Goal: Task Accomplishment & Management: Manage account settings

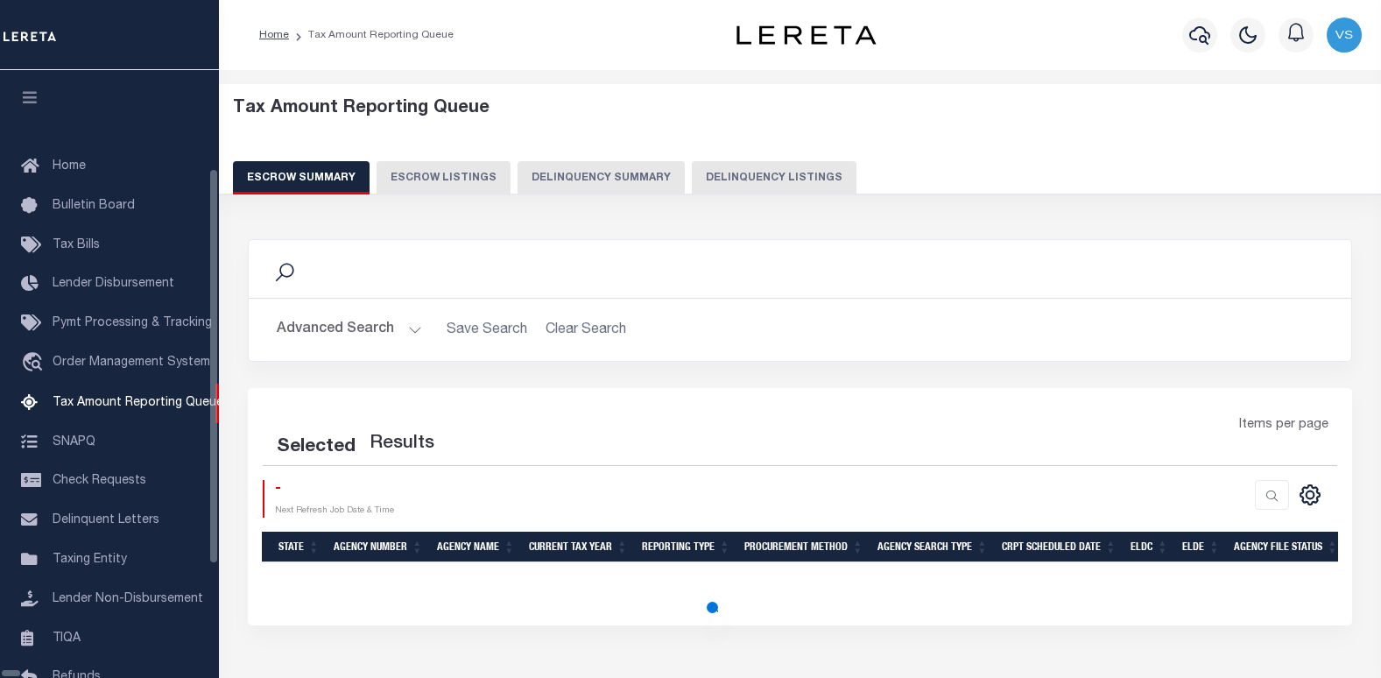
select select "100"
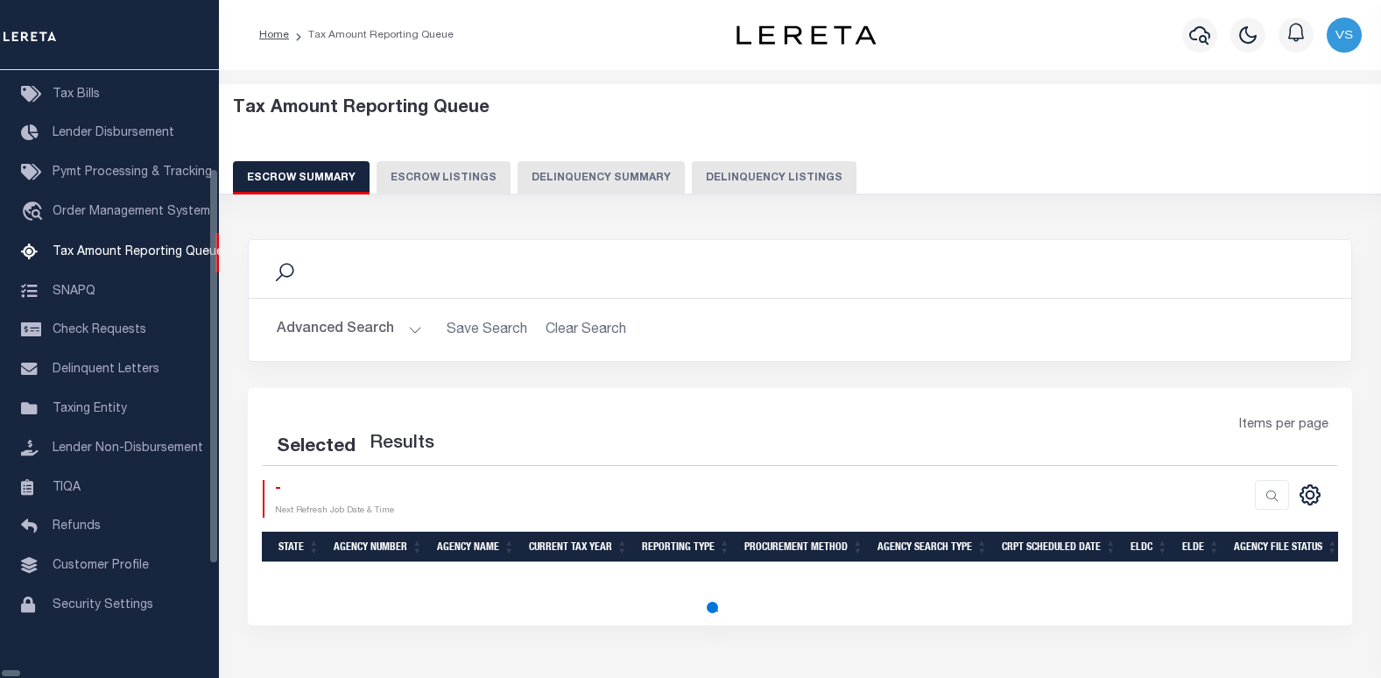
click at [692, 184] on button "Delinquency Listings" at bounding box center [774, 177] width 165 height 33
select select "100"
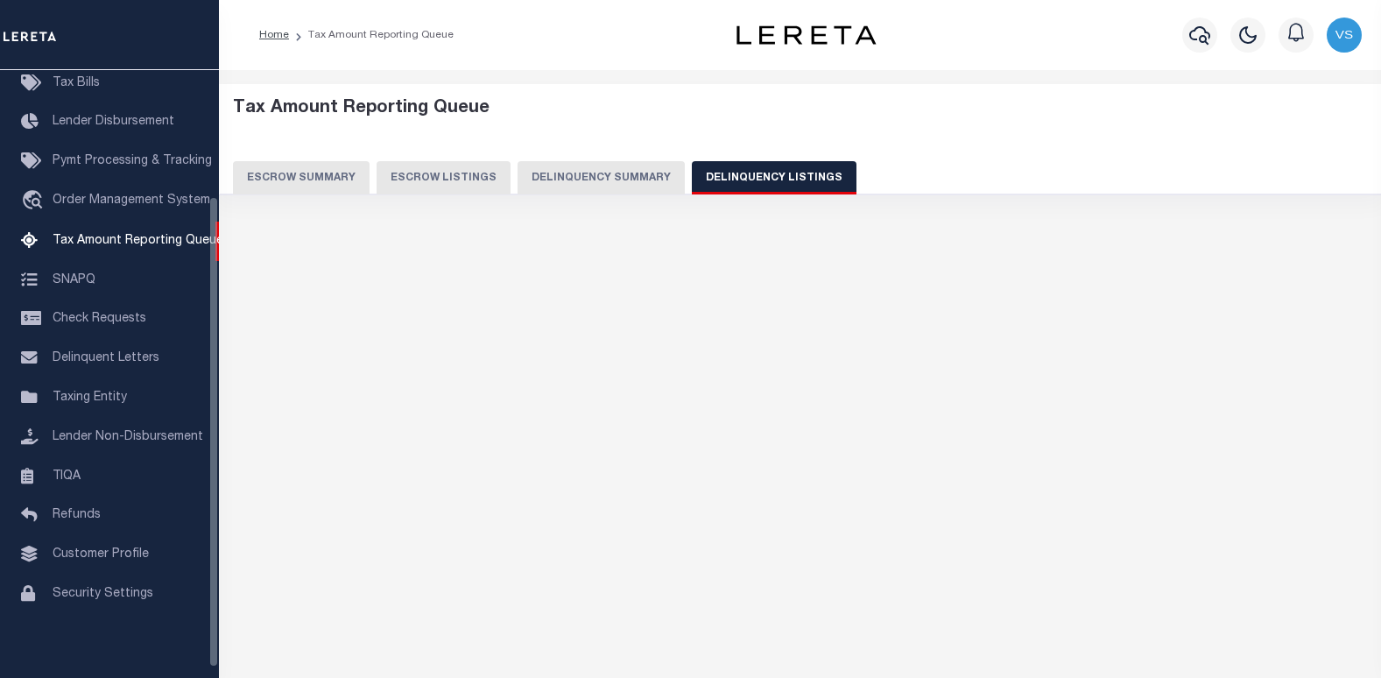
select select "100"
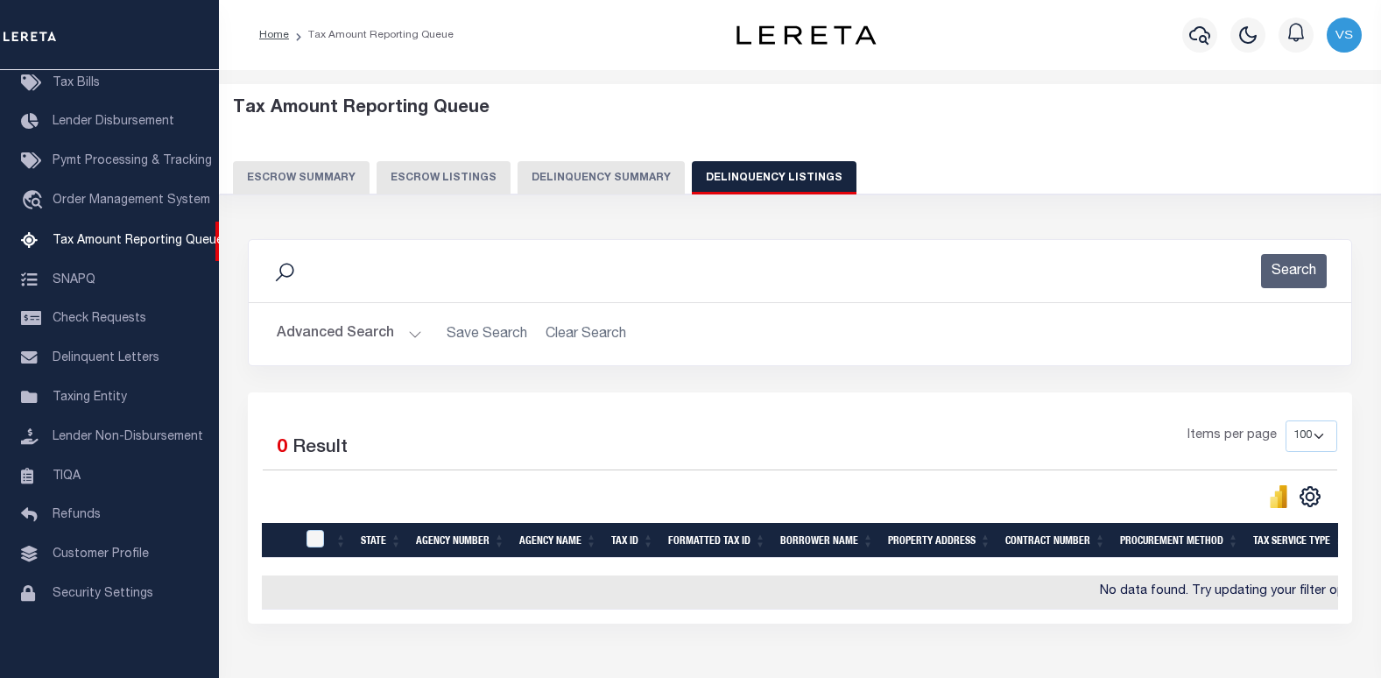
click at [734, 181] on button "Delinquency Listings" at bounding box center [774, 177] width 165 height 33
select select "100"
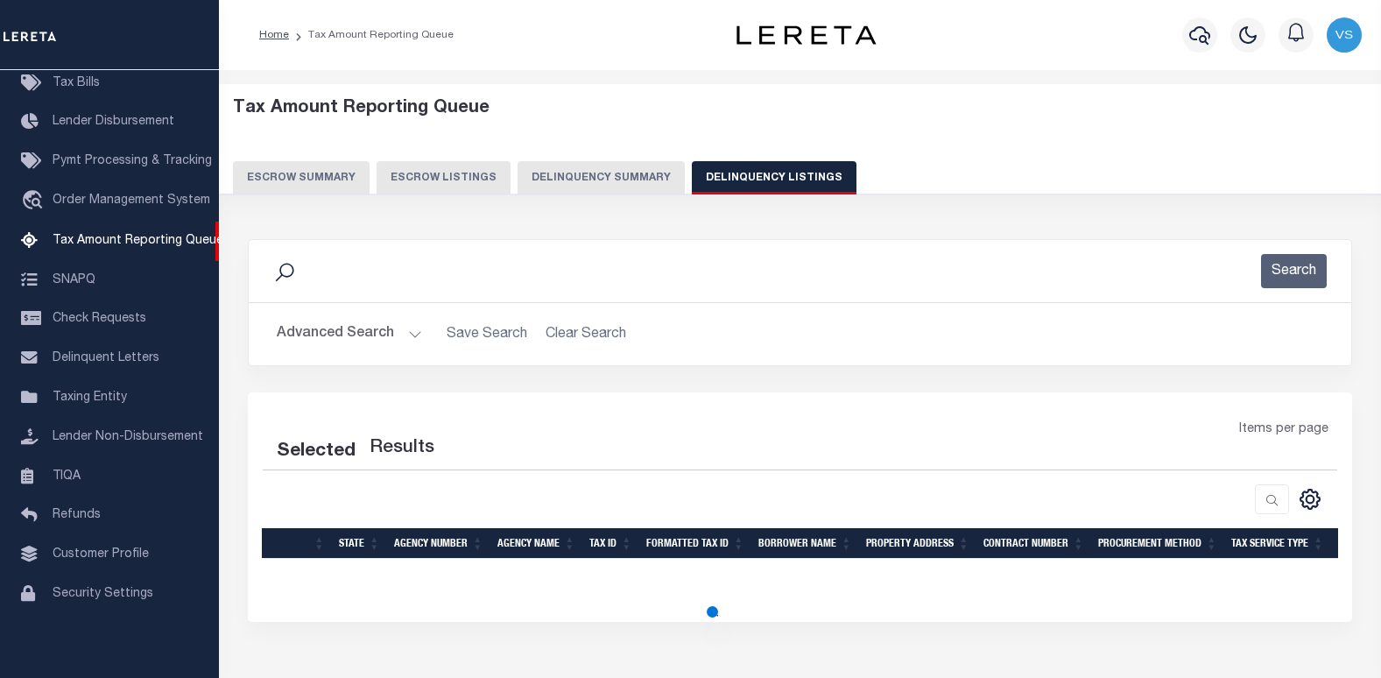
select select "100"
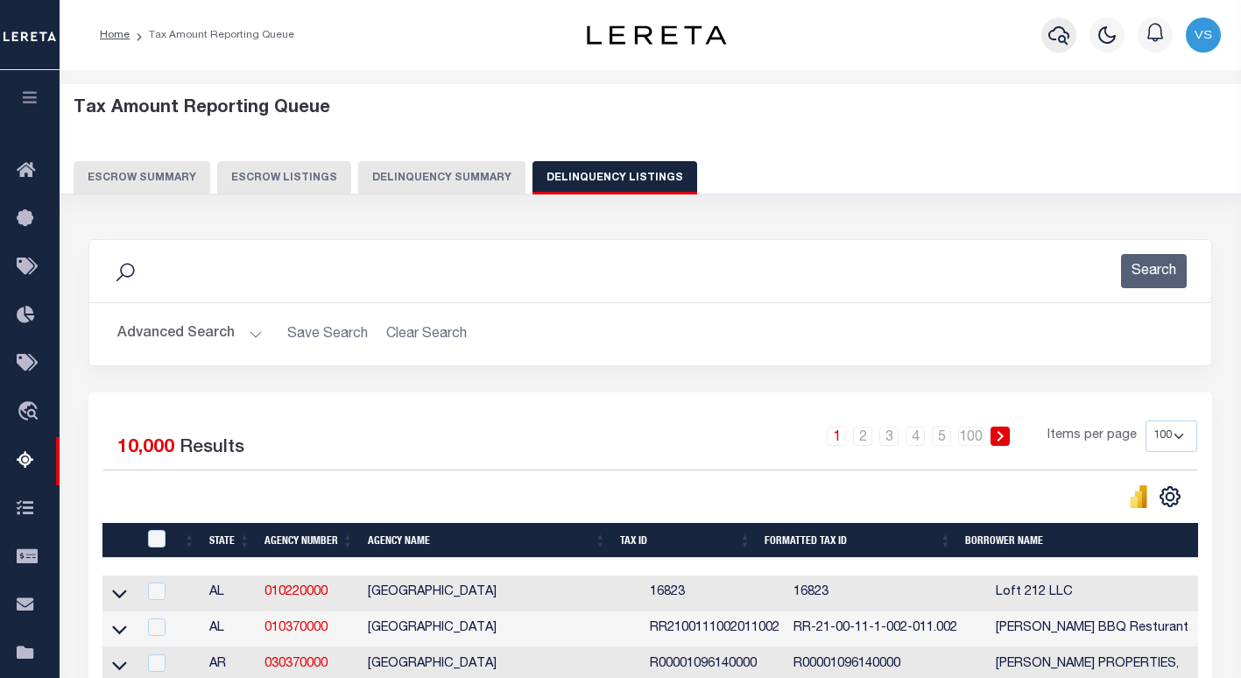
click at [1052, 37] on icon "button" at bounding box center [1058, 35] width 21 height 21
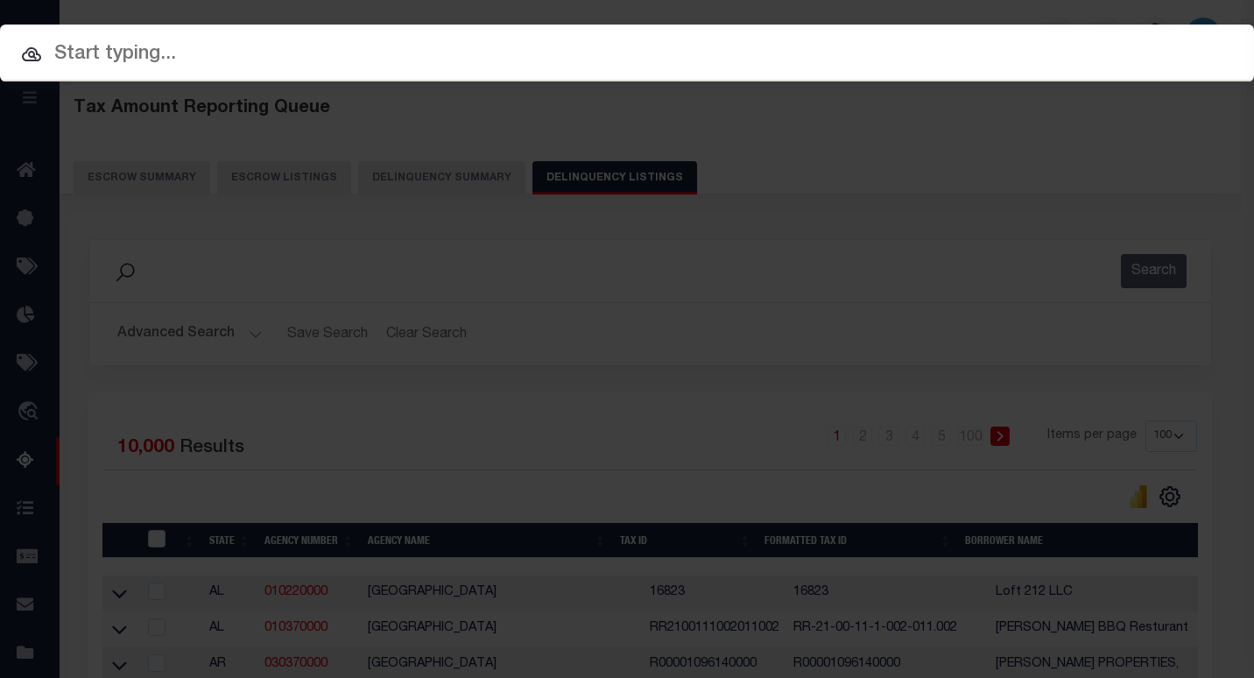
paste input "1040011144"
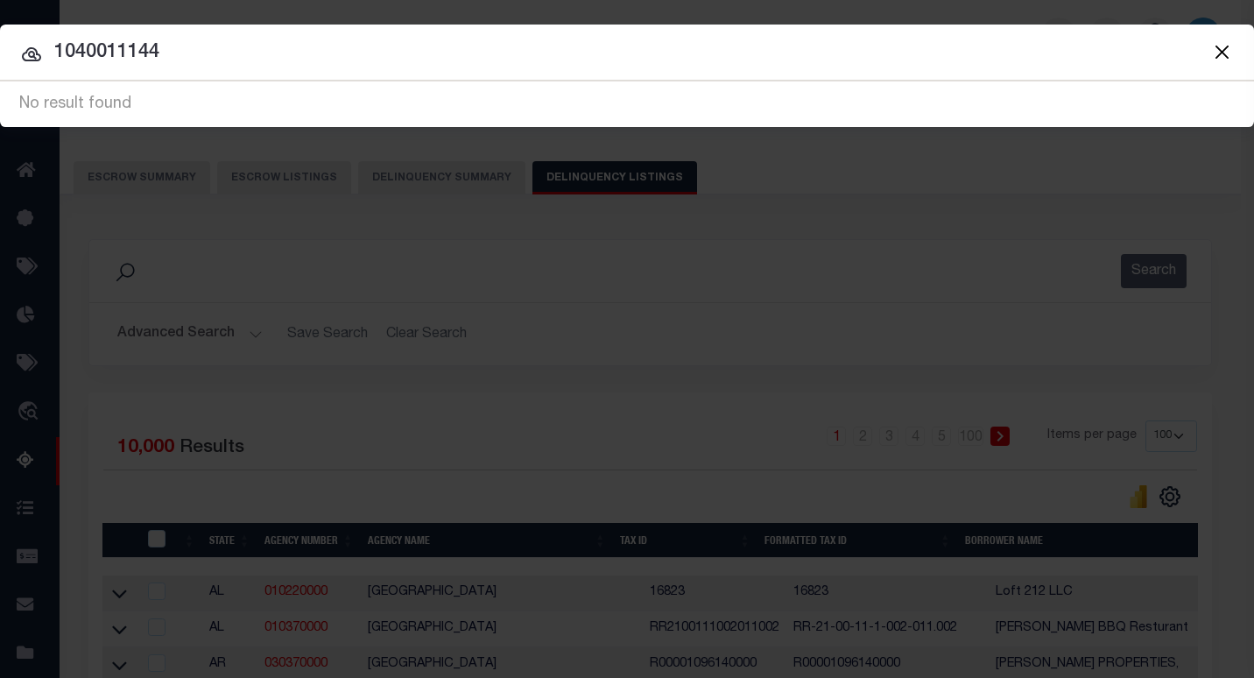
click at [128, 51] on input "1040011144" at bounding box center [627, 53] width 1254 height 31
paste input "80277055"
type input "180277055"
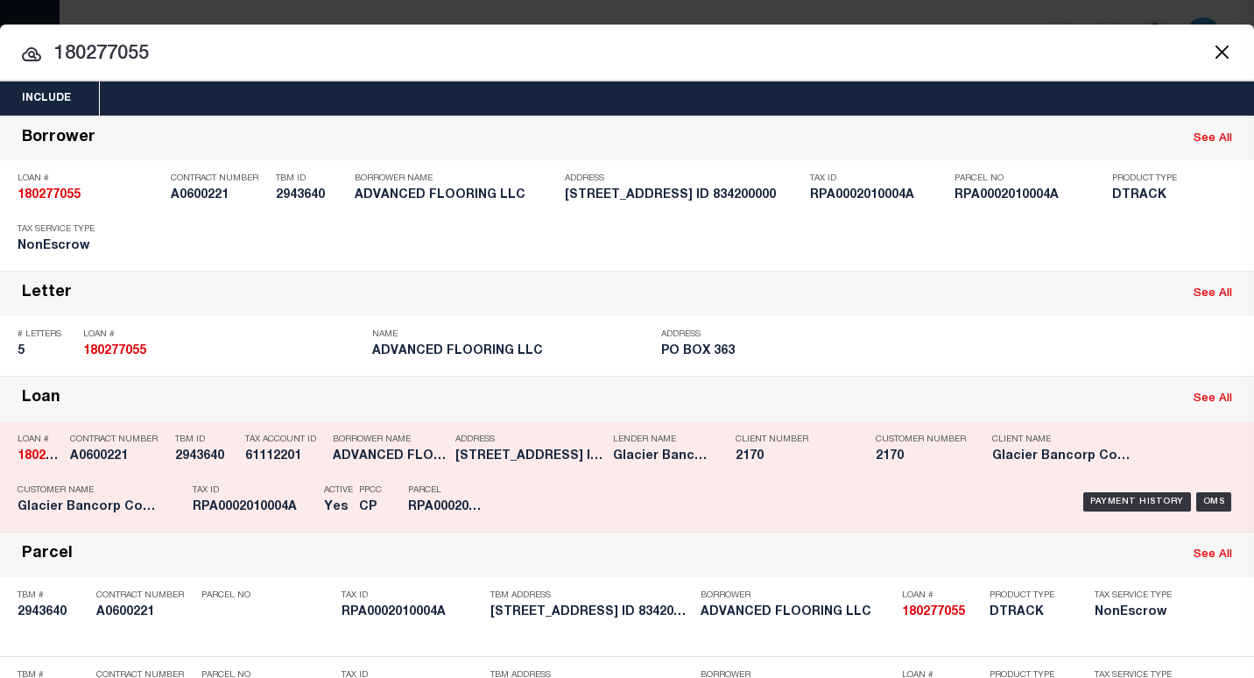
drag, startPoint x: 1096, startPoint y: 497, endPoint x: 1086, endPoint y: 471, distance: 28.3
click at [1096, 497] on div "Payment History" at bounding box center [1137, 501] width 108 height 19
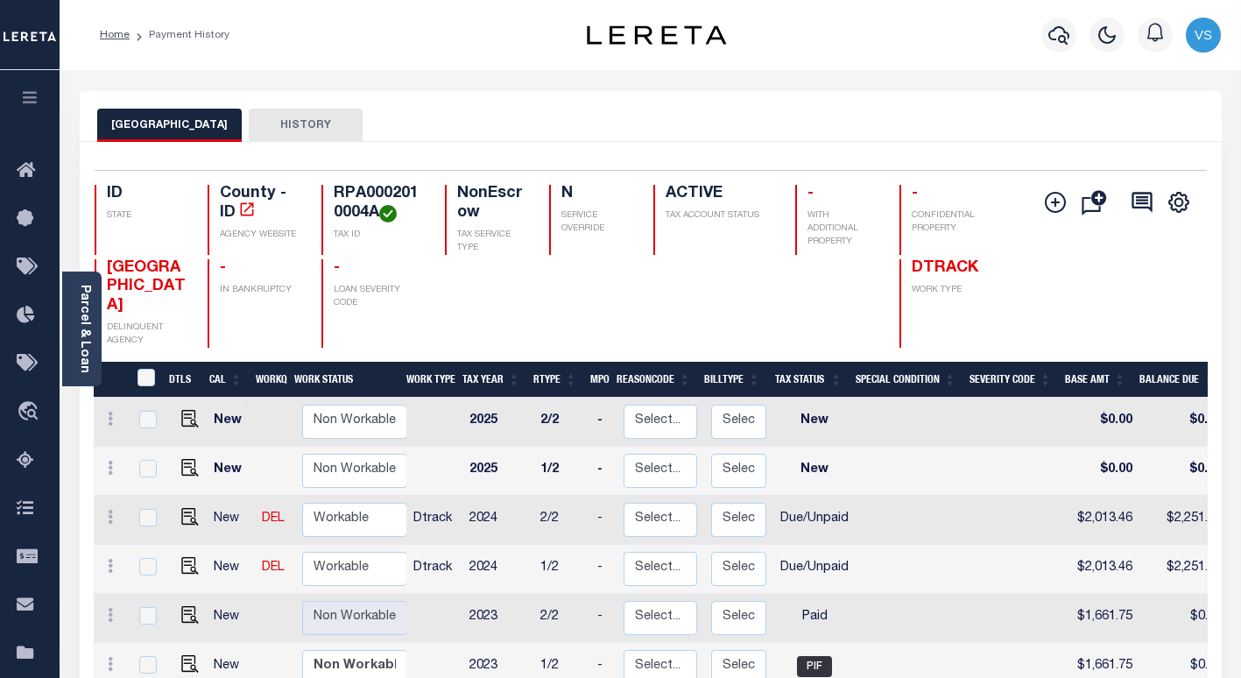
scroll to position [88, 0]
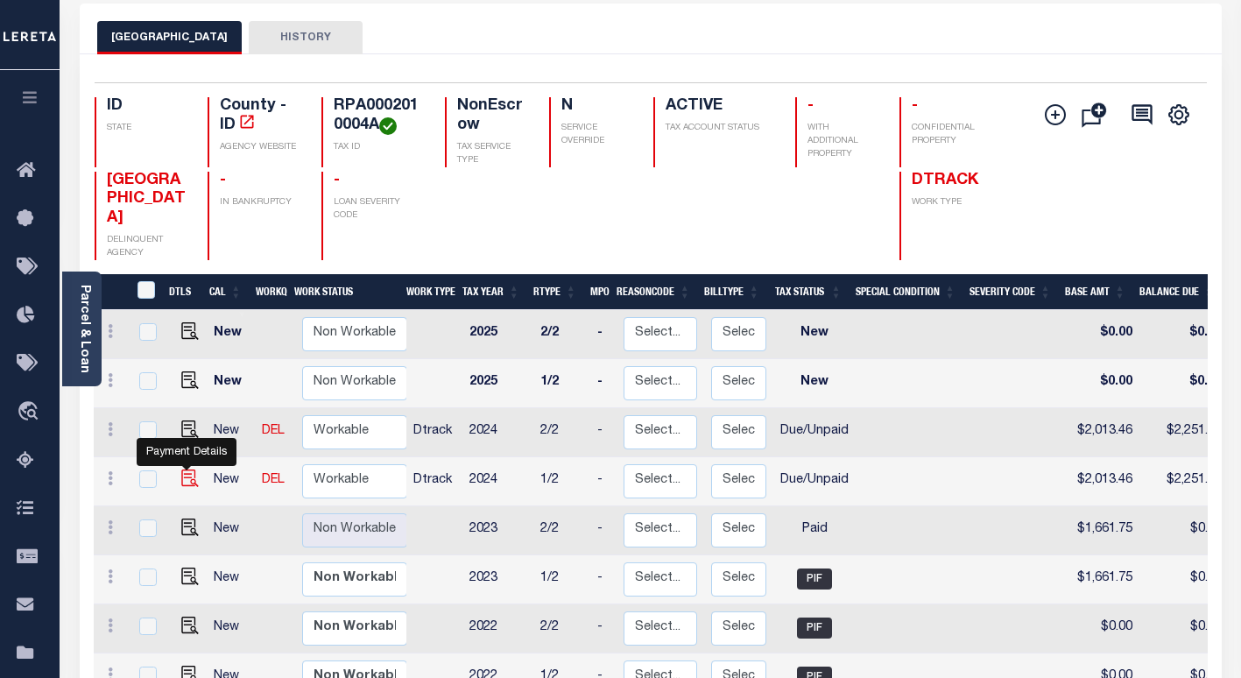
click at [182, 469] on img "" at bounding box center [190, 478] width 18 height 18
checkbox input "true"
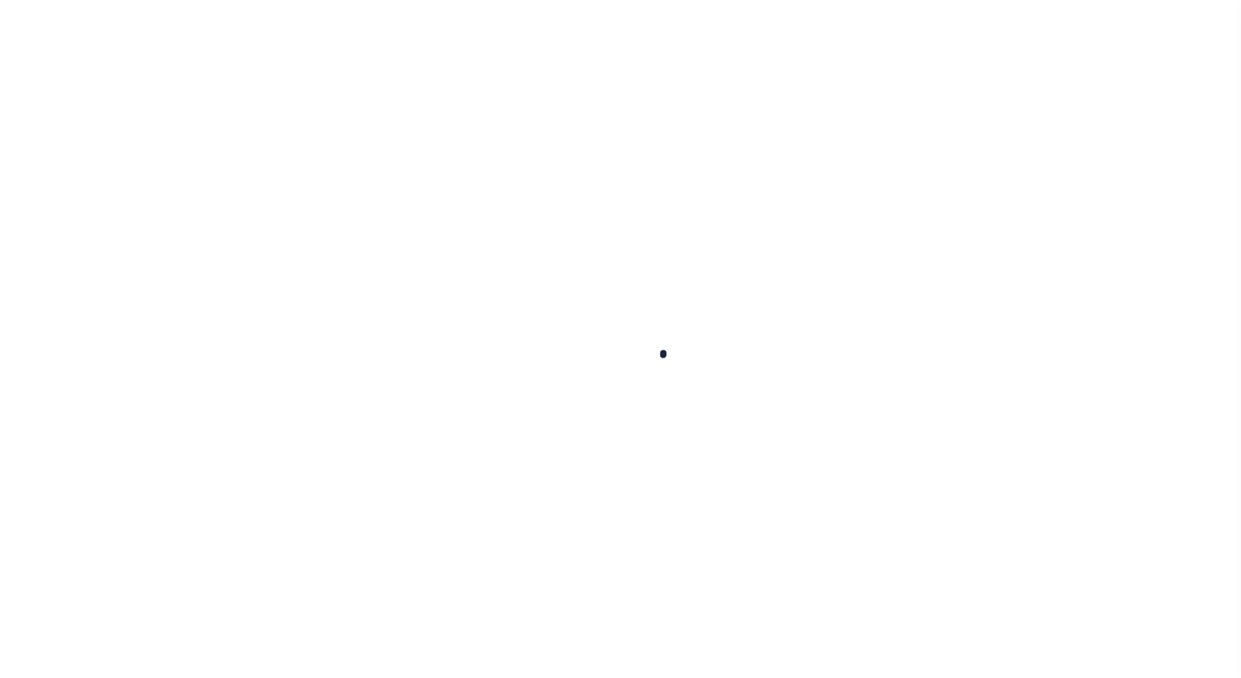
checkbox input "false"
type textarea "Information Taken verbally. Payoff is Estimated"
type input "09/30/2025"
type input "[DATE]"
select select "DUE"
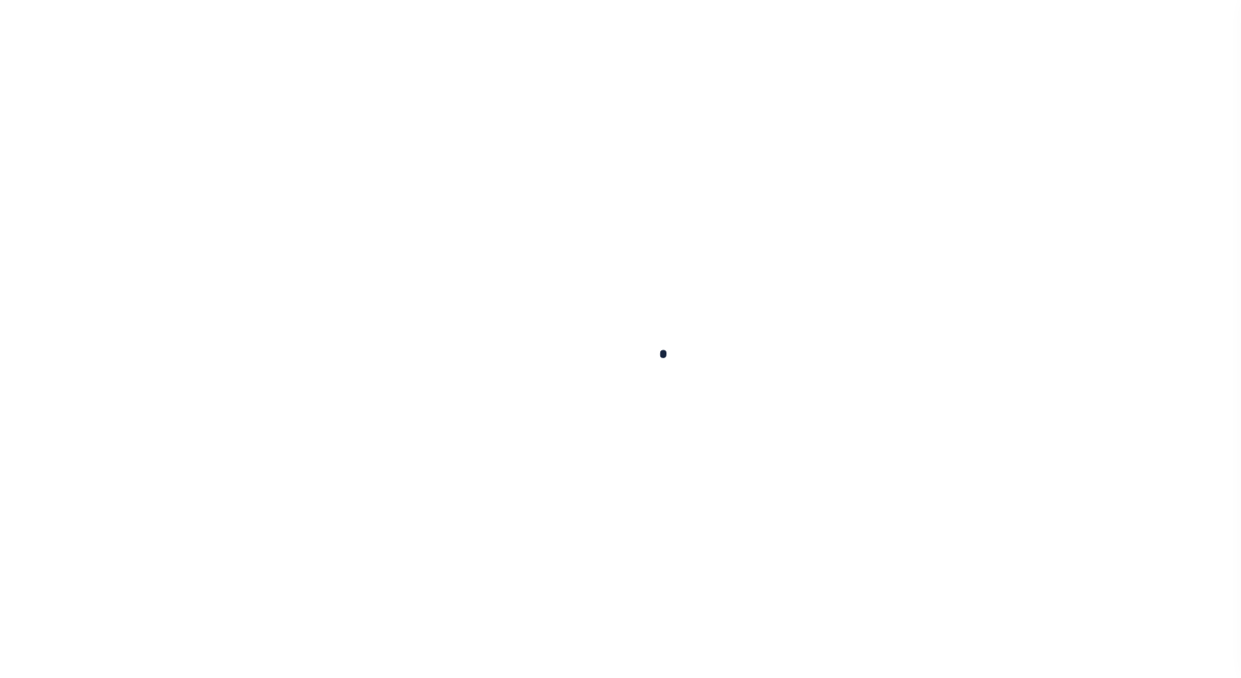
type input "$2,013.46"
type input "$237.94"
type input "$2,251.4"
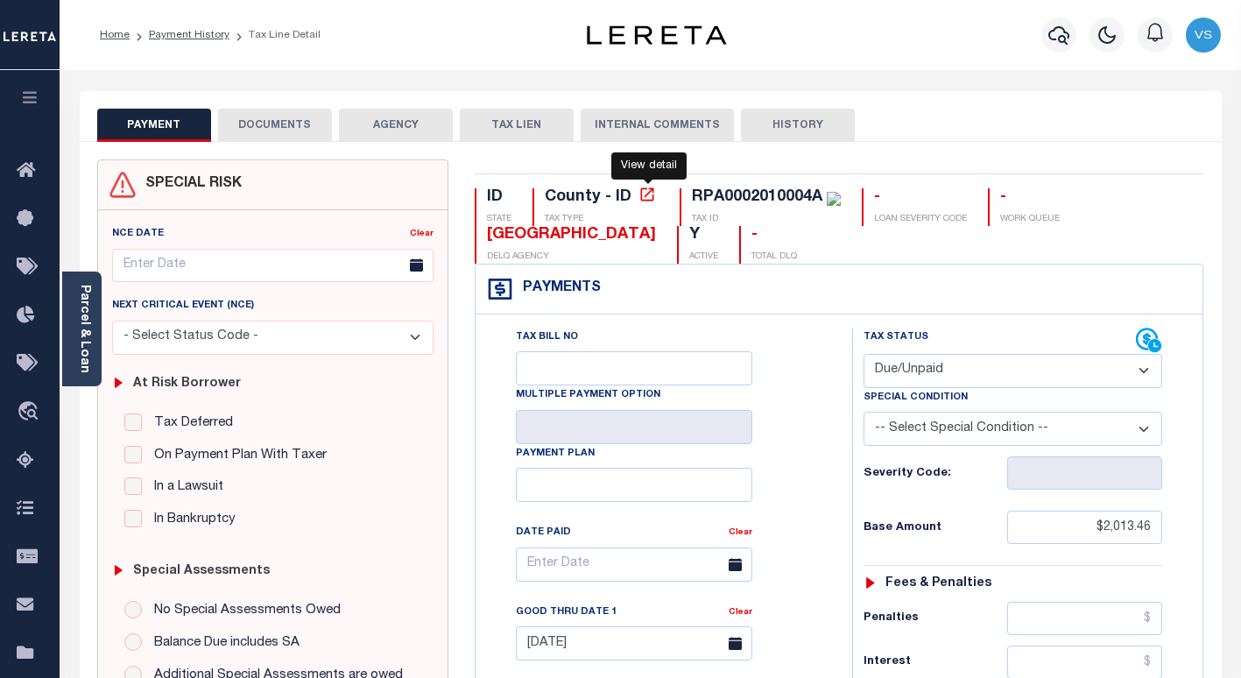
click at [646, 198] on icon at bounding box center [646, 193] width 13 height 13
click at [90, 349] on link "Parcel & Loan" at bounding box center [84, 329] width 12 height 88
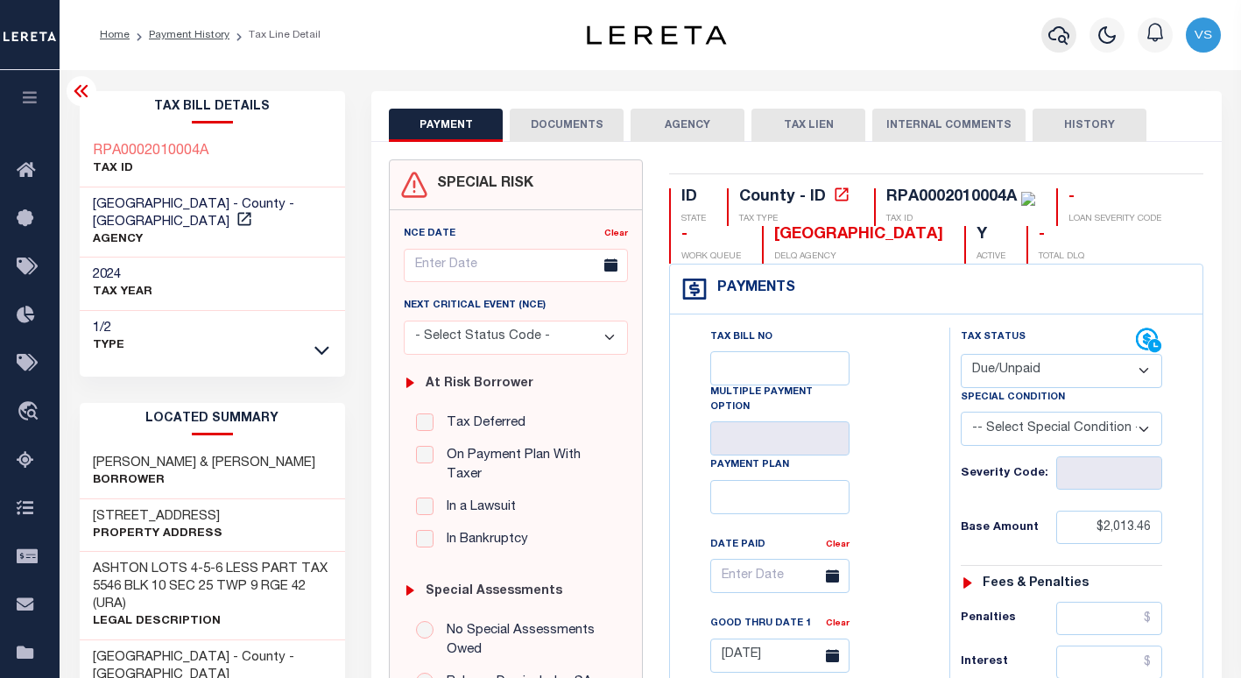
click at [1062, 40] on icon "button" at bounding box center [1058, 35] width 21 height 21
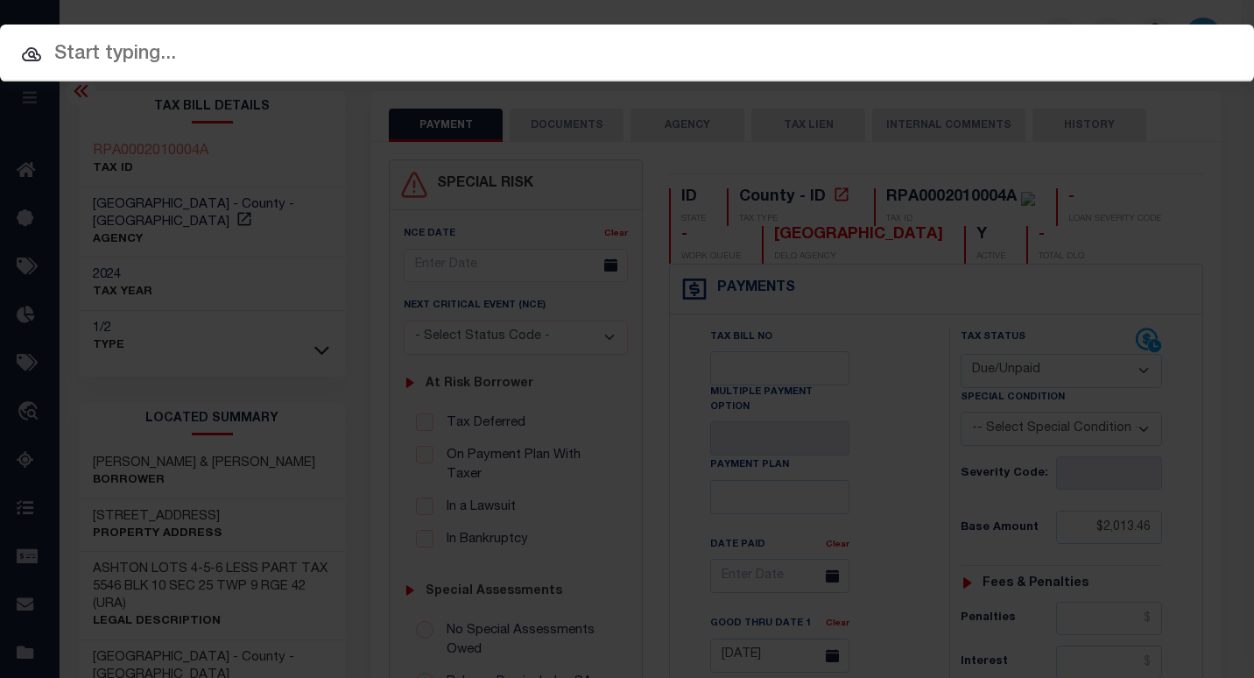
paste input "180277055"
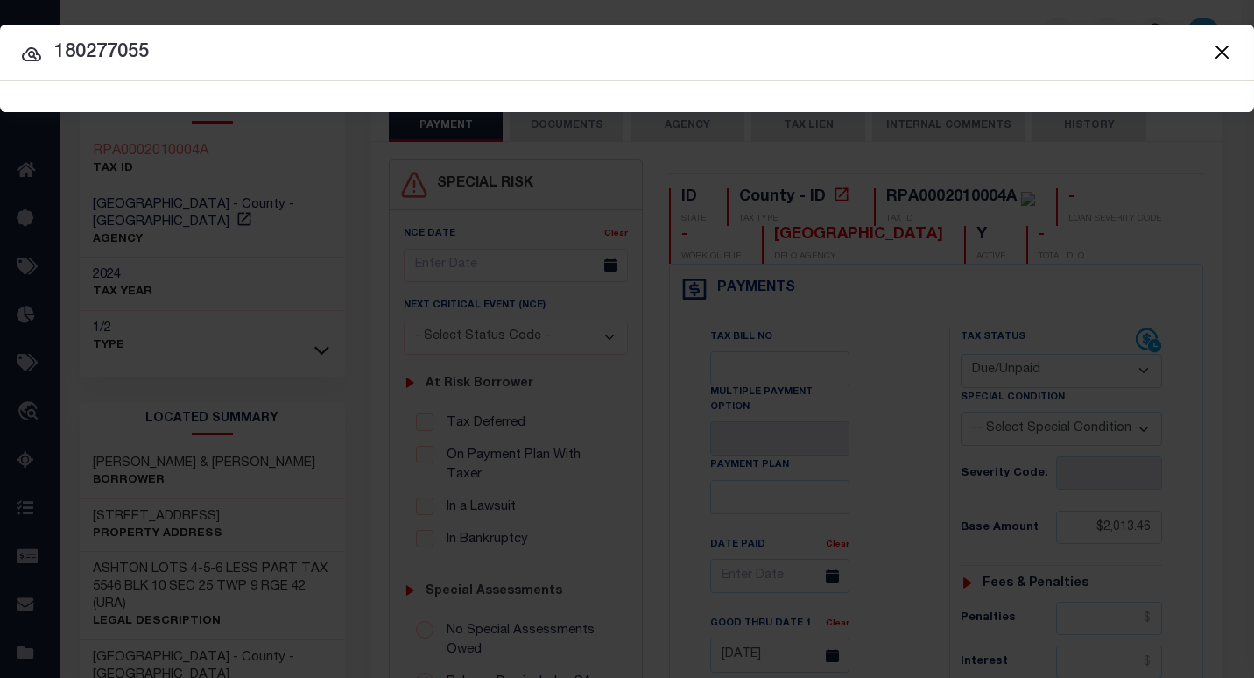
type input "180277055"
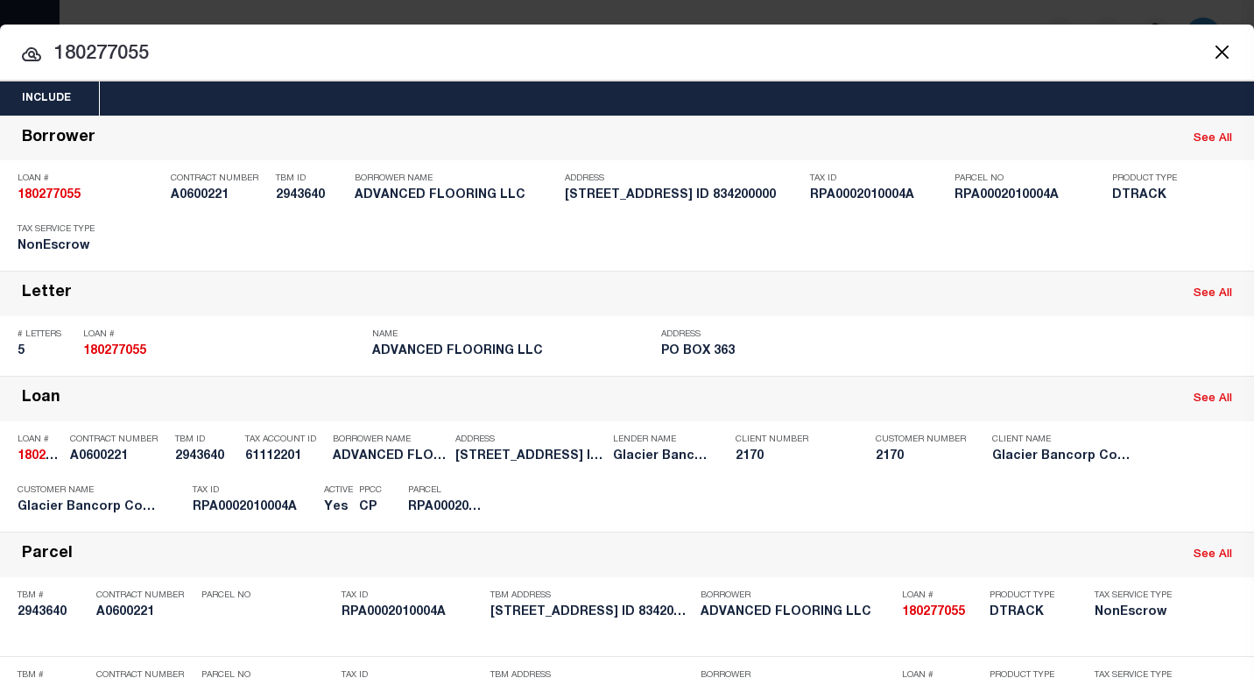
drag, startPoint x: 1101, startPoint y: 506, endPoint x: 1071, endPoint y: 500, distance: 30.4
click at [1098, 505] on div "Payment History" at bounding box center [1137, 501] width 108 height 19
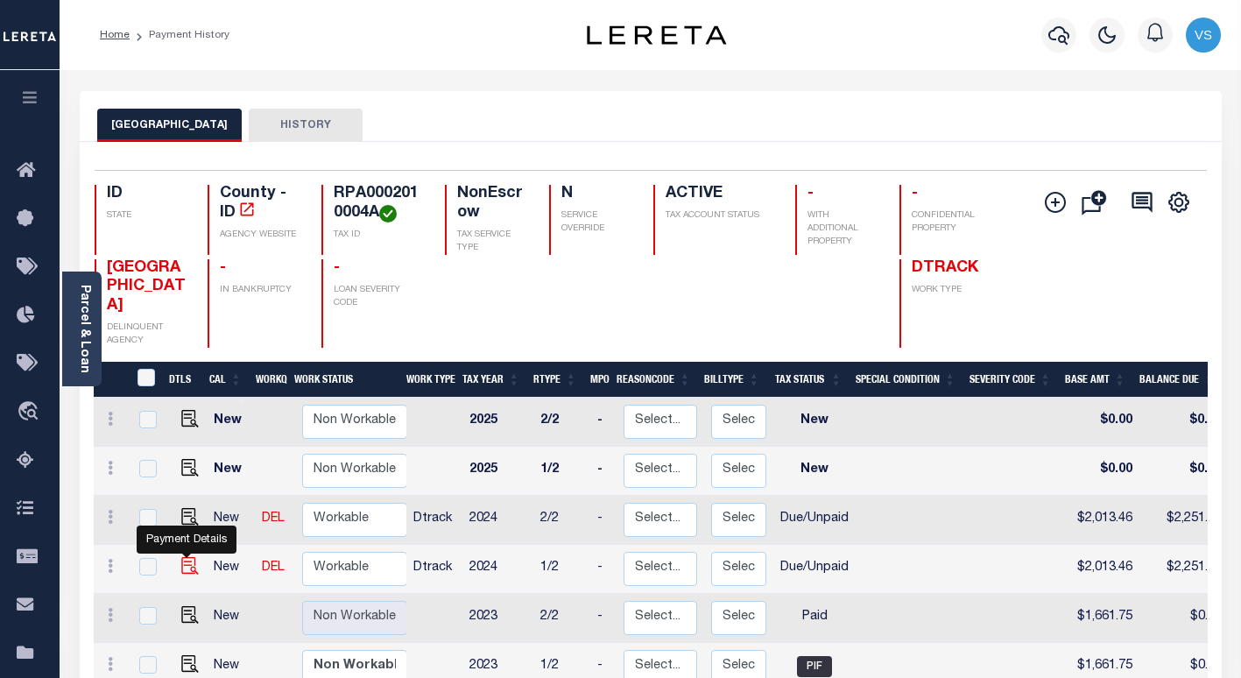
click at [185, 557] on img "" at bounding box center [190, 566] width 18 height 18
checkbox input "true"
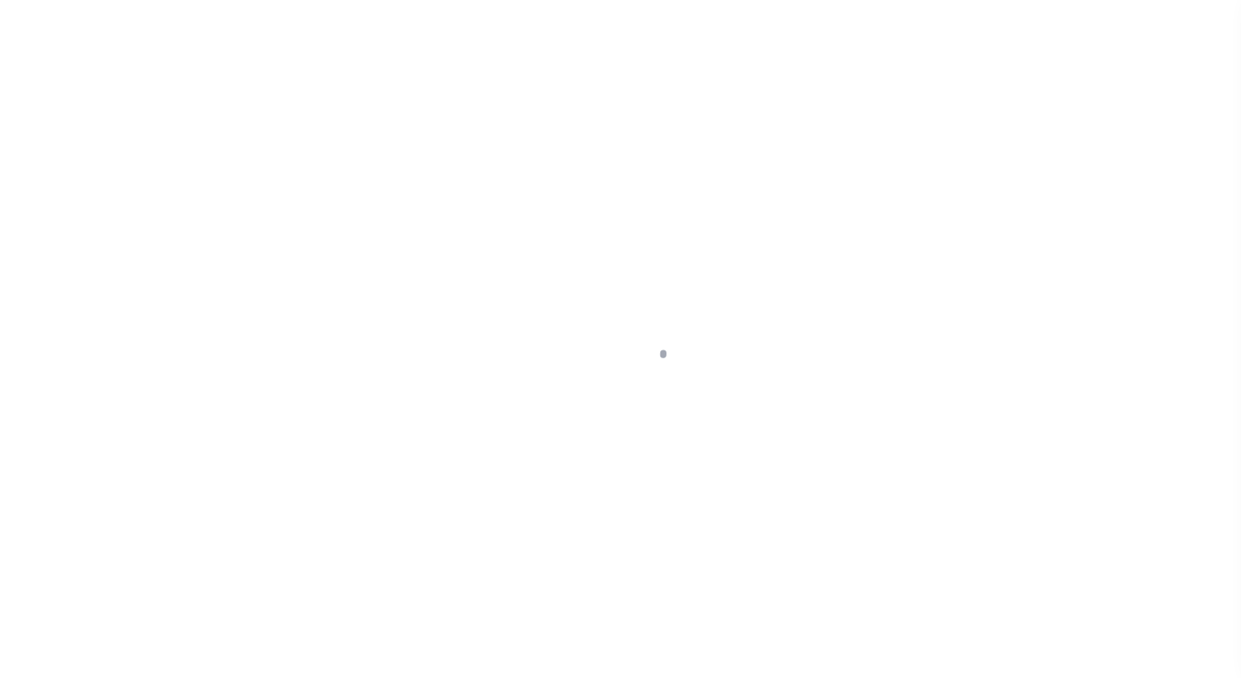
select select "DUE"
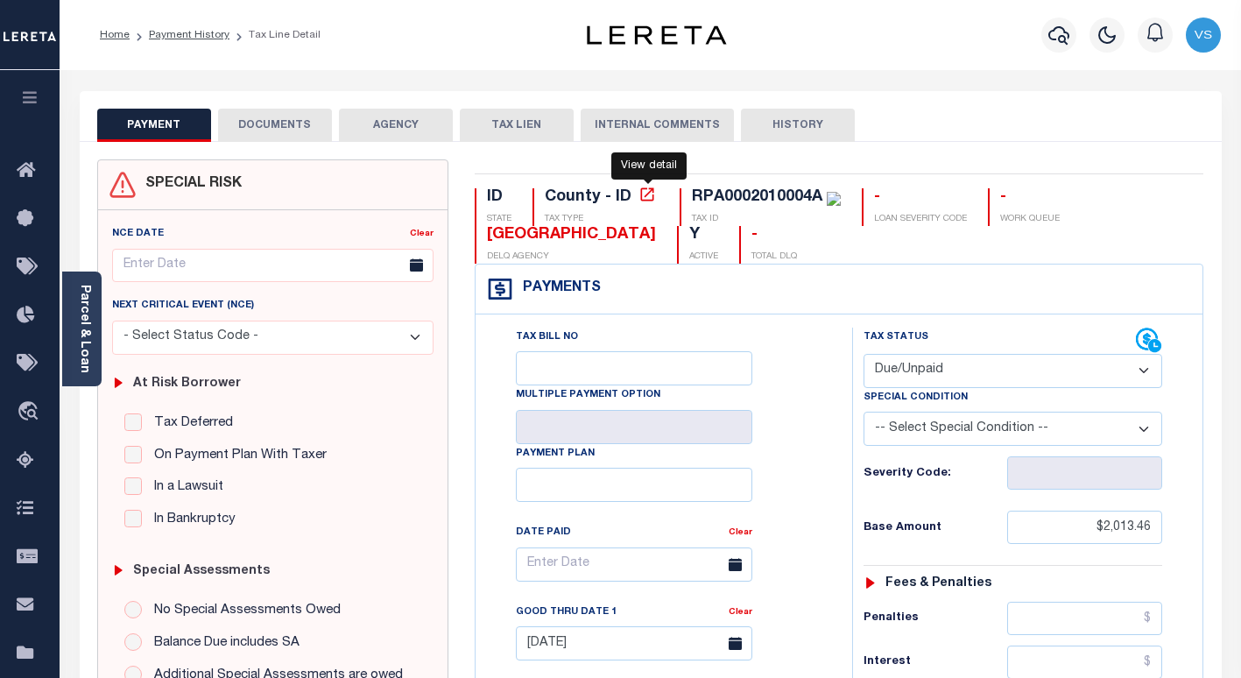
click at [649, 201] on icon at bounding box center [647, 195] width 18 height 18
click at [721, 194] on div "RPA0002010004A" at bounding box center [757, 197] width 130 height 16
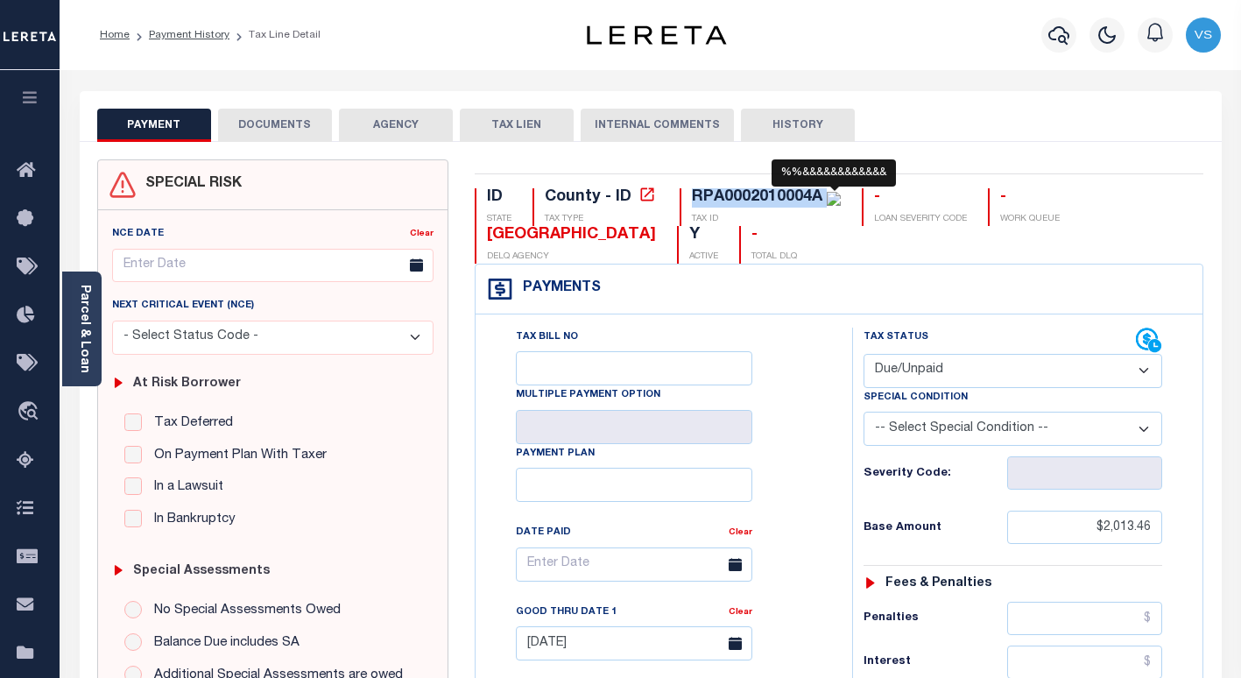
copy div "RPA0002010004A"
click at [171, 33] on link "Payment History" at bounding box center [189, 35] width 81 height 11
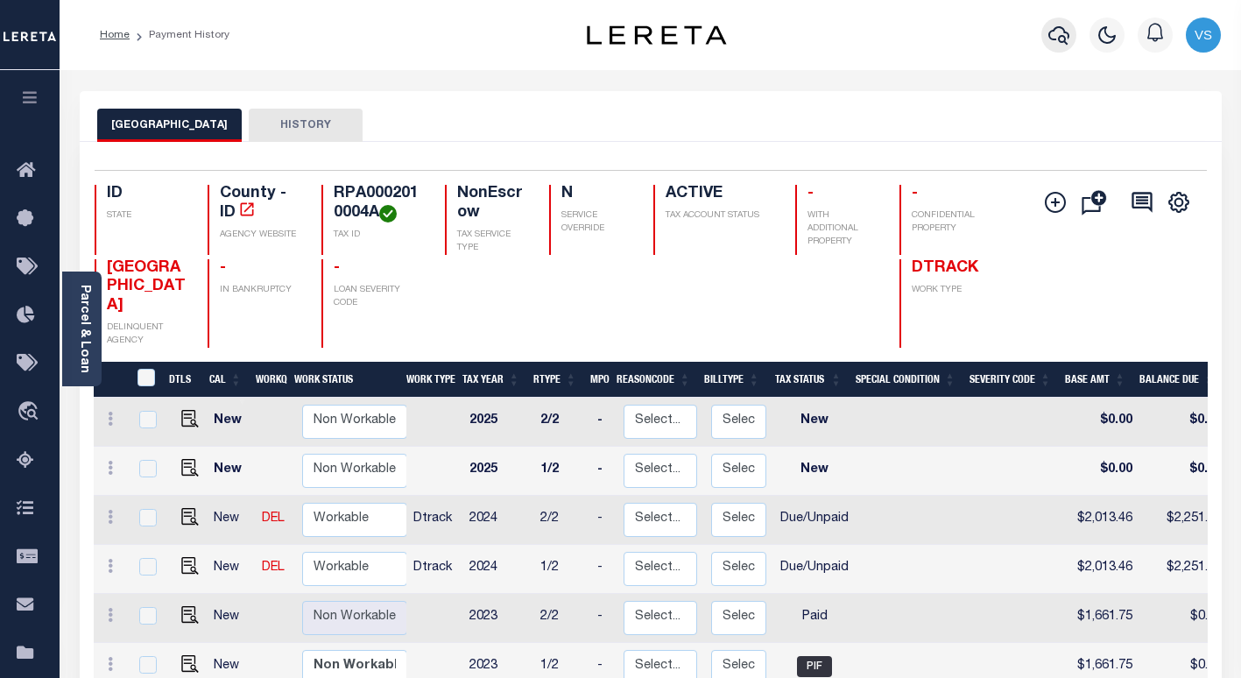
click at [1060, 32] on icon "button" at bounding box center [1058, 35] width 21 height 21
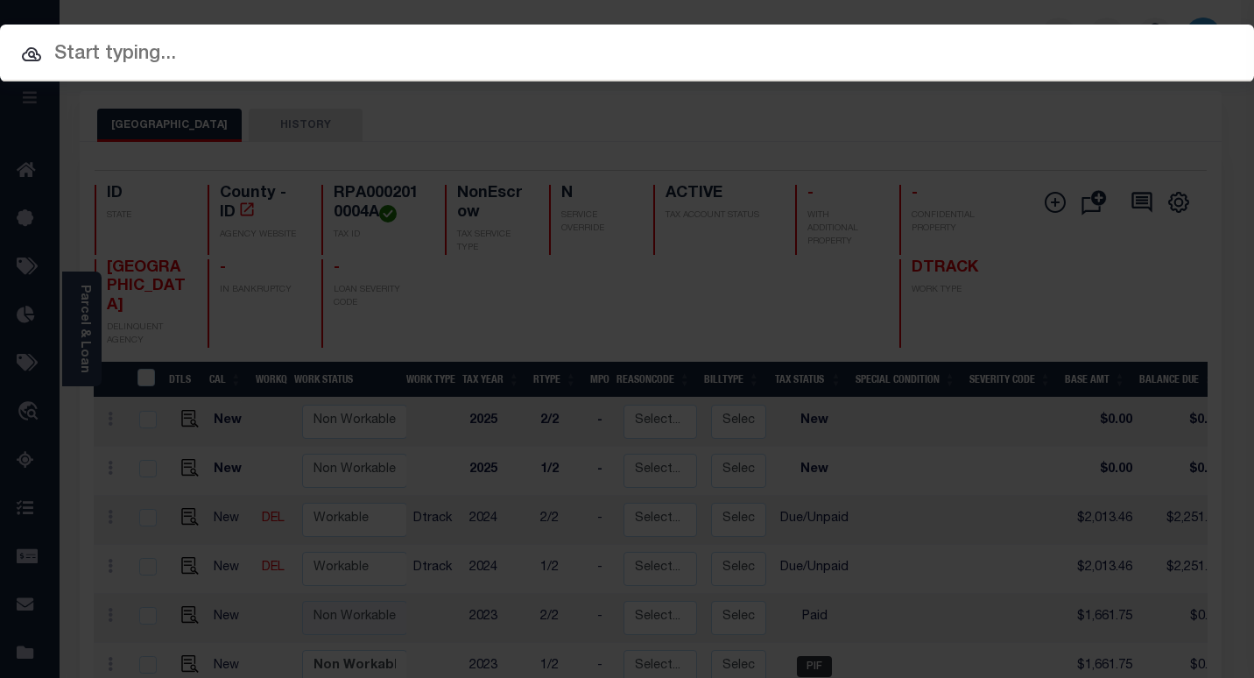
paste input "180277055"
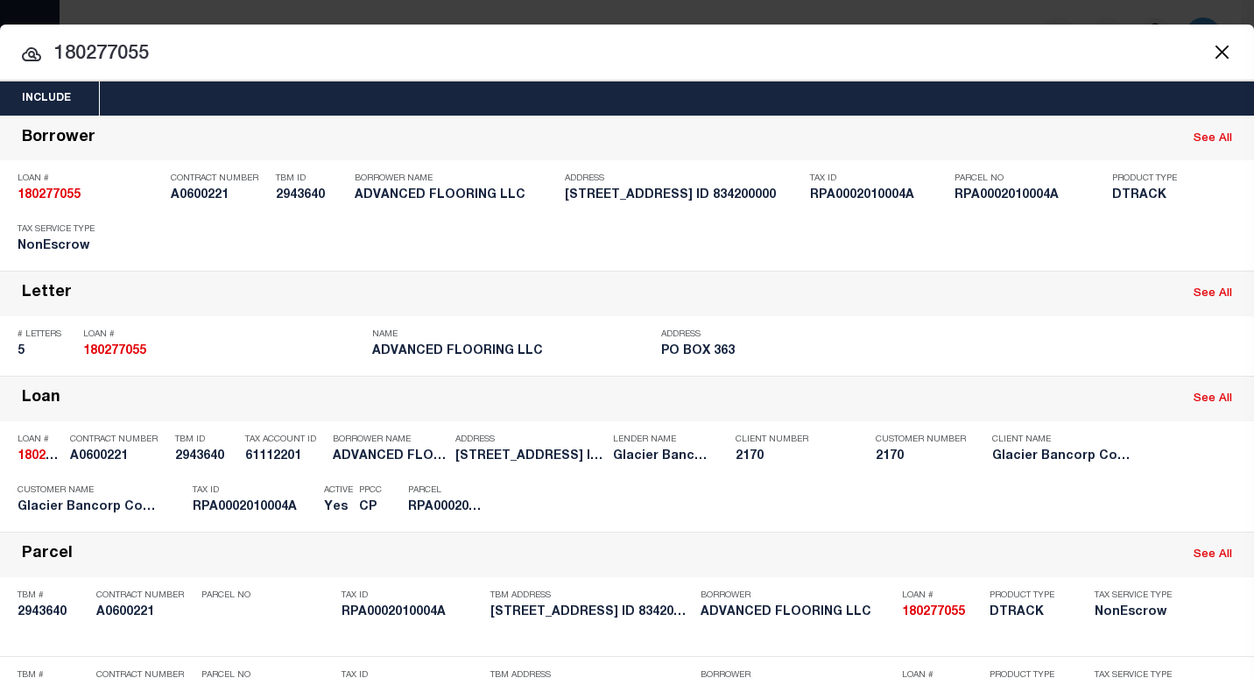
click at [123, 58] on input "180277055" at bounding box center [627, 54] width 1254 height 31
paste input "618103463"
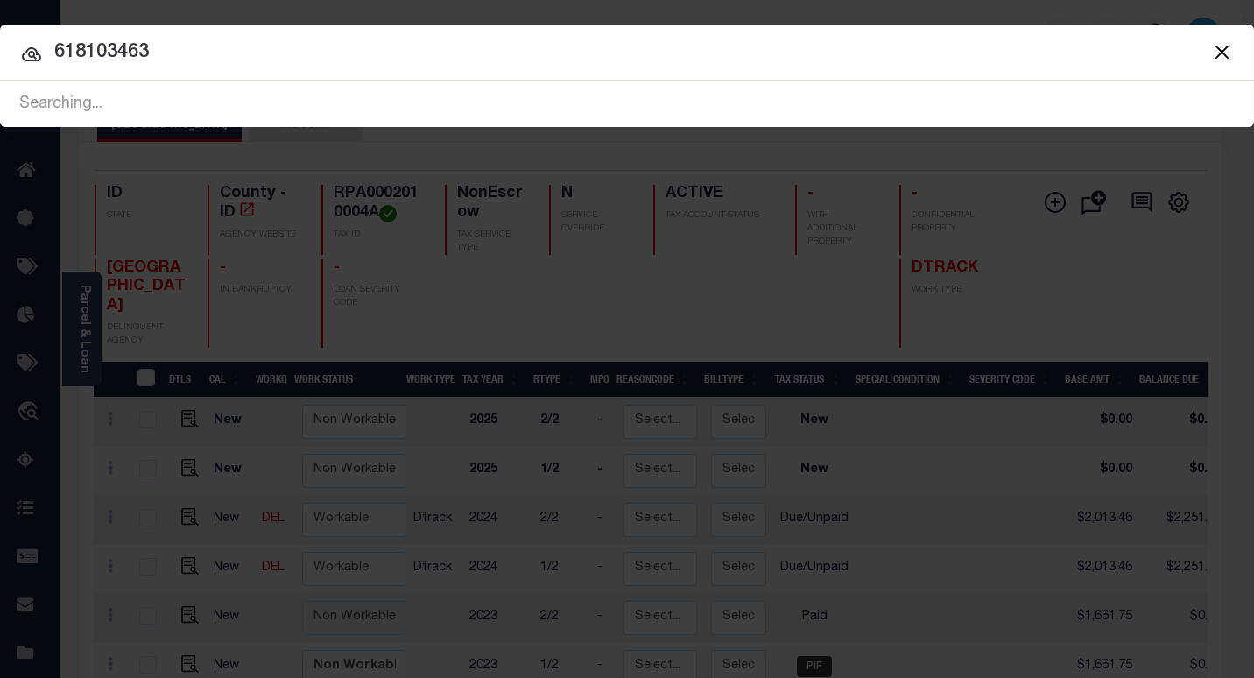
type input "618103463"
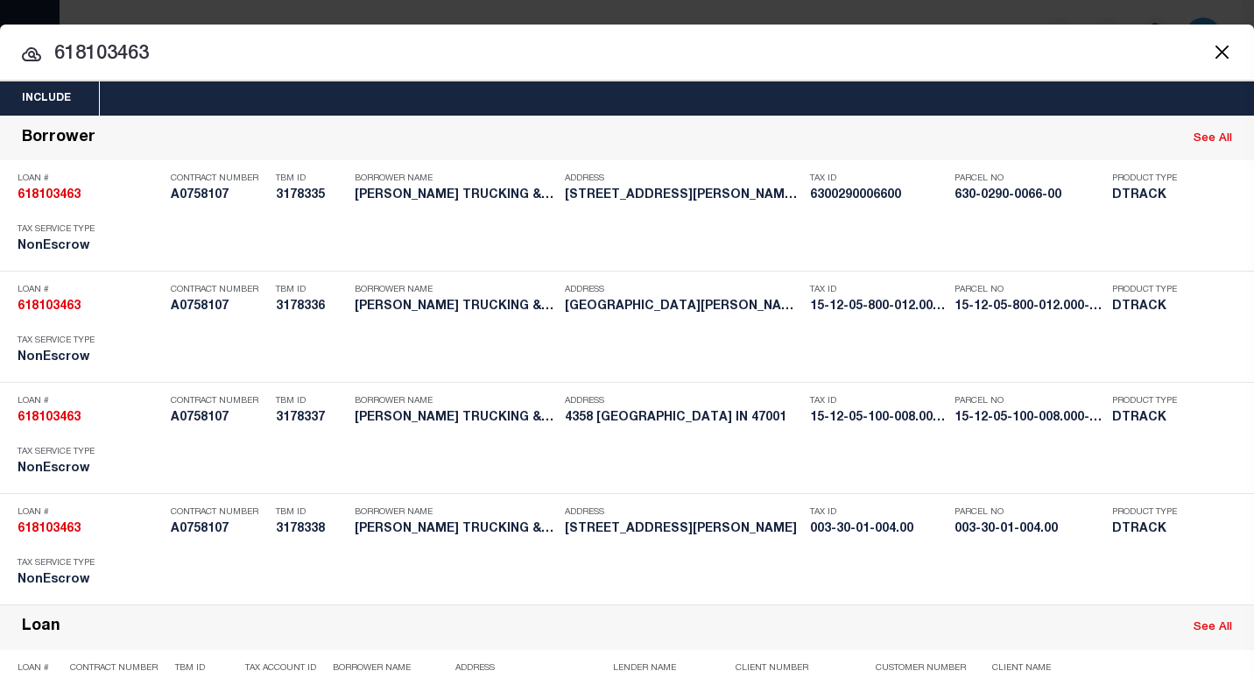
click at [278, 46] on input "618103463" at bounding box center [627, 54] width 1254 height 31
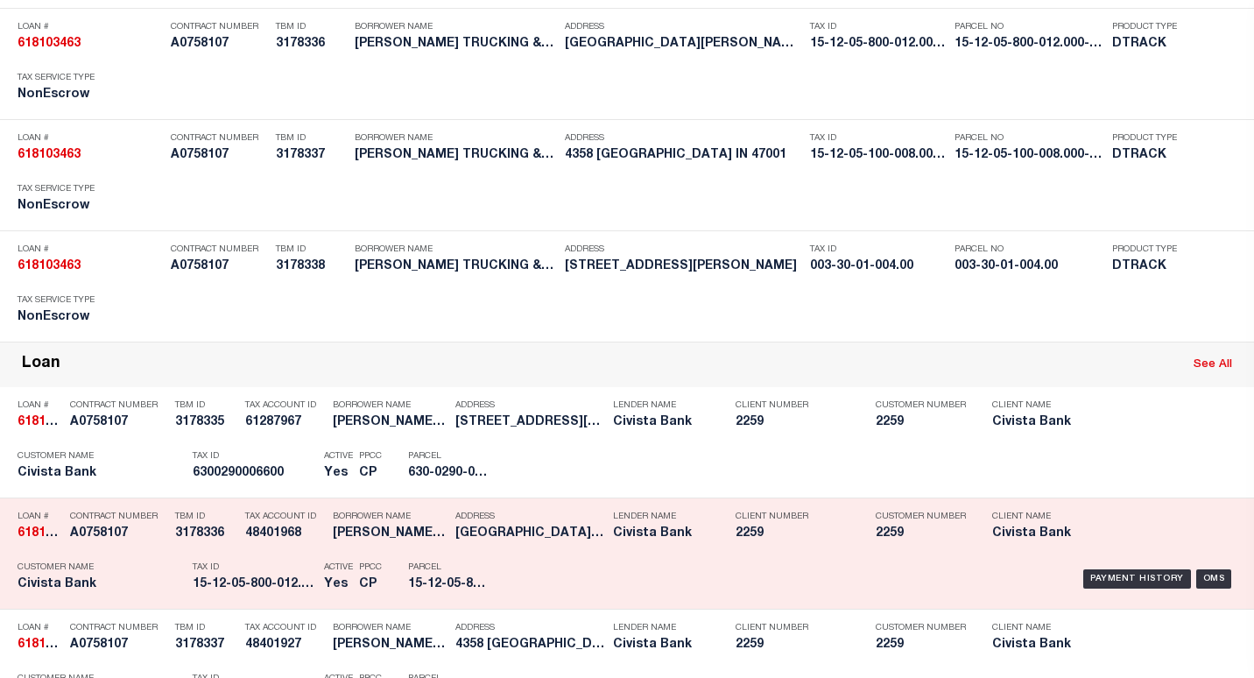
scroll to position [525, 0]
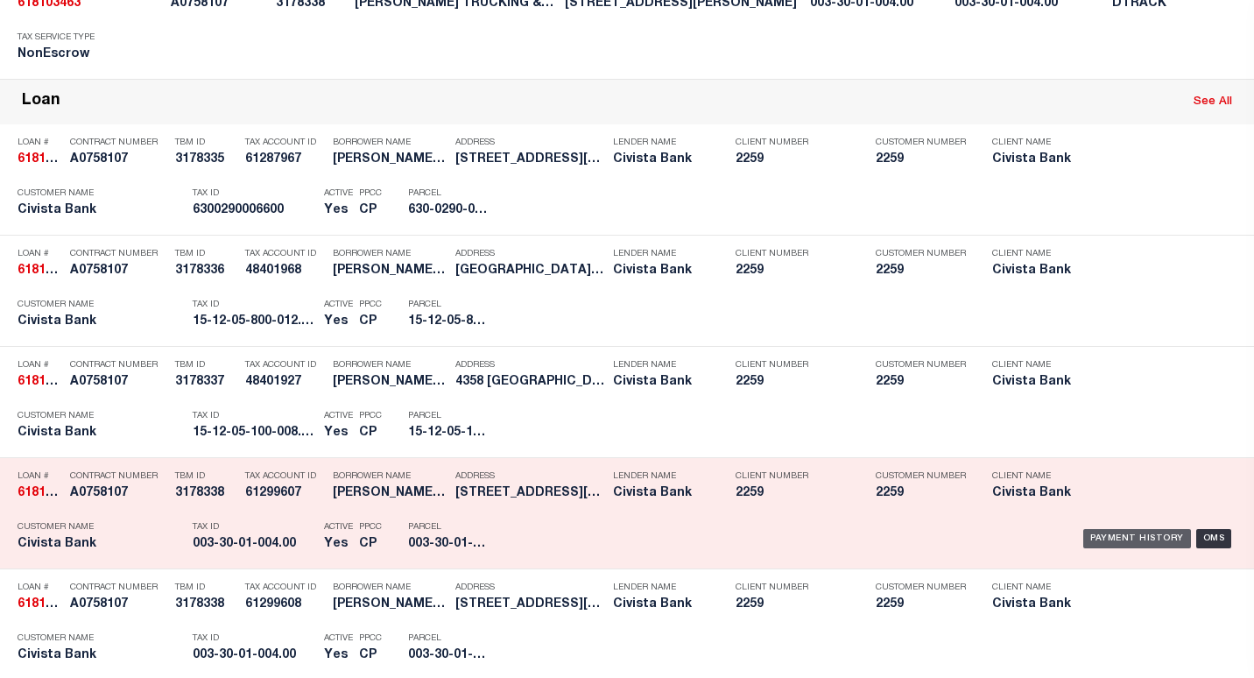
click at [1094, 545] on div "Payment History" at bounding box center [1137, 538] width 108 height 19
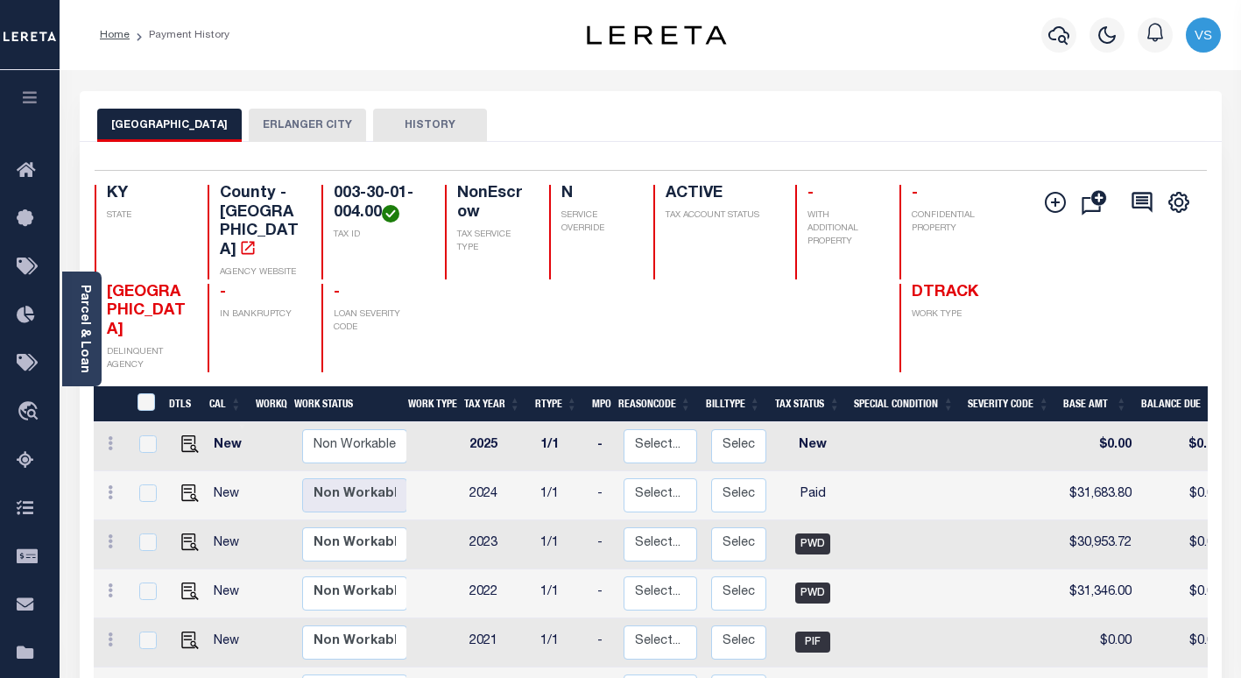
click at [278, 120] on button "ERLANGER CITY" at bounding box center [307, 125] width 117 height 33
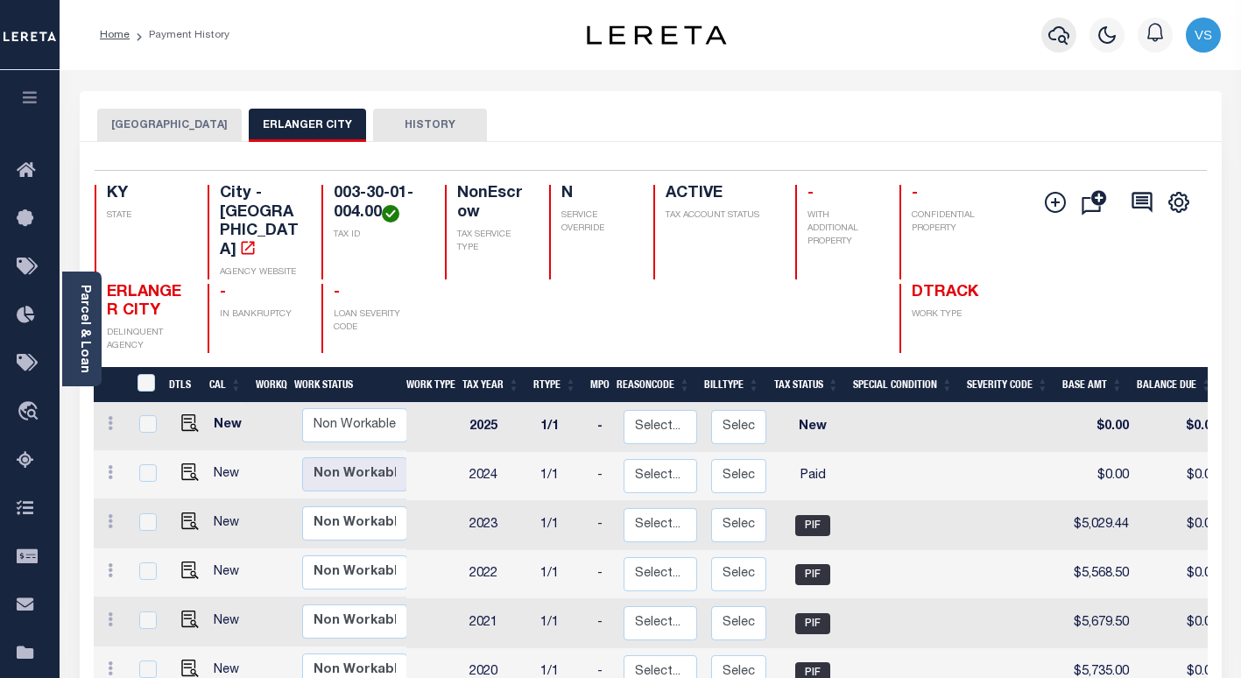
click at [1062, 36] on icon "button" at bounding box center [1058, 35] width 21 height 21
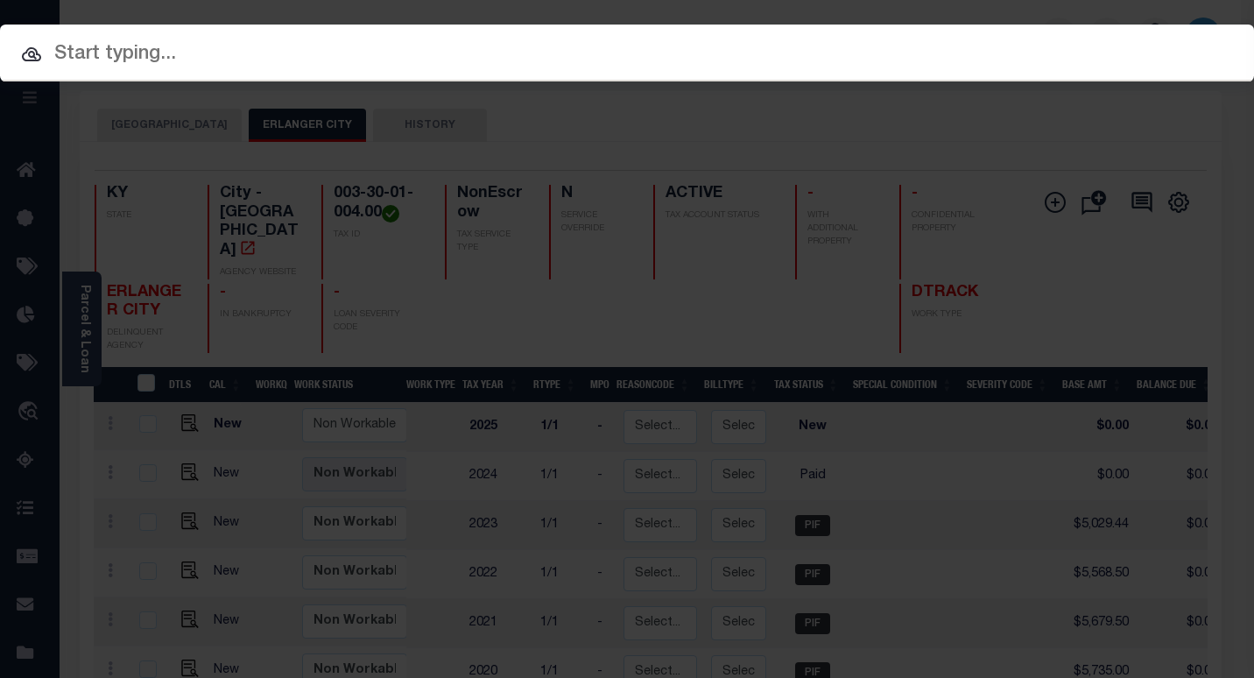
paste input "10038243"
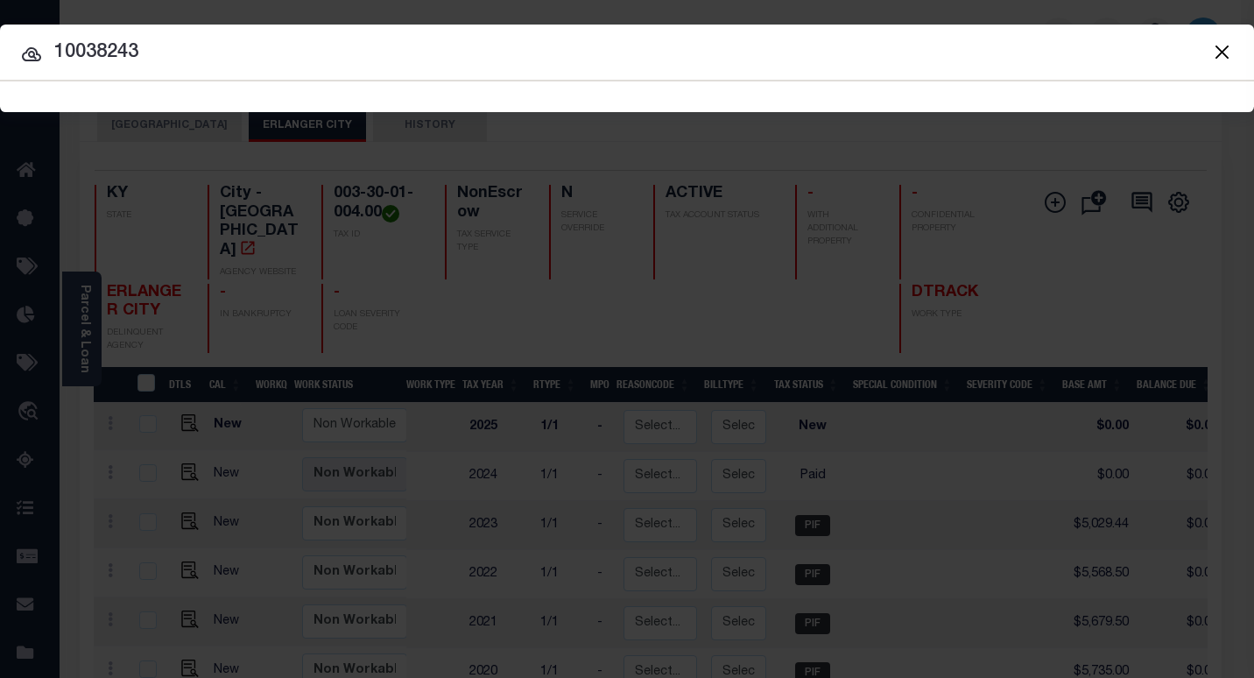
type input "10038243"
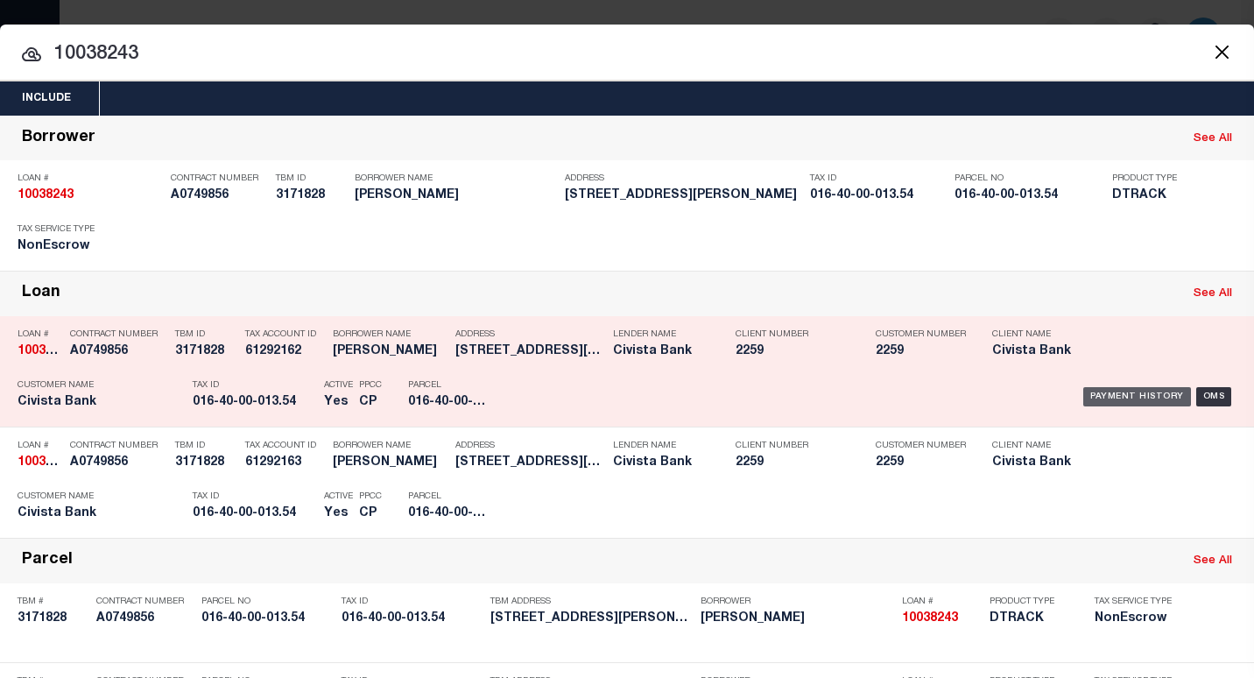
click at [1083, 398] on div "Payment History" at bounding box center [1137, 396] width 108 height 19
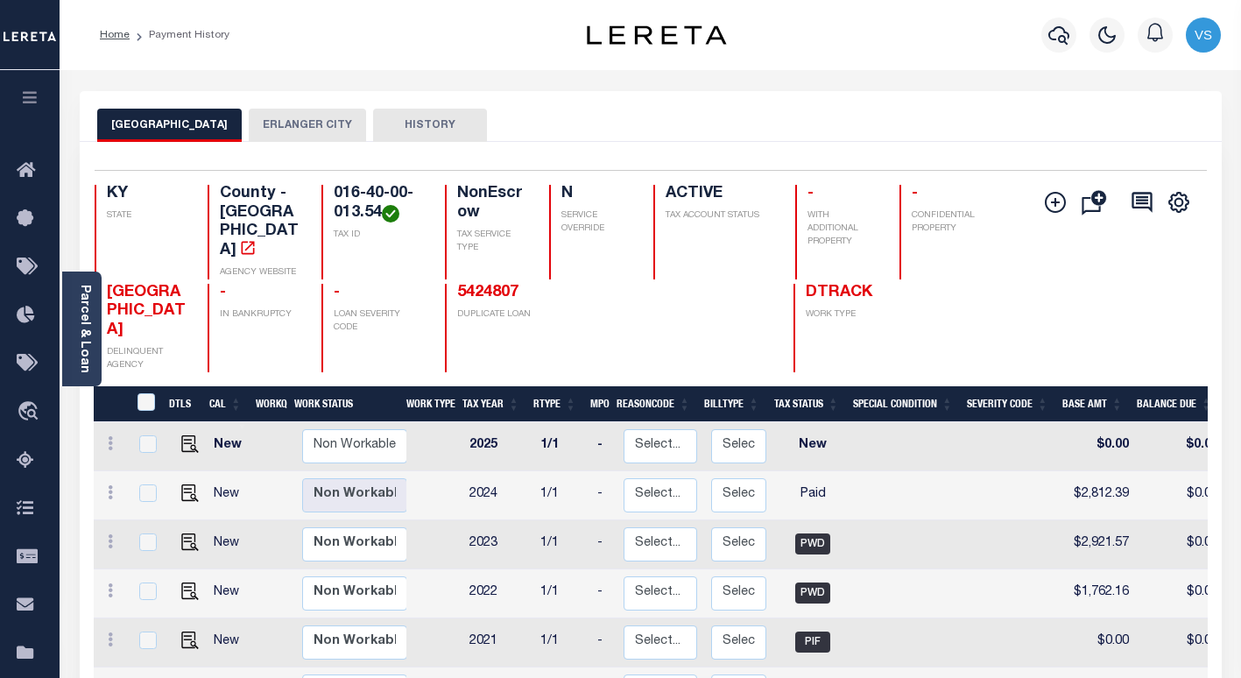
click at [289, 121] on button "ERLANGER CITY" at bounding box center [307, 125] width 117 height 33
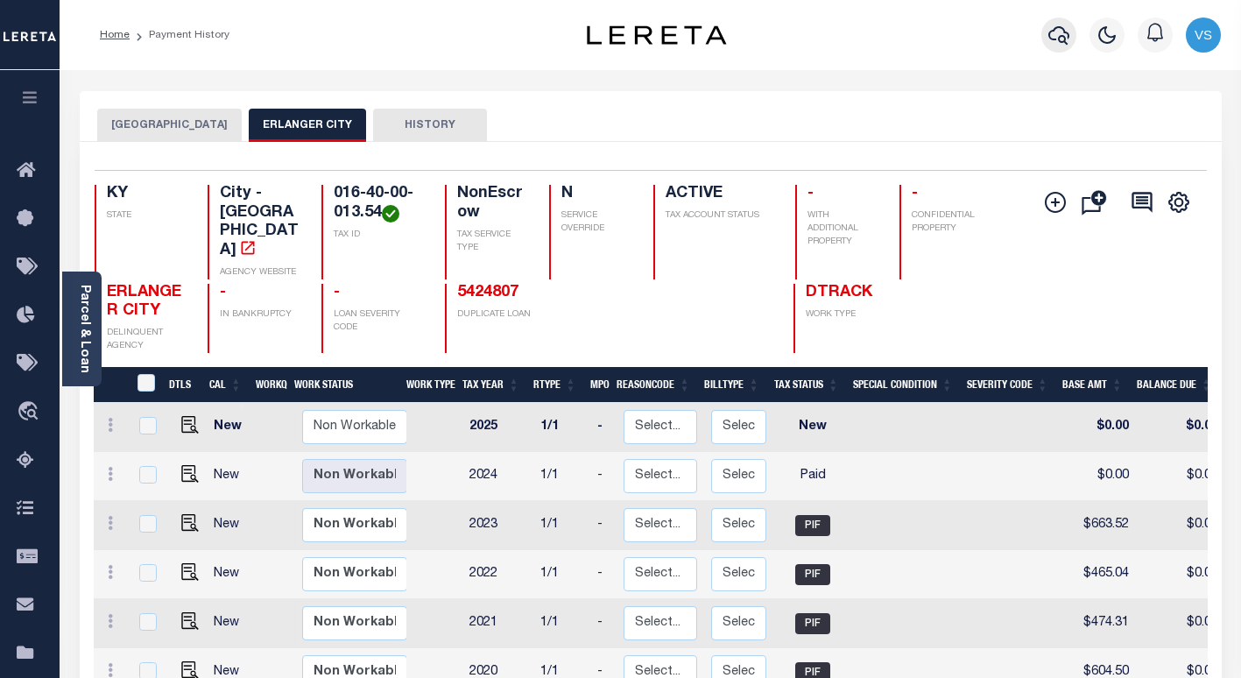
click at [1052, 37] on icon "button" at bounding box center [1058, 35] width 21 height 21
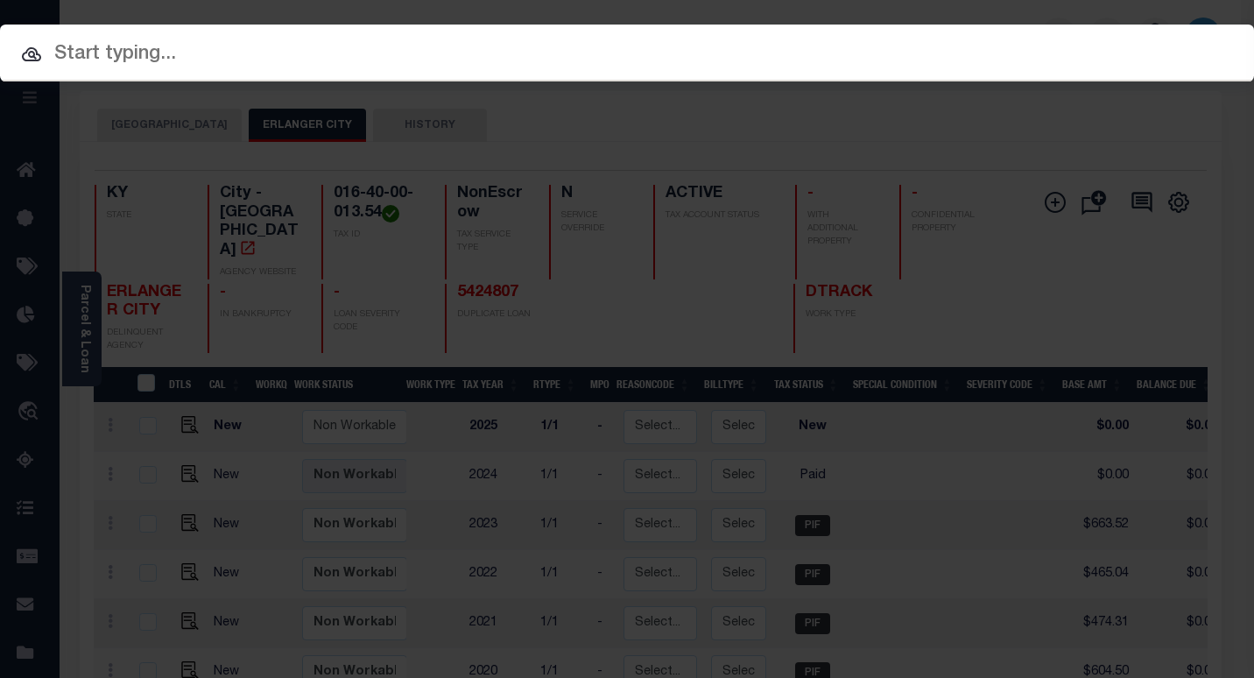
paste input "5424807"
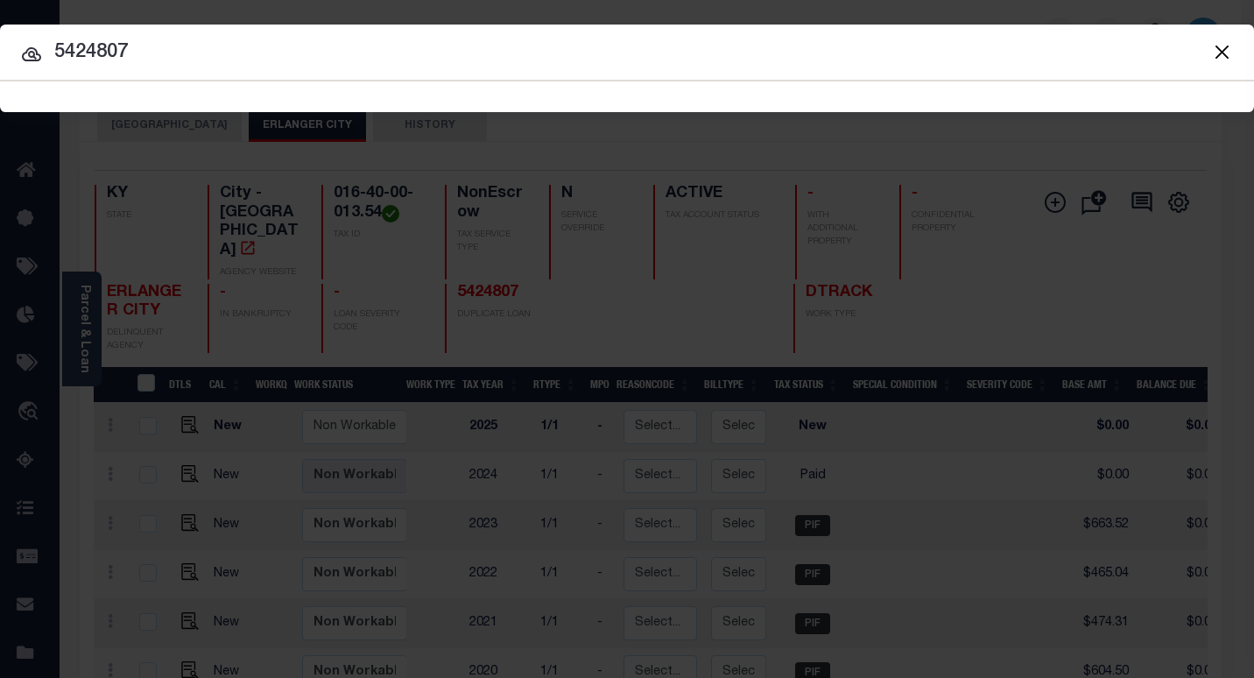
type input "5424807"
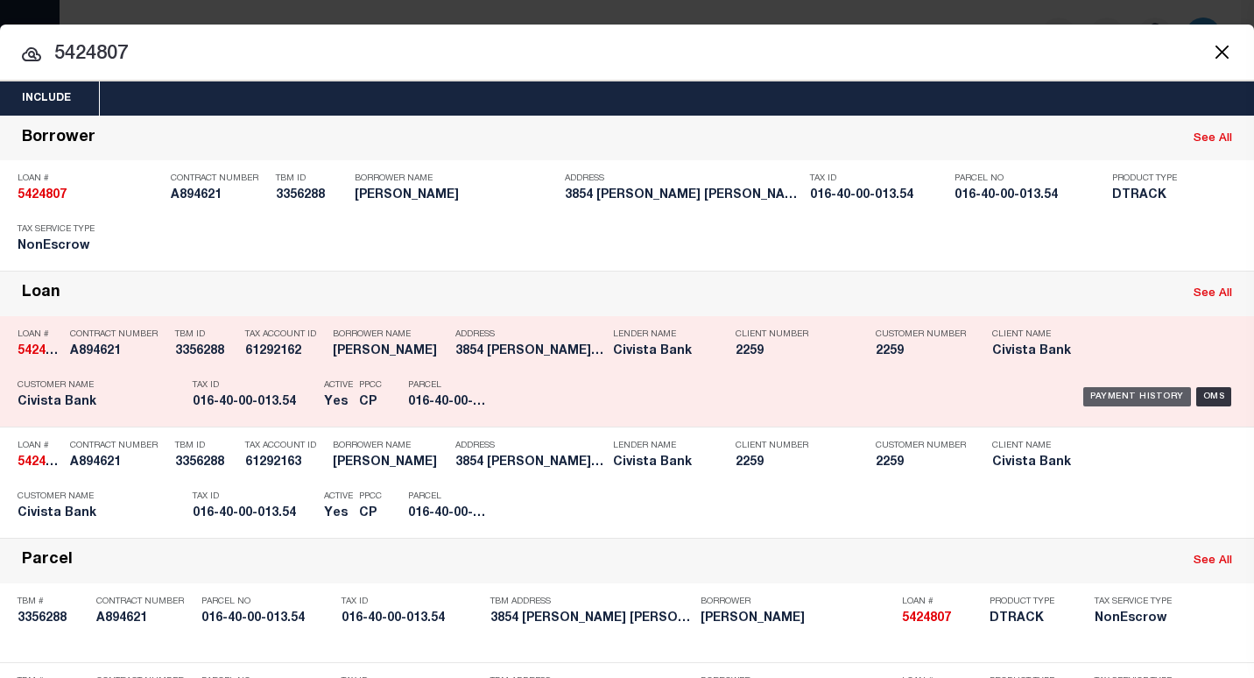
click at [1088, 399] on div "Payment History" at bounding box center [1137, 396] width 108 height 19
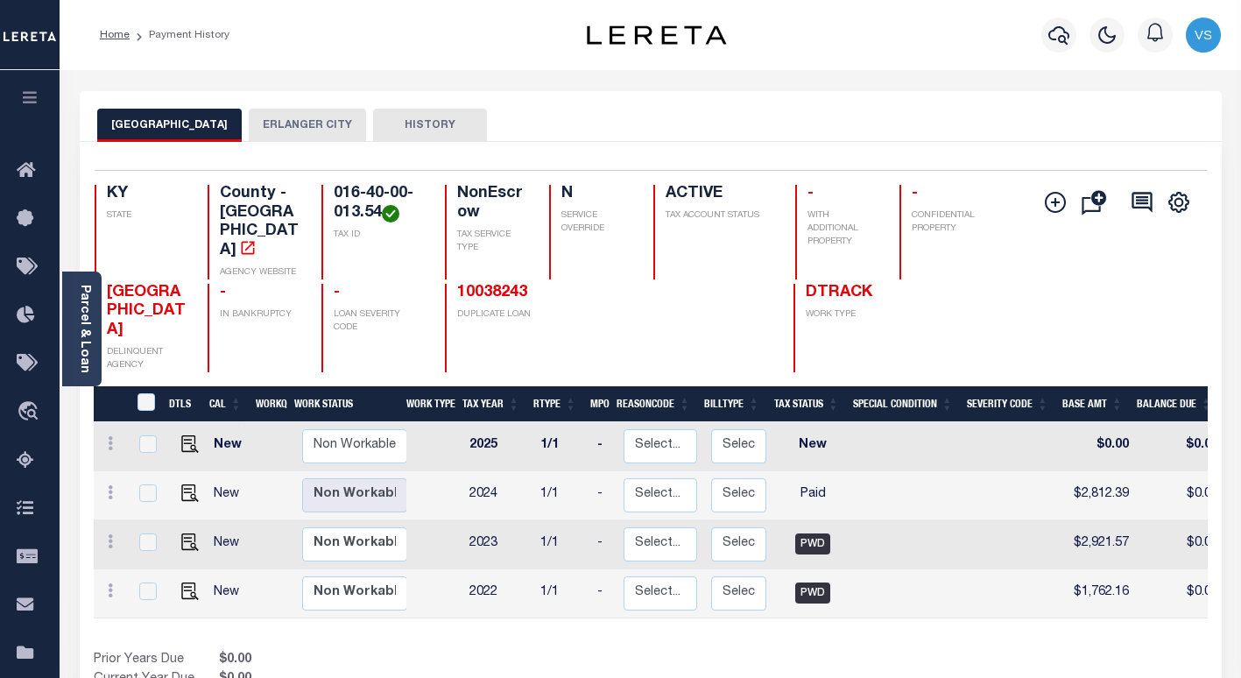
click at [276, 126] on button "ERLANGER CITY" at bounding box center [307, 125] width 117 height 33
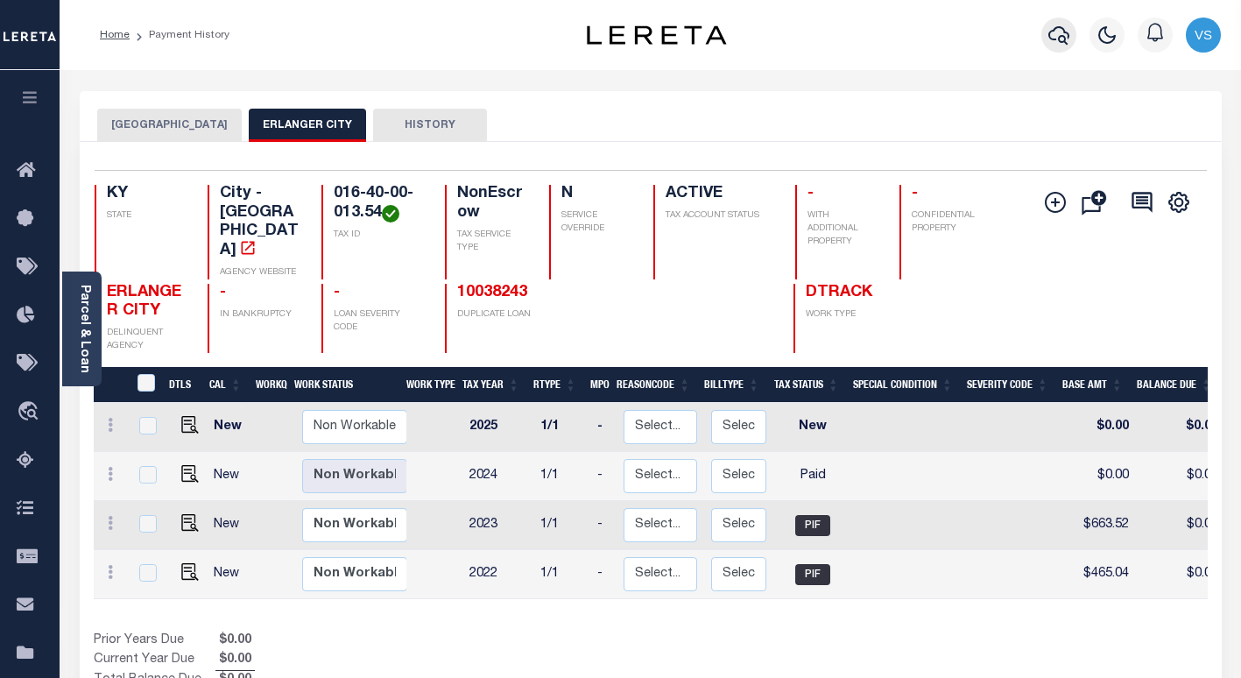
drag, startPoint x: 1063, startPoint y: 39, endPoint x: 1020, endPoint y: 82, distance: 60.7
click at [1061, 39] on icon "button" at bounding box center [1058, 35] width 21 height 21
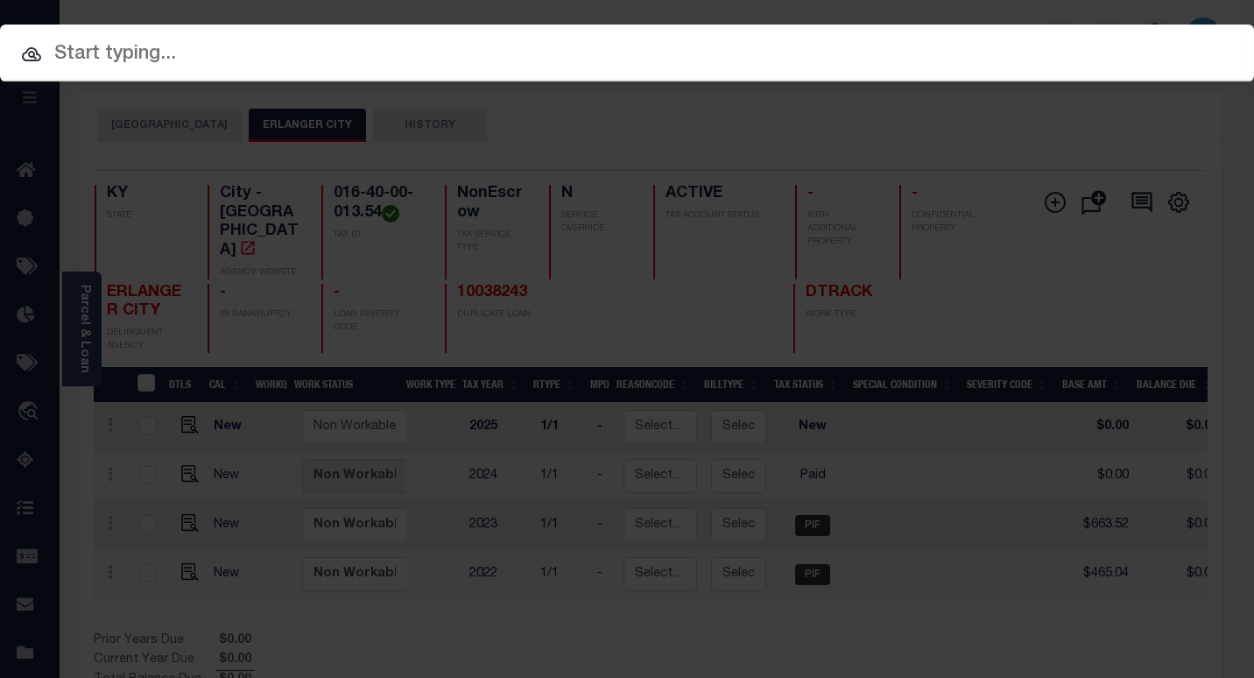
paste input "10045145"
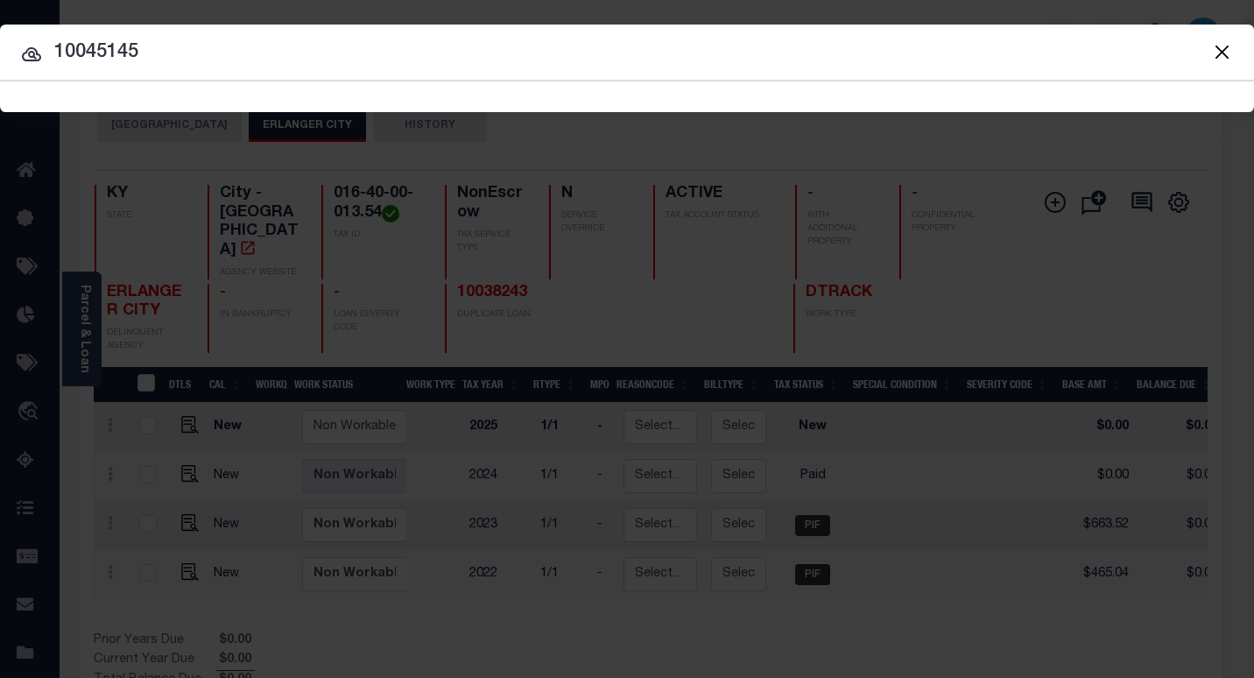
type input "10045145"
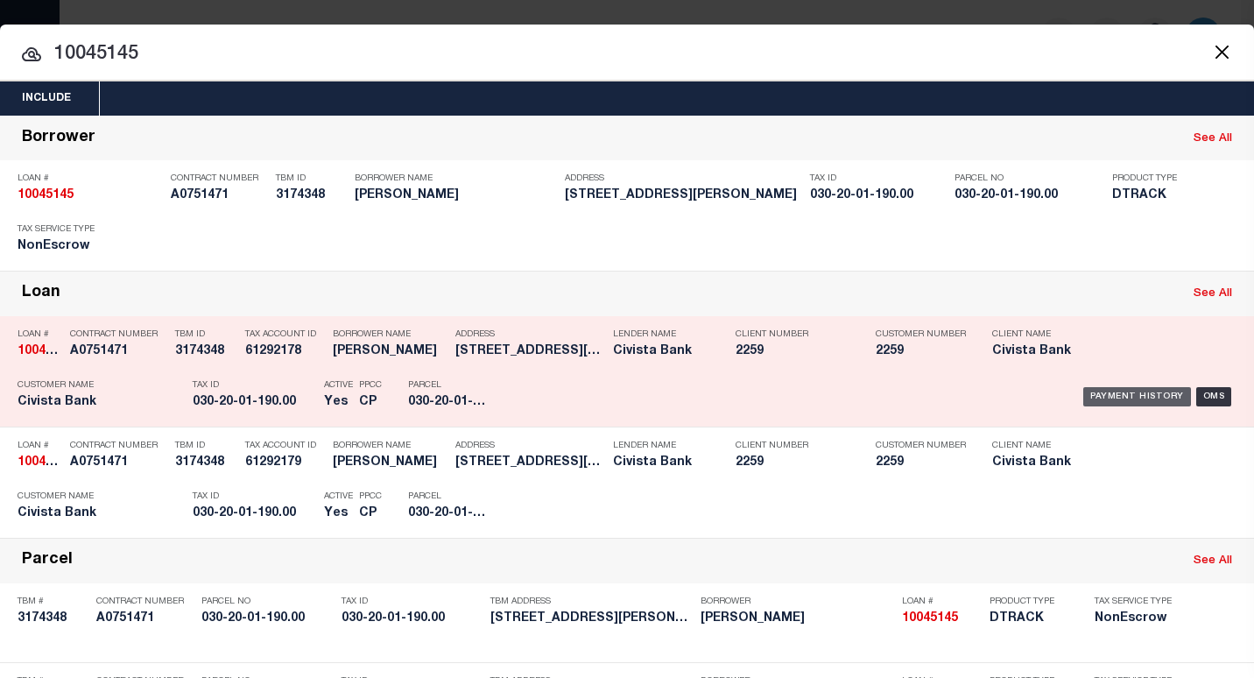
click at [1085, 395] on div "Payment History" at bounding box center [1137, 396] width 108 height 19
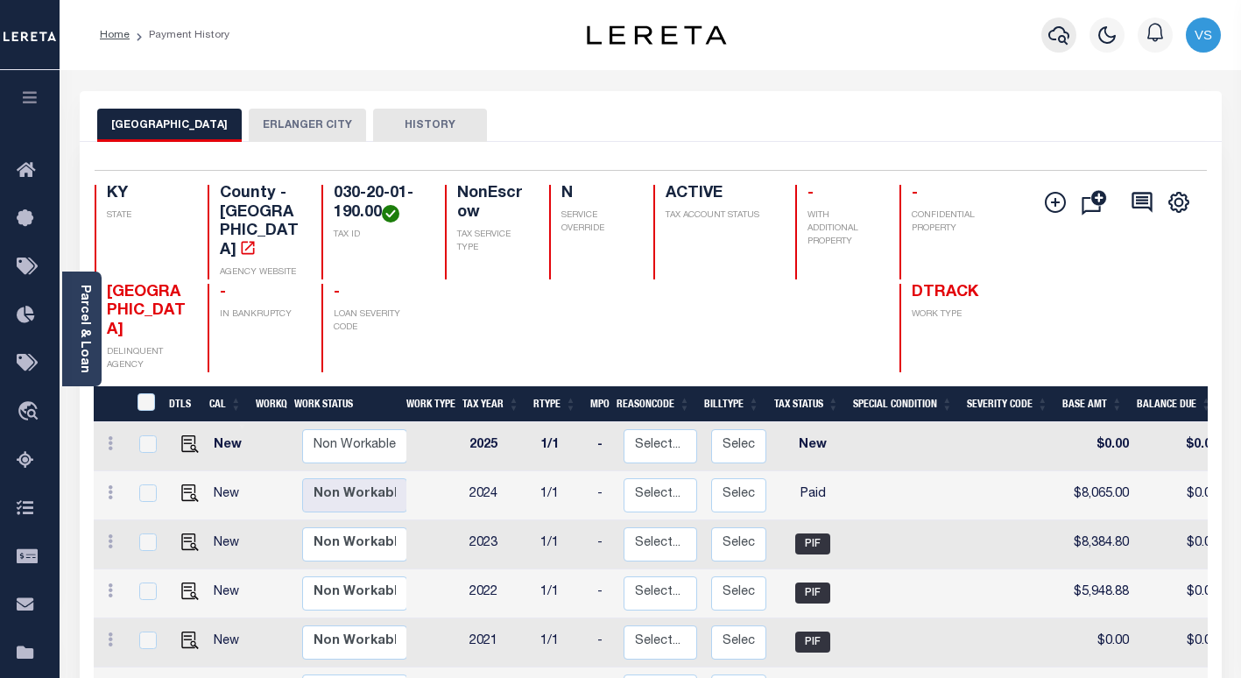
click at [1063, 39] on icon "button" at bounding box center [1058, 35] width 21 height 21
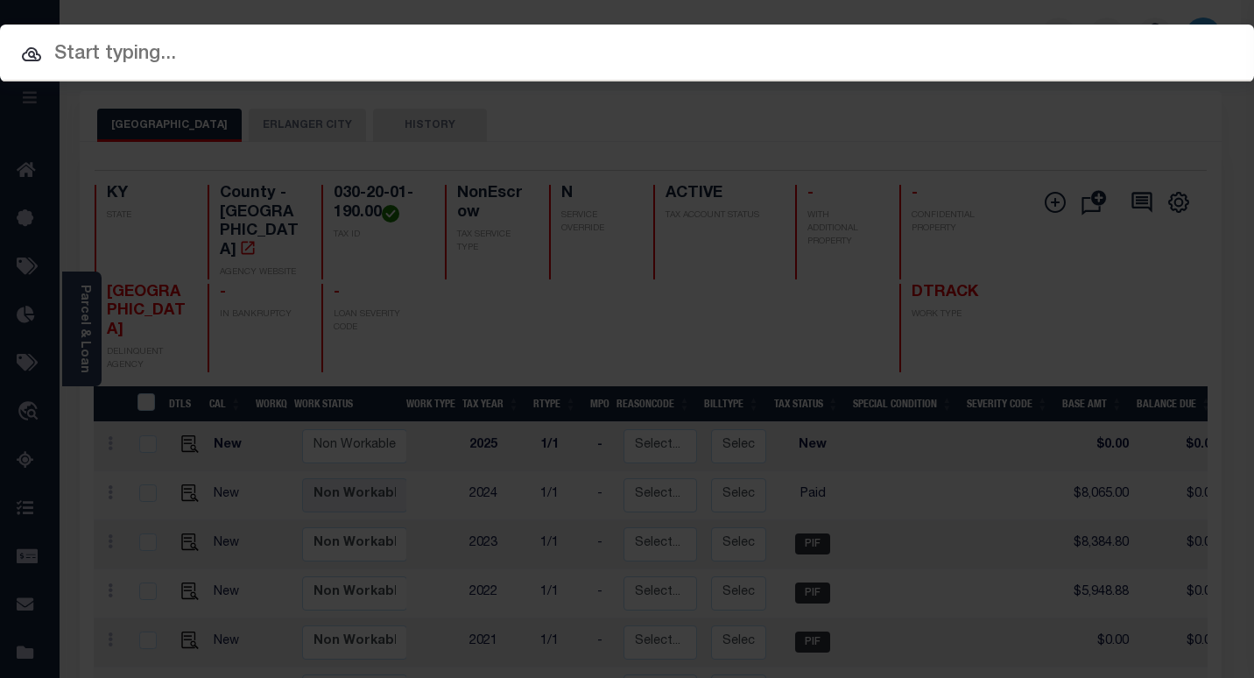
paste input "10704223"
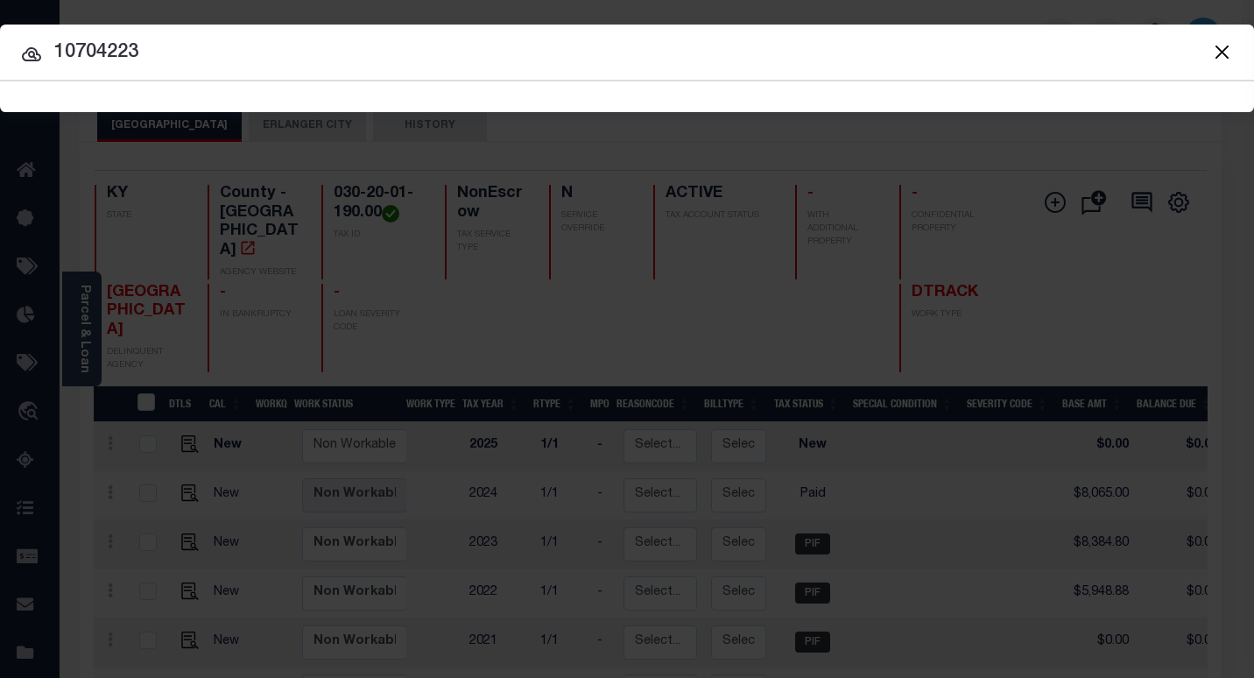
type input "10704223"
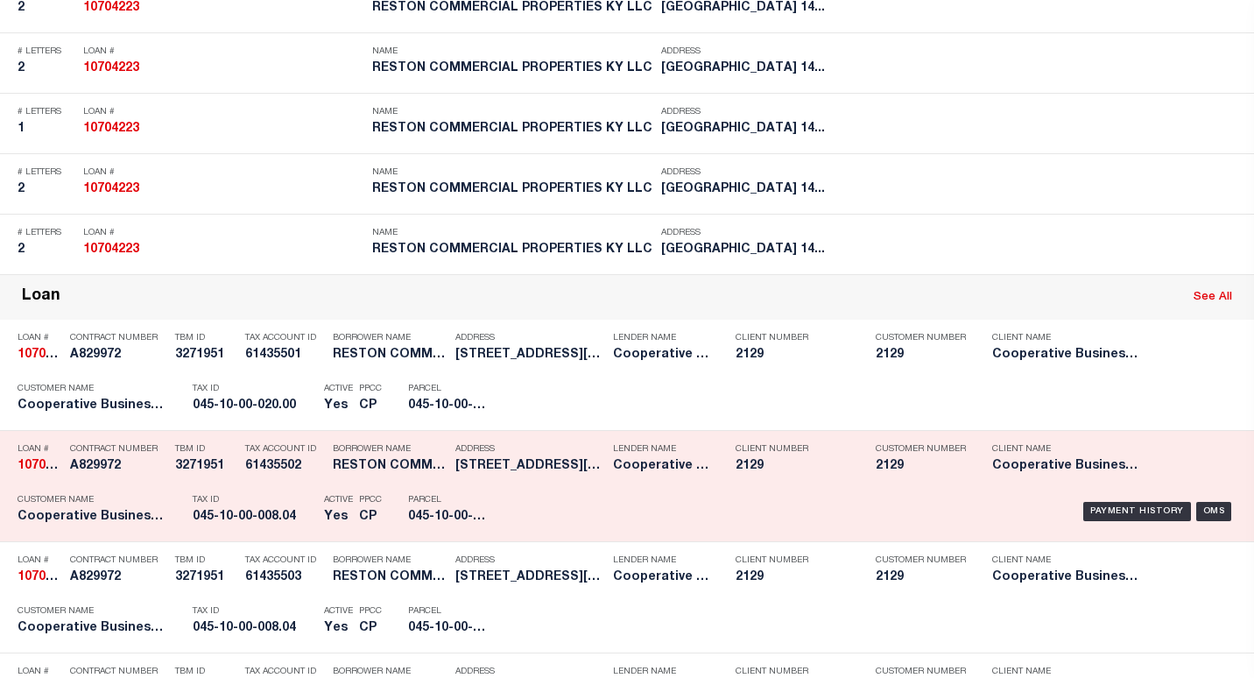
scroll to position [963, 0]
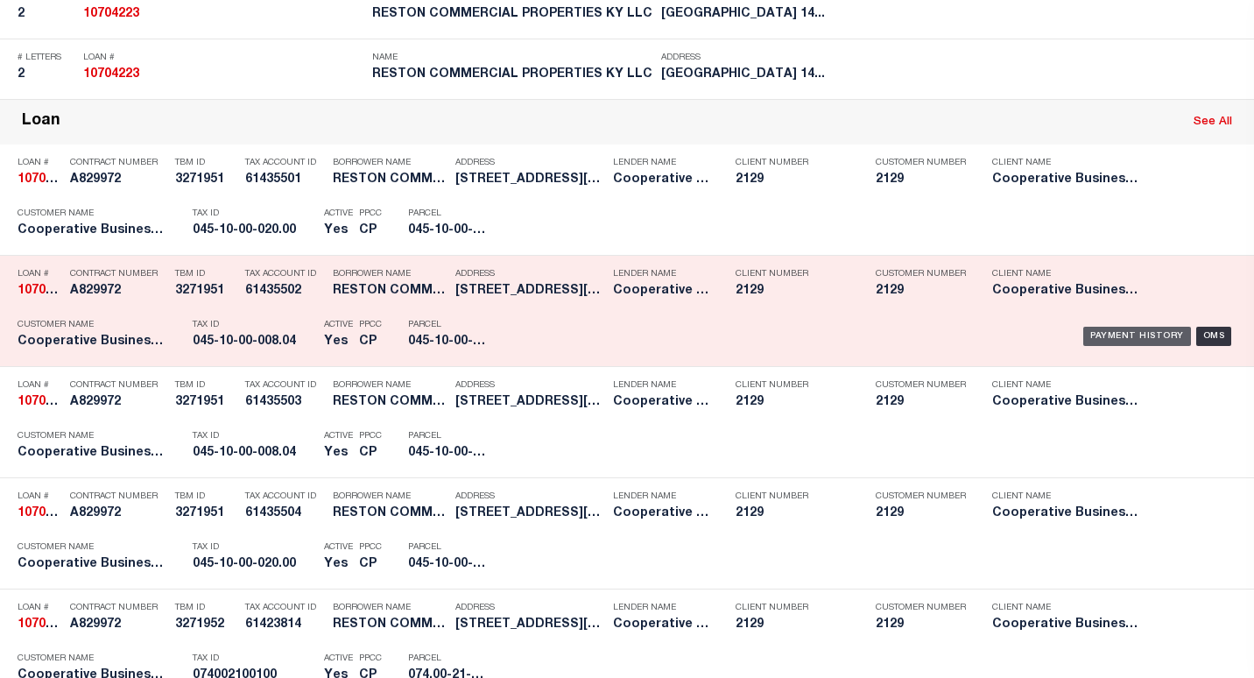
click at [1129, 336] on div "Payment History" at bounding box center [1137, 336] width 108 height 19
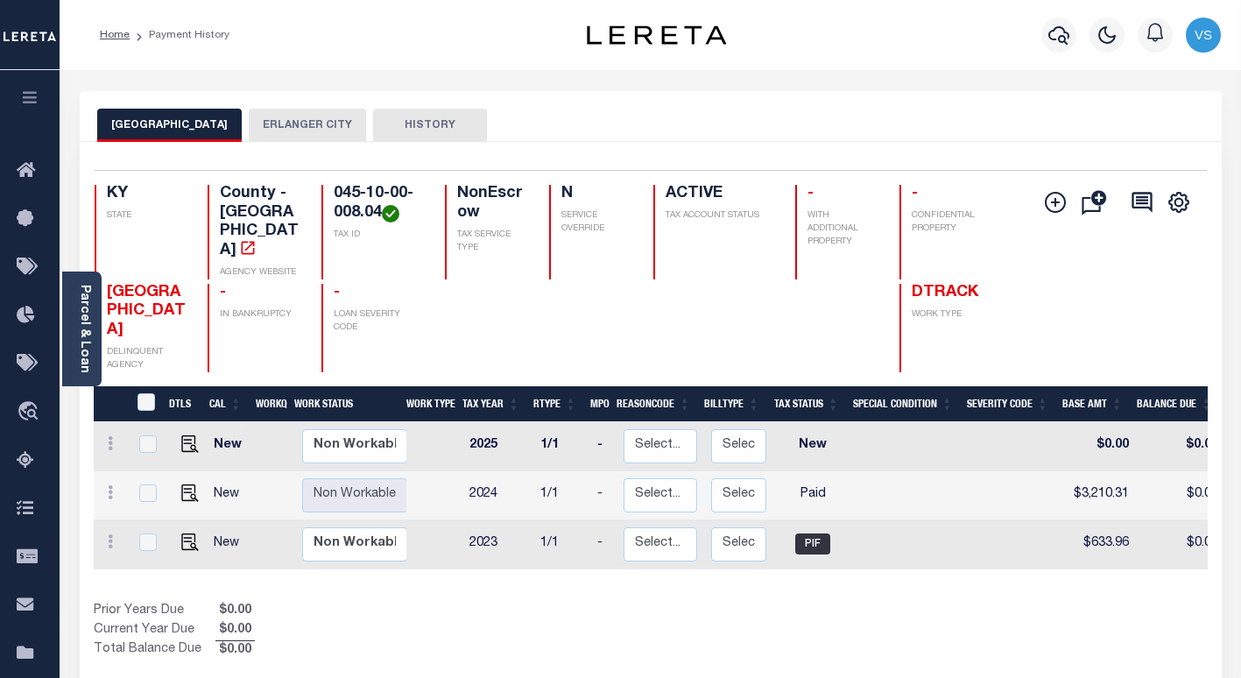
click at [285, 128] on button "ERLANGER CITY" at bounding box center [307, 125] width 117 height 33
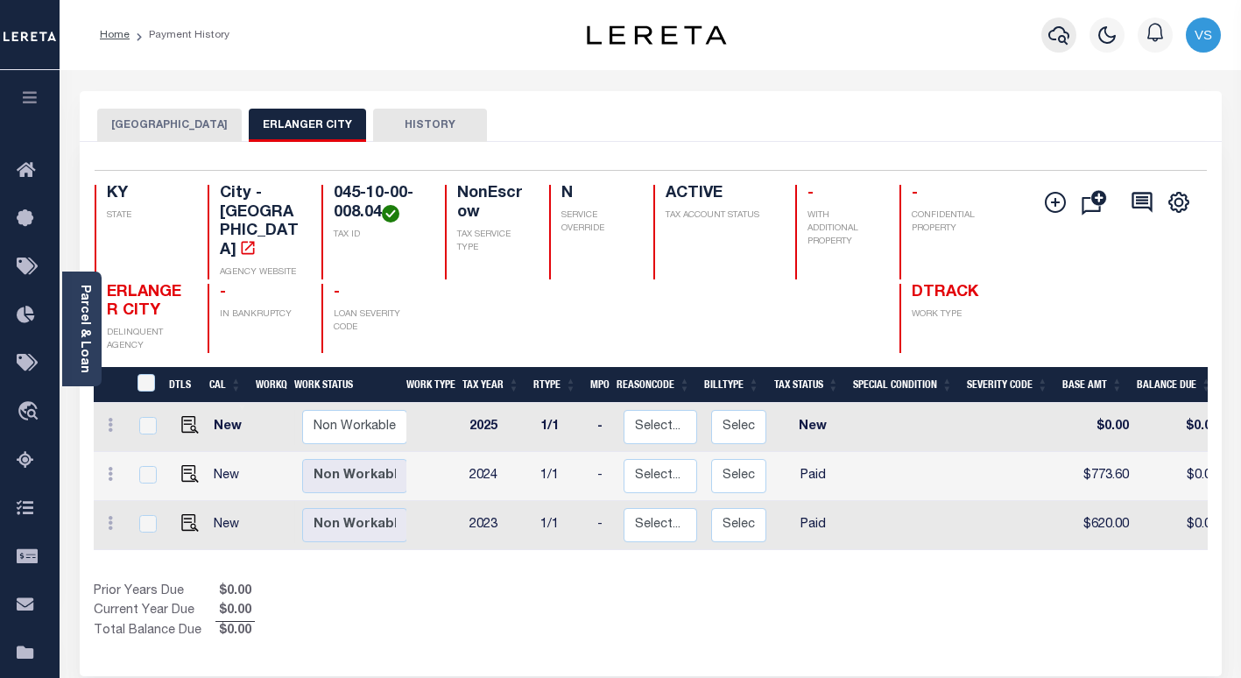
click at [1060, 43] on icon "button" at bounding box center [1058, 35] width 21 height 21
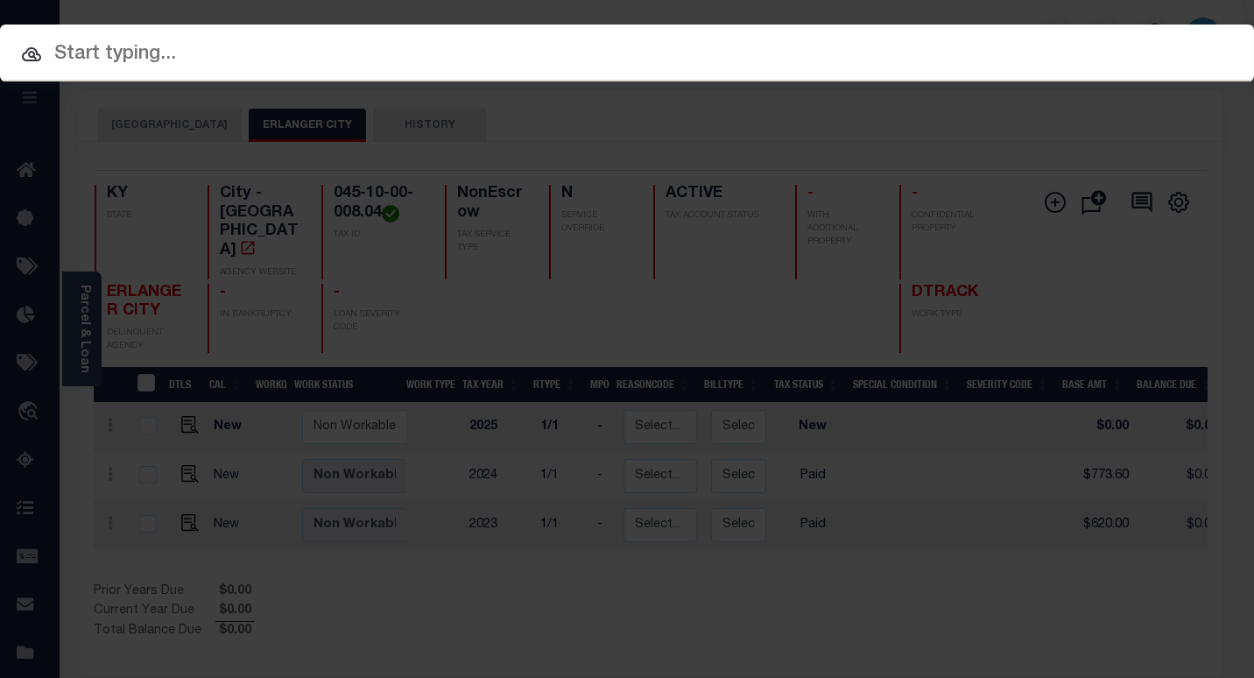
paste input "10704223"
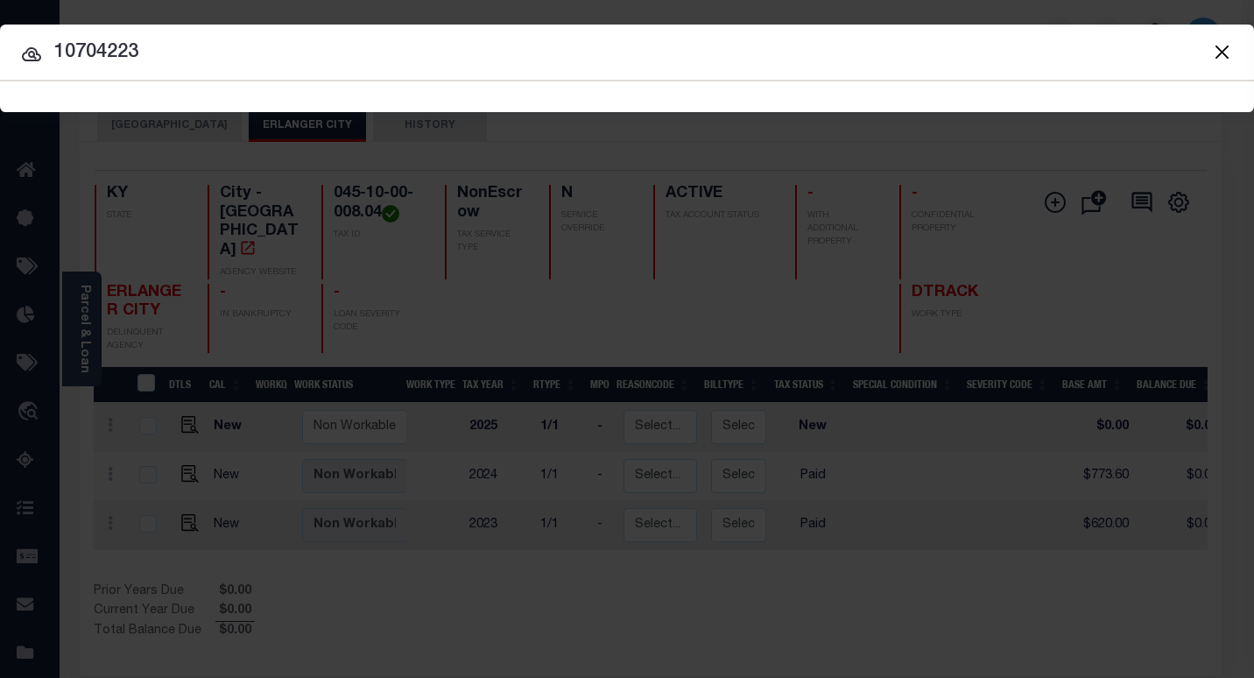
type input "10704223"
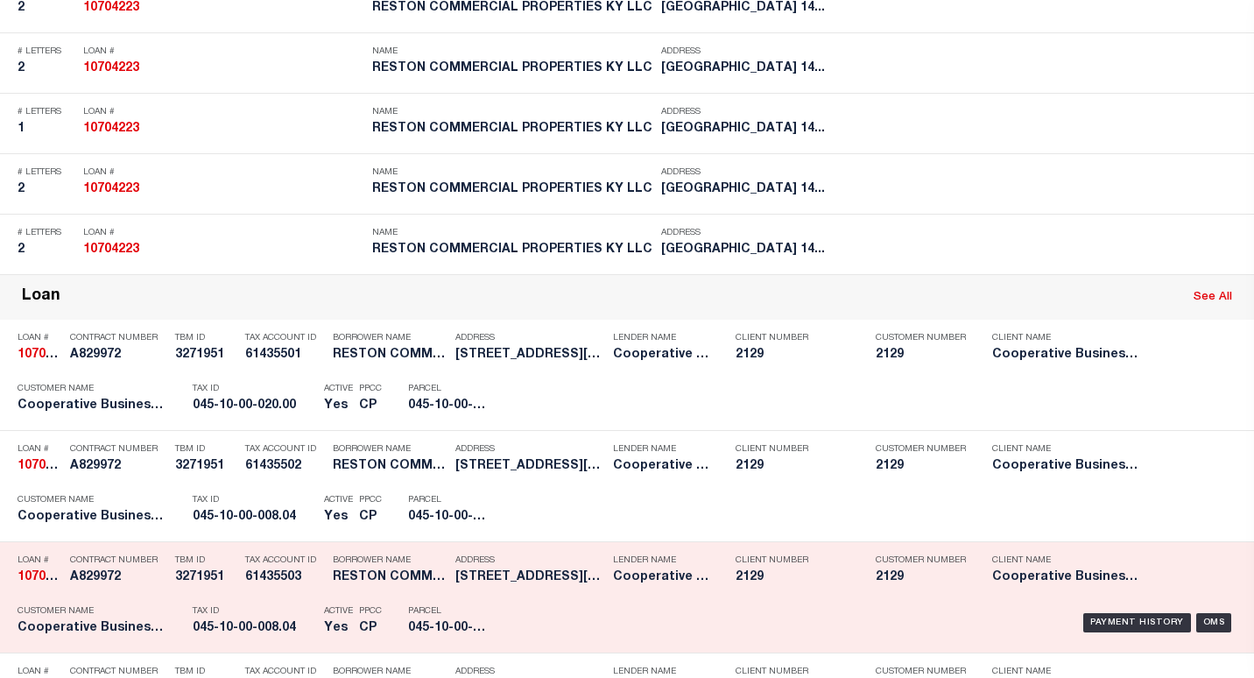
scroll to position [963, 0]
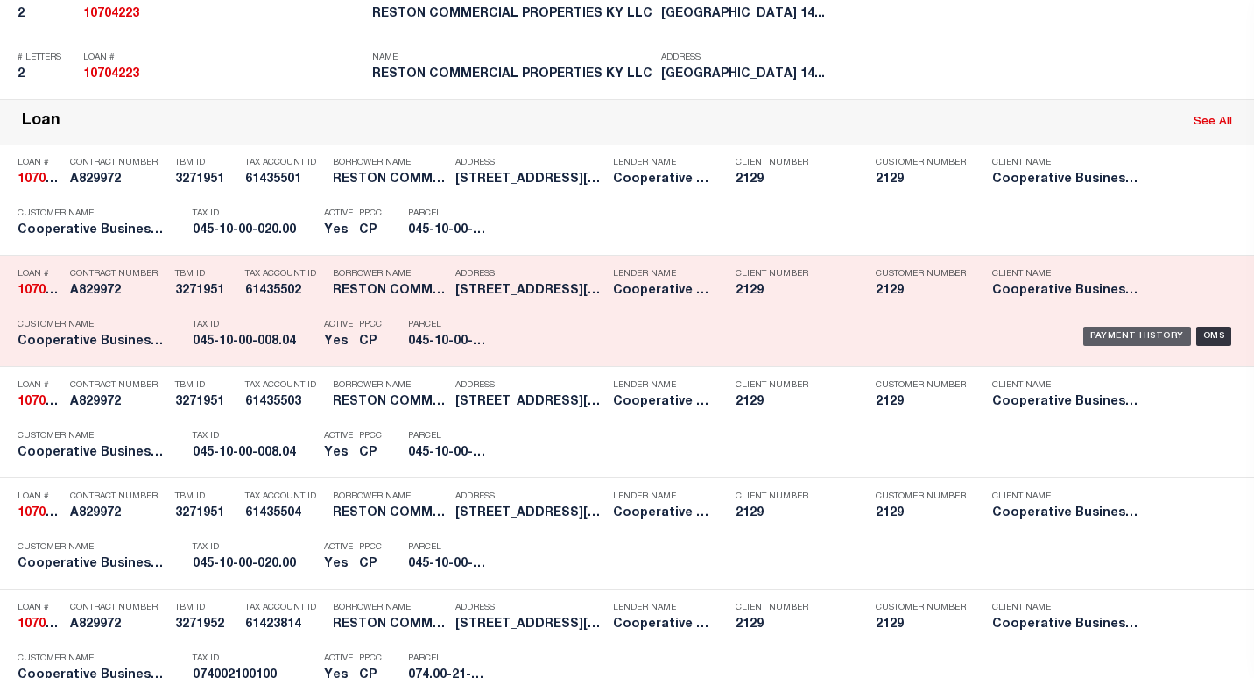
click at [1103, 339] on div "Payment History" at bounding box center [1137, 336] width 108 height 19
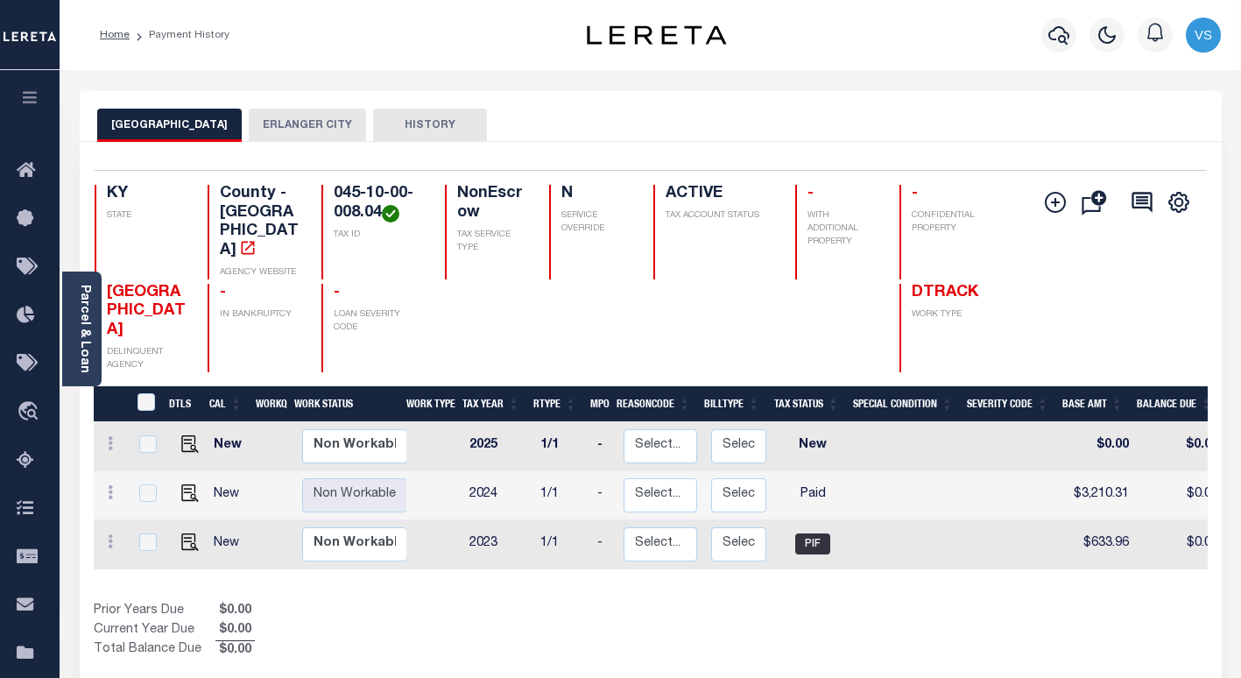
click at [303, 125] on button "ERLANGER CITY" at bounding box center [307, 125] width 117 height 33
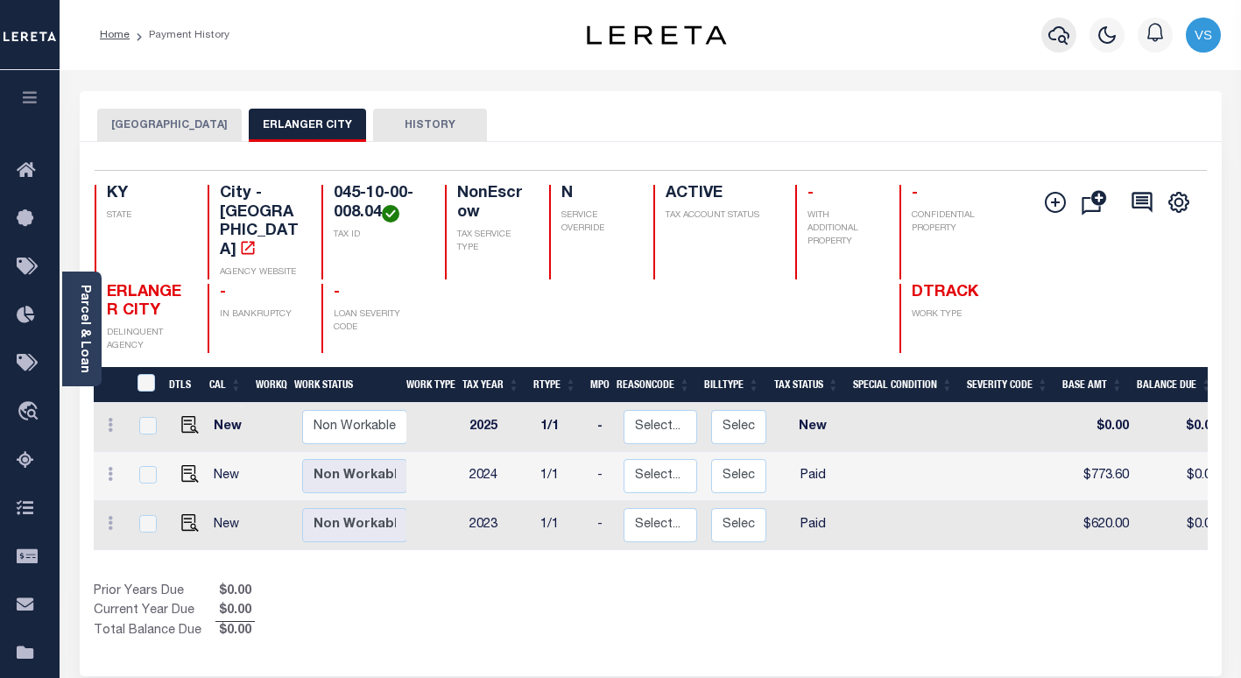
click at [1056, 30] on icon "button" at bounding box center [1058, 35] width 21 height 18
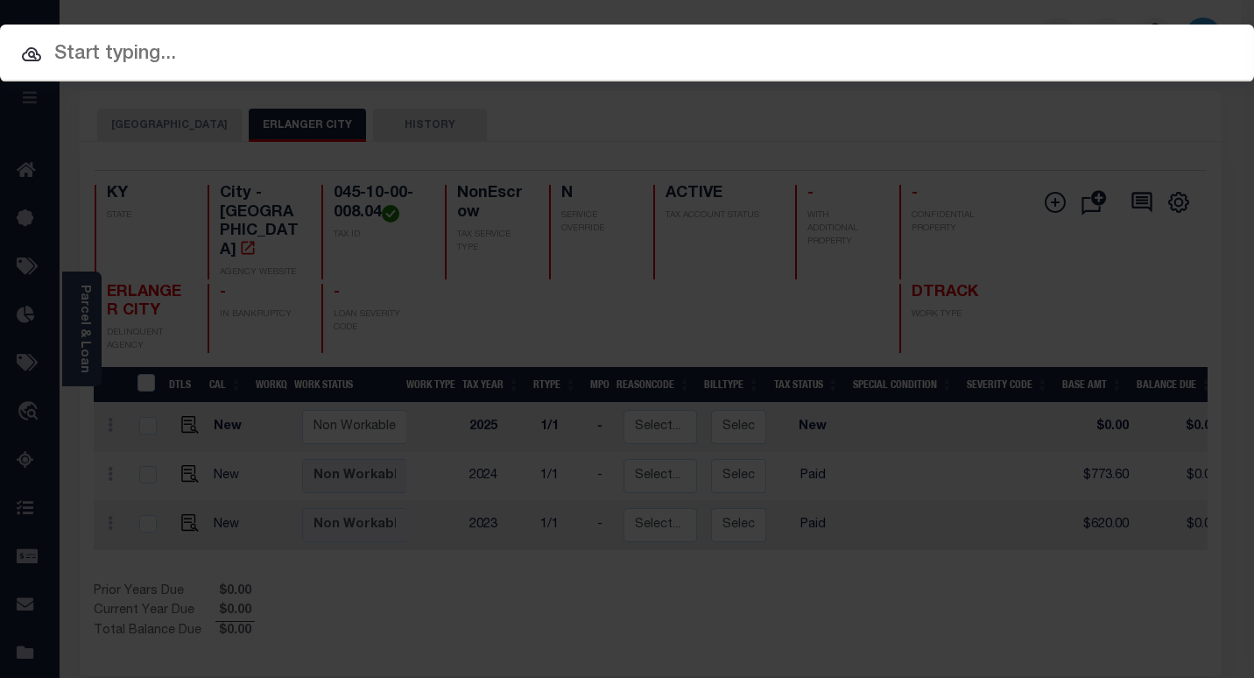
paste input "10704223"
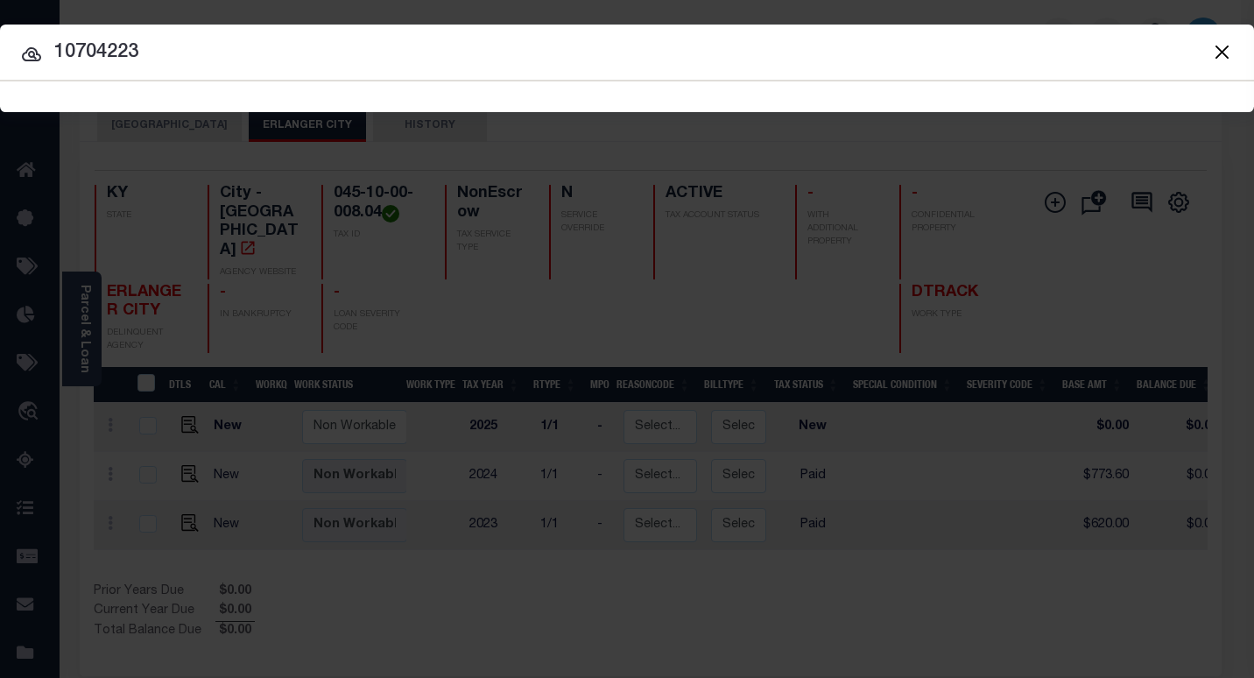
type input "10704223"
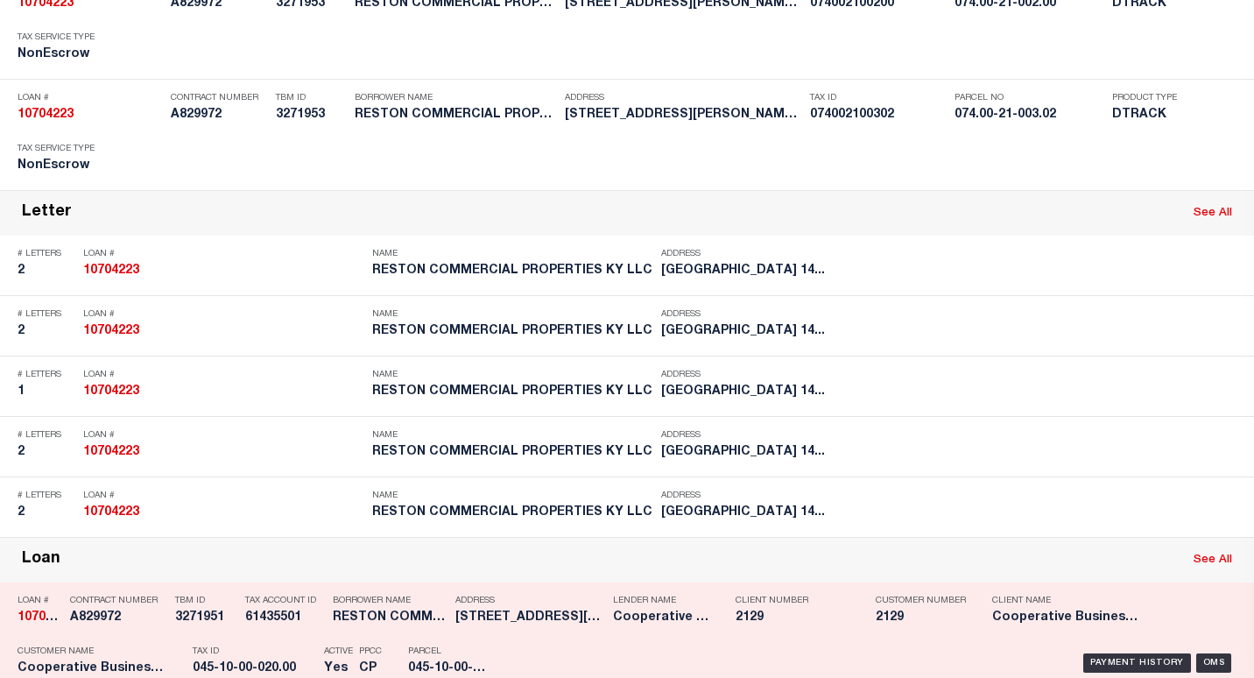
scroll to position [700, 0]
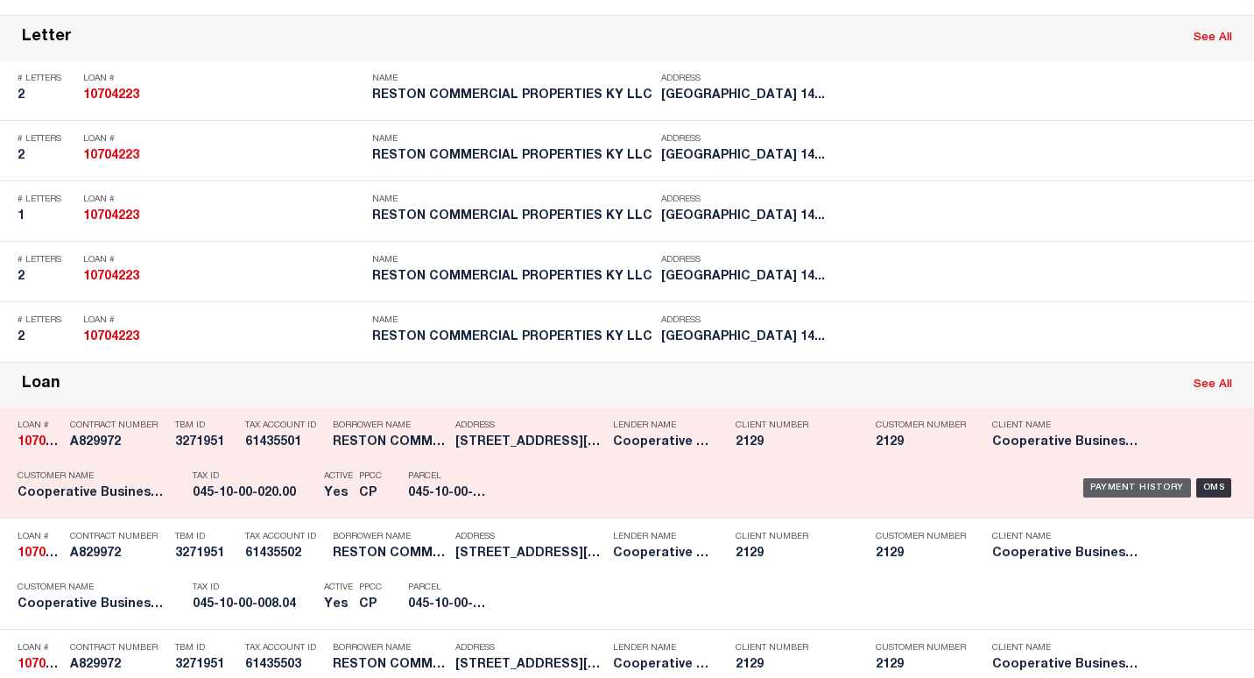
click at [1084, 489] on div "Payment History" at bounding box center [1137, 487] width 108 height 19
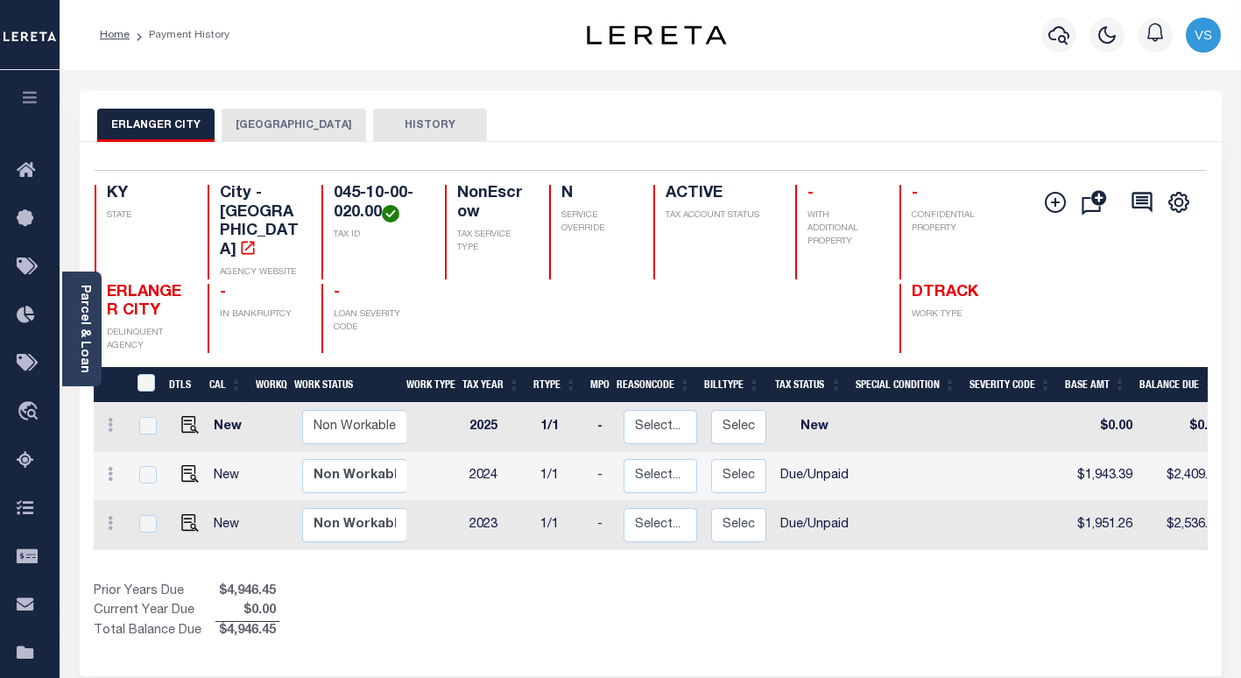
click at [263, 123] on button "KENTON COUNTY" at bounding box center [294, 125] width 144 height 33
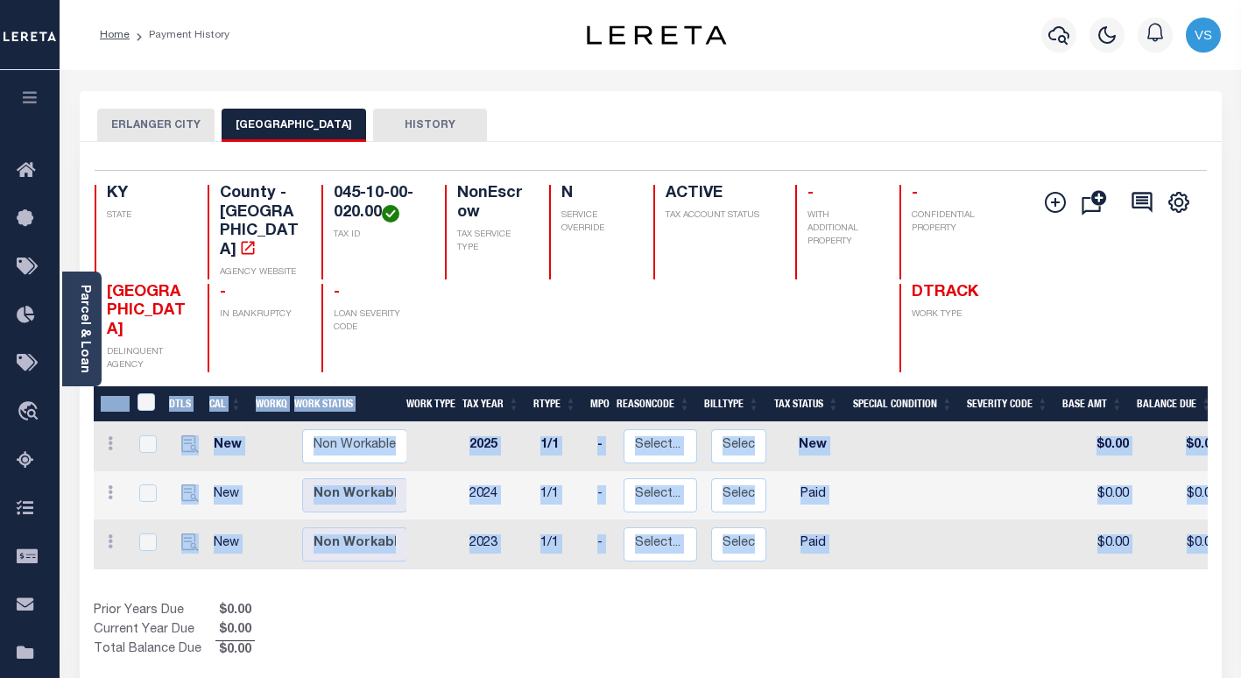
drag, startPoint x: 745, startPoint y: 537, endPoint x: 1108, endPoint y: 562, distance: 364.2
click at [1108, 562] on div "DTLS CAL WorkQ Work Status Work Type Tax Year RType MPO ReasonCode BillType Tax…" at bounding box center [651, 523] width 1114 height 274
click at [888, 602] on div "Show Tax Lines before Bill Release Date Prior Years Due $0.00 Current Year Due …" at bounding box center [651, 631] width 1114 height 59
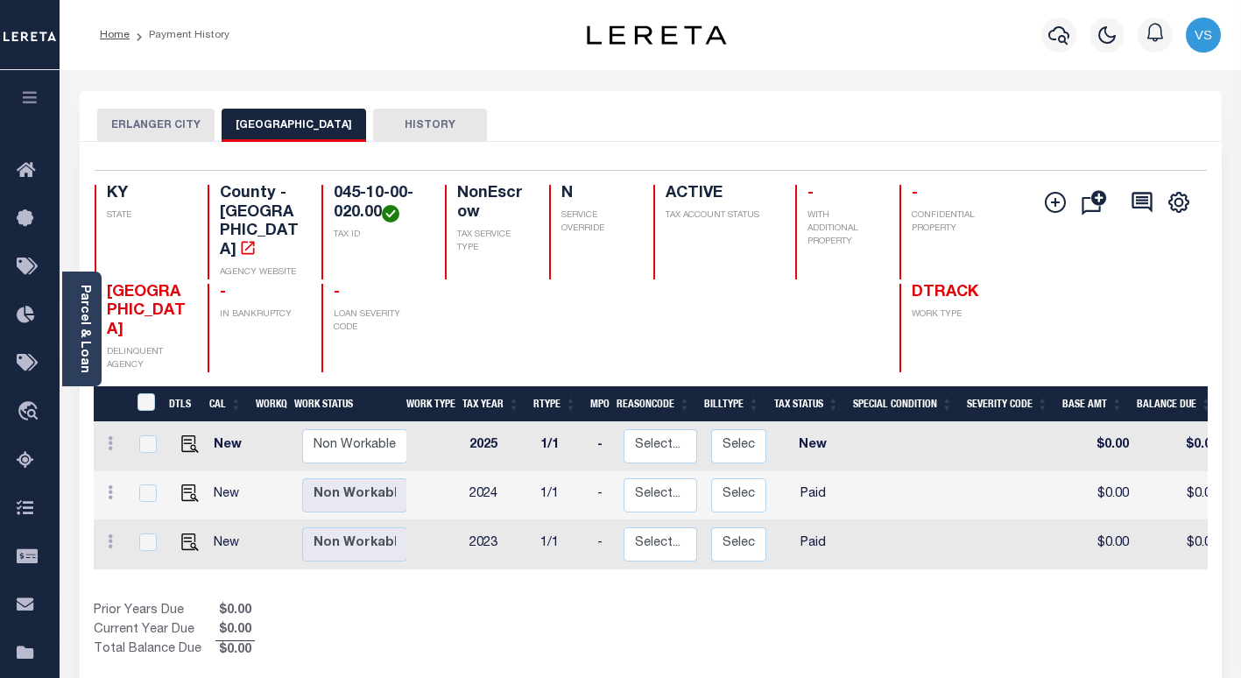
click at [137, 126] on button "ERLANGER CITY" at bounding box center [155, 125] width 117 height 33
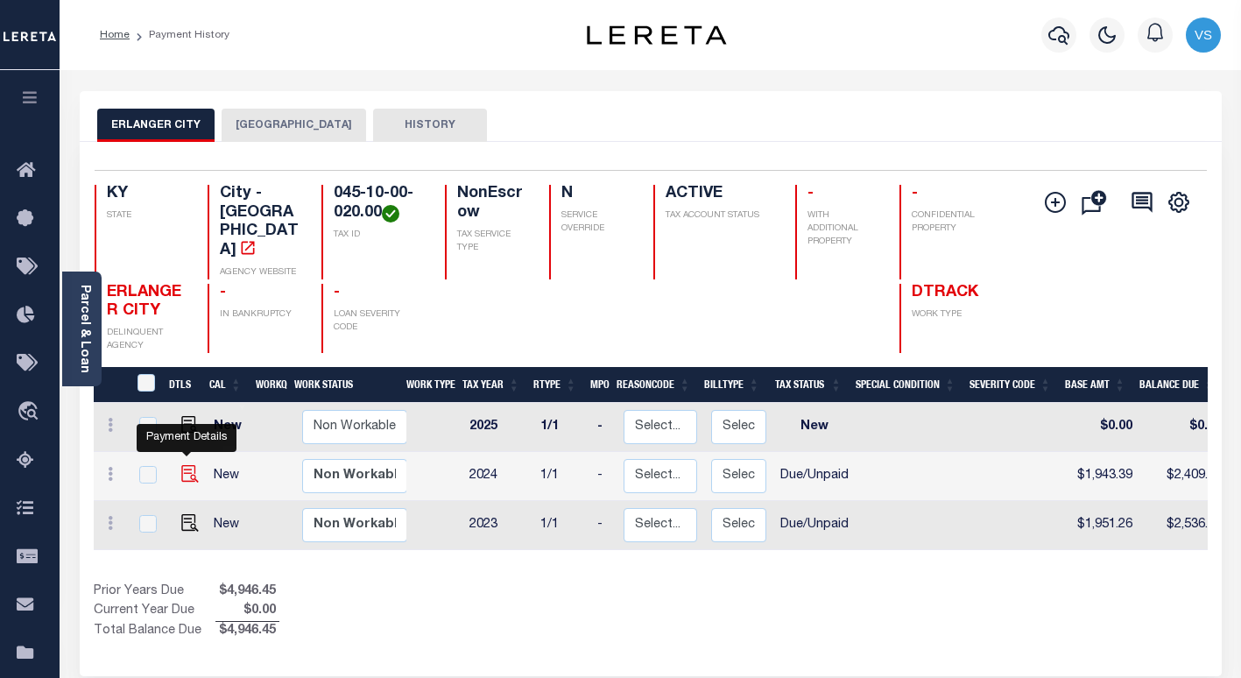
click at [182, 465] on img "" at bounding box center [190, 474] width 18 height 18
checkbox input "true"
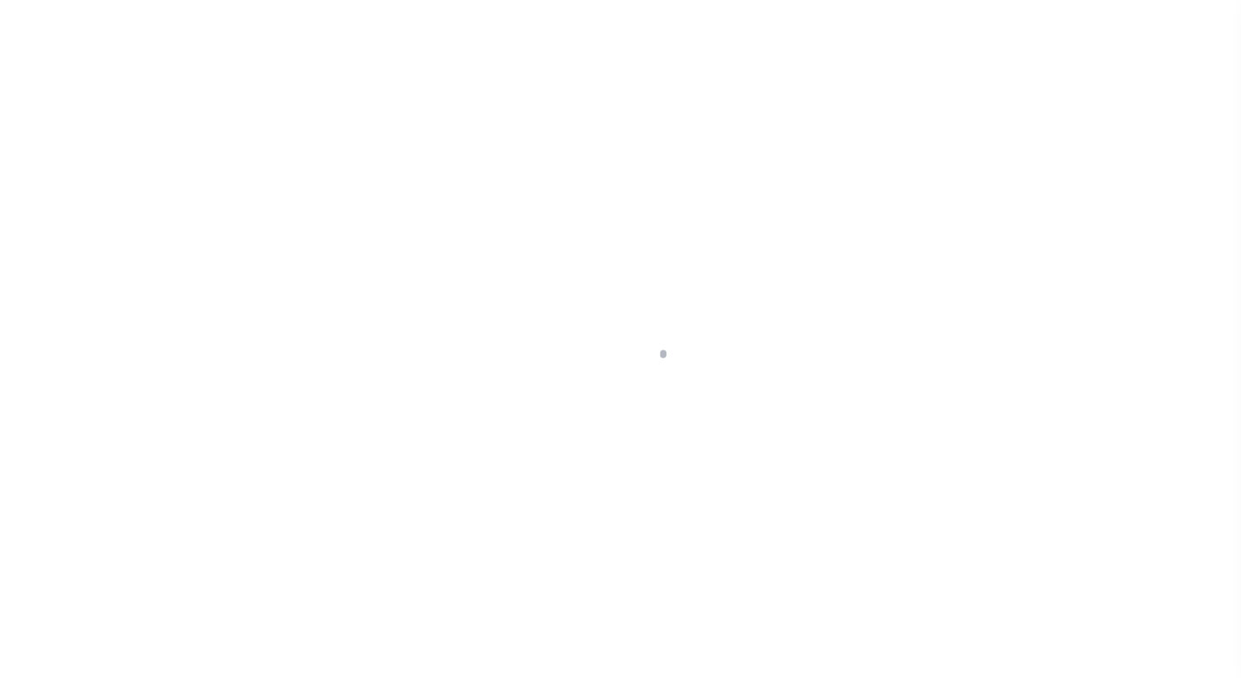
select select "DUE"
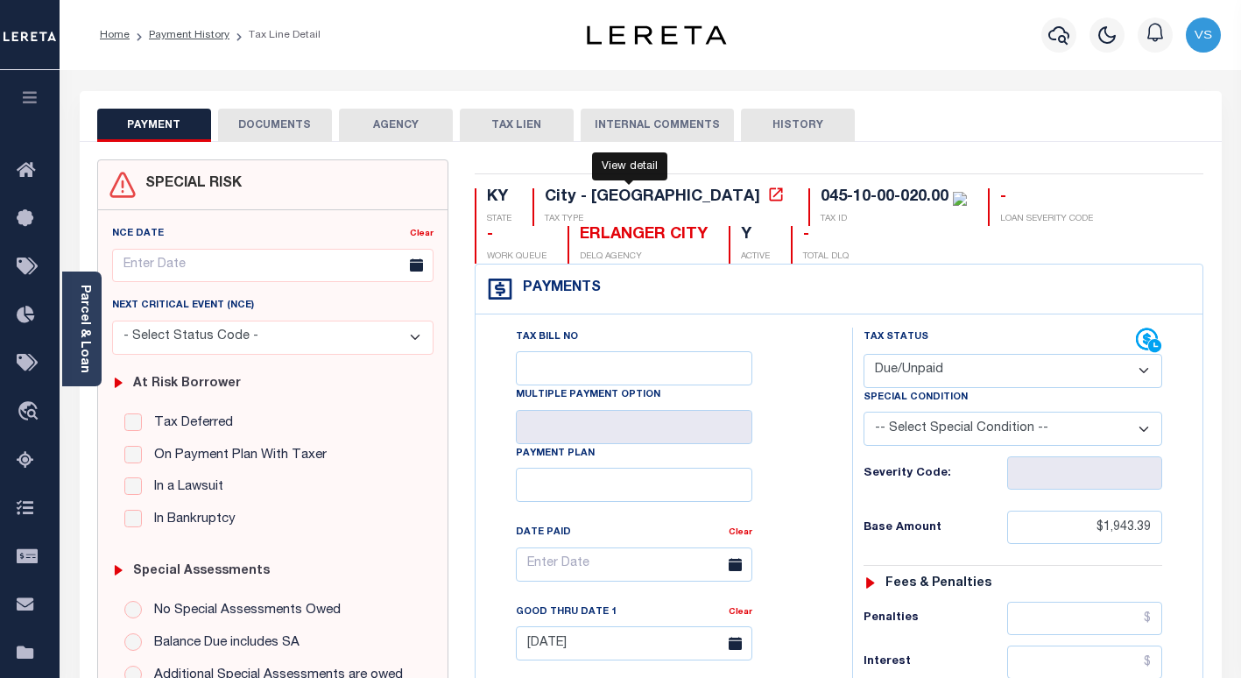
click at [767, 199] on icon at bounding box center [776, 195] width 18 height 18
drag, startPoint x: 804, startPoint y: 201, endPoint x: 673, endPoint y: 201, distance: 130.5
click at [820, 201] on div "045-10-00-020.00" at bounding box center [893, 197] width 146 height 19
copy div "045-10-00-020.00"
click at [174, 33] on link "Payment History" at bounding box center [189, 35] width 81 height 11
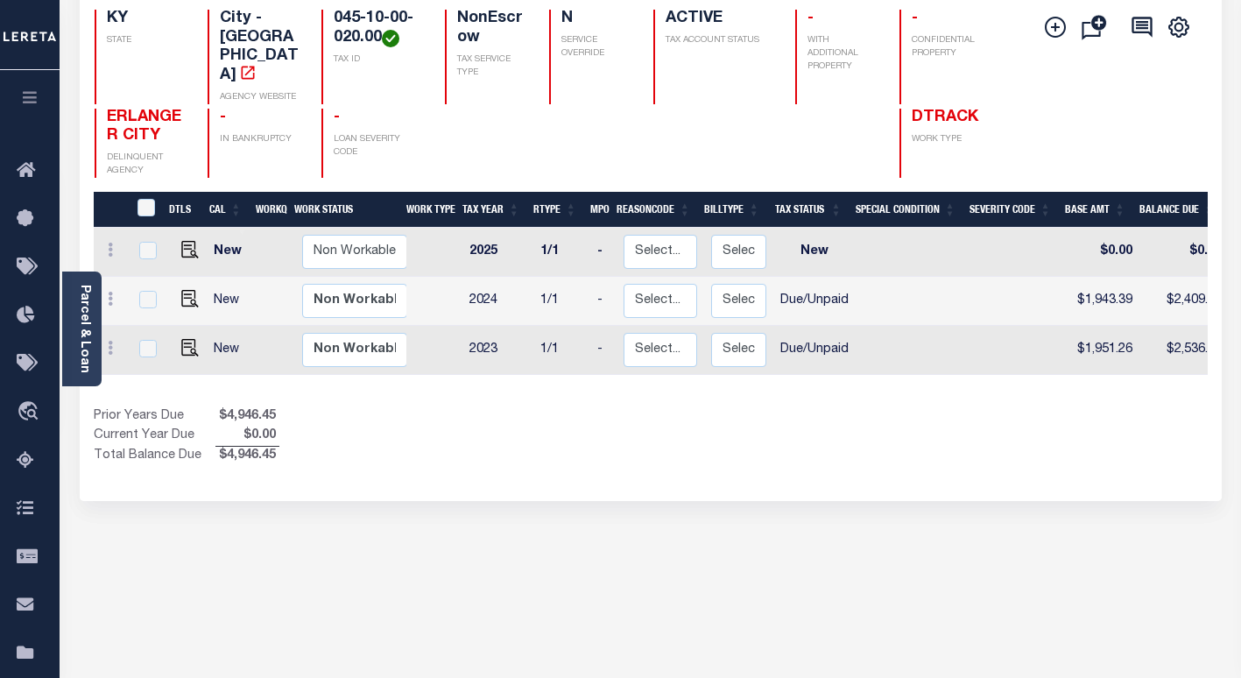
scroll to position [88, 0]
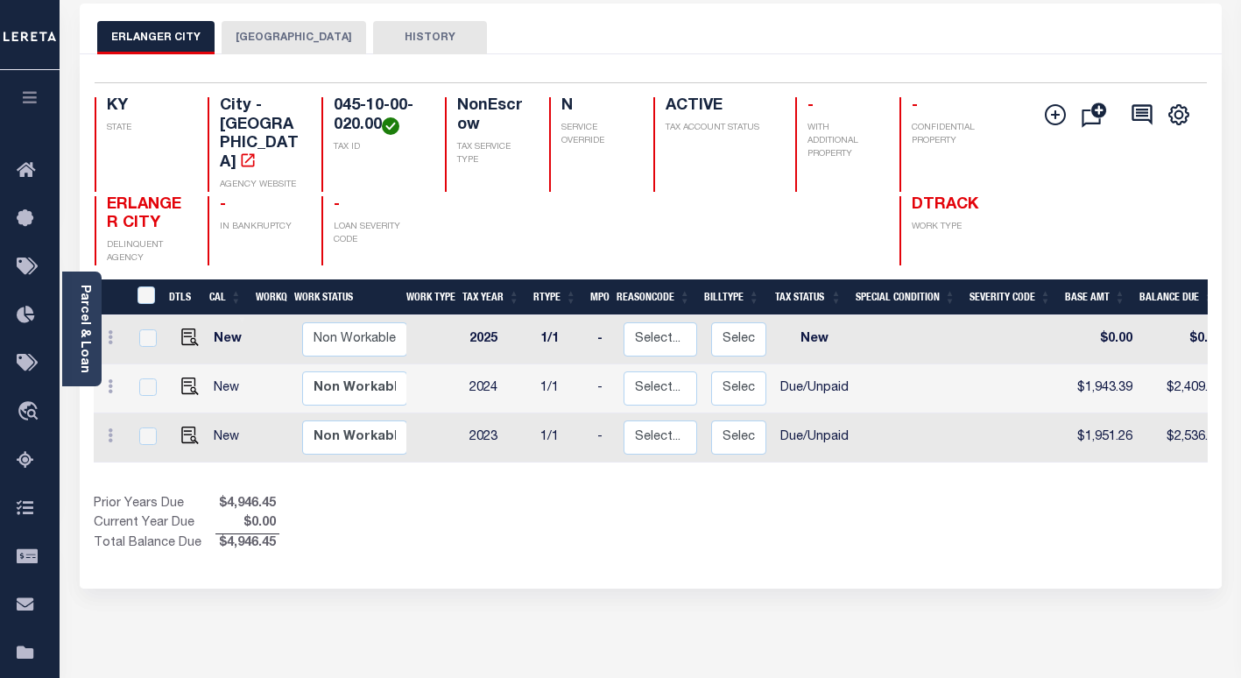
click at [258, 36] on button "[GEOGRAPHIC_DATA]" at bounding box center [294, 37] width 144 height 33
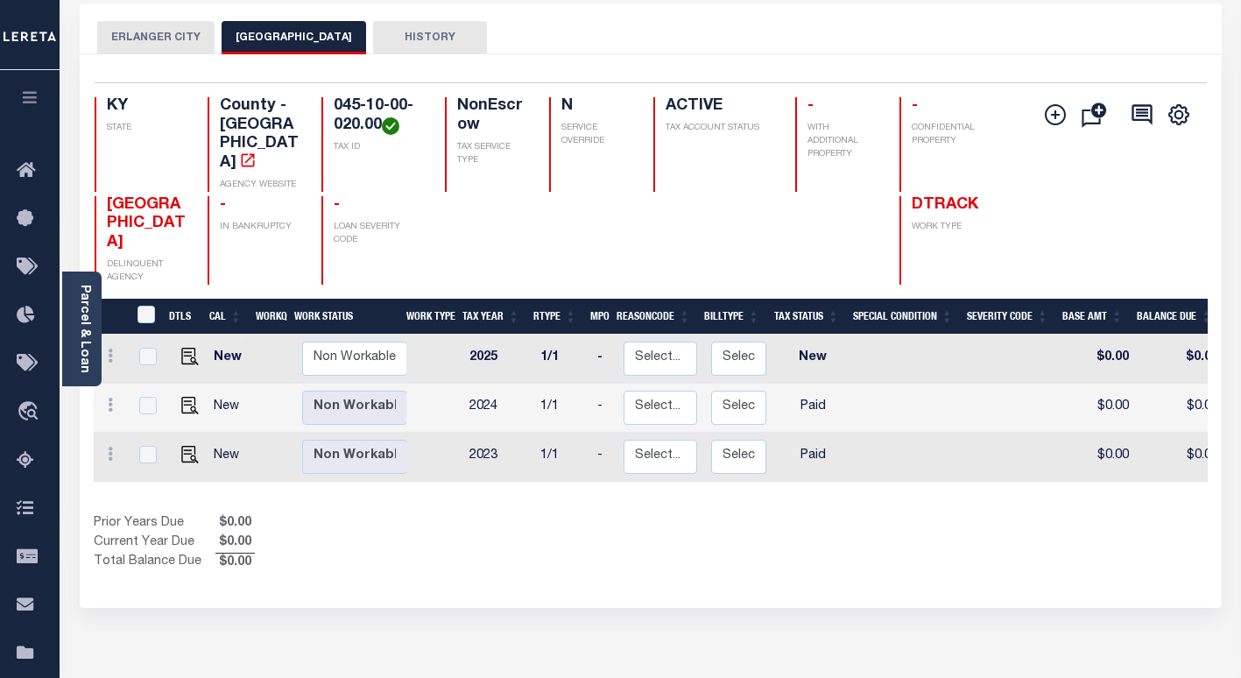
click at [158, 39] on button "ERLANGER CITY" at bounding box center [155, 37] width 117 height 33
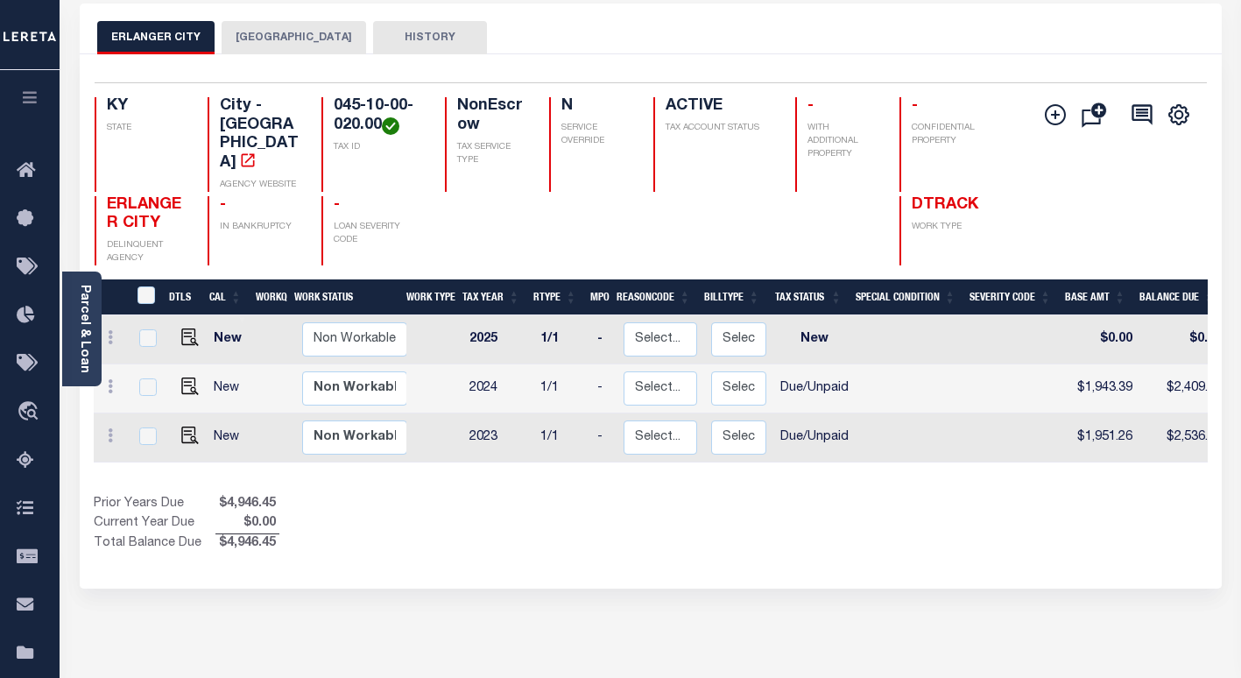
scroll to position [0, 0]
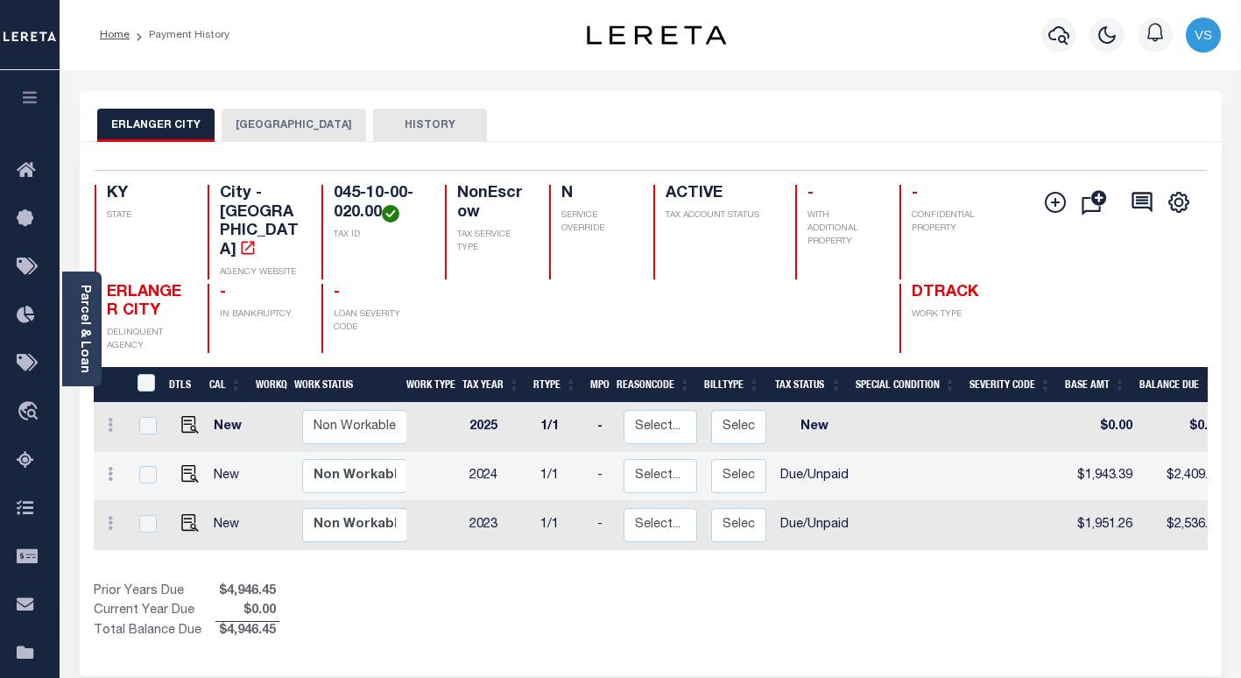
click at [268, 129] on button "[GEOGRAPHIC_DATA]" at bounding box center [294, 125] width 144 height 33
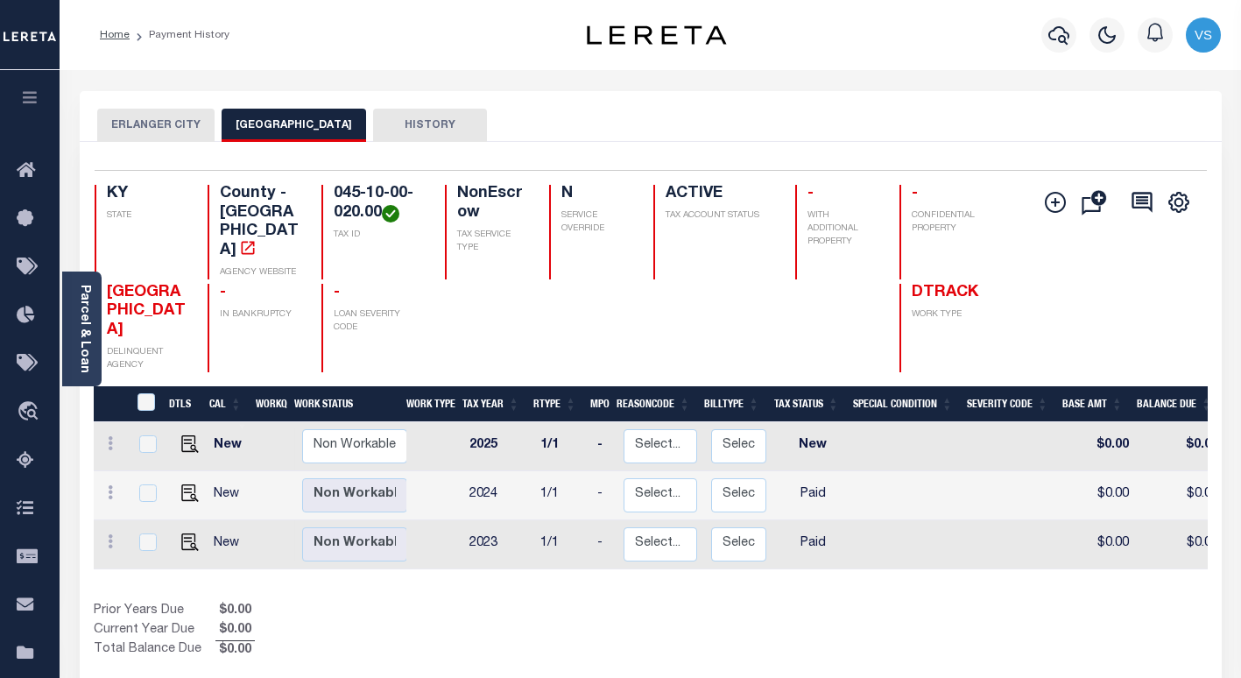
click at [156, 131] on button "ERLANGER CITY" at bounding box center [155, 125] width 117 height 33
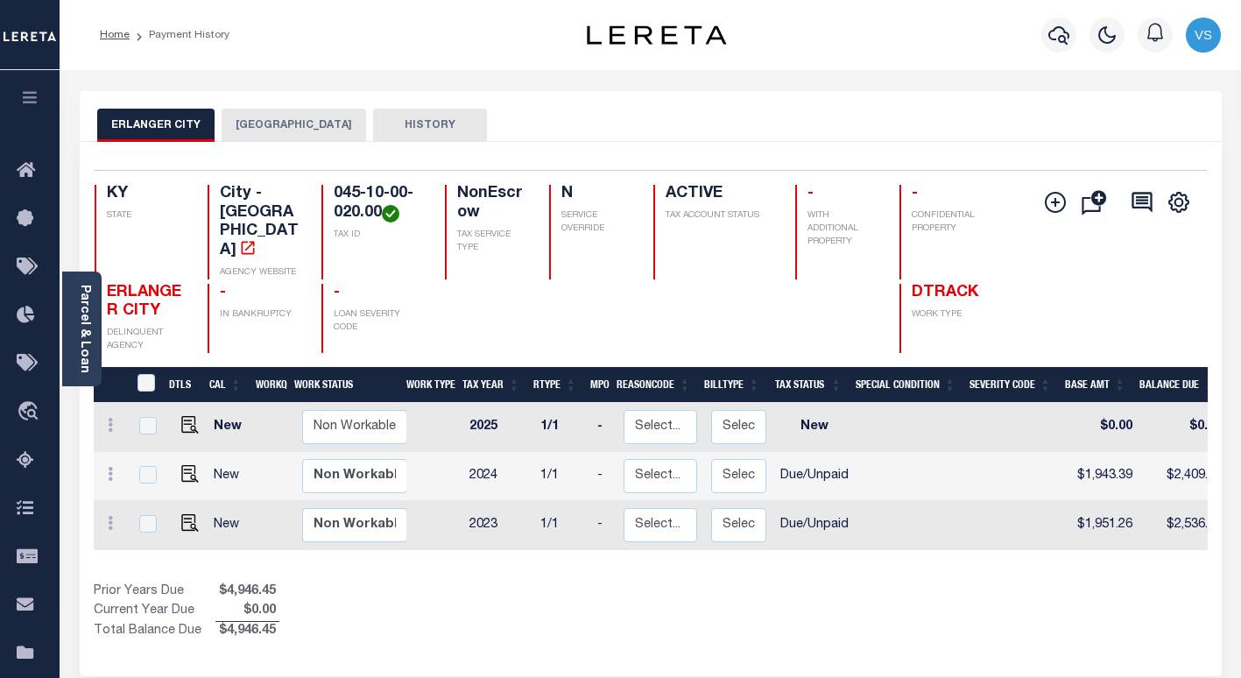
scroll to position [2, 0]
click at [185, 463] on img "" at bounding box center [190, 472] width 18 height 18
checkbox input "true"
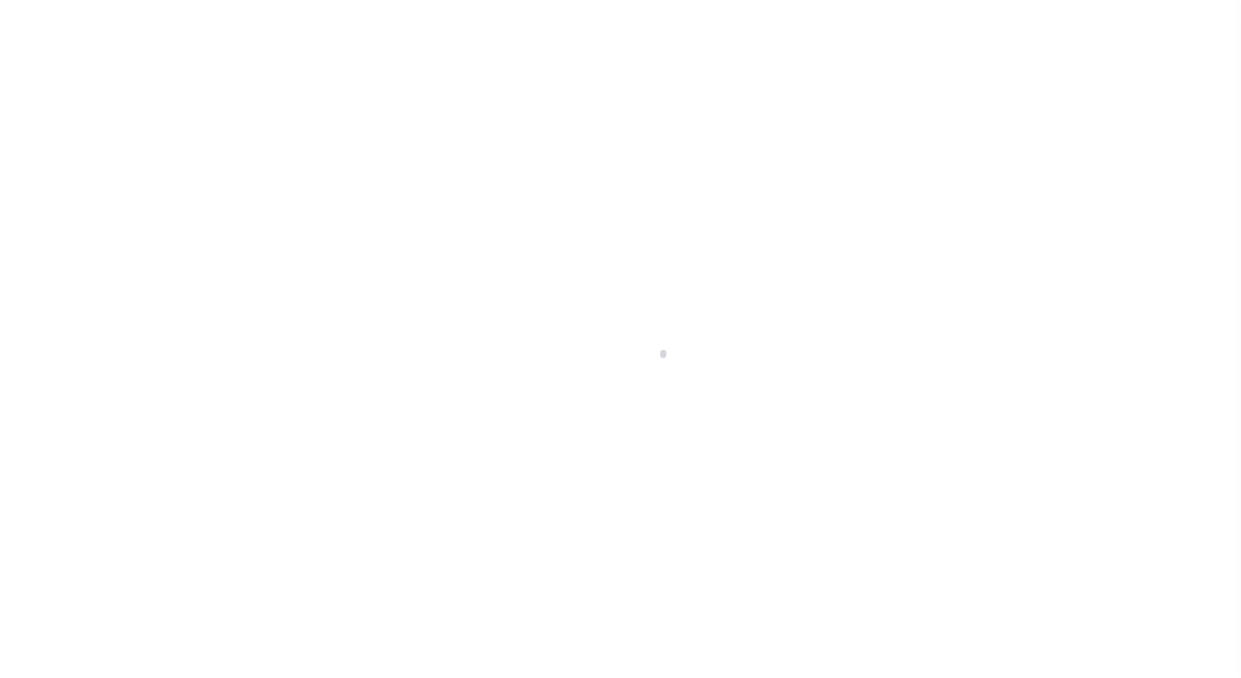
select select "DUE"
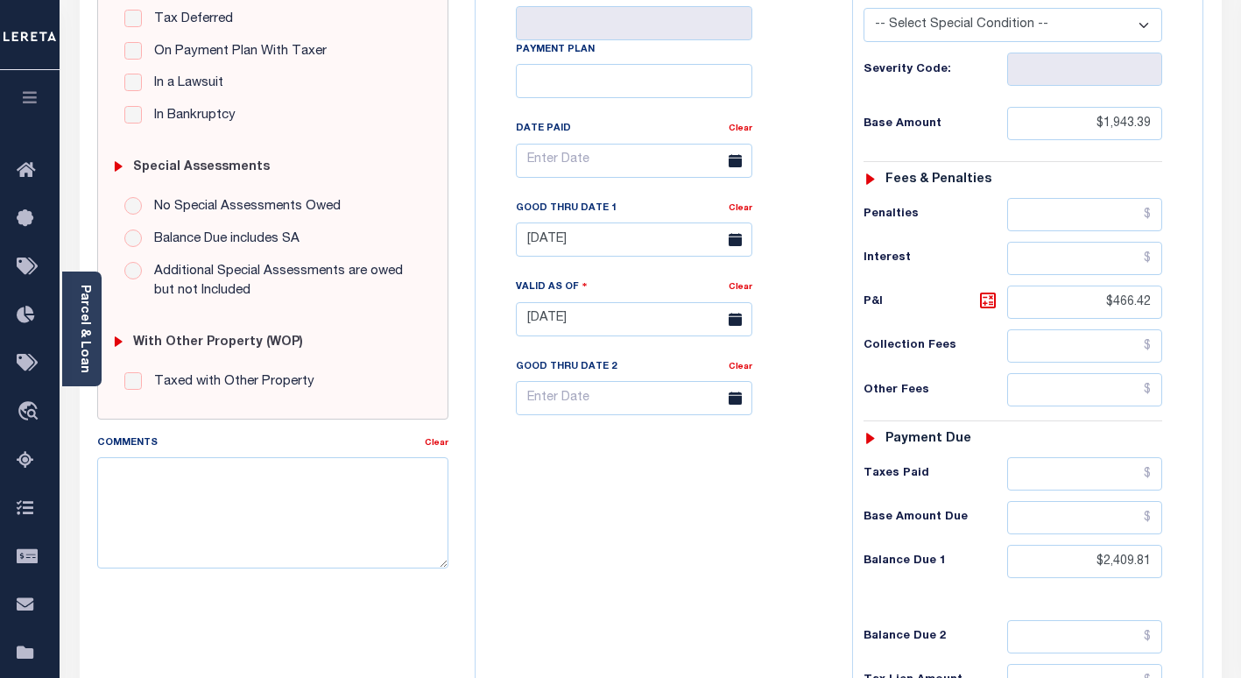
scroll to position [405, 0]
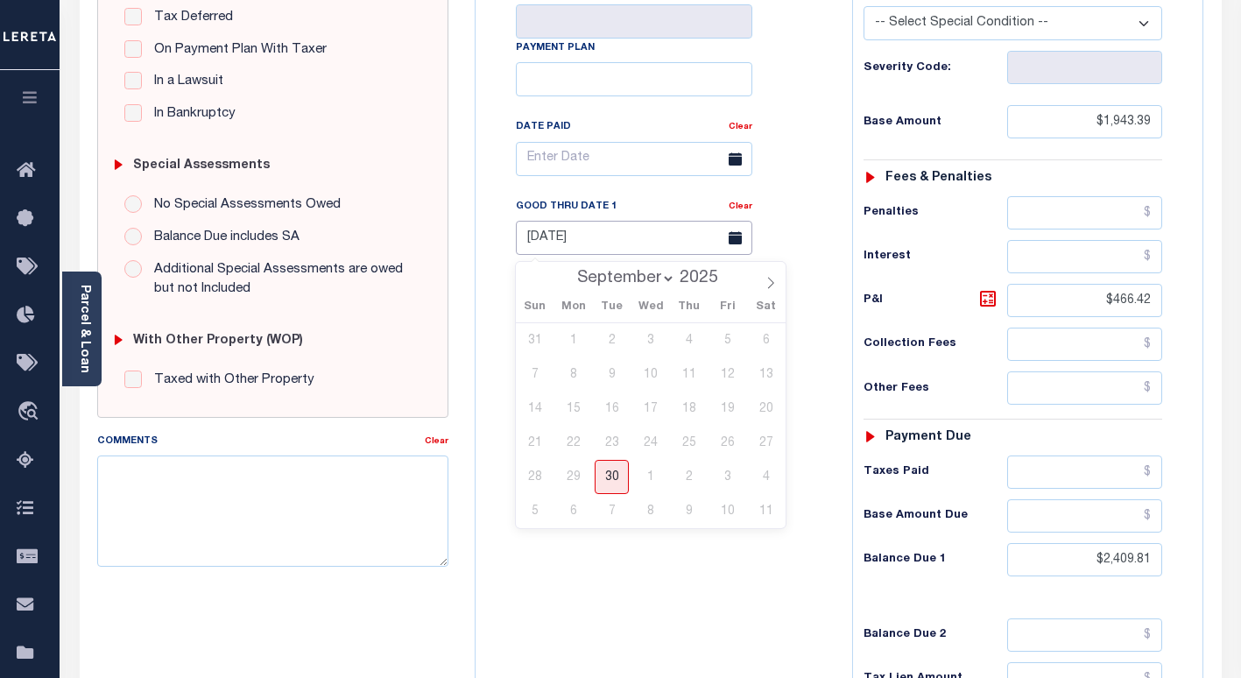
click at [560, 240] on input "09/01/2025" at bounding box center [634, 238] width 236 height 34
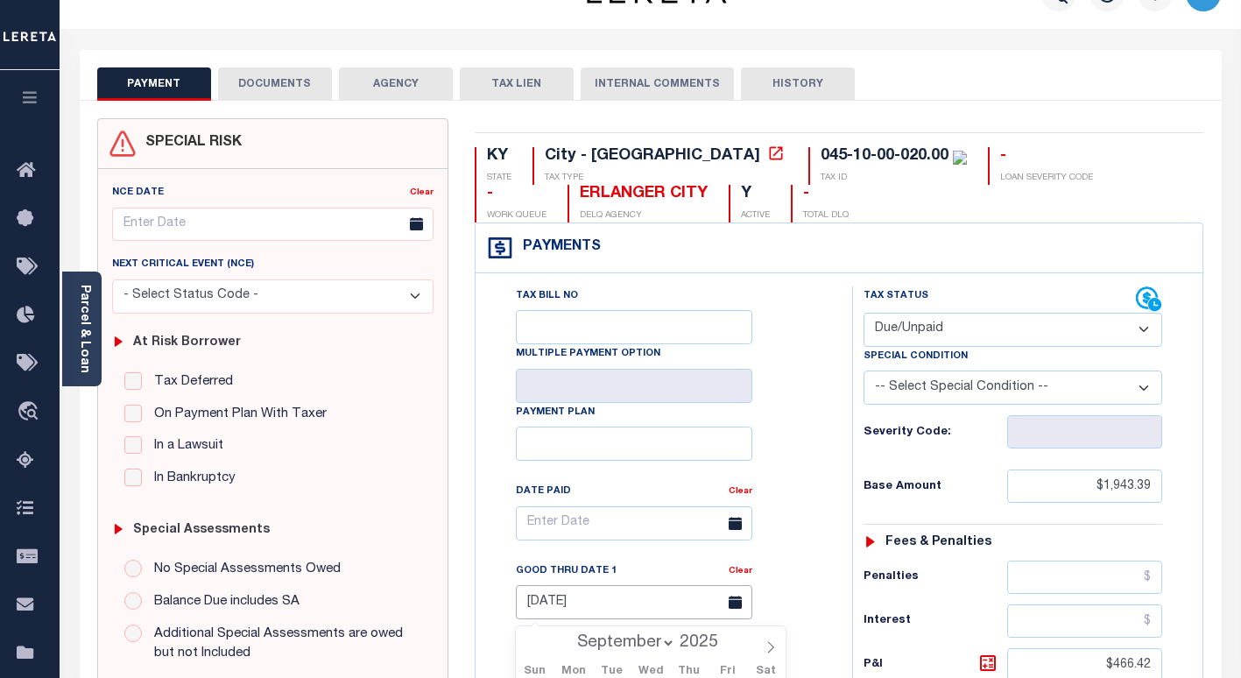
scroll to position [0, 0]
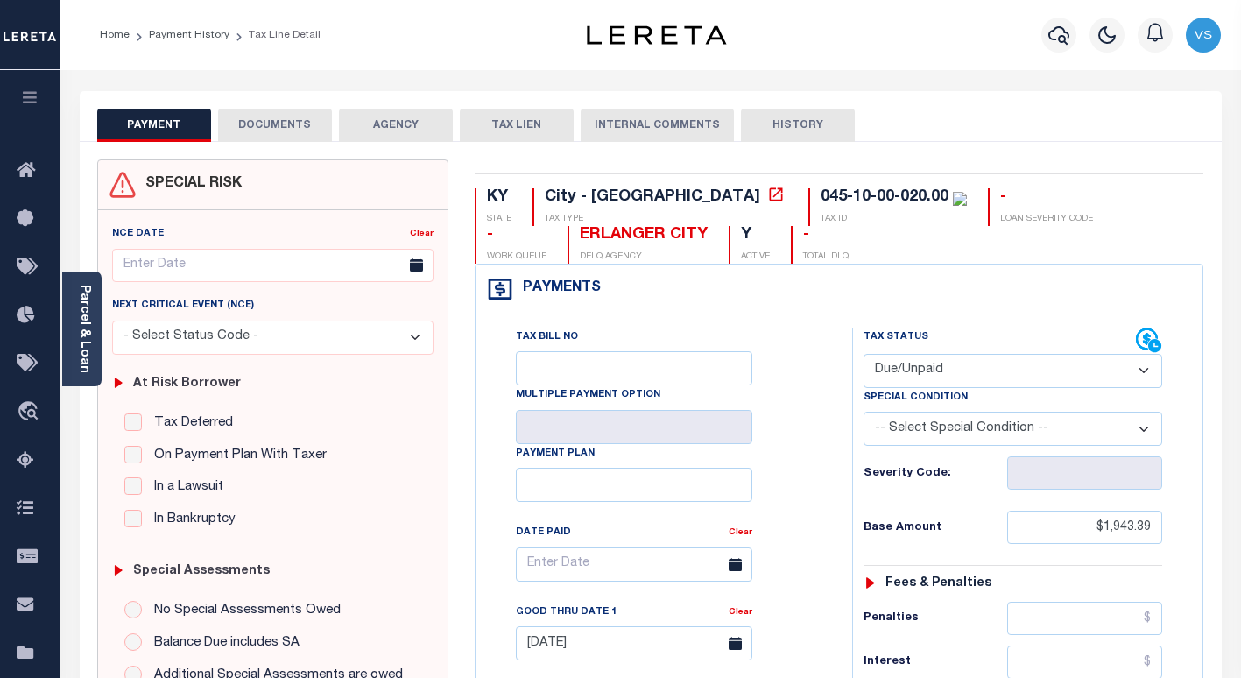
click at [157, 37] on link "Payment History" at bounding box center [189, 35] width 81 height 11
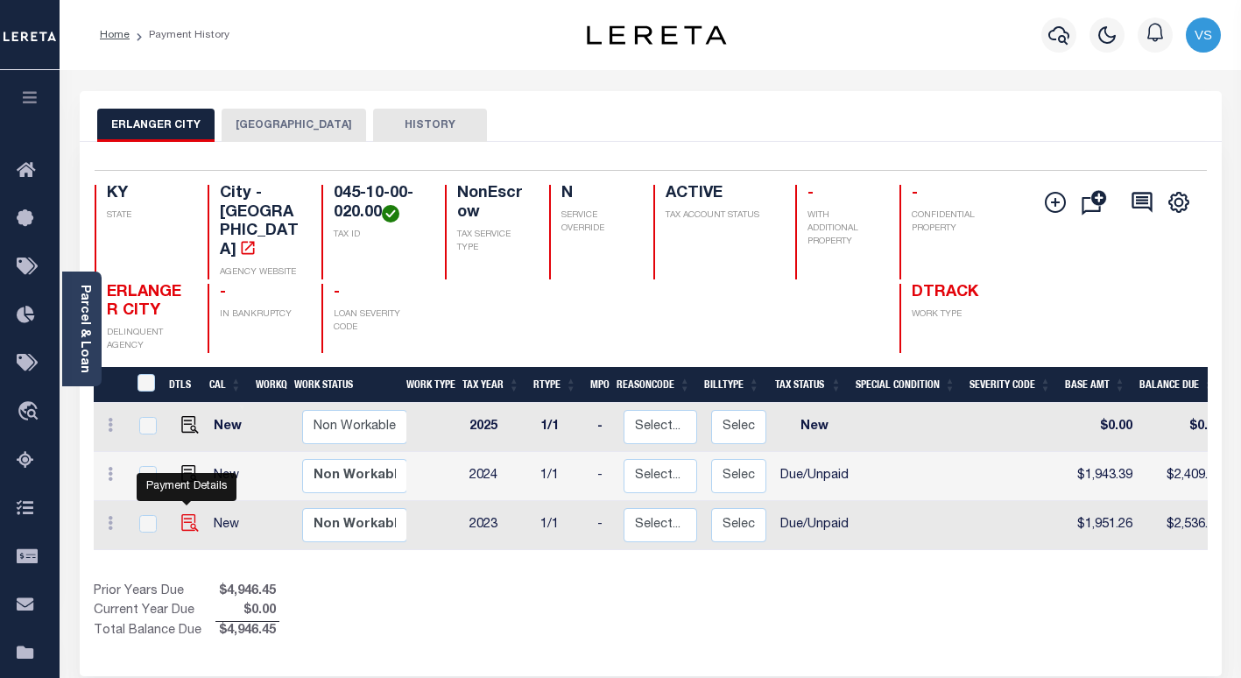
click at [186, 514] on img "" at bounding box center [190, 523] width 18 height 18
checkbox input "true"
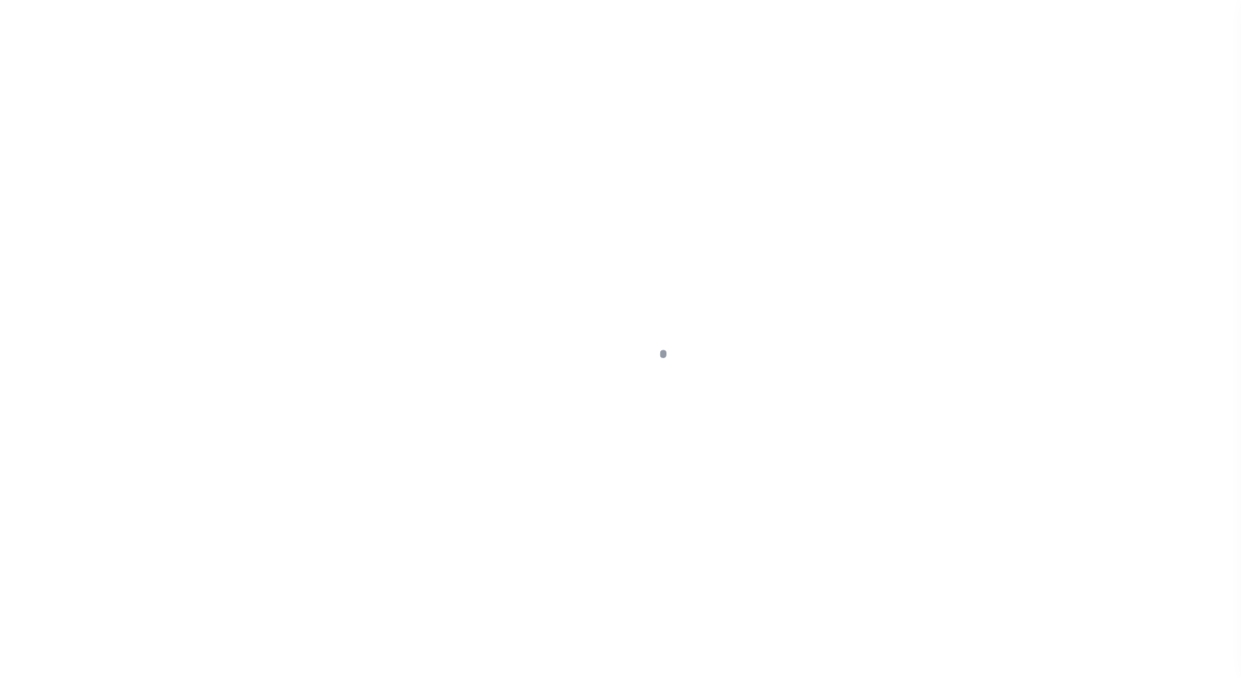
select select "DUE"
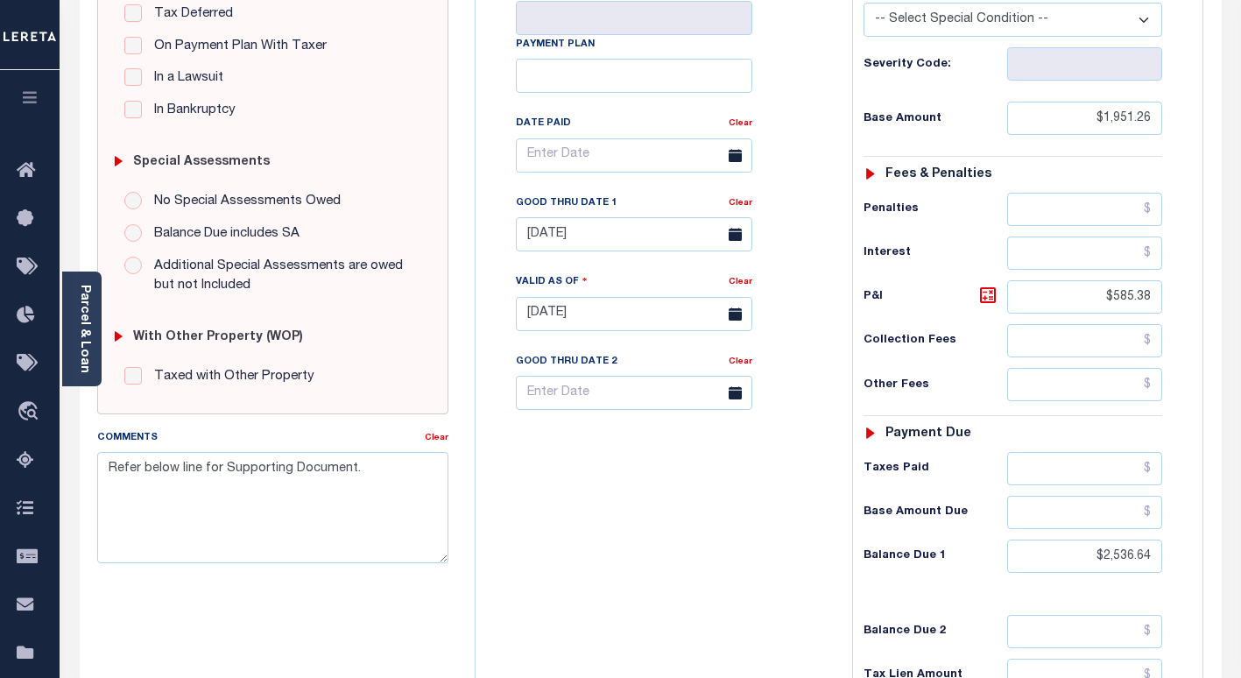
scroll to position [403, 0]
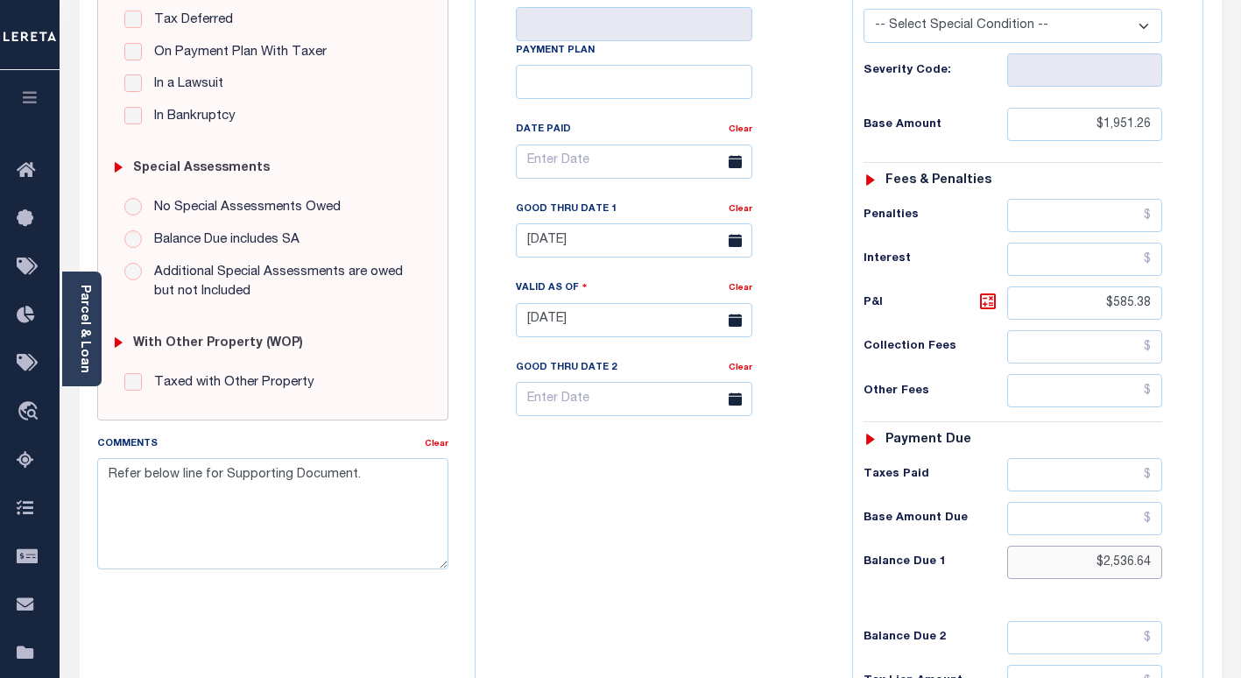
drag, startPoint x: 1159, startPoint y: 566, endPoint x: 1068, endPoint y: 572, distance: 91.3
click at [1068, 572] on input "$2,536.64" at bounding box center [1084, 561] width 155 height 33
paste input "2,482.95"
type input "$2,482.95"
type input "[DATE]"
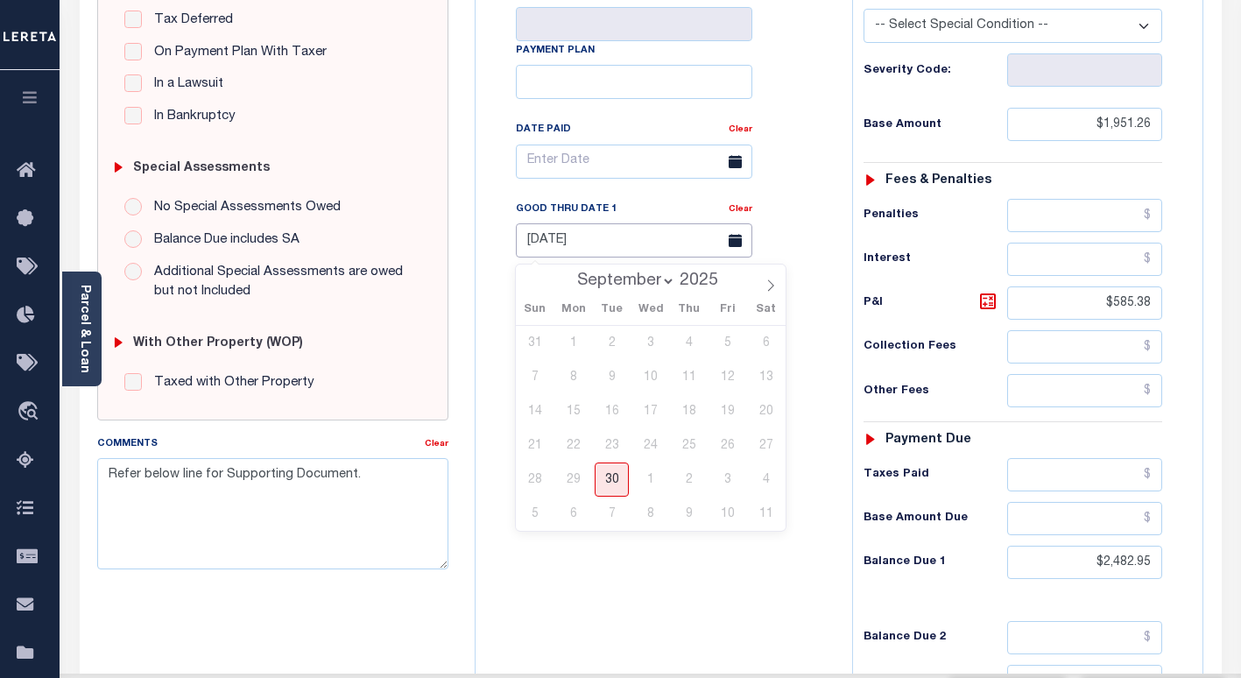
click at [609, 251] on input "09/01/2025" at bounding box center [634, 240] width 236 height 34
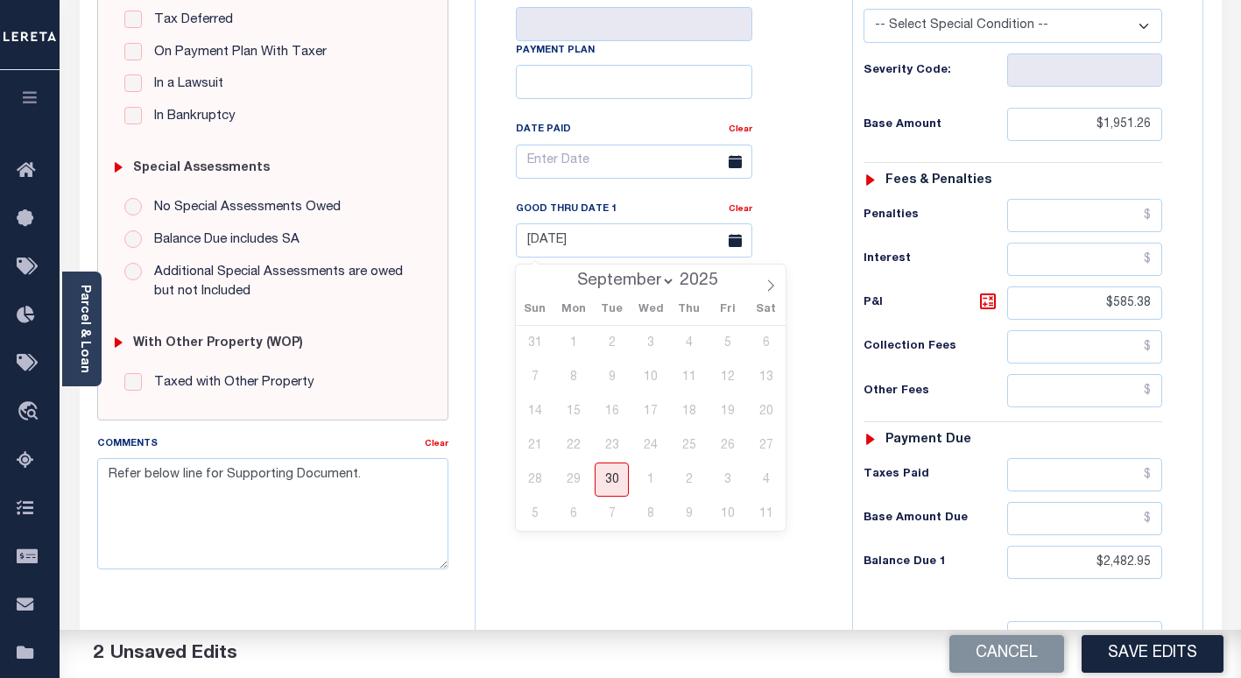
click at [664, 285] on select "September October November December" at bounding box center [621, 281] width 107 height 18
select select "9"
click at [570, 272] on select "September October November December" at bounding box center [621, 281] width 107 height 18
click at [645, 346] on span "1" at bounding box center [650, 343] width 34 height 34
type input "[DATE]"
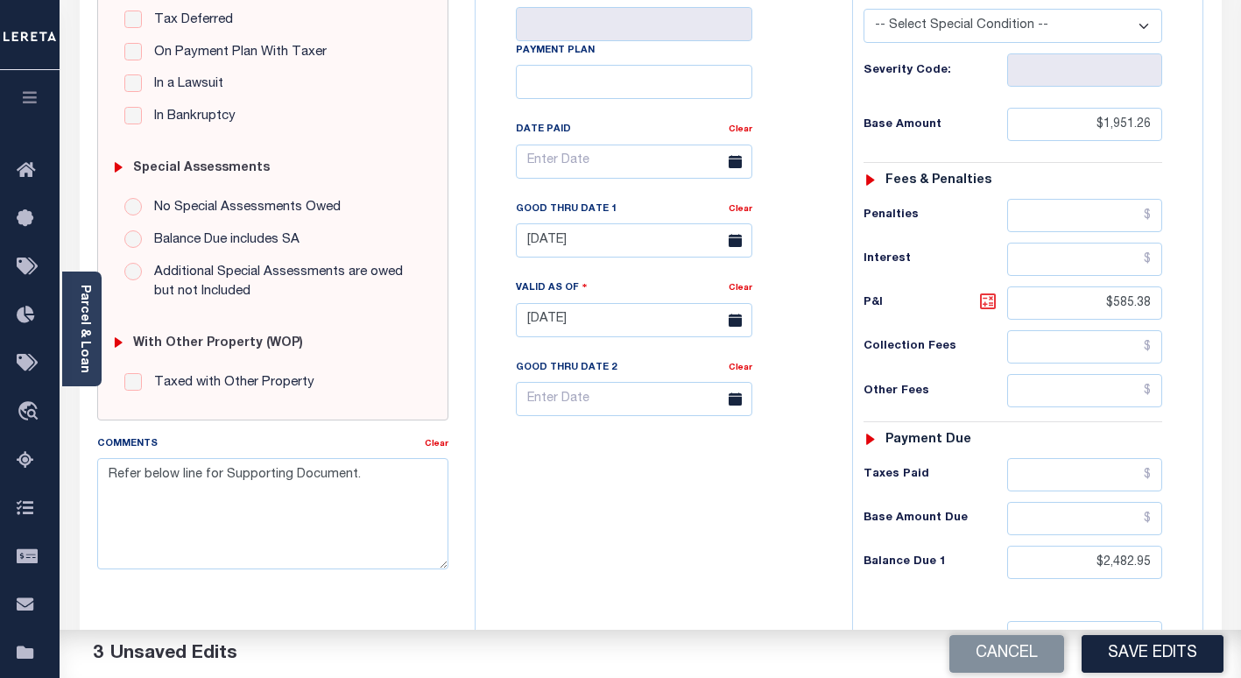
click at [989, 305] on icon at bounding box center [987, 301] width 21 height 21
type input "$531.69"
drag, startPoint x: 1153, startPoint y: 125, endPoint x: 1056, endPoint y: 115, distance: 97.8
click at [1056, 115] on input "$1,951.26" at bounding box center [1084, 124] width 155 height 33
paste input "1,947.32"
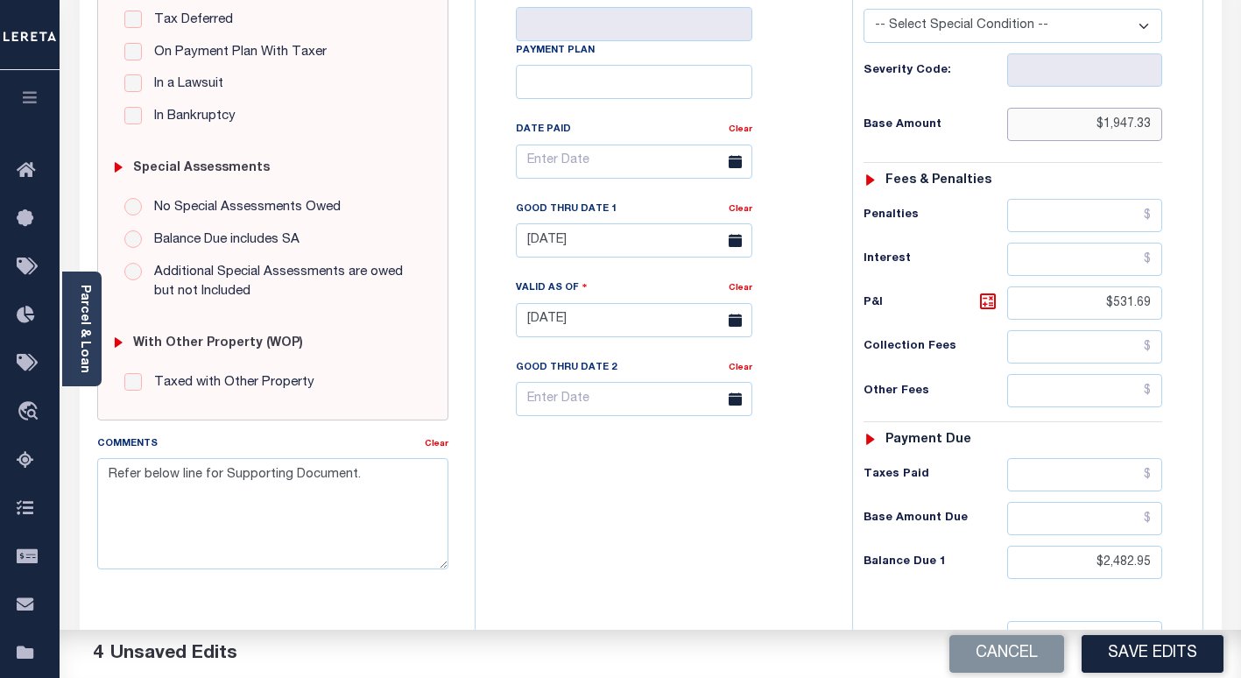
type input "$1,947.33"
click at [1155, 563] on input "$2,482.95" at bounding box center [1084, 561] width 155 height 33
type input "$2,482.96"
click at [984, 306] on icon at bounding box center [987, 301] width 21 height 21
type input "$535.63"
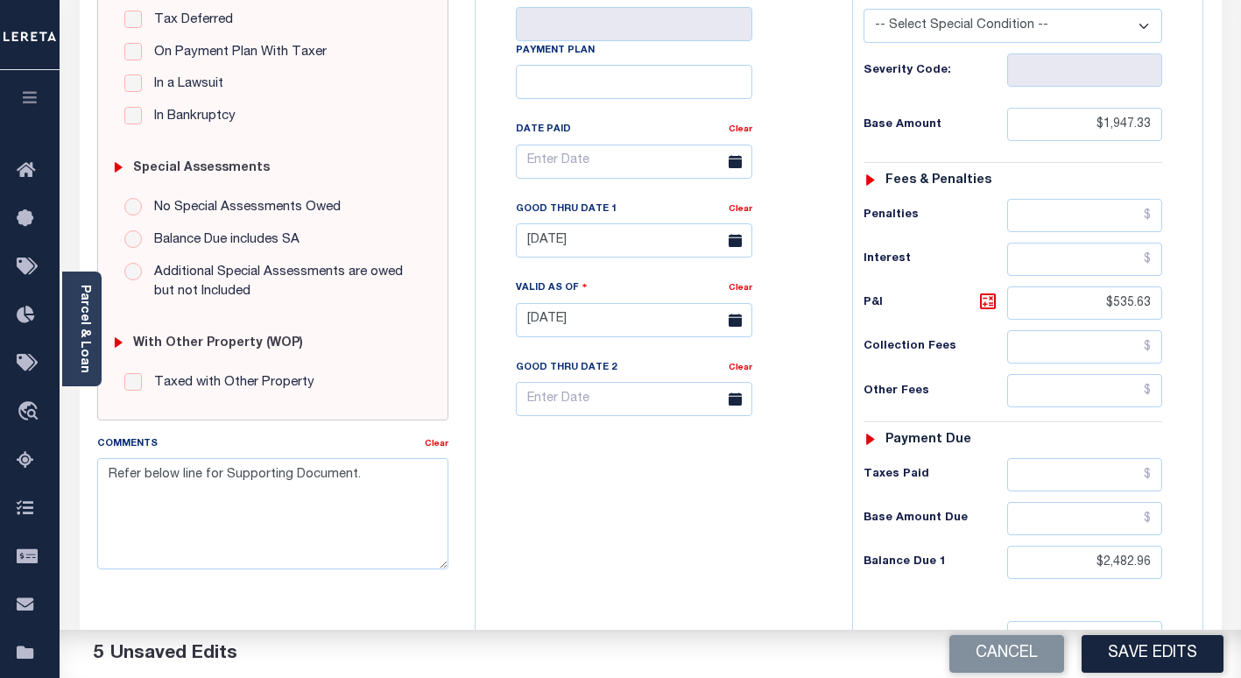
scroll to position [0, 0]
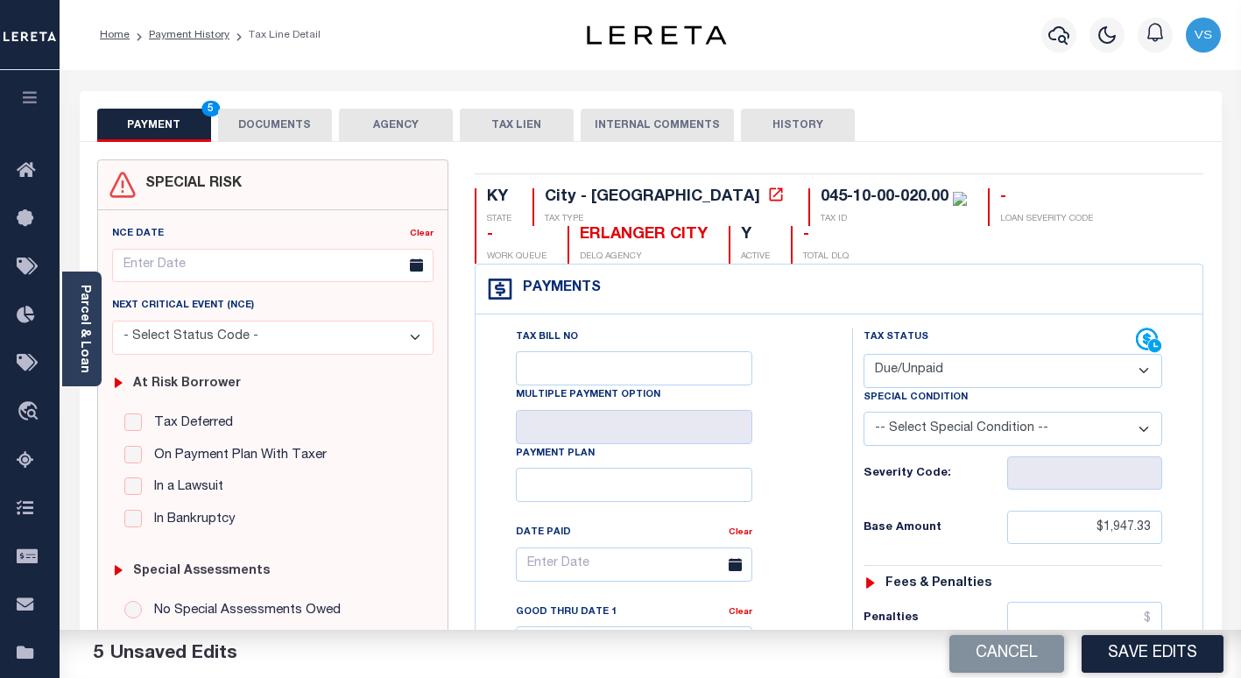
click at [258, 123] on button "DOCUMENTS" at bounding box center [275, 125] width 114 height 33
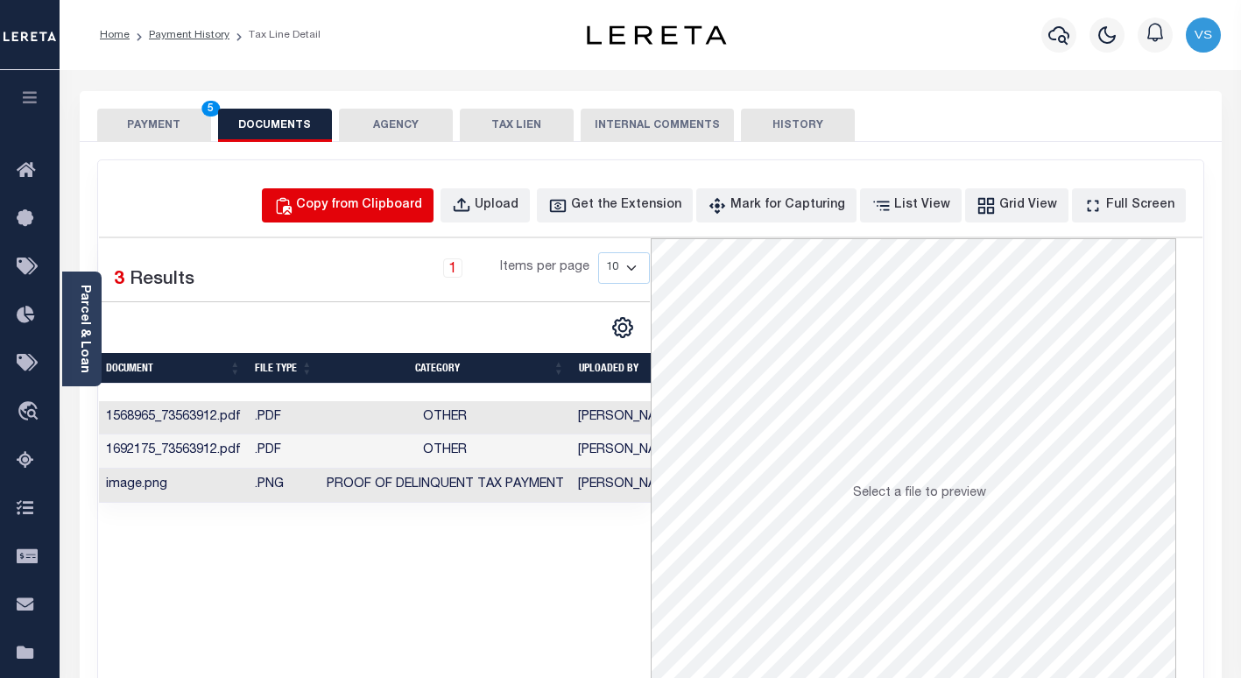
click at [359, 209] on div "Copy from Clipboard" at bounding box center [359, 205] width 126 height 19
select select "POP"
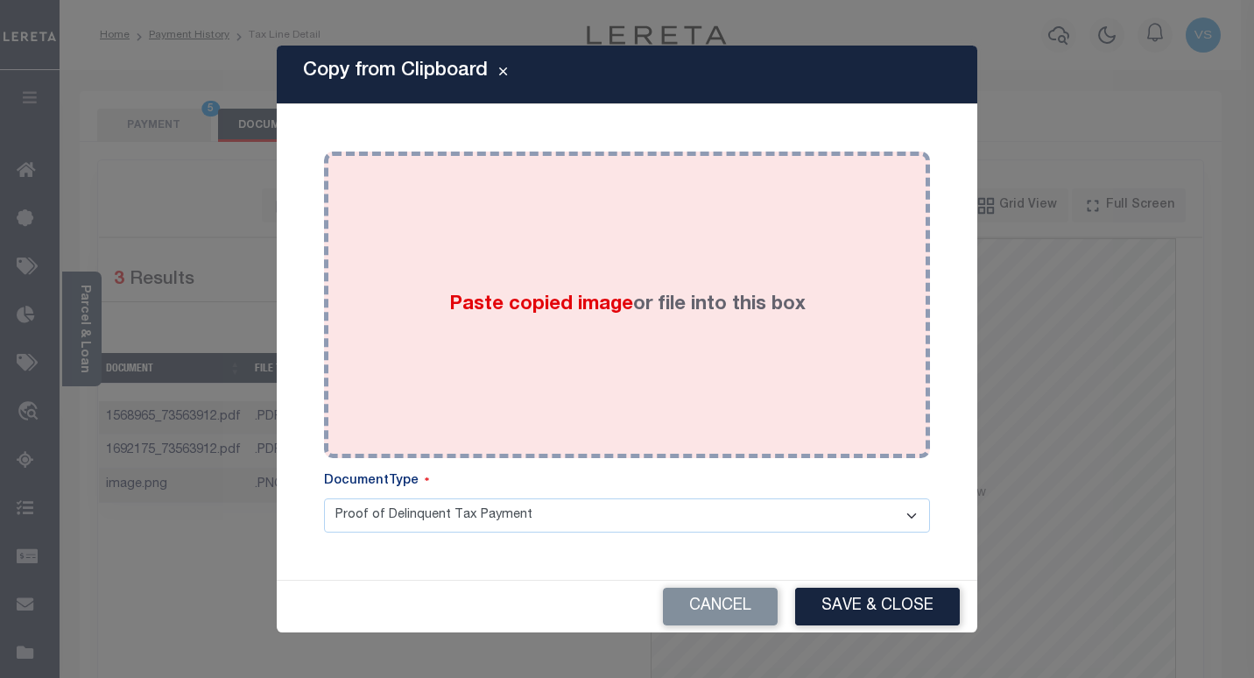
click at [376, 360] on div "Paste copied image or file into this box" at bounding box center [627, 305] width 580 height 280
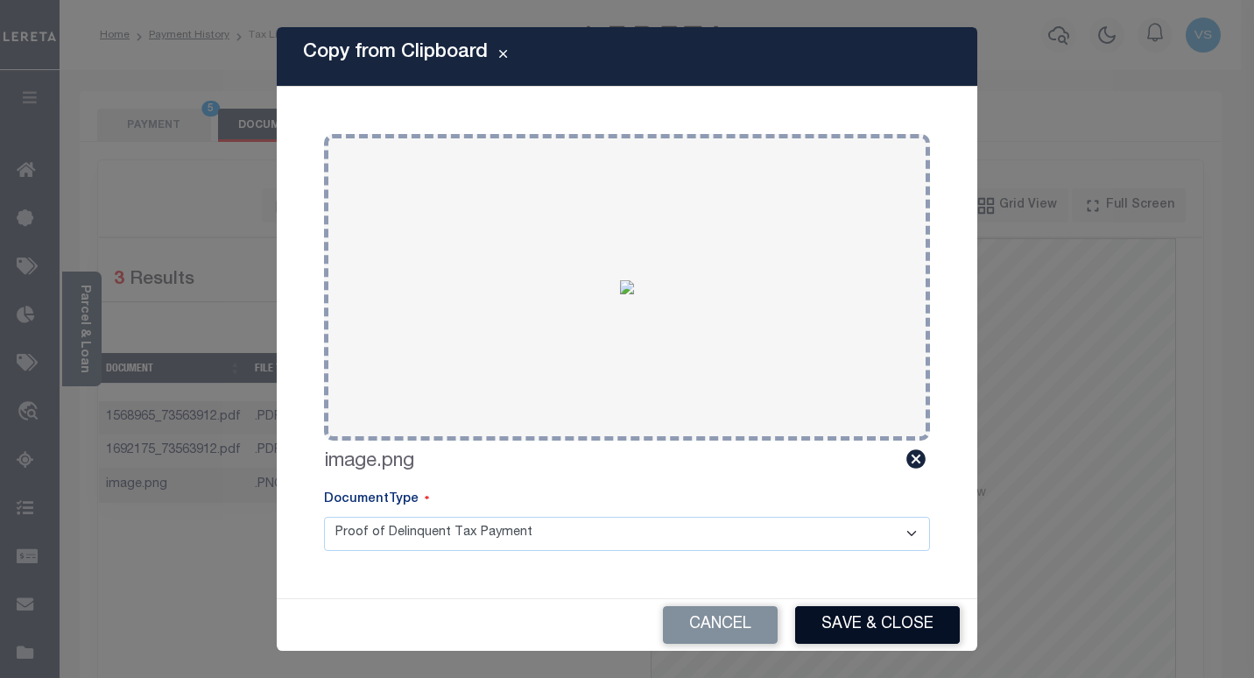
click at [819, 625] on button "Save & Close" at bounding box center [877, 625] width 165 height 38
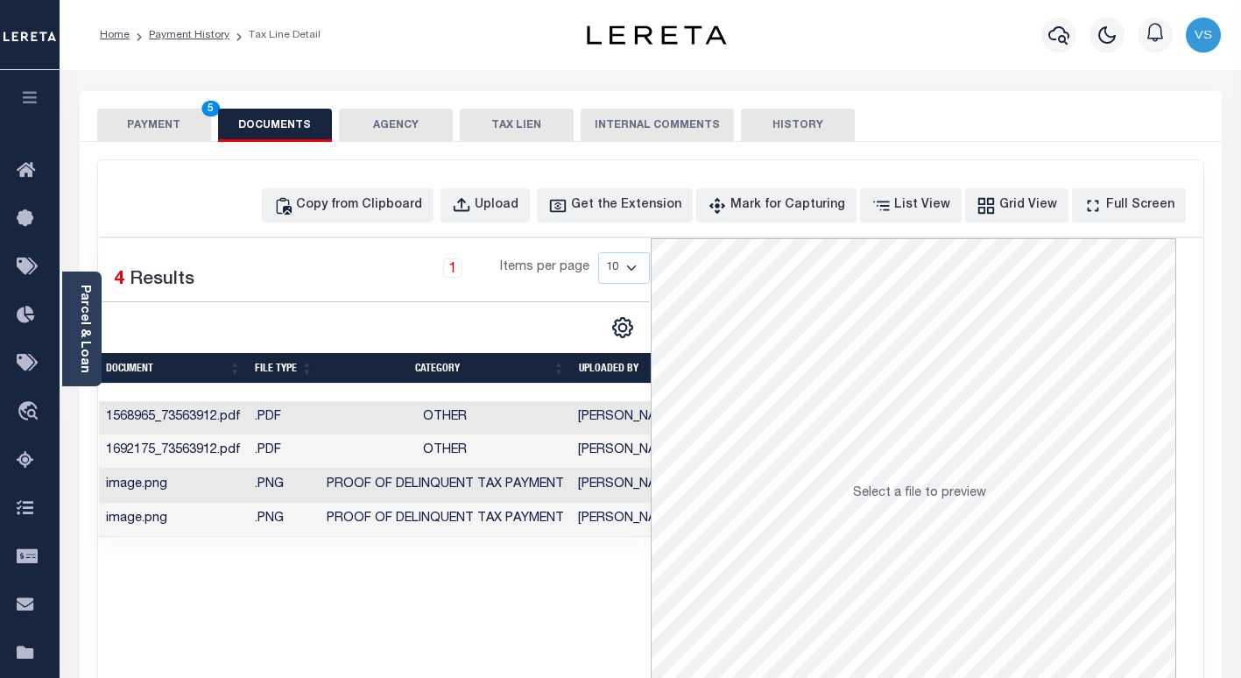
click at [176, 126] on button "PAYMENT 5" at bounding box center [154, 125] width 114 height 33
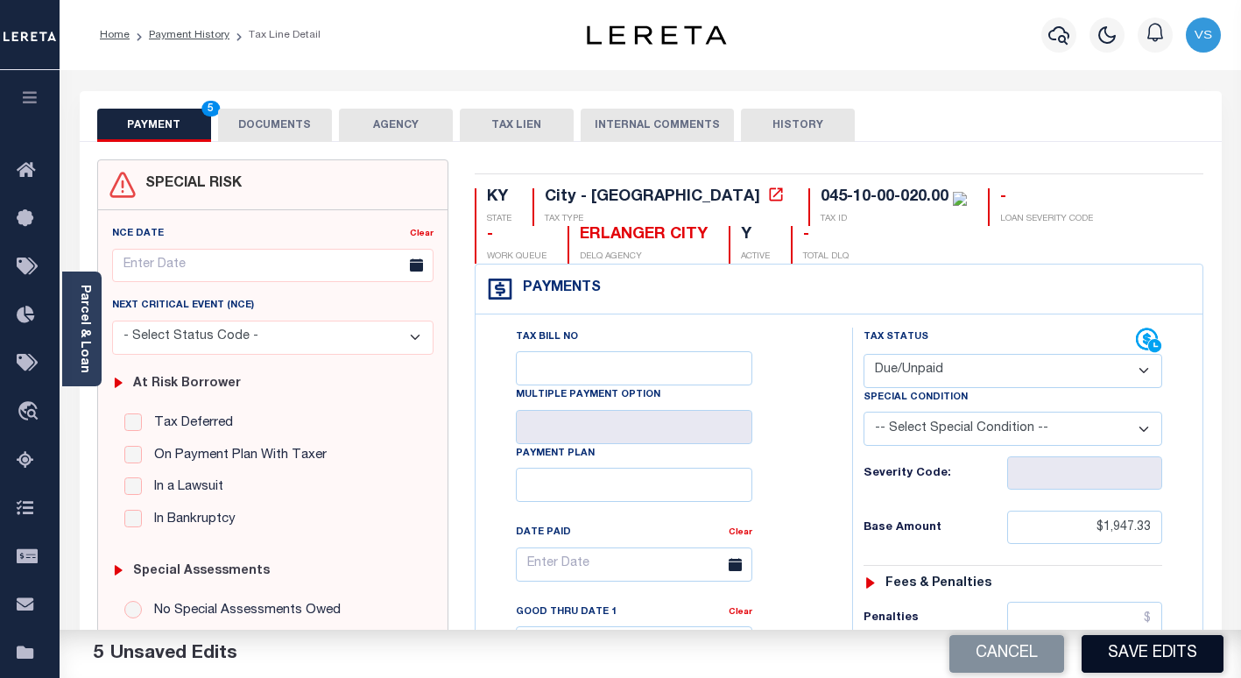
click at [1111, 651] on button "Save Edits" at bounding box center [1152, 654] width 142 height 38
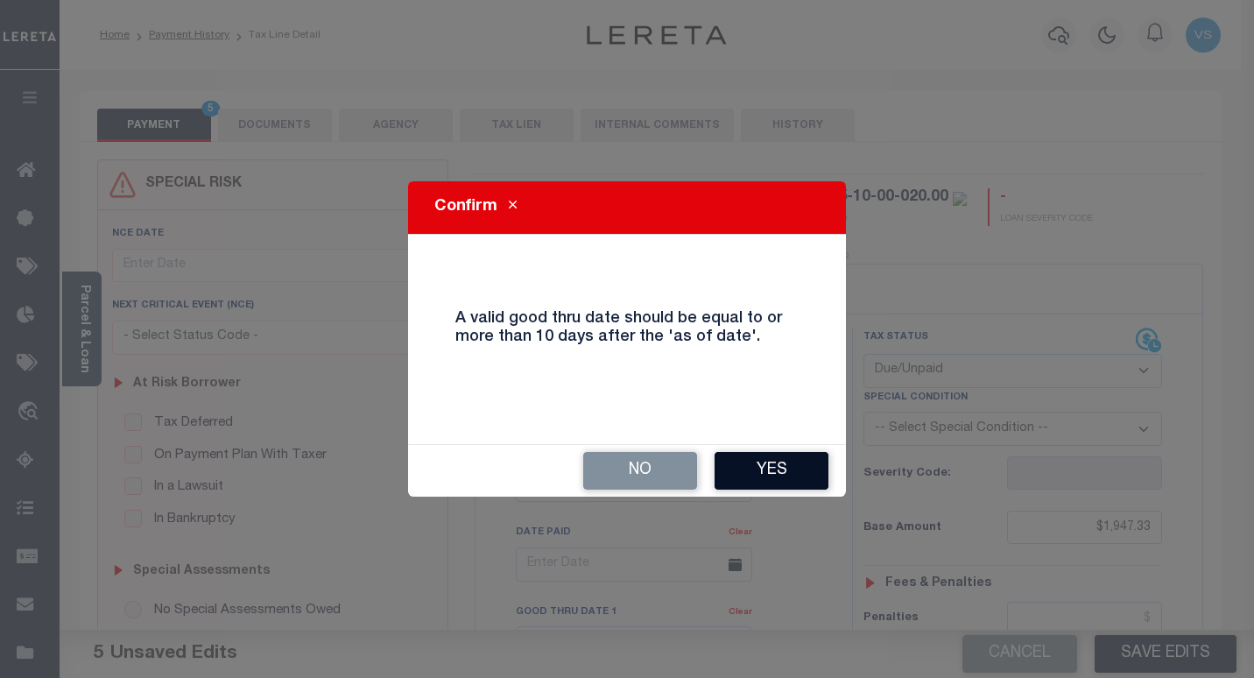
click at [756, 480] on button "Yes" at bounding box center [771, 471] width 114 height 38
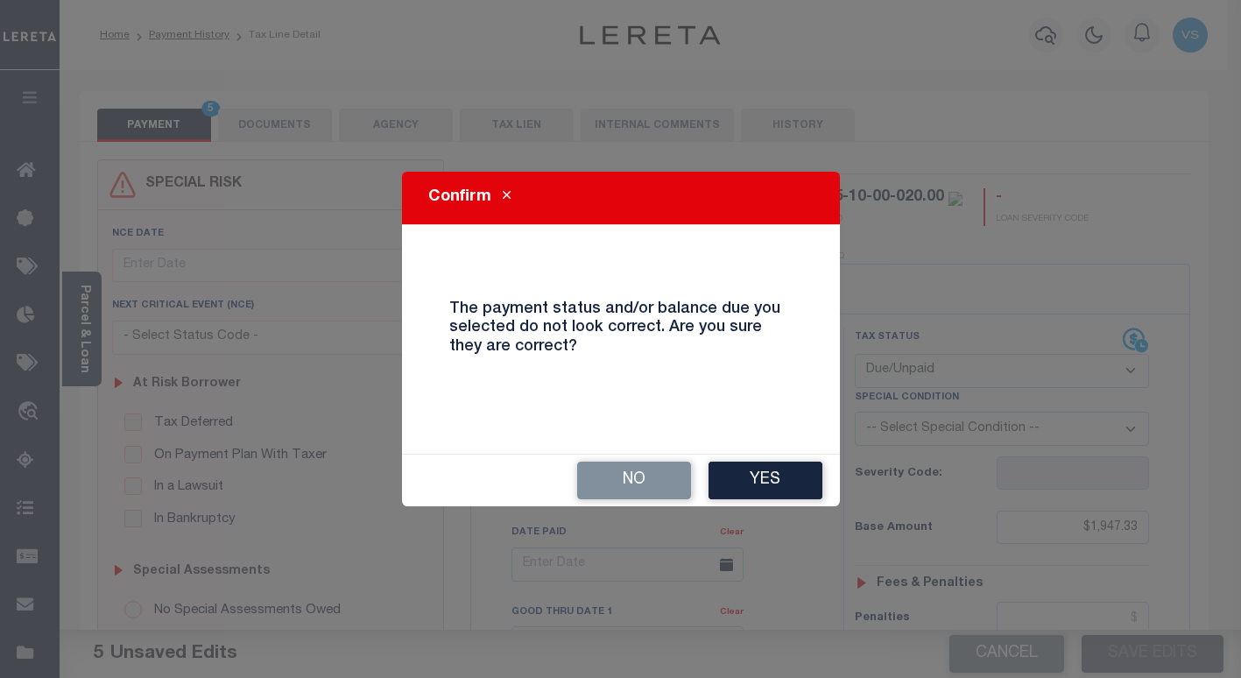
click at [756, 480] on button "Yes" at bounding box center [765, 480] width 114 height 38
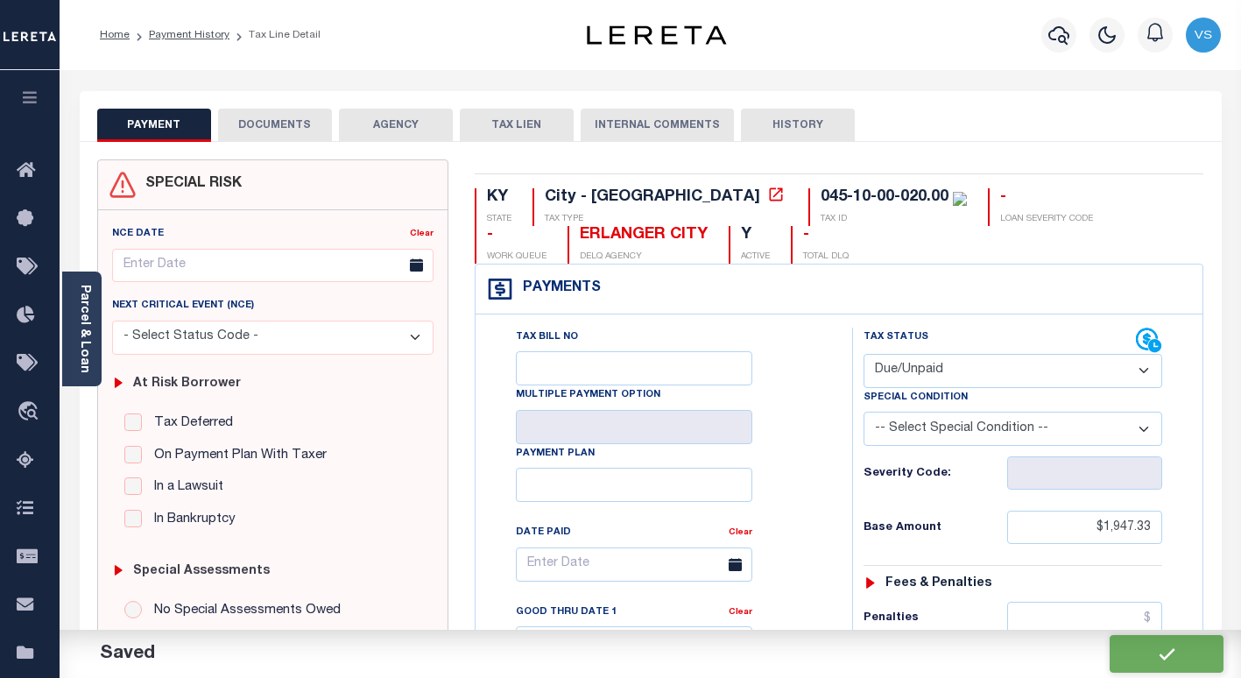
checkbox input "false"
type textarea "Refer below line for Supporting Document."
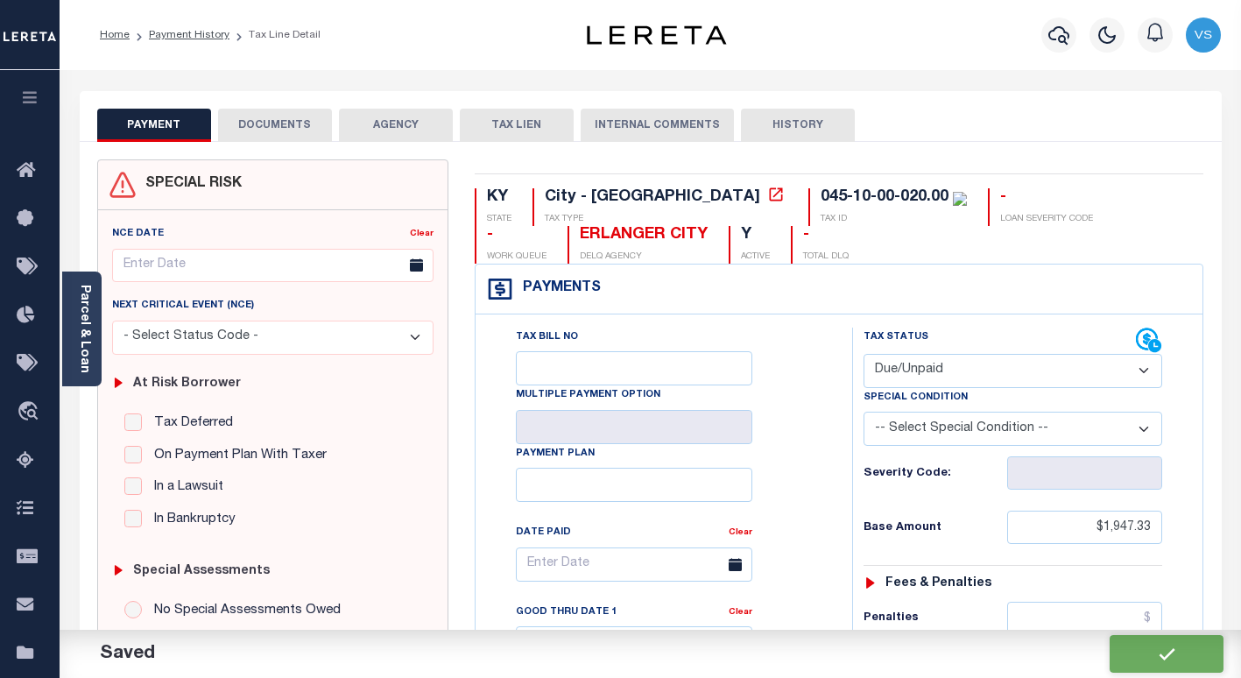
type input "$1,947.33"
type input "$535.63"
type input "$2,482.96"
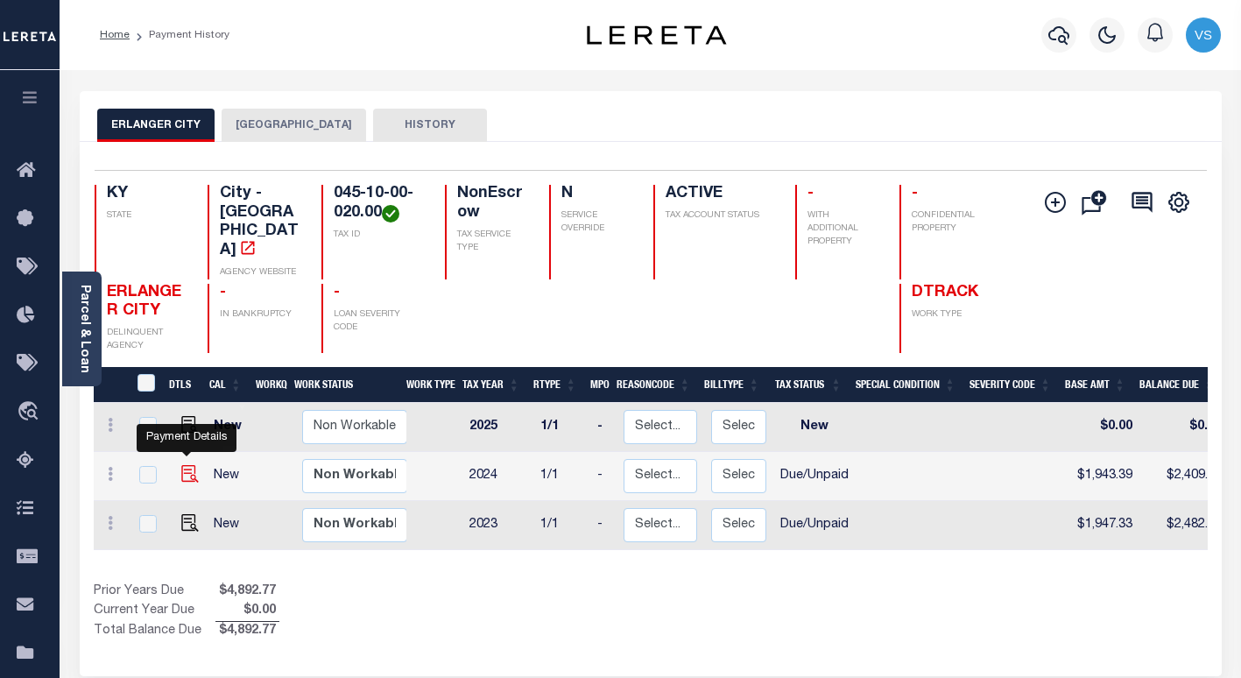
click at [181, 465] on img "" at bounding box center [190, 474] width 18 height 18
checkbox input "true"
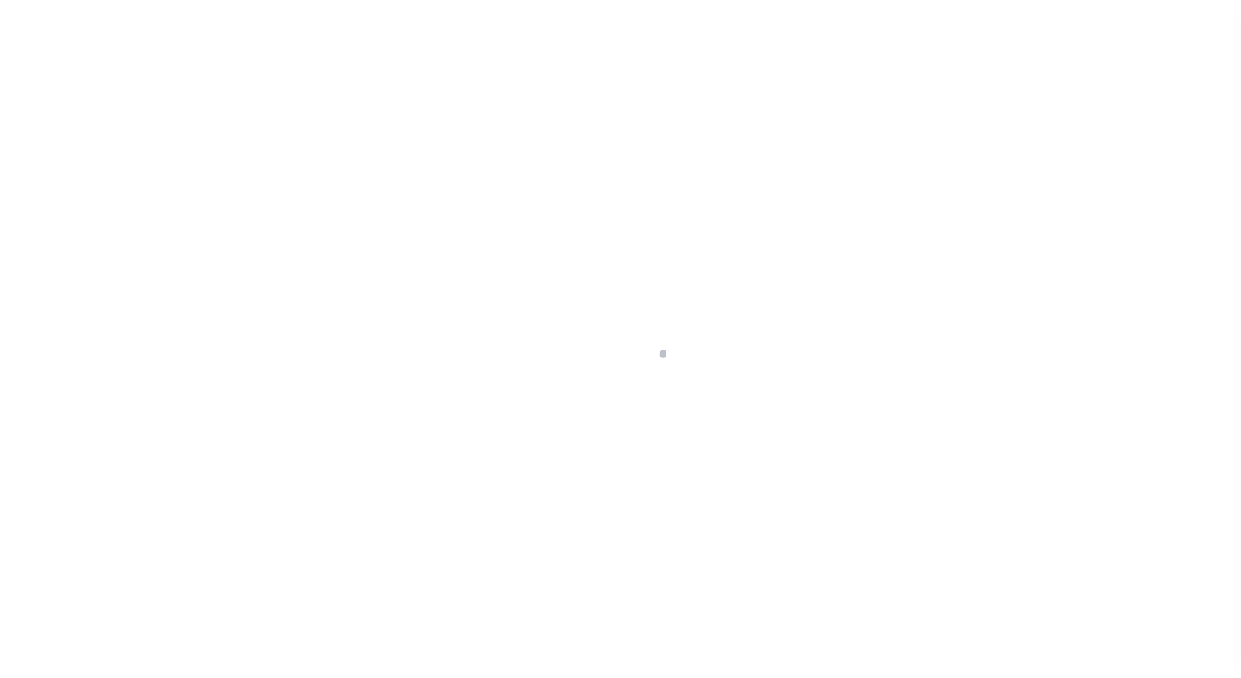
select select "DUE"
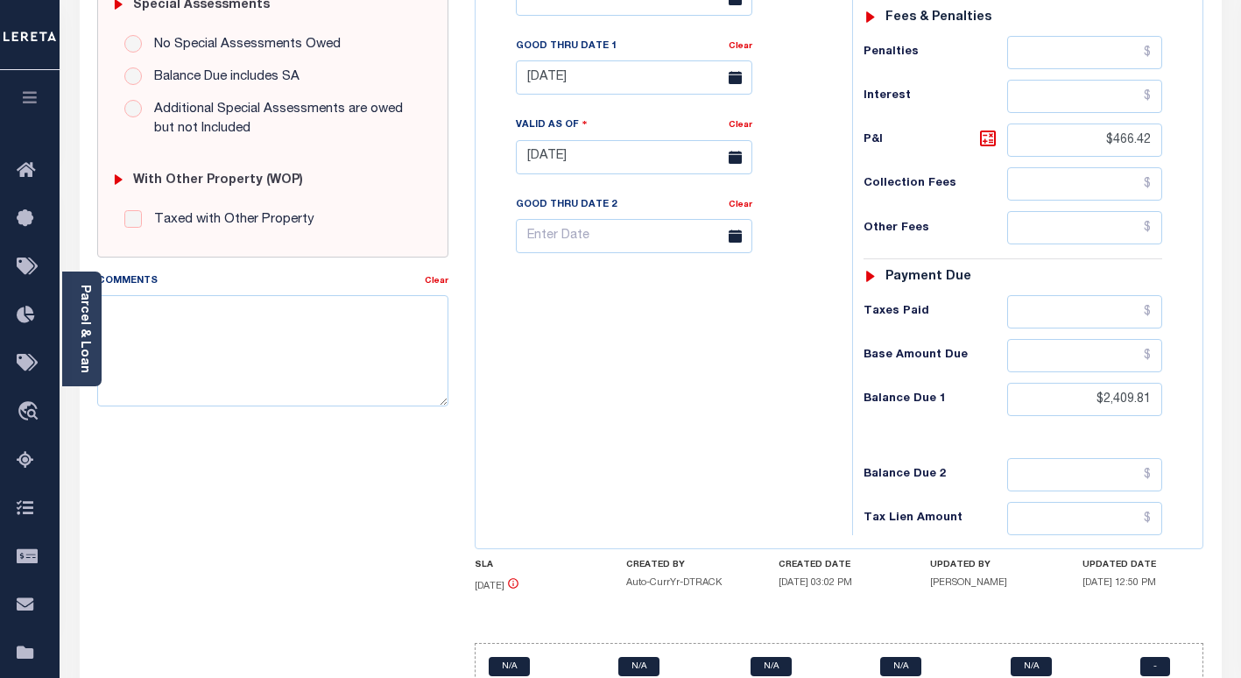
scroll to position [581, 0]
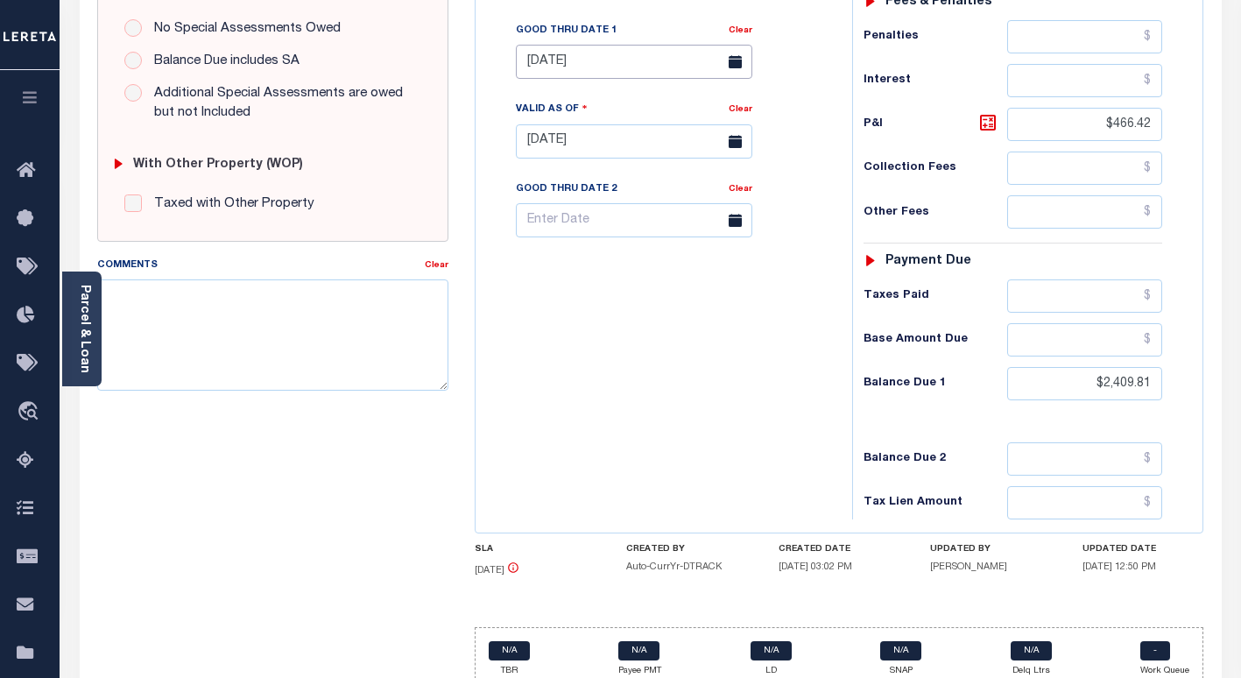
click at [538, 63] on input "[DATE]" at bounding box center [634, 62] width 236 height 34
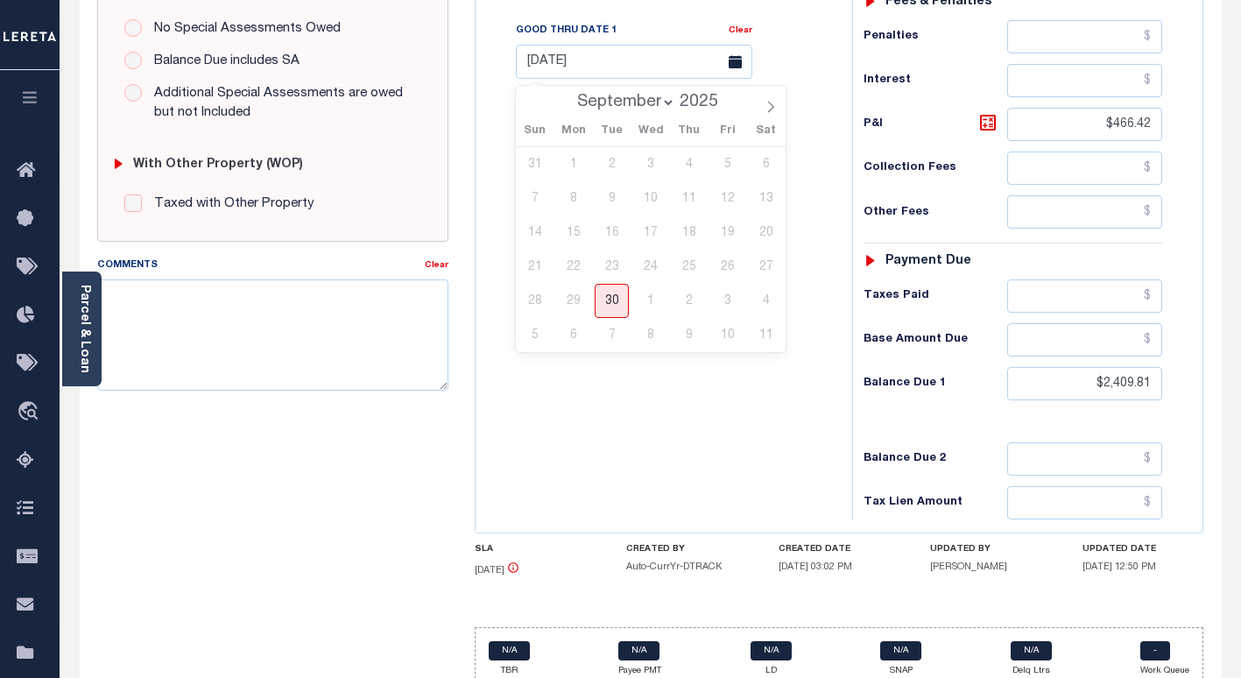
click at [630, 102] on select "September October November December" at bounding box center [621, 103] width 107 height 18
select select "9"
click at [570, 94] on select "September October November December" at bounding box center [621, 103] width 107 height 18
click at [645, 166] on span "1" at bounding box center [650, 164] width 34 height 34
type input "10/01/2025"
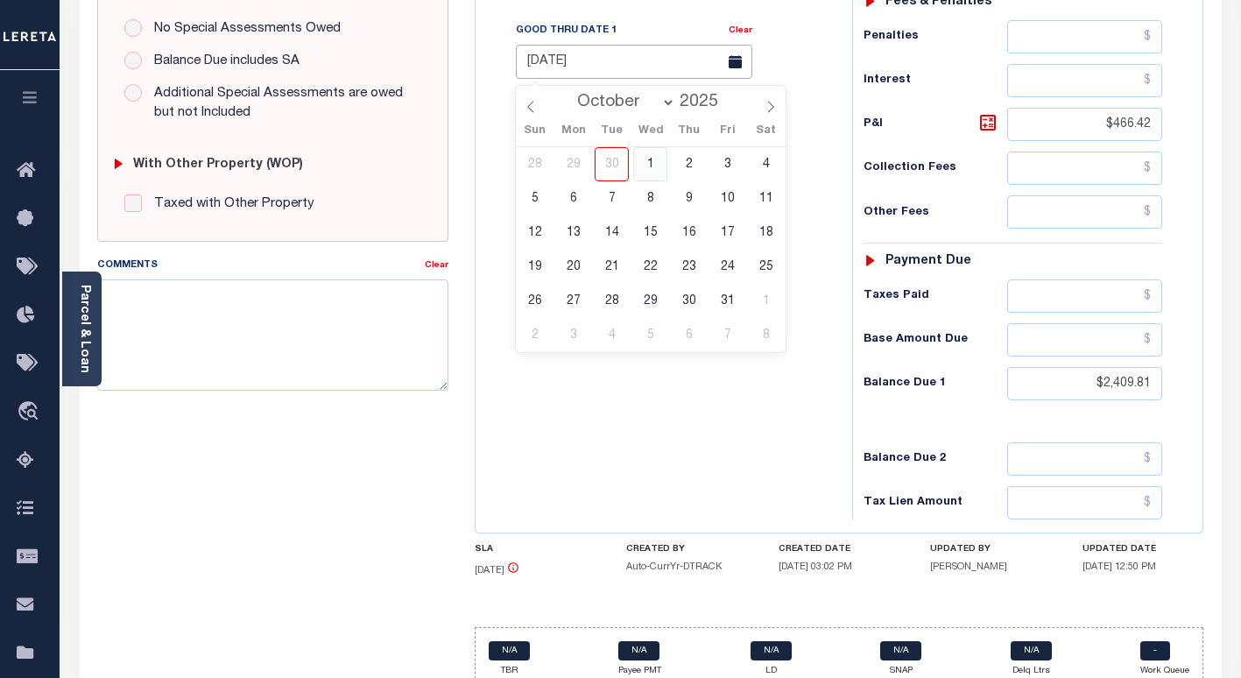
type input "[DATE]"
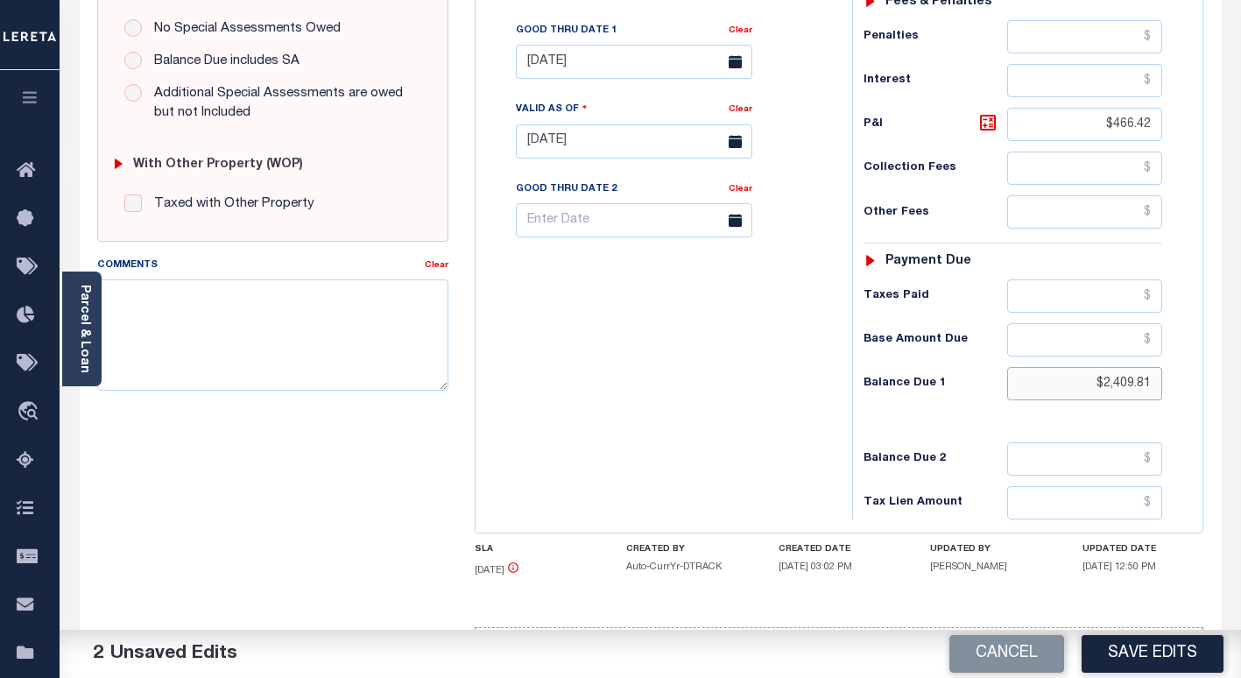
drag, startPoint x: 1156, startPoint y: 386, endPoint x: 1080, endPoint y: 390, distance: 76.3
click at [1080, 390] on input "$2,409.81" at bounding box center [1084, 383] width 155 height 33
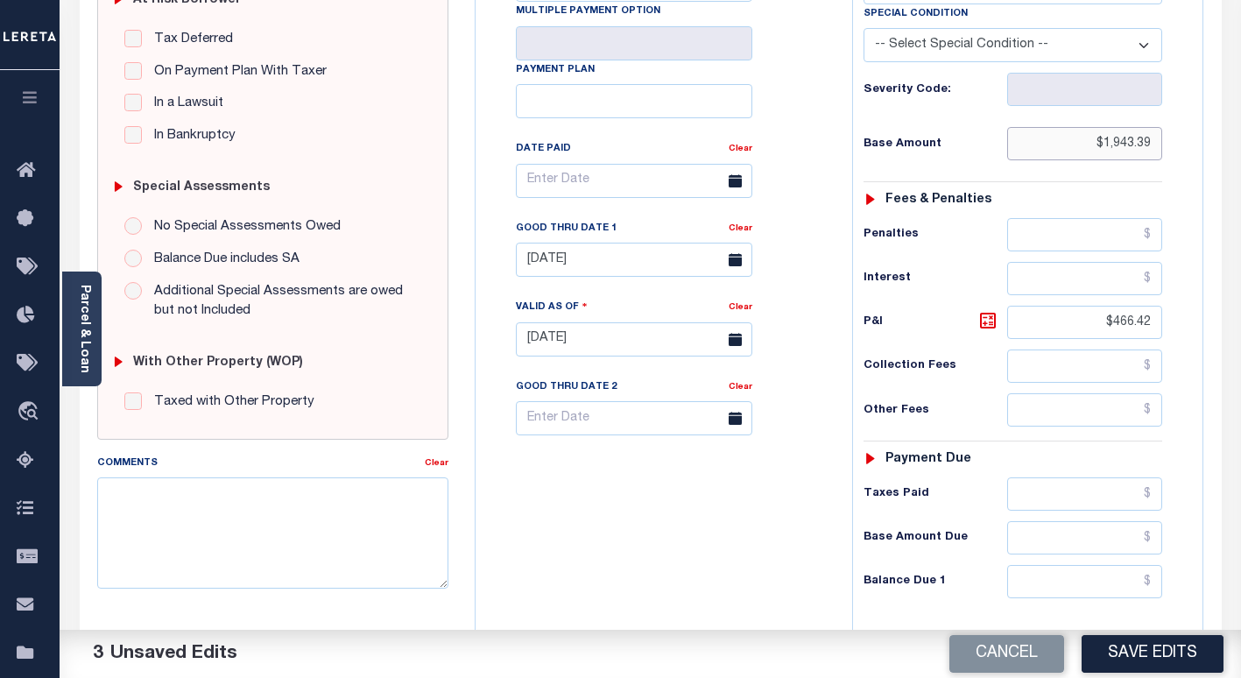
drag, startPoint x: 1157, startPoint y: 144, endPoint x: 1049, endPoint y: 146, distance: 107.7
click at [1049, 146] on input "$1,943.39" at bounding box center [1084, 143] width 155 height 33
click at [1145, 146] on input "text" at bounding box center [1084, 143] width 155 height 33
paste input "1,947.32"
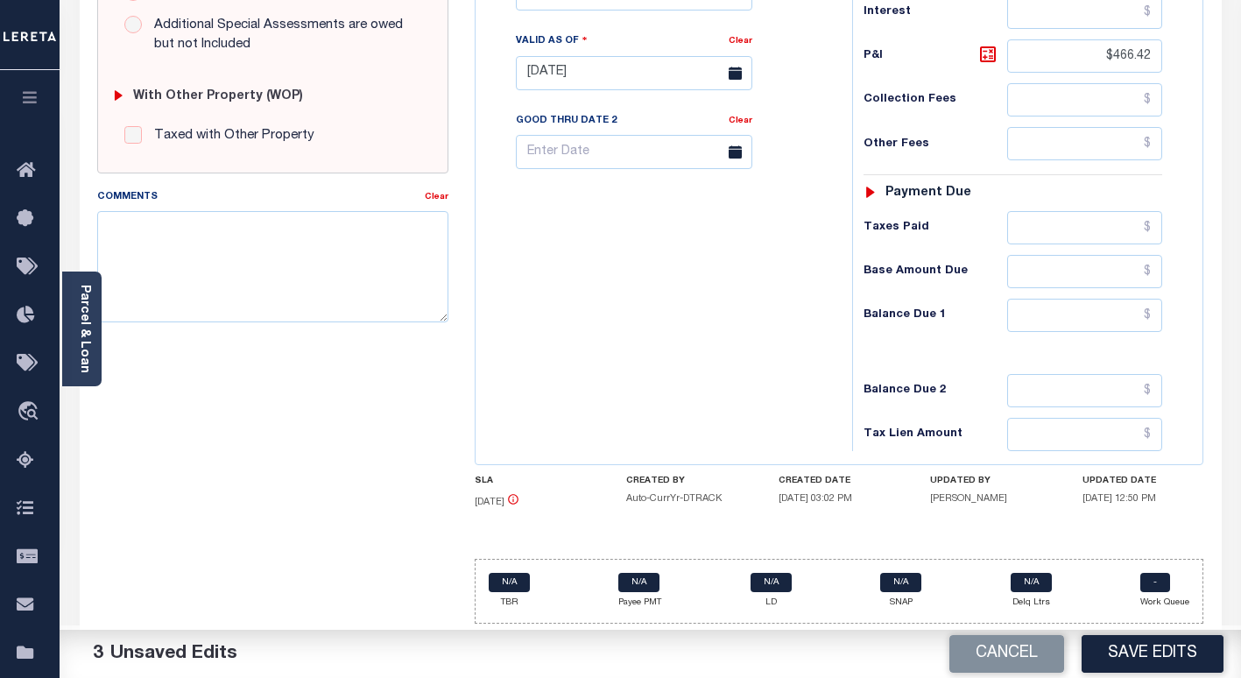
type input "$1,947.32"
click at [1067, 324] on input "text" at bounding box center [1084, 315] width 155 height 33
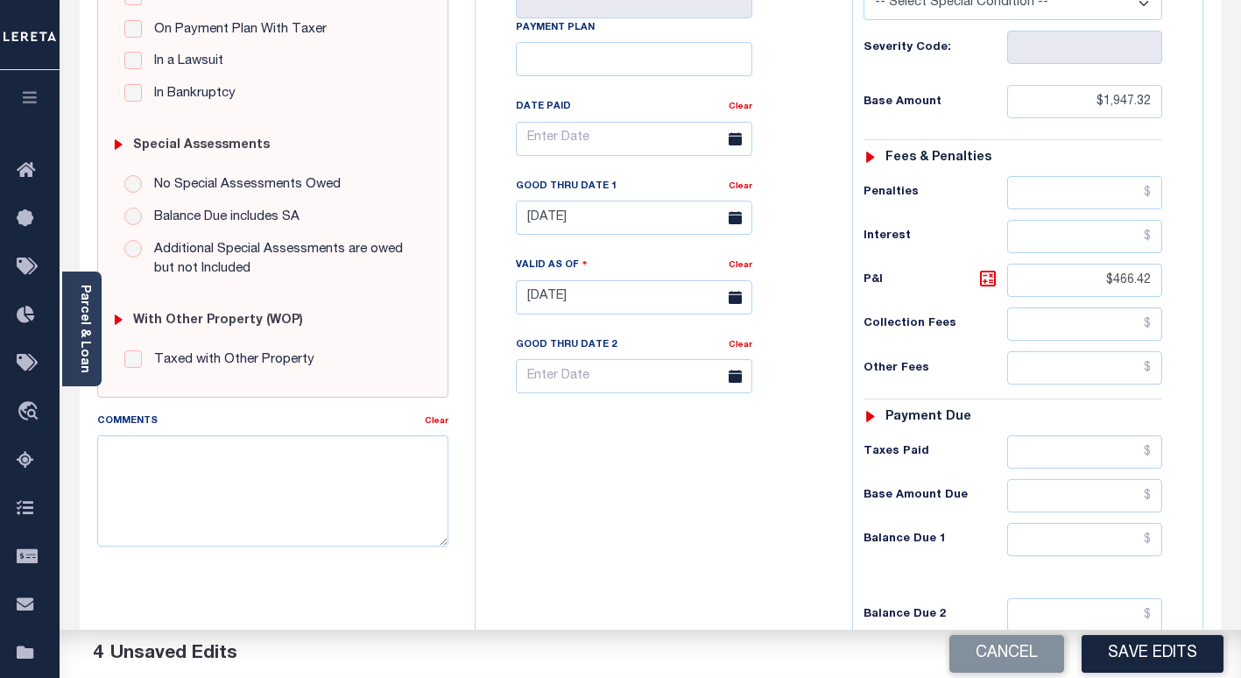
scroll to position [630, 0]
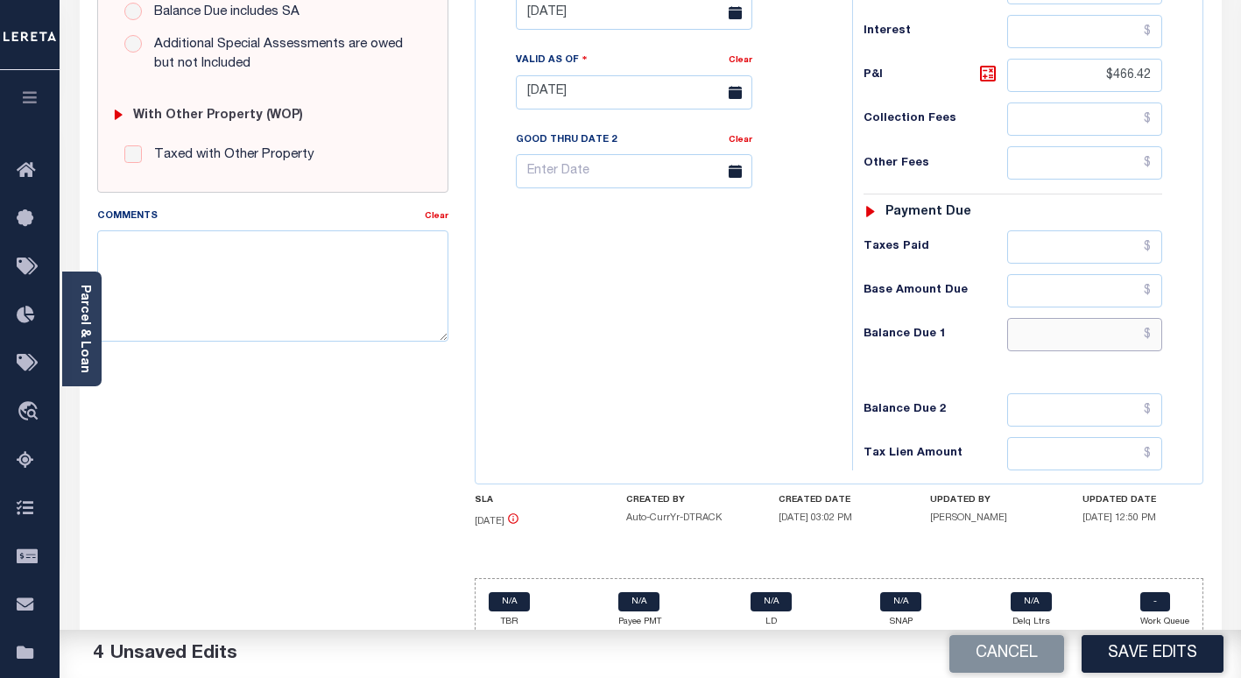
click at [1069, 345] on input "text" at bounding box center [1084, 334] width 155 height 33
paste input "2,482.95"
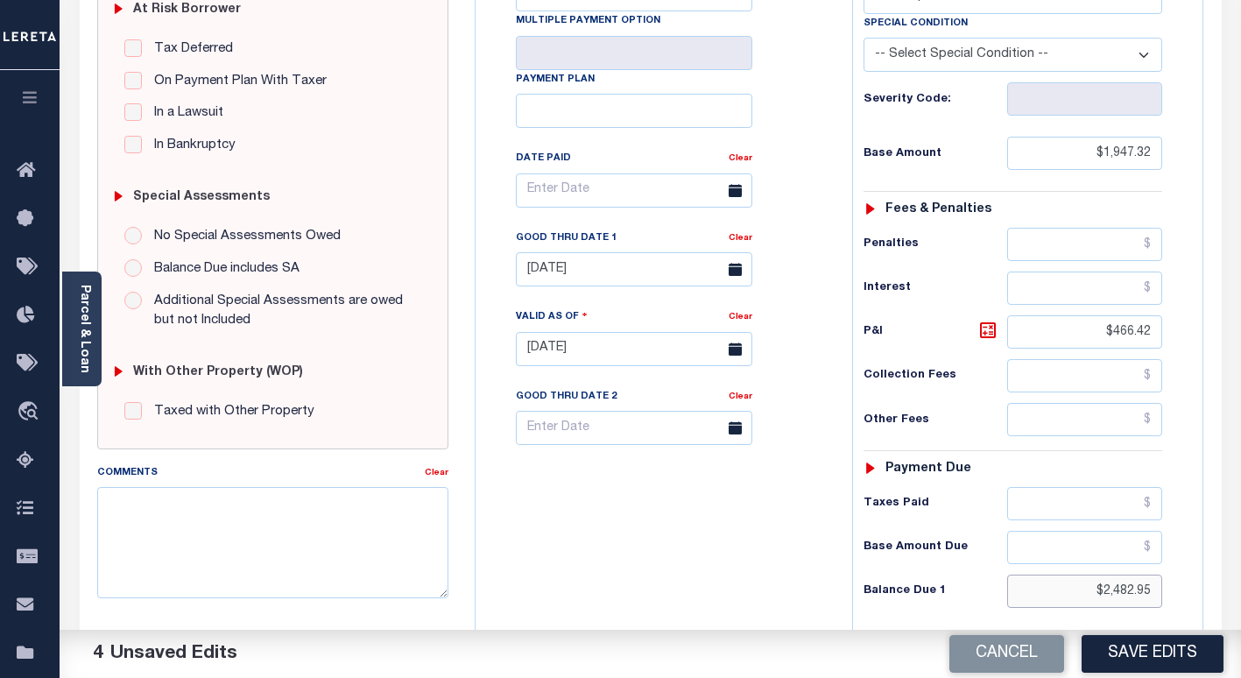
scroll to position [367, 0]
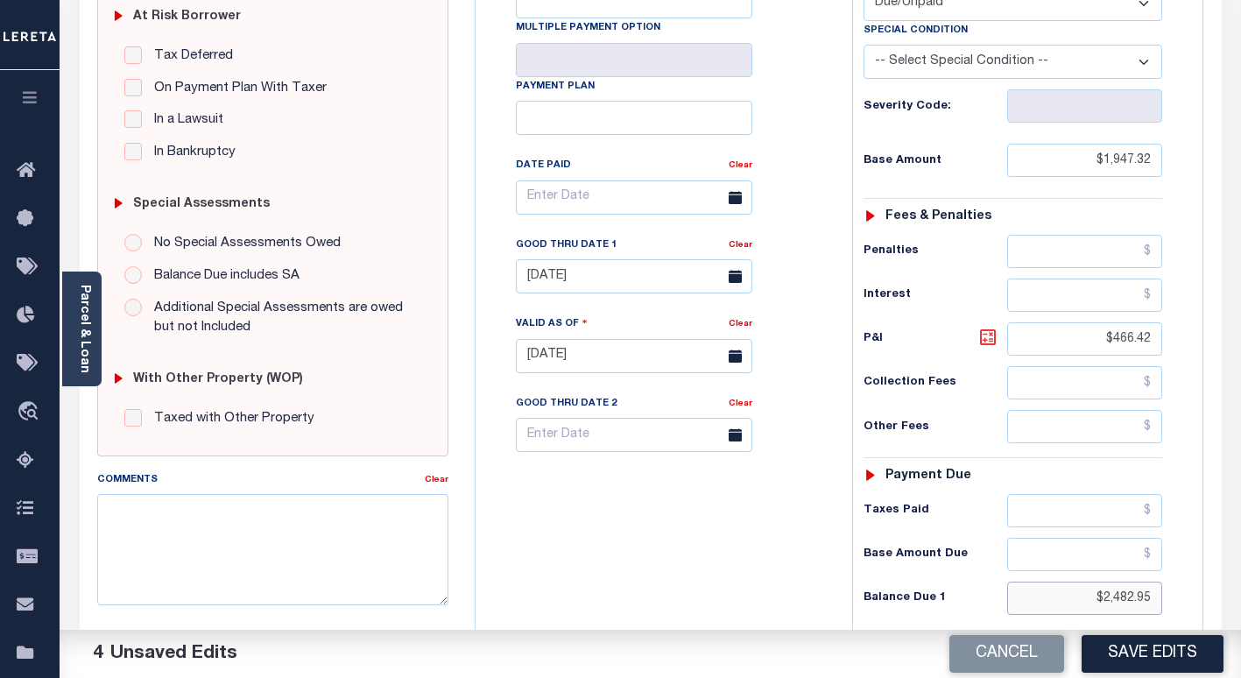
type input "$2,482.95"
click at [984, 339] on icon at bounding box center [987, 337] width 21 height 21
type input "$535.63"
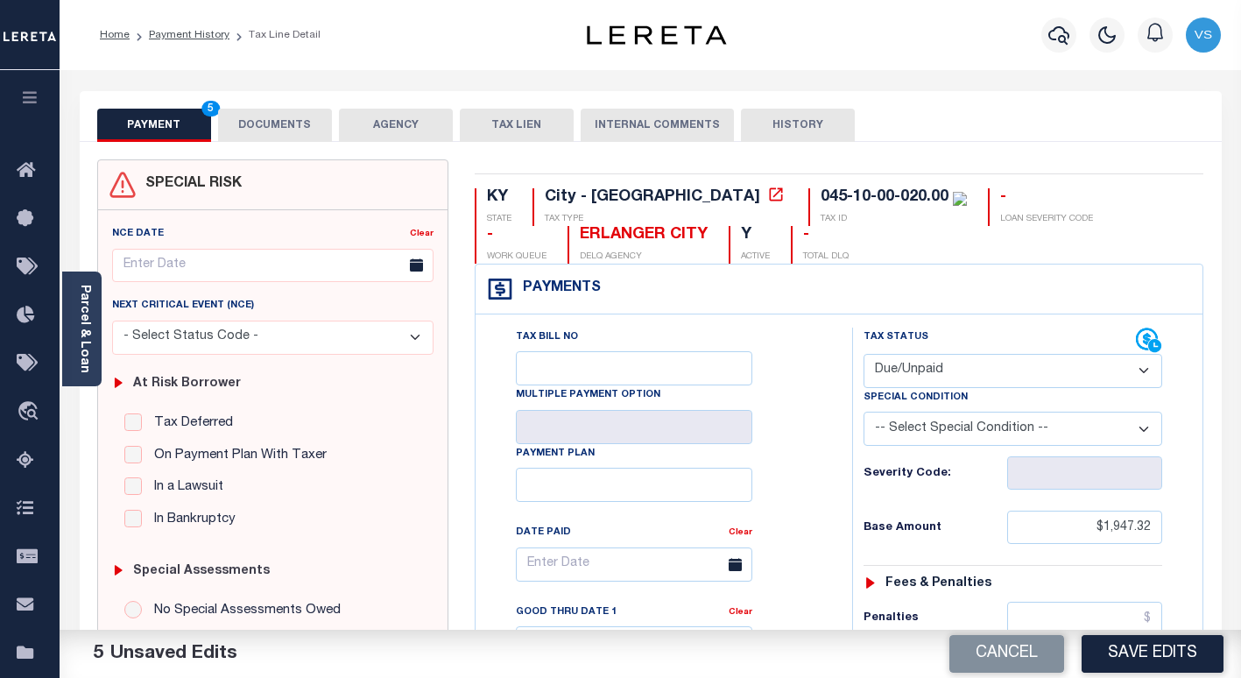
click at [283, 128] on button "DOCUMENTS" at bounding box center [275, 125] width 114 height 33
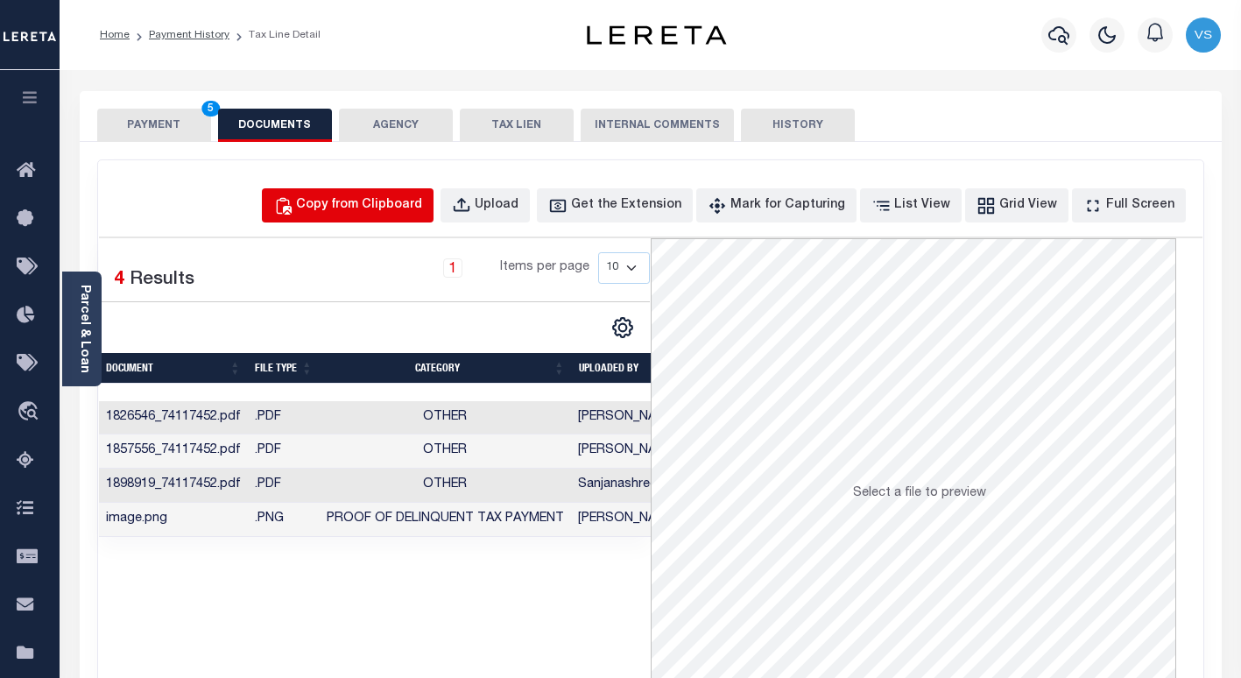
click at [337, 218] on button "Copy from Clipboard" at bounding box center [348, 205] width 172 height 34
select select "POP"
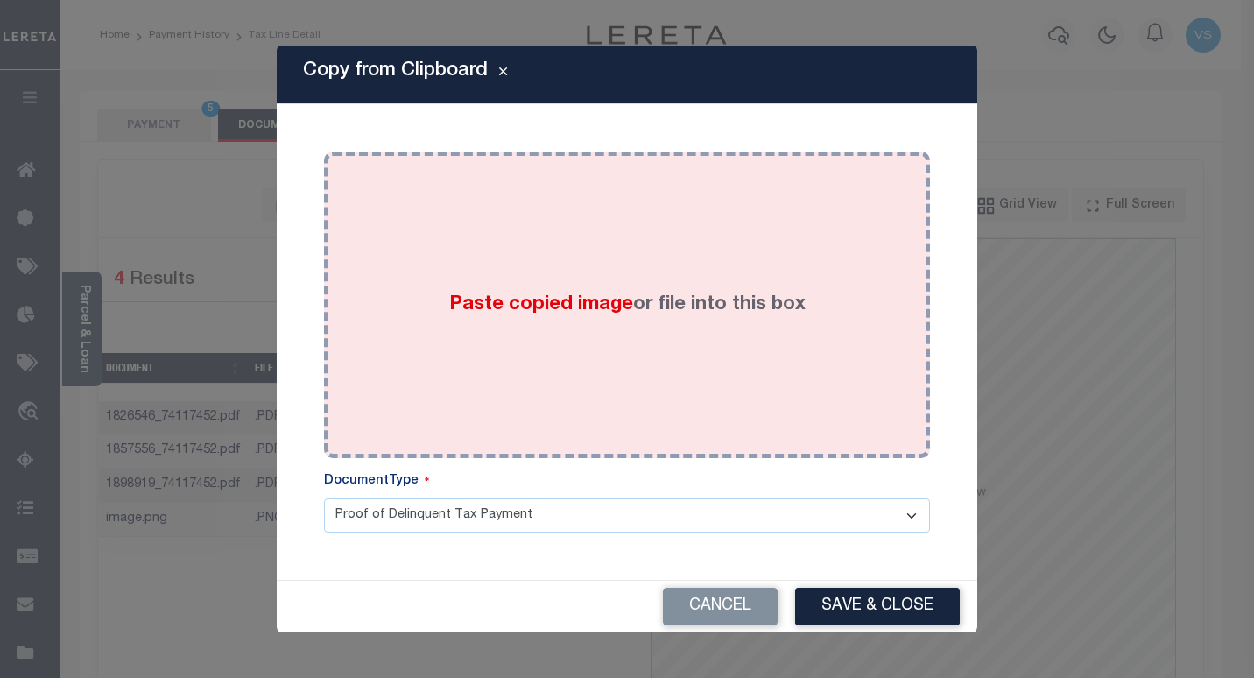
click at [463, 299] on span "Paste copied image" at bounding box center [541, 304] width 184 height 19
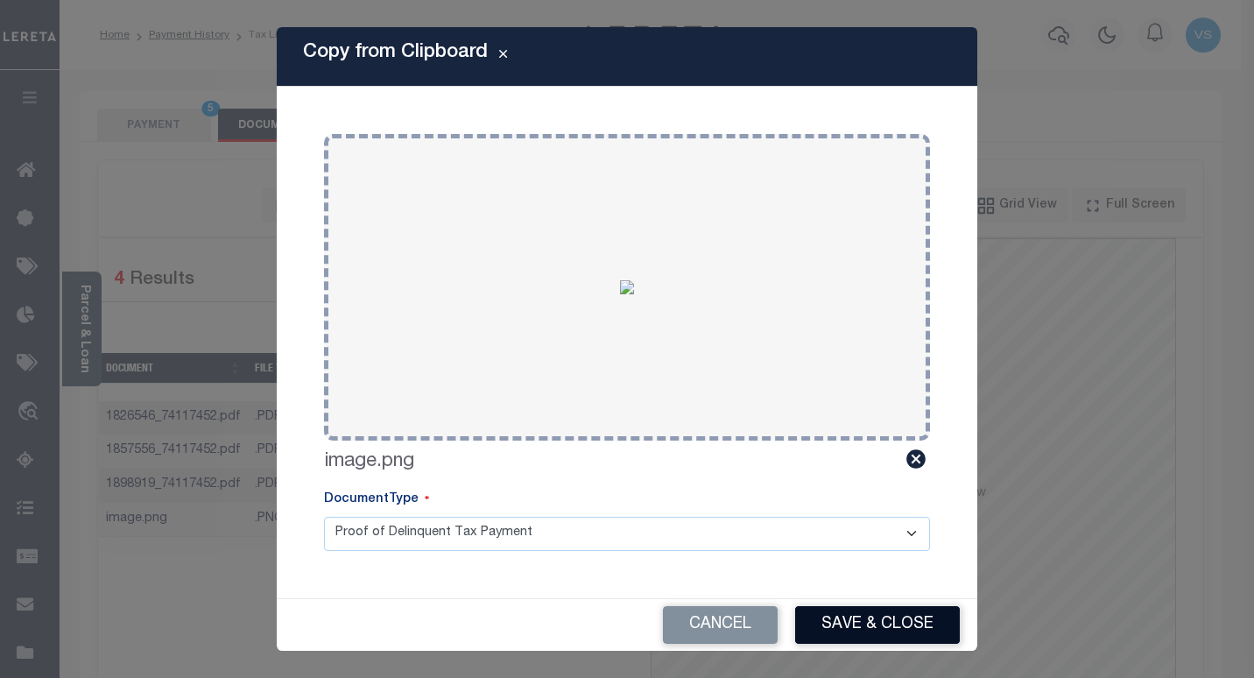
click at [837, 635] on button "Save & Close" at bounding box center [877, 625] width 165 height 38
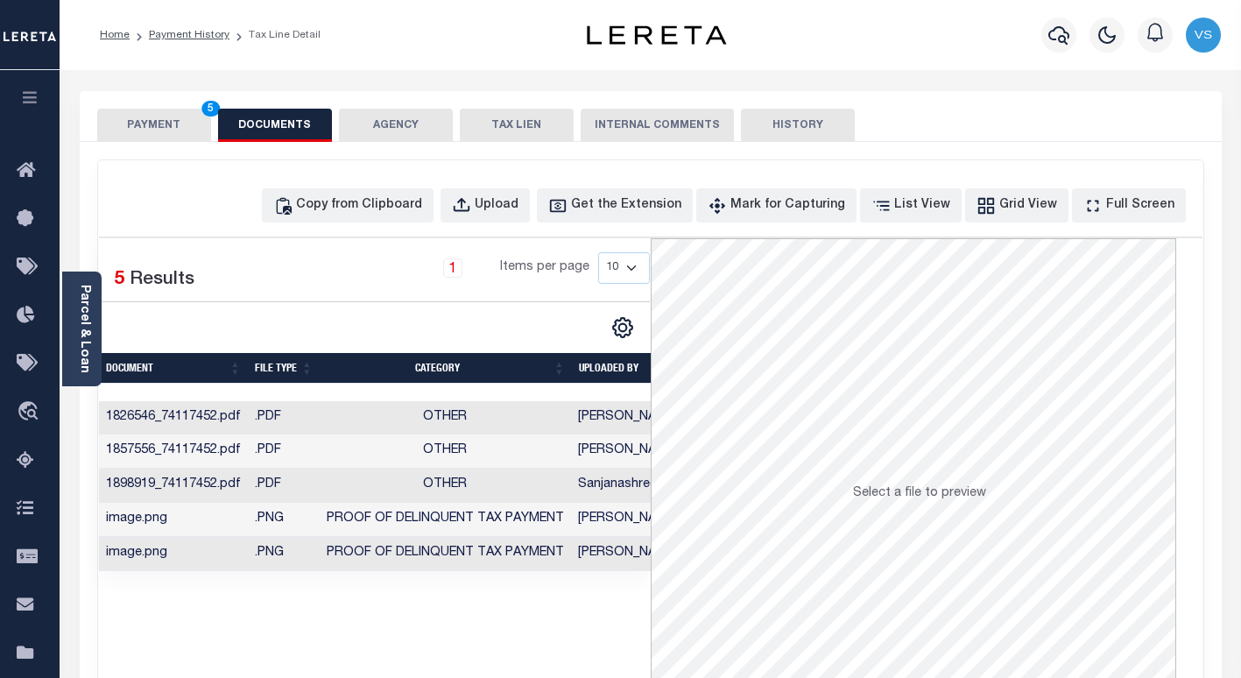
click at [152, 128] on button "PAYMENT 5" at bounding box center [154, 125] width 114 height 33
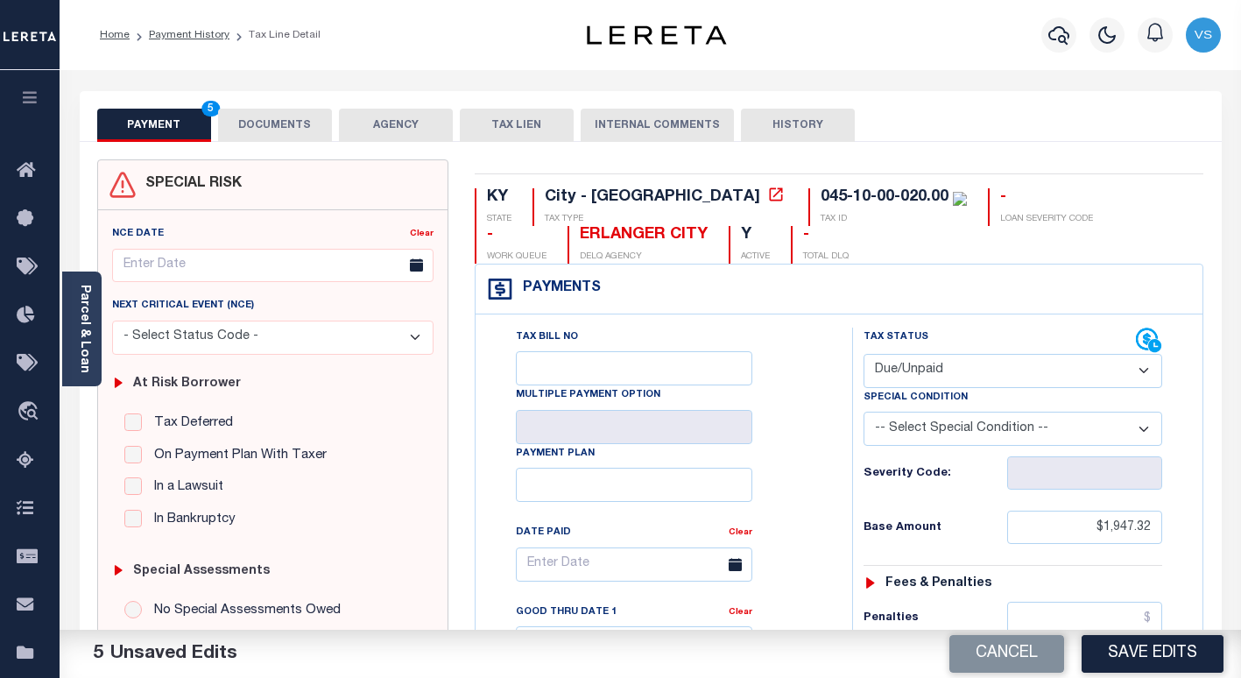
scroll to position [175, 0]
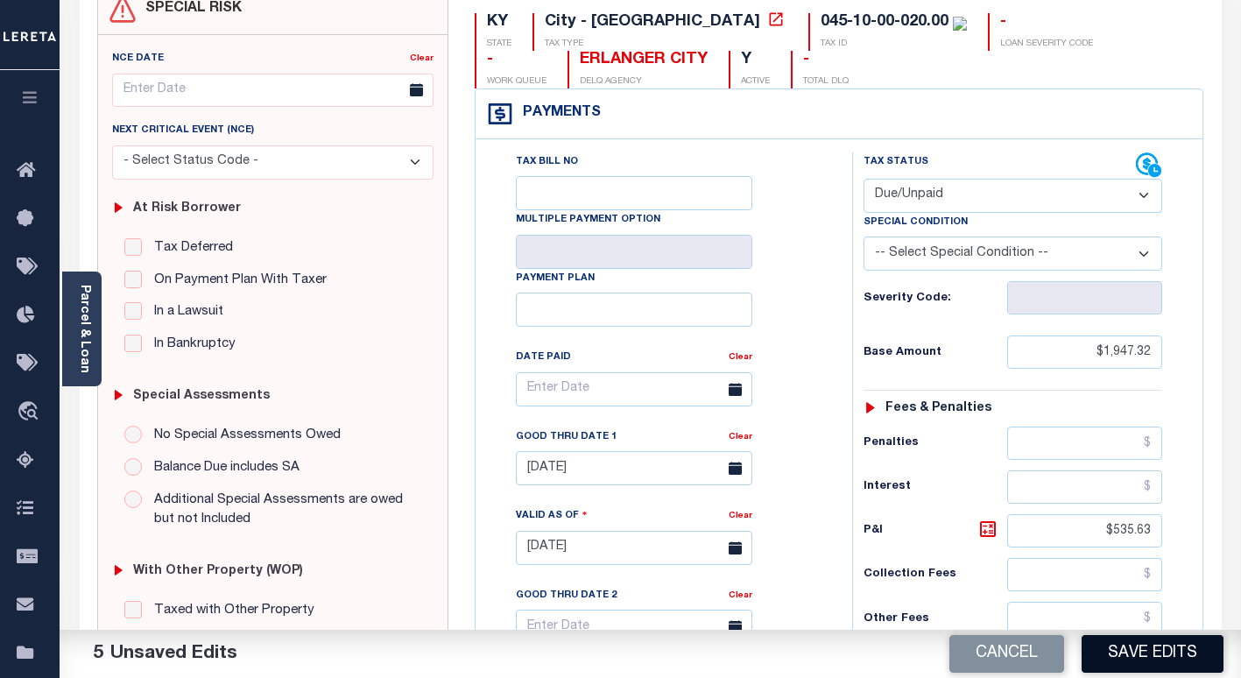
click at [1104, 662] on button "Save Edits" at bounding box center [1152, 654] width 142 height 38
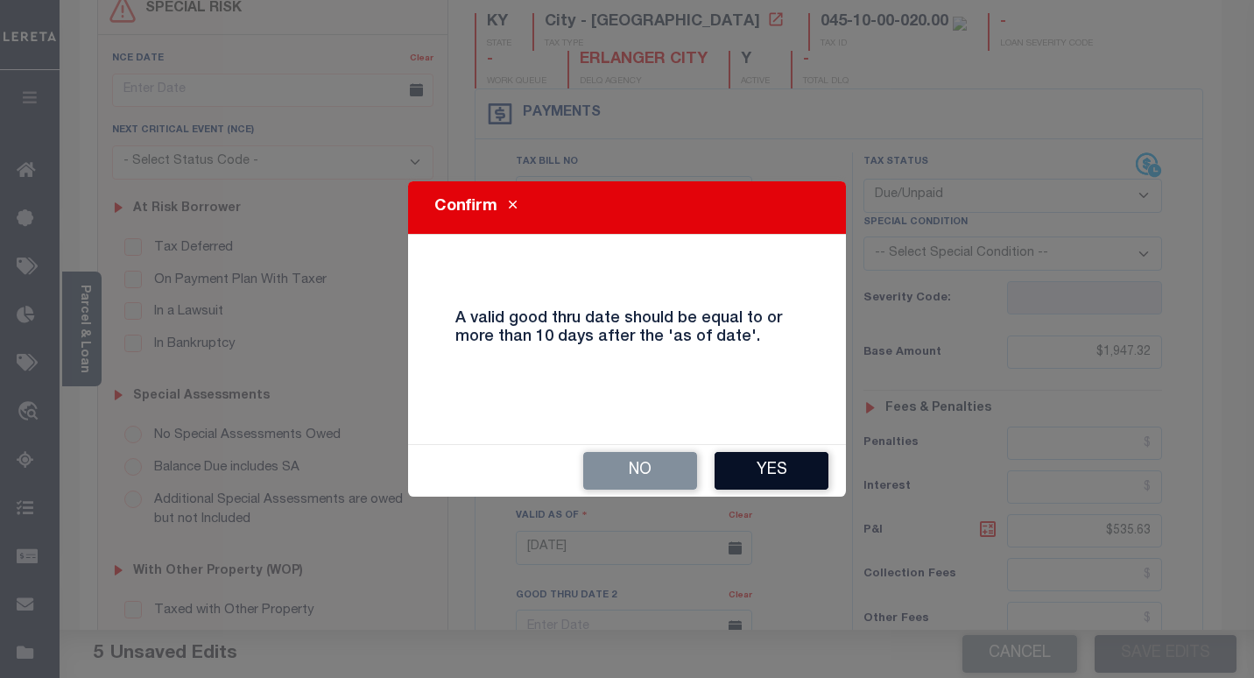
click at [740, 474] on button "Yes" at bounding box center [771, 471] width 114 height 38
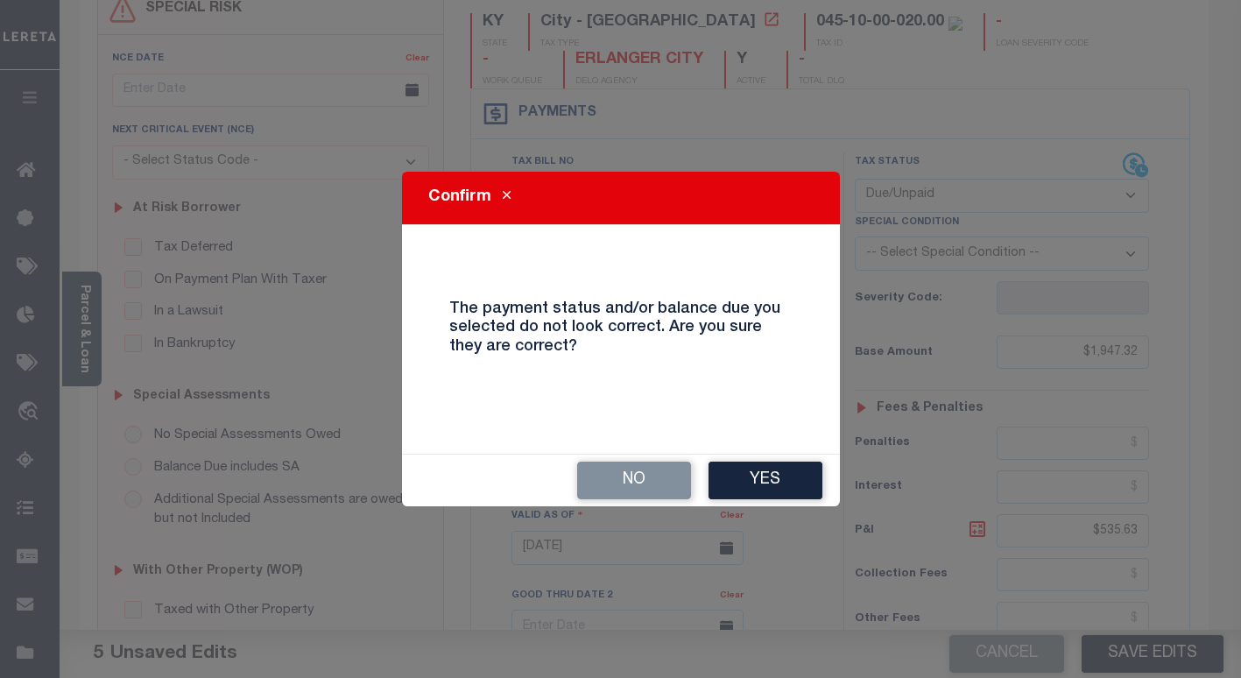
click at [740, 474] on button "Yes" at bounding box center [765, 480] width 114 height 38
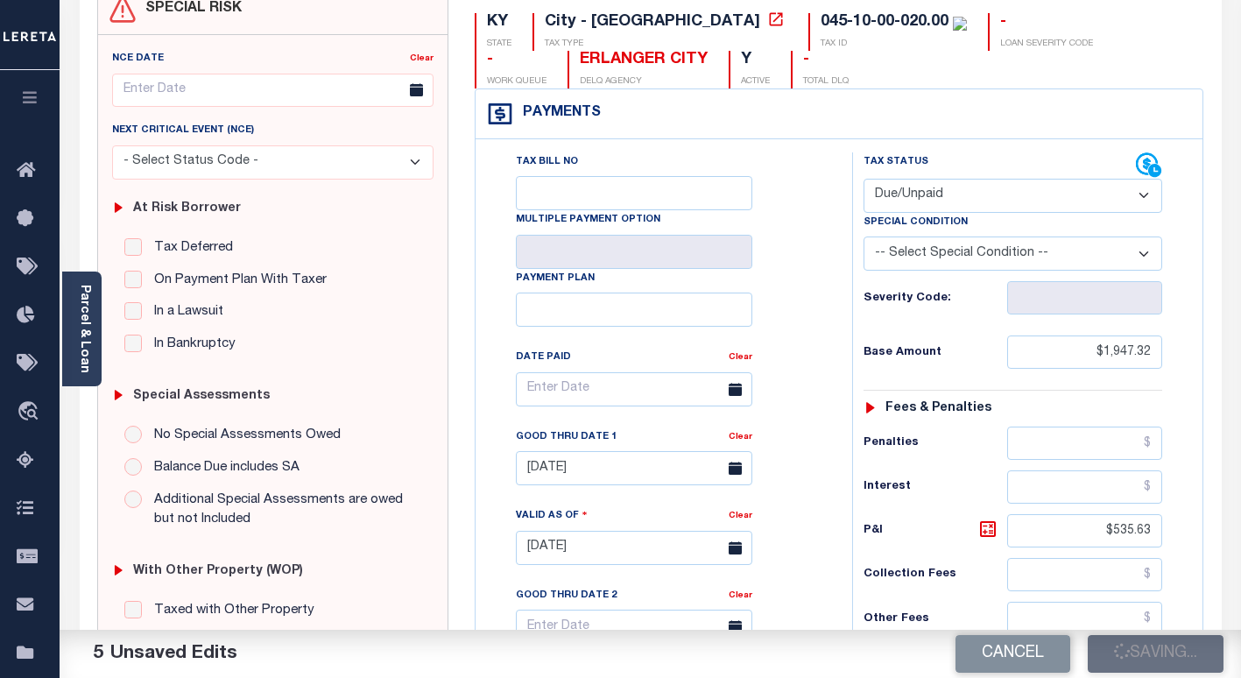
checkbox input "false"
type input "$1,947.32"
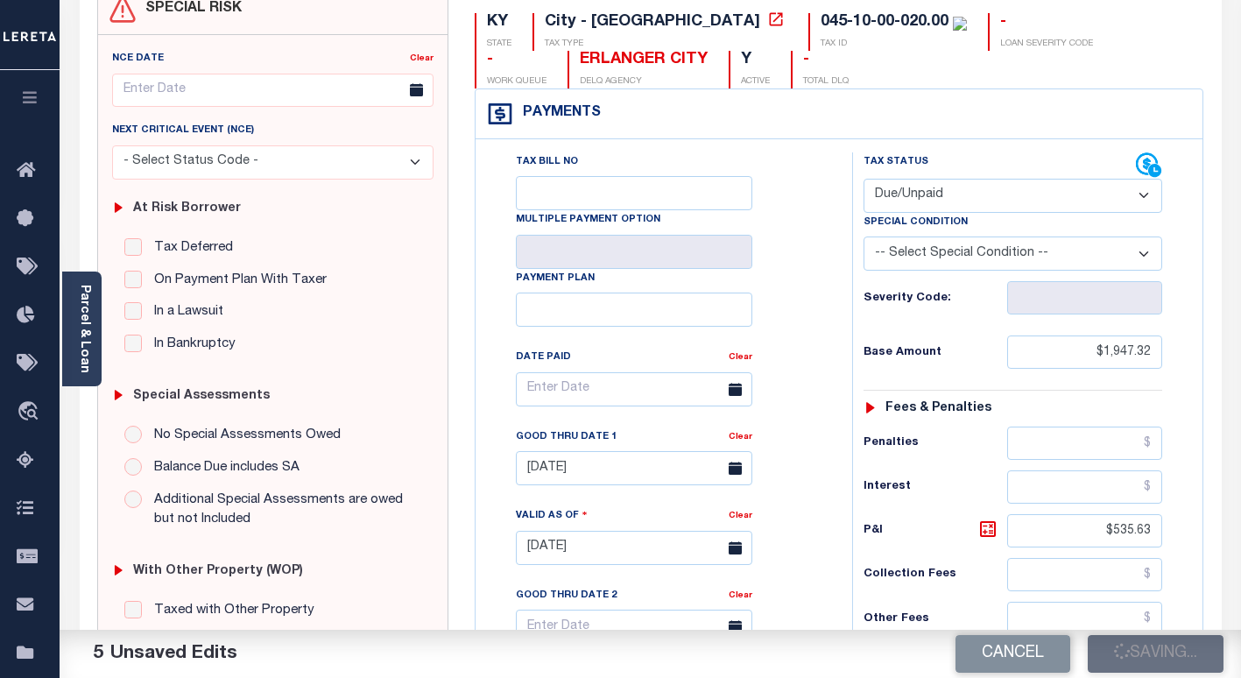
type input "$535.63"
type input "$2,482.95"
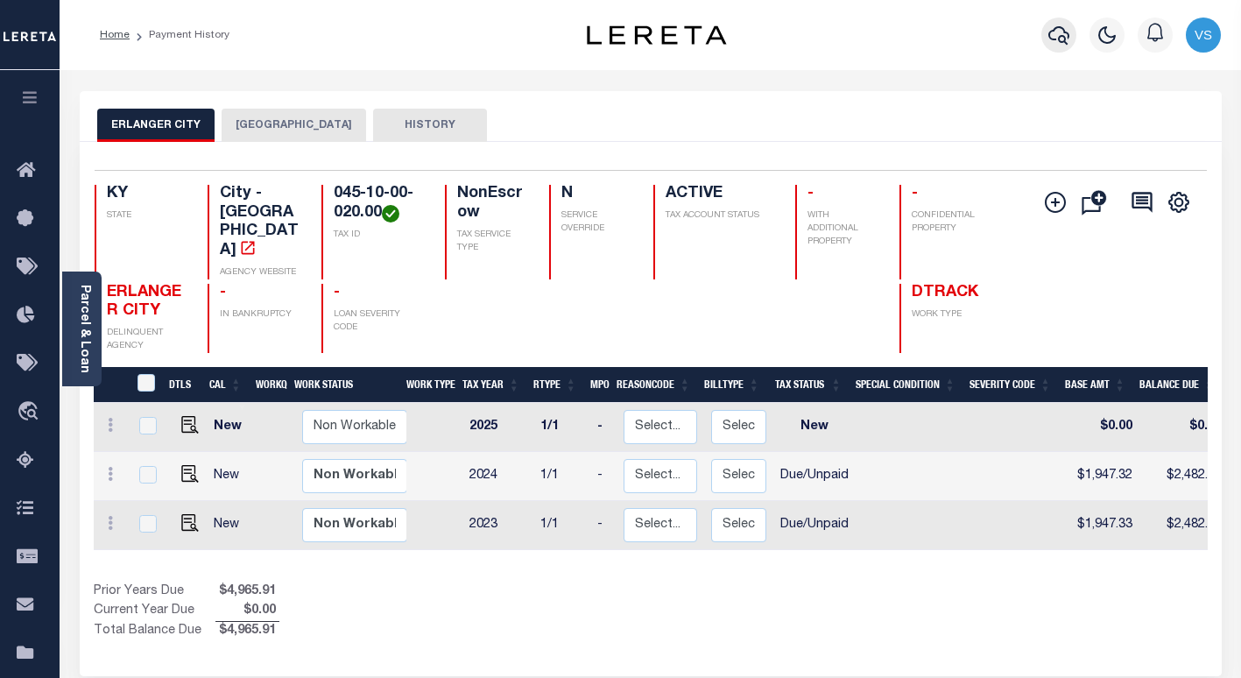
click at [1053, 39] on icon "button" at bounding box center [1058, 35] width 21 height 21
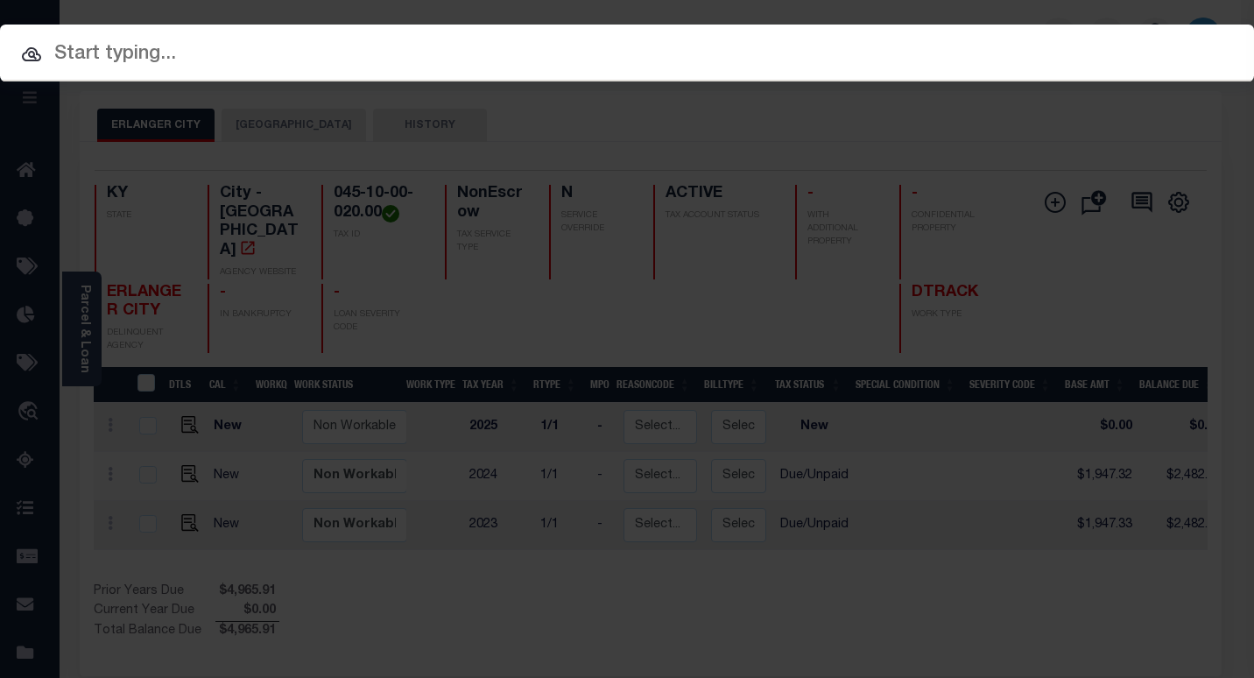
paste input "14103577"
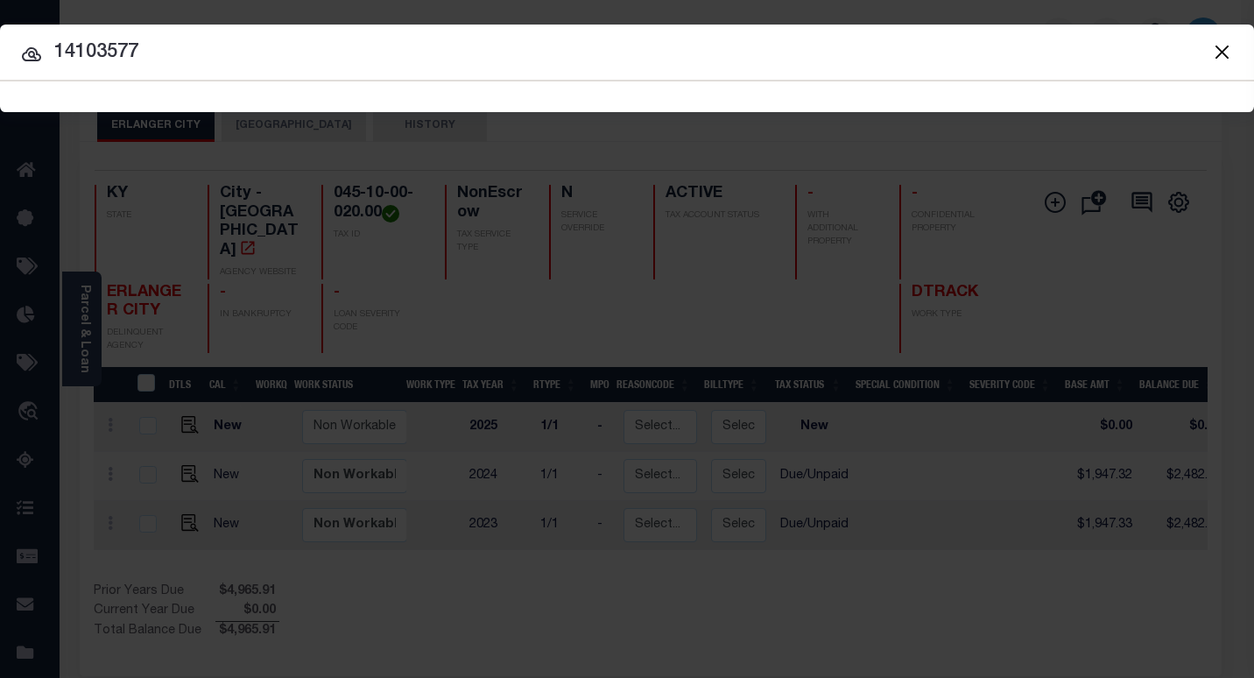
type input "14103577"
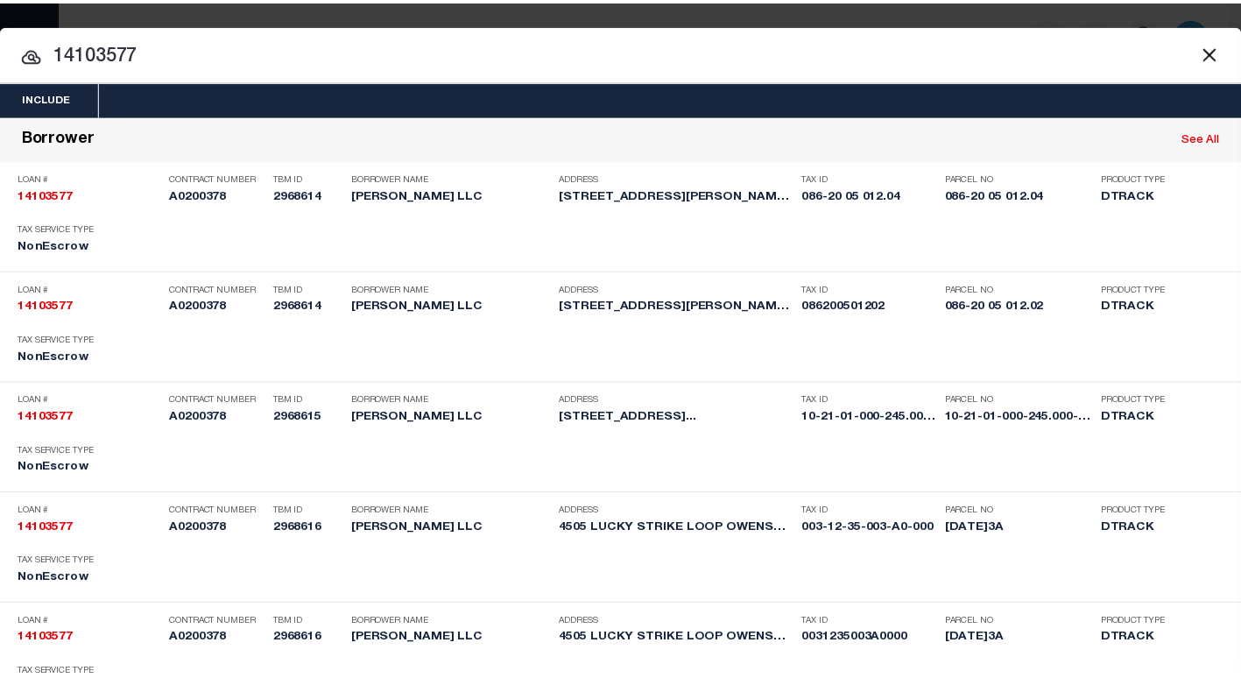
scroll to position [1019, 0]
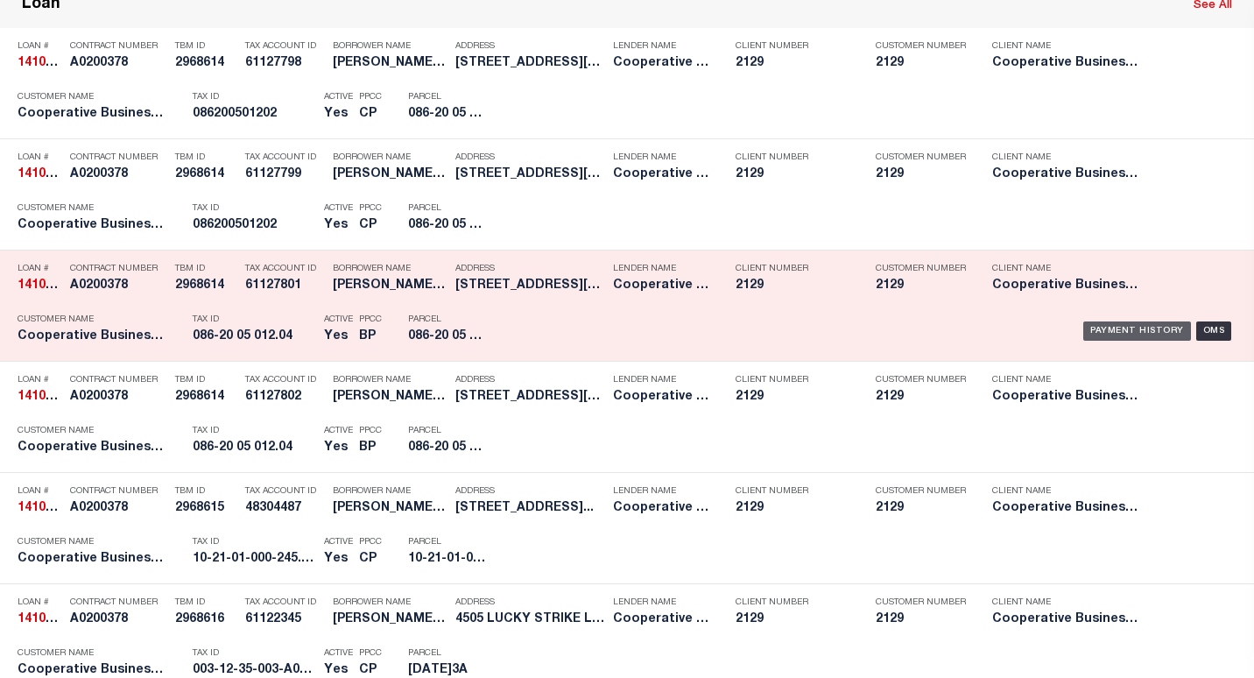
click at [1117, 332] on div "Payment History" at bounding box center [1137, 330] width 108 height 19
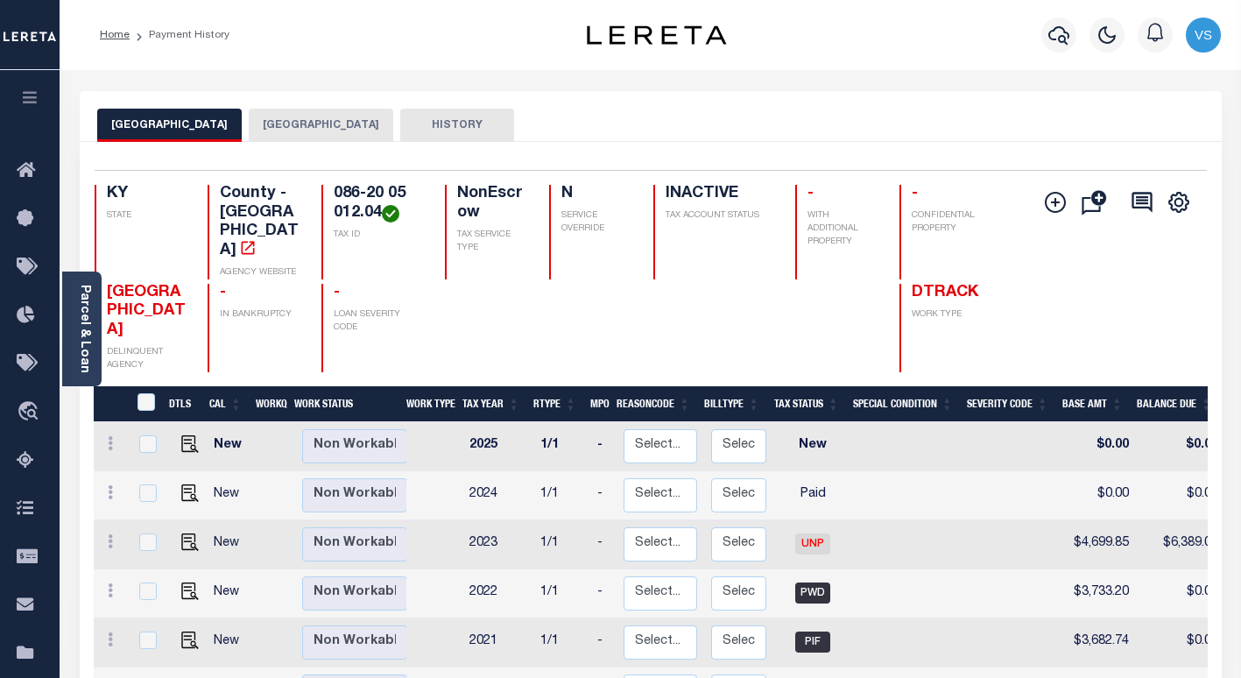
click at [269, 130] on button "[GEOGRAPHIC_DATA]" at bounding box center [321, 125] width 144 height 33
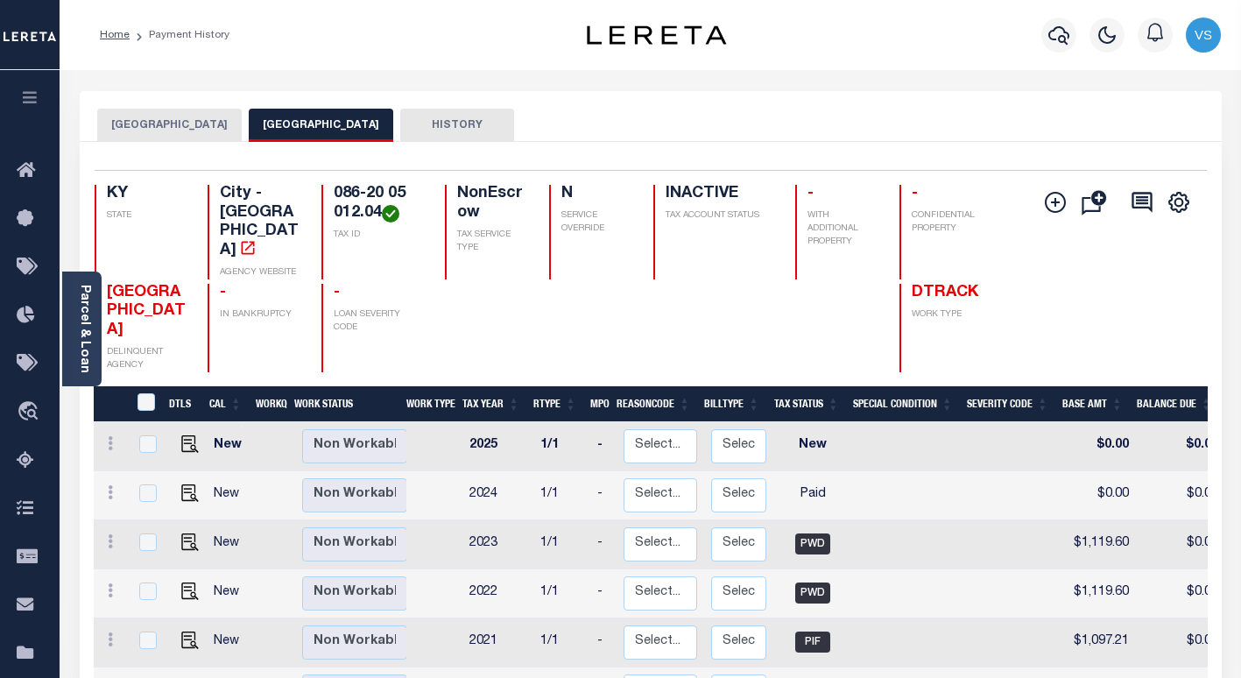
click at [155, 116] on button "[GEOGRAPHIC_DATA]" at bounding box center [169, 125] width 144 height 33
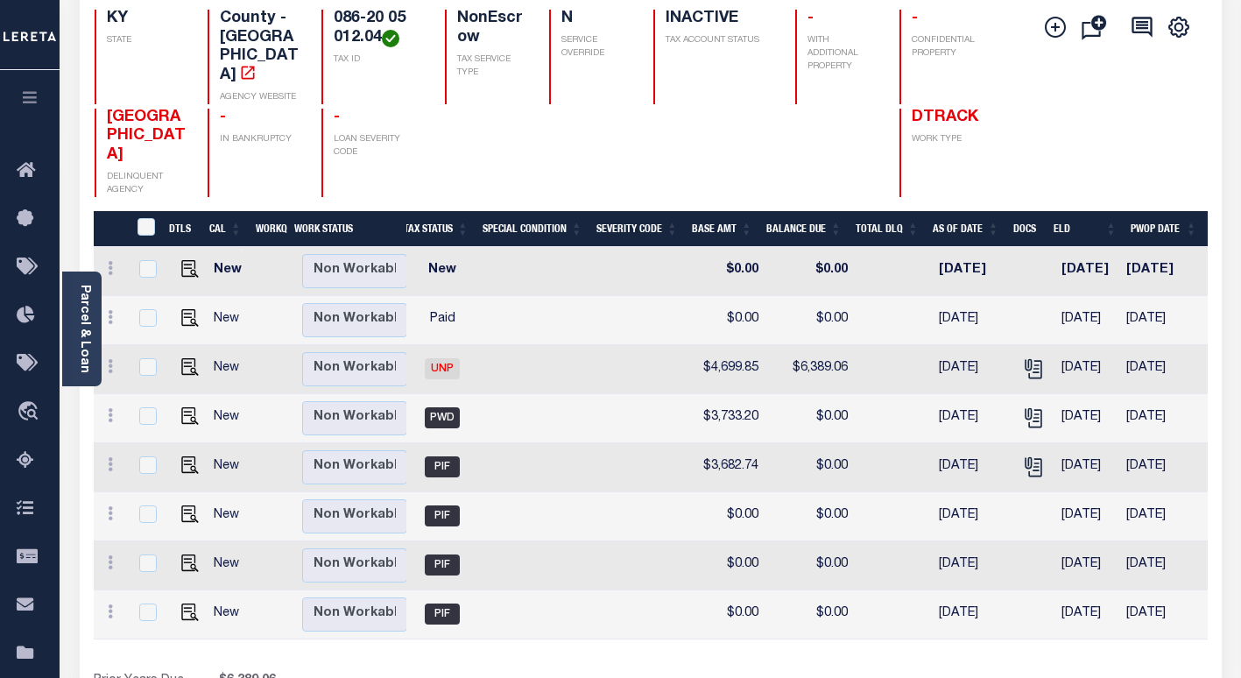
scroll to position [0, 307]
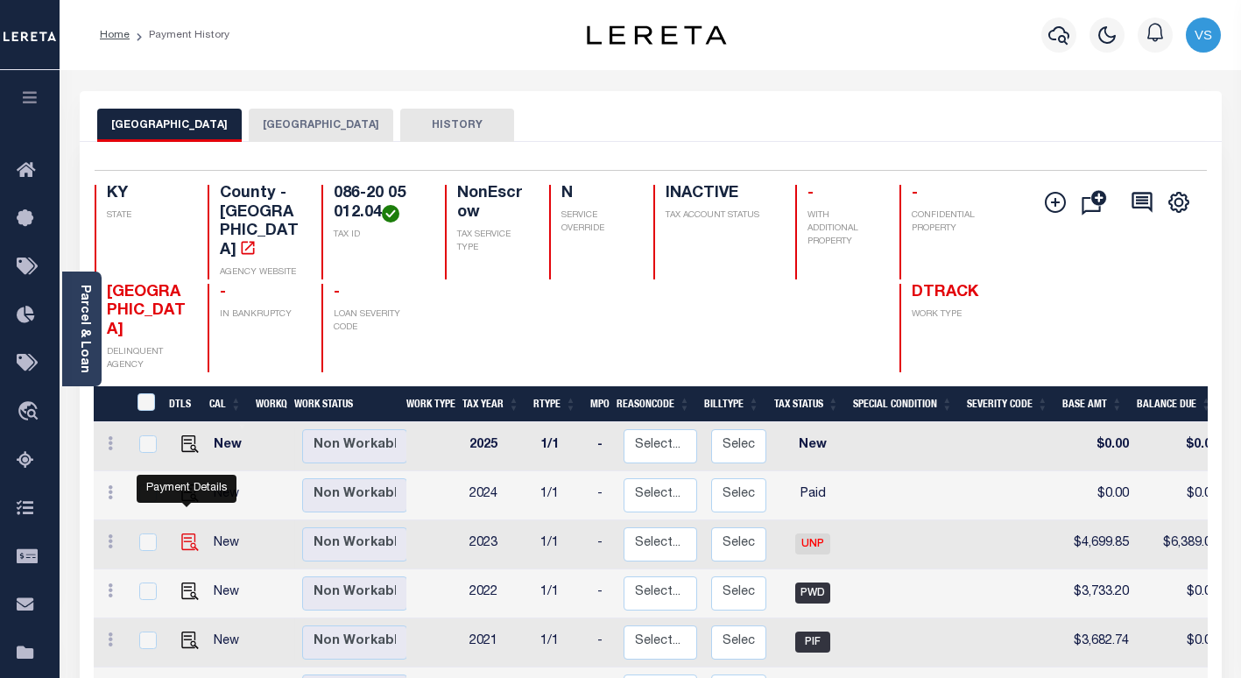
click at [185, 533] on img "" at bounding box center [190, 542] width 18 height 18
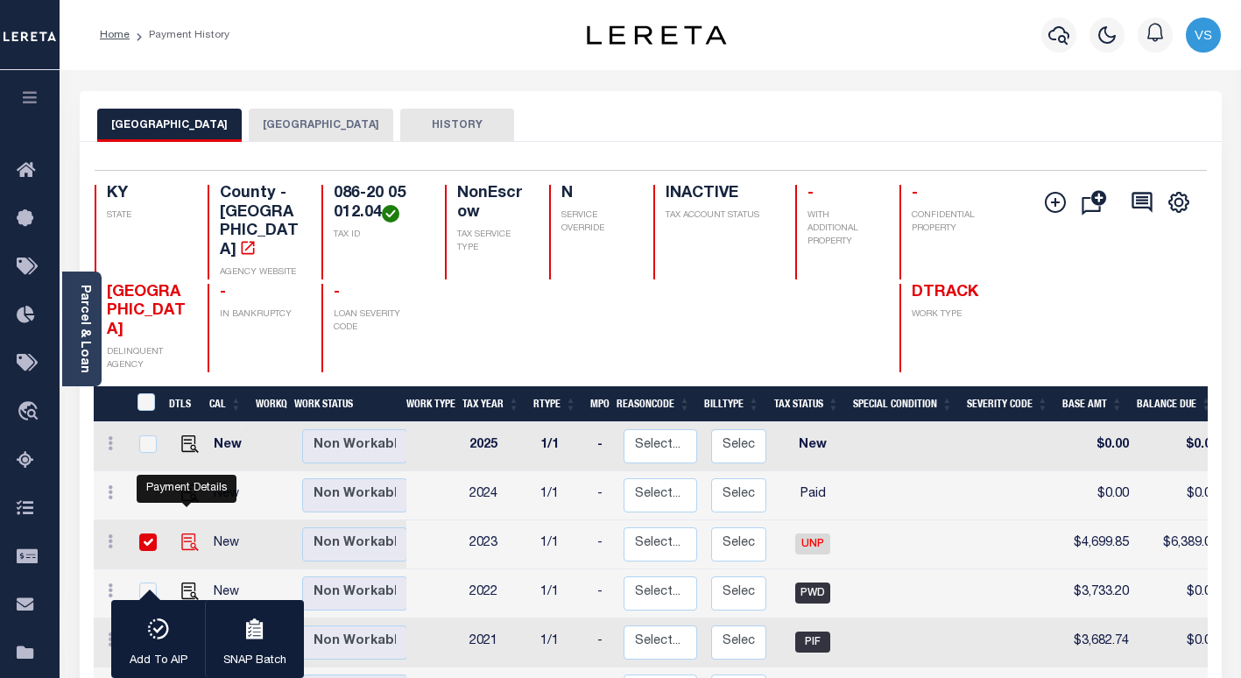
checkbox input "true"
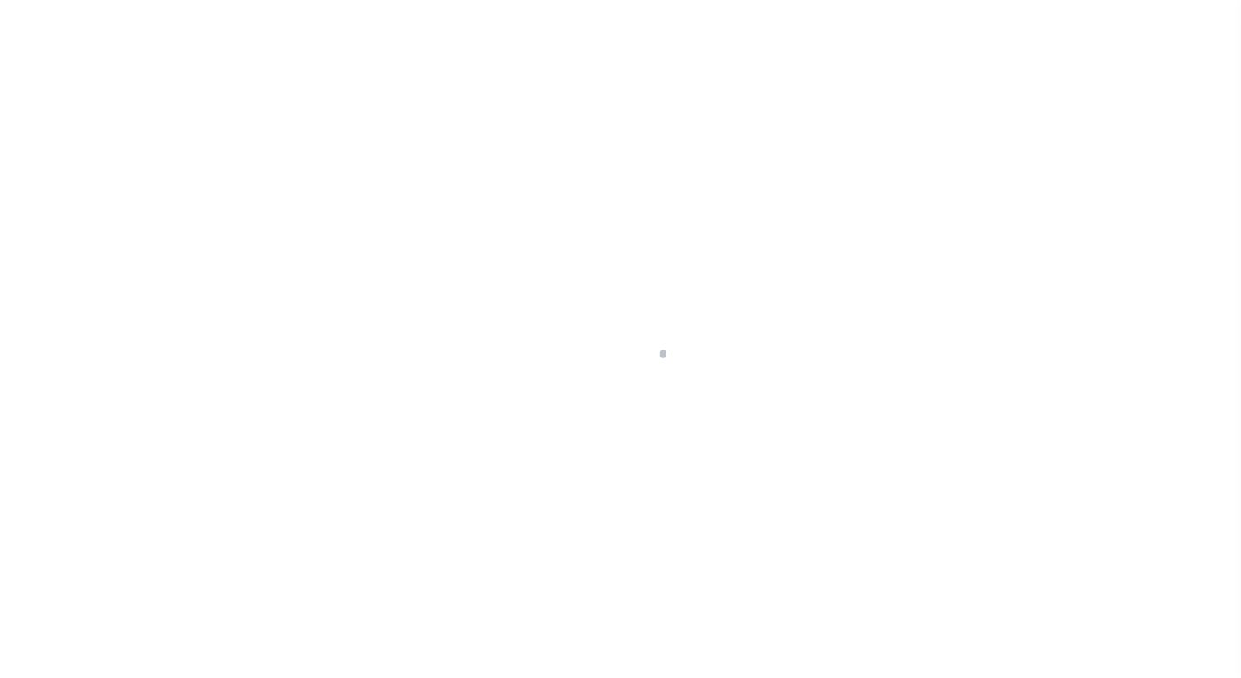
select select "UNP"
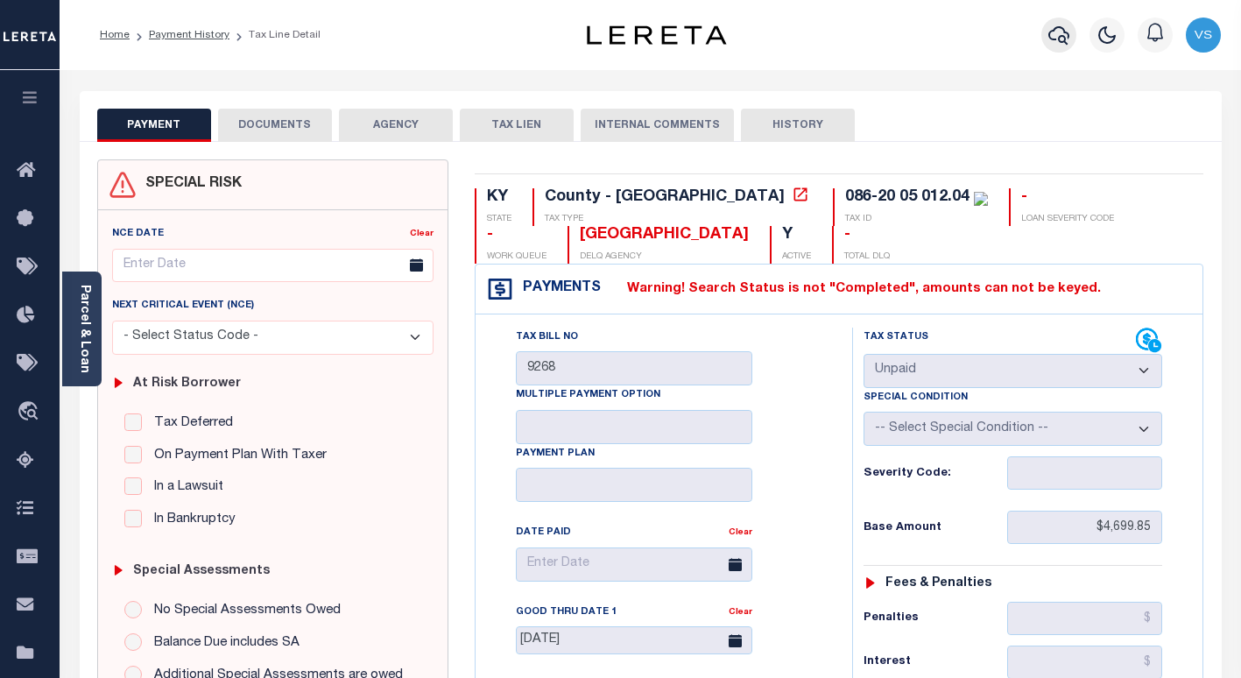
click at [1056, 44] on icon "button" at bounding box center [1058, 35] width 21 height 21
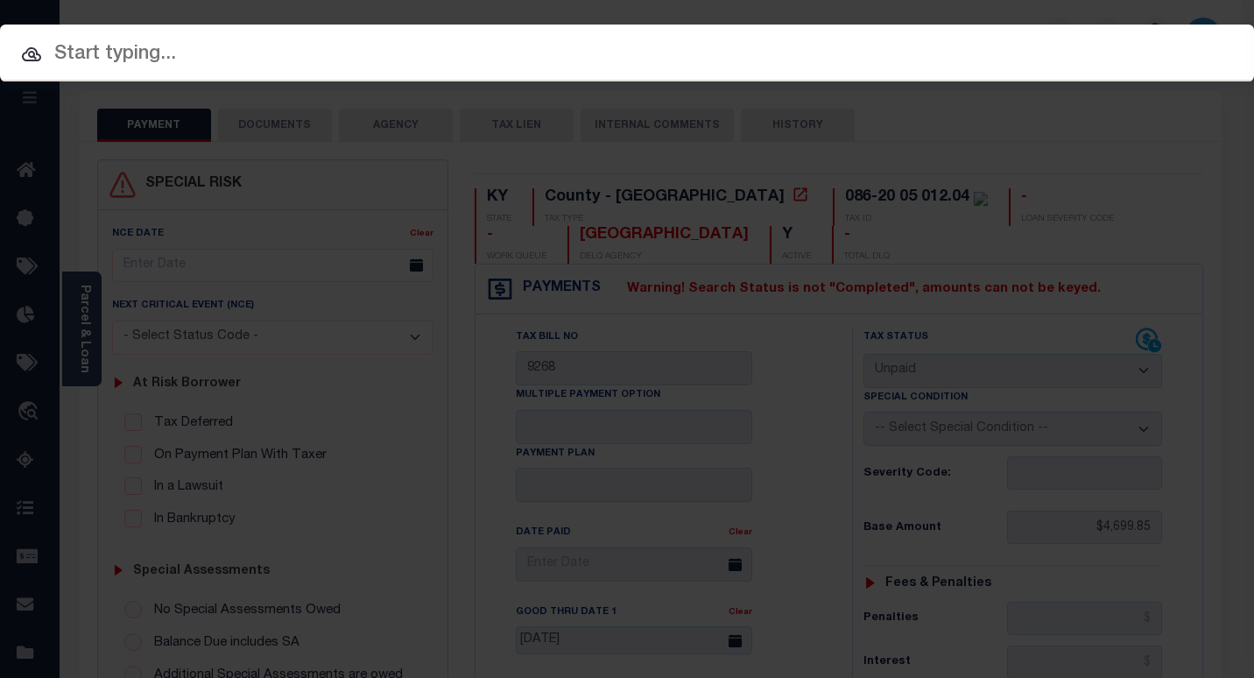
paste input "10010612"
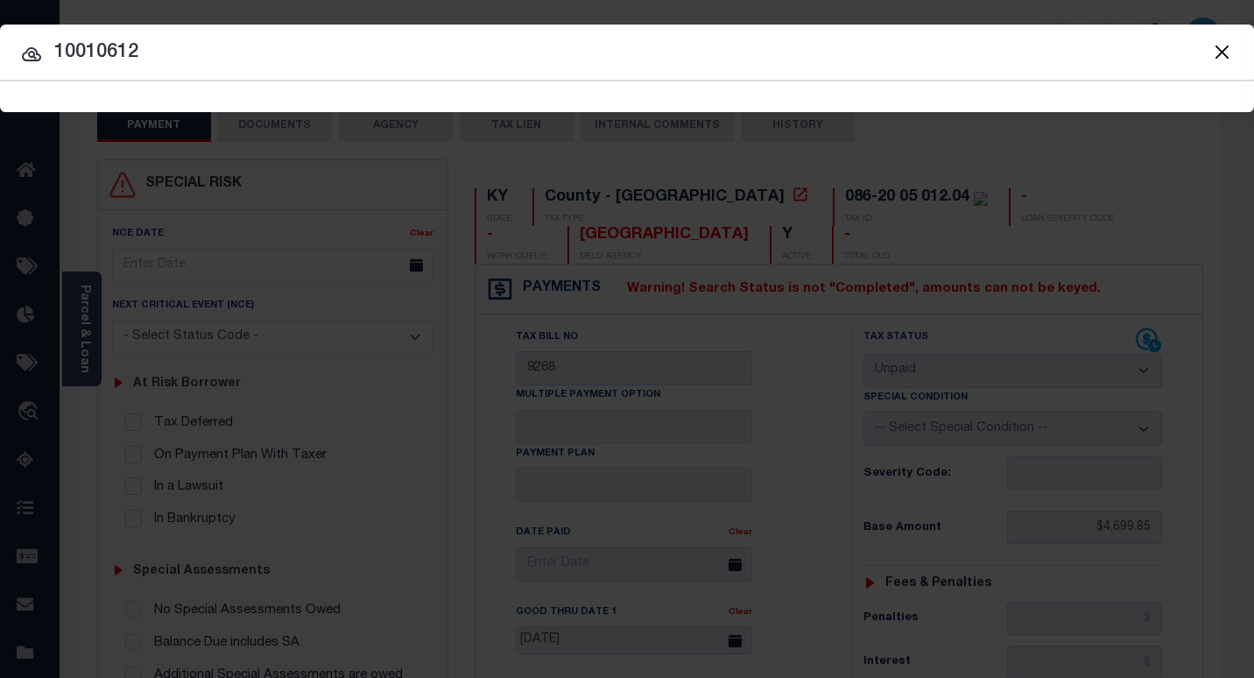
type input "10010612"
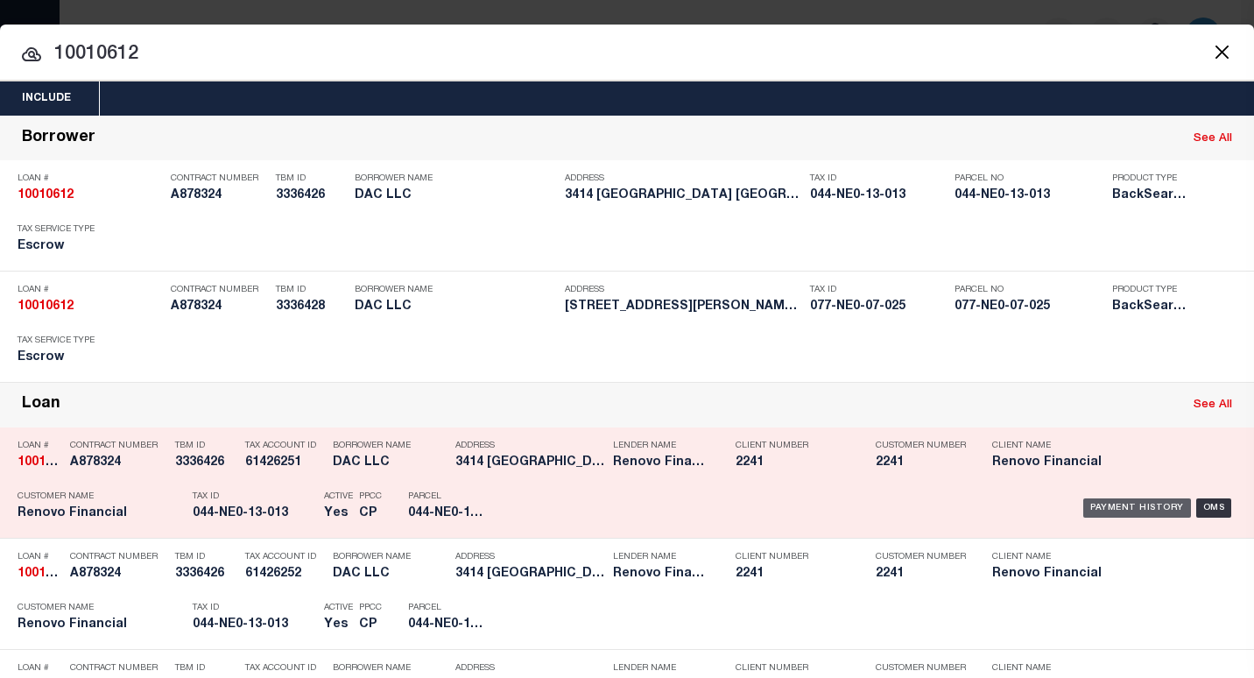
click at [1110, 510] on div "Payment History" at bounding box center [1137, 507] width 108 height 19
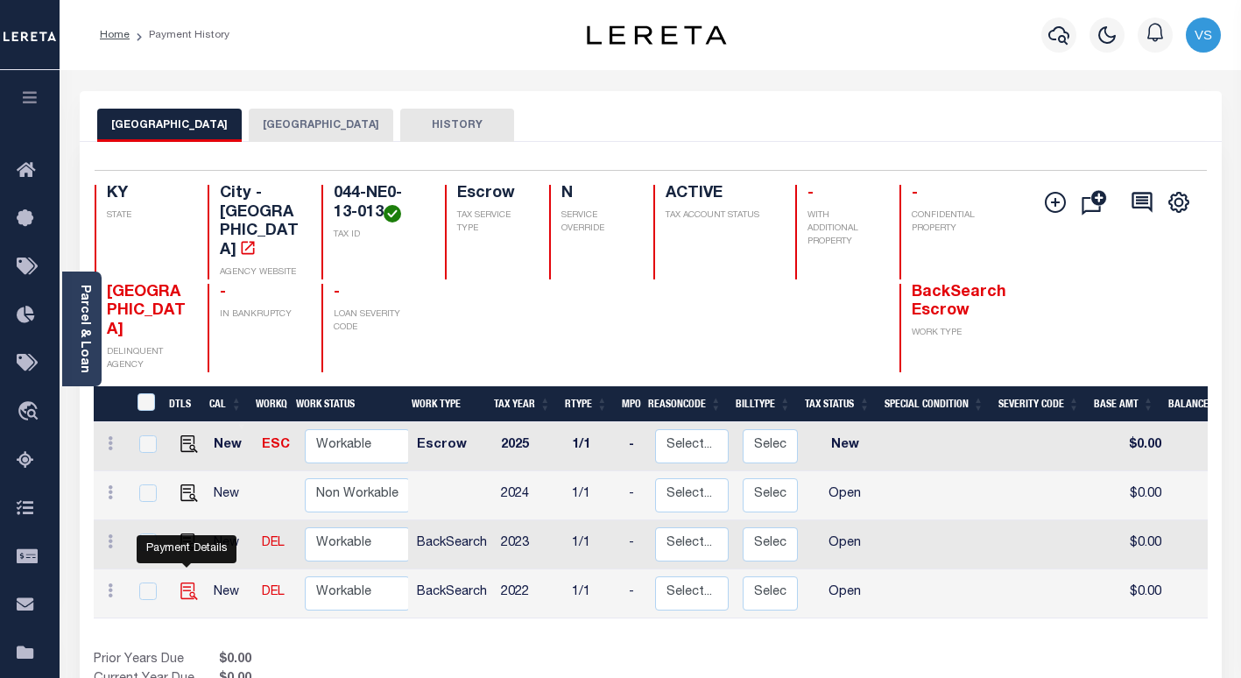
click at [183, 582] on img "" at bounding box center [189, 591] width 18 height 18
checkbox input "true"
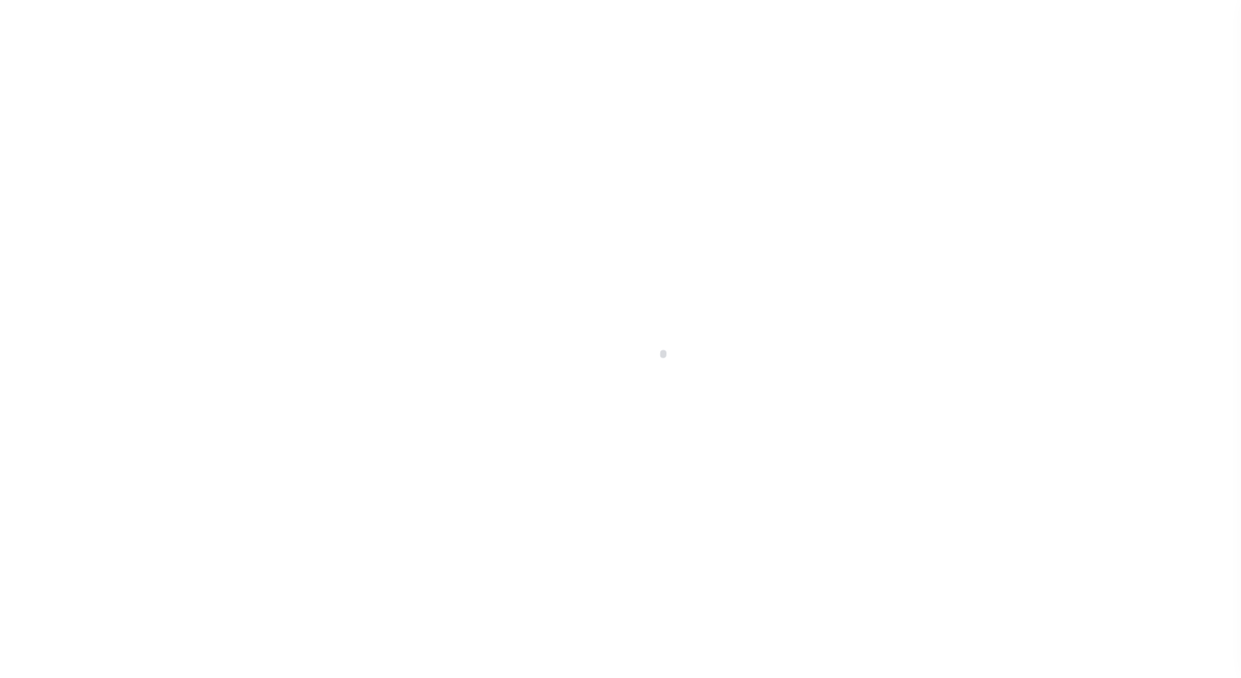
select select "OP2"
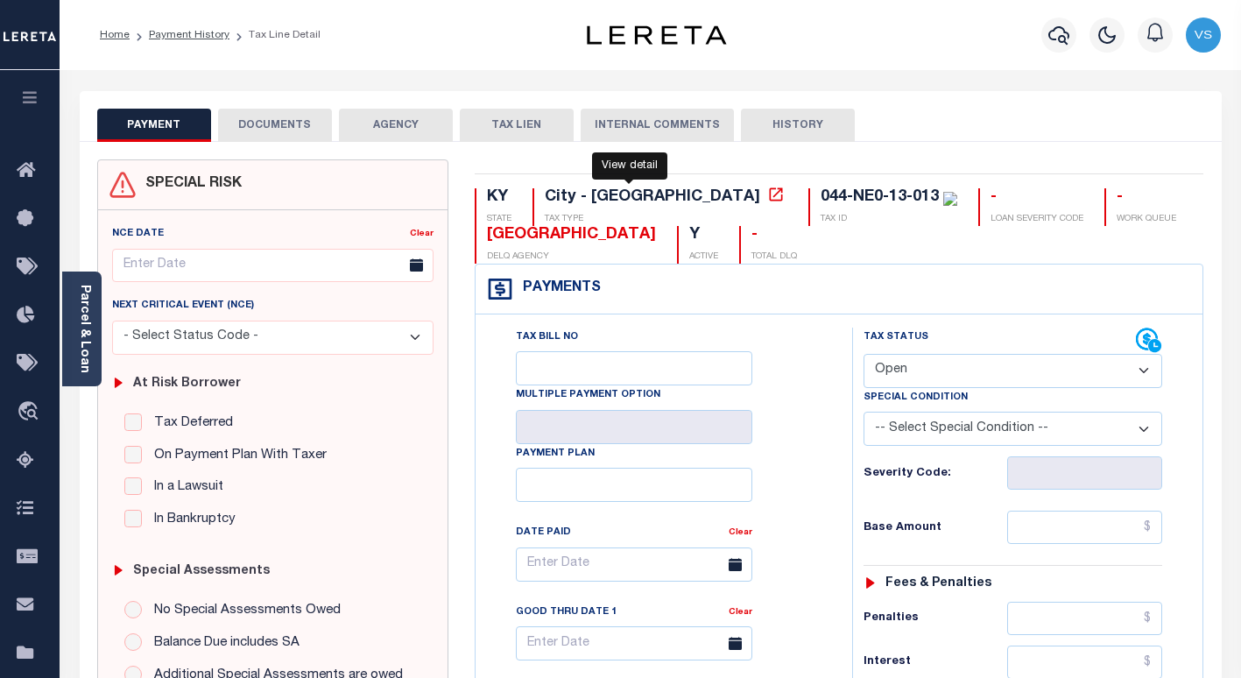
click at [767, 195] on icon at bounding box center [776, 195] width 18 height 18
click at [767, 199] on icon at bounding box center [776, 195] width 18 height 18
click at [767, 193] on icon at bounding box center [776, 195] width 18 height 18
drag, startPoint x: 671, startPoint y: 239, endPoint x: 483, endPoint y: 236, distance: 187.4
click at [483, 236] on div "KY STATE City - KY TAX TYPE 044-NE0-13-013 TAX ID - LOAN SEVERITY CODE - WORK Q…" at bounding box center [839, 225] width 729 height 75
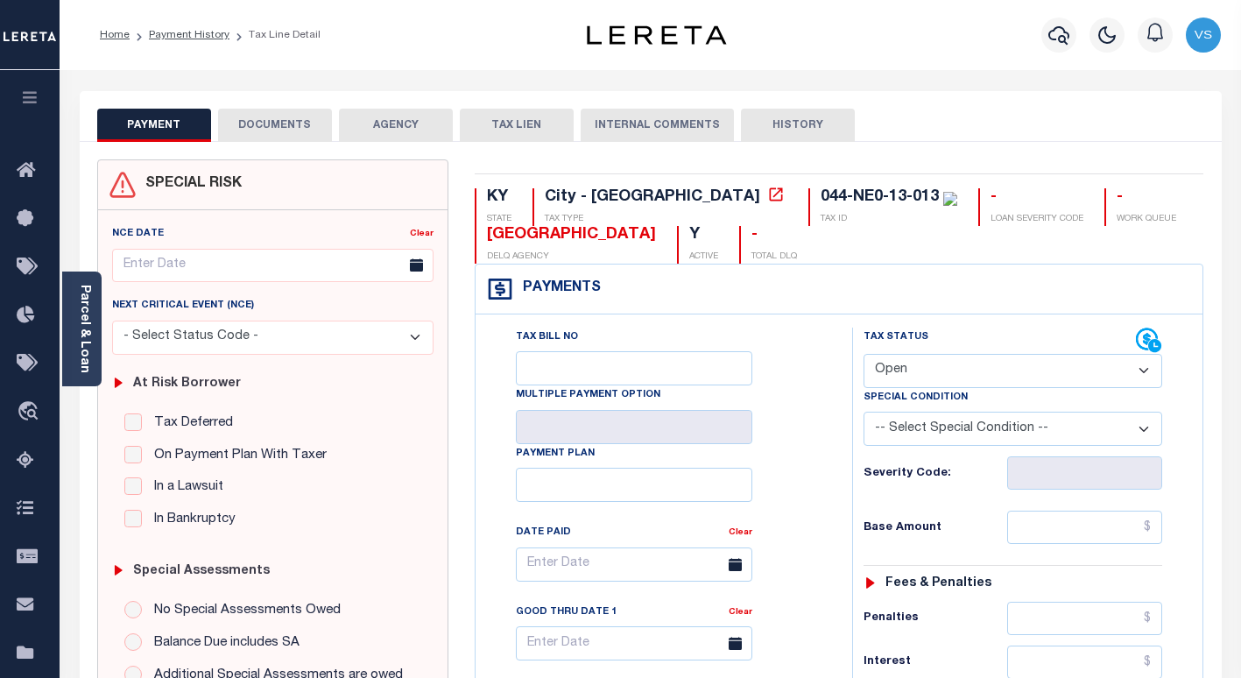
copy div "HEBRON ESTATES CITY"
drag, startPoint x: 791, startPoint y: 196, endPoint x: 676, endPoint y: 198, distance: 114.7
click at [820, 197] on div "044-NE0-13-013" at bounding box center [879, 197] width 118 height 16
copy div "044-NE0-13-013"
click at [84, 347] on link "Parcel & Loan" at bounding box center [84, 329] width 12 height 88
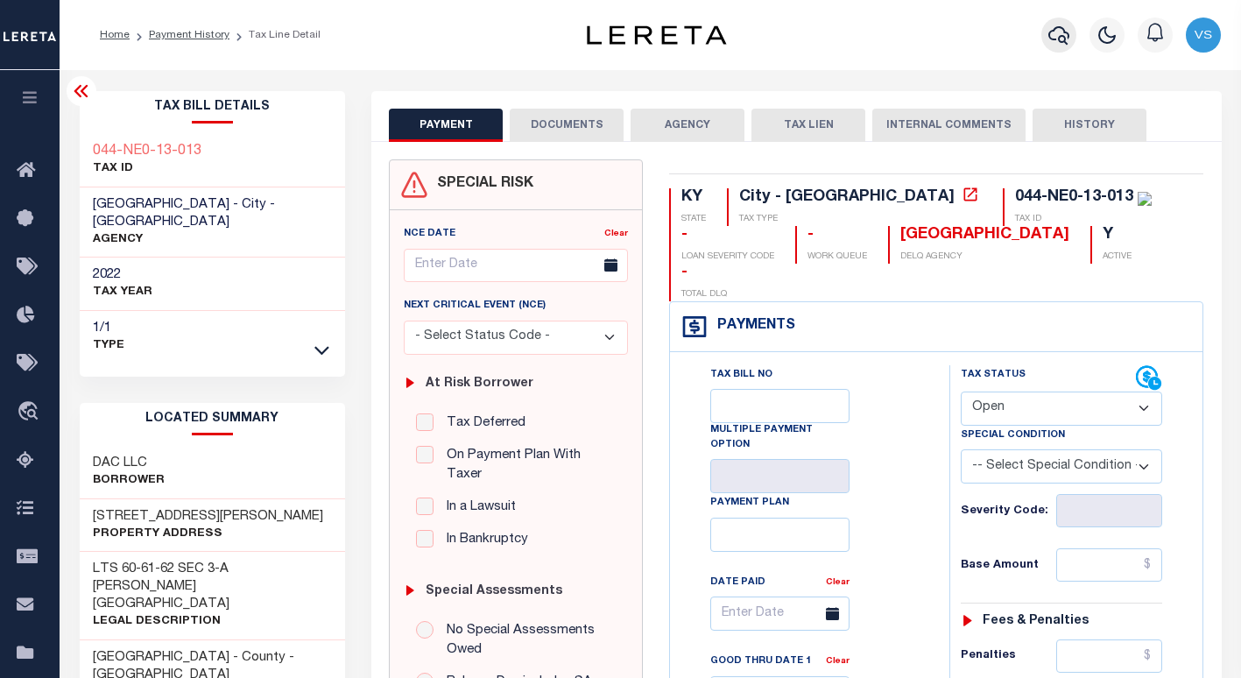
click at [1053, 35] on icon "button" at bounding box center [1058, 35] width 21 height 21
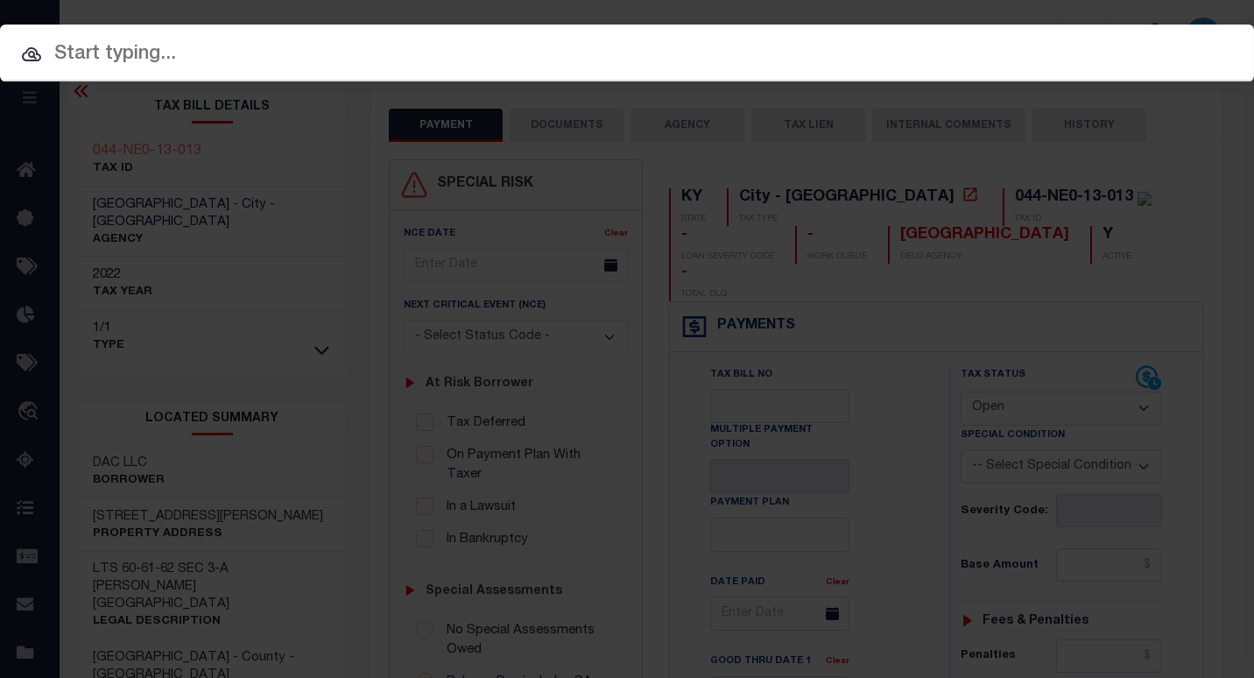
paste input "10010612"
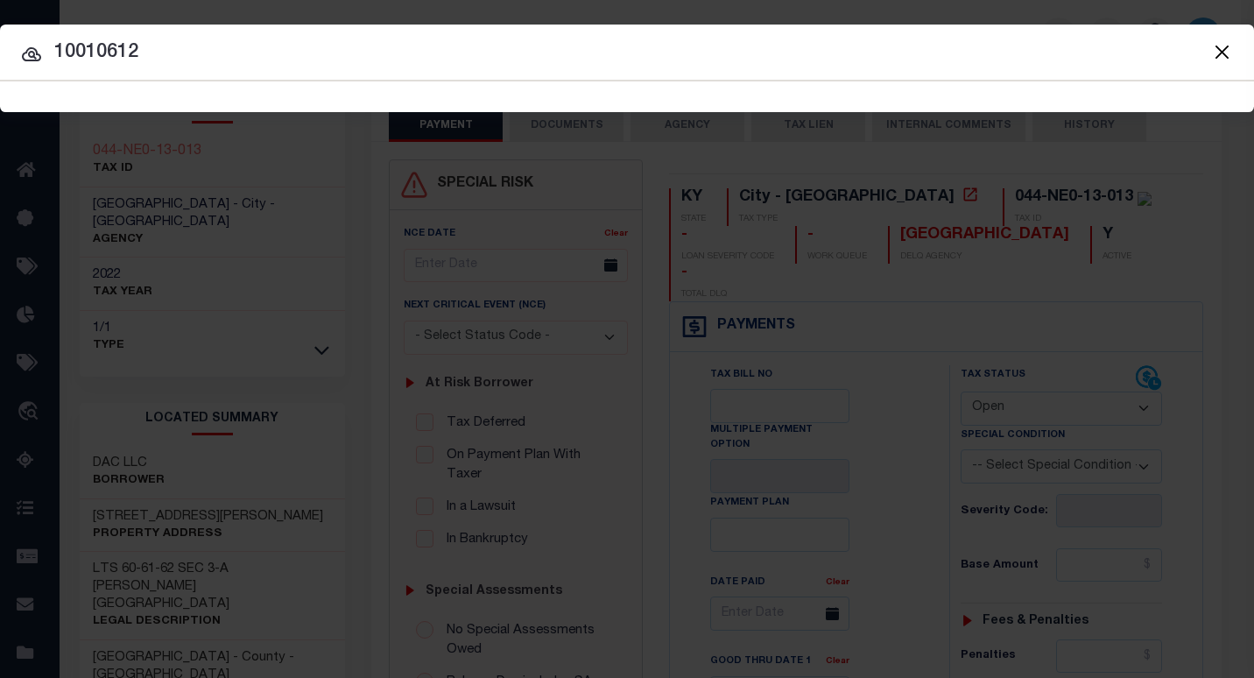
type input "10010612"
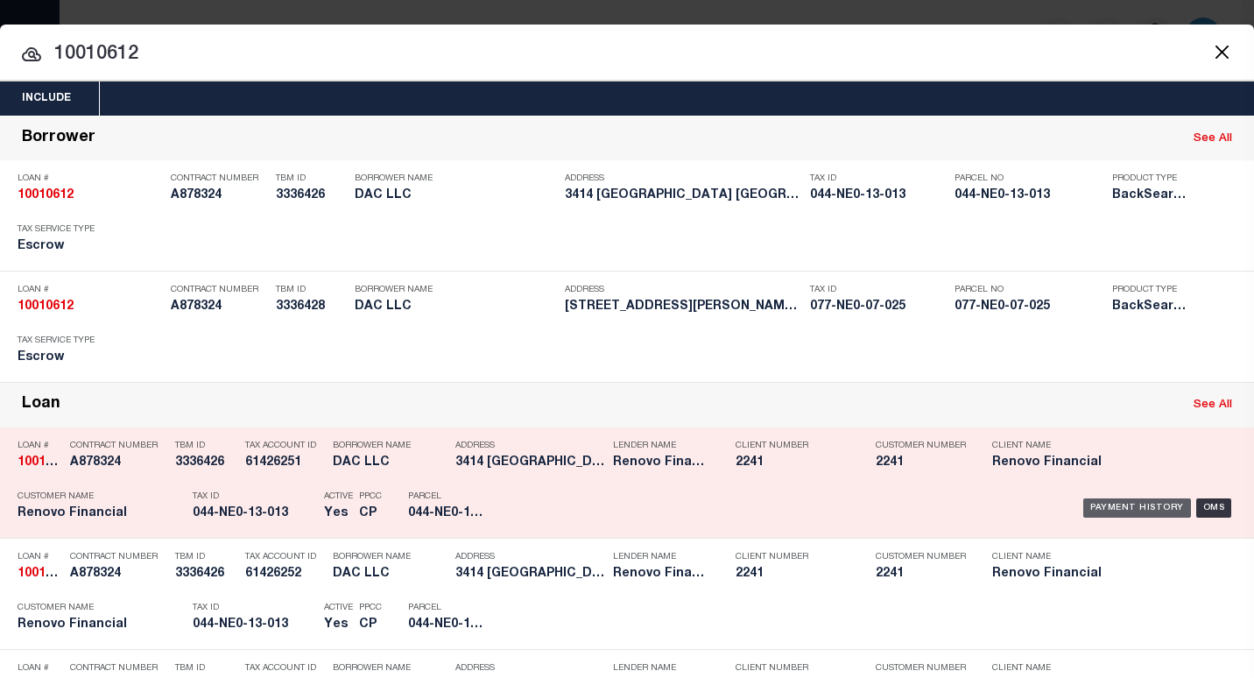
click at [1104, 505] on div "Payment History" at bounding box center [1137, 507] width 108 height 19
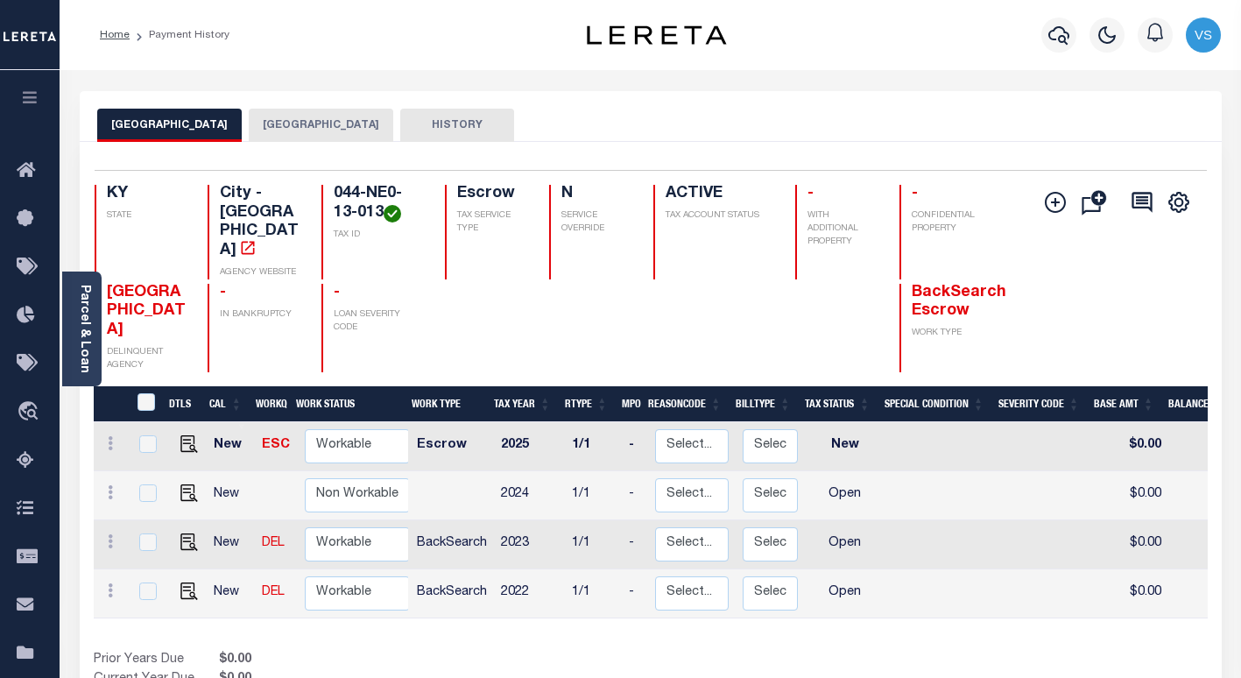
click at [601, 124] on div "[GEOGRAPHIC_DATA] BULLITT COUNTY HISTORY" at bounding box center [650, 125] width 1107 height 32
click at [670, 123] on div "[GEOGRAPHIC_DATA] BULLITT COUNTY HISTORY" at bounding box center [650, 125] width 1107 height 32
click at [314, 122] on button "BULLITT COUNTY" at bounding box center [321, 125] width 144 height 33
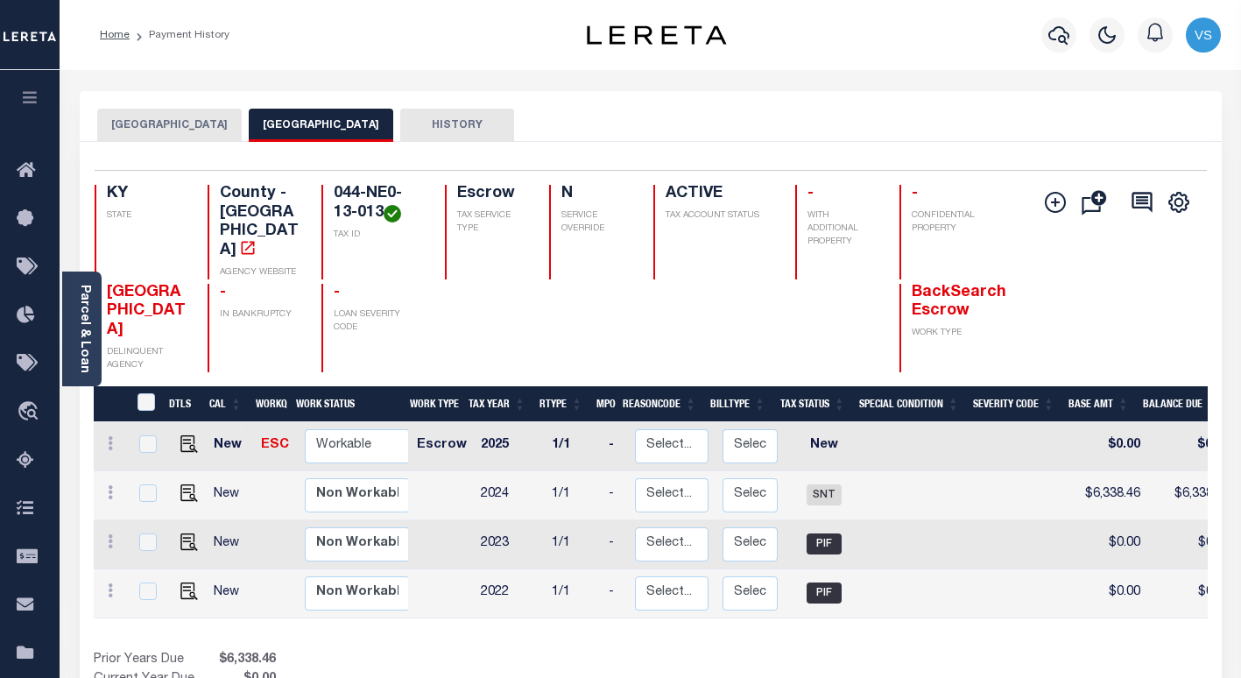
click at [154, 109] on button "HEBRON ESTATES CITY" at bounding box center [169, 125] width 144 height 33
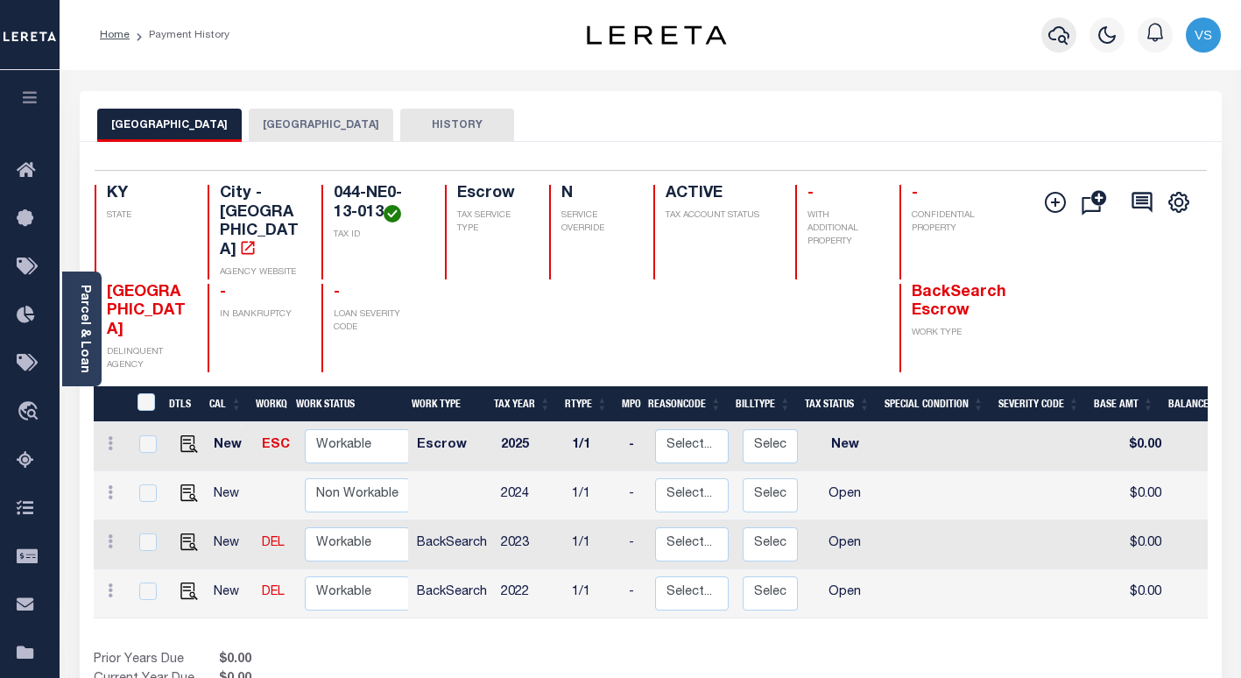
click at [1059, 37] on icon "button" at bounding box center [1058, 35] width 21 height 21
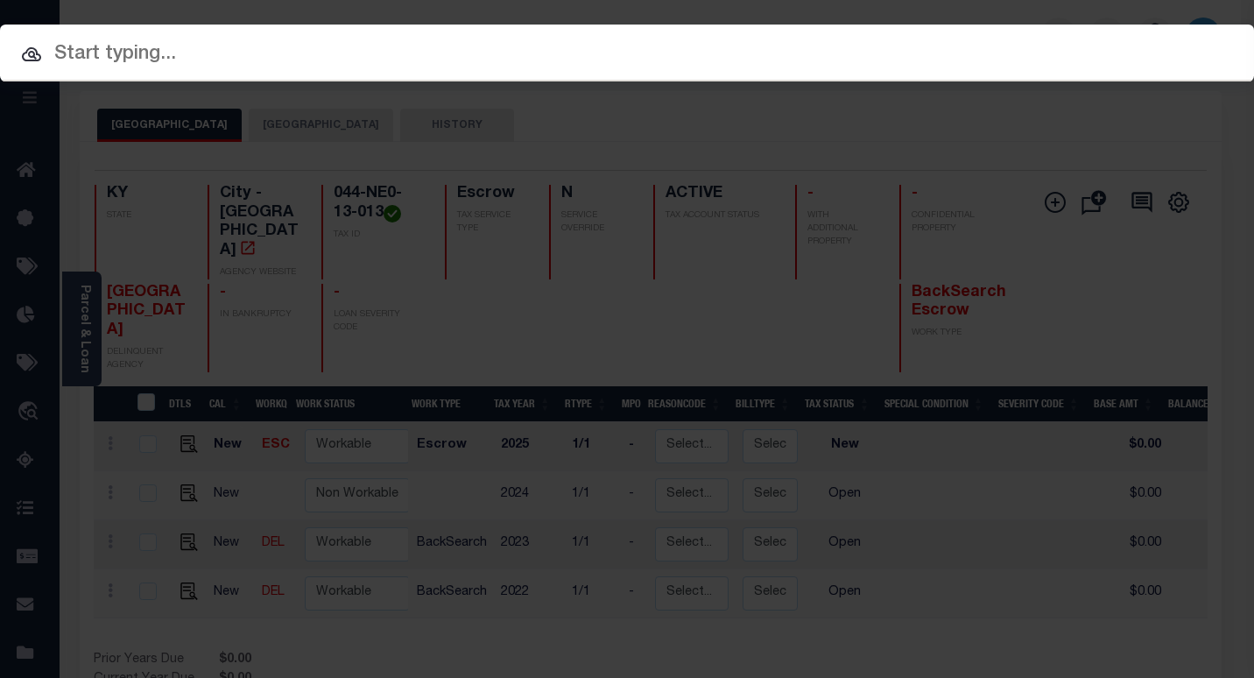
paste input "10045629"
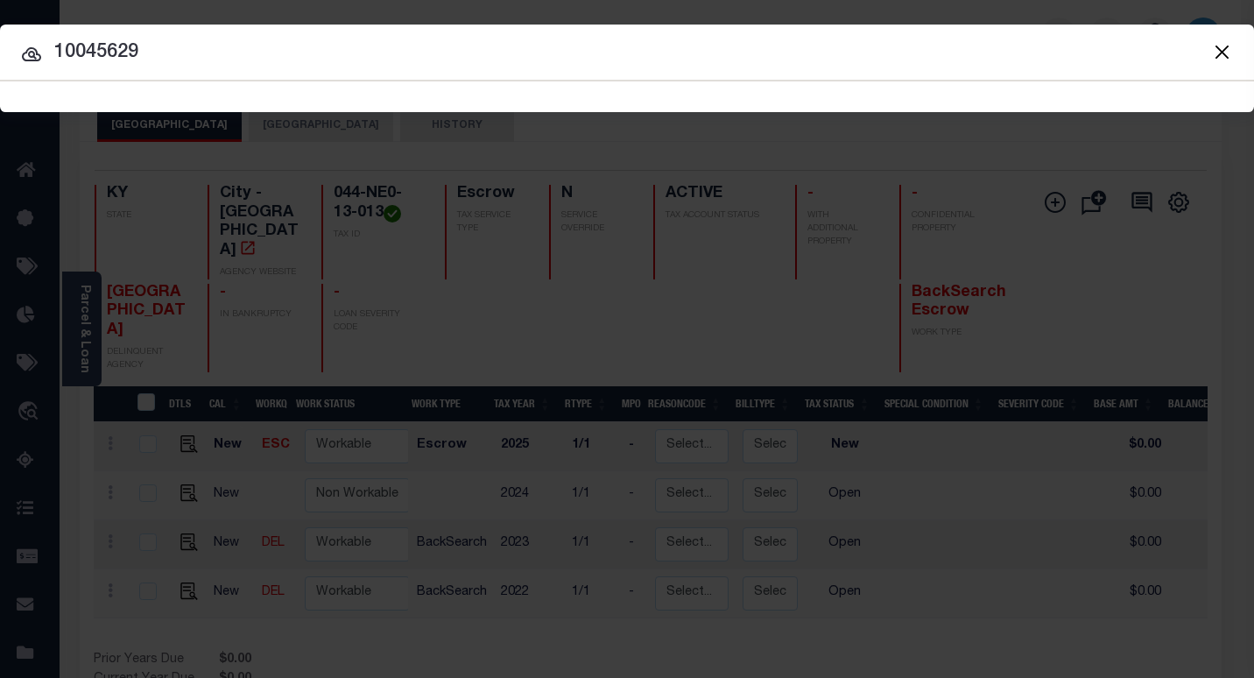
type input "10045629"
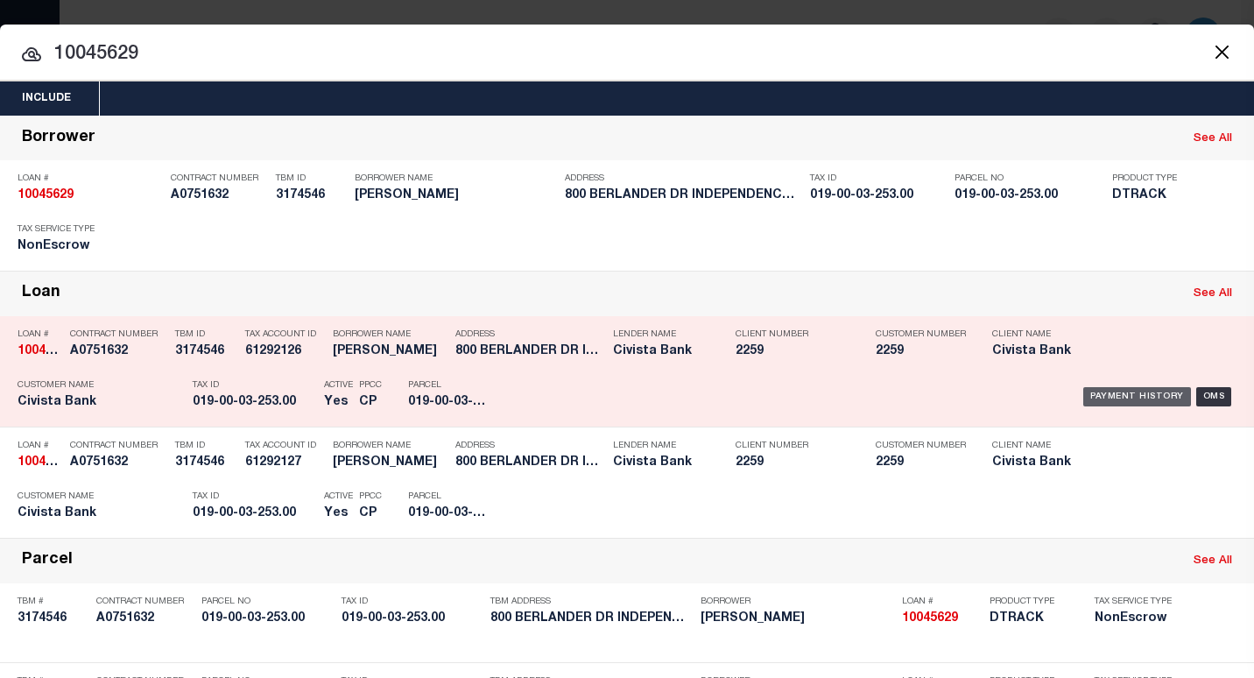
click at [1084, 394] on div "Payment History" at bounding box center [1137, 396] width 108 height 19
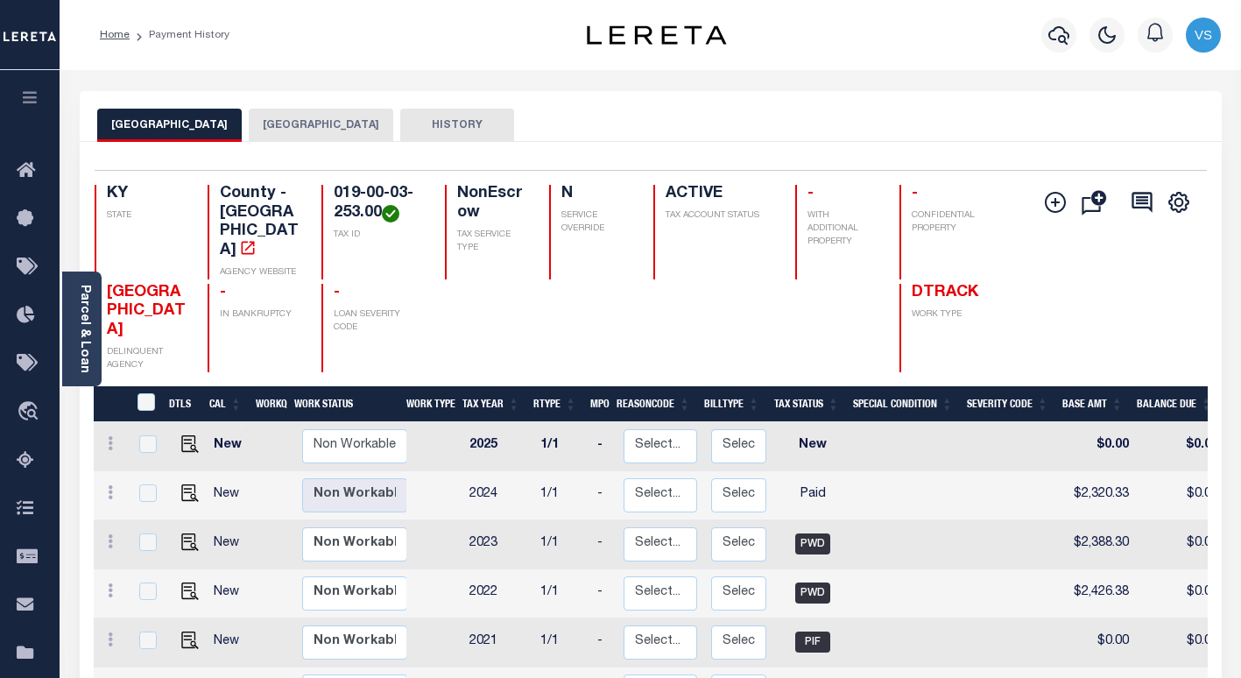
click at [284, 124] on button "[GEOGRAPHIC_DATA]" at bounding box center [321, 125] width 144 height 33
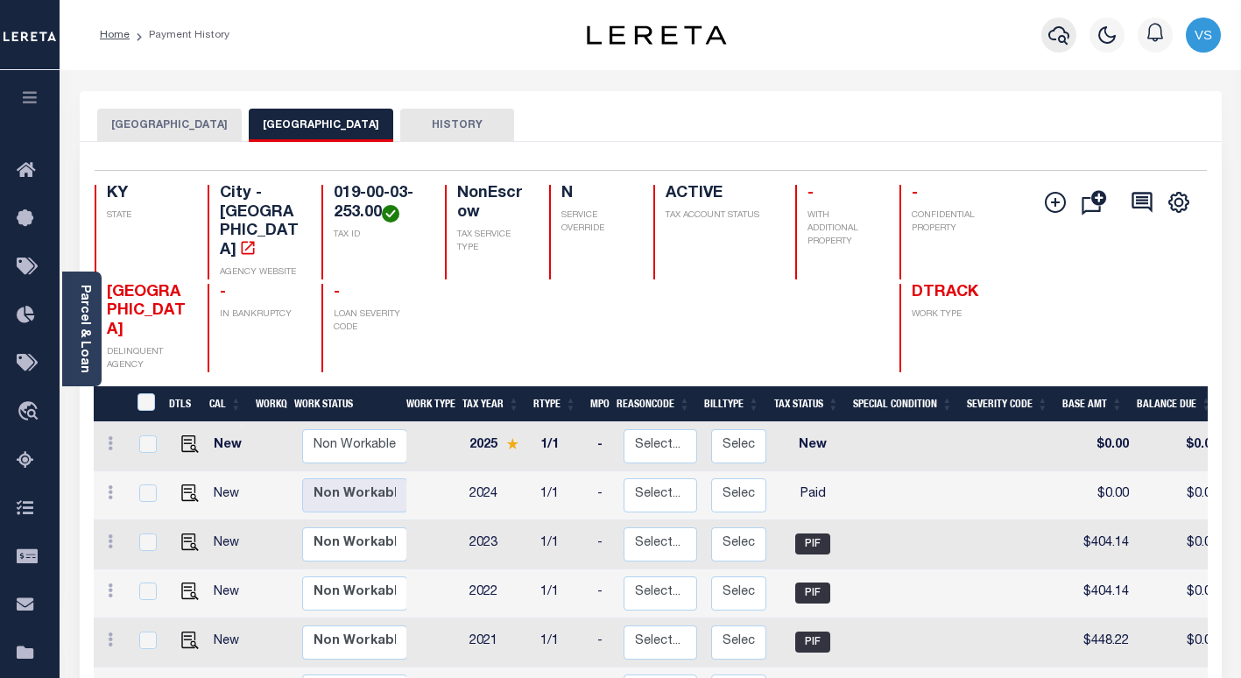
click at [1058, 39] on icon "button" at bounding box center [1058, 35] width 21 height 21
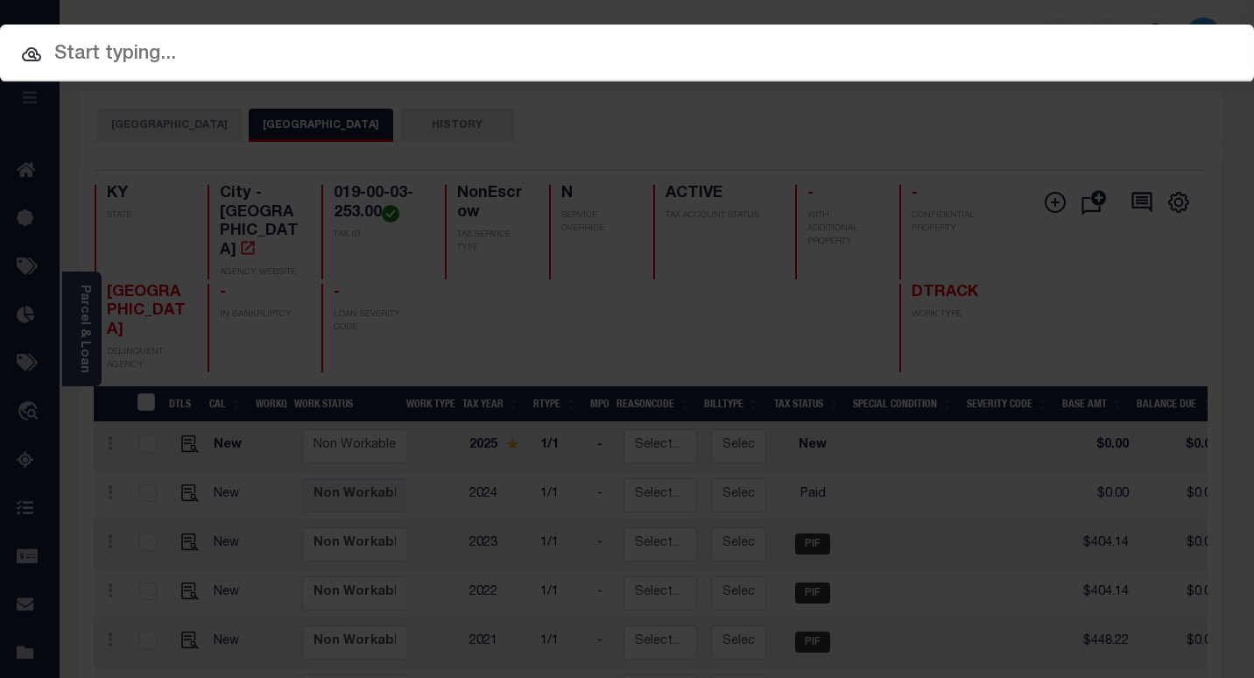
paste input "5418146"
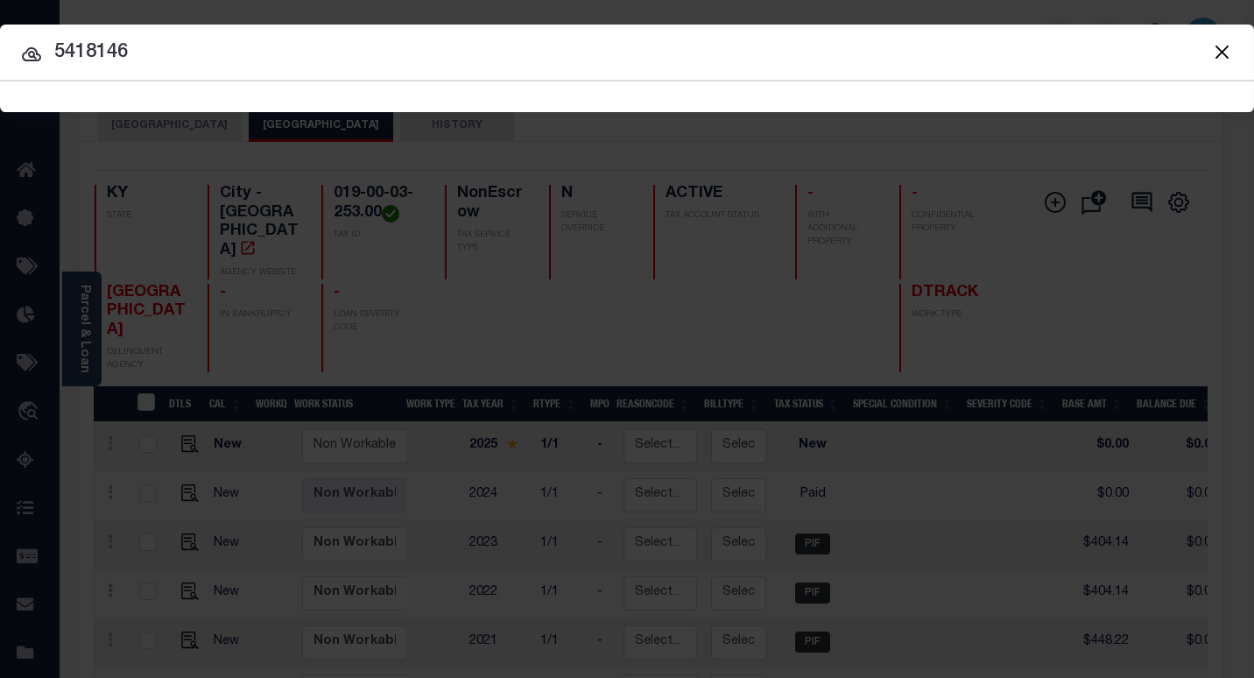
type input "5418146"
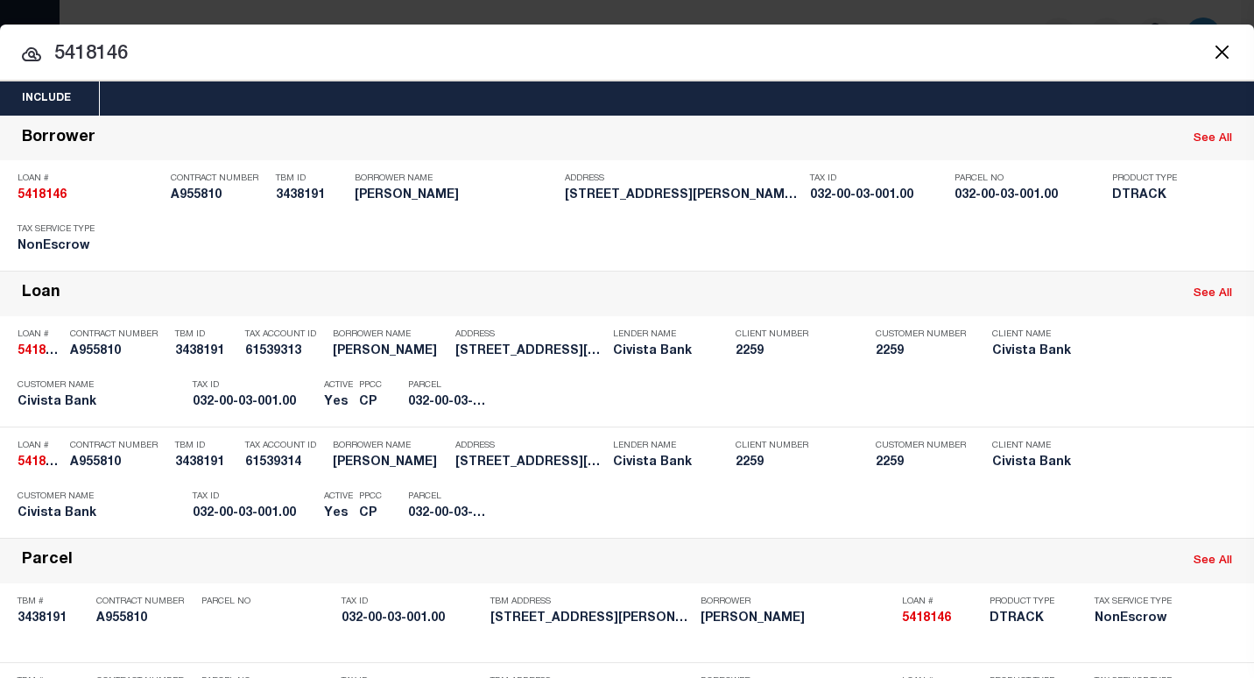
click at [1085, 398] on div "Payment History" at bounding box center [1137, 396] width 108 height 19
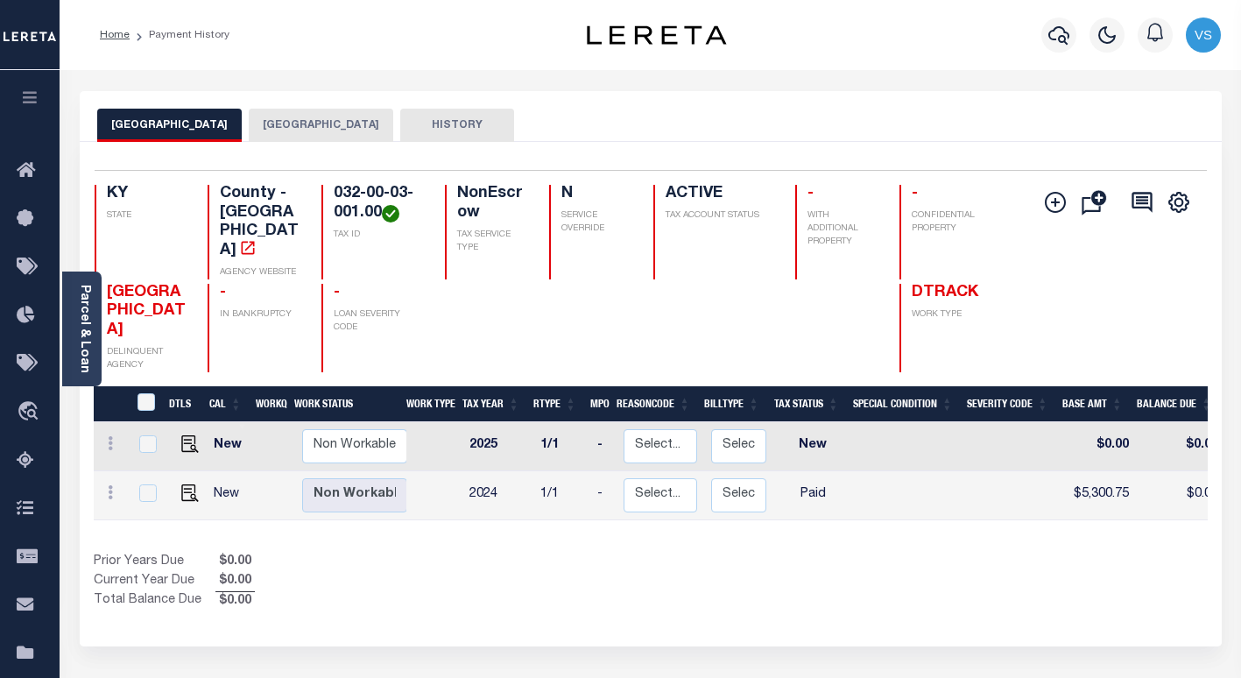
click at [308, 120] on button "[GEOGRAPHIC_DATA]" at bounding box center [321, 125] width 144 height 33
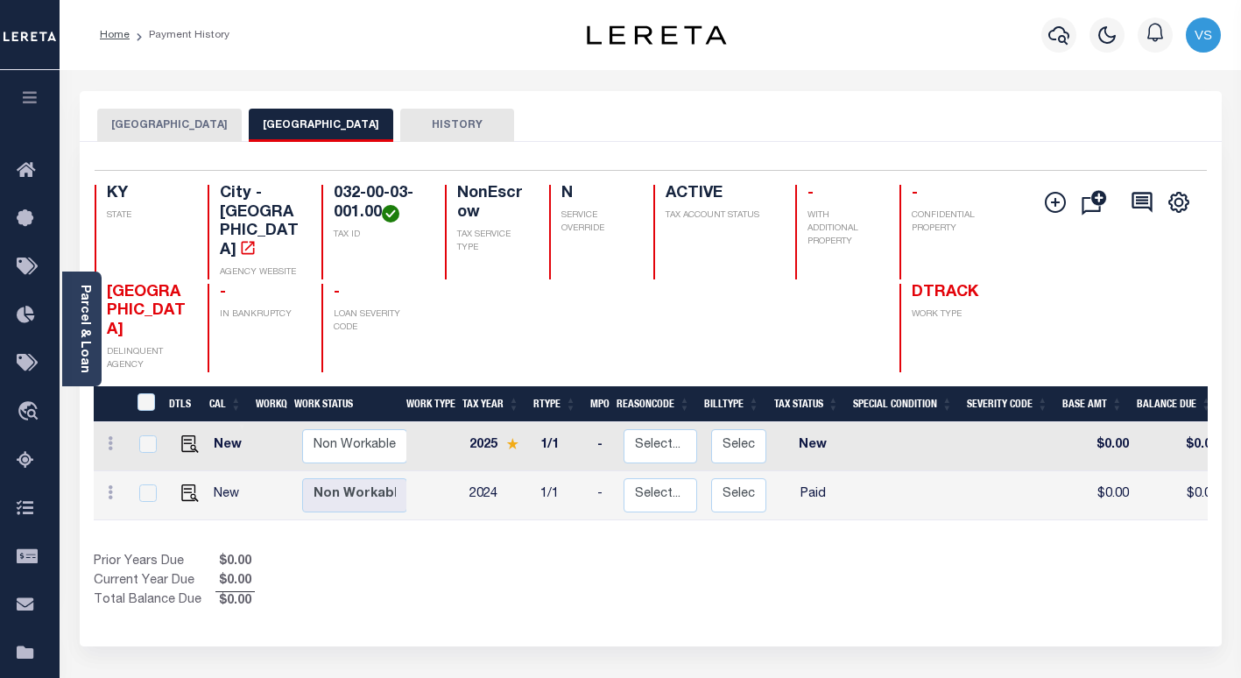
click at [164, 130] on button "[GEOGRAPHIC_DATA]" at bounding box center [169, 125] width 144 height 33
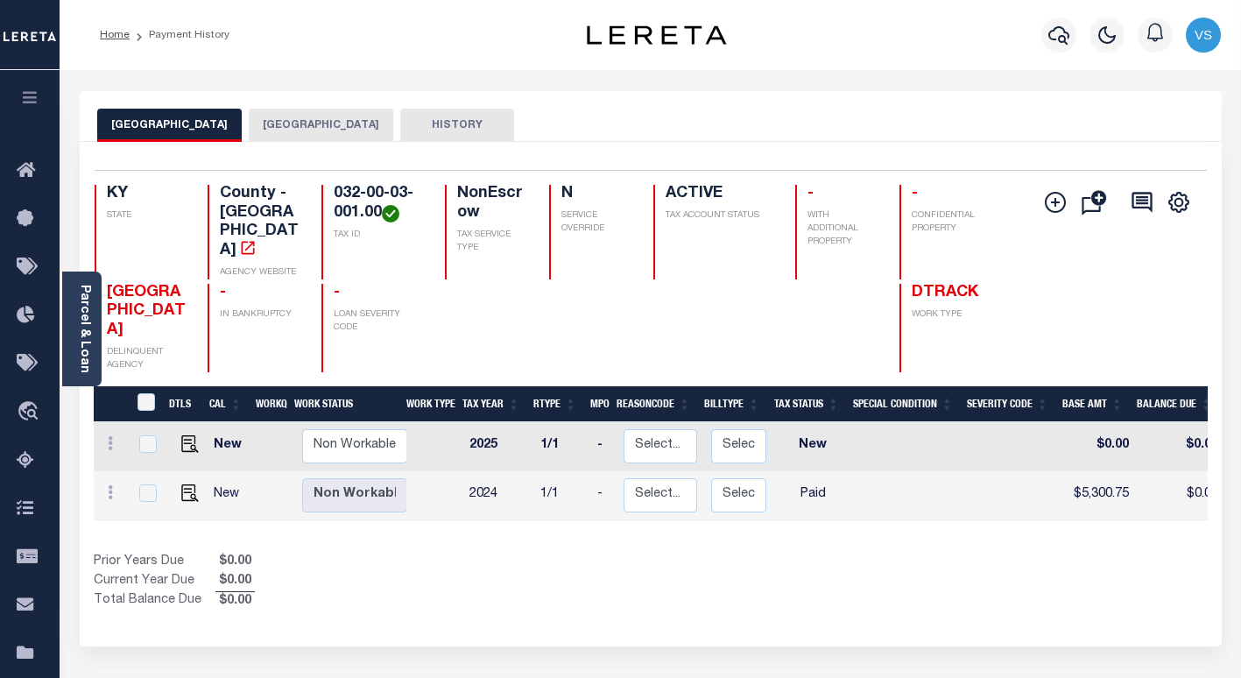
click at [282, 123] on button "[GEOGRAPHIC_DATA]" at bounding box center [321, 125] width 144 height 33
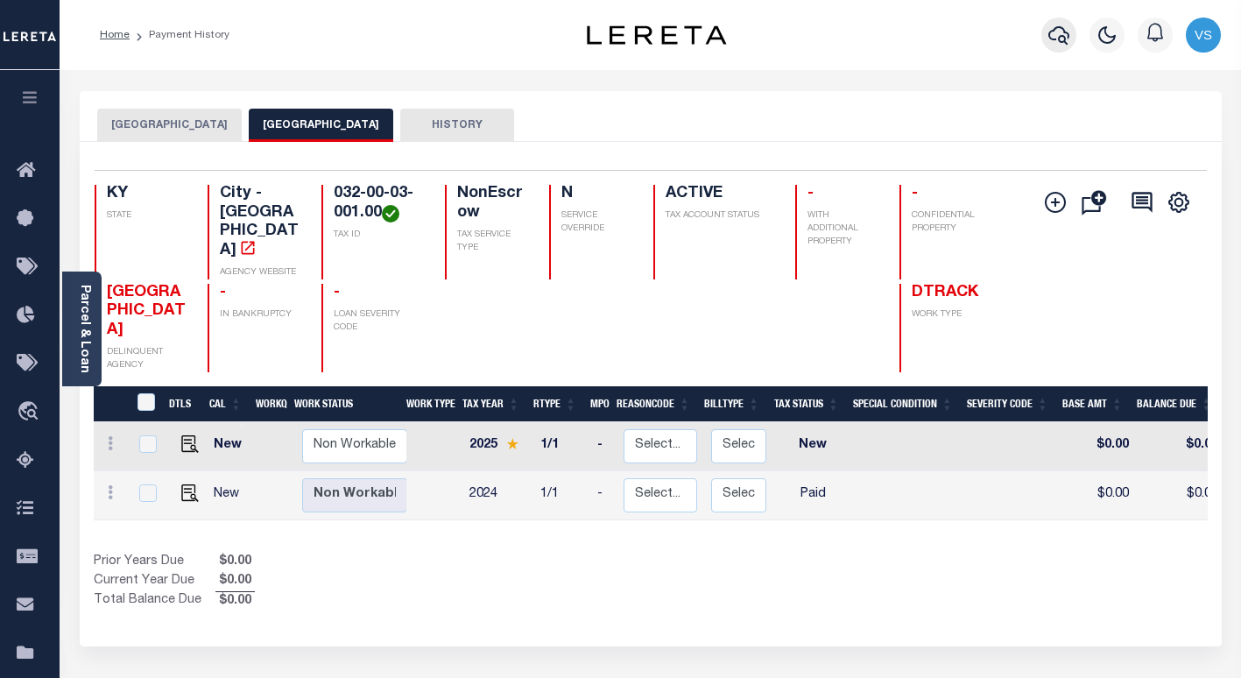
click at [1047, 42] on button "button" at bounding box center [1058, 35] width 35 height 35
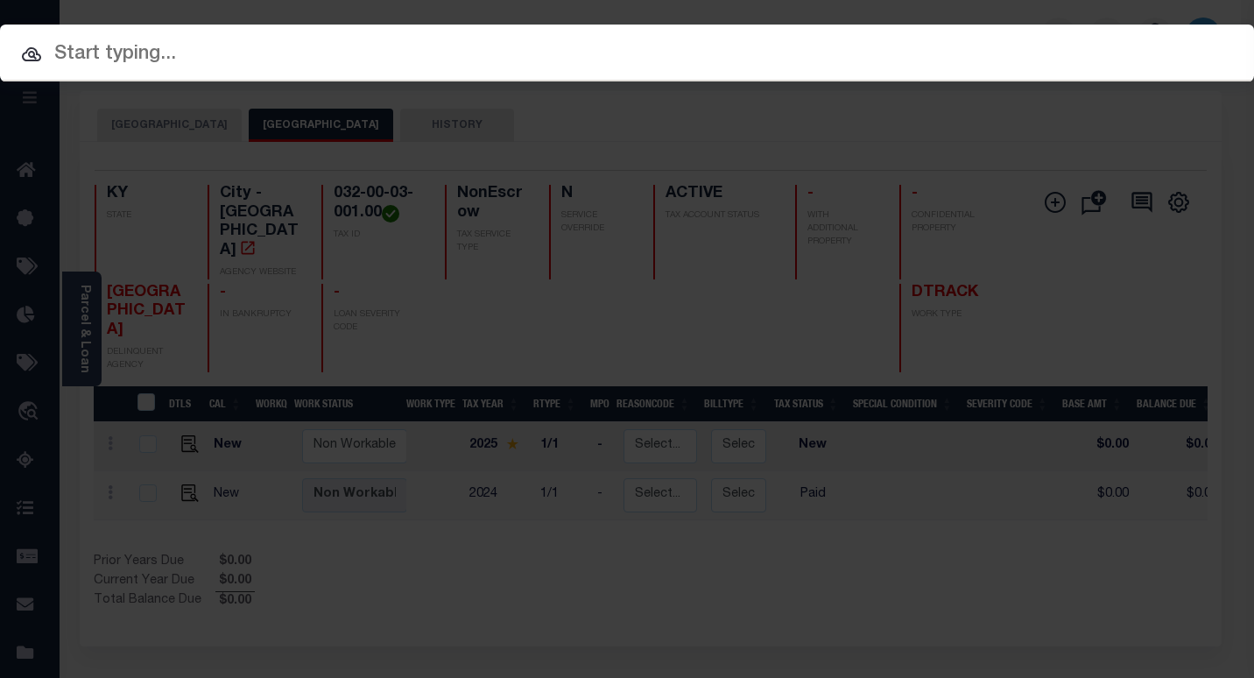
paste input "5418146"
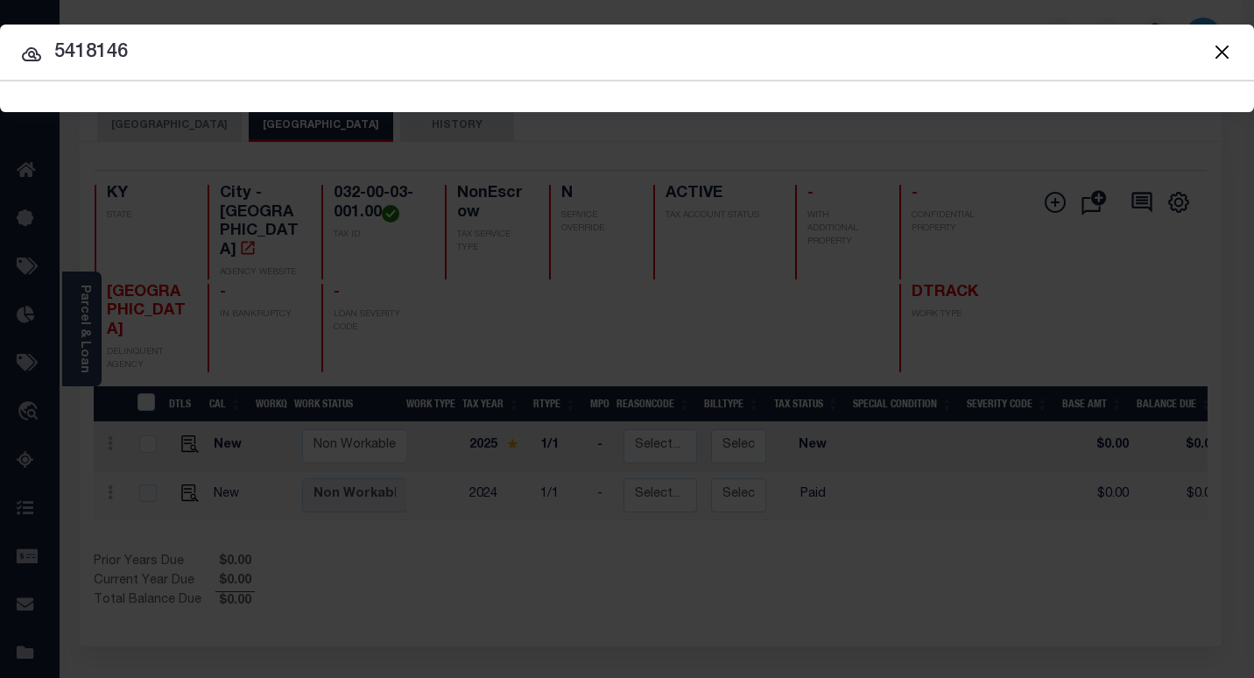
type input "5418146"
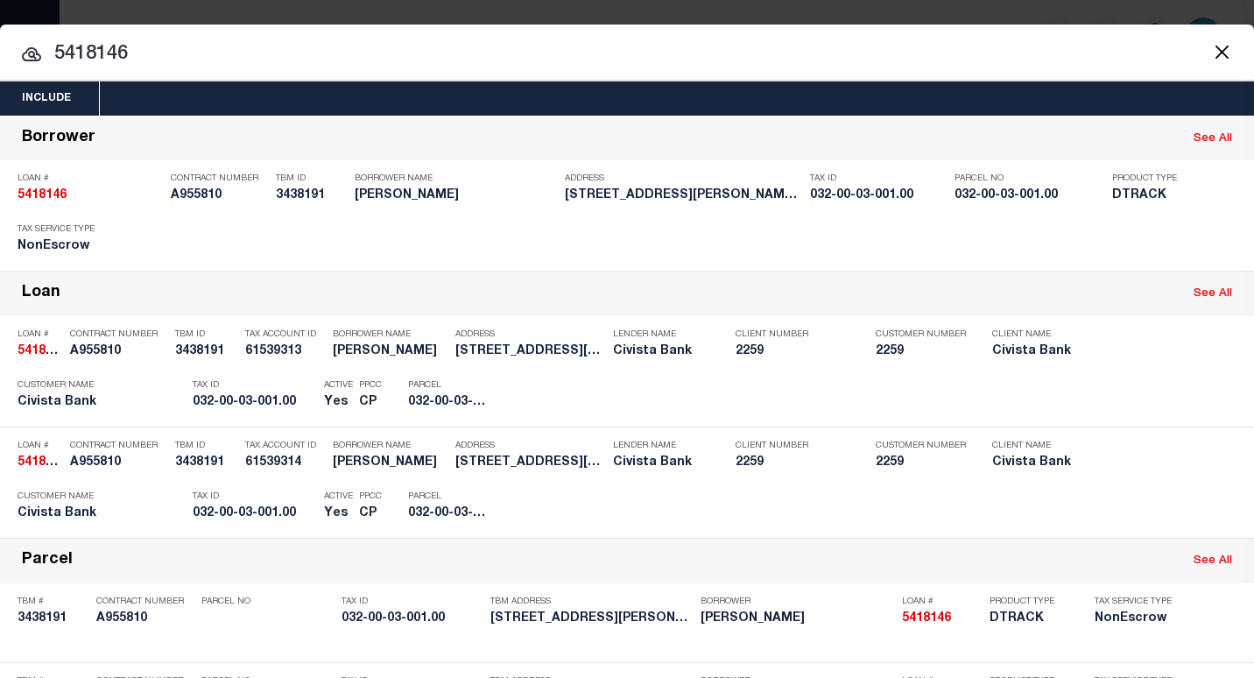
click at [222, 59] on input "5418146" at bounding box center [627, 54] width 1254 height 31
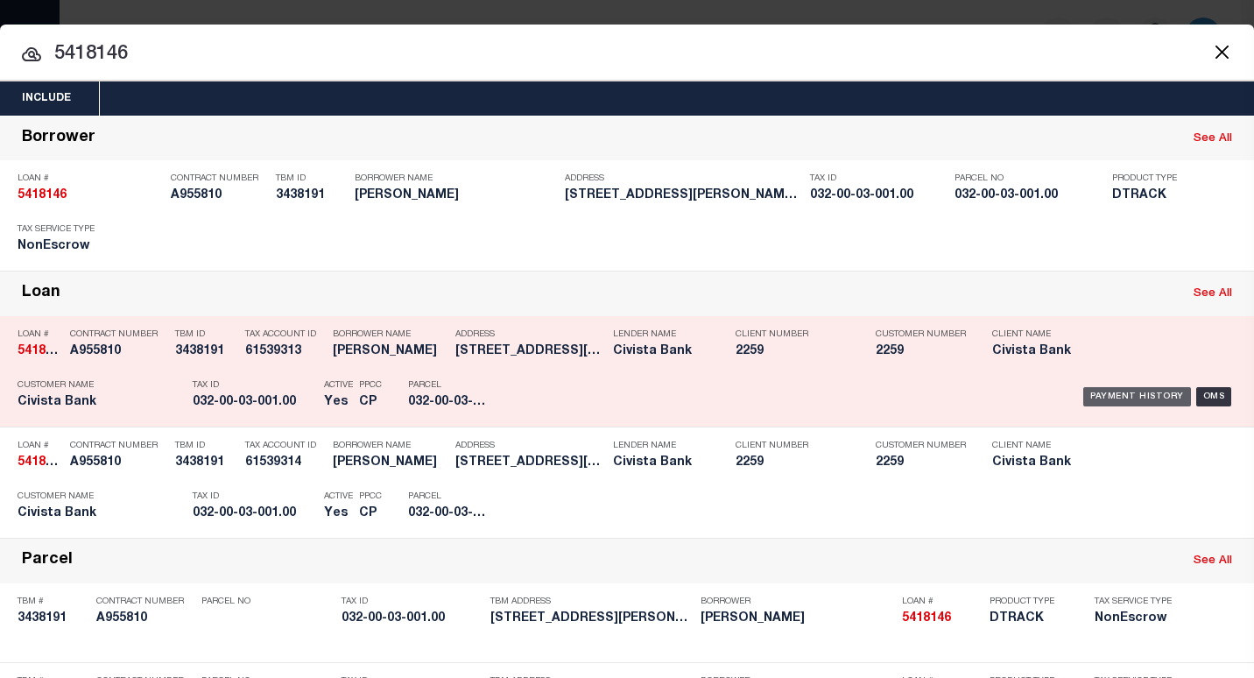
click at [1086, 402] on div "Payment History" at bounding box center [1137, 396] width 108 height 19
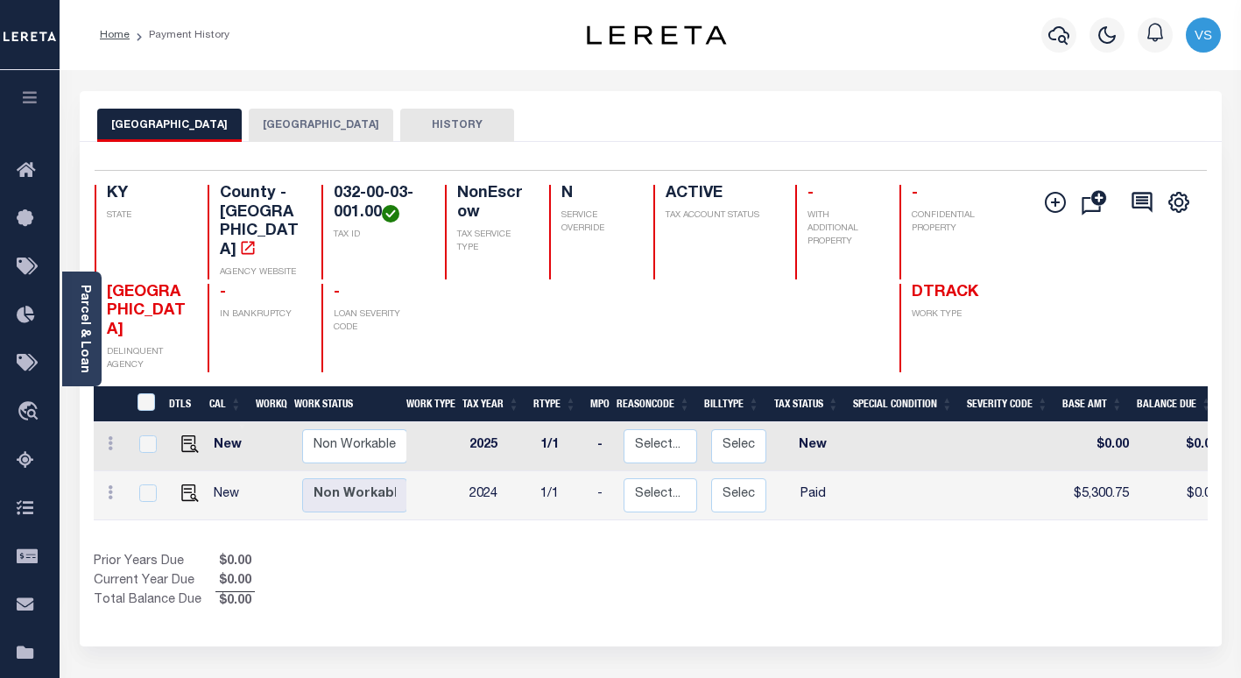
click at [276, 124] on button "[GEOGRAPHIC_DATA]" at bounding box center [321, 125] width 144 height 33
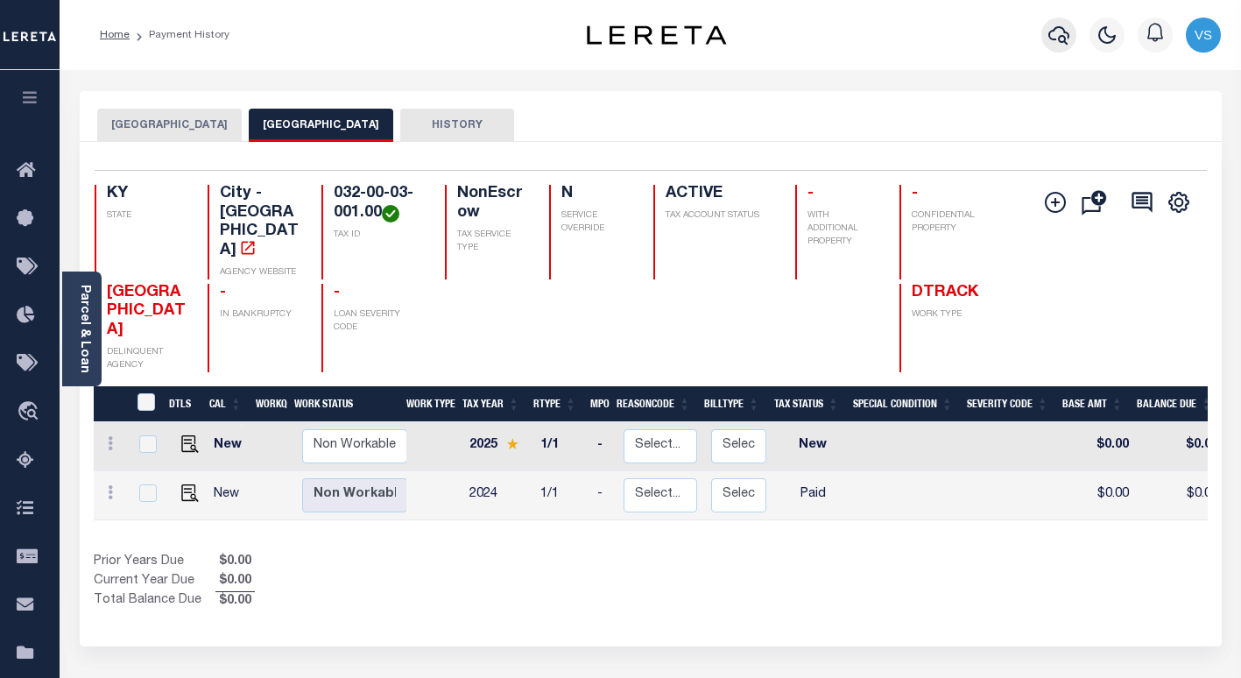
click at [1054, 41] on icon "button" at bounding box center [1058, 35] width 21 height 18
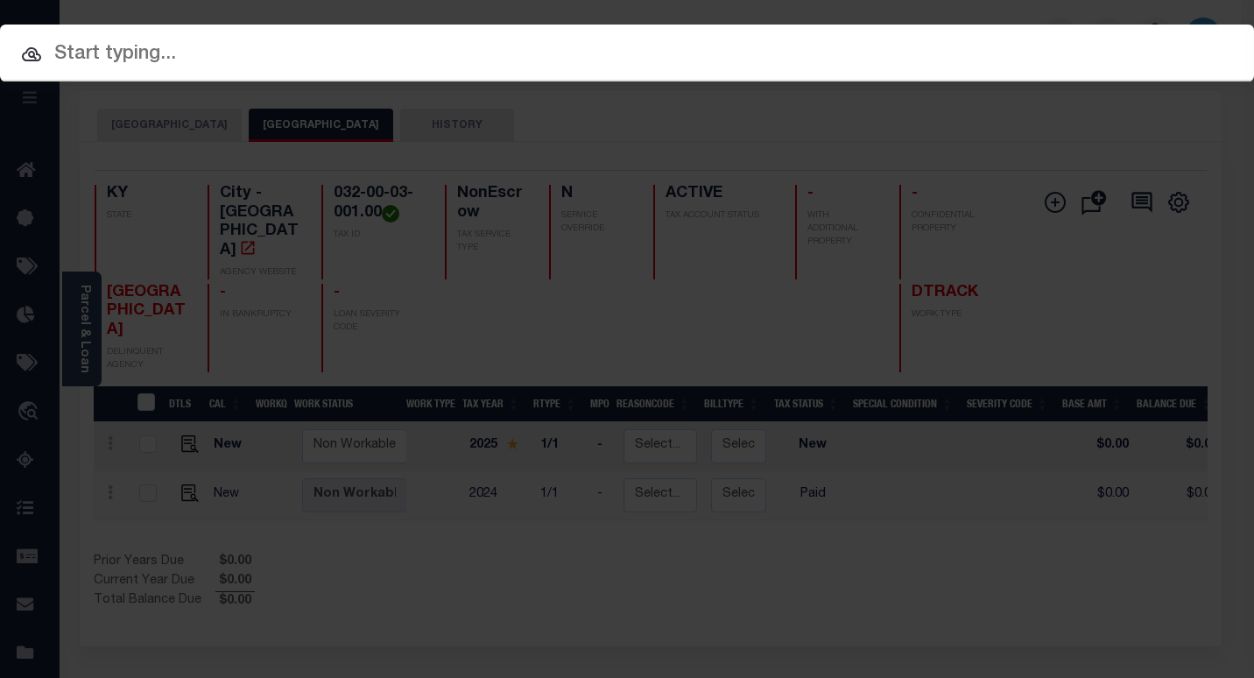
paste input "5418565"
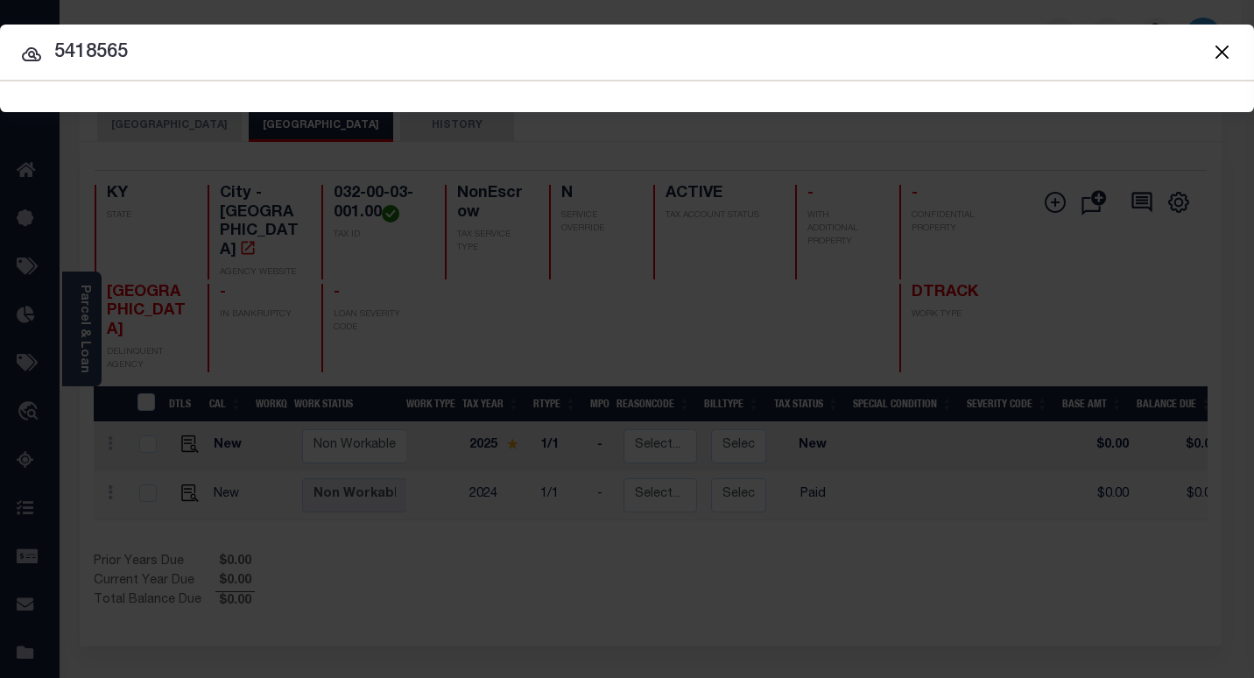
type input "5418565"
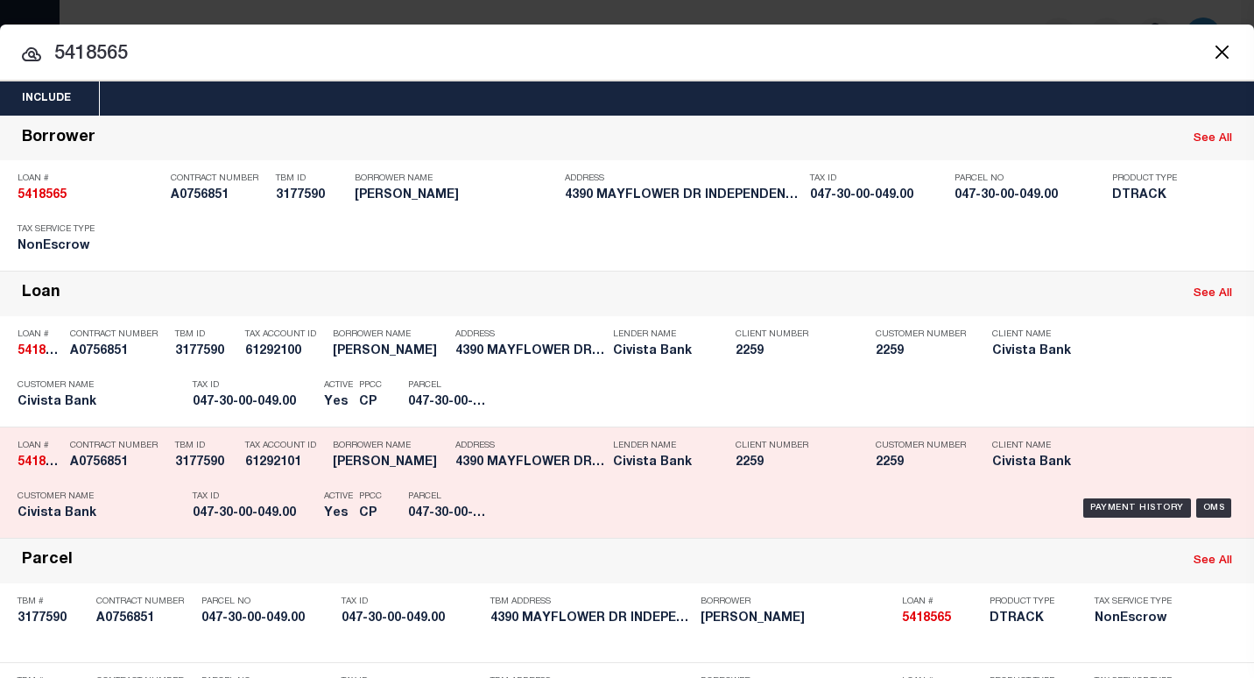
click at [1095, 397] on div "Payment History" at bounding box center [1137, 396] width 108 height 19
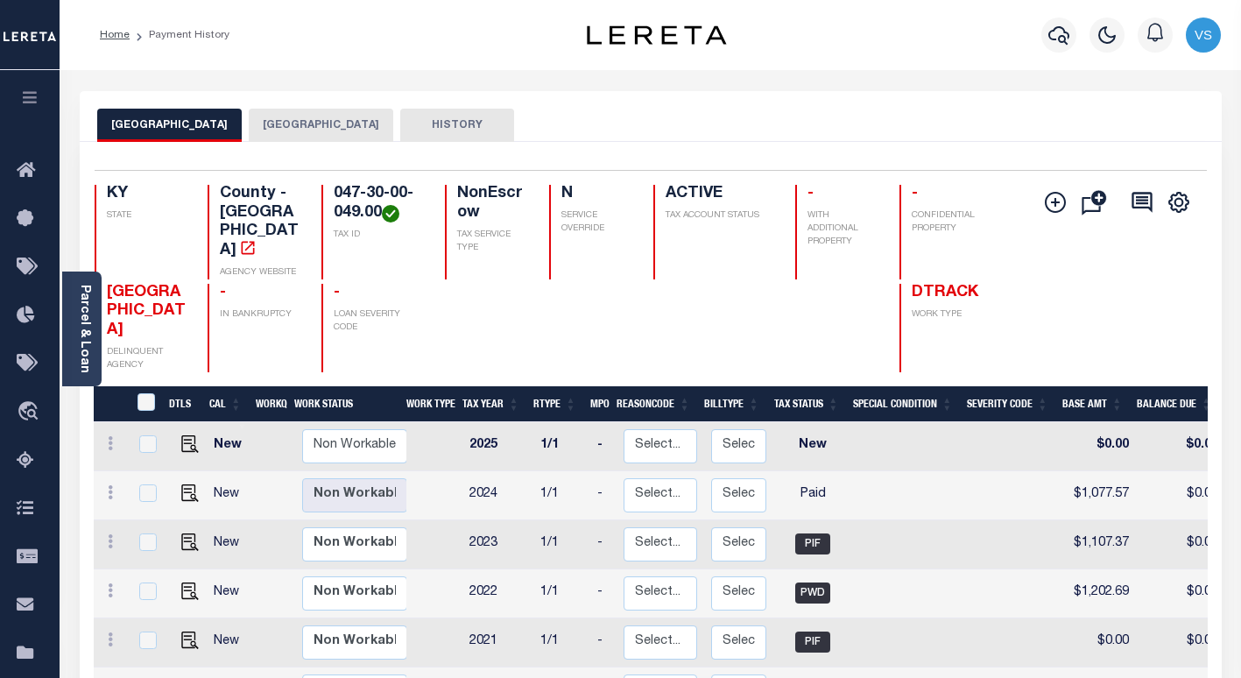
click at [300, 135] on button "[GEOGRAPHIC_DATA]" at bounding box center [321, 125] width 144 height 33
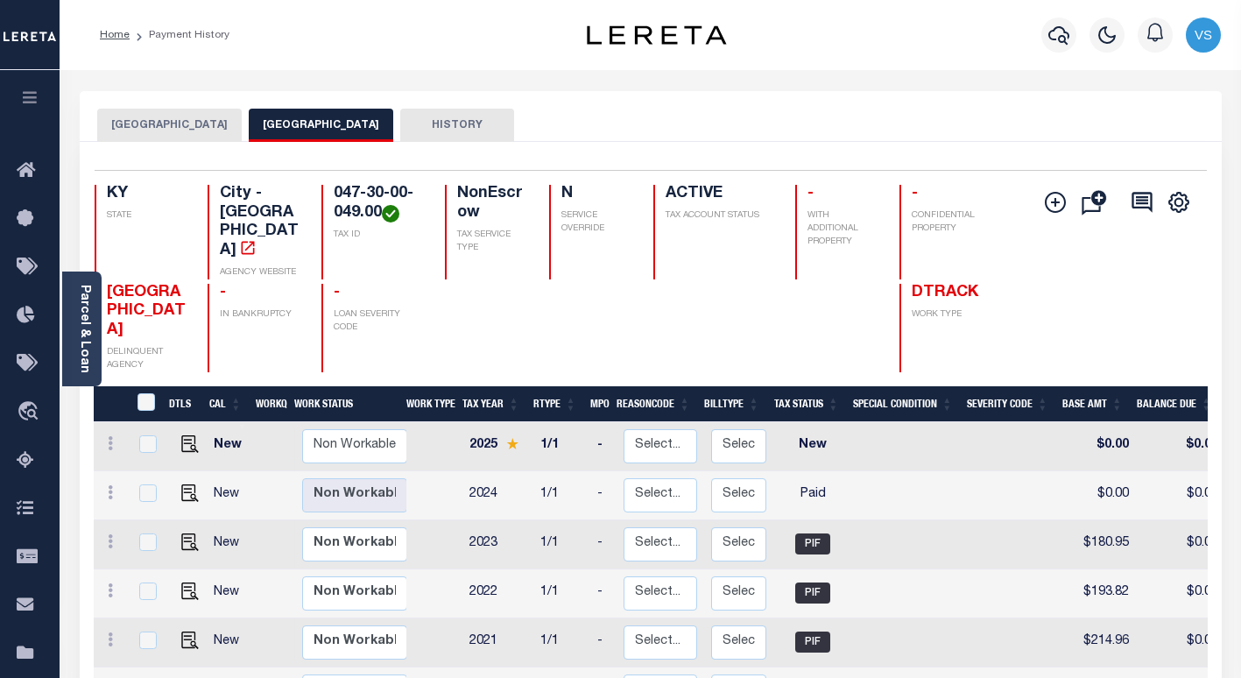
click at [148, 126] on button "[GEOGRAPHIC_DATA]" at bounding box center [169, 125] width 144 height 33
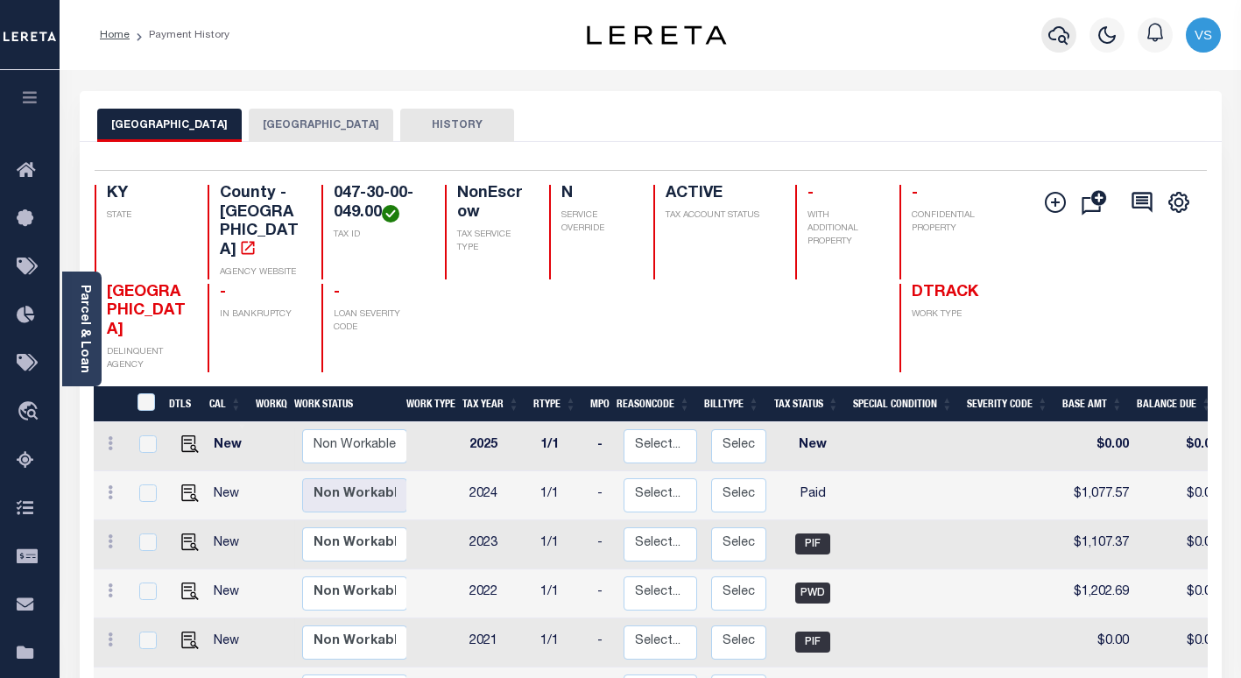
click at [1052, 35] on icon "button" at bounding box center [1058, 35] width 21 height 21
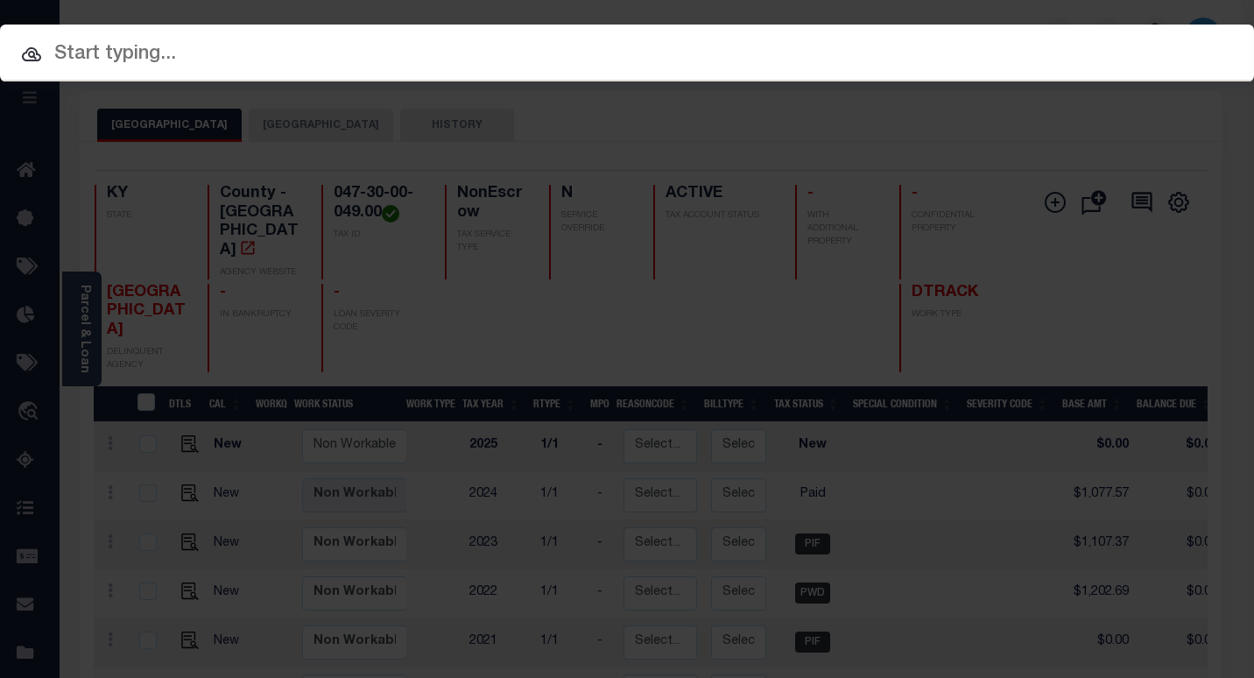
paste input "5418565"
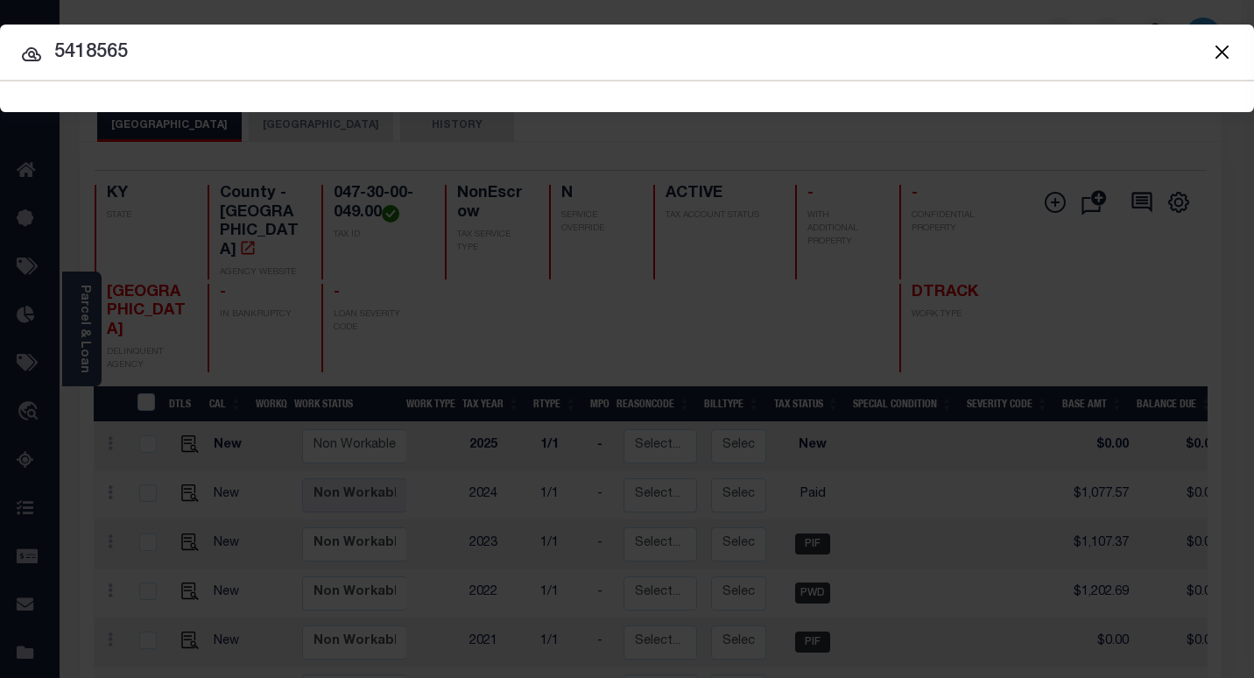
type input "5418565"
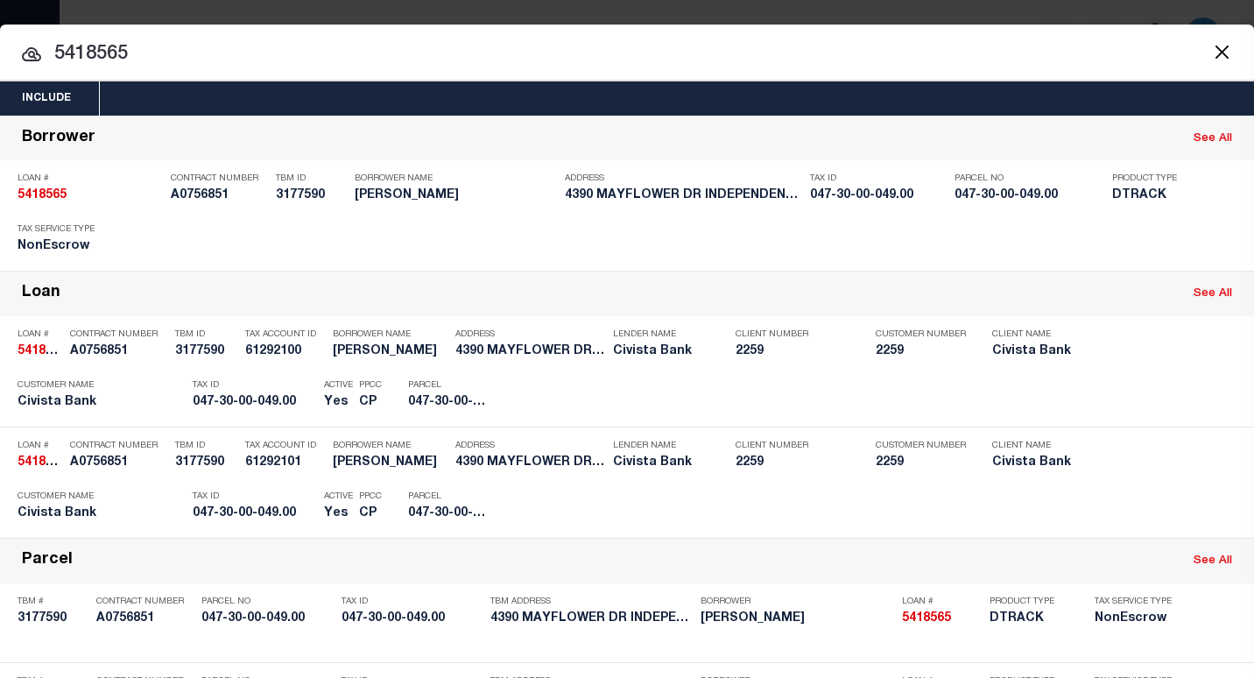
click at [217, 61] on input "5418565" at bounding box center [627, 54] width 1254 height 31
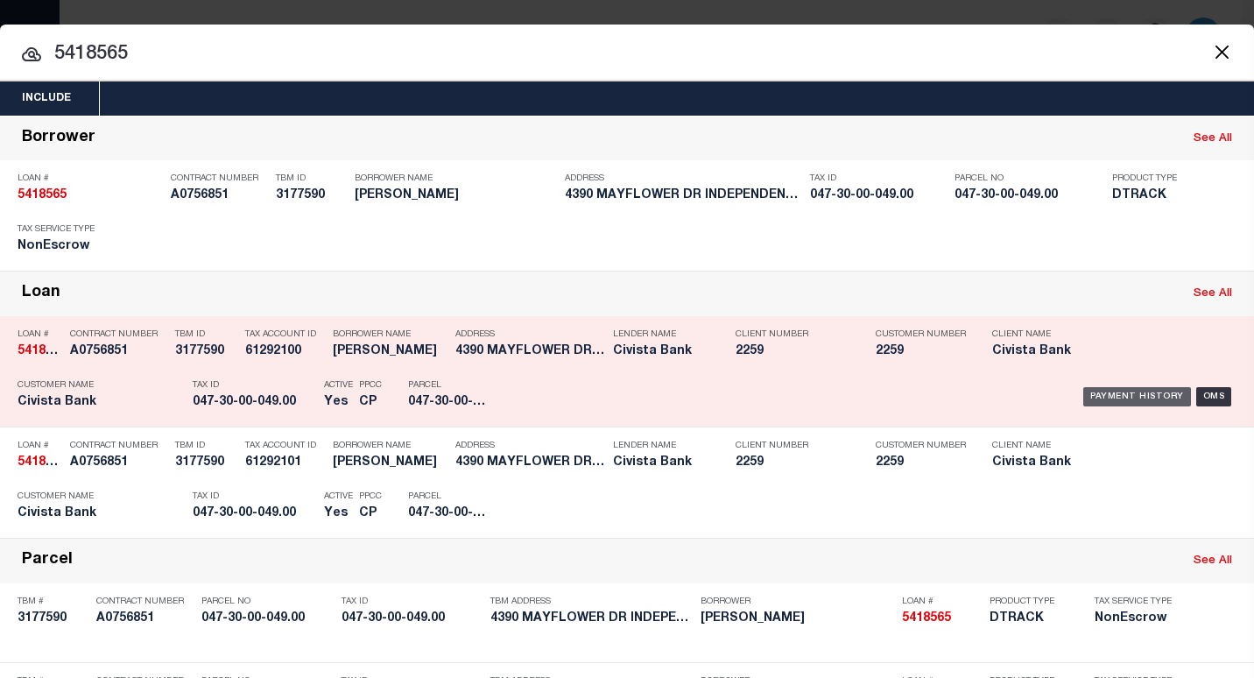
click at [1128, 399] on div "Payment History" at bounding box center [1137, 396] width 108 height 19
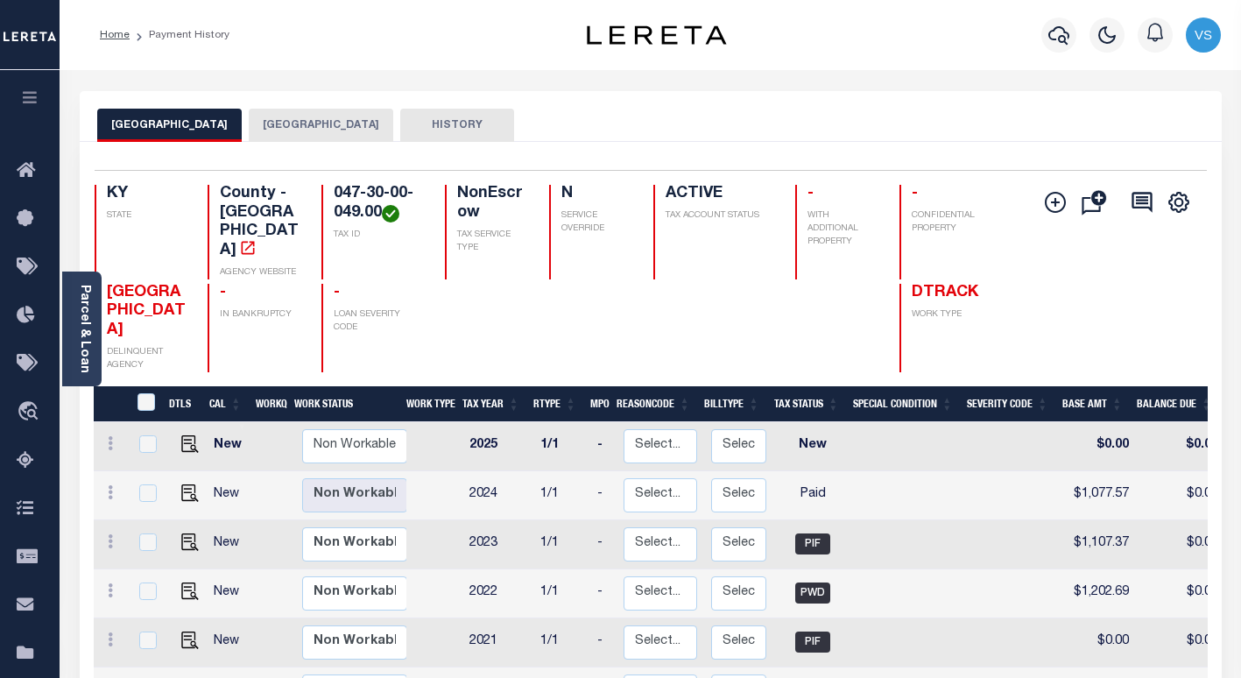
click at [293, 120] on button "[GEOGRAPHIC_DATA]" at bounding box center [321, 125] width 144 height 33
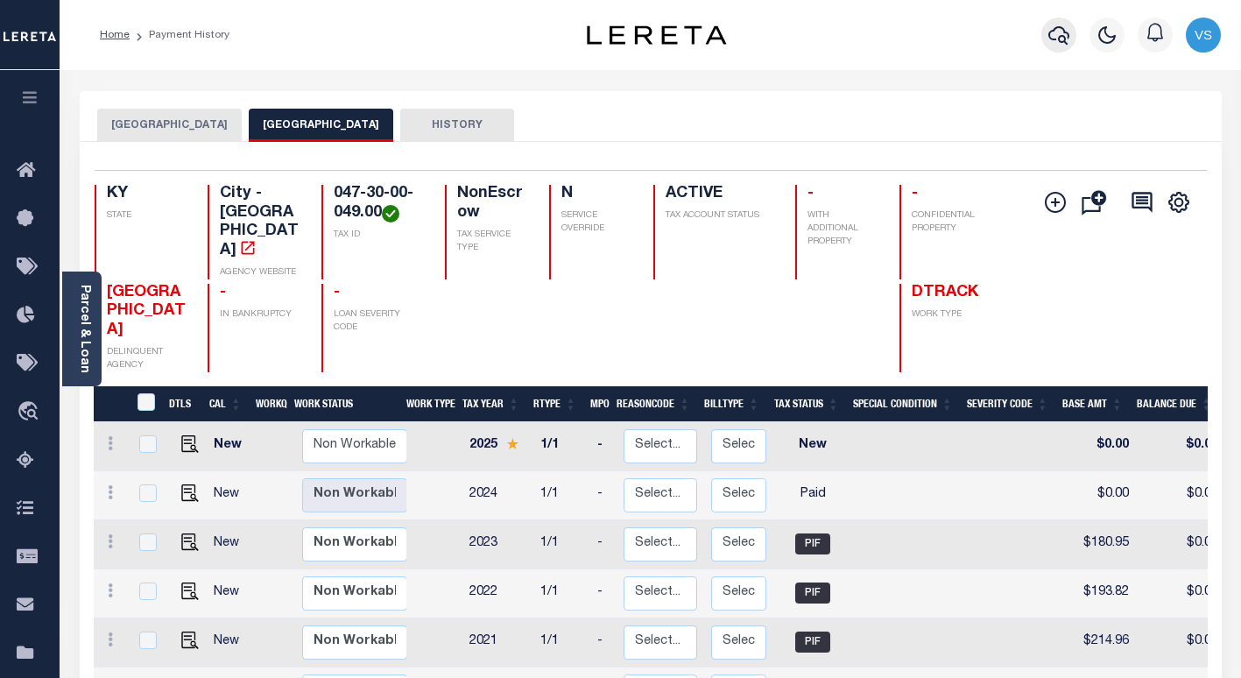
click at [1056, 39] on icon "button" at bounding box center [1058, 35] width 21 height 21
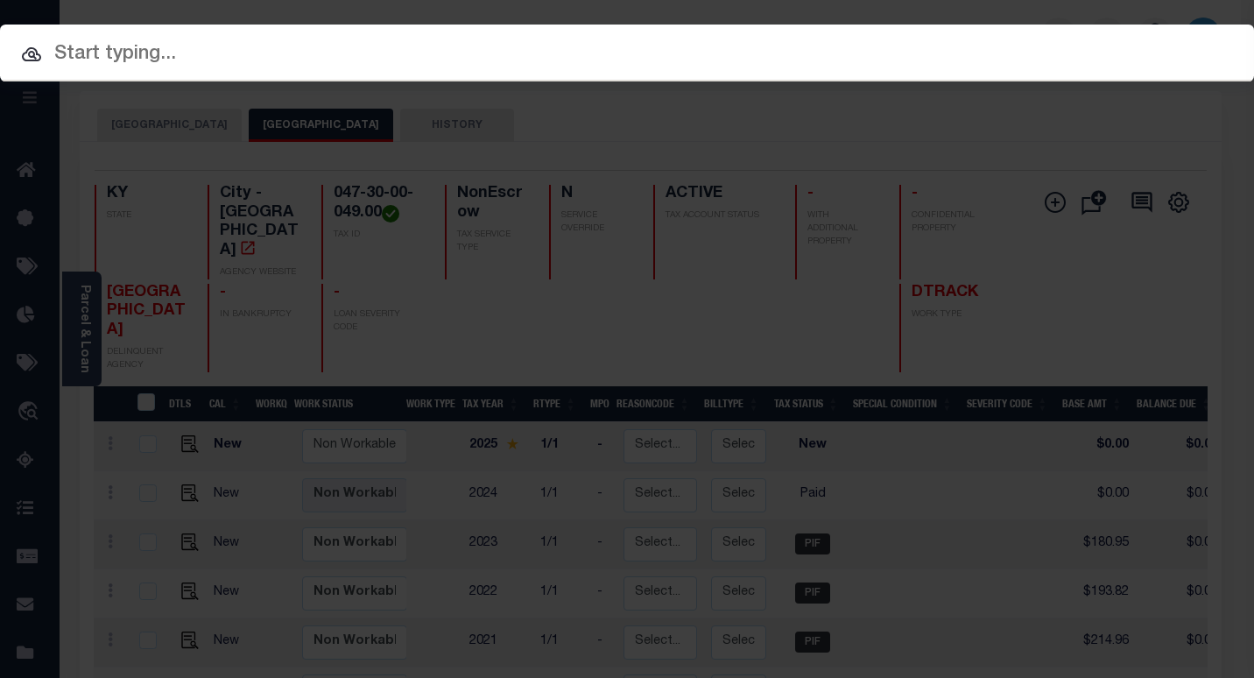
paste input "10022749"
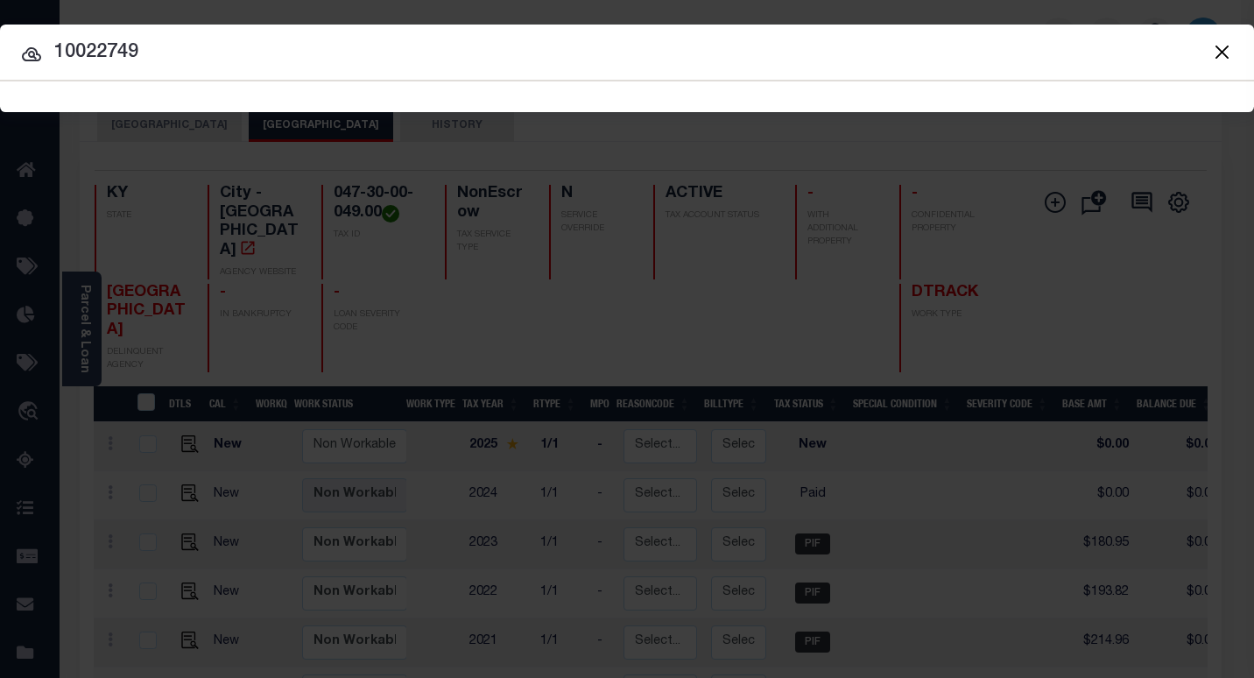
type input "10022749"
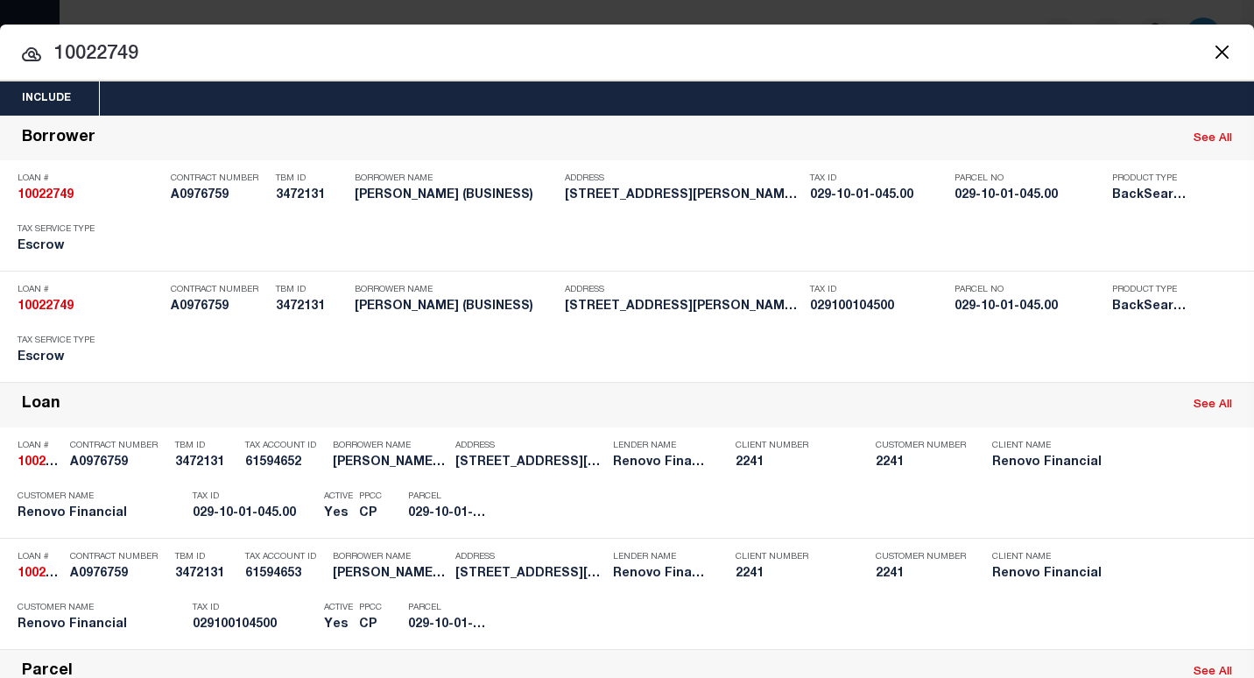
scroll to position [88, 0]
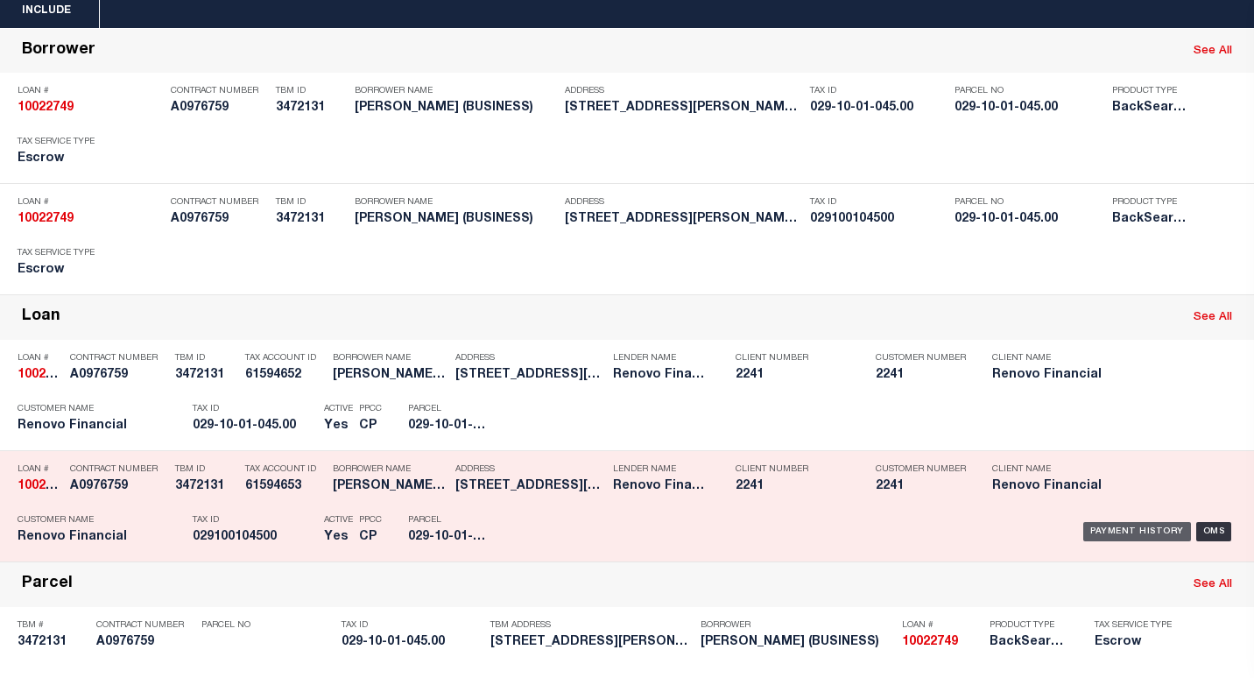
click at [1086, 535] on div "Payment History" at bounding box center [1137, 531] width 108 height 19
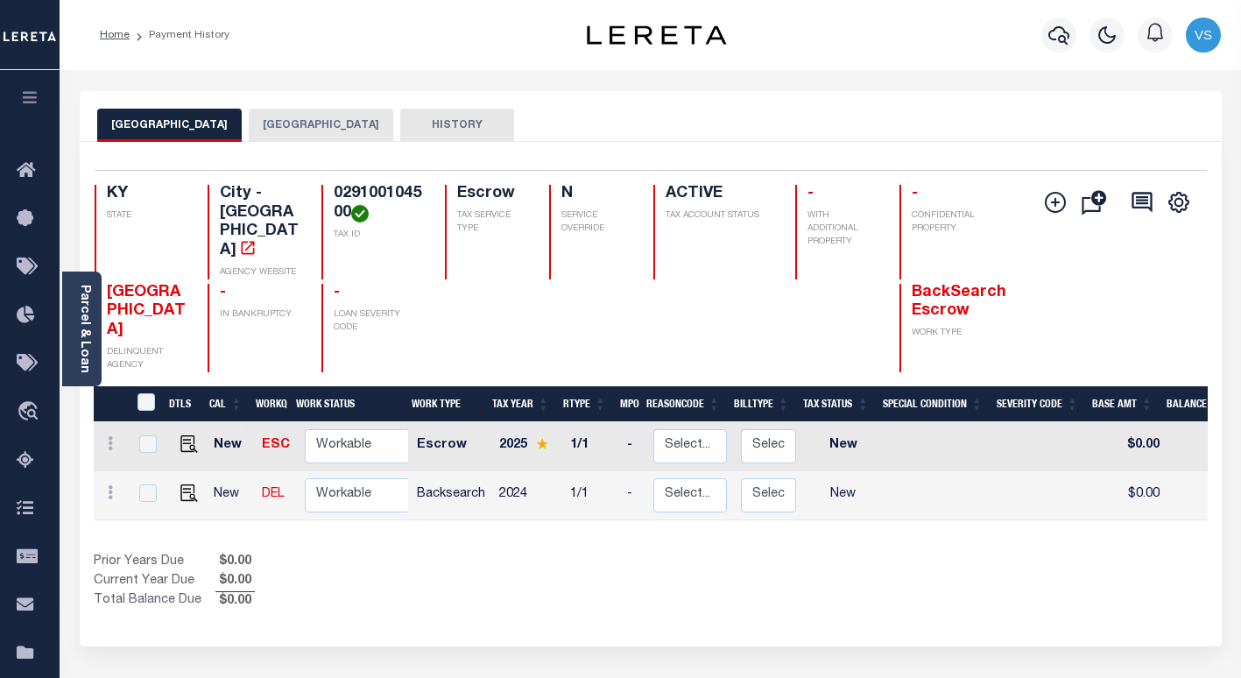
click at [276, 130] on button "[GEOGRAPHIC_DATA]" at bounding box center [321, 125] width 144 height 33
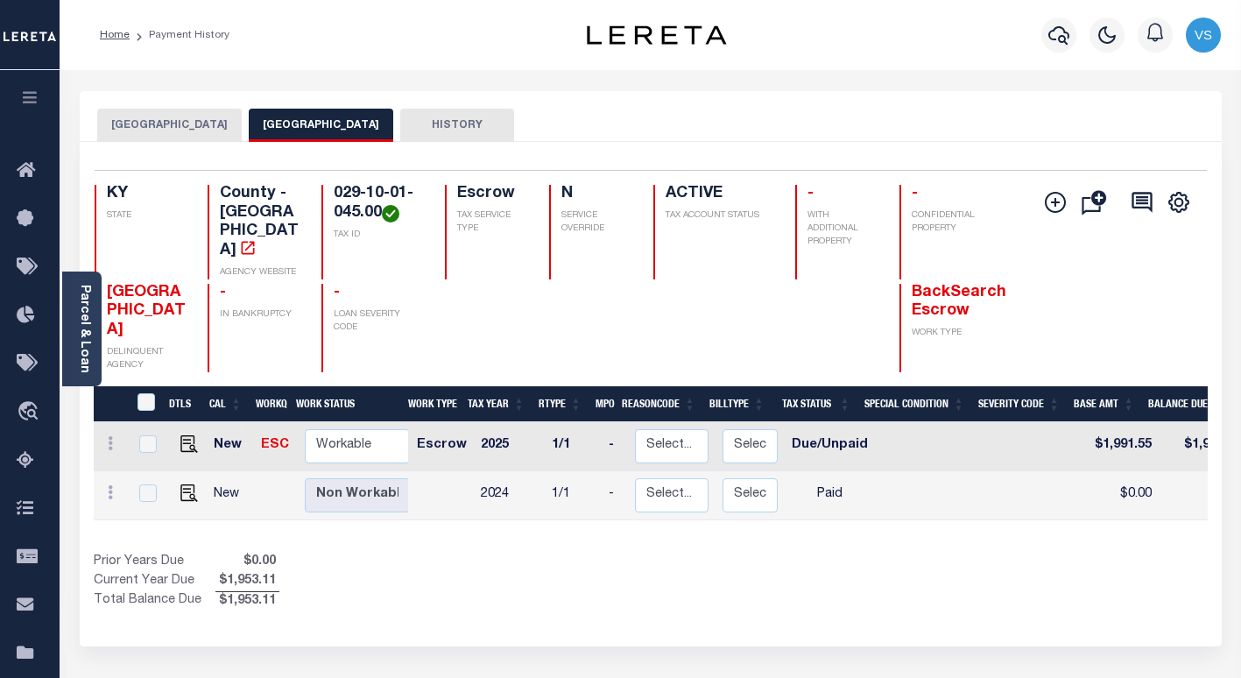
click at [156, 127] on button "[GEOGRAPHIC_DATA]" at bounding box center [169, 125] width 144 height 33
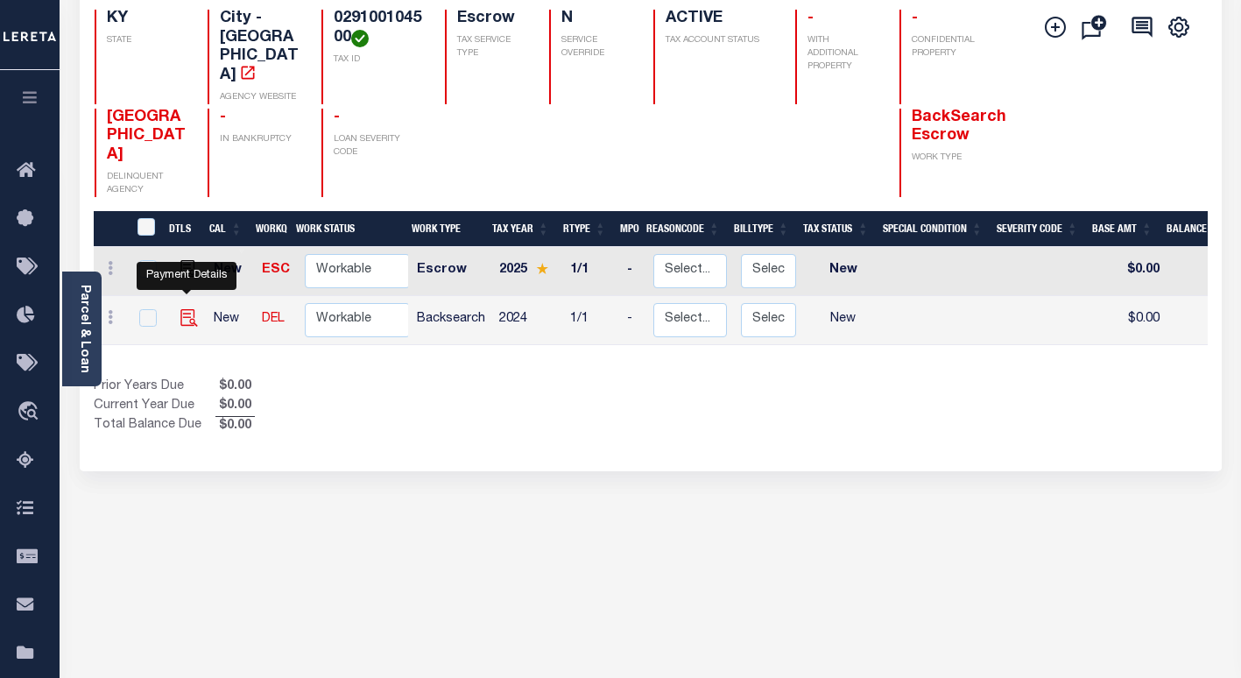
click at [186, 309] on img "" at bounding box center [189, 318] width 18 height 18
checkbox input "true"
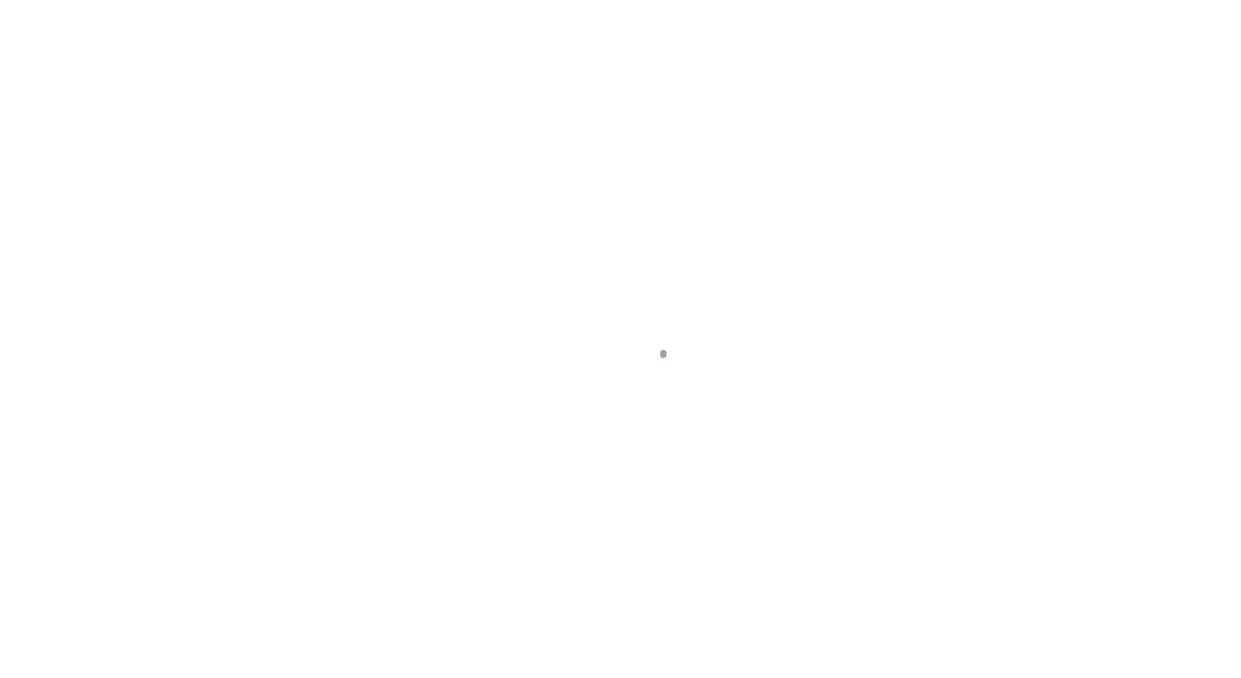
select select "NW2"
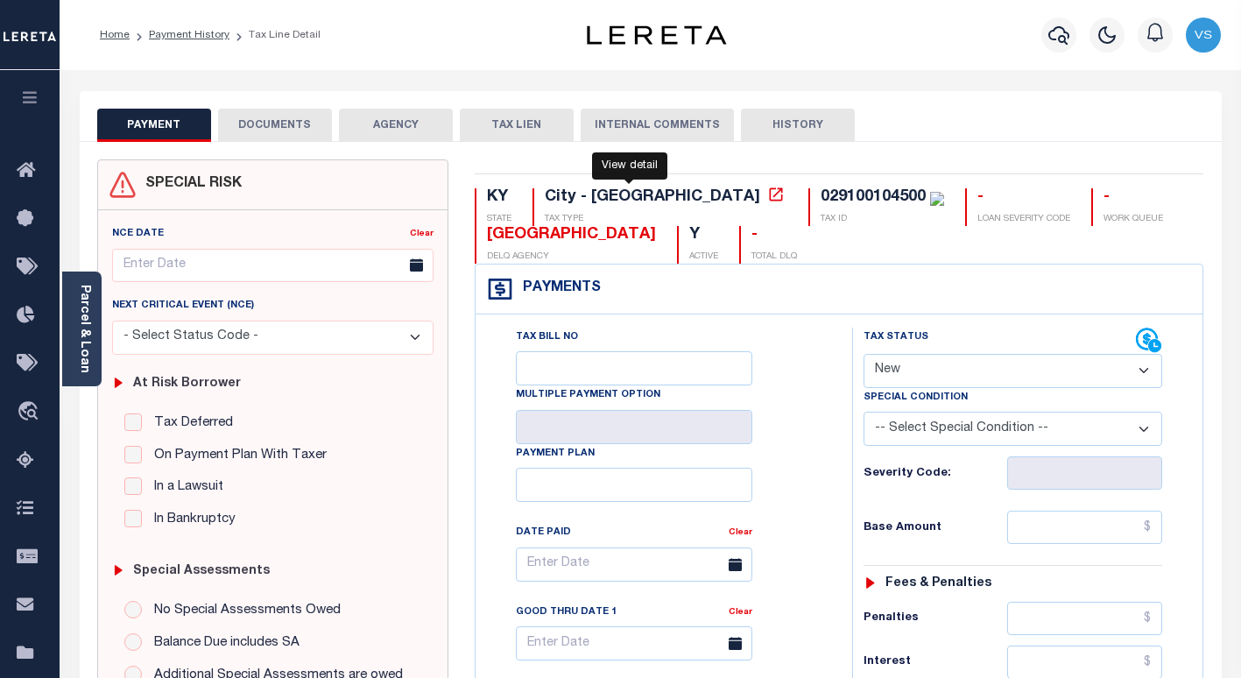
click at [767, 193] on icon at bounding box center [776, 195] width 18 height 18
click at [820, 196] on div "029100104500" at bounding box center [872, 197] width 105 height 16
copy div "029100104500"
click at [270, 124] on button "DOCUMENTS" at bounding box center [275, 125] width 114 height 33
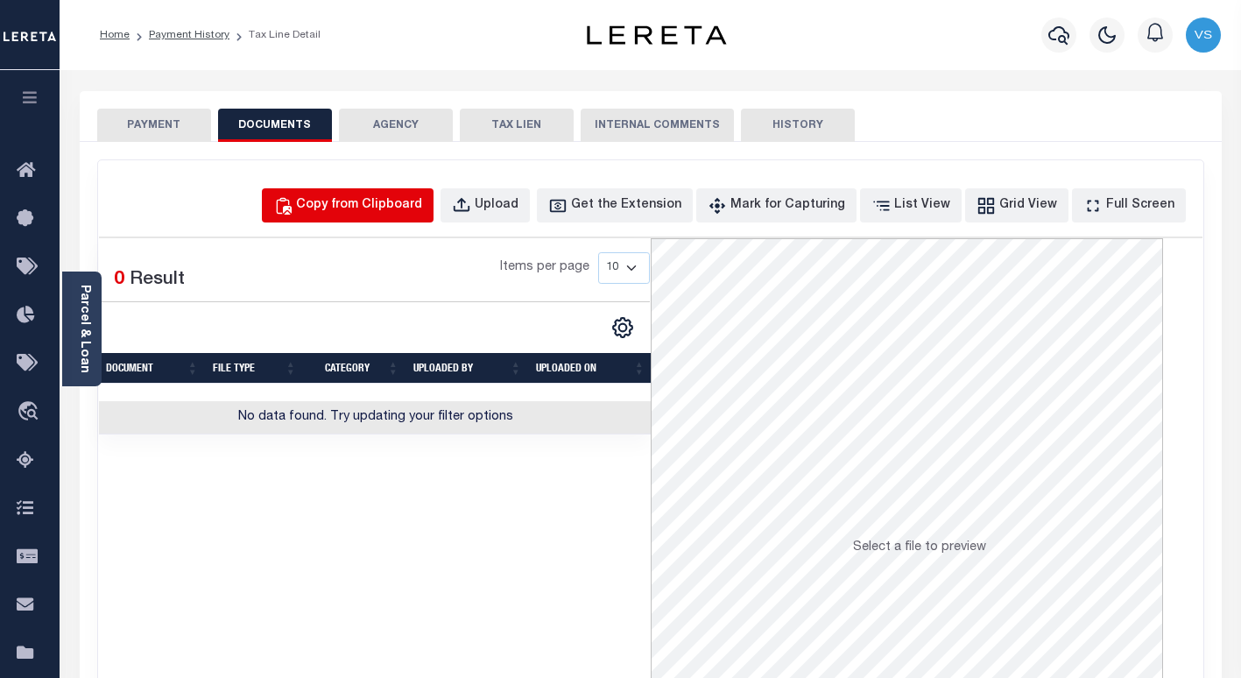
click at [396, 208] on div "Copy from Clipboard" at bounding box center [359, 205] width 126 height 19
select select "POP"
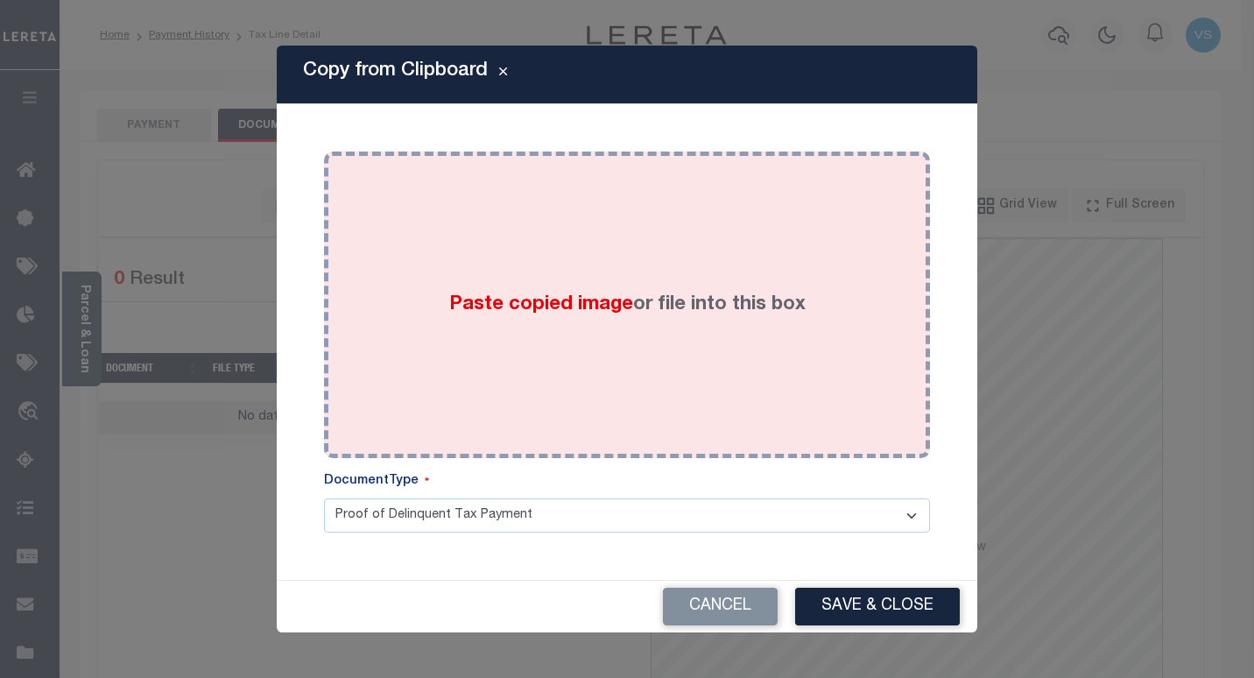
click at [406, 306] on div "Paste copied image or file into this box" at bounding box center [627, 305] width 580 height 280
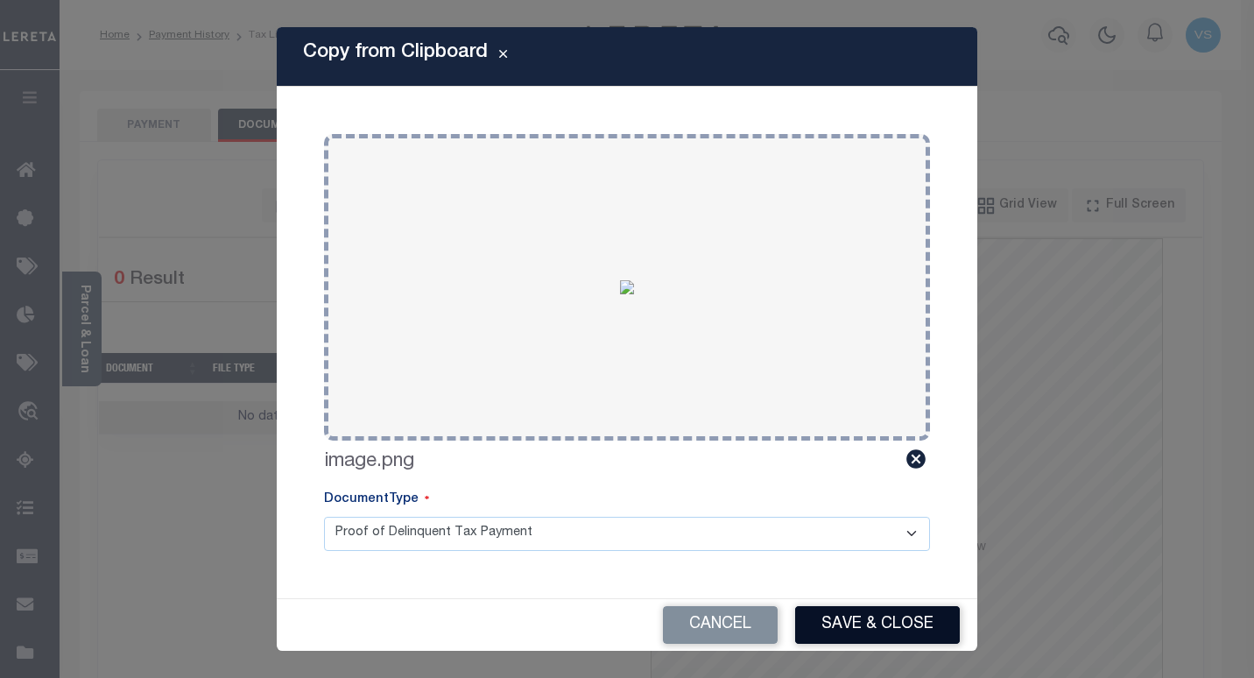
click at [839, 620] on button "Save & Close" at bounding box center [877, 625] width 165 height 38
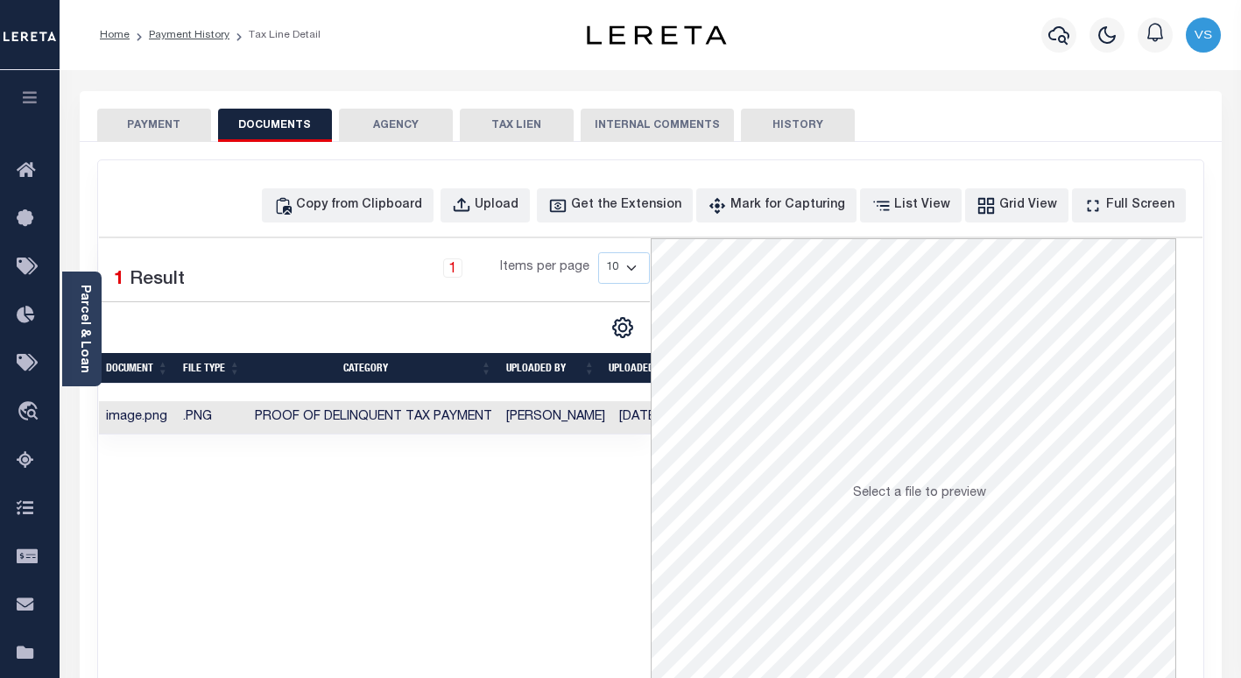
click at [157, 120] on button "PAYMENT" at bounding box center [154, 125] width 114 height 33
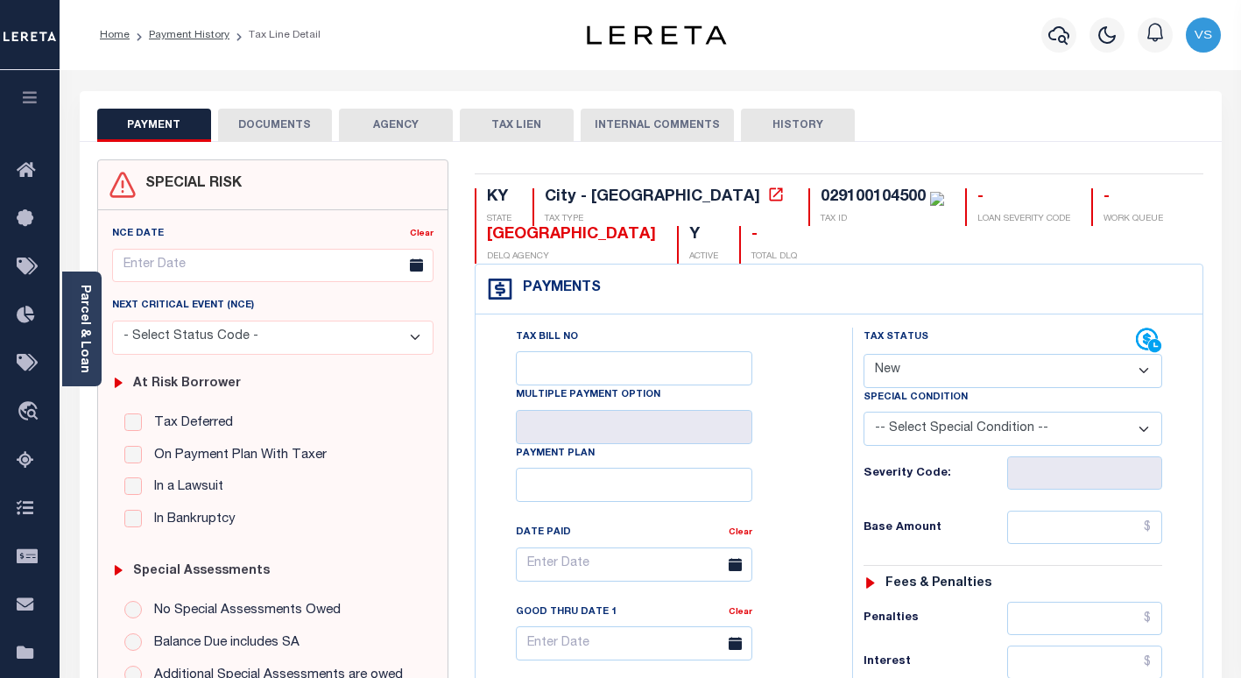
drag, startPoint x: 895, startPoint y: 372, endPoint x: 897, endPoint y: 386, distance: 14.3
click at [895, 372] on select "- Select Status Code - Open Due/Unpaid Paid Incomplete No Tax Due Internal Refu…" at bounding box center [1012, 371] width 299 height 34
select select "PYD"
click at [863, 355] on select "- Select Status Code - Open Due/Unpaid Paid Incomplete No Tax Due Internal Refu…" at bounding box center [1012, 371] width 299 height 34
type input "09/30/2025"
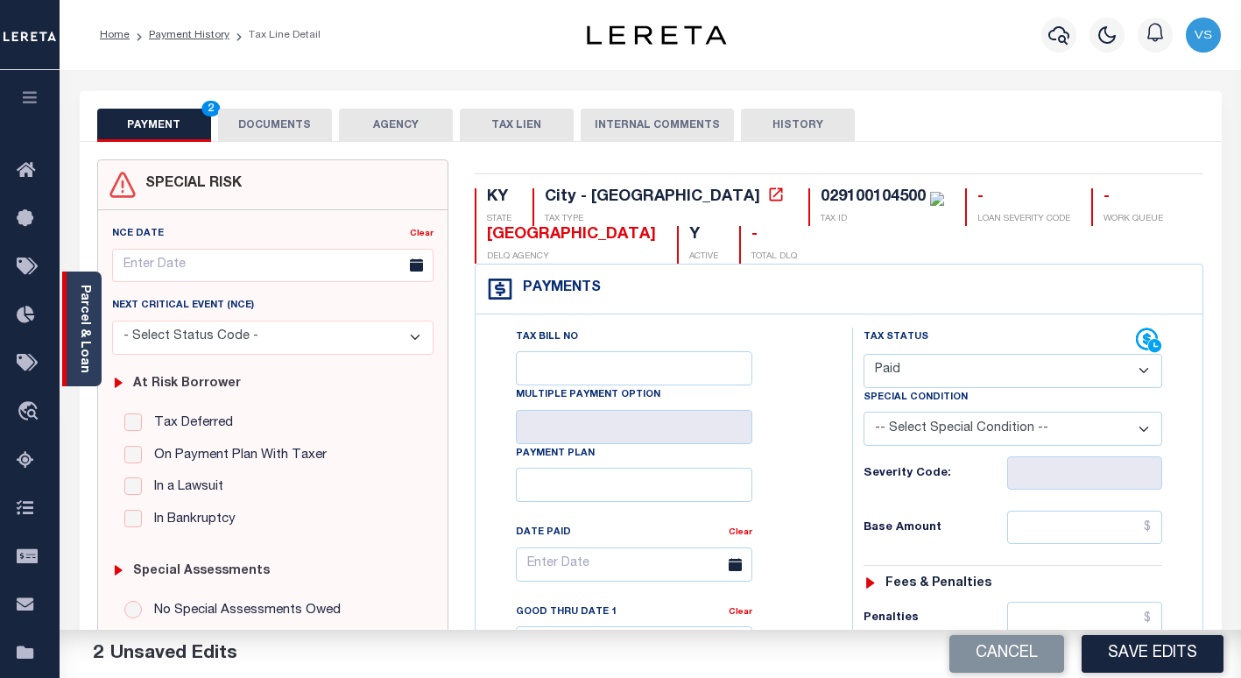
click at [82, 353] on link "Parcel & Loan" at bounding box center [84, 329] width 12 height 88
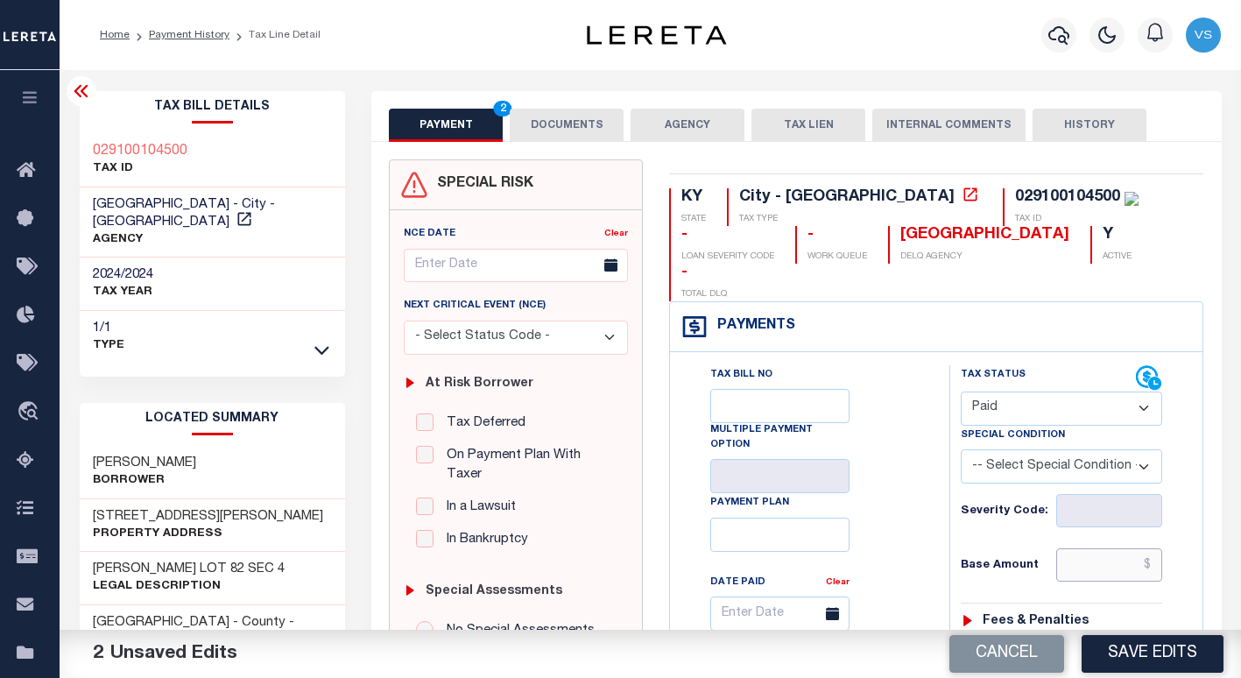
click at [1091, 548] on input "text" at bounding box center [1109, 564] width 107 height 33
paste input "286.79"
type input "$286.79"
drag, startPoint x: 581, startPoint y: 123, endPoint x: 394, endPoint y: 3, distance: 222.9
click at [580, 123] on button "DOCUMENTS" at bounding box center [567, 125] width 114 height 33
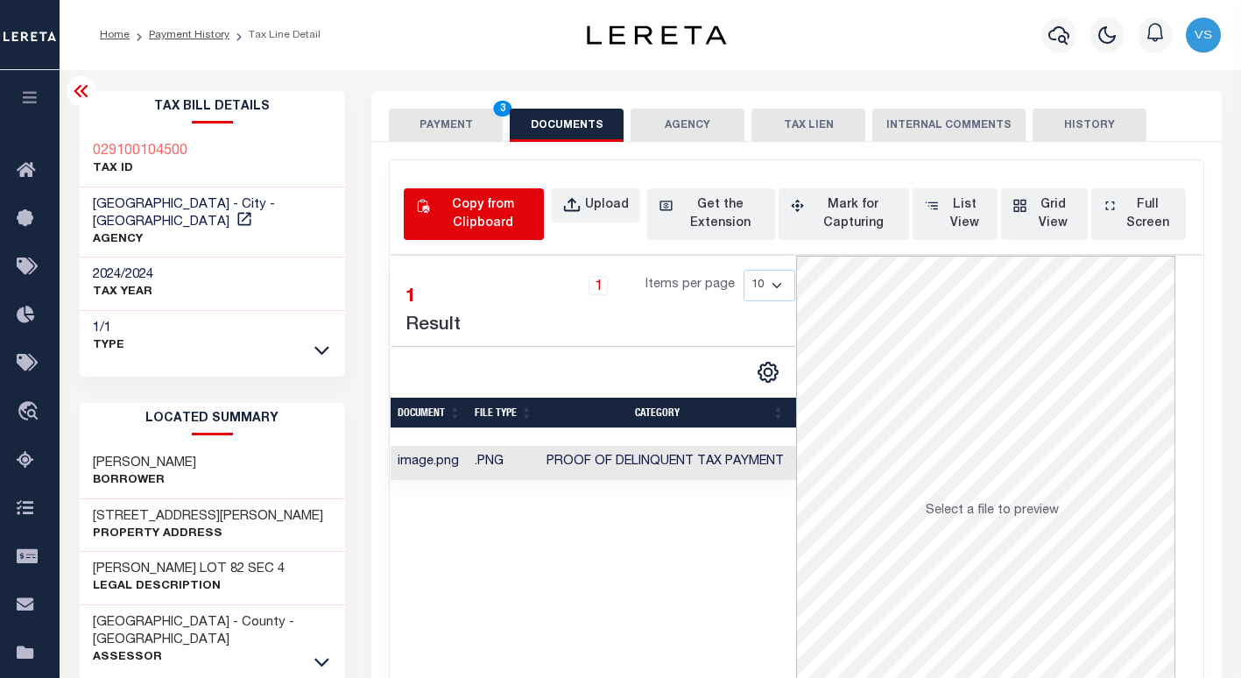
click at [499, 212] on div "Copy from Clipboard" at bounding box center [482, 214] width 99 height 37
select select "POP"
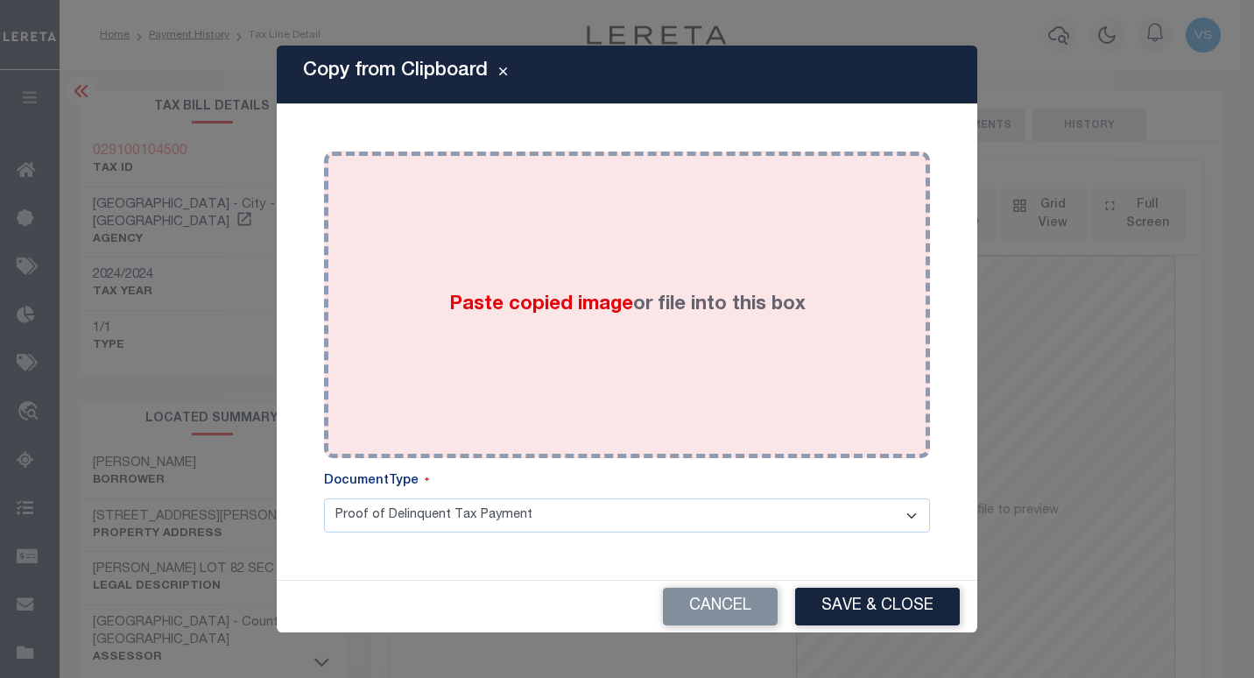
click at [584, 350] on div "Paste copied image or file into this box" at bounding box center [627, 305] width 580 height 280
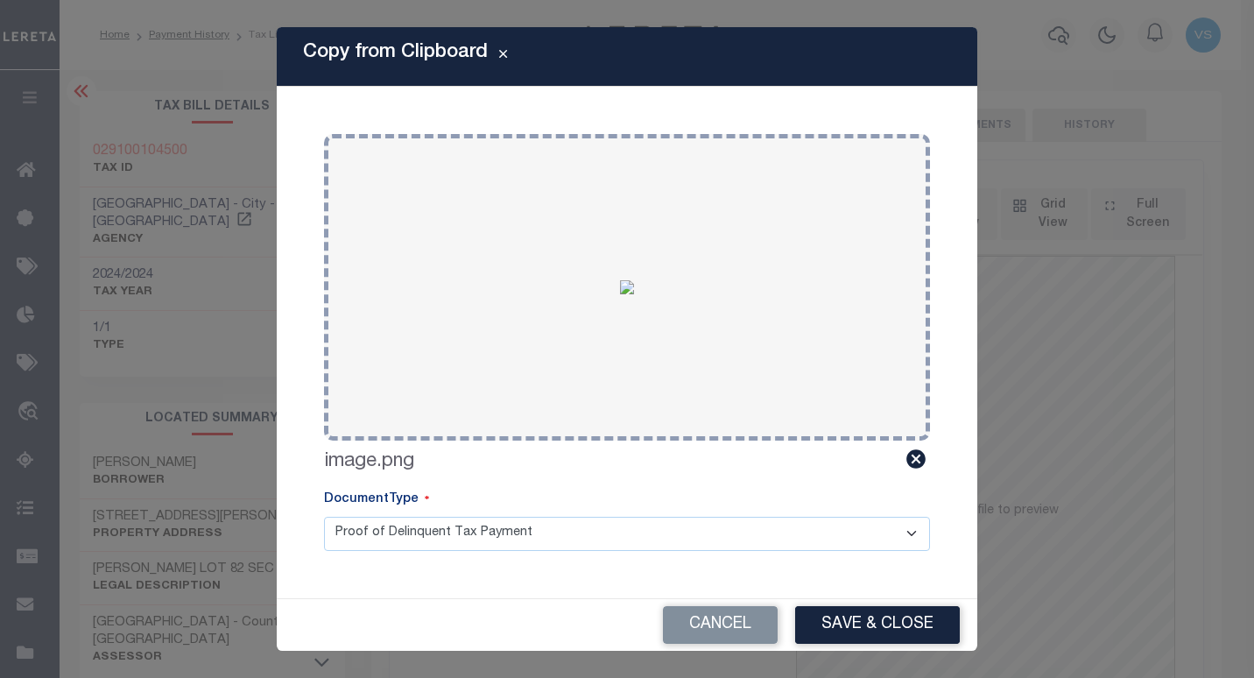
click at [827, 626] on button "Save & Close" at bounding box center [877, 625] width 165 height 38
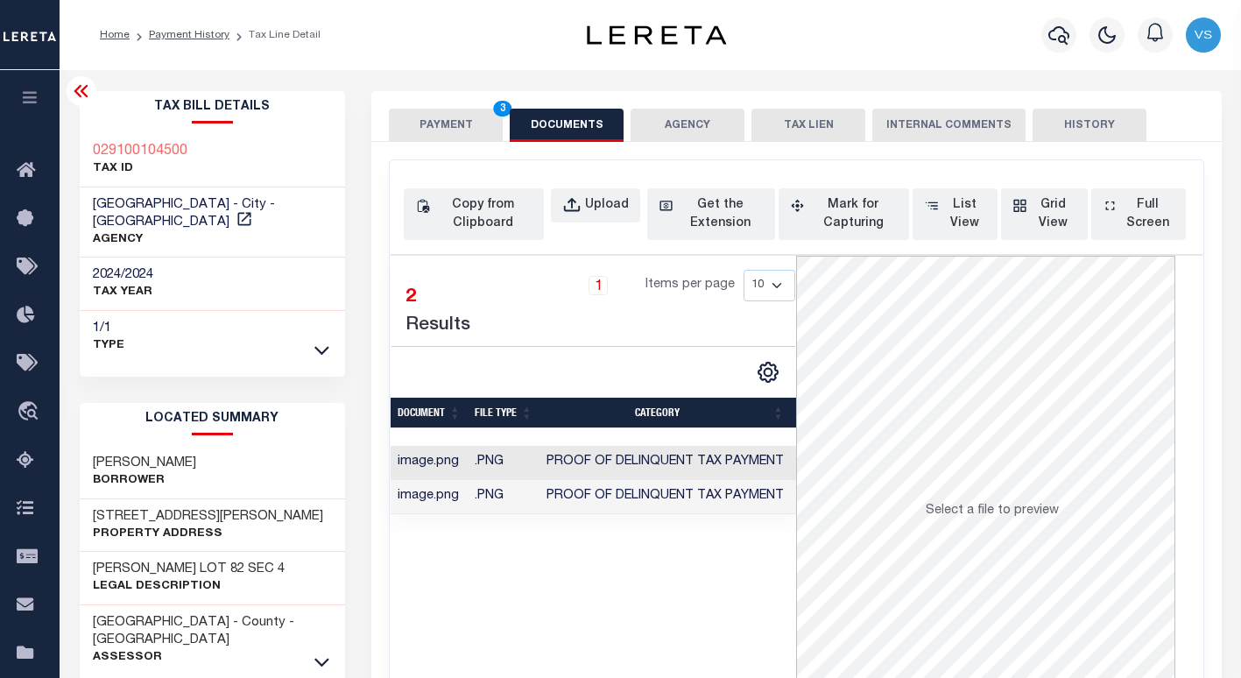
click at [412, 123] on button "PAYMENT 3" at bounding box center [446, 125] width 114 height 33
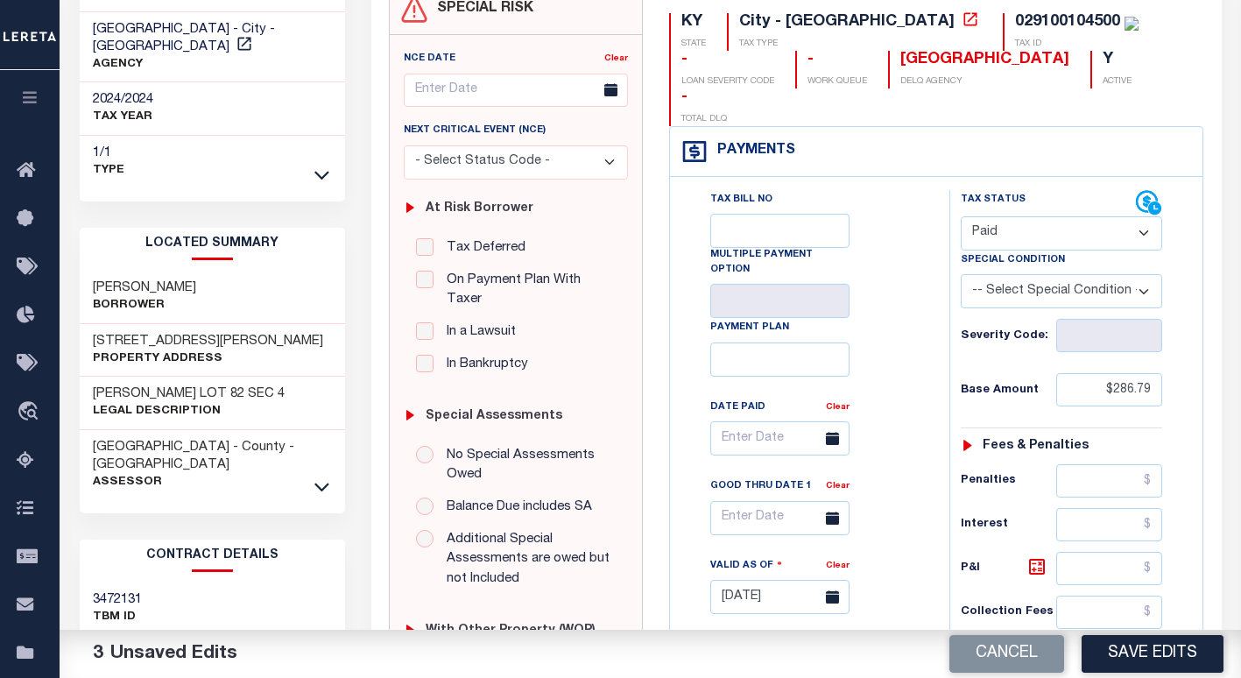
scroll to position [350, 0]
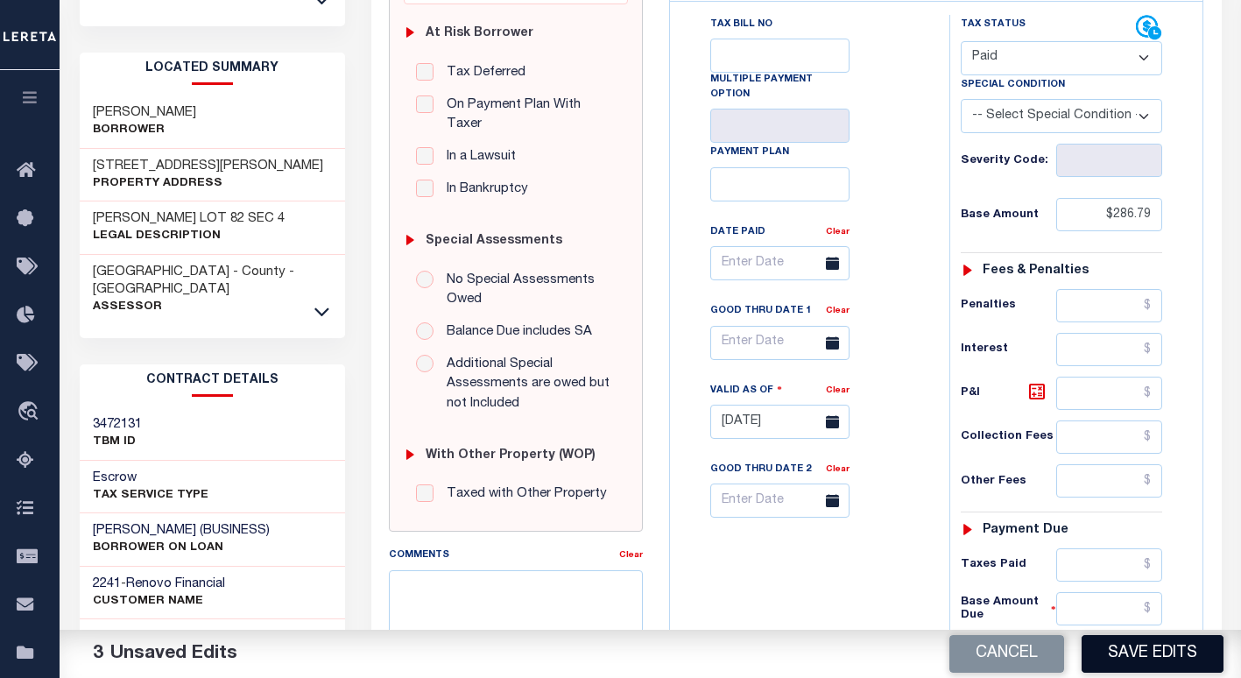
click at [1113, 655] on button "Save Edits" at bounding box center [1152, 654] width 142 height 38
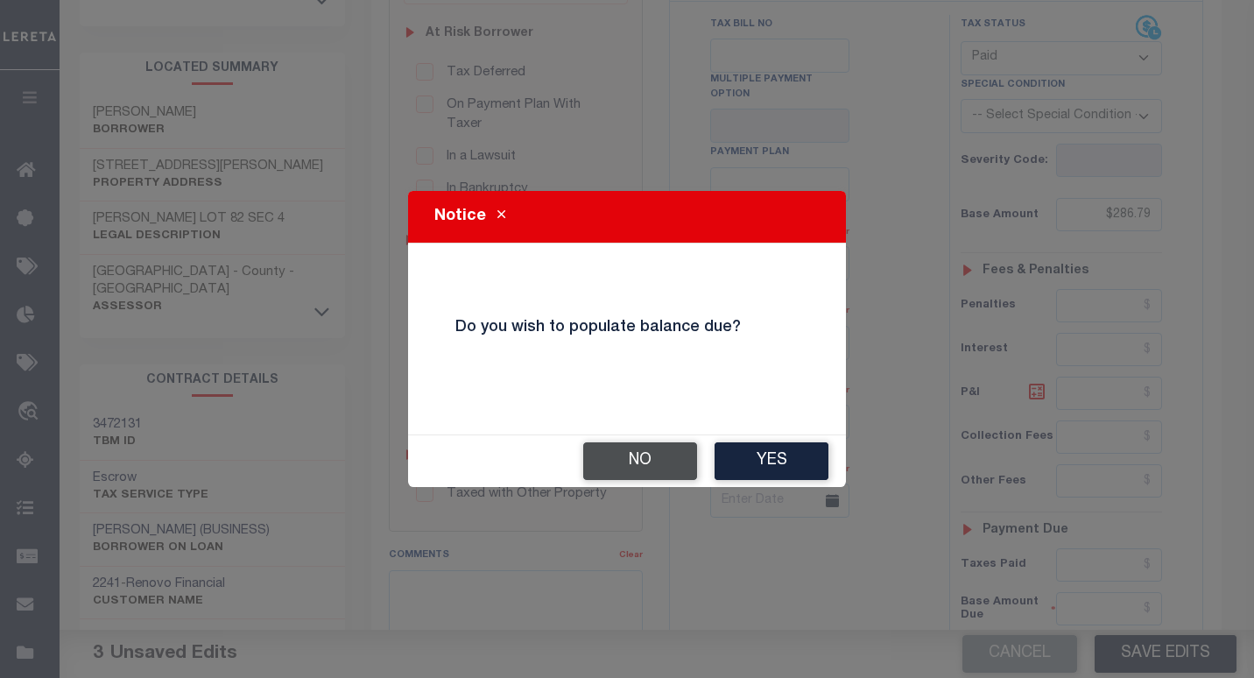
click at [611, 458] on button "No" at bounding box center [640, 461] width 114 height 38
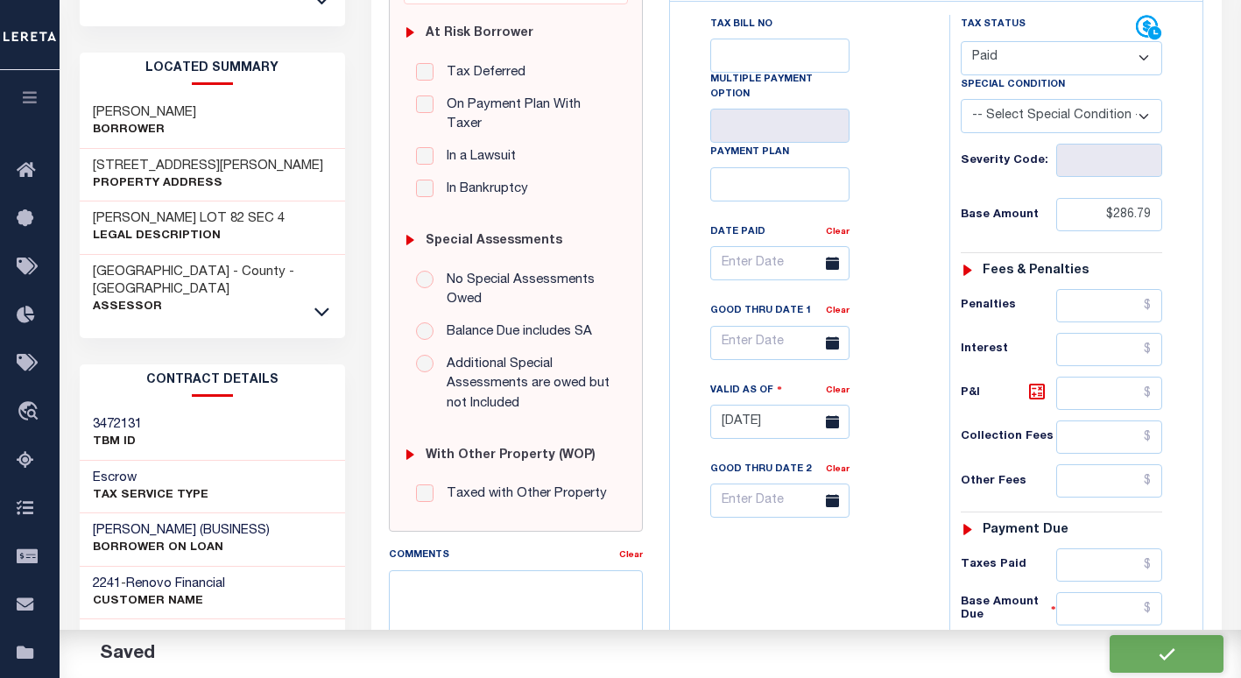
checkbox input "false"
type input "$286.79"
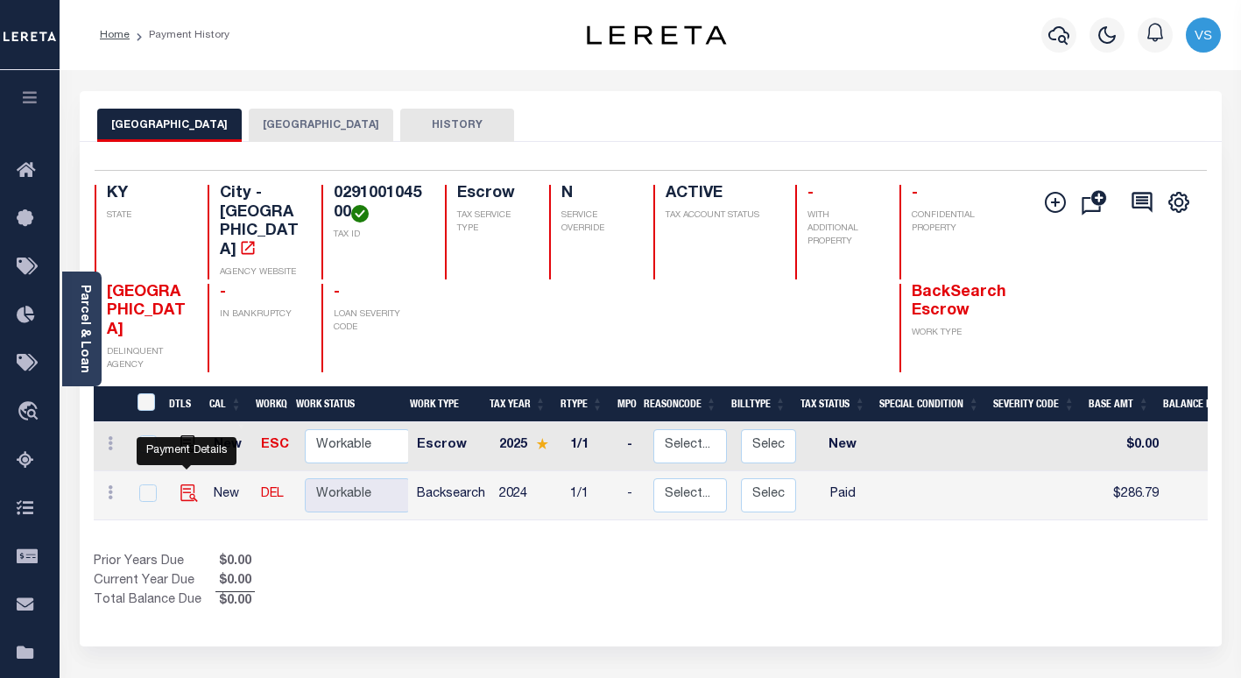
click at [183, 484] on img "" at bounding box center [189, 493] width 18 height 18
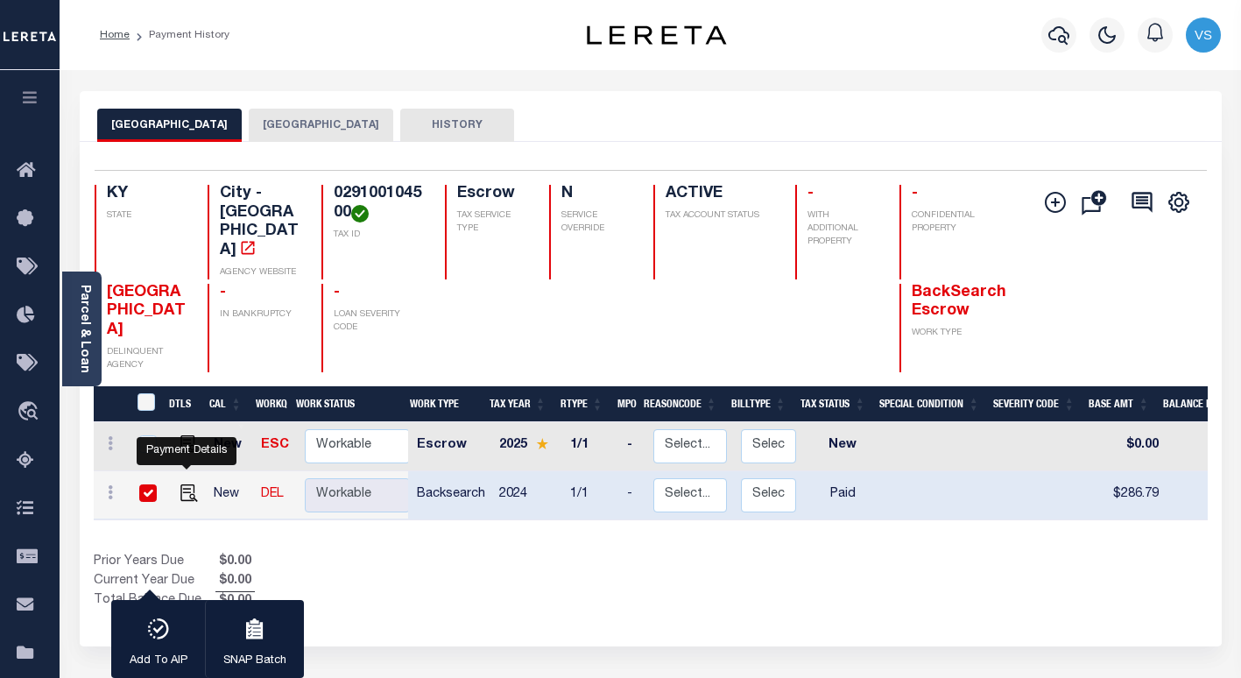
checkbox input "true"
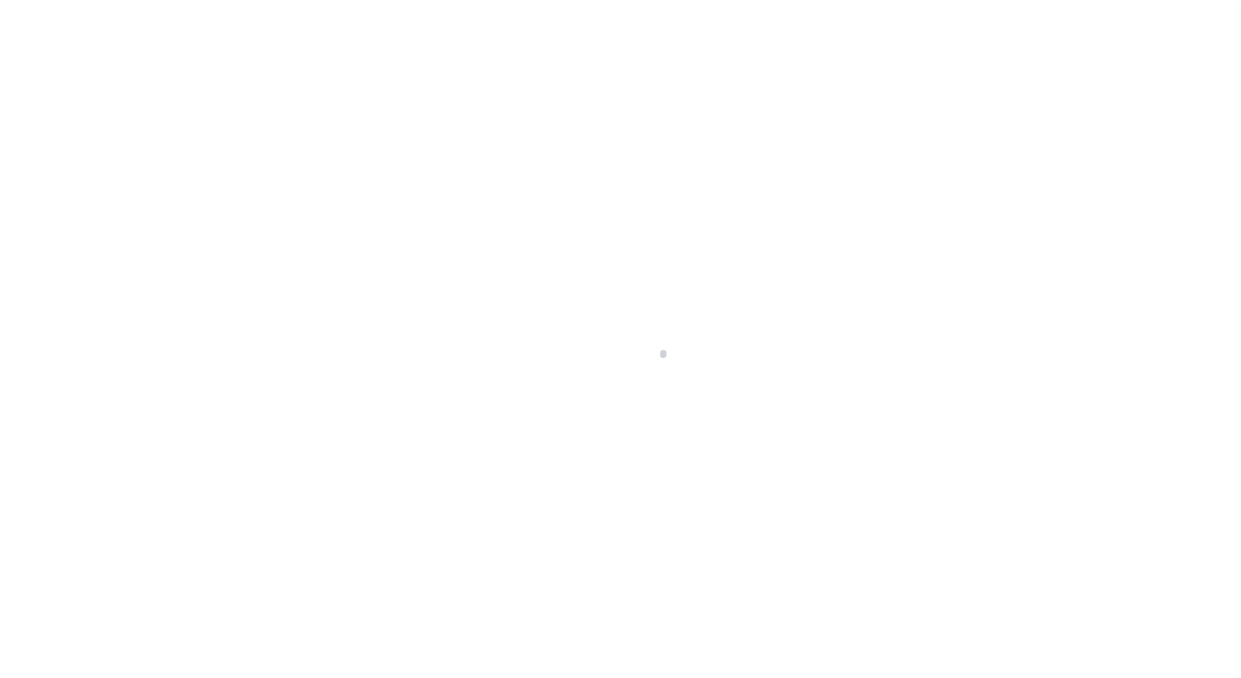
select select "PYD"
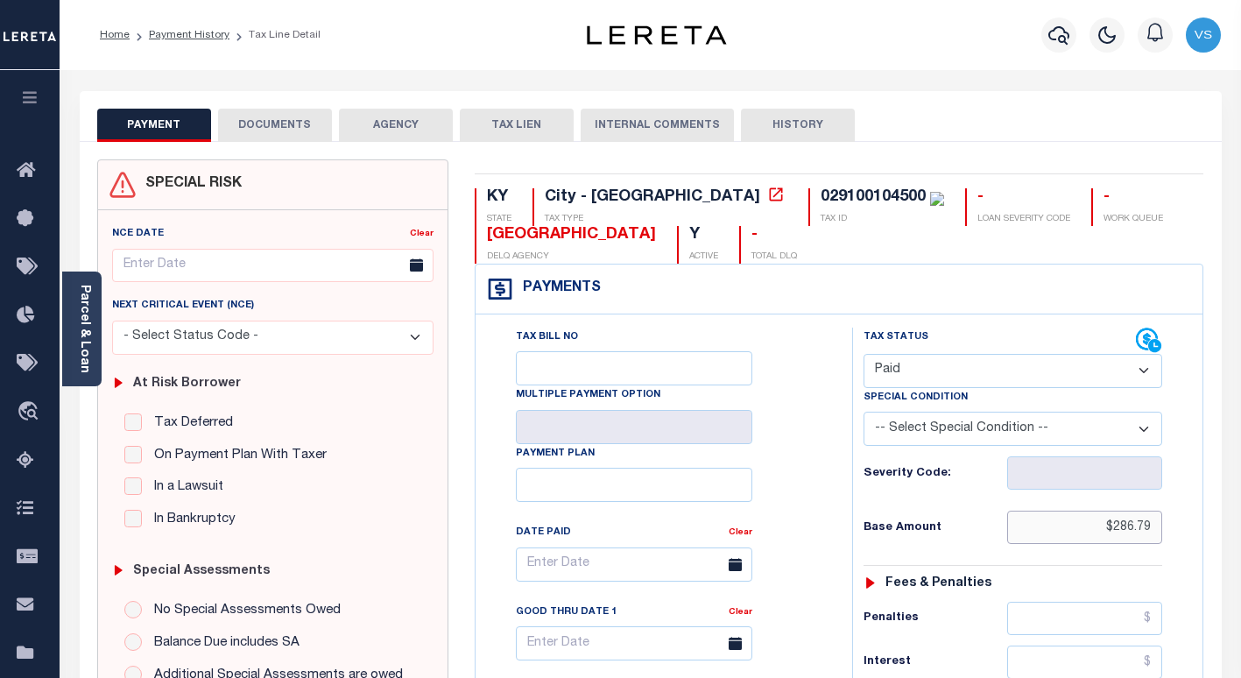
click at [1136, 533] on input "$286.79" at bounding box center [1084, 526] width 155 height 33
paste input "573.58"
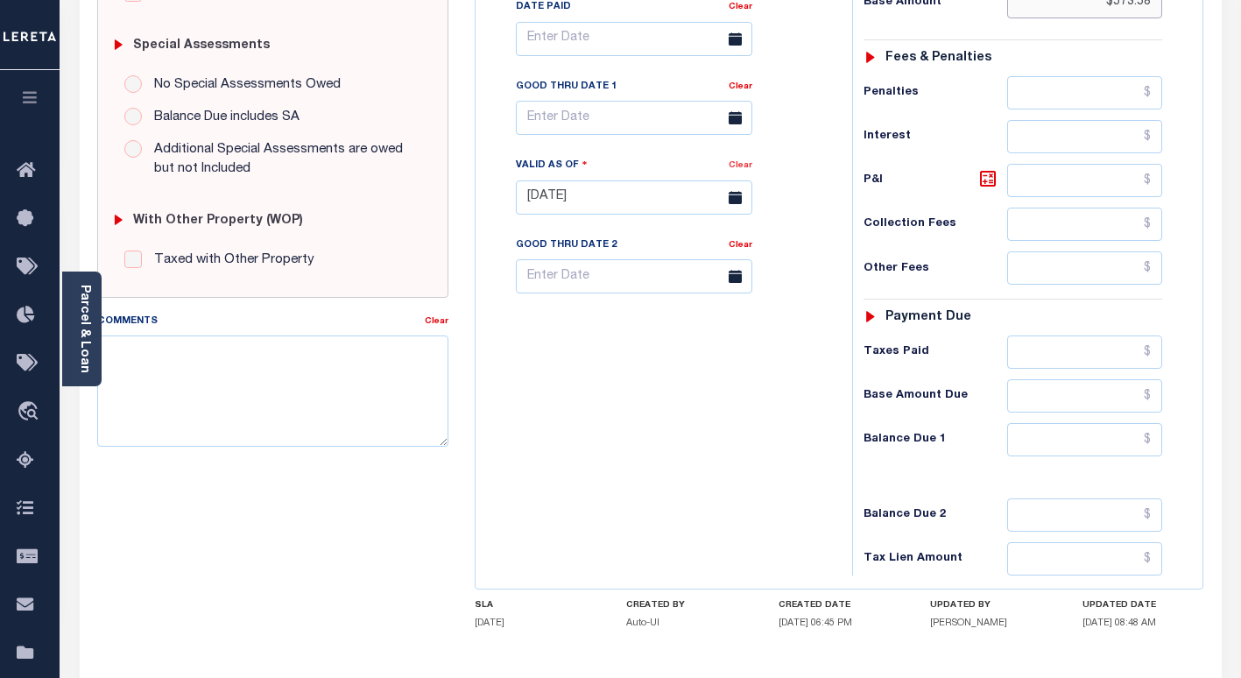
scroll to position [613, 0]
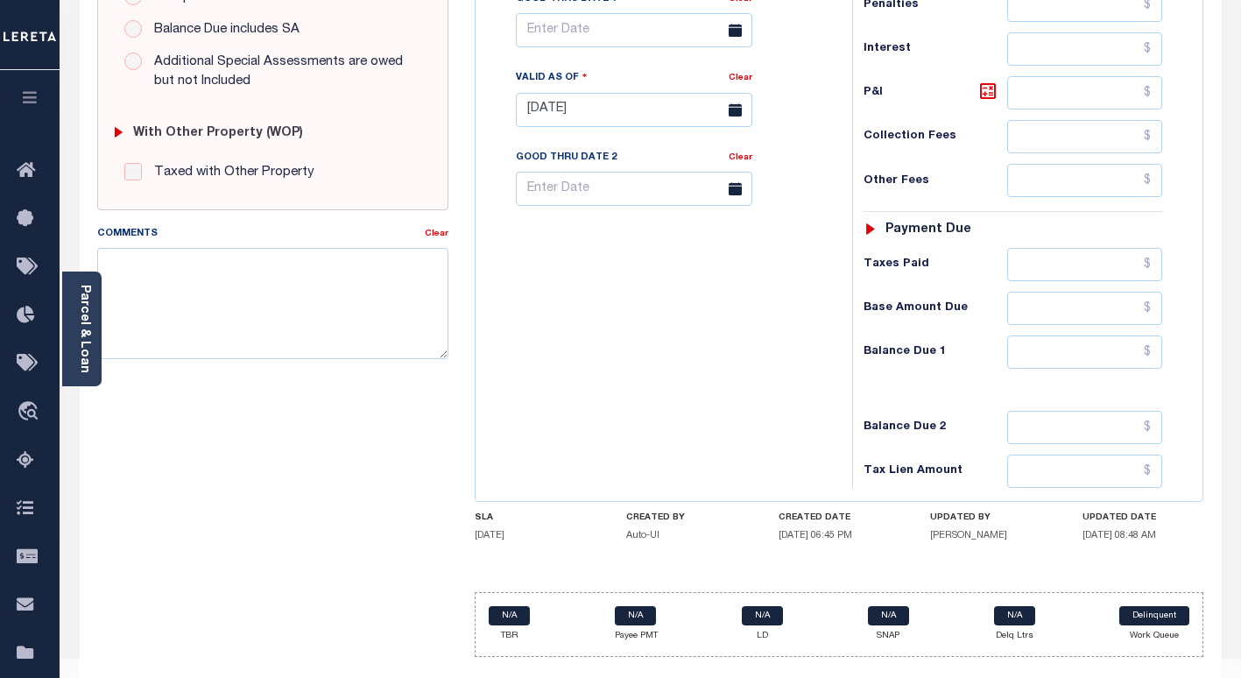
type input "$573.58"
click at [1085, 359] on input "text" at bounding box center [1084, 351] width 155 height 33
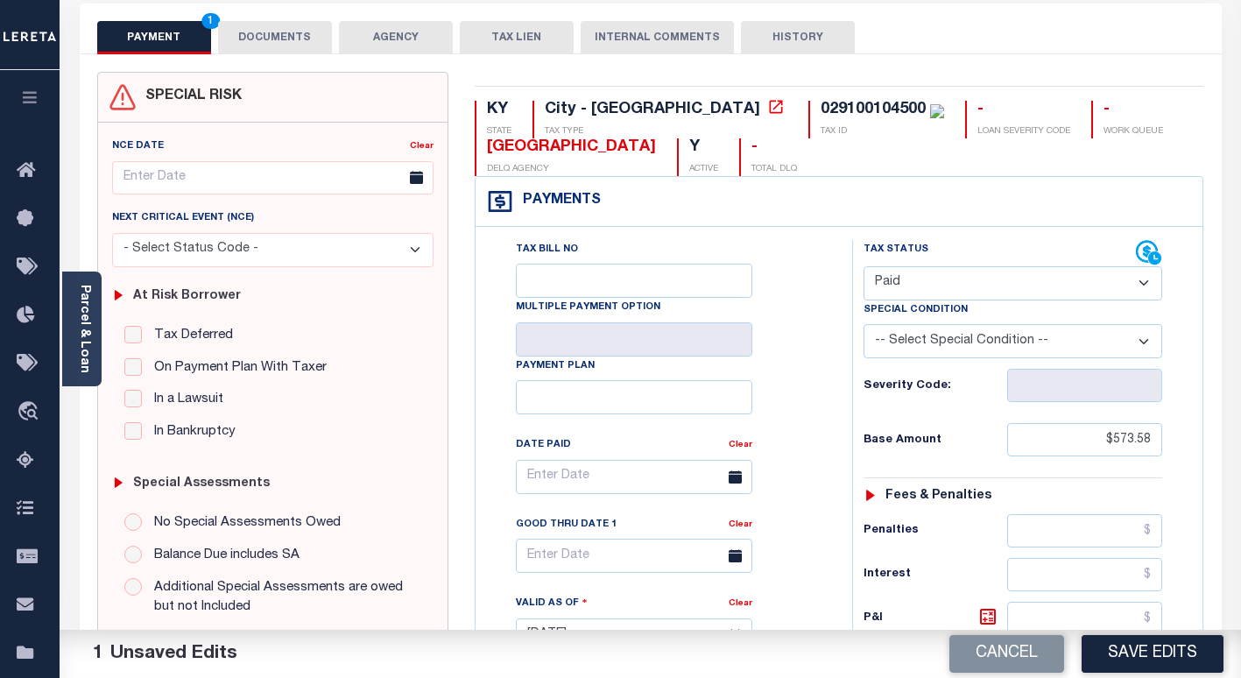
scroll to position [0, 0]
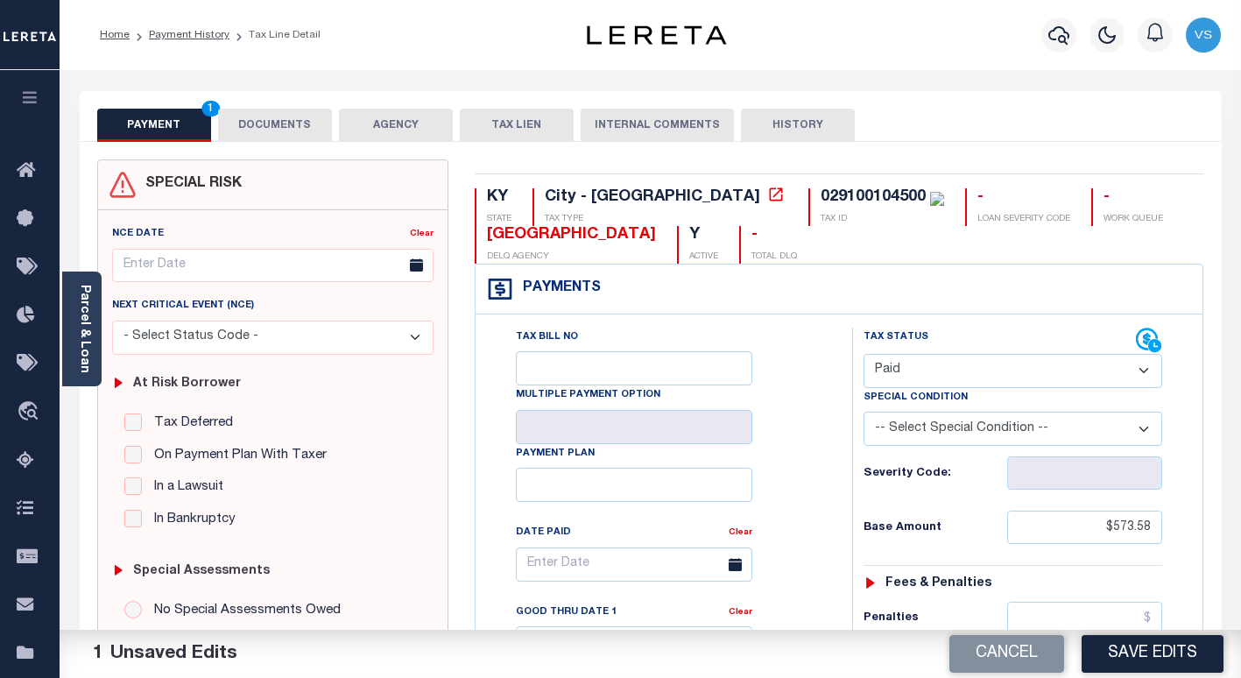
type input "$0.00"
click at [263, 127] on button "DOCUMENTS" at bounding box center [275, 125] width 114 height 33
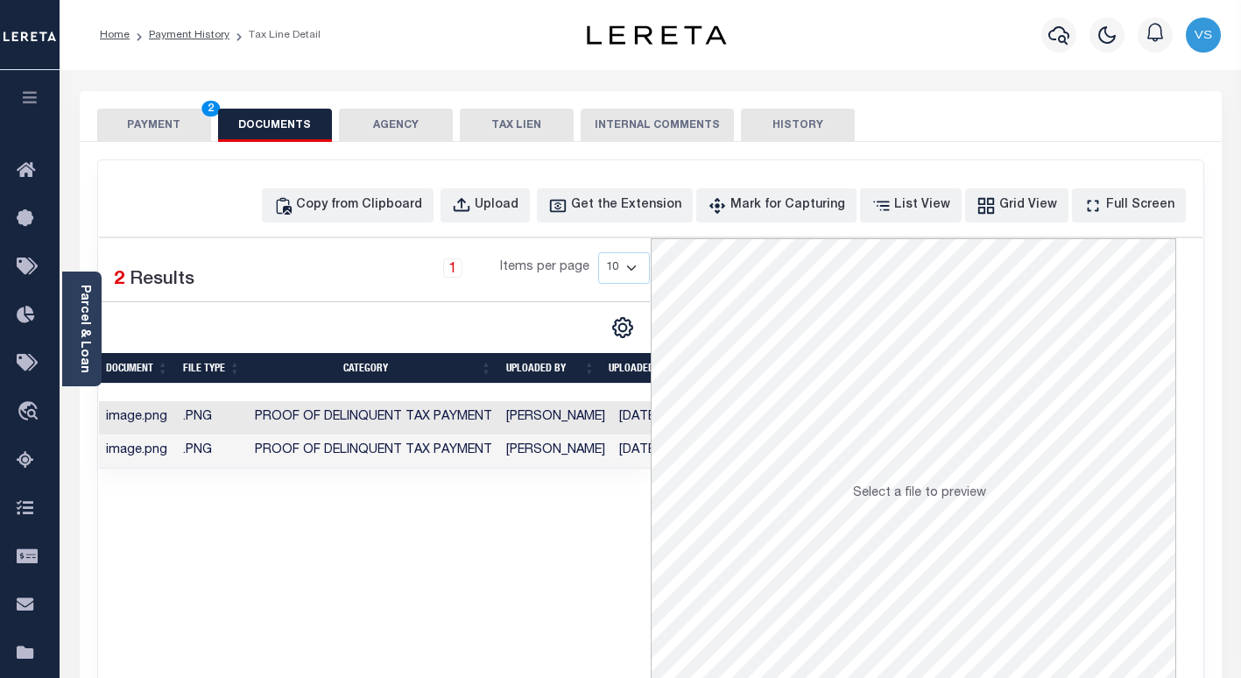
click at [136, 121] on button "PAYMENT 2" at bounding box center [154, 125] width 114 height 33
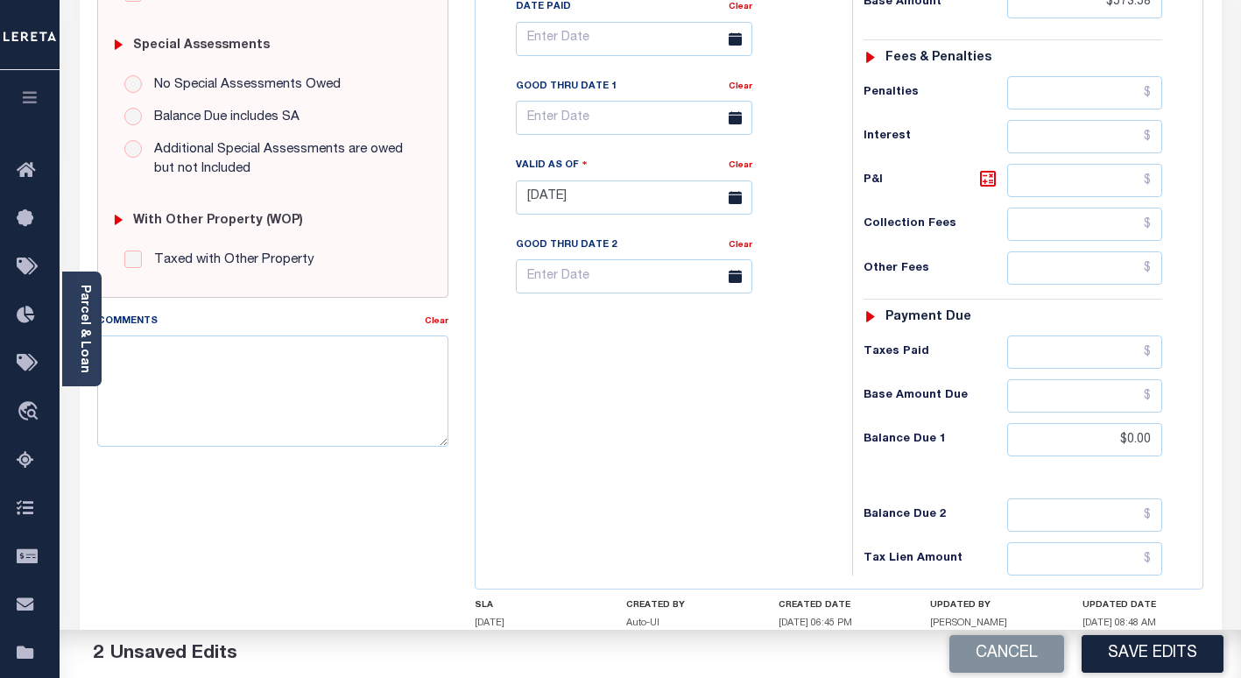
scroll to position [644, 0]
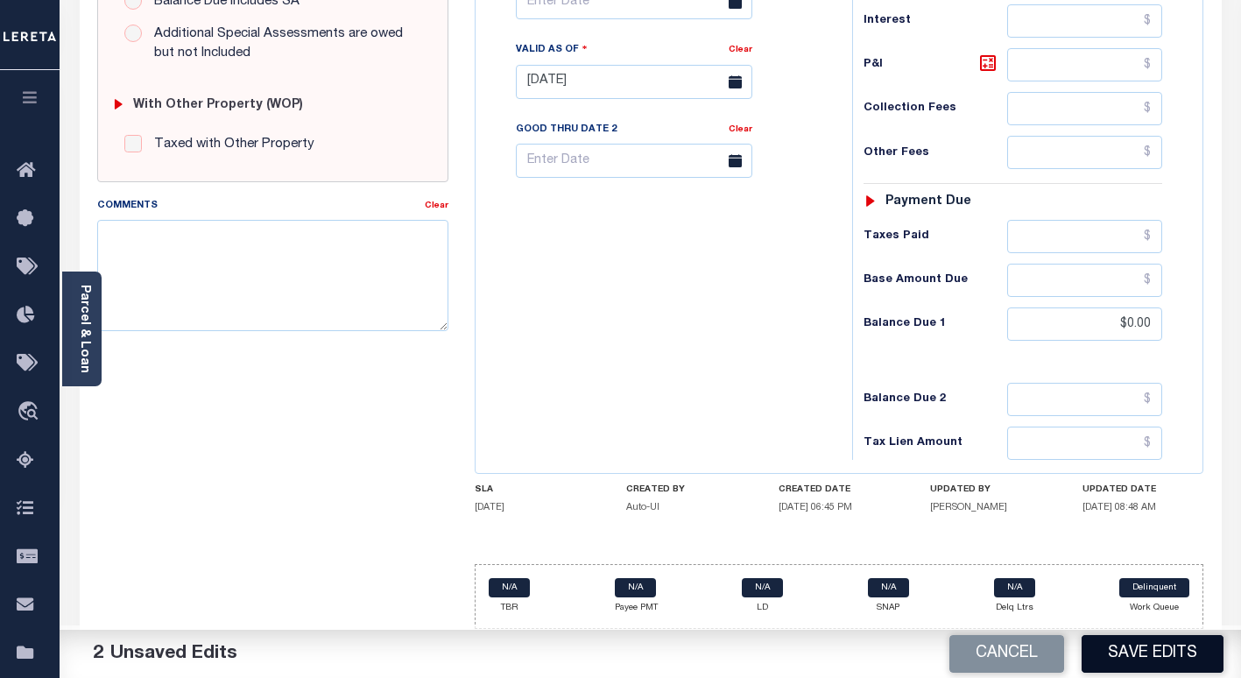
drag, startPoint x: 1110, startPoint y: 647, endPoint x: 1125, endPoint y: 588, distance: 60.5
click at [1110, 646] on button "Save Edits" at bounding box center [1152, 654] width 142 height 38
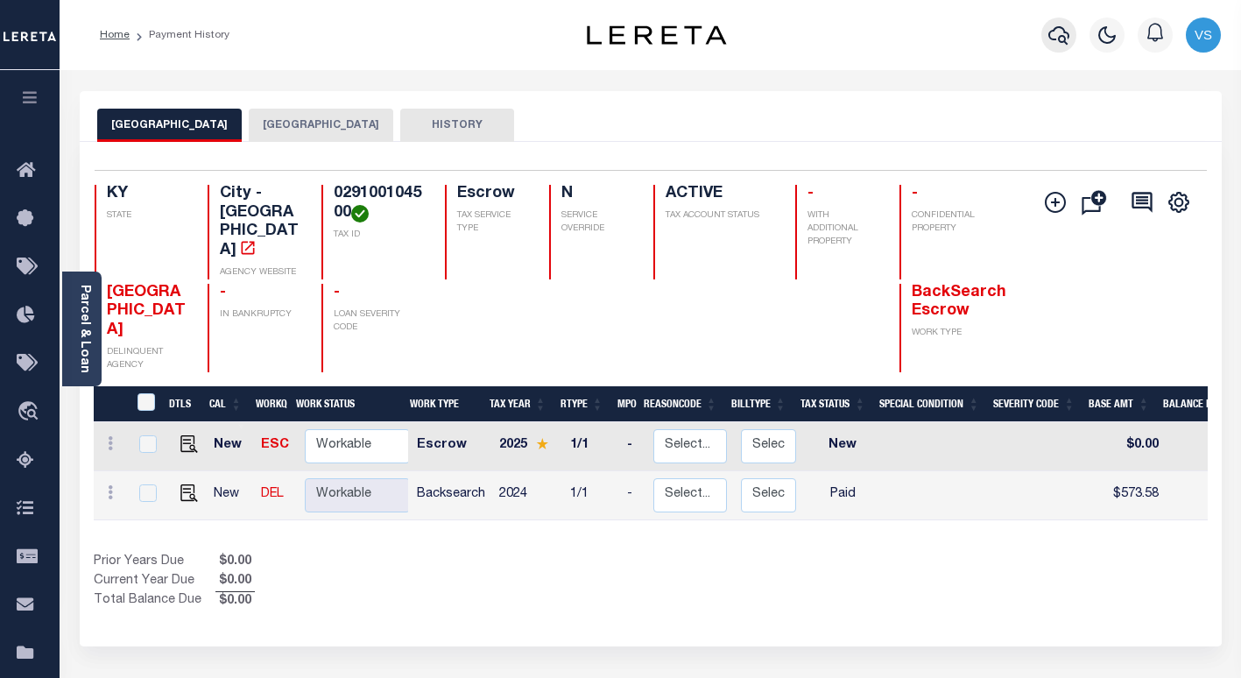
click at [1053, 40] on icon "button" at bounding box center [1058, 35] width 21 height 18
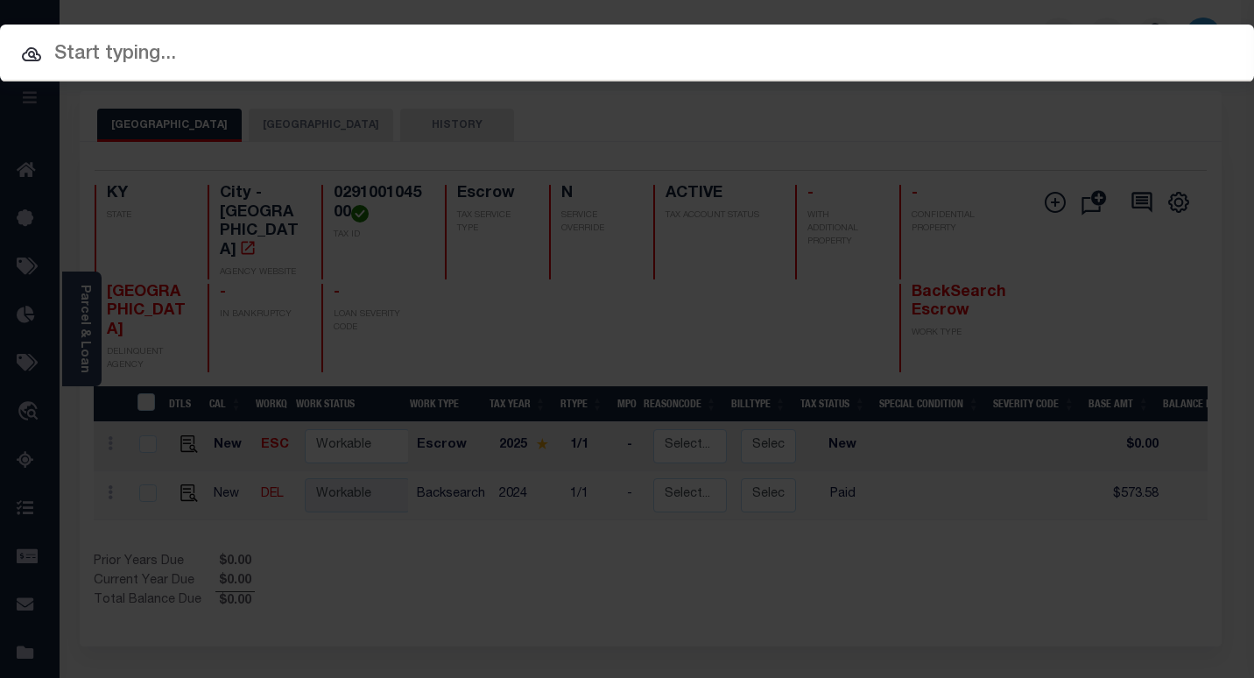
paste input "10022875"
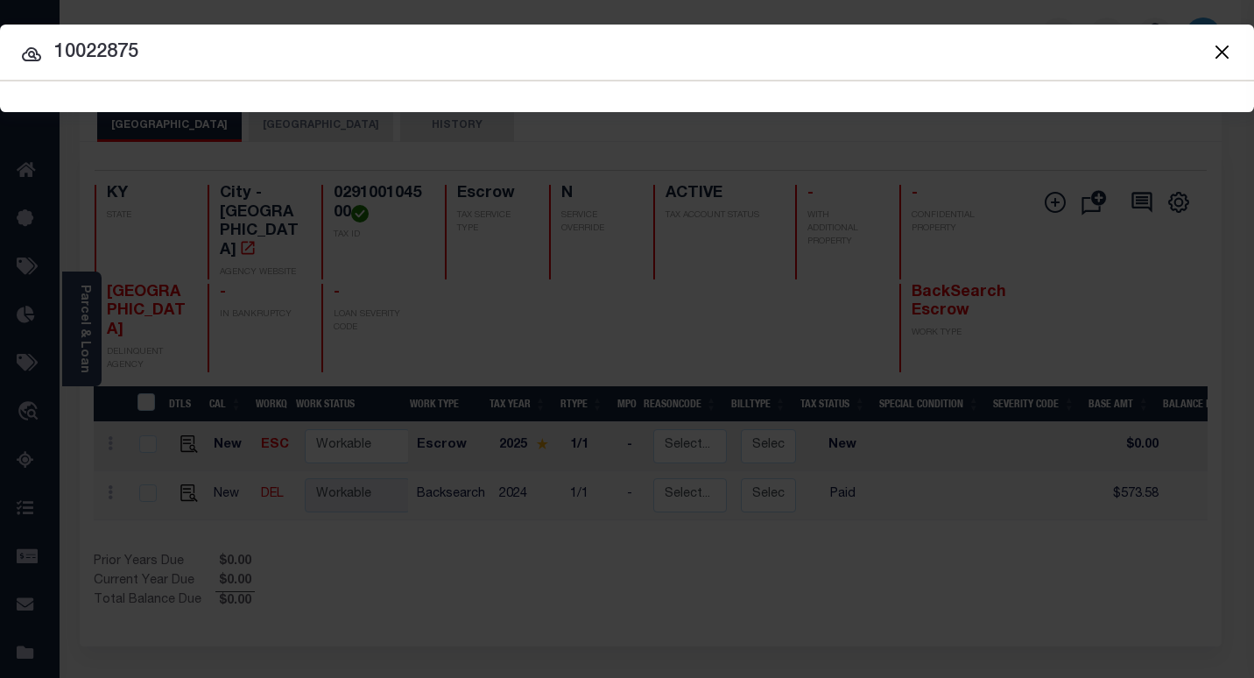
type input "10022875"
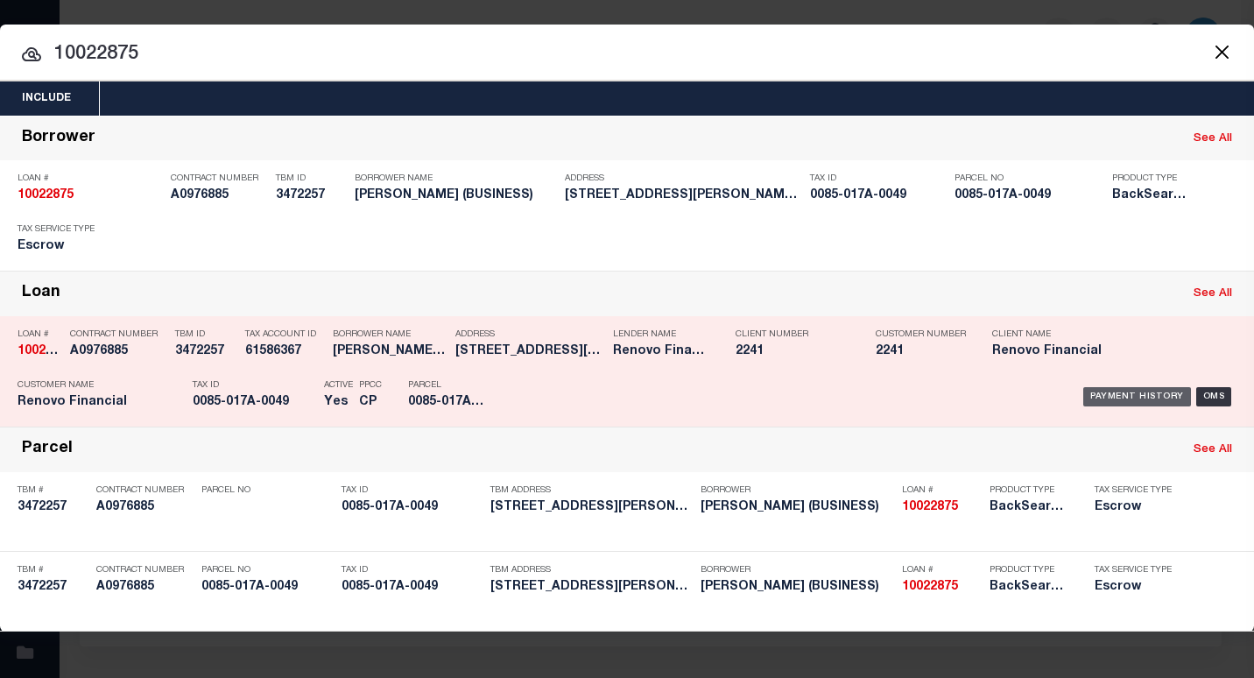
click at [1138, 391] on div "Payment History" at bounding box center [1137, 396] width 108 height 19
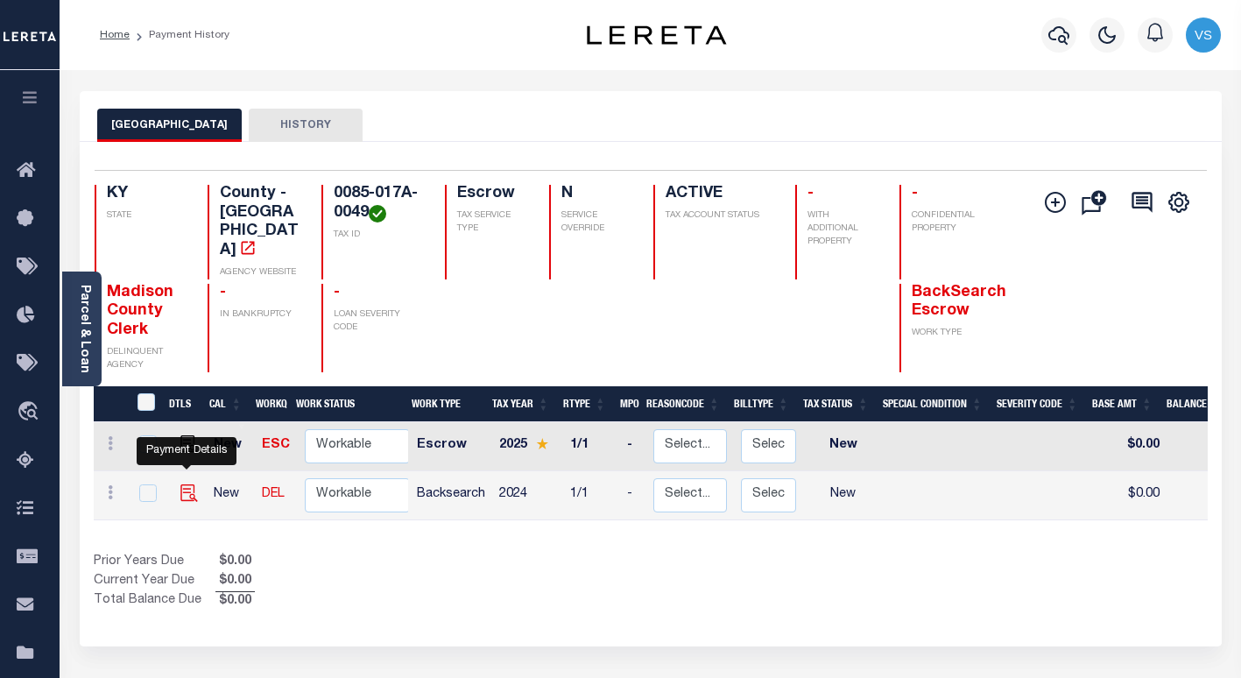
click at [183, 484] on img "" at bounding box center [189, 493] width 18 height 18
checkbox input "true"
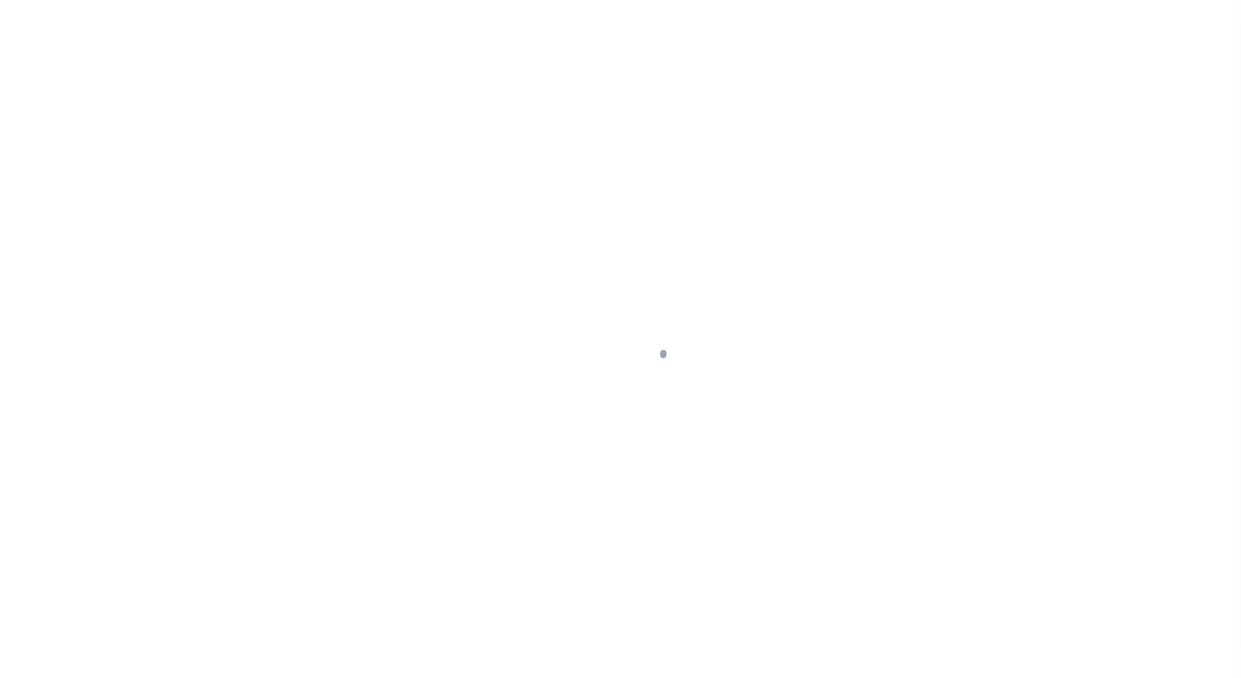
select select "NW2"
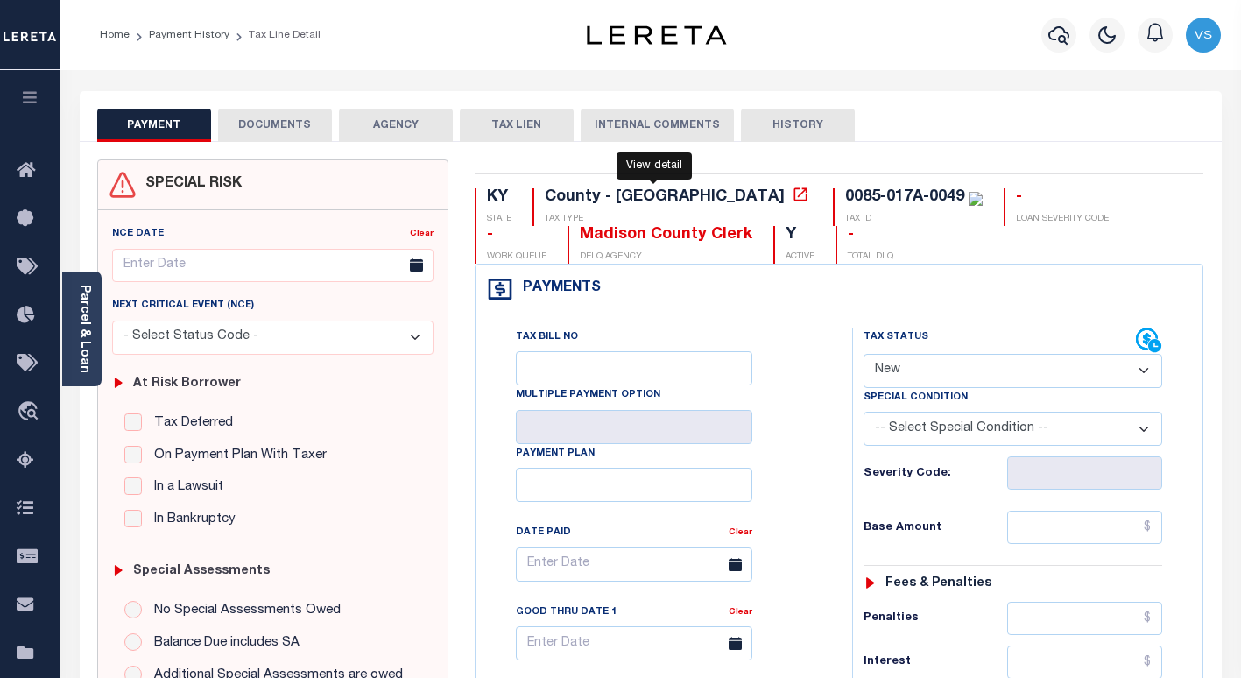
click at [793, 198] on icon at bounding box center [799, 193] width 13 height 13
click at [792, 199] on icon at bounding box center [801, 195] width 18 height 18
drag, startPoint x: 793, startPoint y: 202, endPoint x: 697, endPoint y: 202, distance: 96.3
click at [833, 202] on div "0085-017A-0049 TAX ID" at bounding box center [908, 207] width 150 height 38
click at [96, 330] on div "Parcel & Loan" at bounding box center [81, 328] width 39 height 115
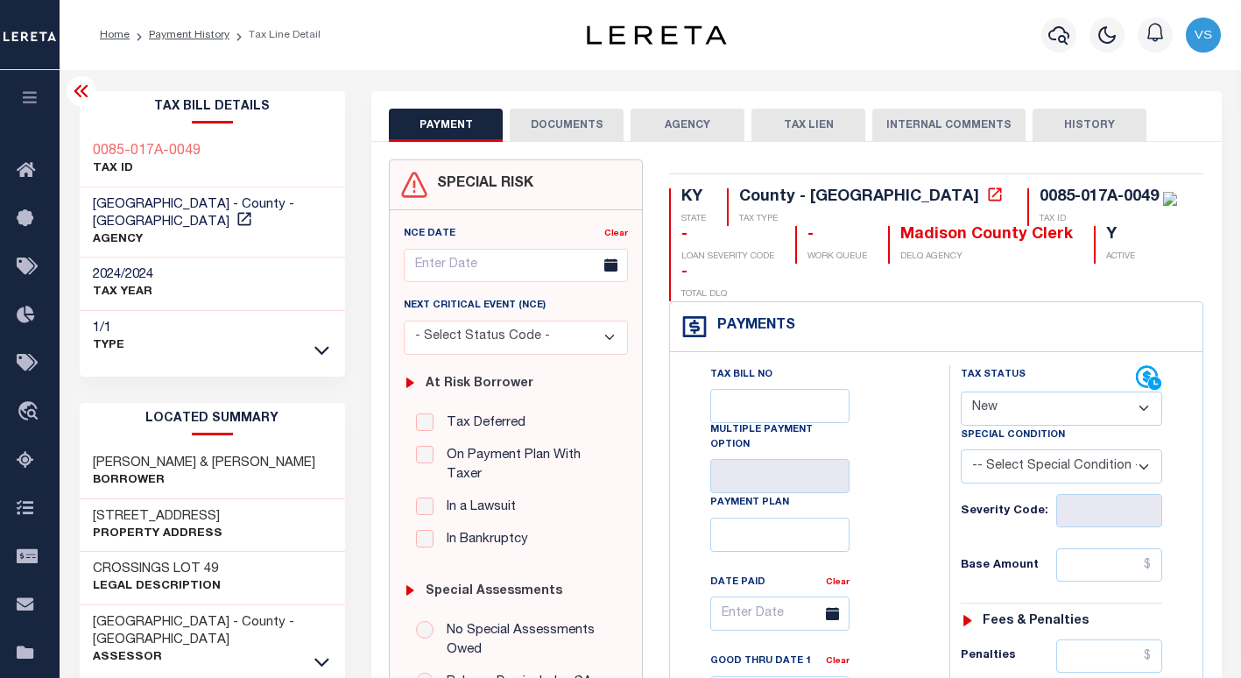
drag, startPoint x: 221, startPoint y: 498, endPoint x: 87, endPoint y: 492, distance: 134.1
click at [87, 499] on div "136 CROSSING VIEW DR Property Address" at bounding box center [213, 525] width 266 height 53
copy h3 "136 CROSSING VIEW"
click at [168, 36] on link "Payment History" at bounding box center [189, 35] width 81 height 11
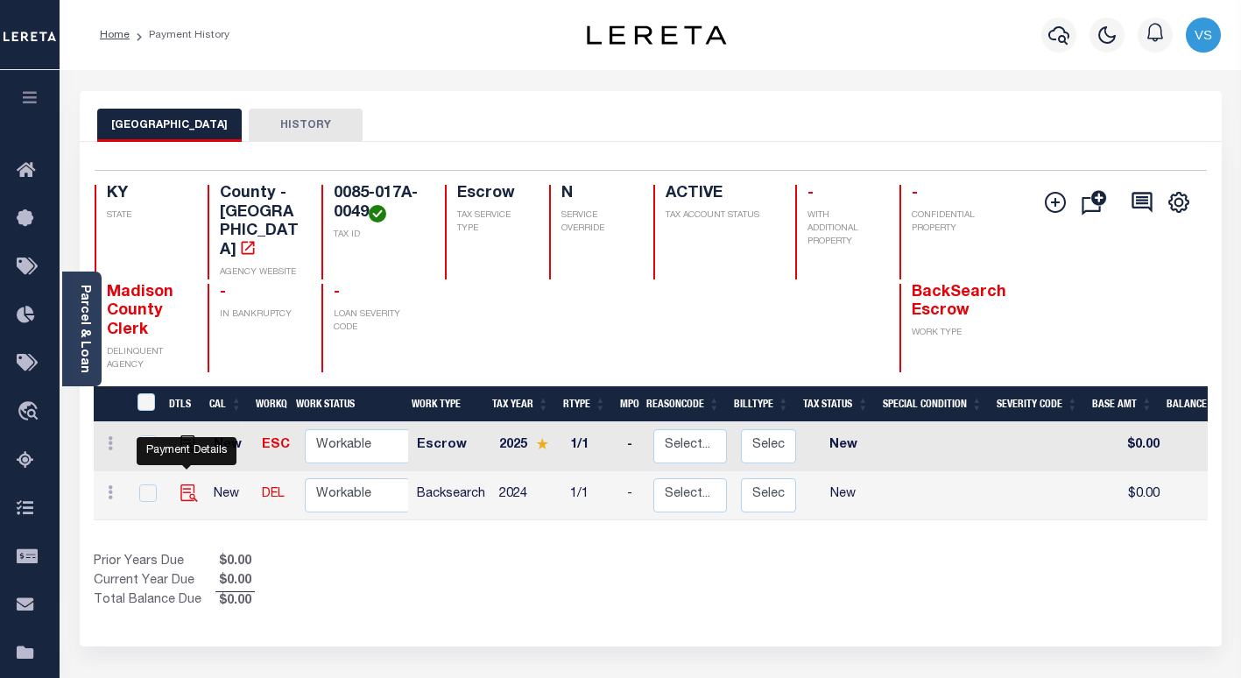
click at [185, 484] on img "" at bounding box center [189, 493] width 18 height 18
checkbox input "true"
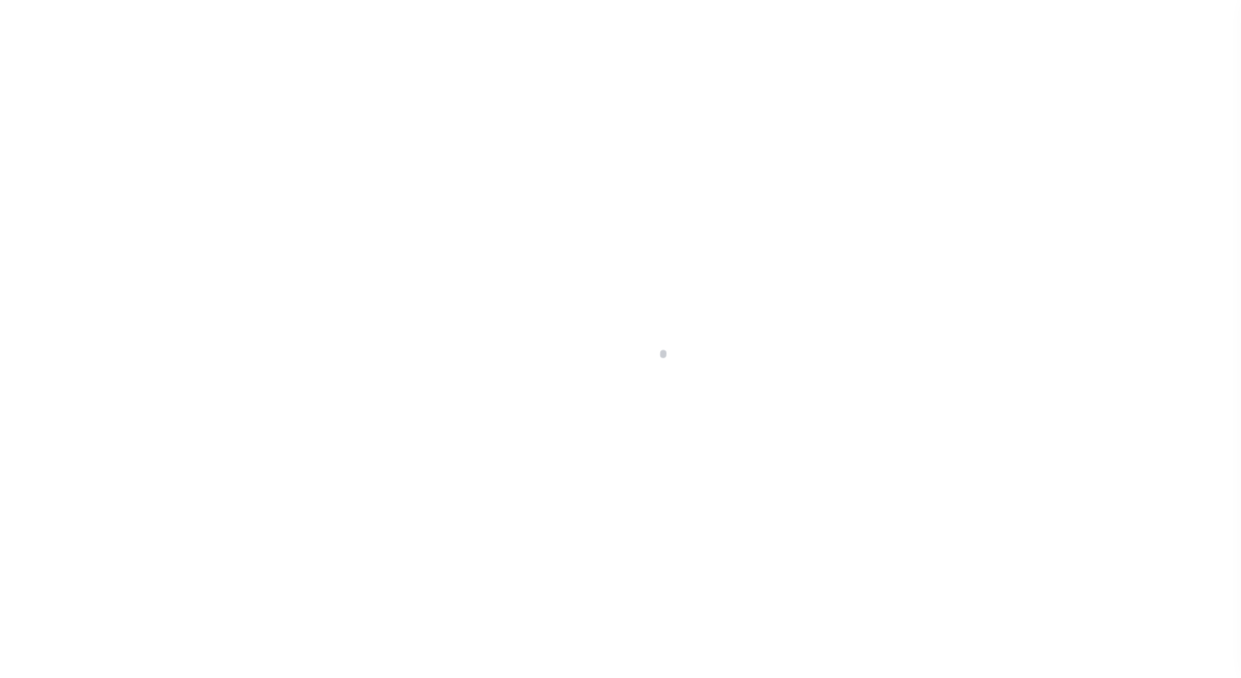
select select "NW2"
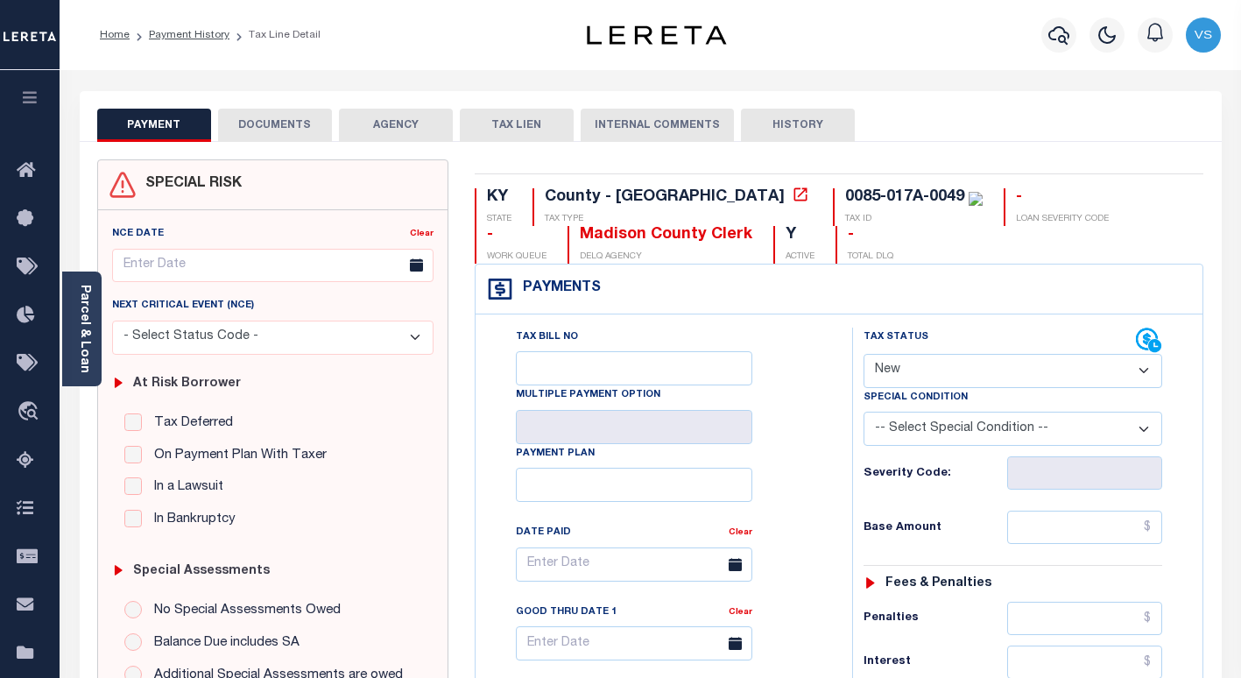
click at [260, 124] on button "DOCUMENTS" at bounding box center [275, 125] width 114 height 33
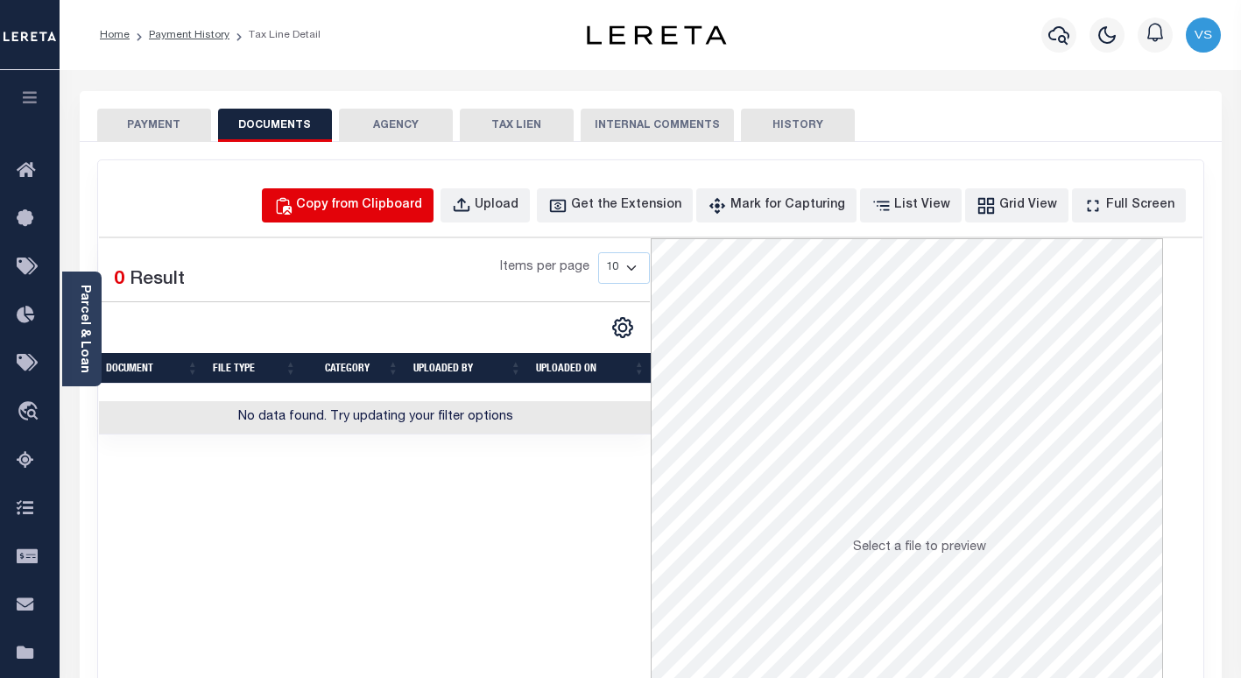
click at [398, 208] on div "Copy from Clipboard" at bounding box center [359, 205] width 126 height 19
select select "POP"
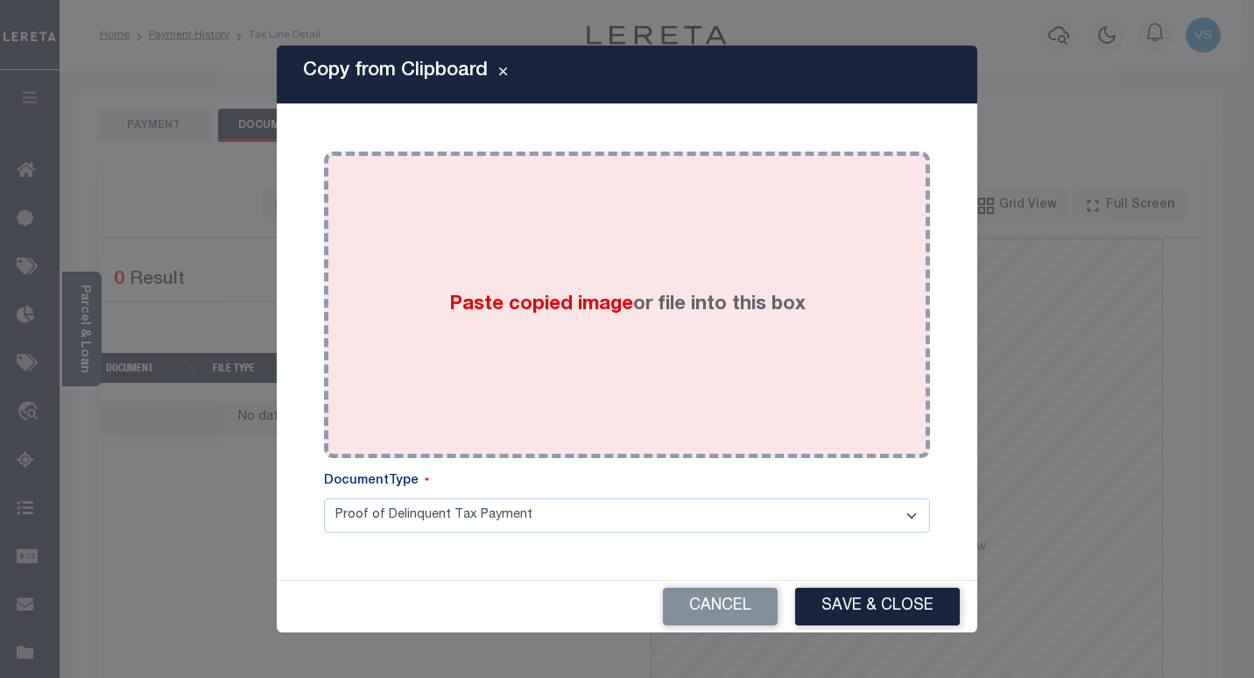
click at [505, 306] on span "Paste copied image" at bounding box center [541, 304] width 184 height 19
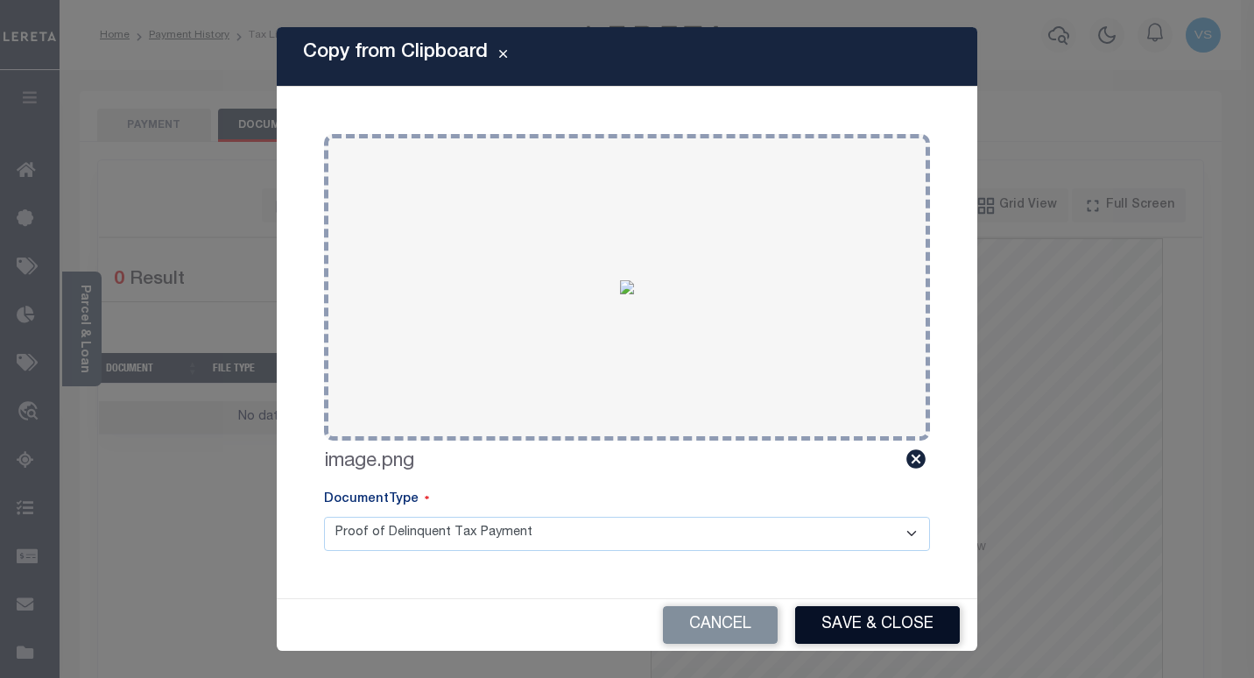
click at [827, 615] on button "Save & Close" at bounding box center [877, 625] width 165 height 38
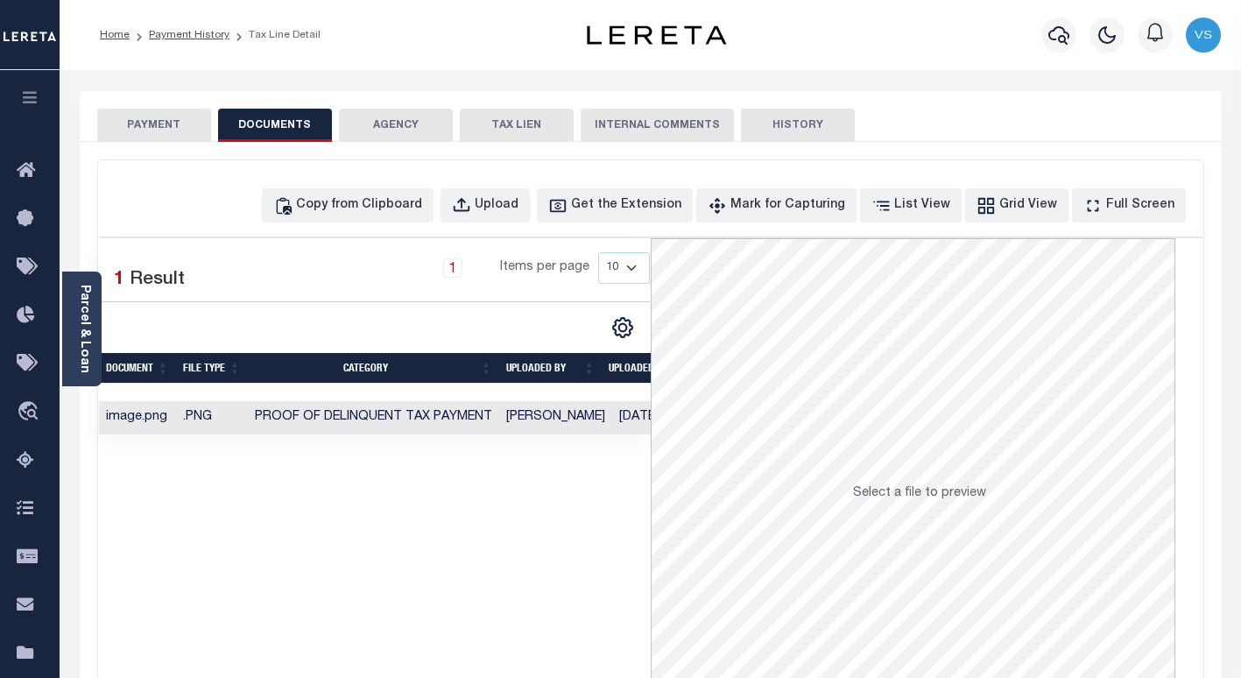
click at [154, 124] on button "PAYMENT" at bounding box center [154, 125] width 114 height 33
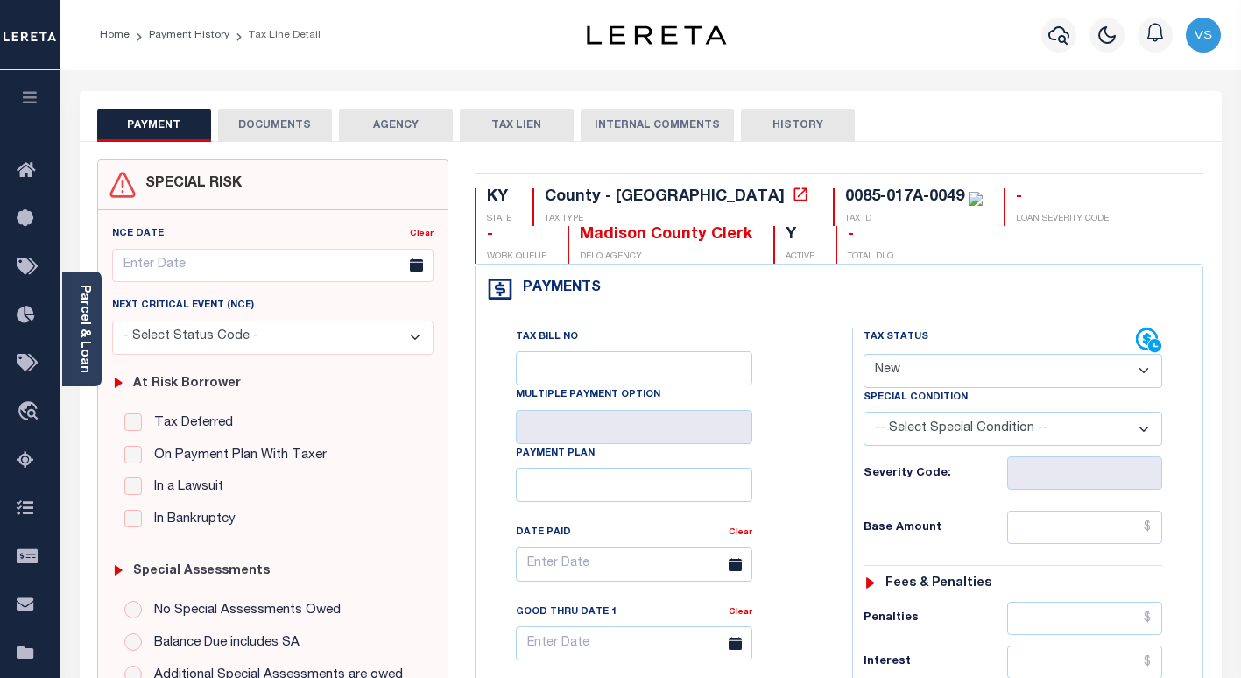
click at [917, 375] on select "- Select Status Code - Open Due/Unpaid Paid Incomplete No Tax Due Internal Refu…" at bounding box center [1012, 371] width 299 height 34
select select "PYD"
click at [863, 355] on select "- Select Status Code - Open Due/Unpaid Paid Incomplete No Tax Due Internal Refu…" at bounding box center [1012, 371] width 299 height 34
type input "09/30/2025"
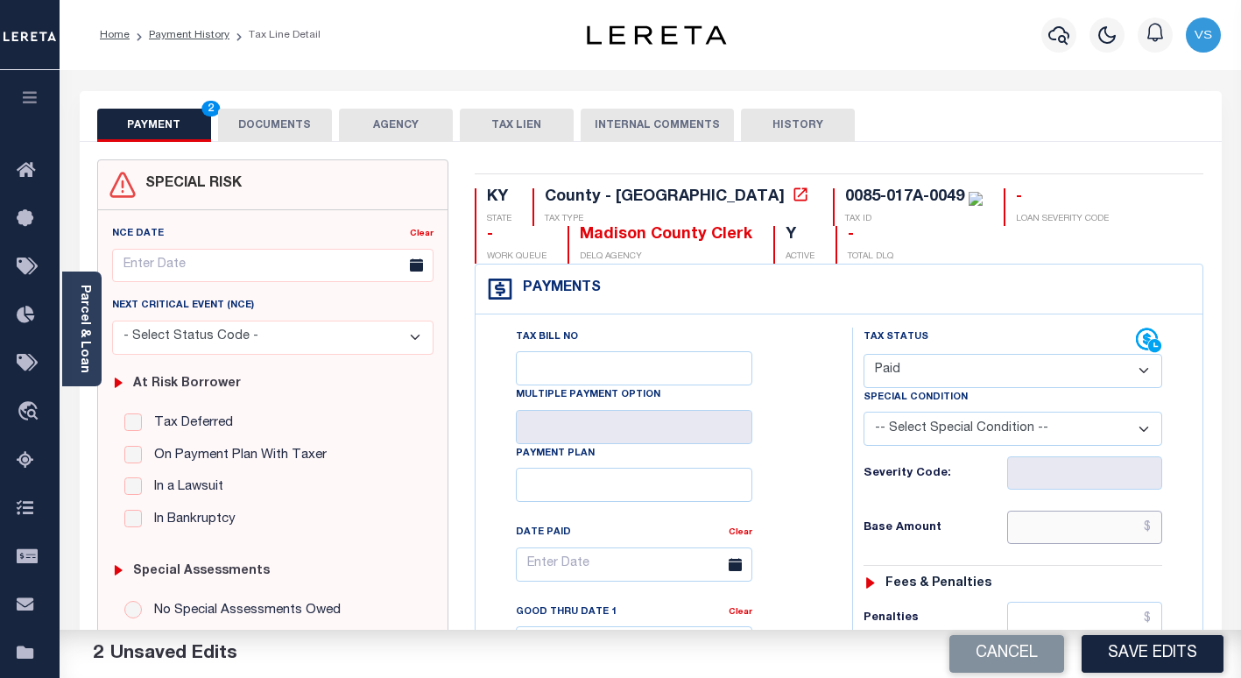
click at [1088, 534] on input "text" at bounding box center [1084, 526] width 155 height 33
paste input "1,830.80"
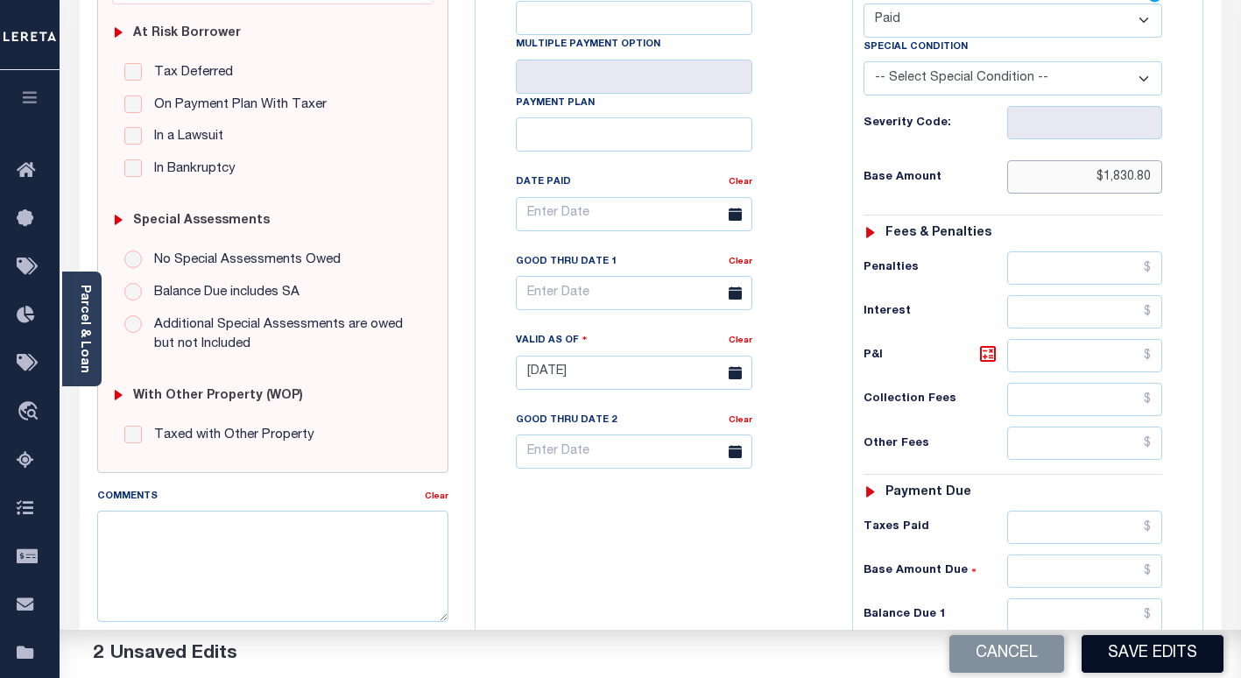
type input "$1,830.80"
click at [1162, 664] on button "Save Edits" at bounding box center [1152, 654] width 142 height 38
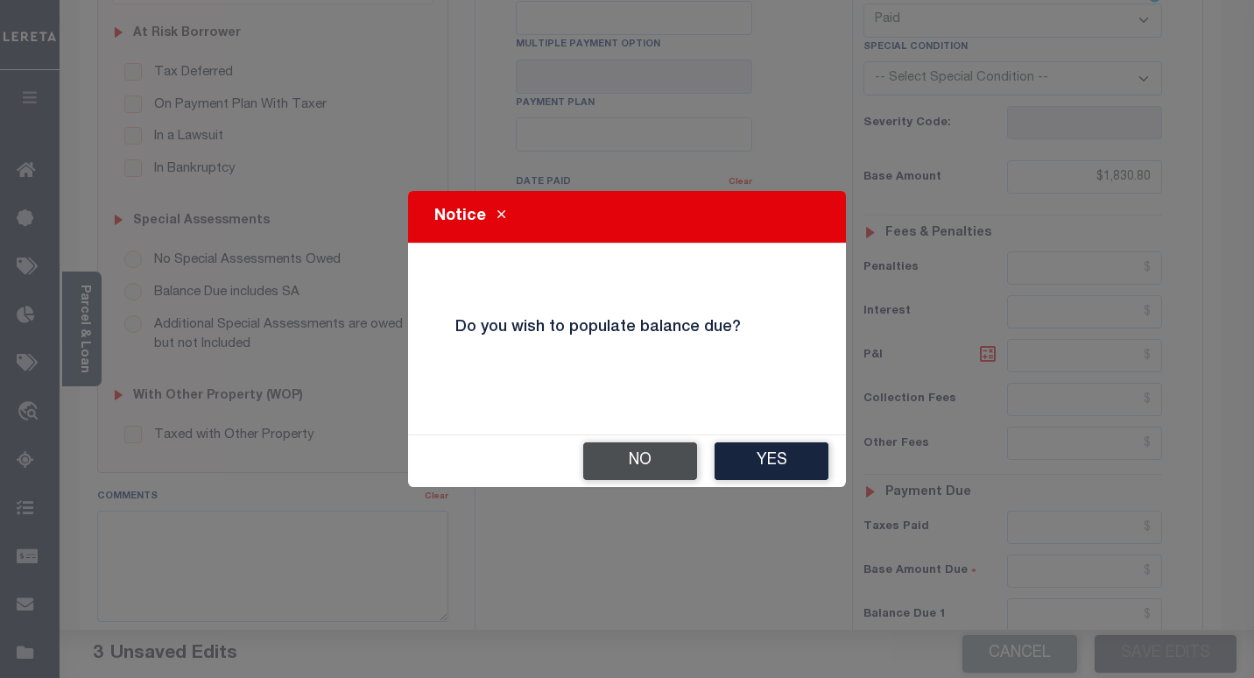
click at [637, 462] on button "No" at bounding box center [640, 461] width 114 height 38
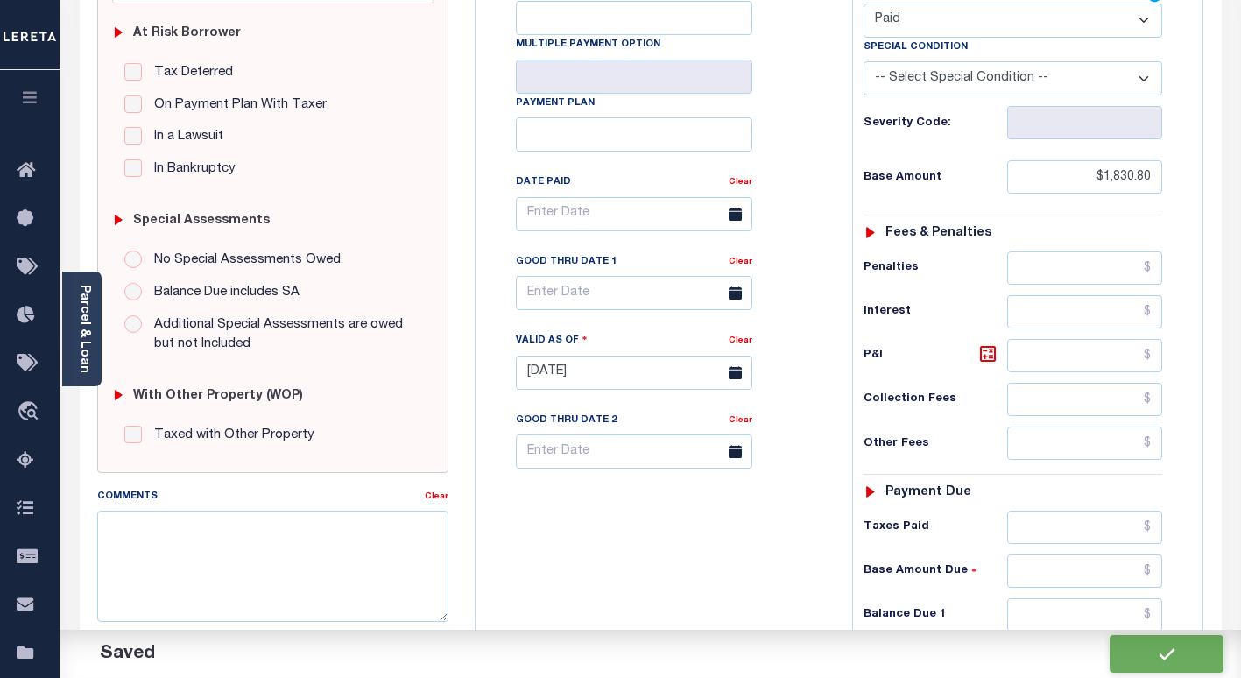
checkbox input "false"
type input "$1,830.8"
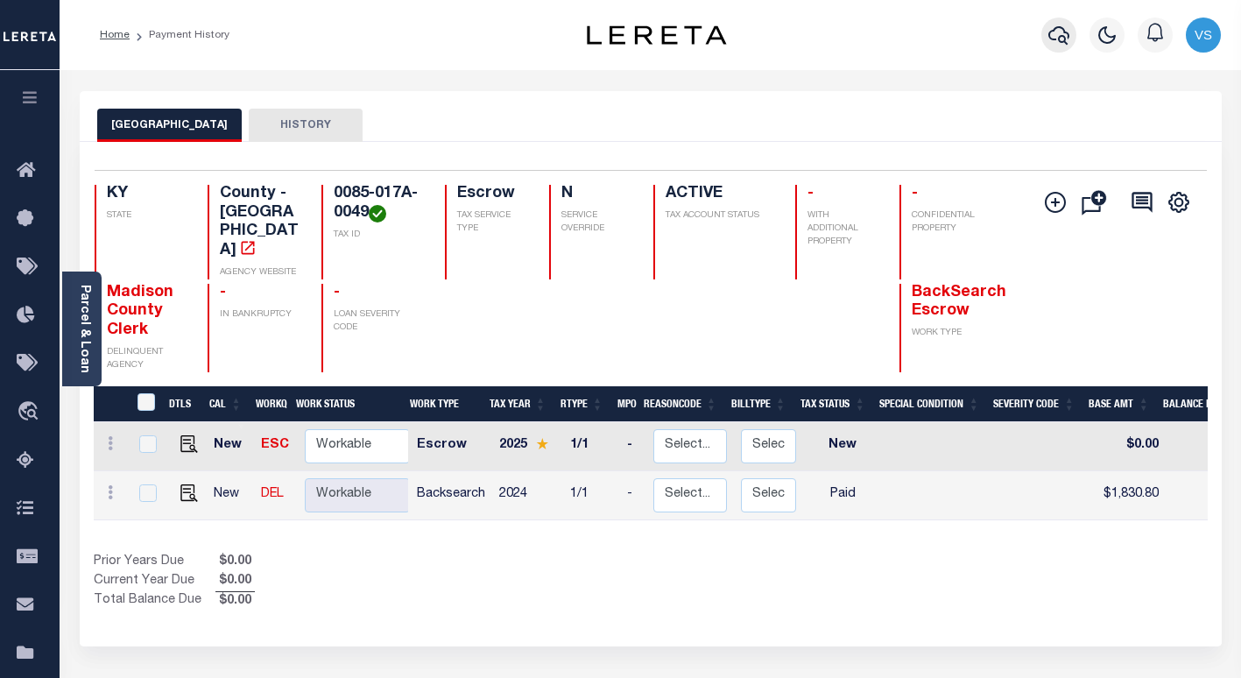
click at [1061, 36] on icon "button" at bounding box center [1058, 35] width 21 height 21
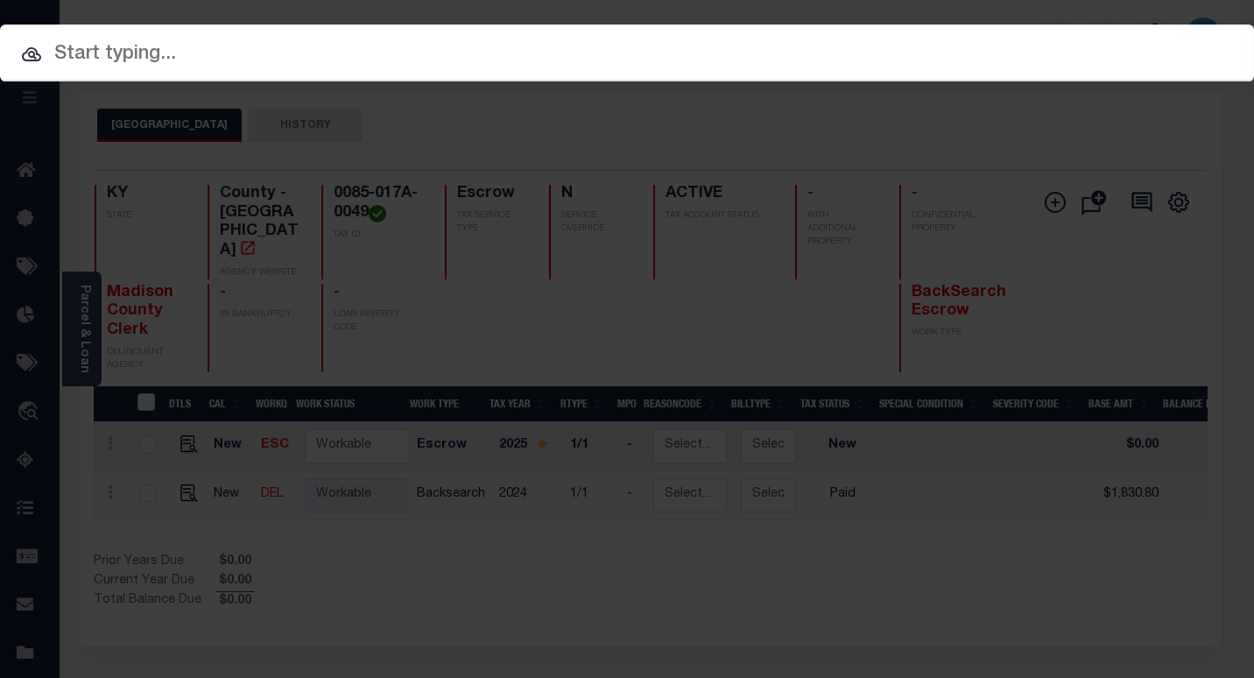
paste input "18704687"
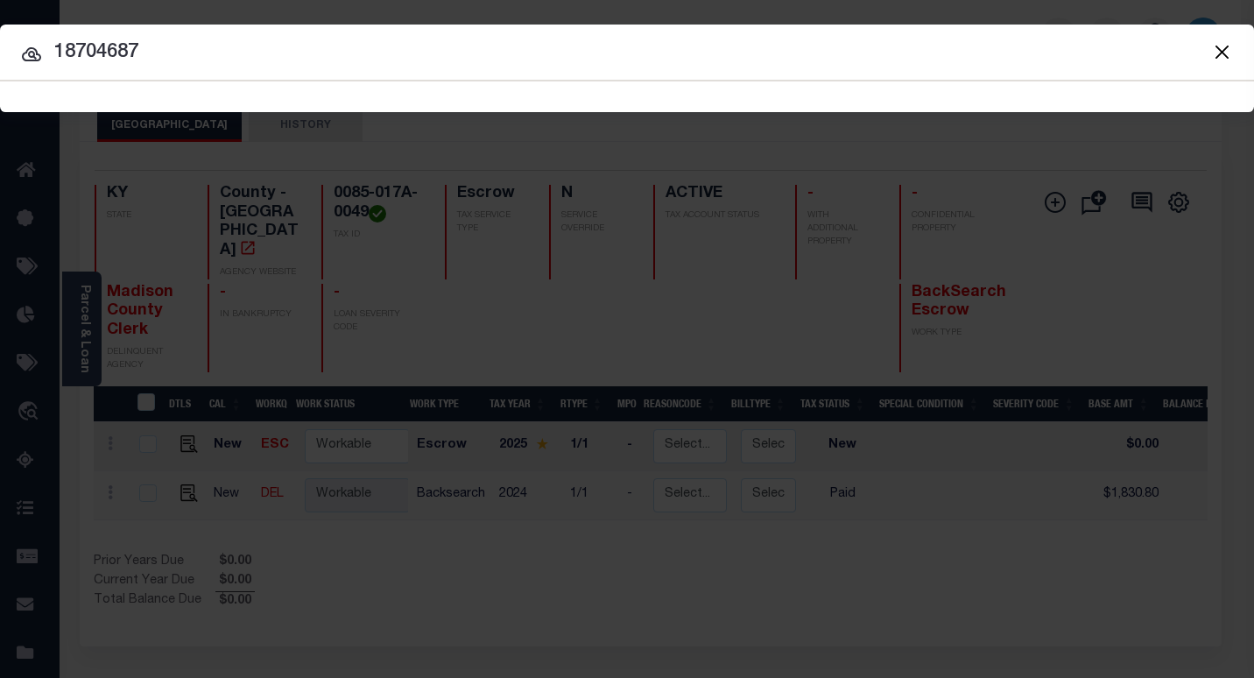
type input "18704687"
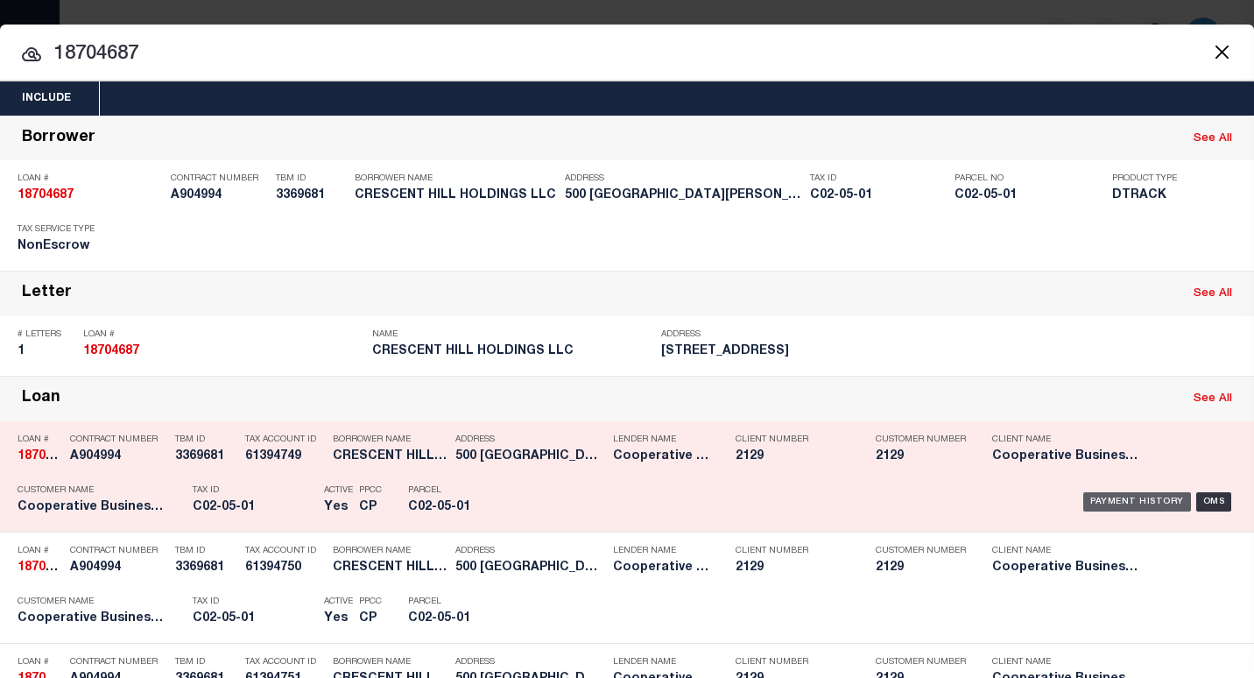
click at [1103, 505] on div "Payment History" at bounding box center [1137, 501] width 108 height 19
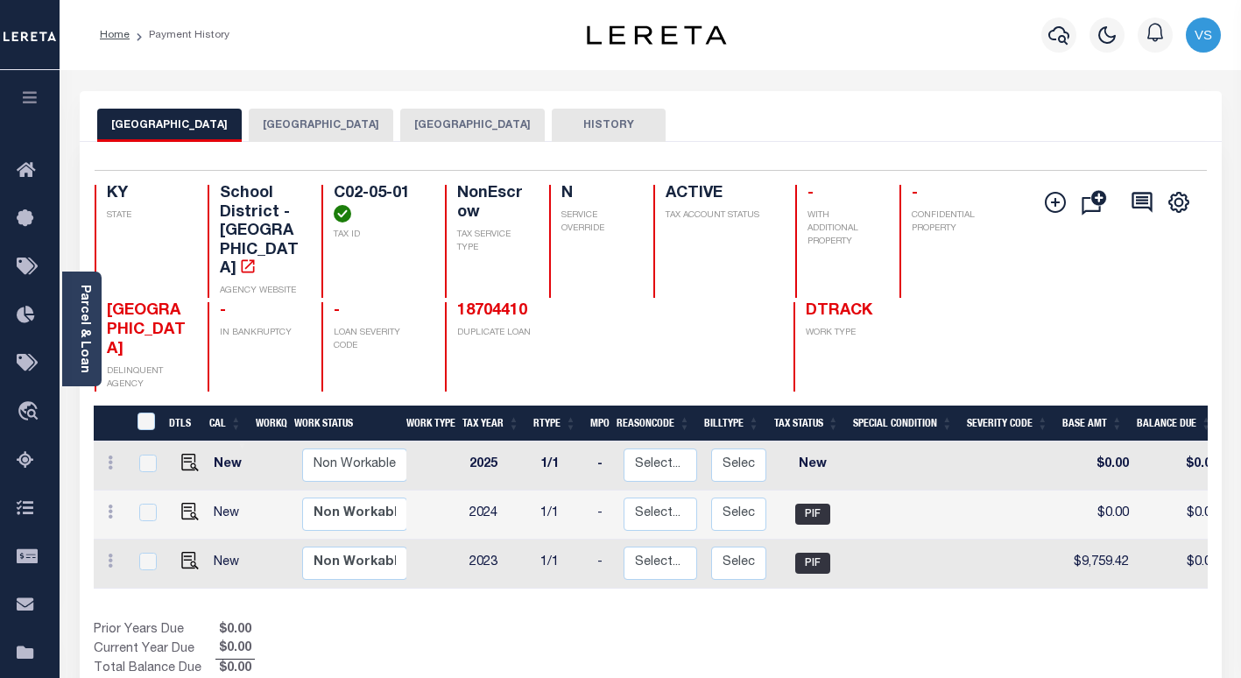
click at [326, 124] on button "[GEOGRAPHIC_DATA]" at bounding box center [321, 125] width 144 height 33
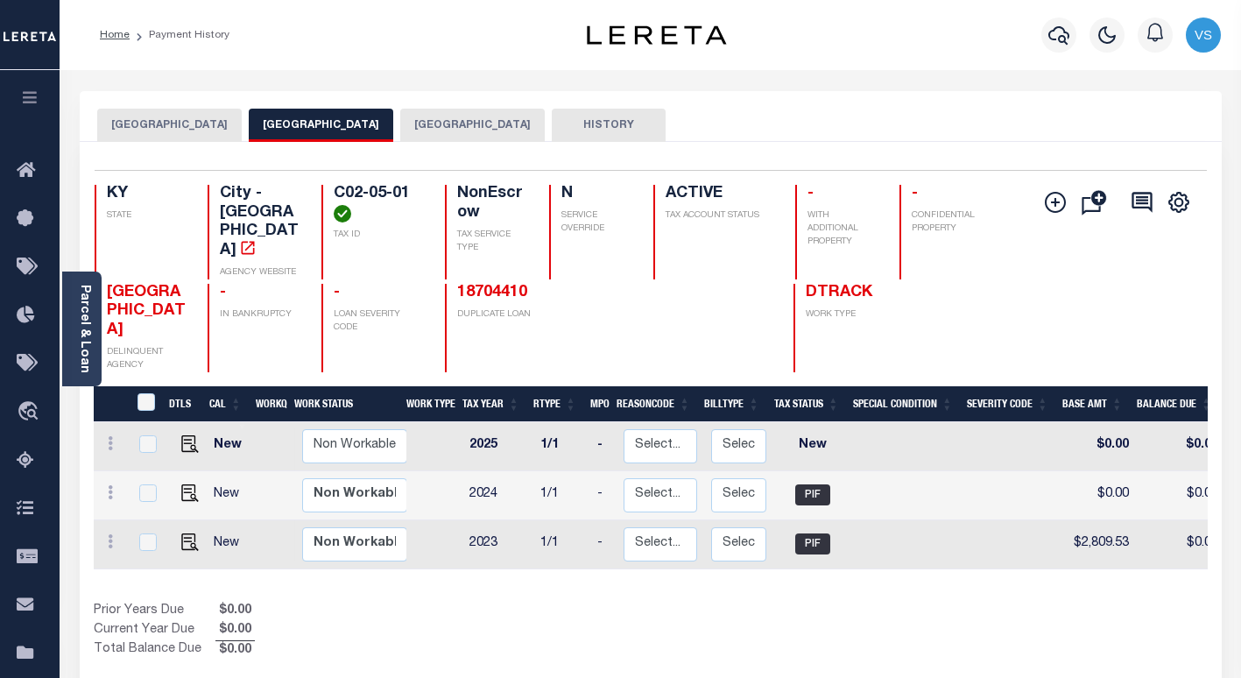
click at [479, 117] on button "[GEOGRAPHIC_DATA]" at bounding box center [472, 125] width 144 height 33
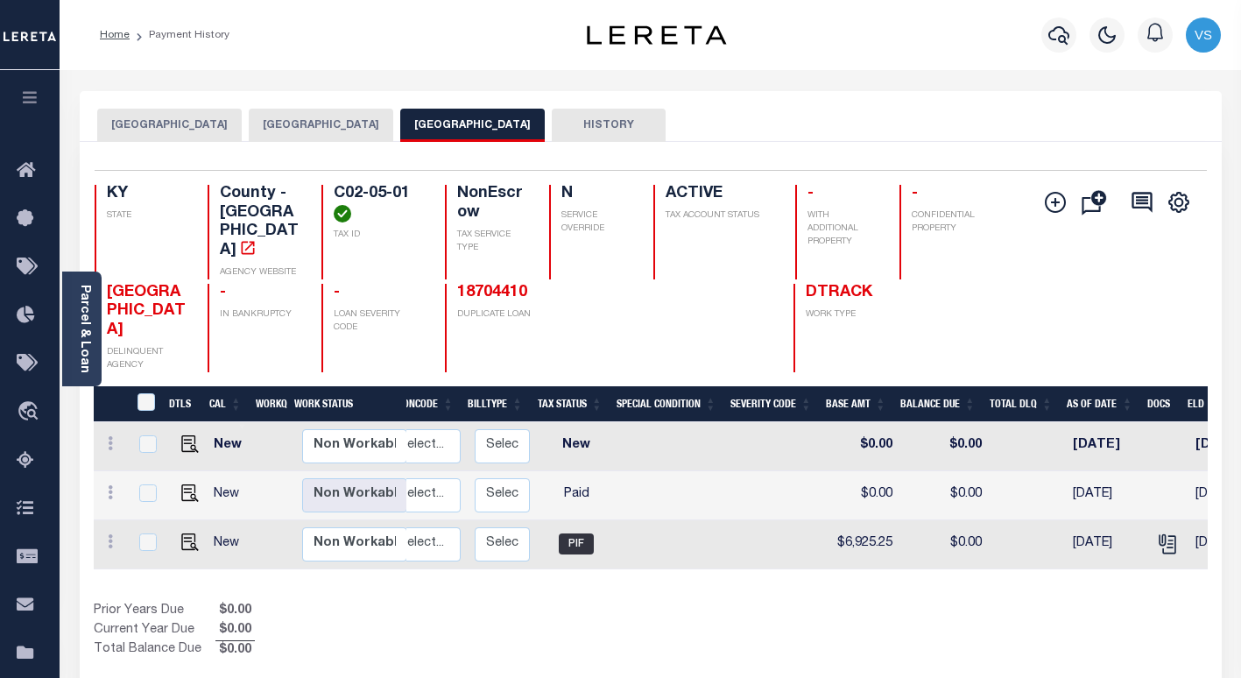
scroll to position [0, 243]
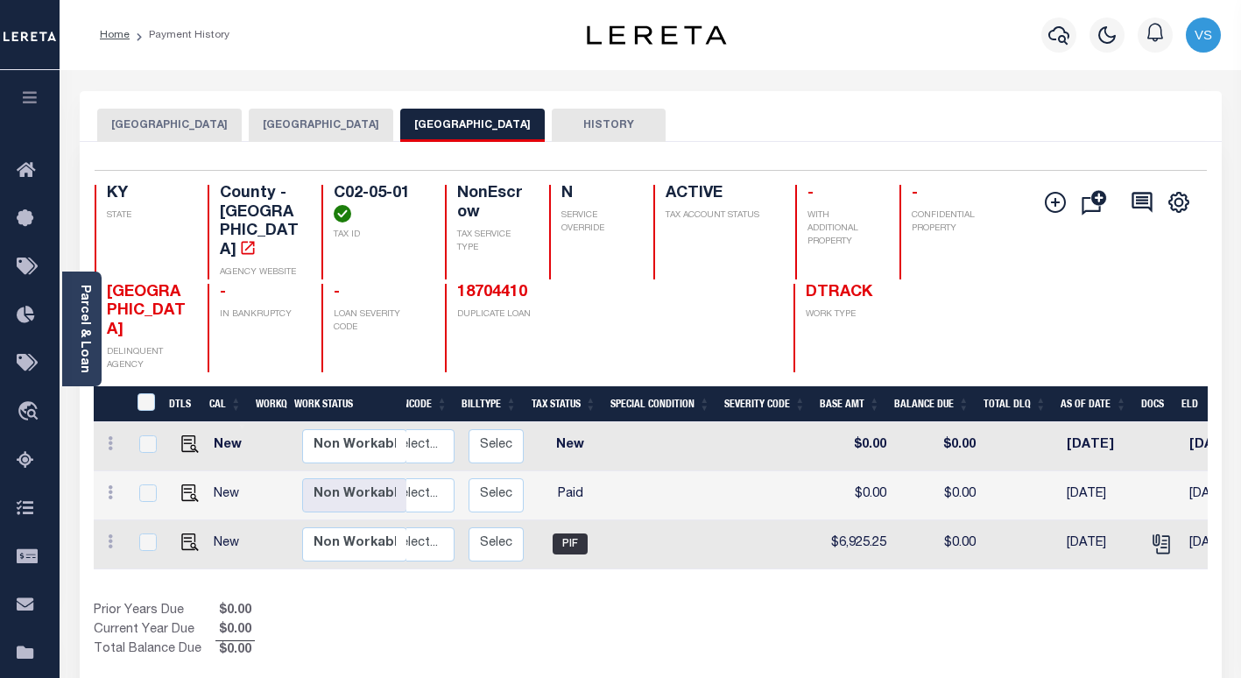
click at [299, 119] on button "[GEOGRAPHIC_DATA]" at bounding box center [321, 125] width 144 height 33
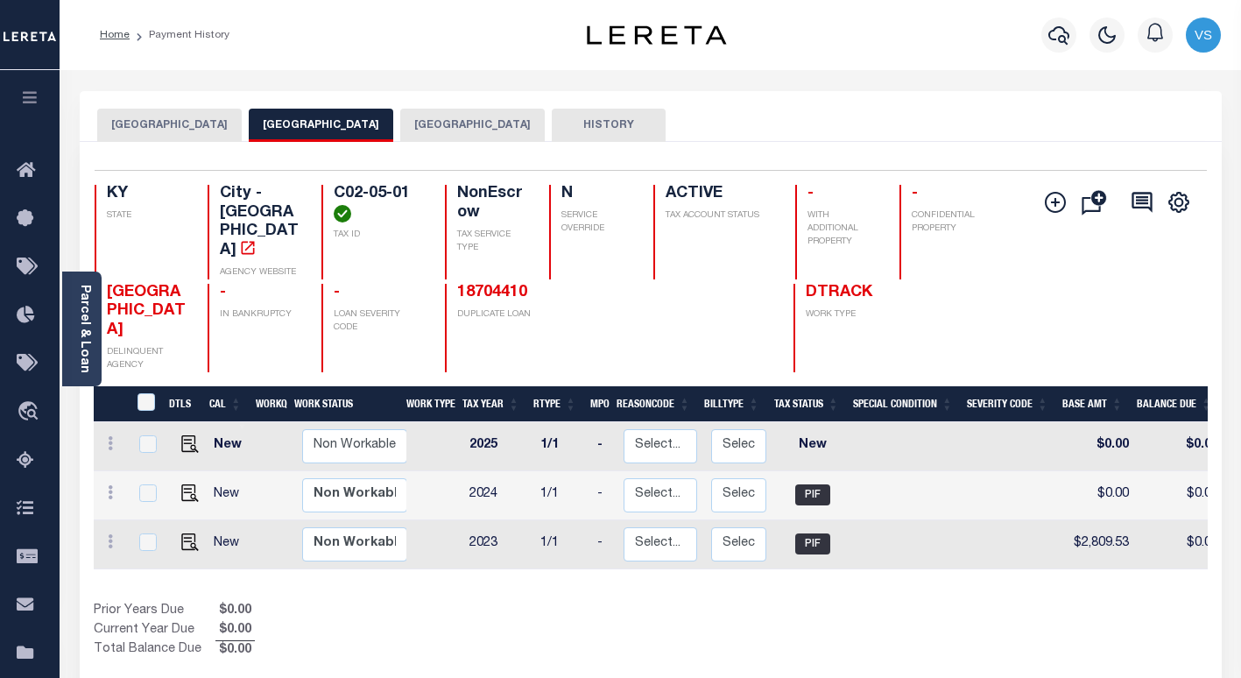
scroll to position [88, 0]
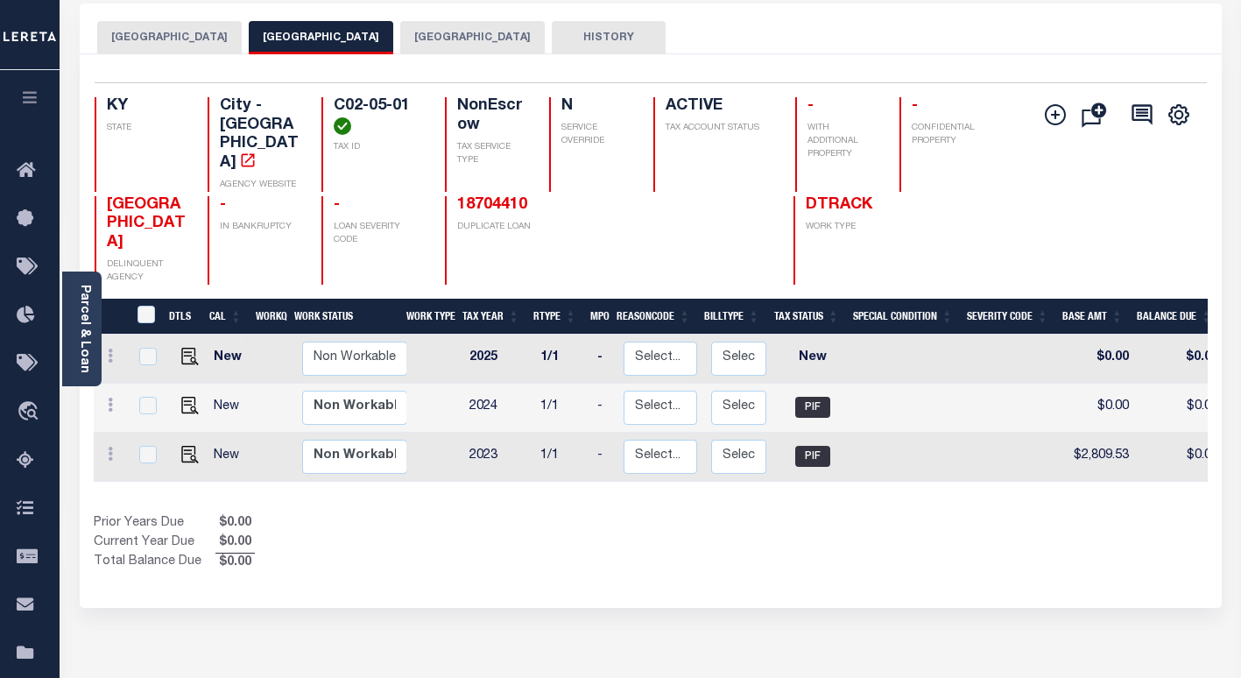
click at [198, 40] on button "CAMPBELLSVILLE SCHOOL" at bounding box center [169, 37] width 144 height 33
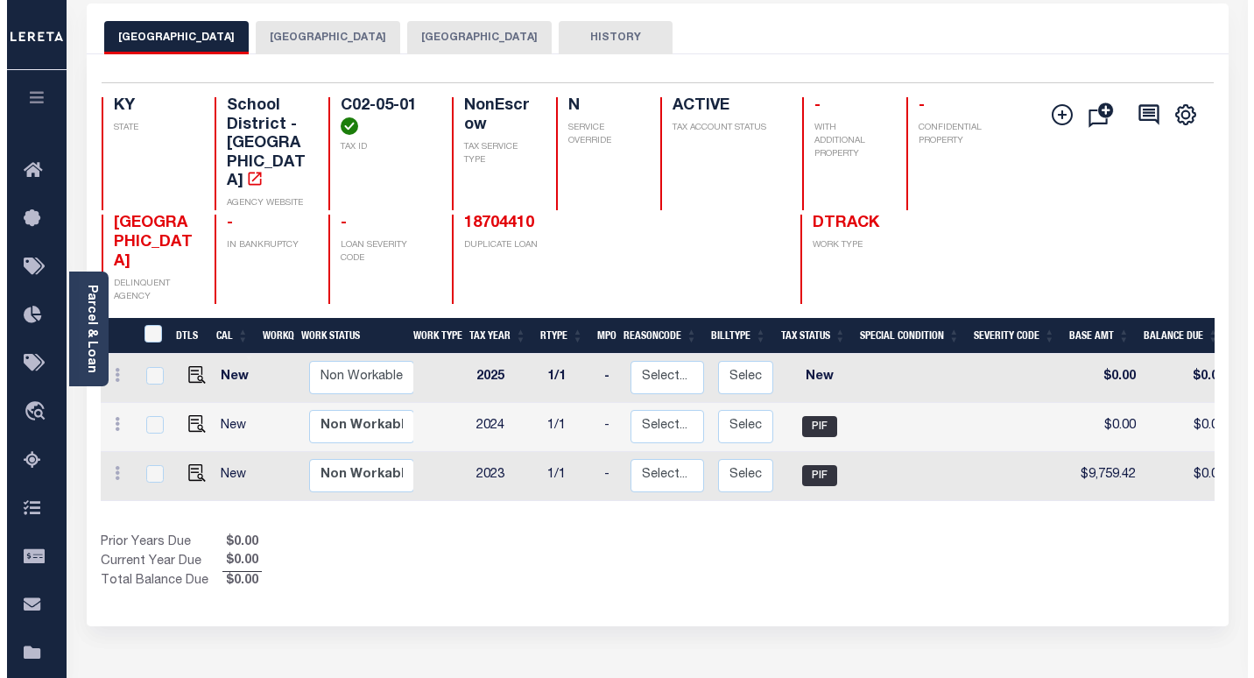
scroll to position [0, 0]
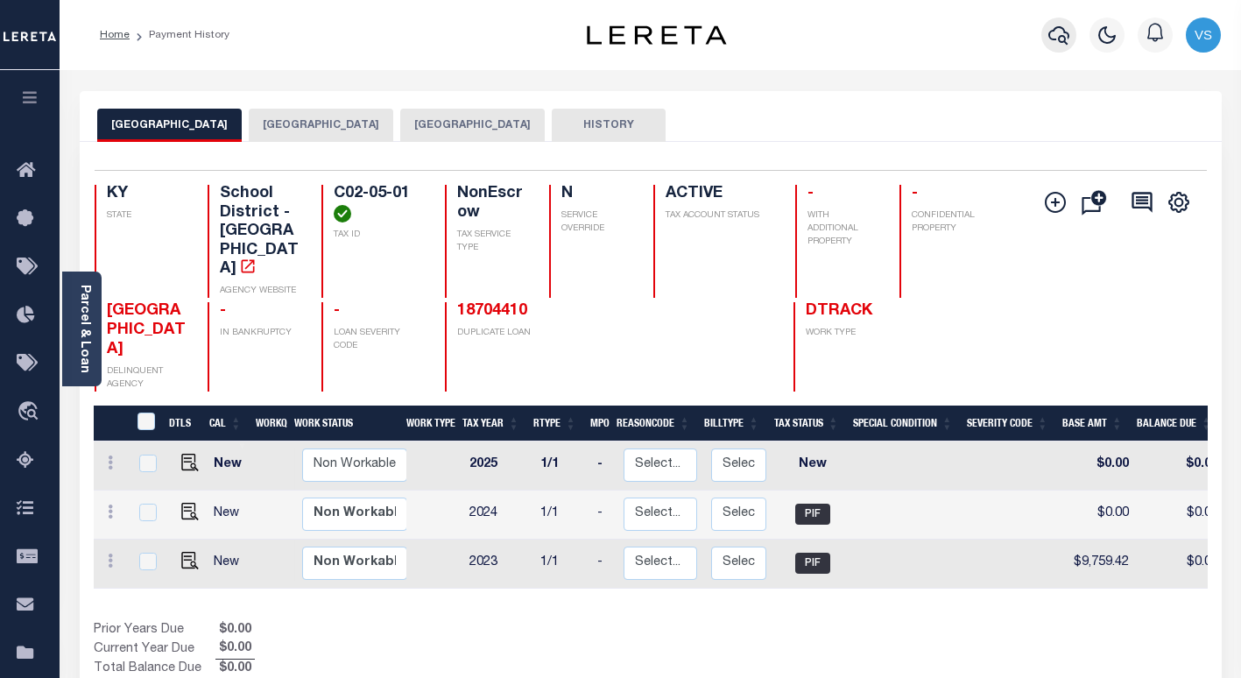
click at [1057, 36] on icon "button" at bounding box center [1058, 35] width 21 height 21
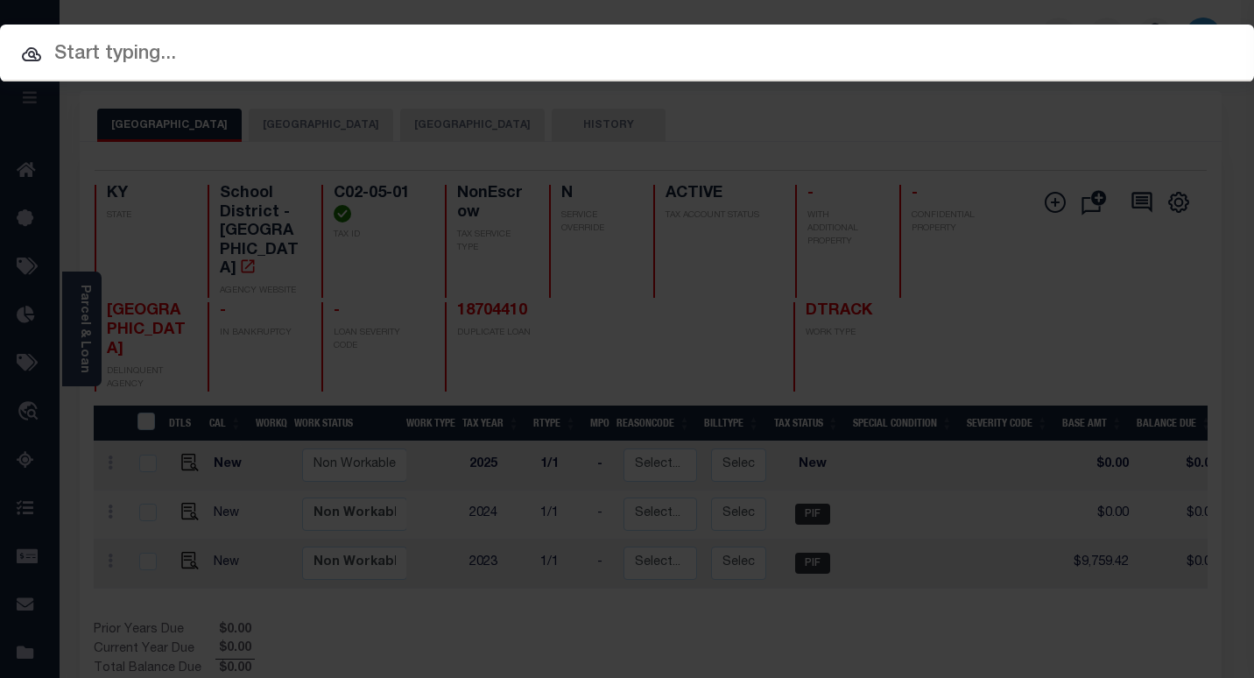
paste input "645171130"
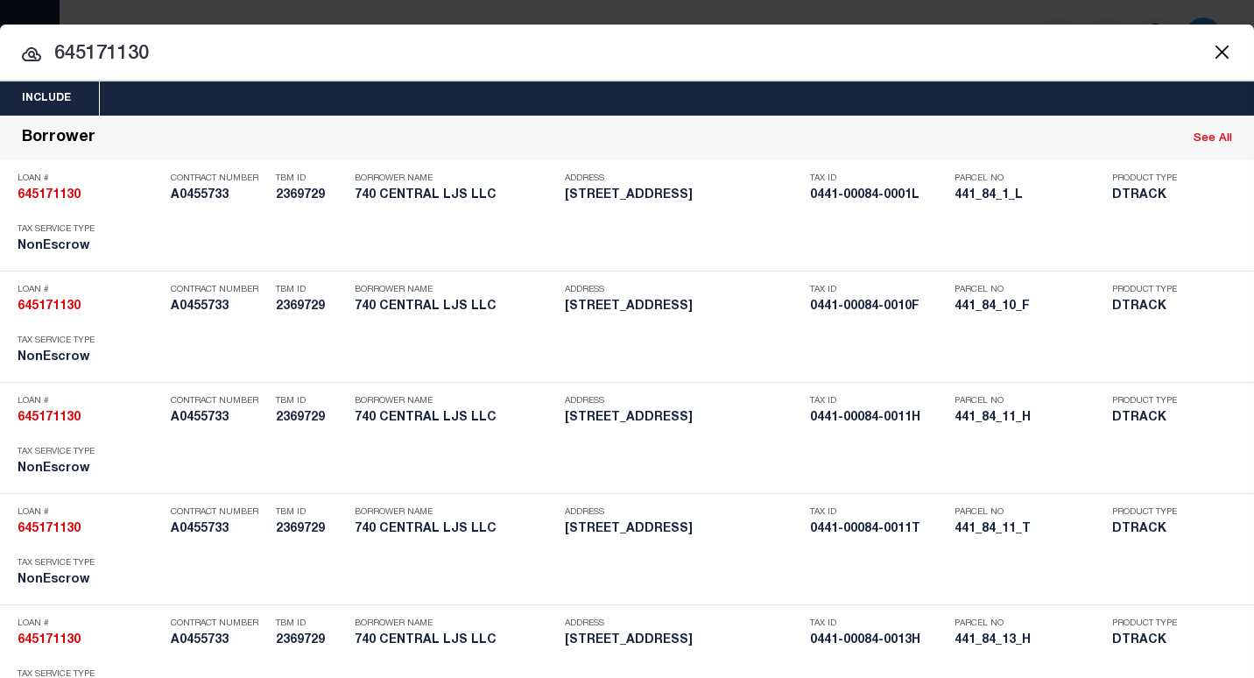
type input "645171130"
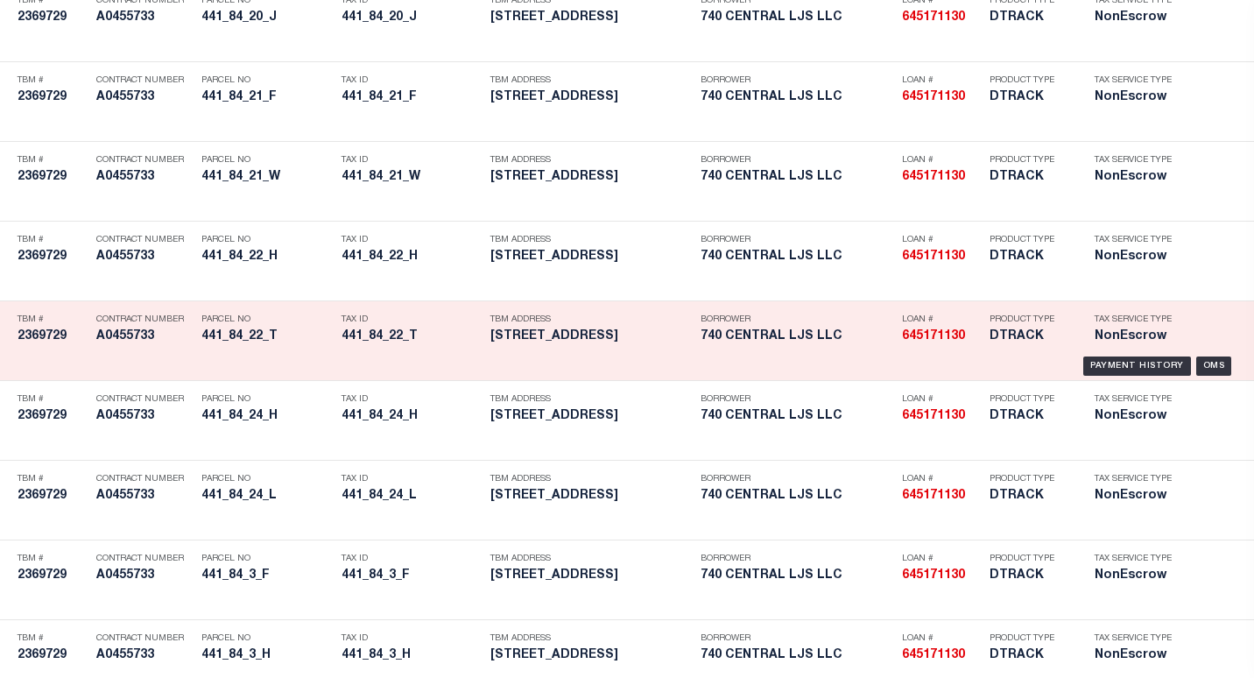
scroll to position [6472, 0]
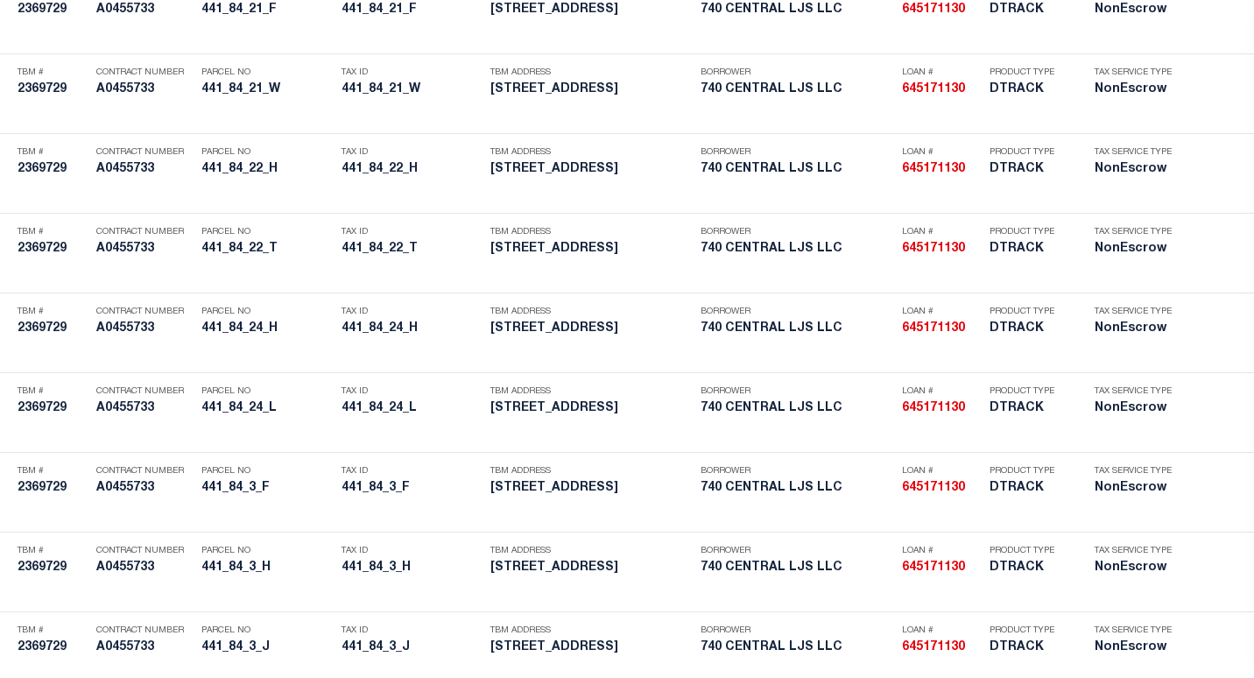
drag, startPoint x: 1143, startPoint y: 281, endPoint x: 1129, endPoint y: 282, distance: 14.0
click at [1139, 281] on div "Payment History" at bounding box center [1137, 278] width 108 height 19
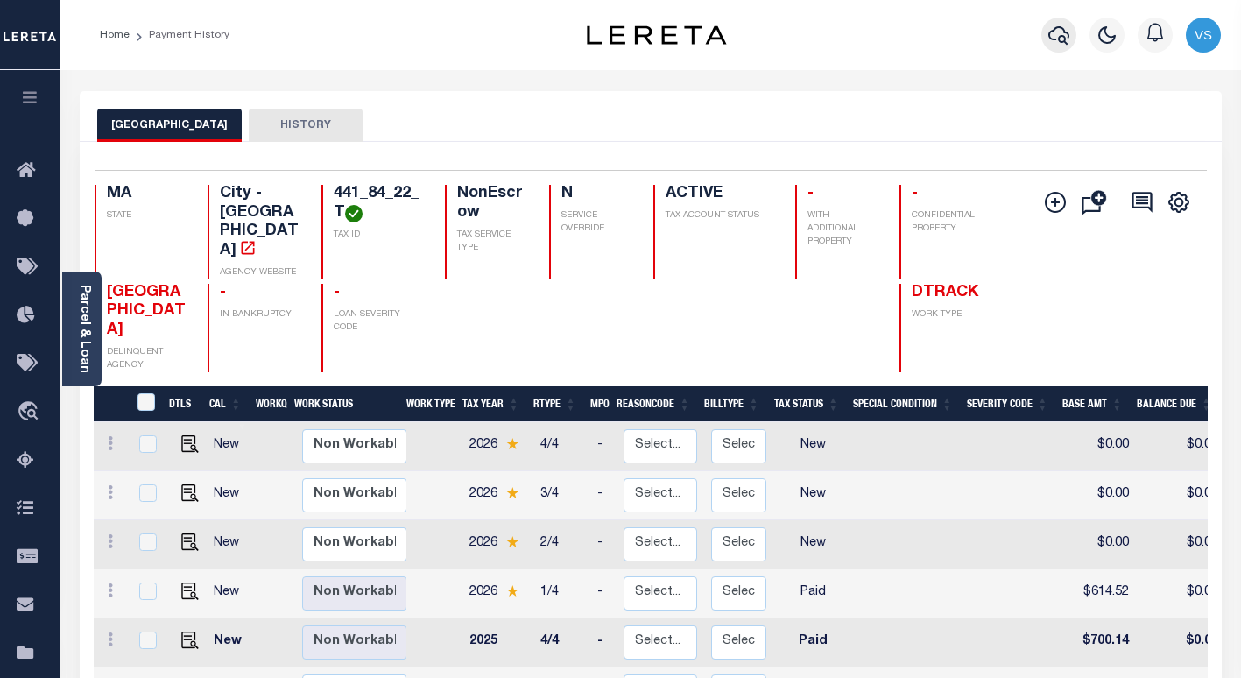
click at [1052, 37] on icon "button" at bounding box center [1058, 35] width 21 height 21
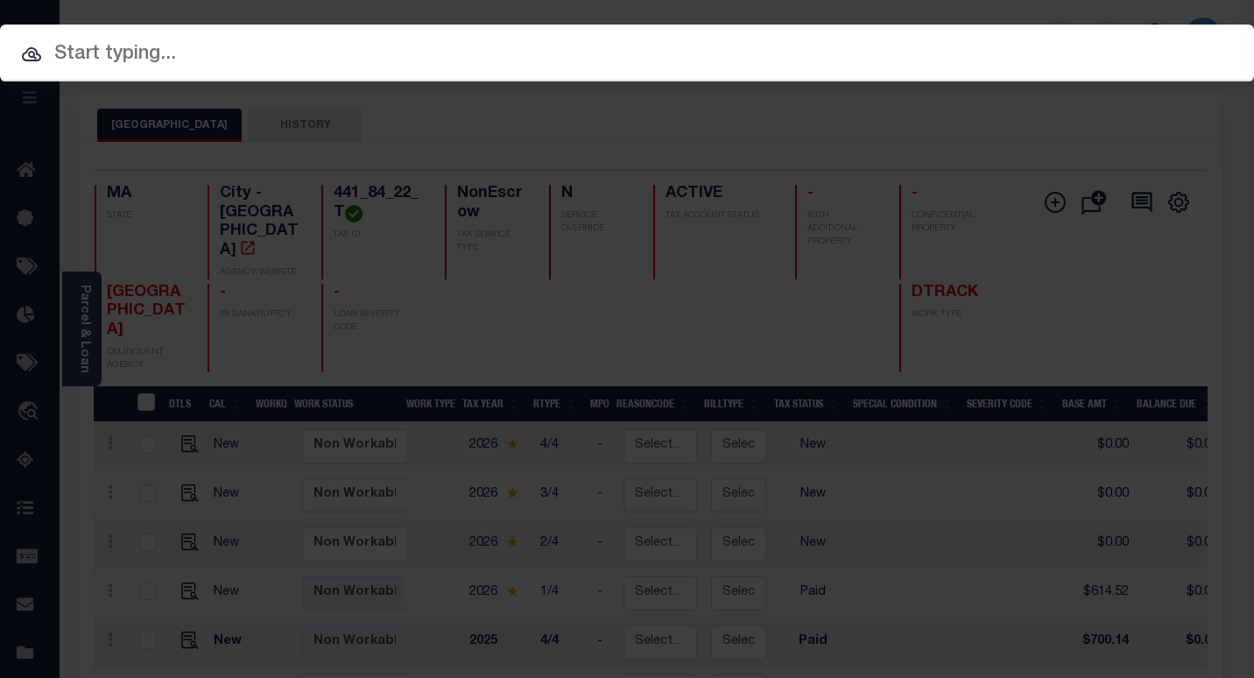
paste input "4712190004411"
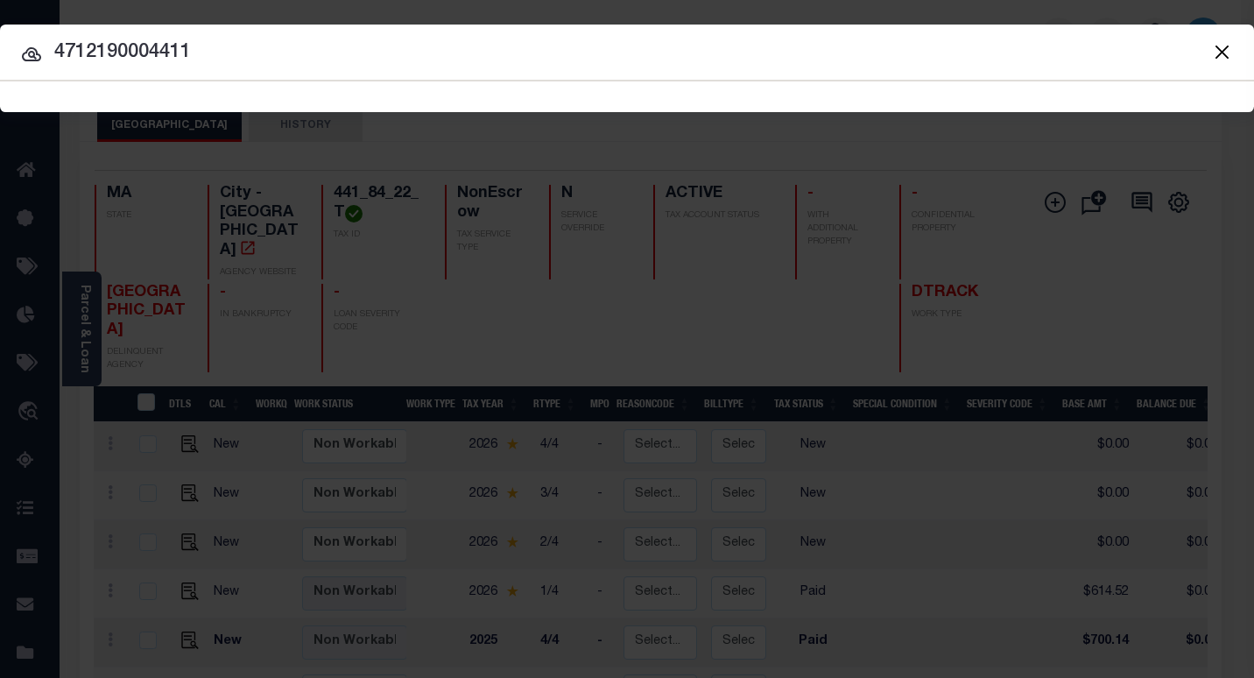
type input "4712190004411"
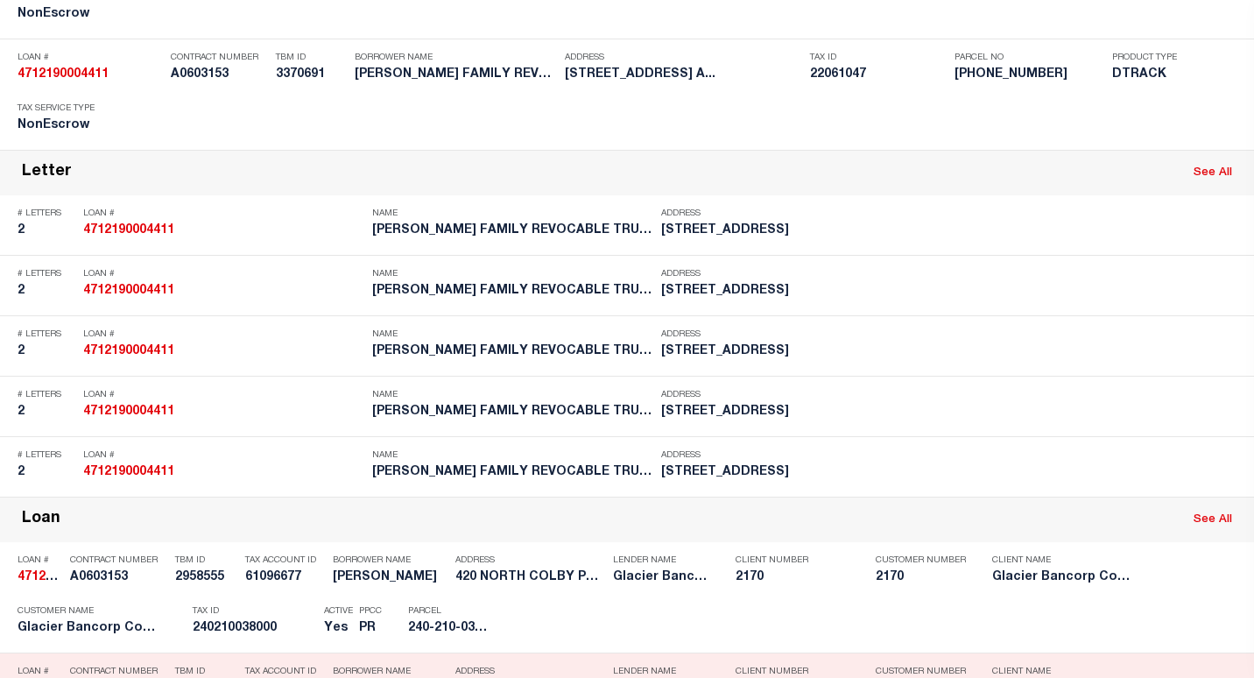
scroll to position [939, 0]
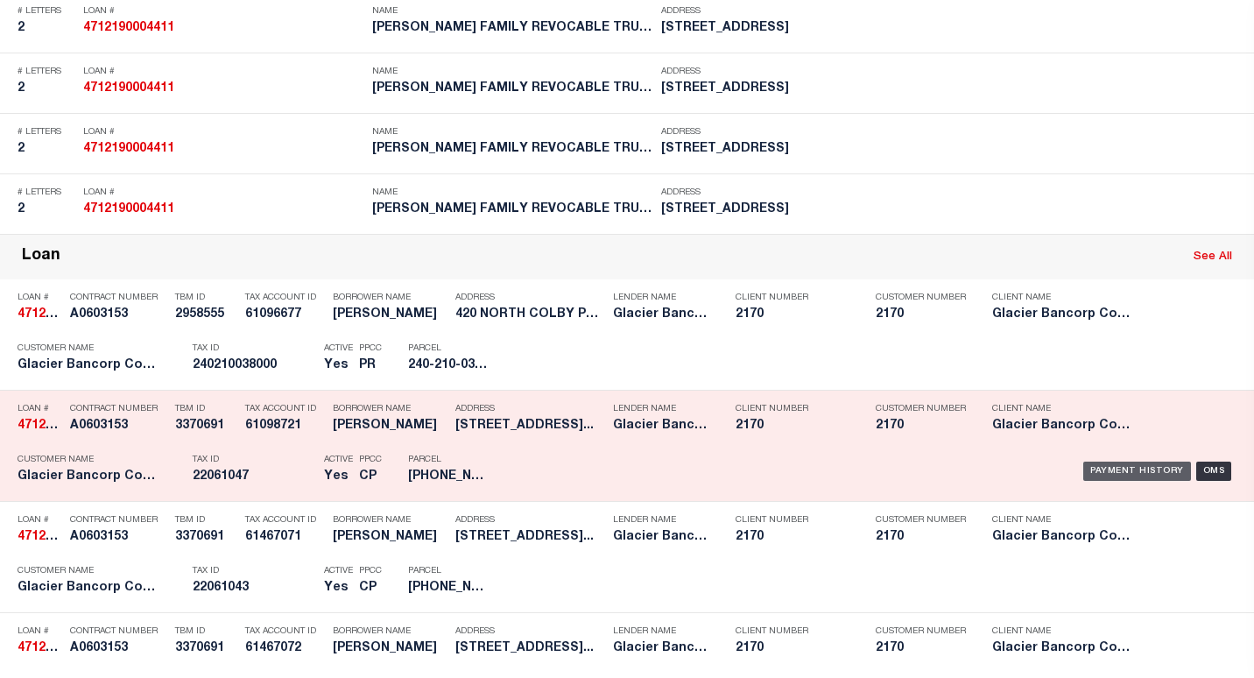
click at [1101, 473] on div "Payment History" at bounding box center [1137, 470] width 108 height 19
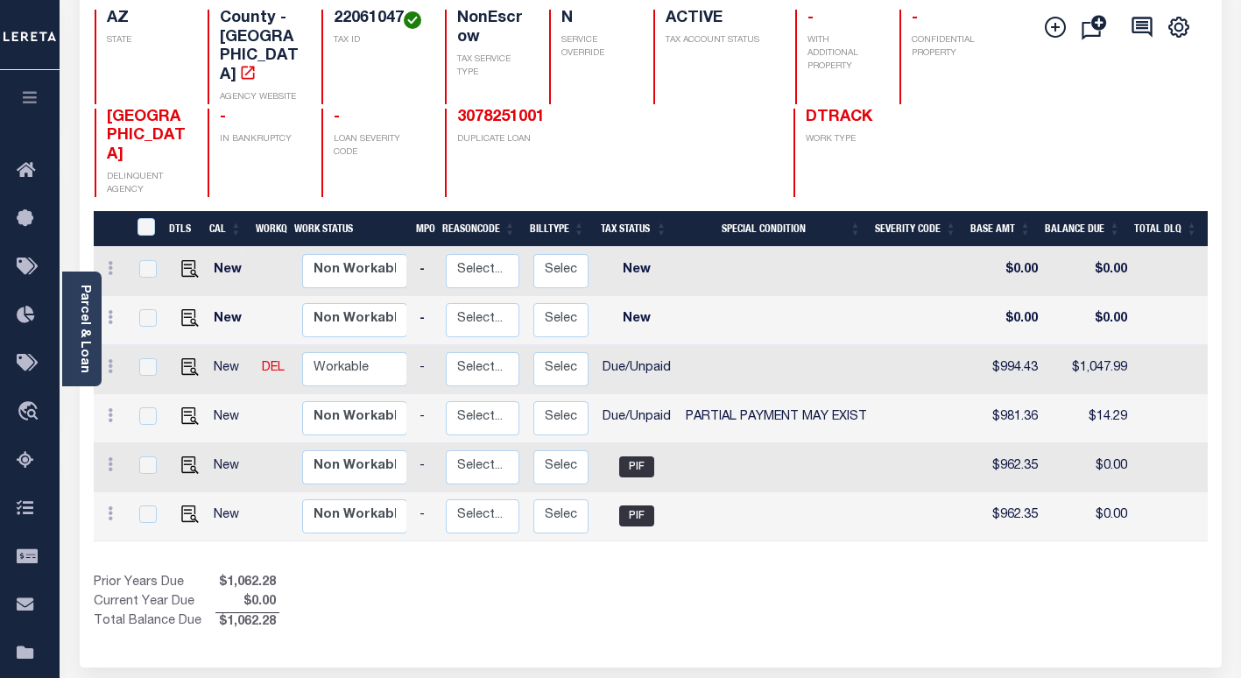
scroll to position [0, 240]
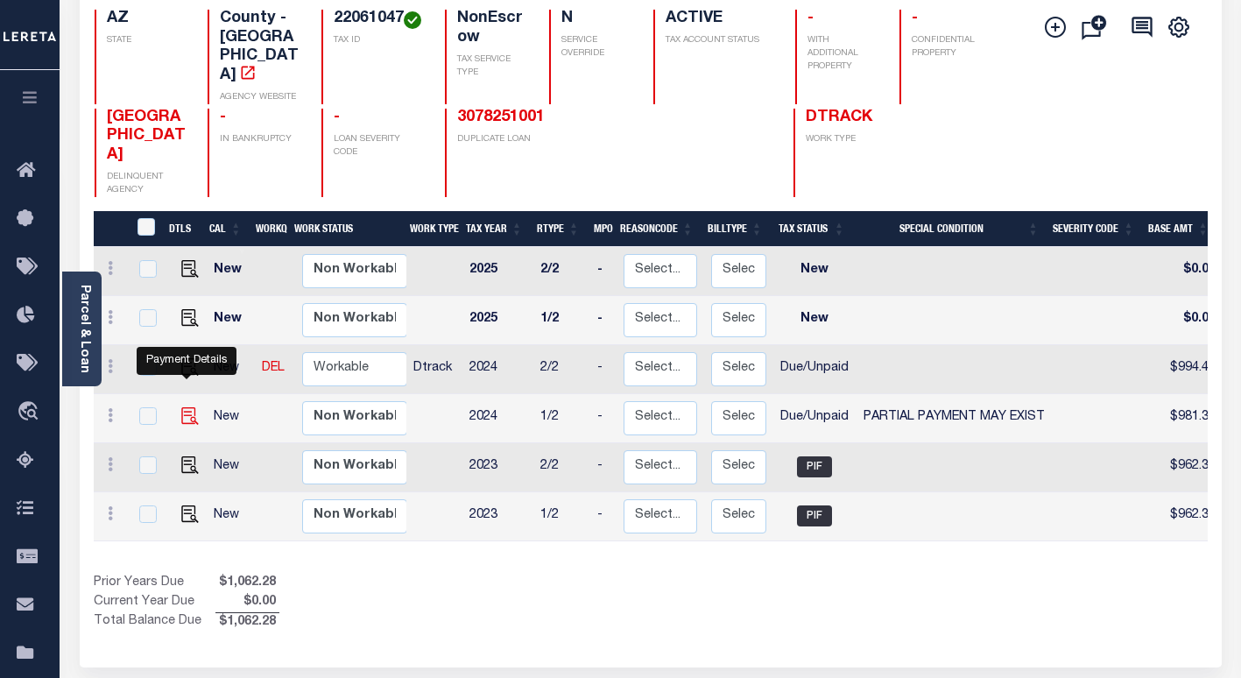
click at [184, 407] on img "" at bounding box center [190, 416] width 18 height 18
checkbox input "true"
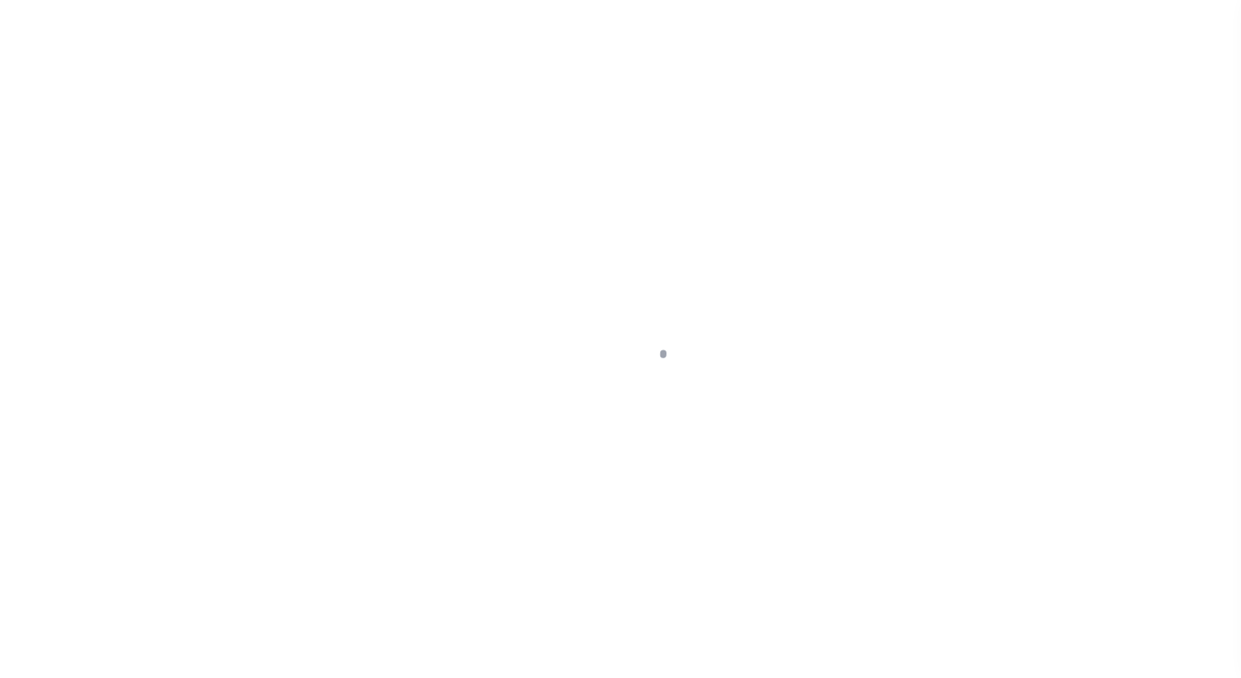
select select "DUE"
select select "15"
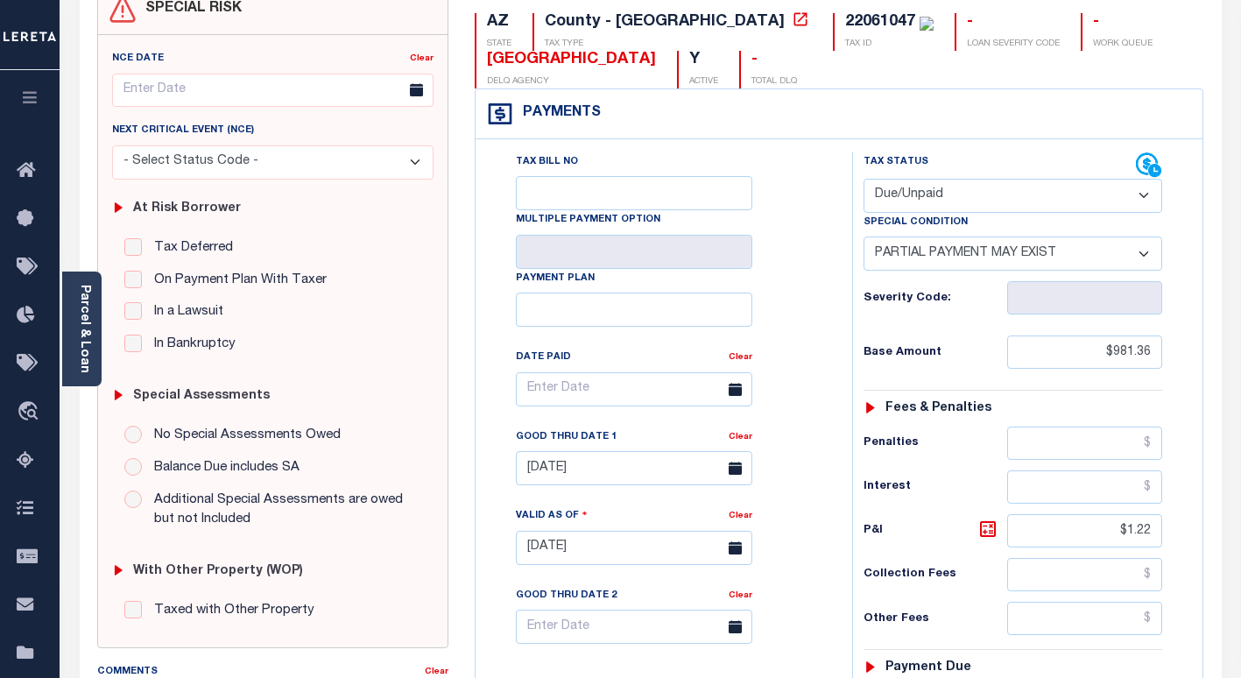
scroll to position [88, 0]
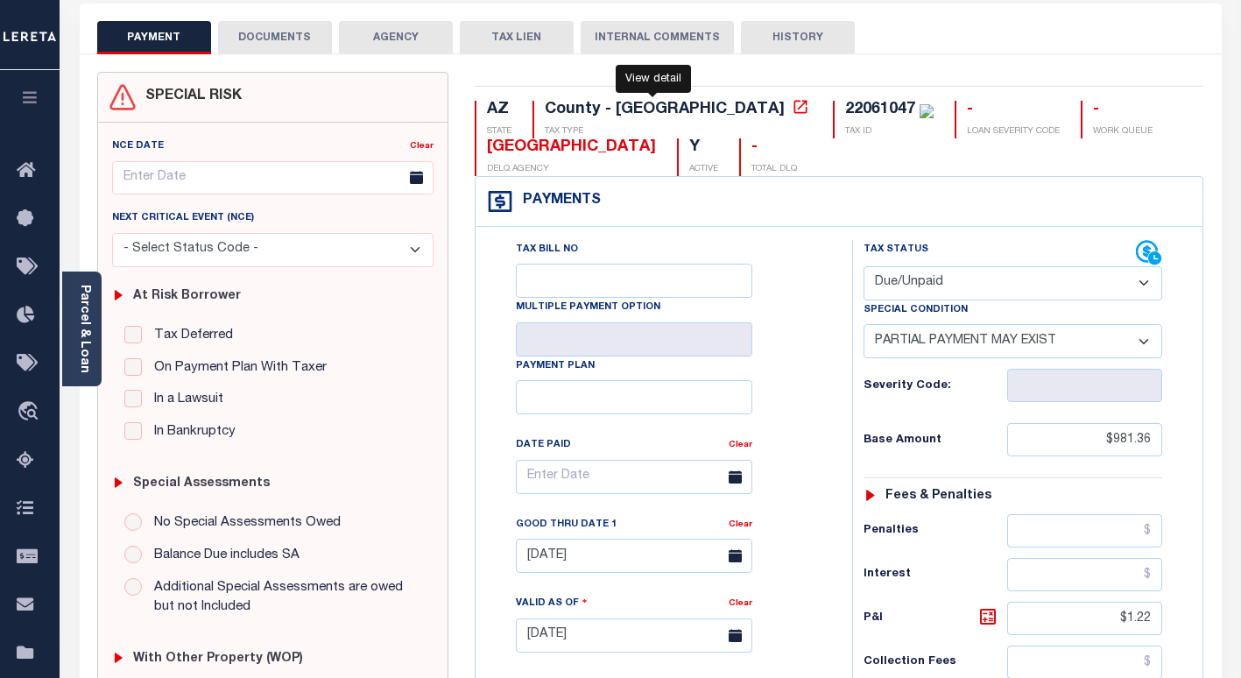
click at [792, 111] on icon at bounding box center [801, 107] width 18 height 18
click at [845, 110] on div "22061047" at bounding box center [880, 110] width 70 height 16
copy div "22061047"
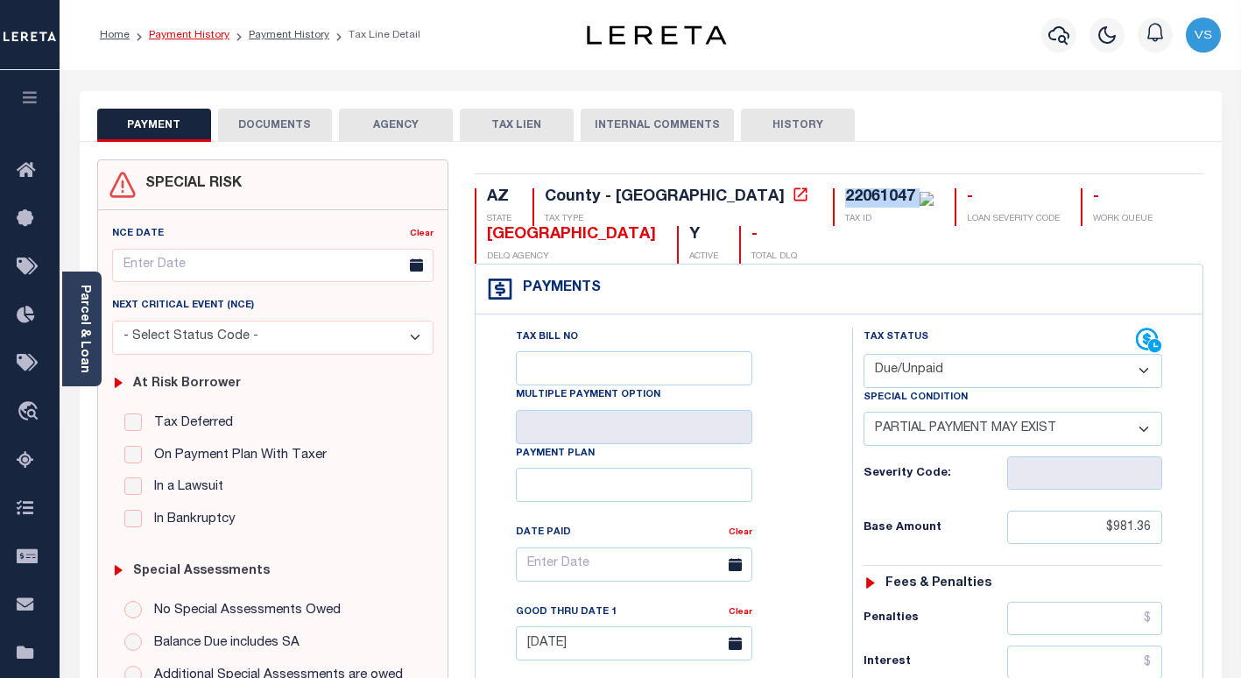
click at [186, 38] on link "Payment History" at bounding box center [189, 35] width 81 height 11
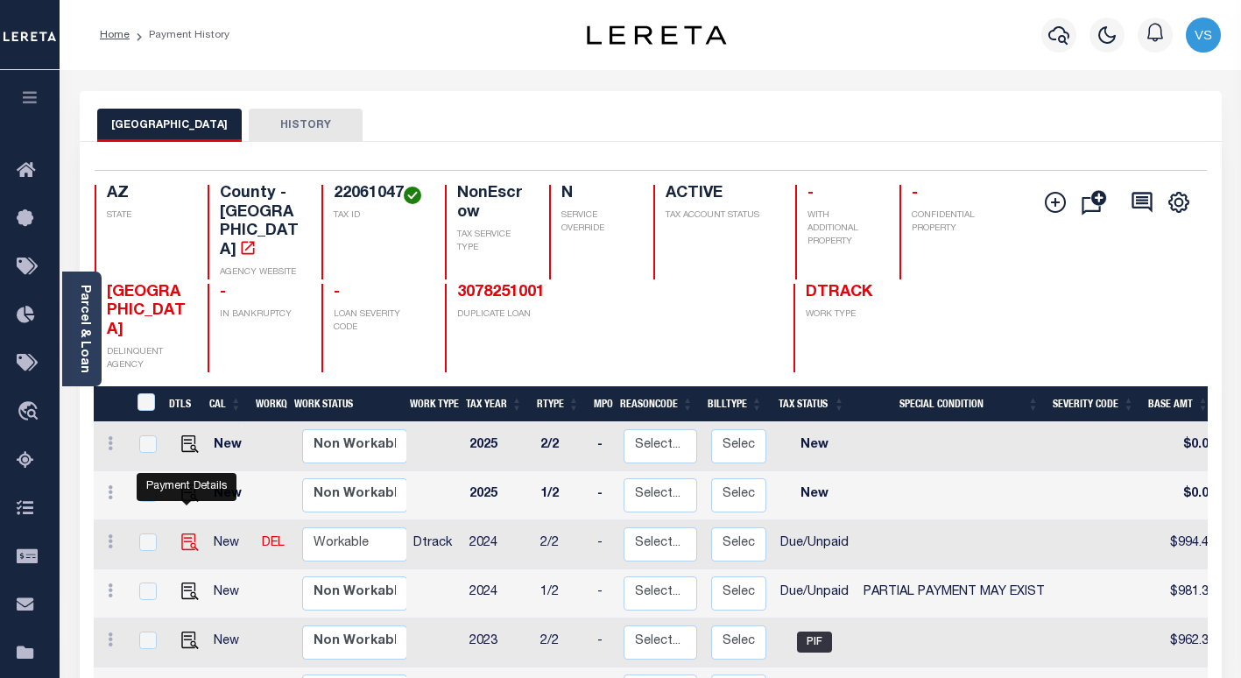
click at [184, 533] on img "" at bounding box center [190, 542] width 18 height 18
checkbox input "true"
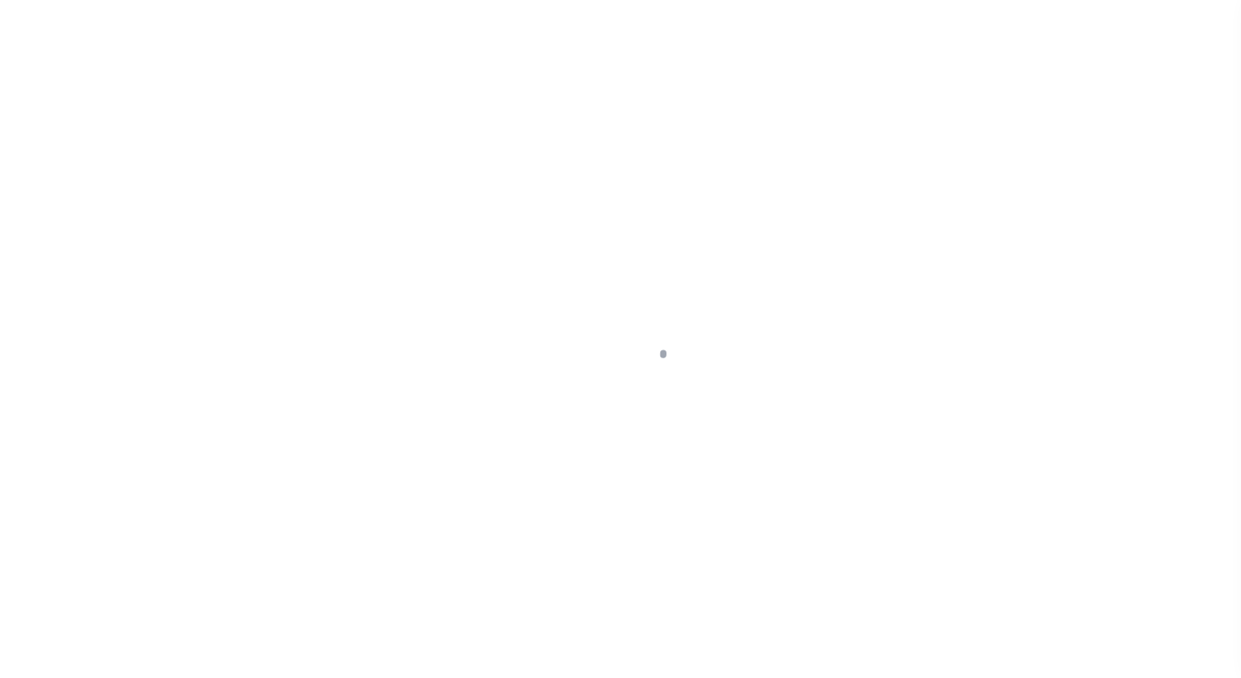
select select "DUE"
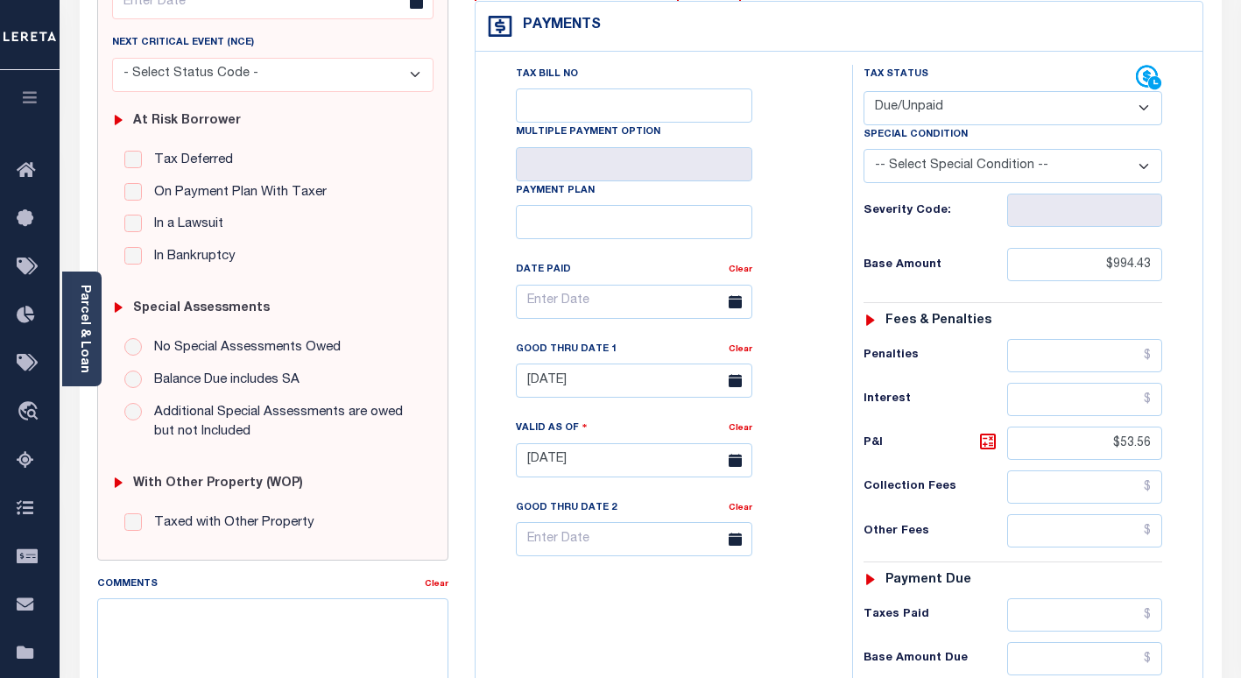
scroll to position [525, 0]
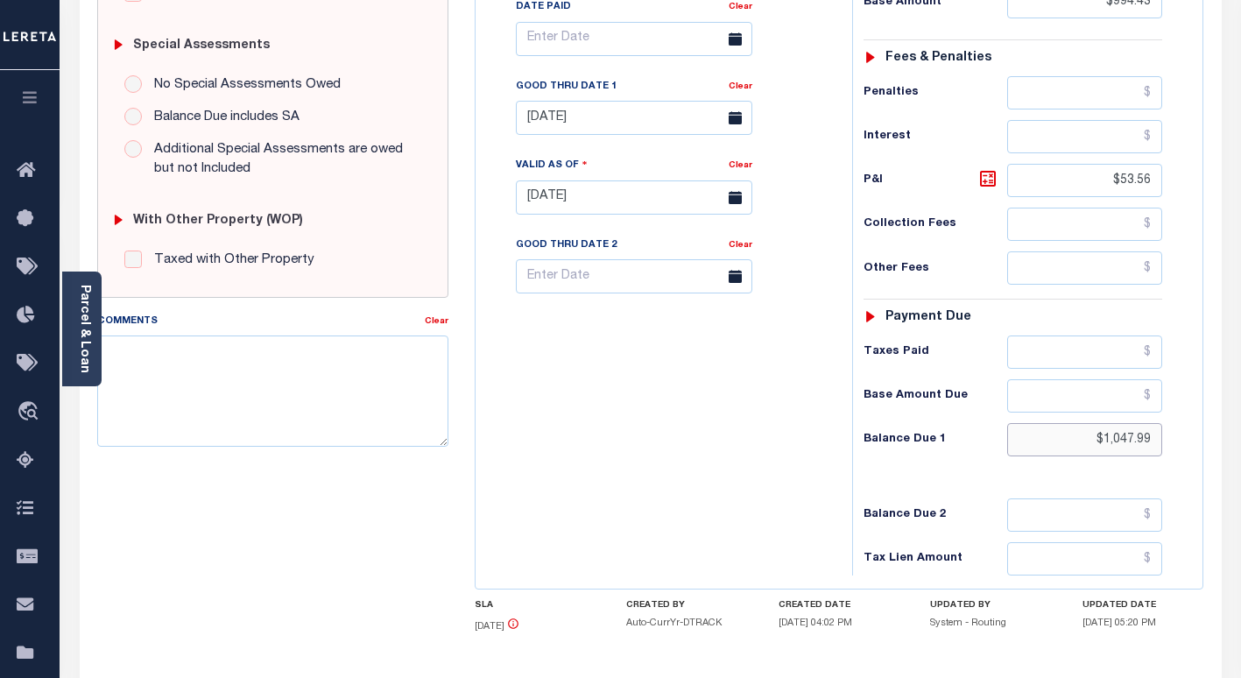
drag, startPoint x: 1153, startPoint y: 444, endPoint x: 999, endPoint y: 446, distance: 154.1
click at [999, 446] on div "Balance Due 1 $1,047.99" at bounding box center [1012, 439] width 299 height 33
click at [1126, 442] on input "$1,047.99" at bounding box center [1084, 439] width 155 height 33
drag, startPoint x: 1126, startPoint y: 442, endPoint x: 1137, endPoint y: 443, distance: 11.4
click at [1129, 442] on input "$1,047.99" at bounding box center [1084, 439] width 155 height 33
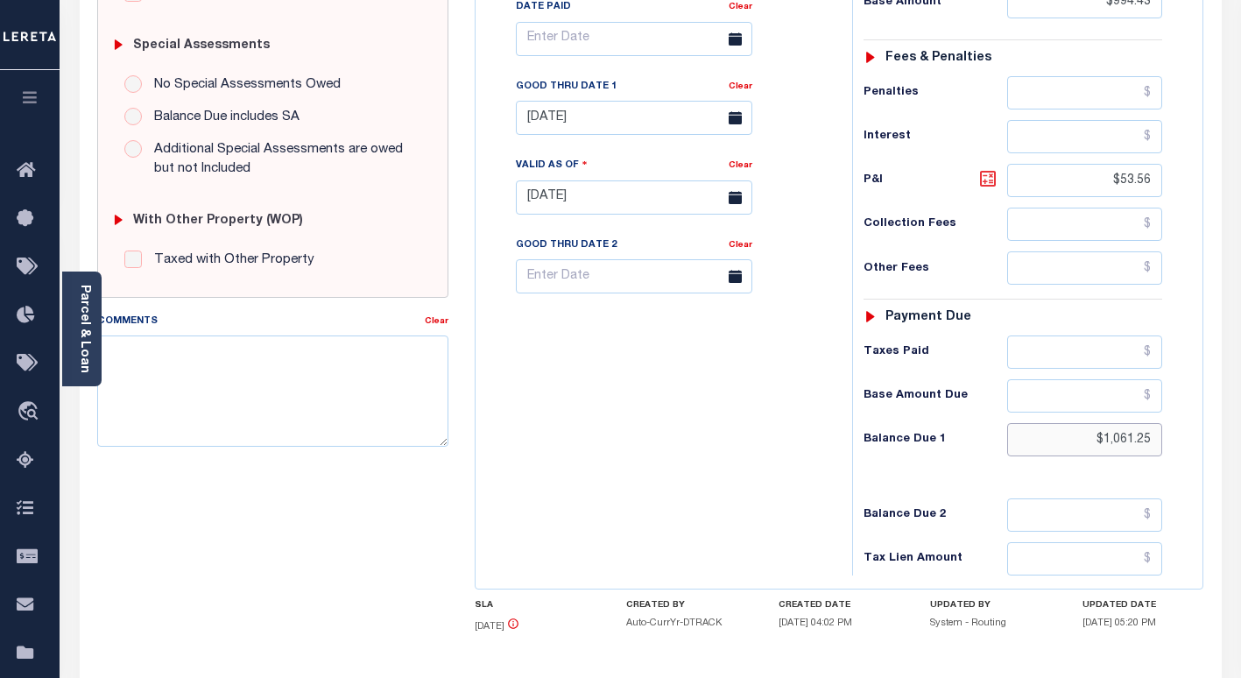
type input "$1,061.25"
type input "[DATE]"
drag, startPoint x: 993, startPoint y: 182, endPoint x: 1002, endPoint y: 243, distance: 61.9
click at [990, 184] on icon at bounding box center [987, 178] width 21 height 21
type input "$66.82"
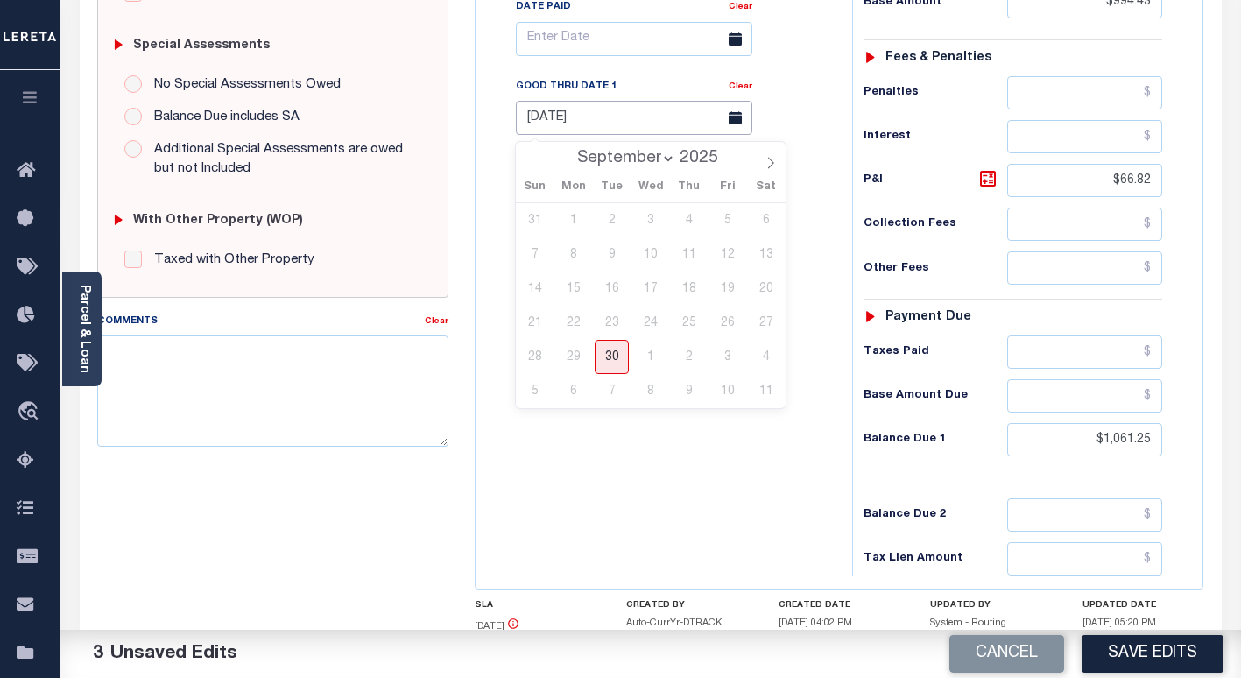
click at [545, 123] on input "08/31/2025" at bounding box center [634, 118] width 236 height 34
click at [644, 159] on select "September October November December" at bounding box center [621, 159] width 107 height 18
select select "9"
click at [570, 150] on select "September October November December" at bounding box center [621, 159] width 107 height 18
click at [722, 355] on span "31" at bounding box center [727, 357] width 34 height 34
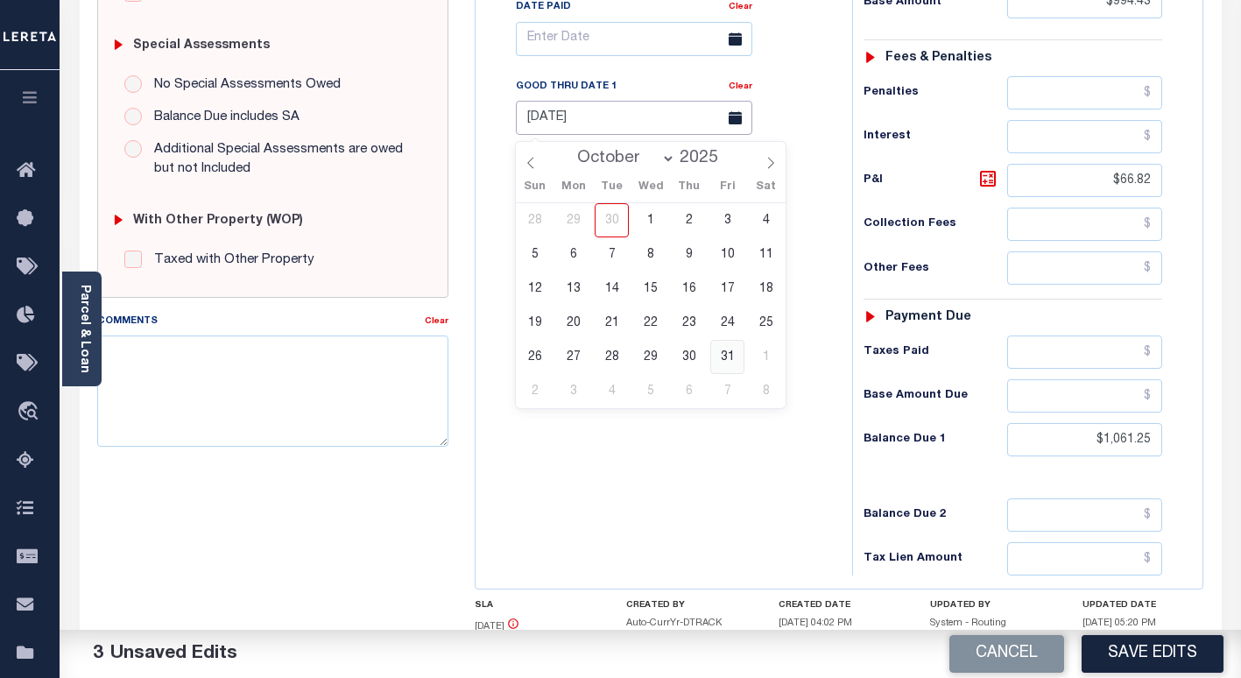
type input "[DATE]"
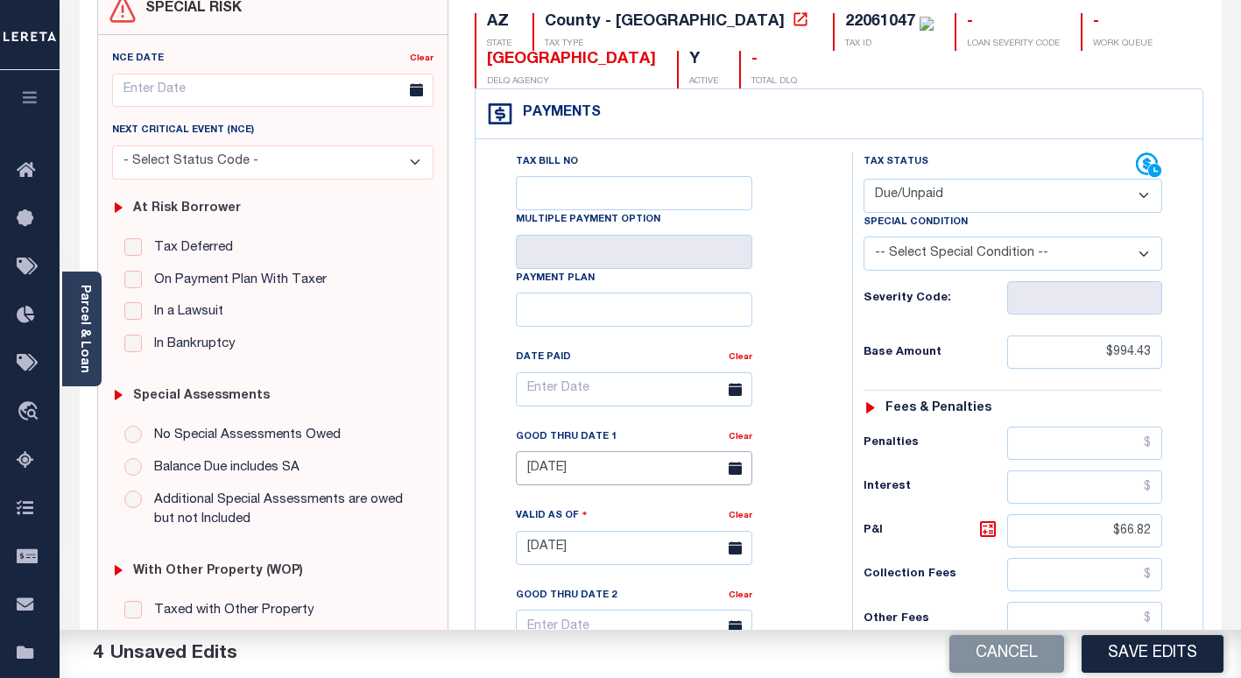
scroll to position [0, 0]
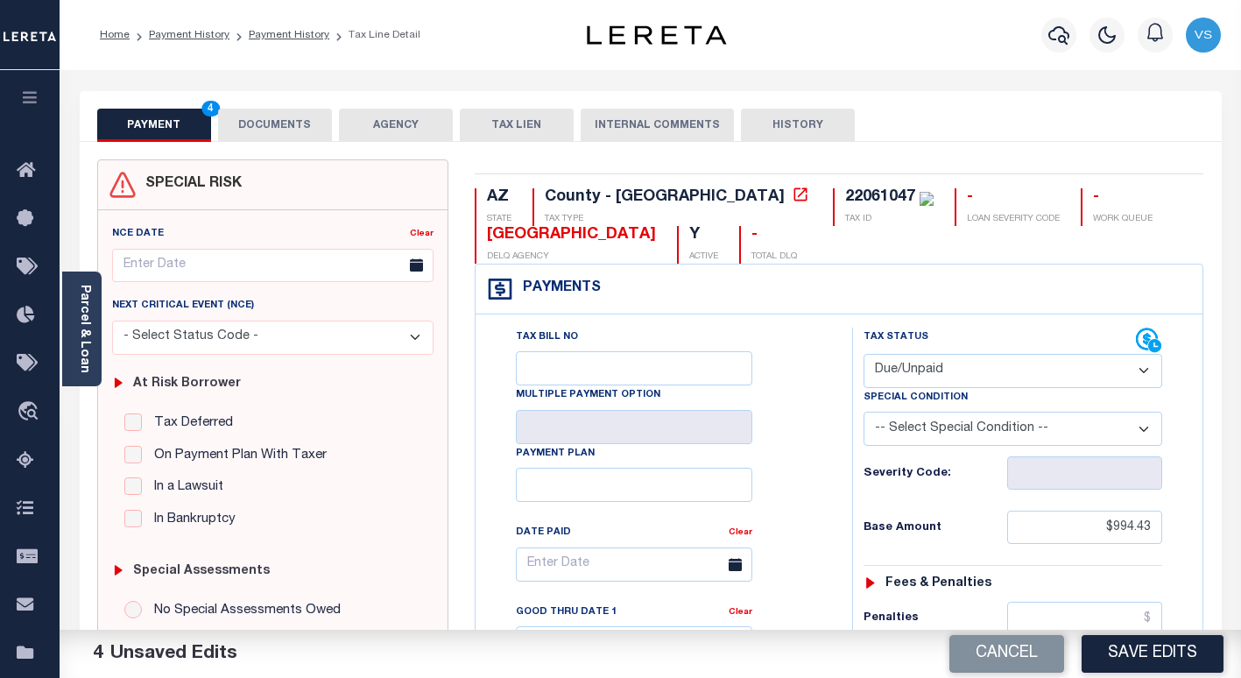
click at [290, 126] on button "DOCUMENTS" at bounding box center [275, 125] width 114 height 33
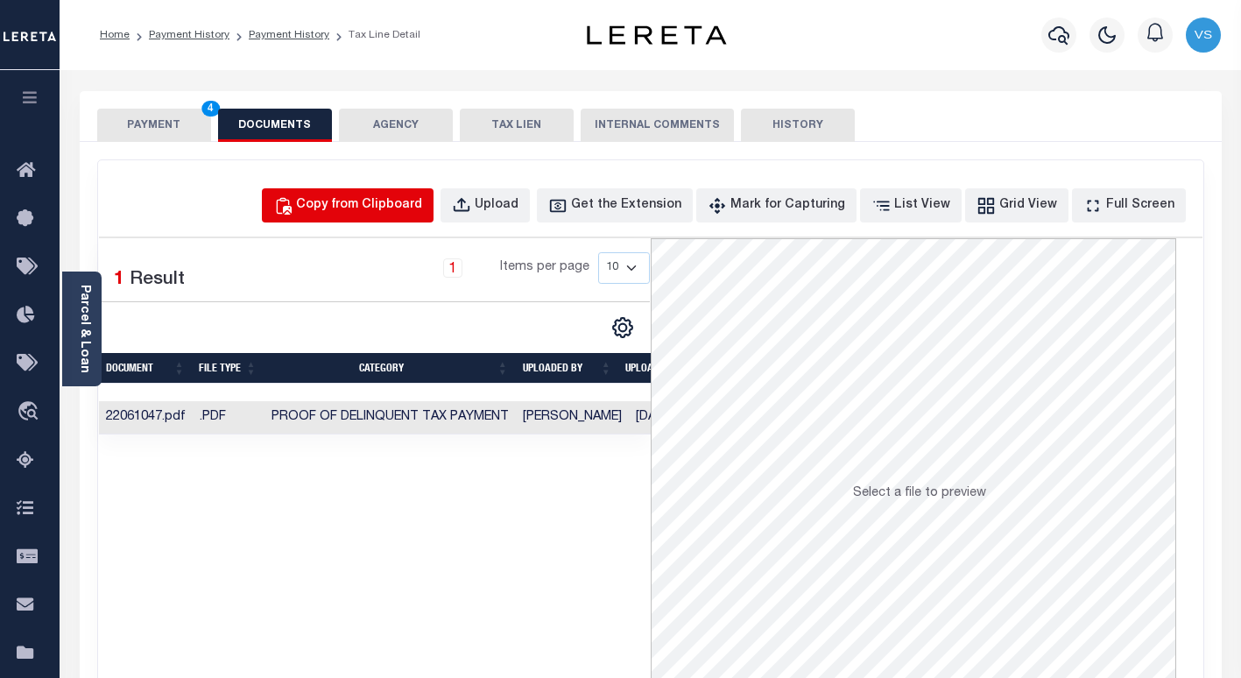
click at [419, 207] on div "Copy from Clipboard" at bounding box center [359, 205] width 126 height 19
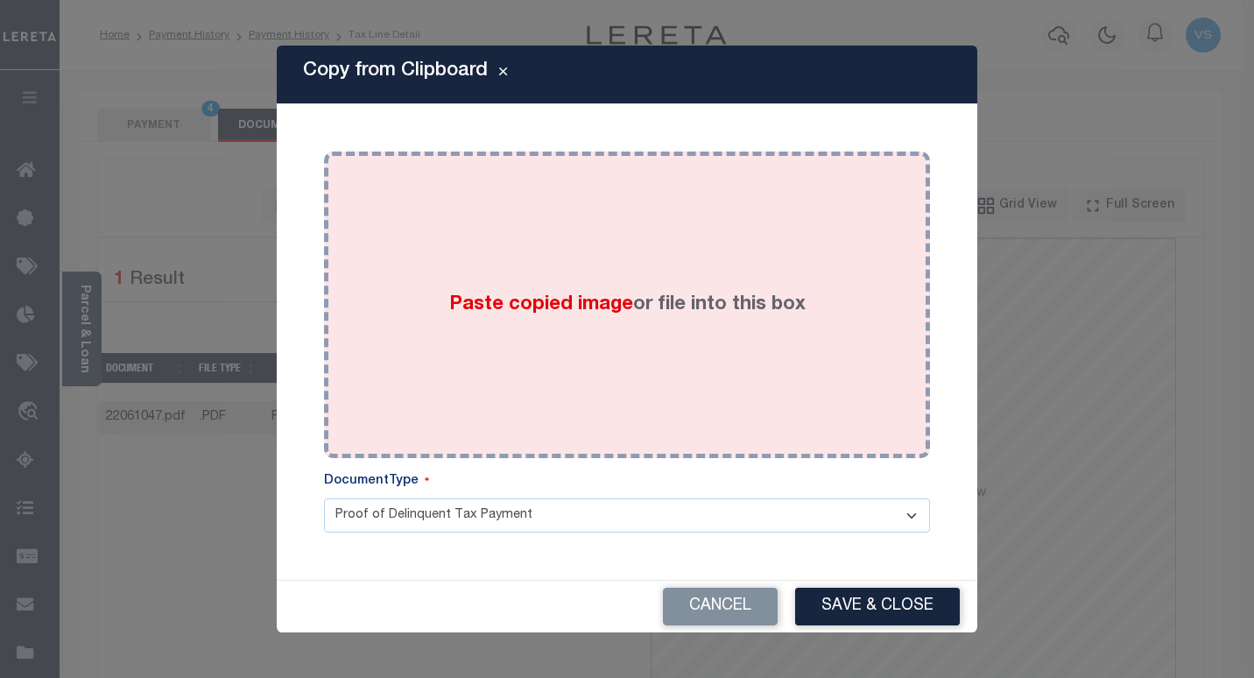
click at [450, 326] on div "Paste copied image or file into this box" at bounding box center [627, 305] width 580 height 280
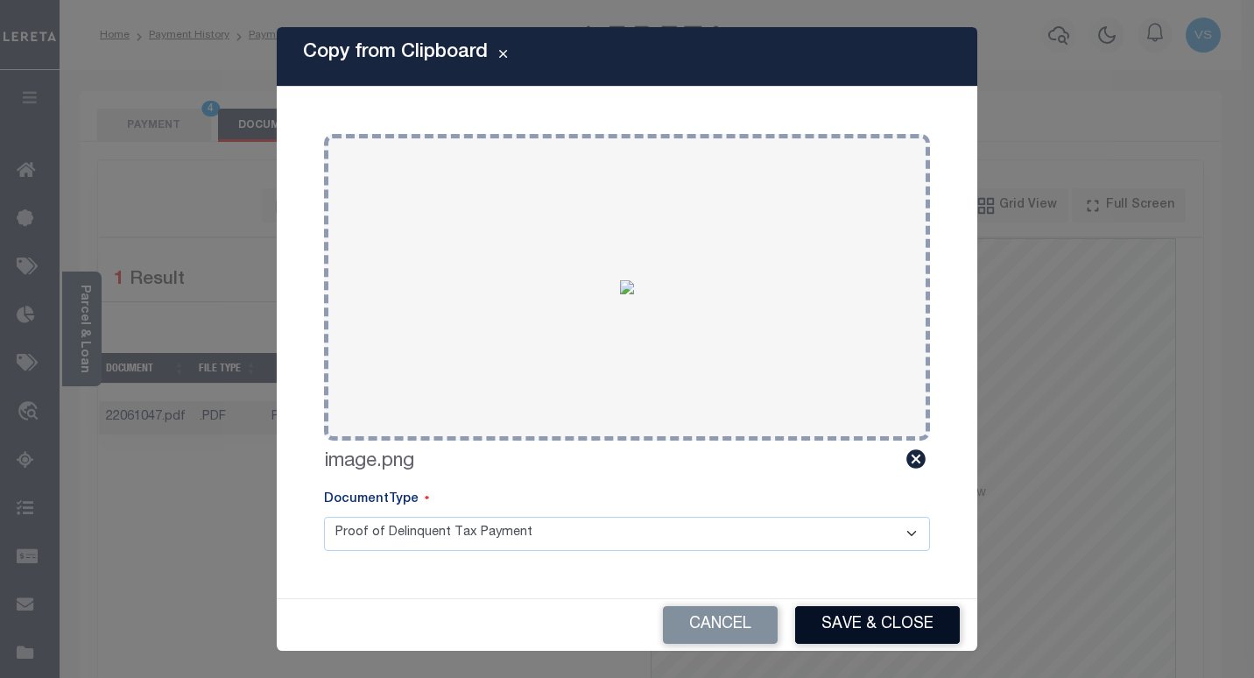
click at [824, 616] on button "Save & Close" at bounding box center [877, 625] width 165 height 38
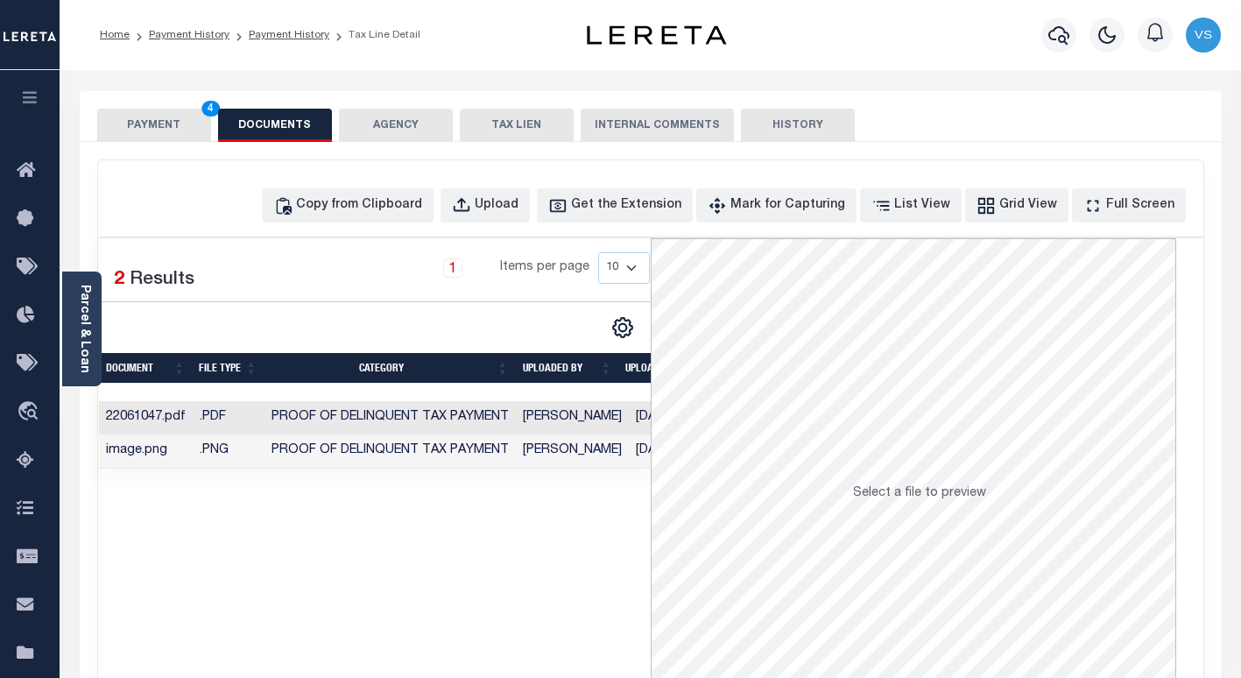
click at [135, 130] on button "PAYMENT 4" at bounding box center [154, 125] width 114 height 33
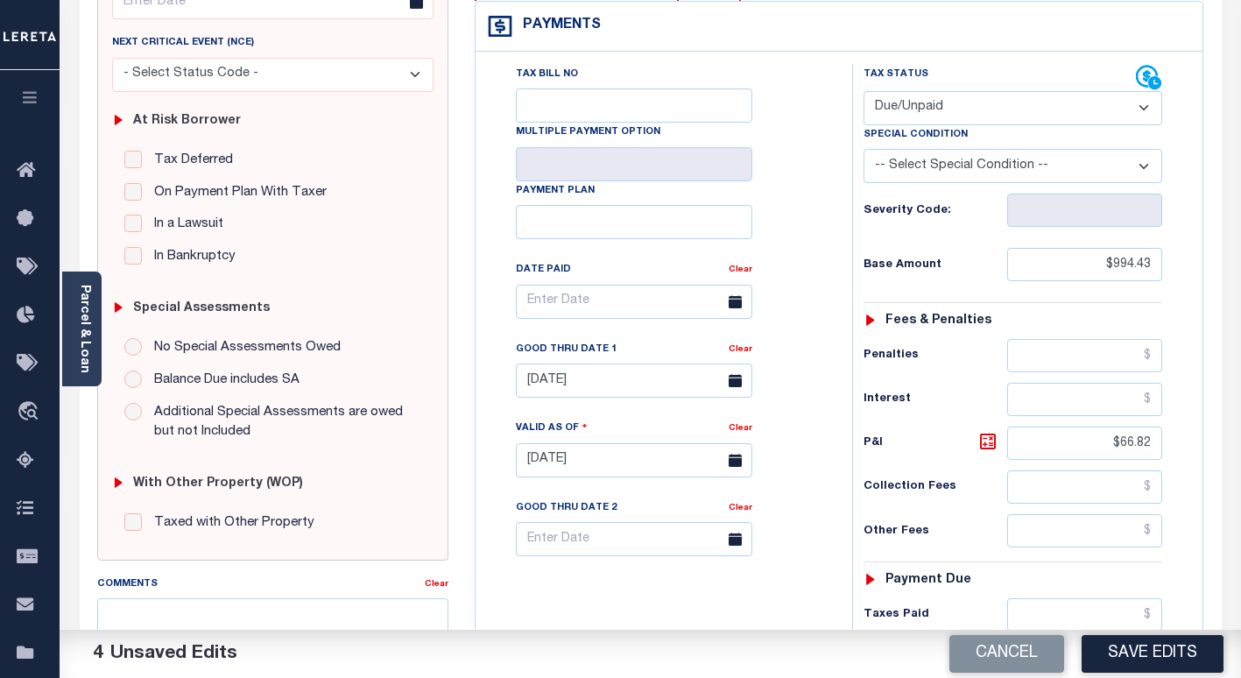
scroll to position [525, 0]
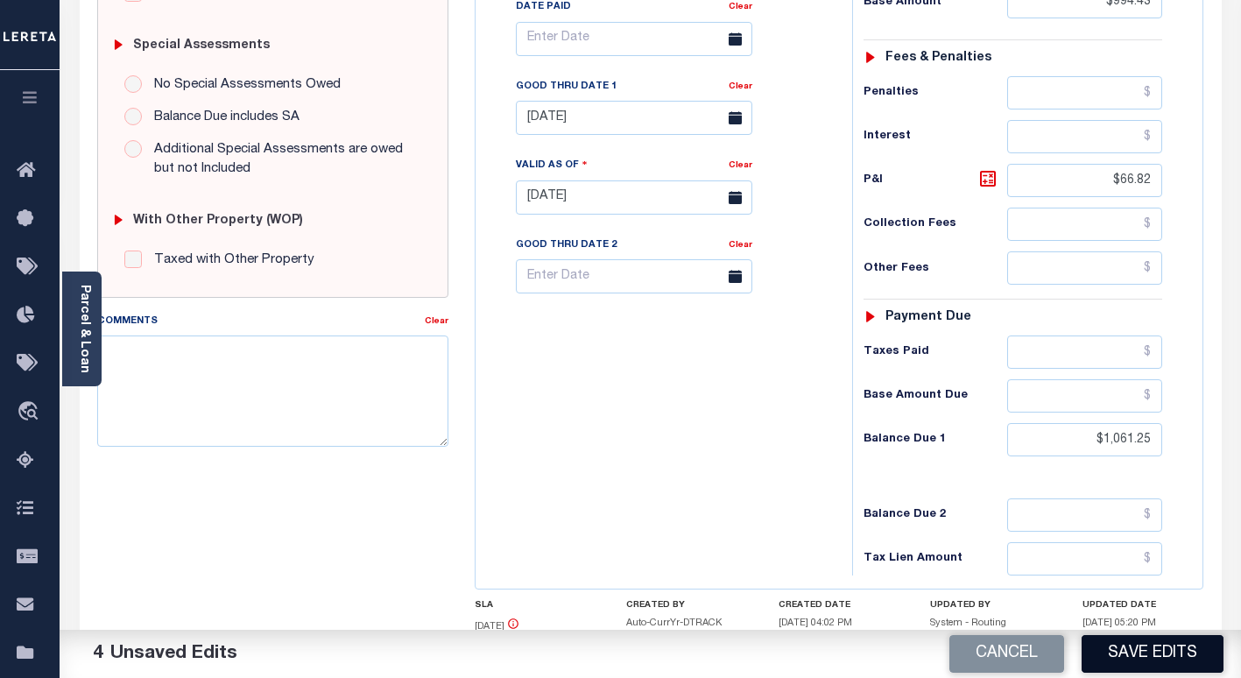
click at [1119, 655] on button "Save Edits" at bounding box center [1152, 654] width 142 height 38
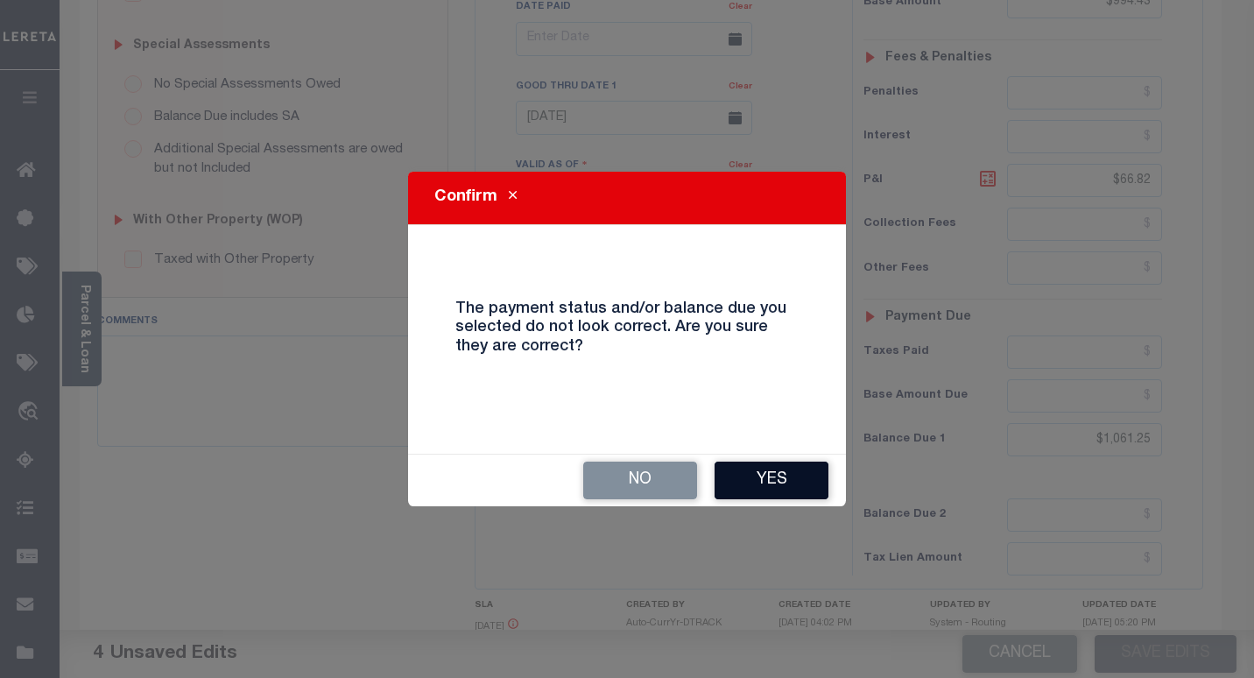
click at [771, 482] on button "Yes" at bounding box center [771, 480] width 114 height 38
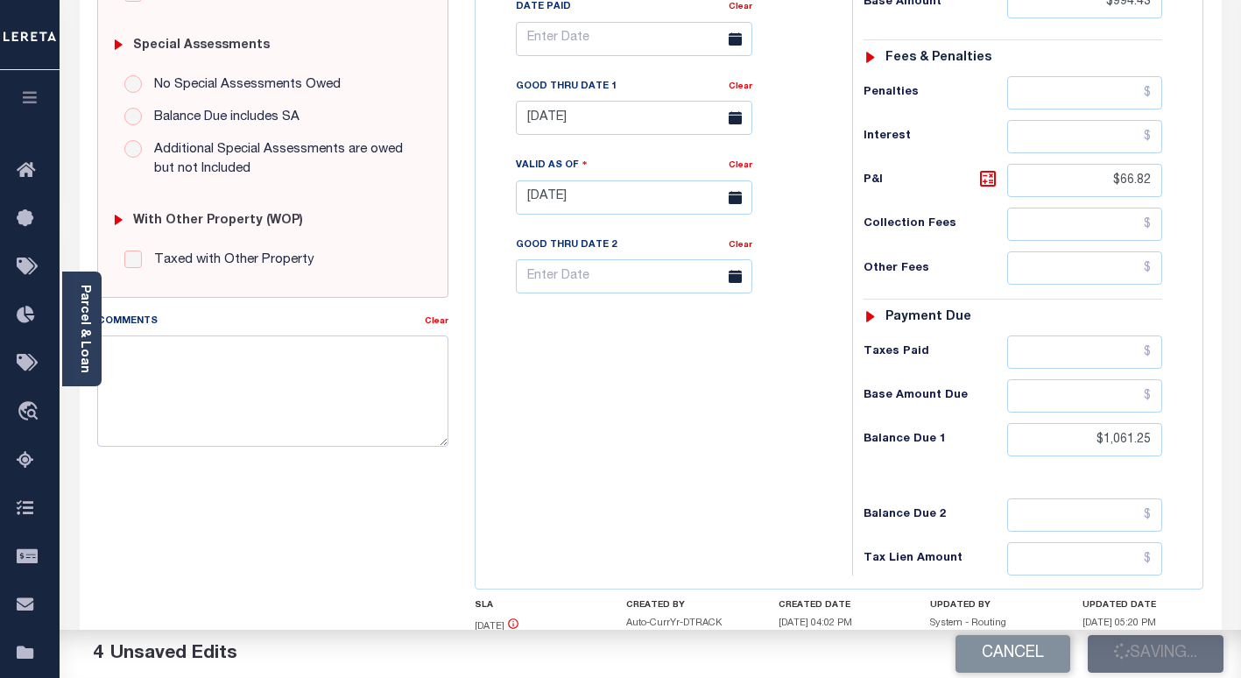
checkbox input "false"
type input "$994.43"
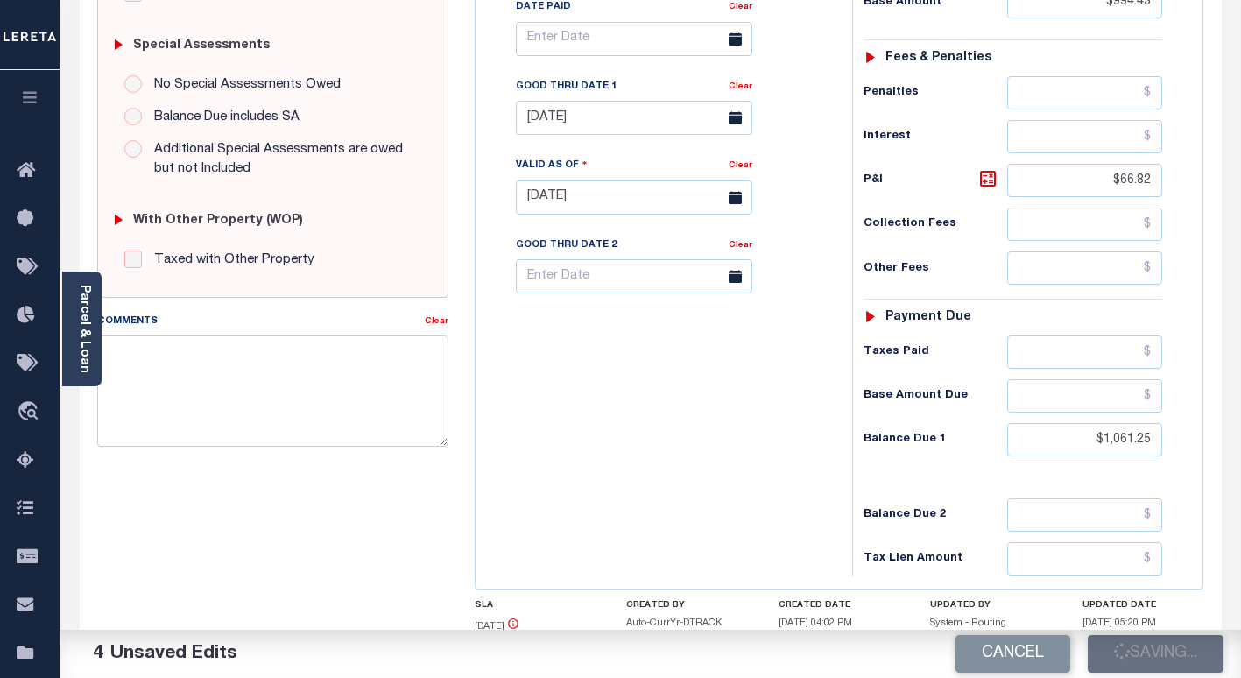
type input "$66.82"
type input "$1,061.25"
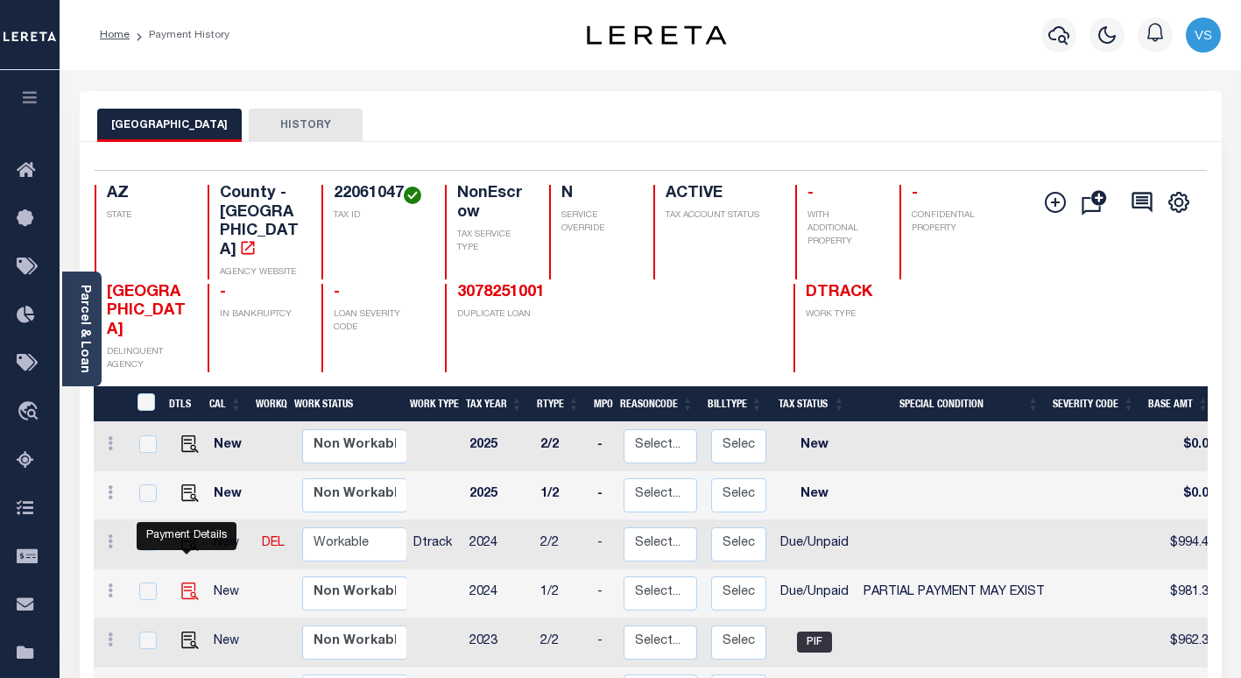
click at [184, 582] on img "" at bounding box center [190, 591] width 18 height 18
checkbox input "true"
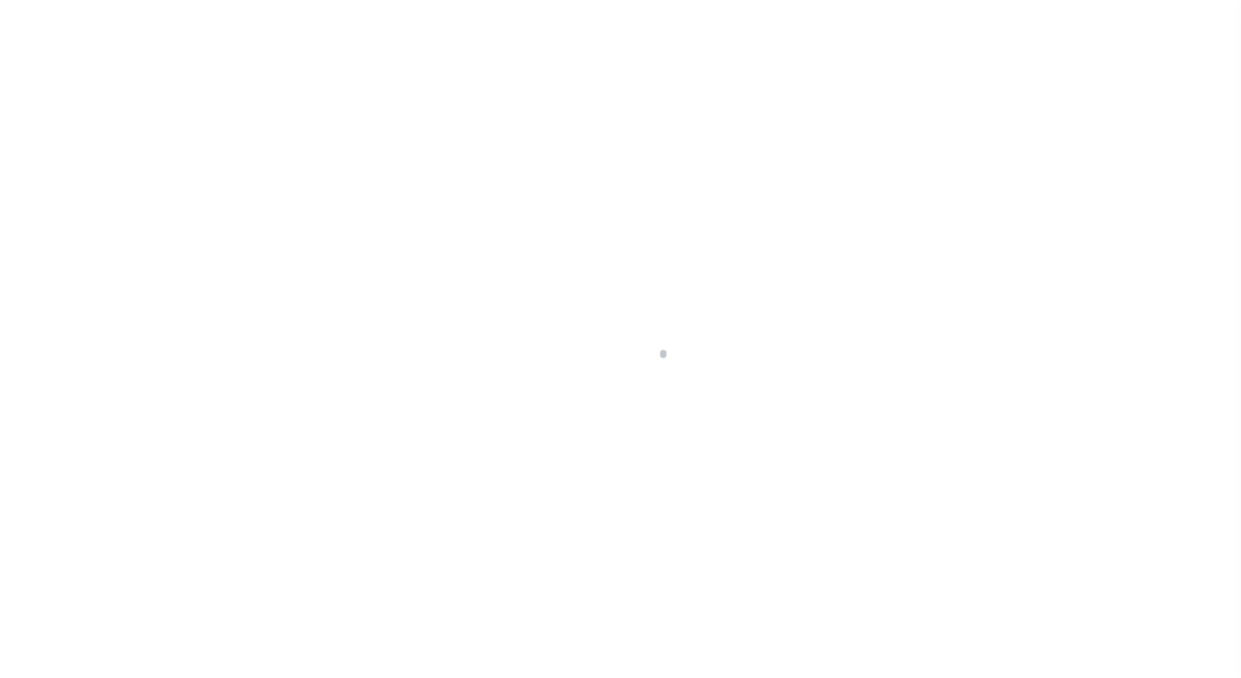
select select "DUE"
select select "15"
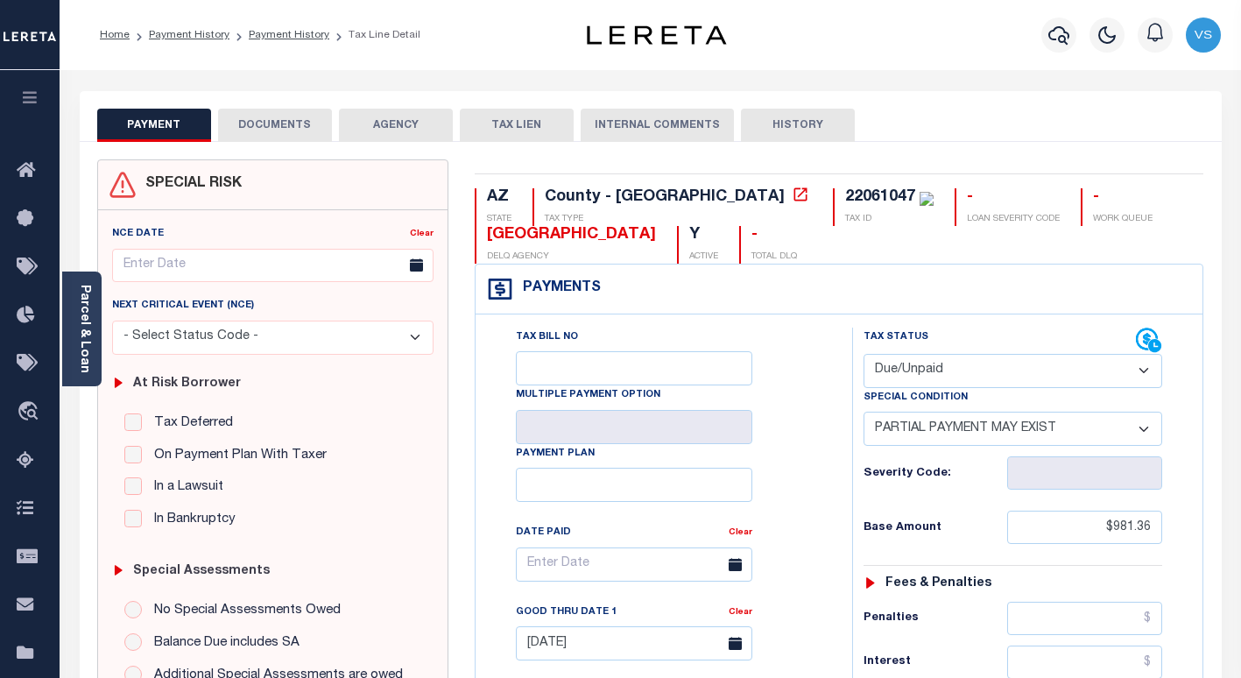
click at [899, 368] on select "- Select Status Code - Open Due/Unpaid Paid Incomplete No Tax Due Internal Refu…" at bounding box center [1012, 371] width 299 height 34
select select "PYD"
click at [863, 355] on select "- Select Status Code - Open Due/Unpaid Paid Incomplete No Tax Due Internal Refu…" at bounding box center [1012, 371] width 299 height 34
select select "0"
type input "[DATE]"
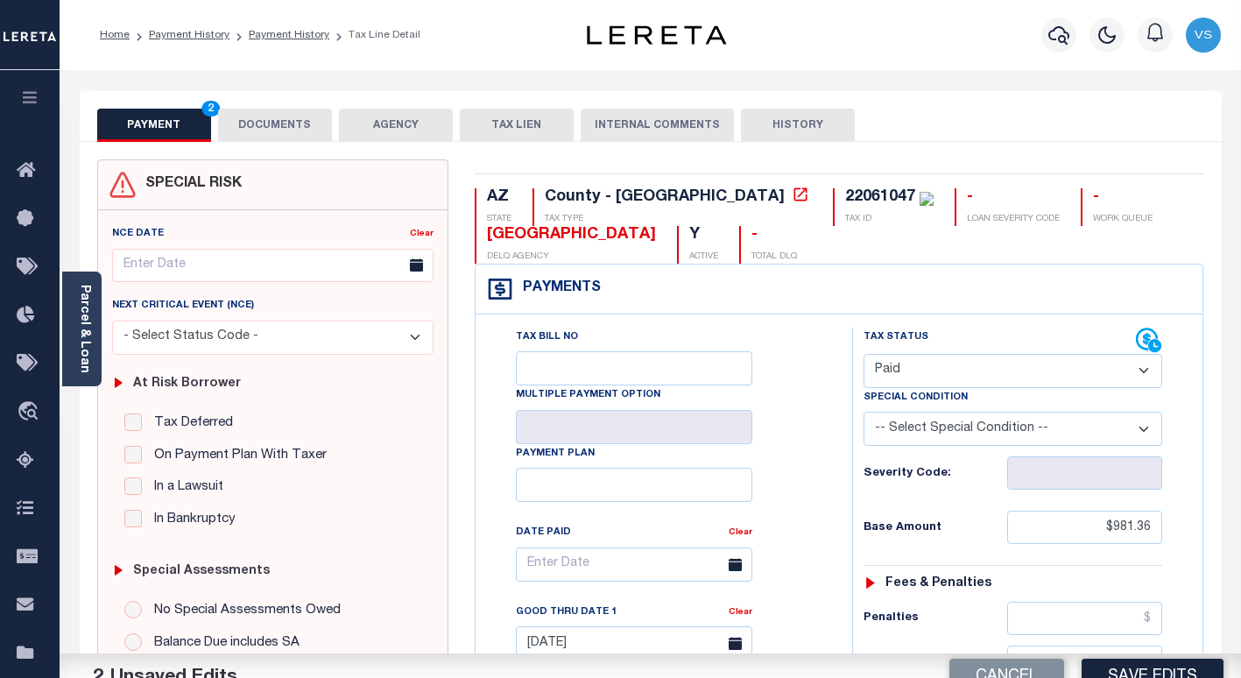
scroll to position [350, 0]
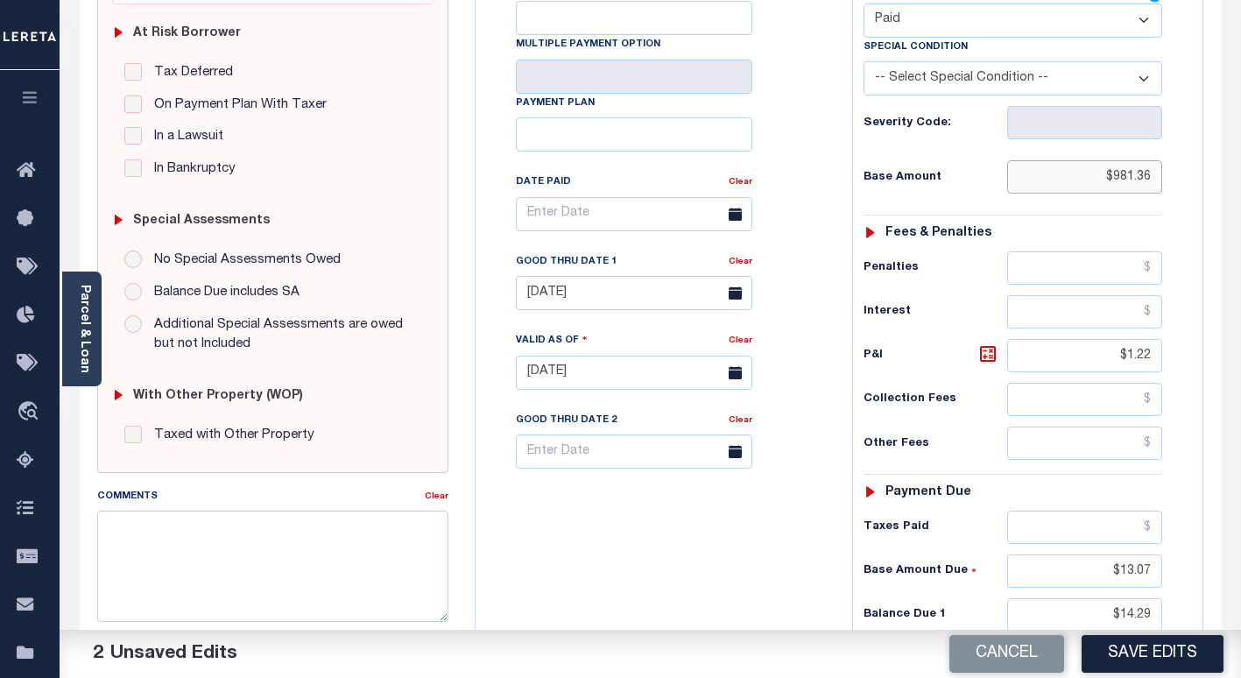
drag, startPoint x: 1157, startPoint y: 183, endPoint x: 1080, endPoint y: 179, distance: 77.1
click at [1087, 177] on input "$981.36" at bounding box center [1084, 176] width 155 height 33
drag, startPoint x: 1151, startPoint y: 352, endPoint x: 1052, endPoint y: 352, distance: 99.8
click at [1052, 352] on input "$1.22" at bounding box center [1084, 355] width 155 height 33
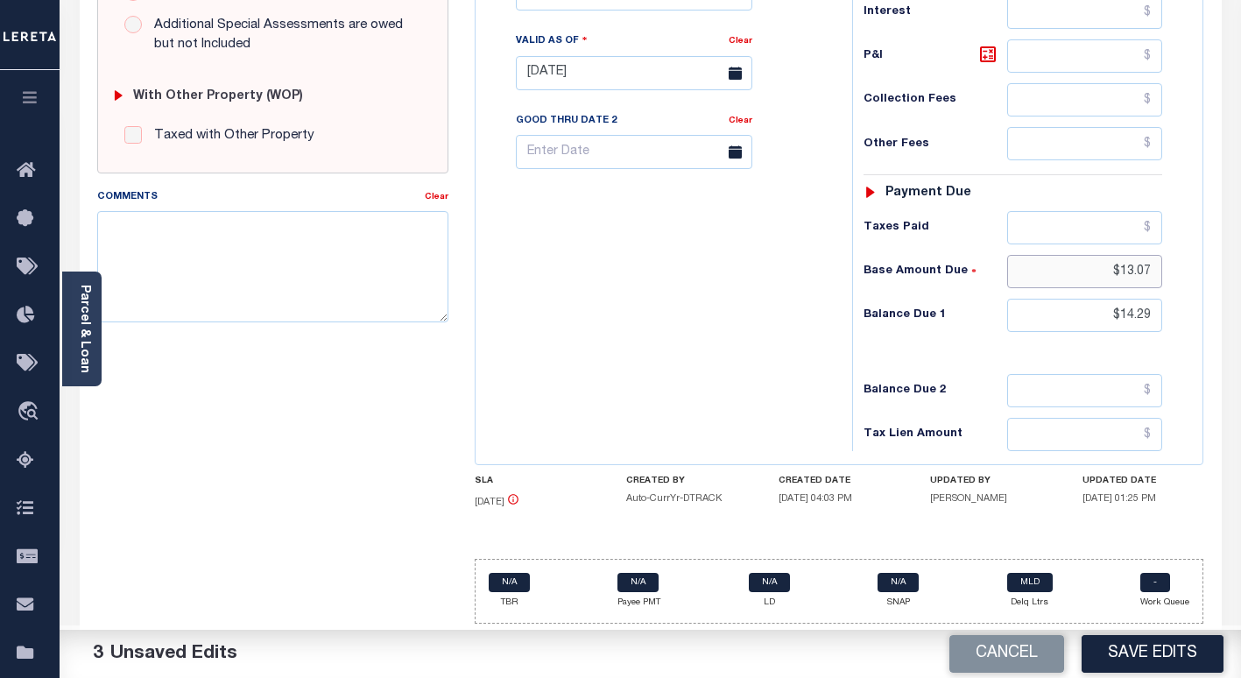
drag, startPoint x: 1137, startPoint y: 276, endPoint x: 1087, endPoint y: 268, distance: 50.5
click at [1089, 268] on input "$13.07" at bounding box center [1084, 271] width 155 height 33
drag, startPoint x: 1155, startPoint y: 316, endPoint x: 1073, endPoint y: 315, distance: 81.4
click at [1073, 315] on input "$14.29" at bounding box center [1084, 315] width 155 height 33
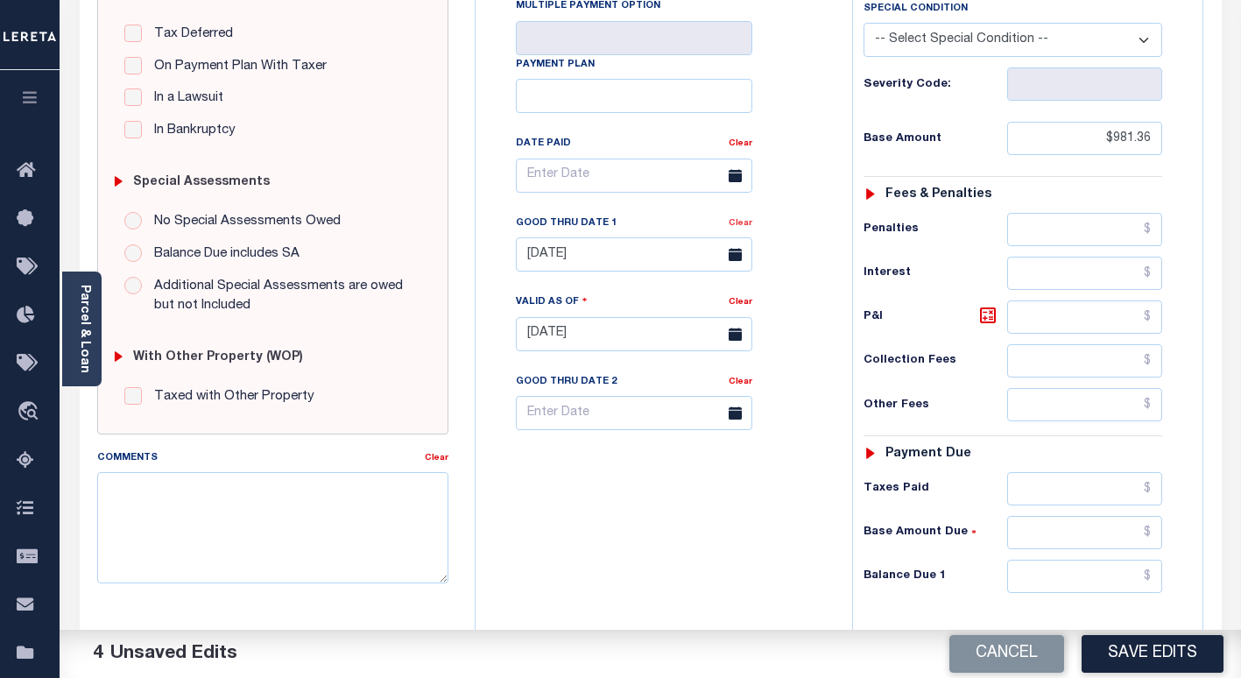
click at [738, 228] on link "Clear" at bounding box center [740, 223] width 24 height 9
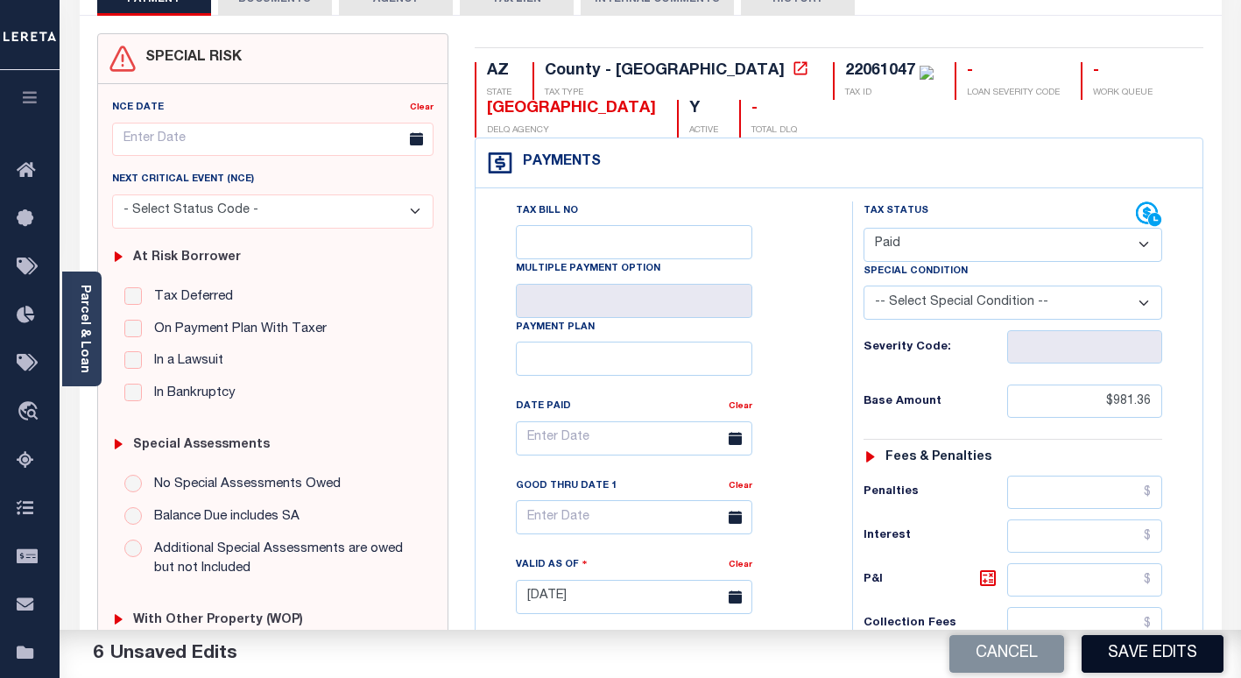
drag, startPoint x: 1099, startPoint y: 654, endPoint x: 1106, endPoint y: 630, distance: 25.5
click at [1100, 653] on button "Save Edits" at bounding box center [1152, 654] width 142 height 38
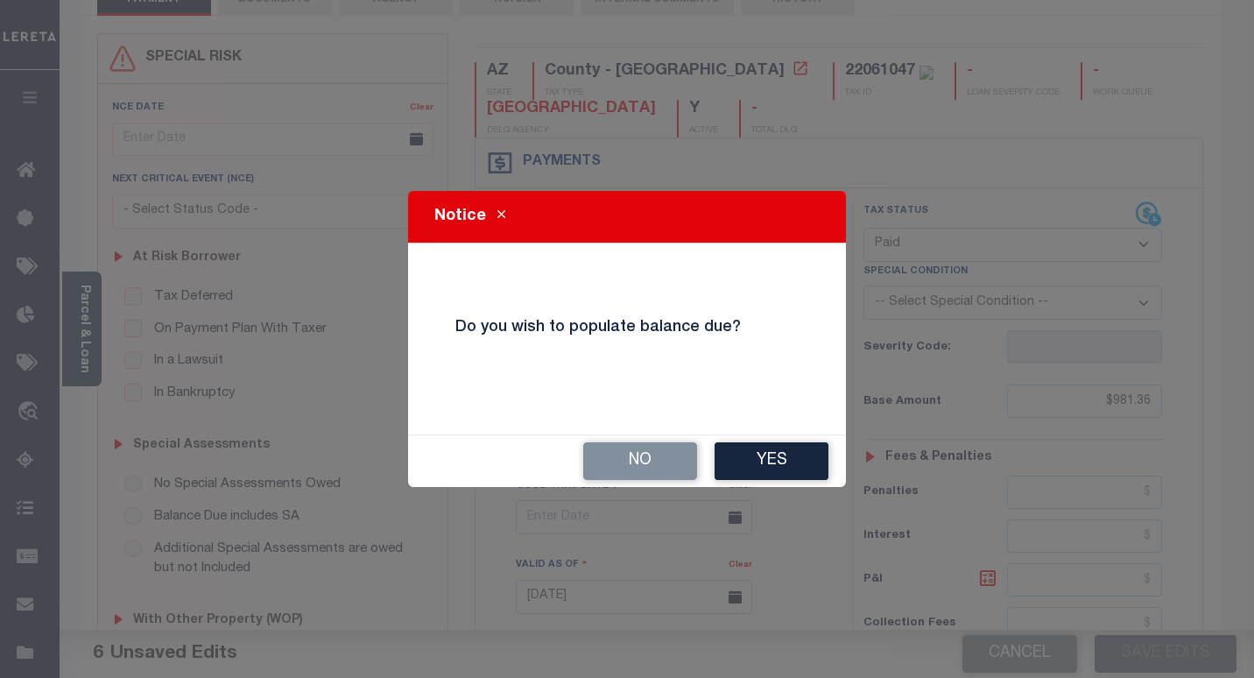
click at [633, 461] on button "No" at bounding box center [640, 461] width 114 height 38
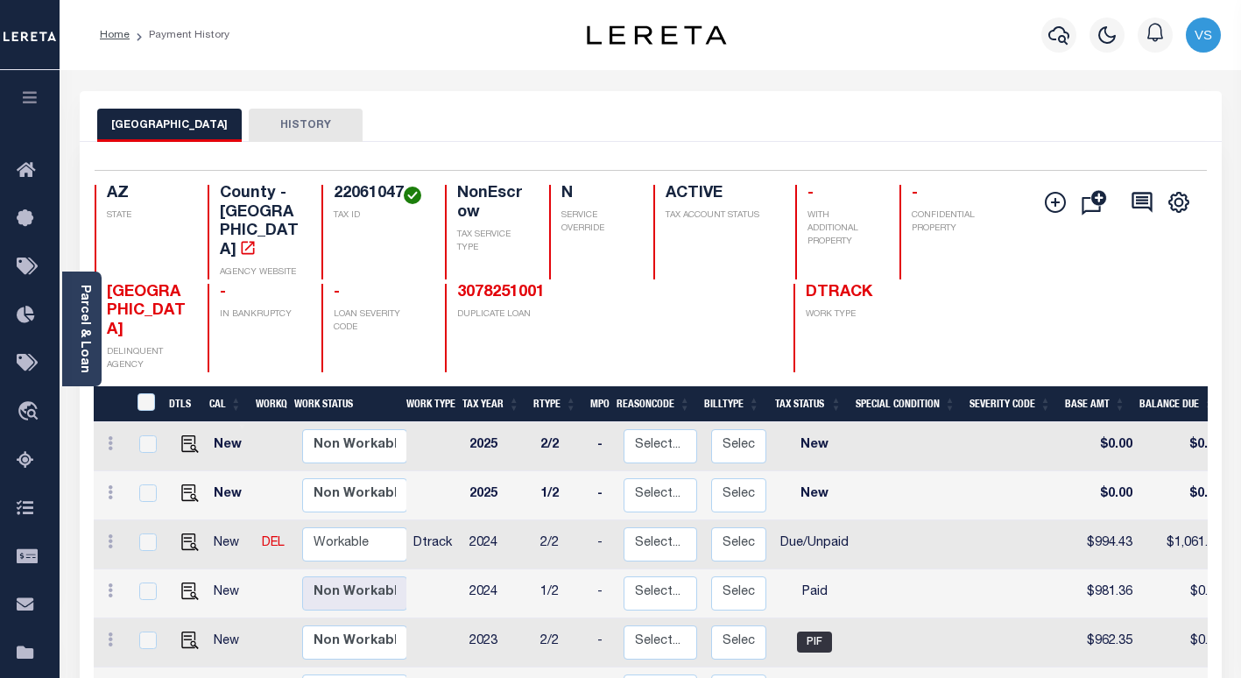
drag, startPoint x: 1063, startPoint y: 42, endPoint x: 969, endPoint y: 108, distance: 114.4
click at [1063, 44] on icon "button" at bounding box center [1058, 35] width 21 height 21
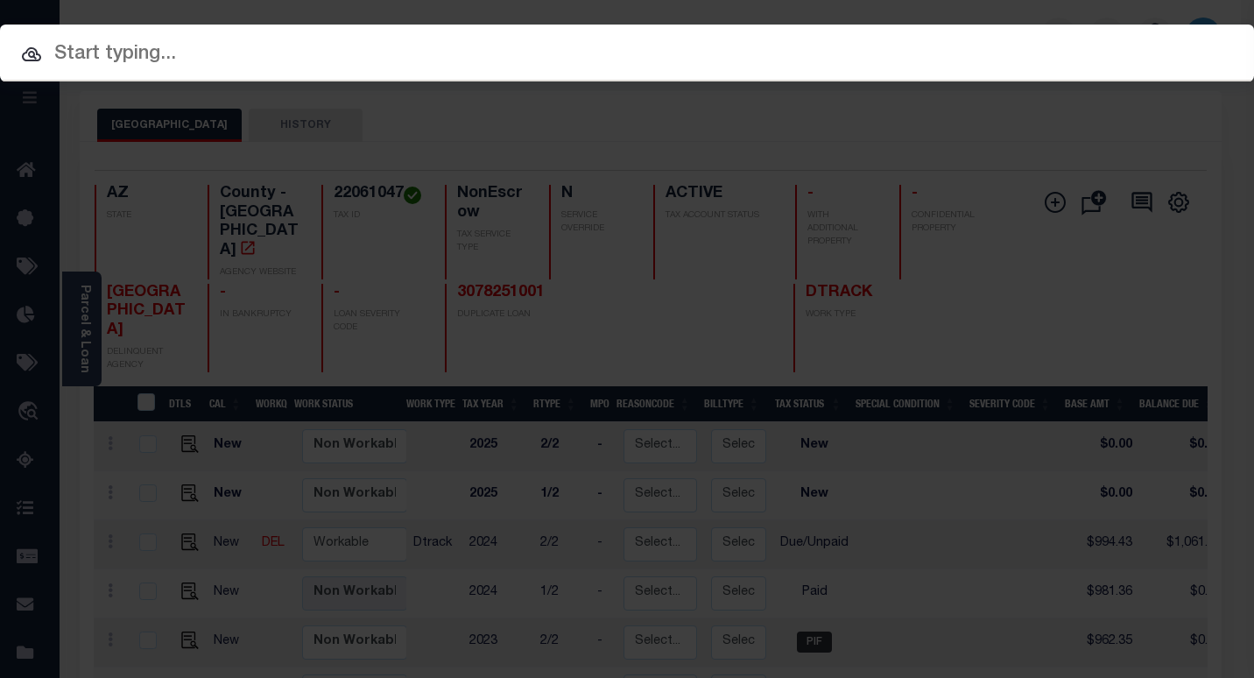
paste input "4006240050123"
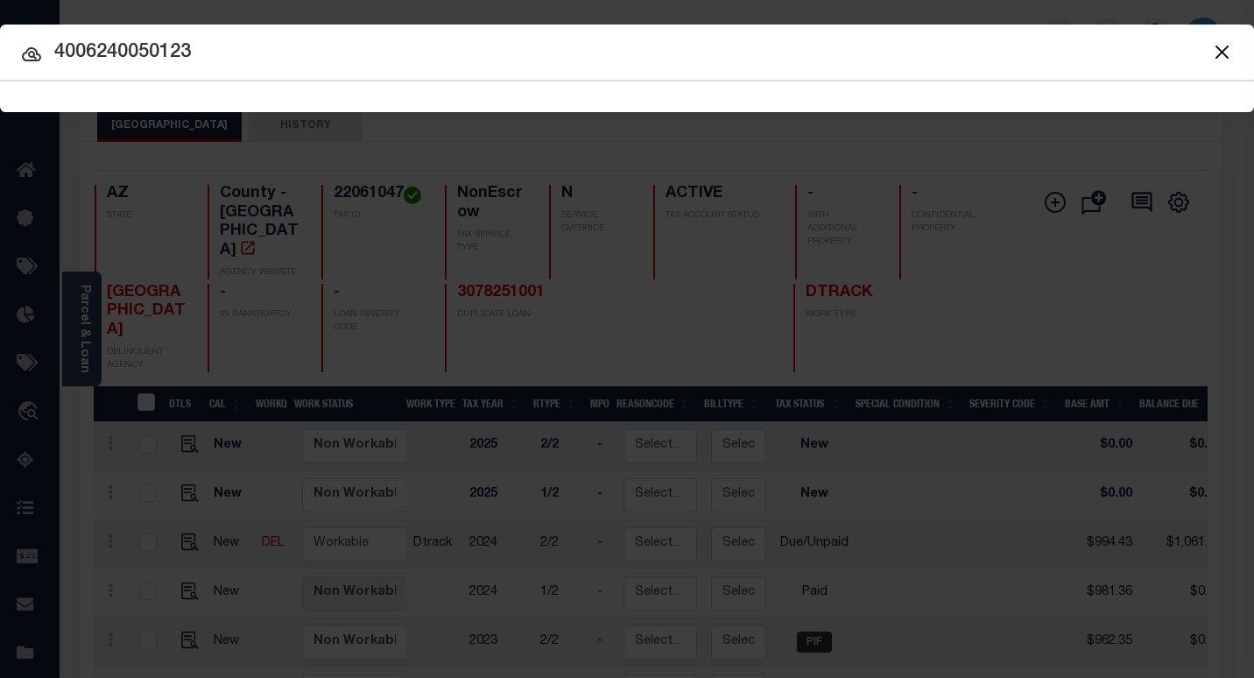
type input "4006240050123"
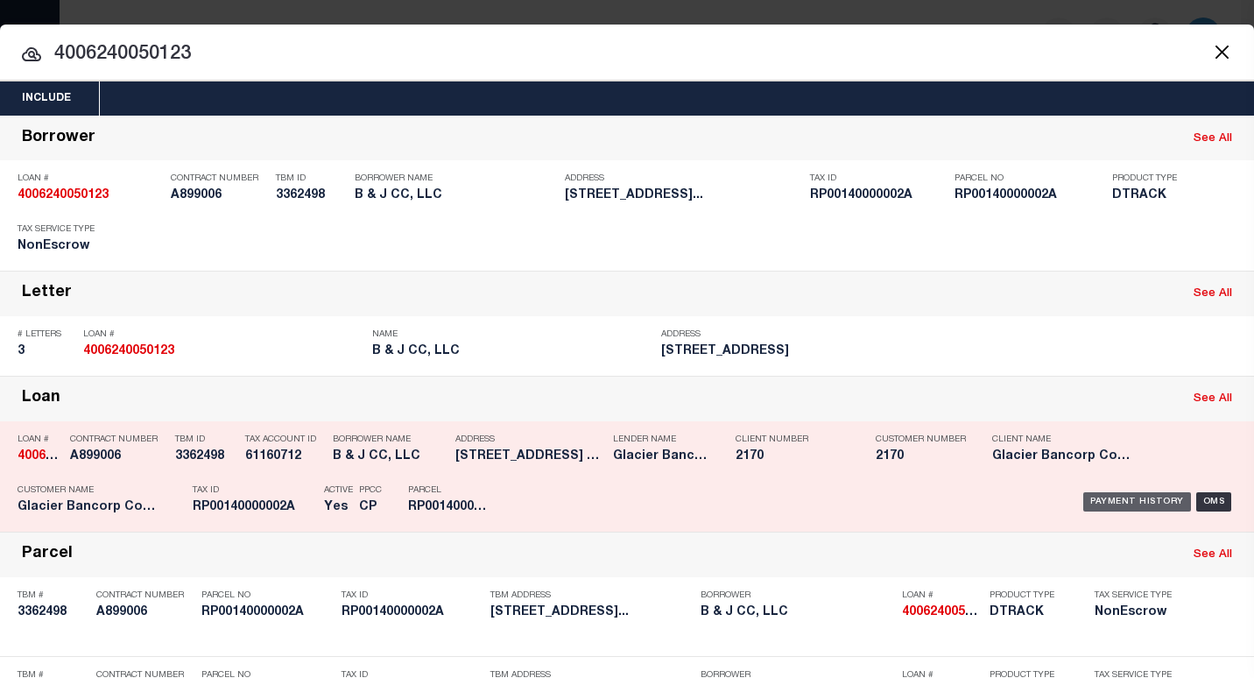
click at [1113, 505] on div "Payment History" at bounding box center [1137, 501] width 108 height 19
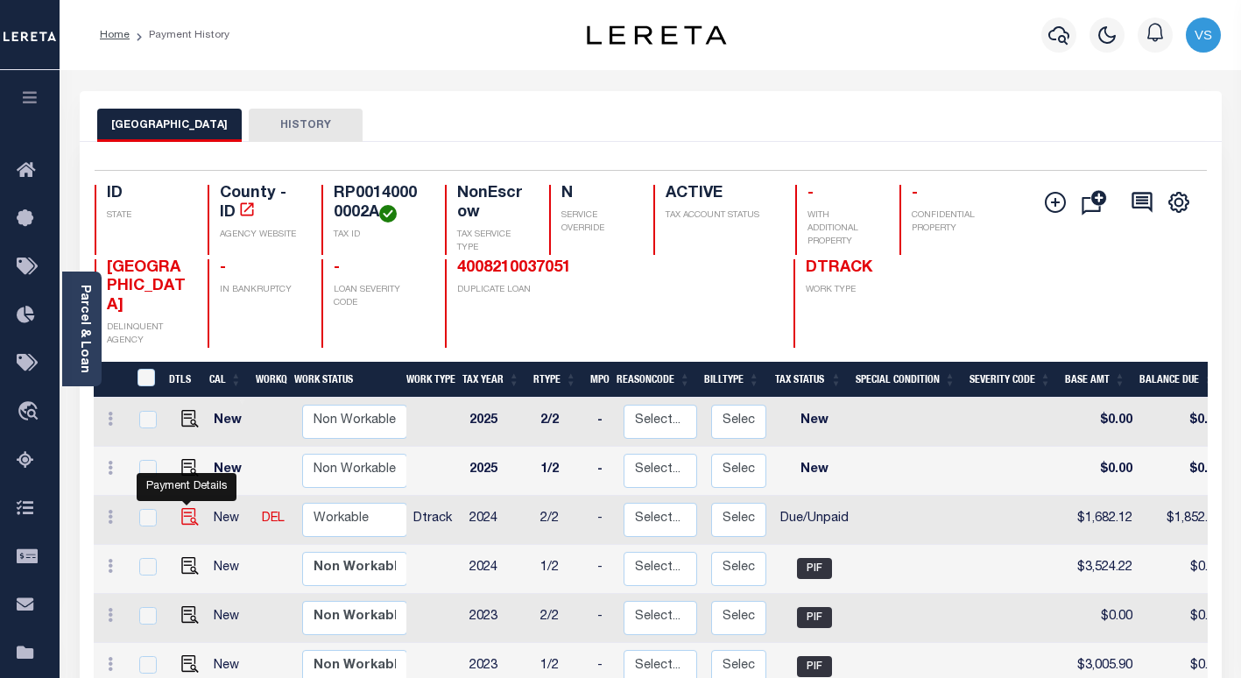
click at [185, 508] on img "" at bounding box center [190, 517] width 18 height 18
checkbox input "true"
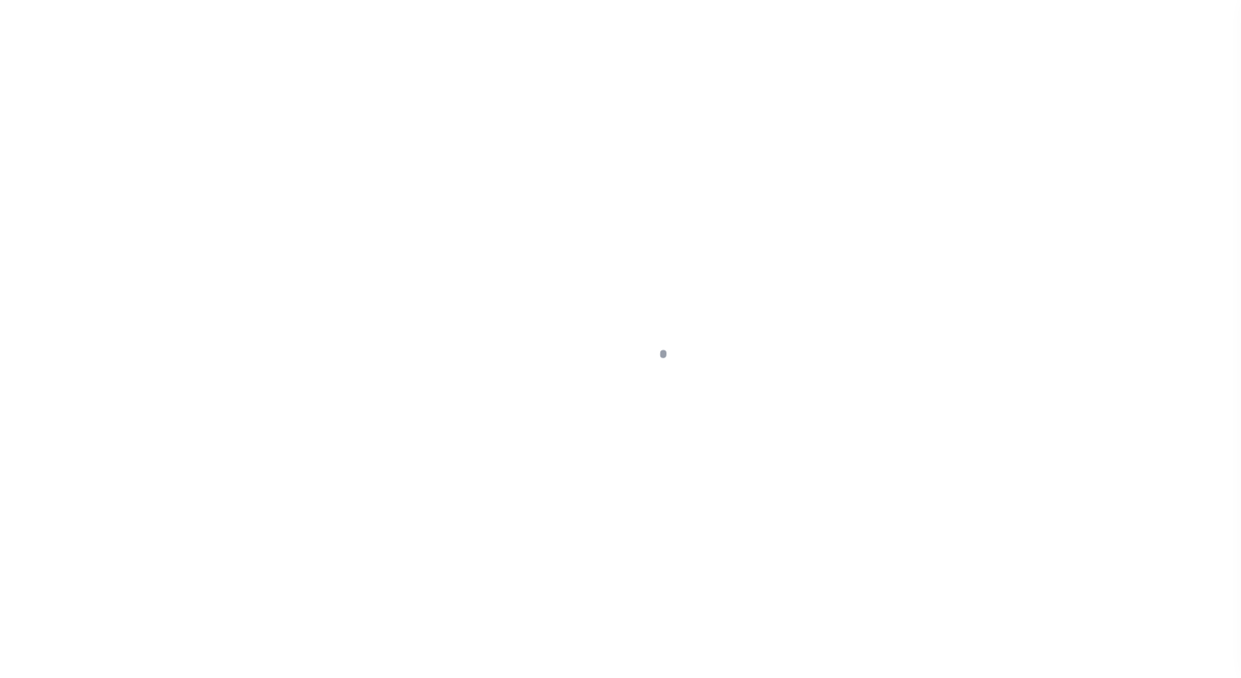
select select "DUE"
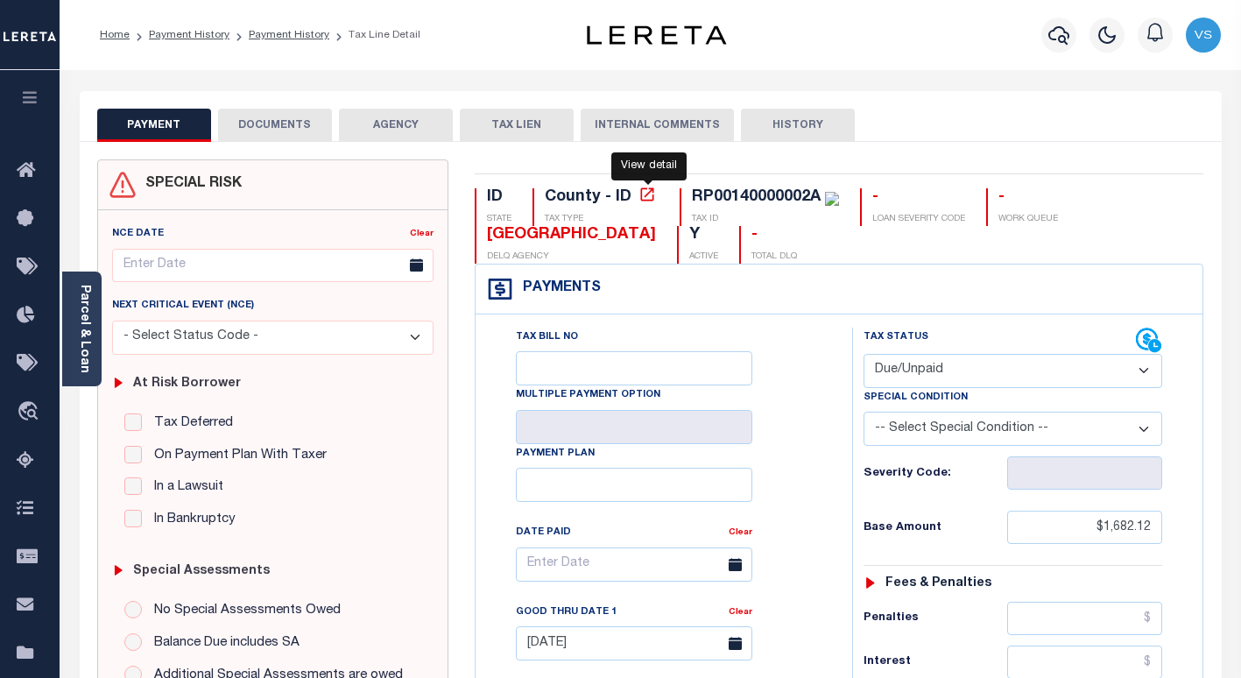
click at [647, 199] on icon at bounding box center [647, 195] width 18 height 18
drag, startPoint x: 575, startPoint y: 241, endPoint x: 505, endPoint y: 265, distance: 74.2
click at [485, 243] on div "ID STATE County - ID TAX TYPE RP00140000002A TAX ID - LOAN SEVERITY CODE - WORK…" at bounding box center [839, 225] width 729 height 75
click at [90, 365] on link "Parcel & Loan" at bounding box center [84, 329] width 12 height 88
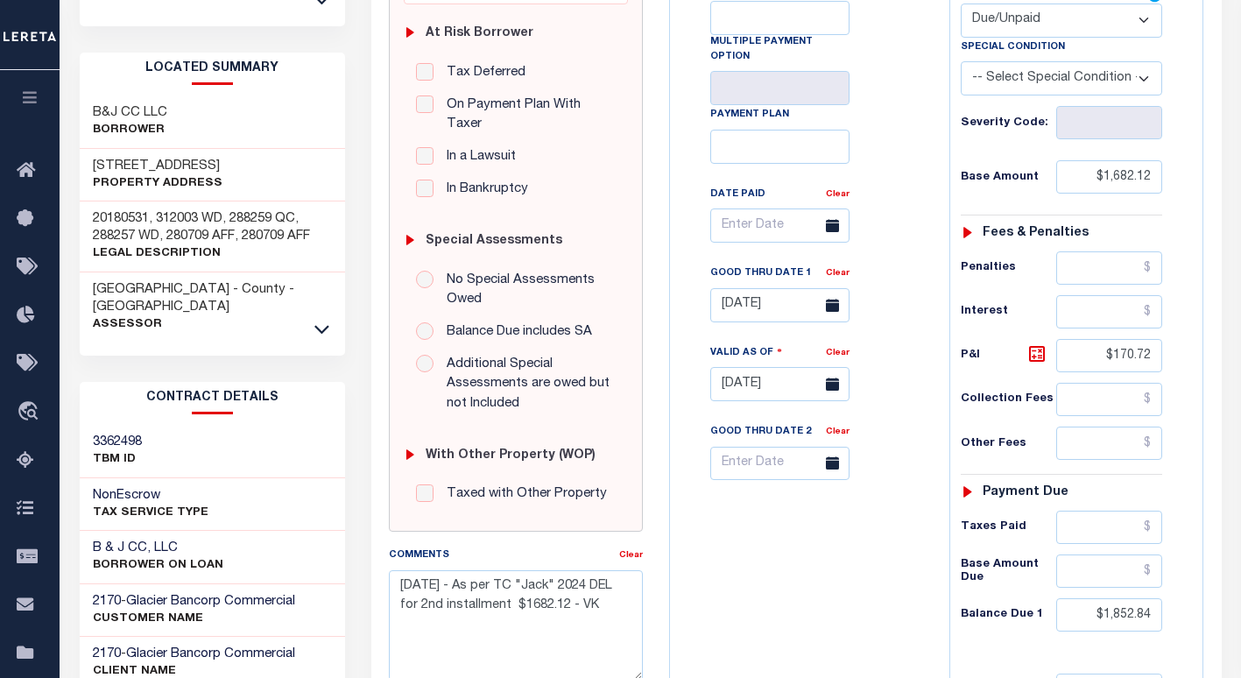
scroll to position [525, 0]
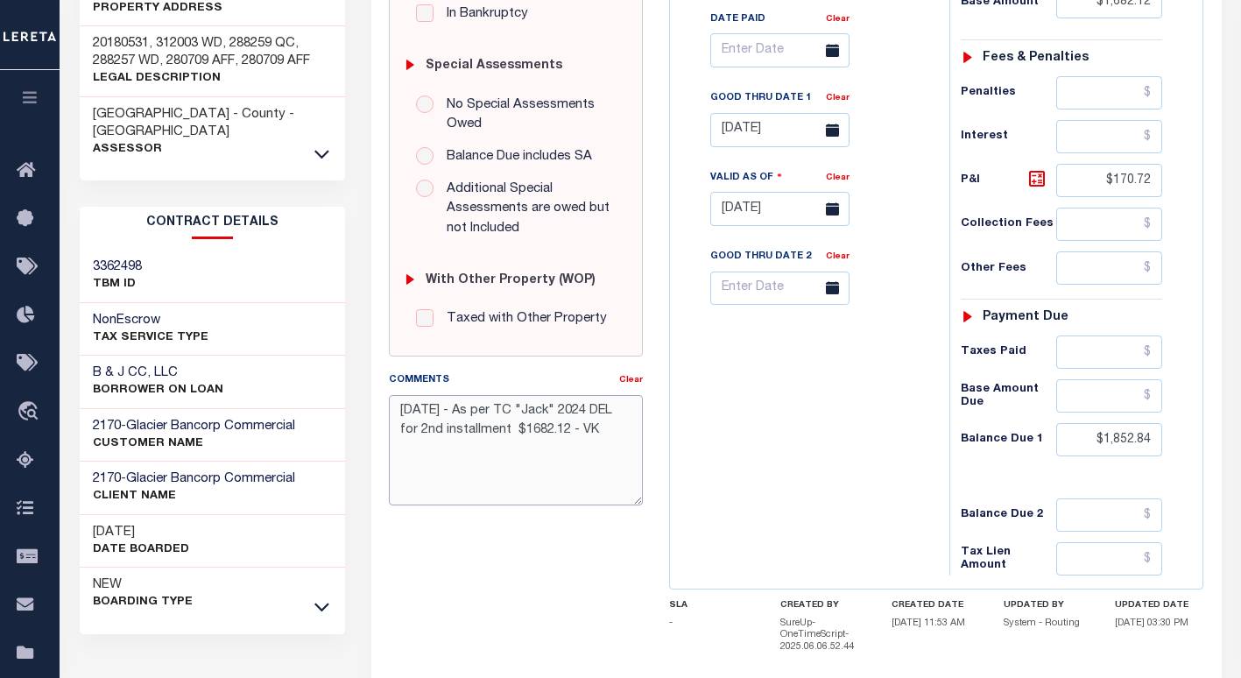
click at [398, 395] on textarea "[DATE] - As per TC "Jack" 2024 DEL for 2nd installment $1682.12 - VK" at bounding box center [516, 450] width 254 height 110
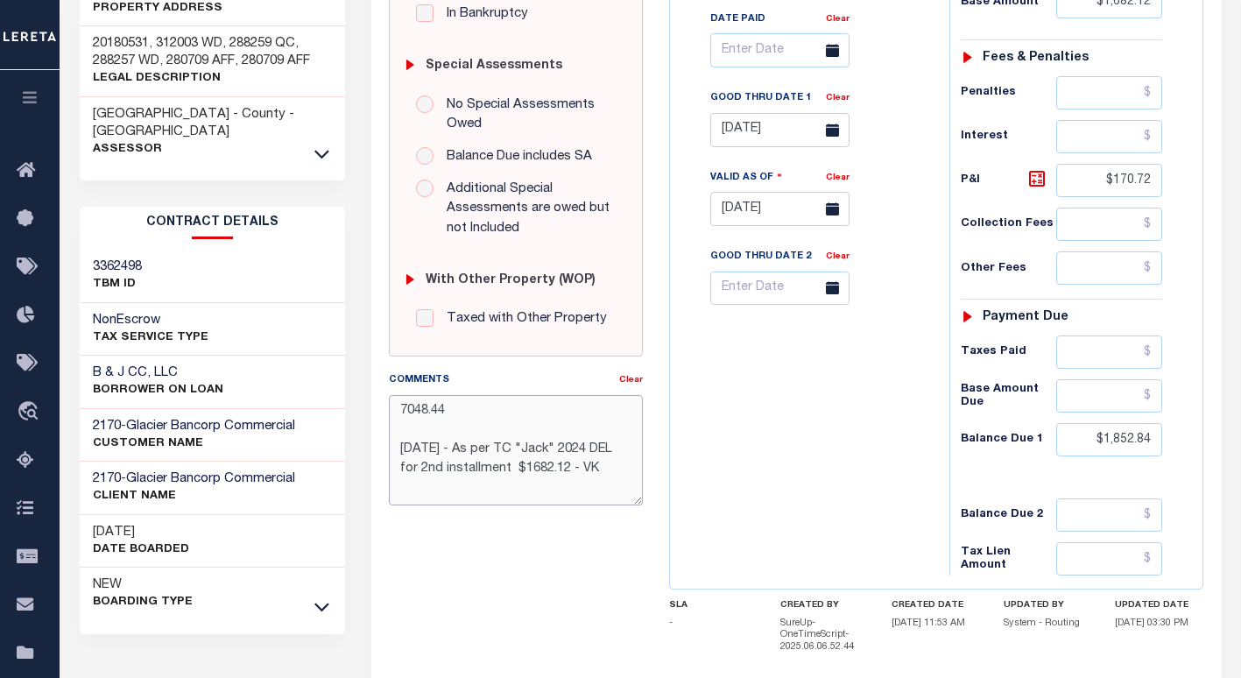
click at [431, 395] on textarea "7048.44 [DATE] - As per TC "Jack" 2024 DEL for 2nd installment $1682.12 - VK" at bounding box center [516, 450] width 254 height 110
click at [431, 395] on textarea "7048.44 8/1/2025 - As per TC "Jack" 2024 DEL for 2nd installment $1682.12 - VK" at bounding box center [516, 450] width 254 height 110
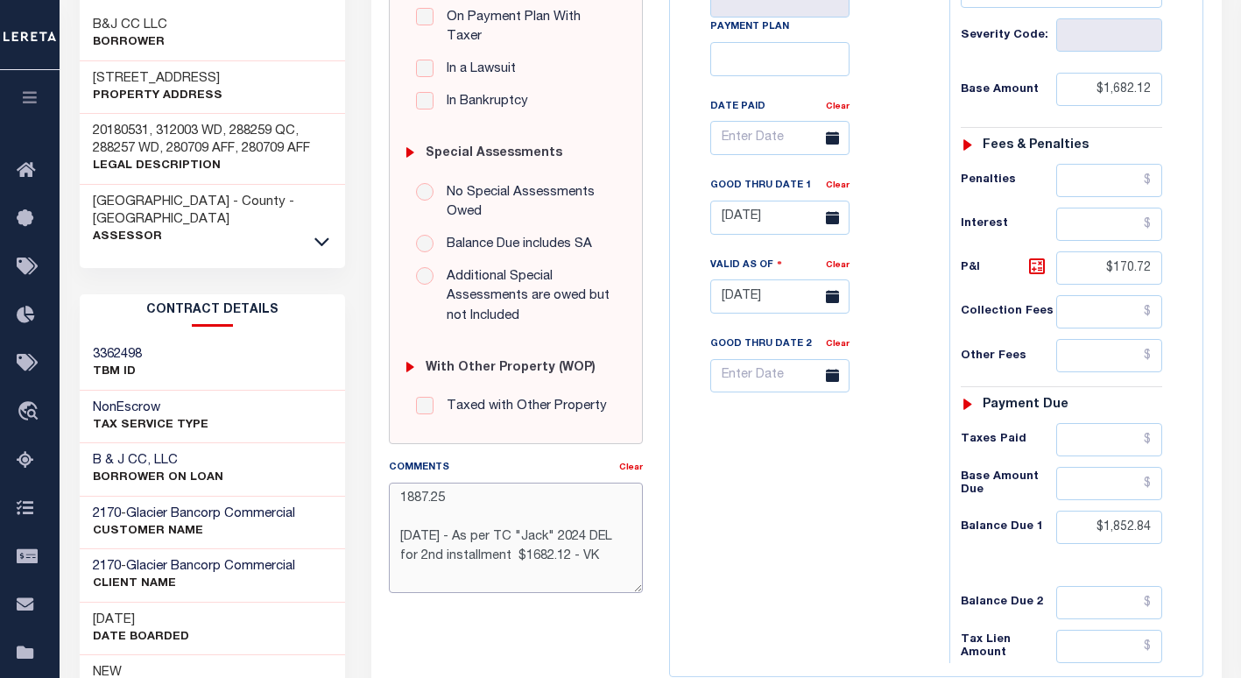
scroll to position [350, 0]
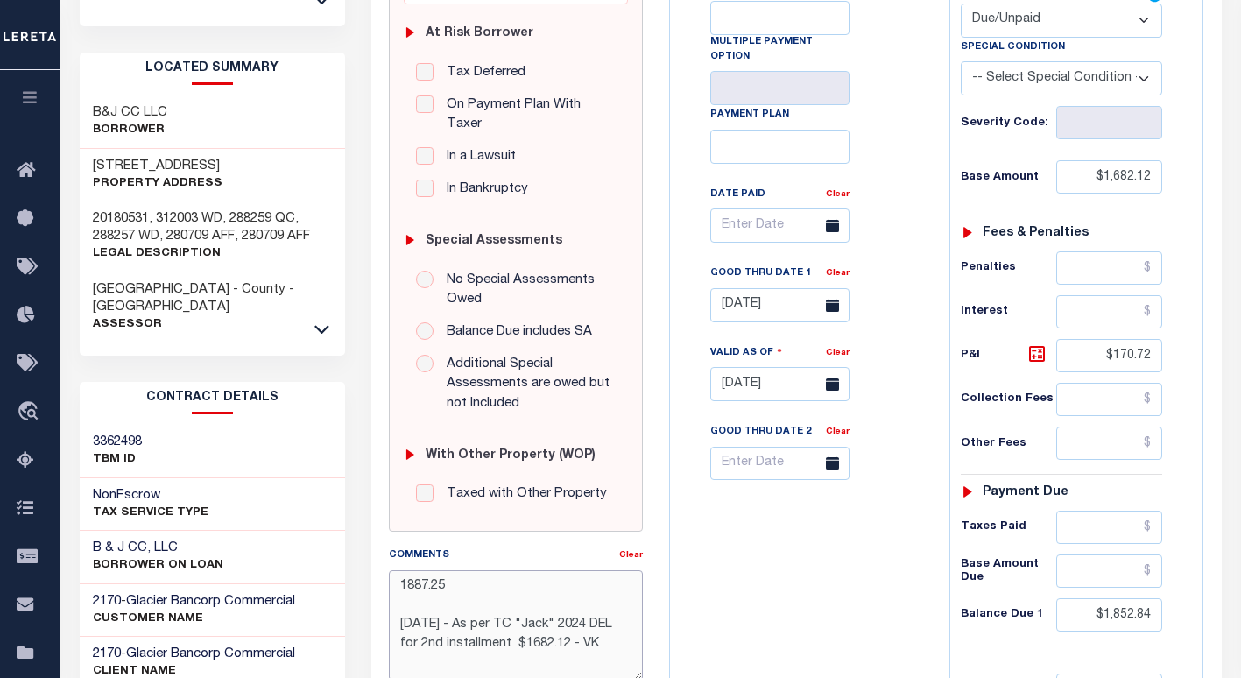
drag, startPoint x: 453, startPoint y: 565, endPoint x: 398, endPoint y: 564, distance: 55.2
click at [398, 570] on textarea "1887.25 8/1/2025 - As per TC "Jack" 2024 DEL for 2nd installment $1682.12 - VK" at bounding box center [516, 625] width 254 height 110
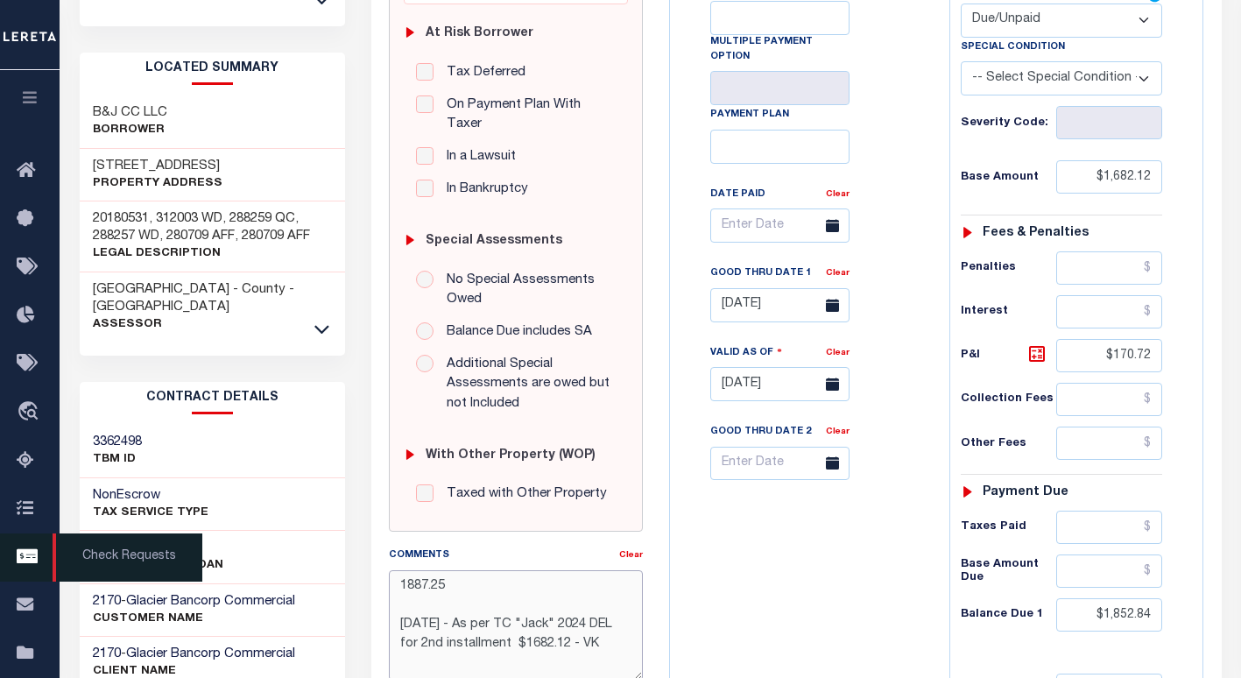
type textarea "1887.25 8/1/2025 - As per TC "Jack" 2024 DEL for 2nd installment $1682.12 - VK"
type input "09/30/2025"
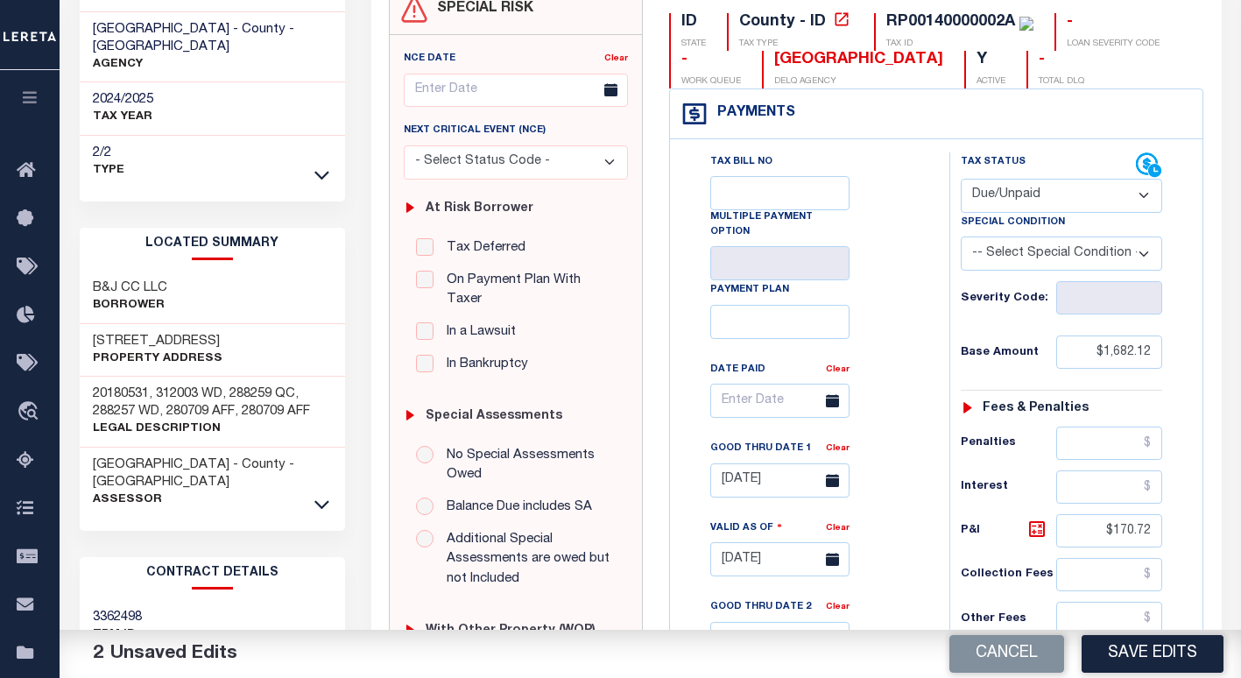
scroll to position [0, 0]
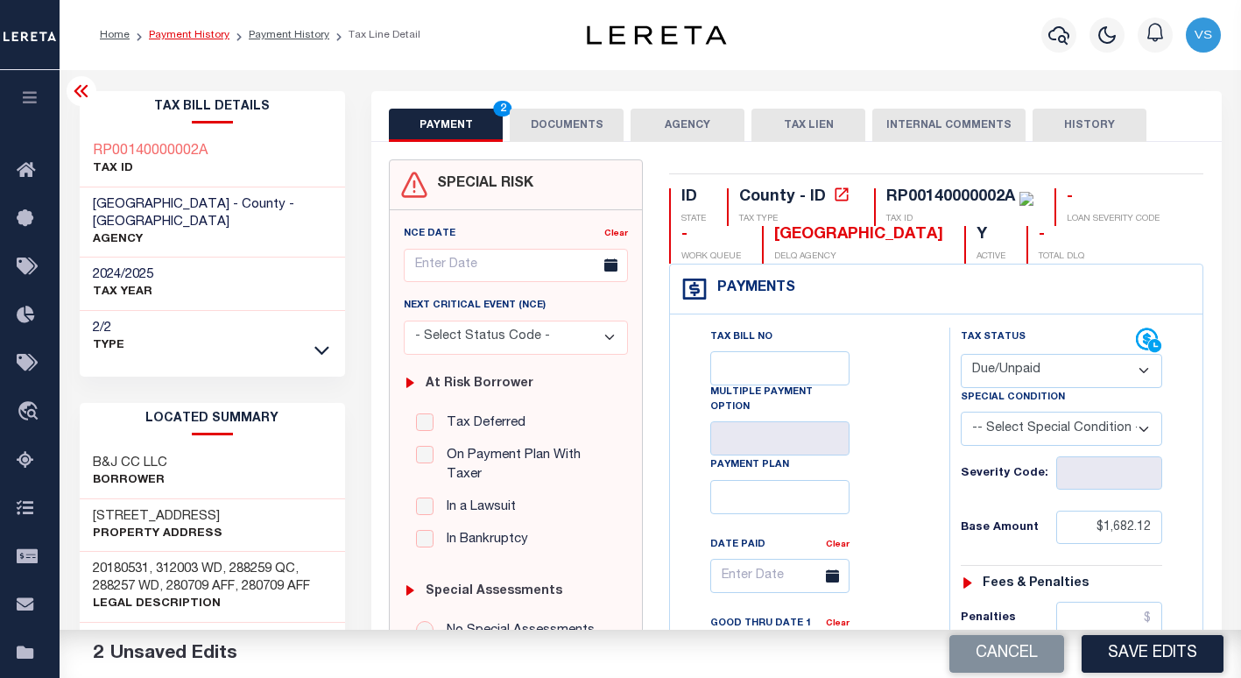
click at [173, 32] on link "Payment History" at bounding box center [189, 35] width 81 height 11
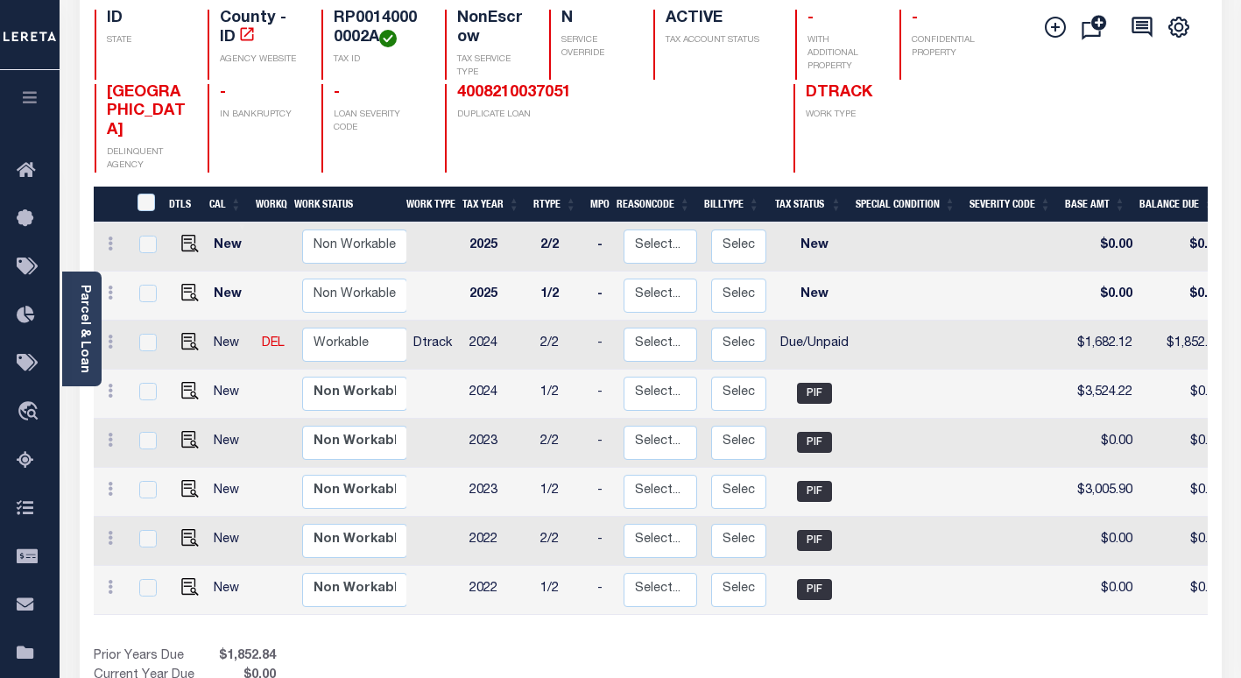
scroll to position [263, 0]
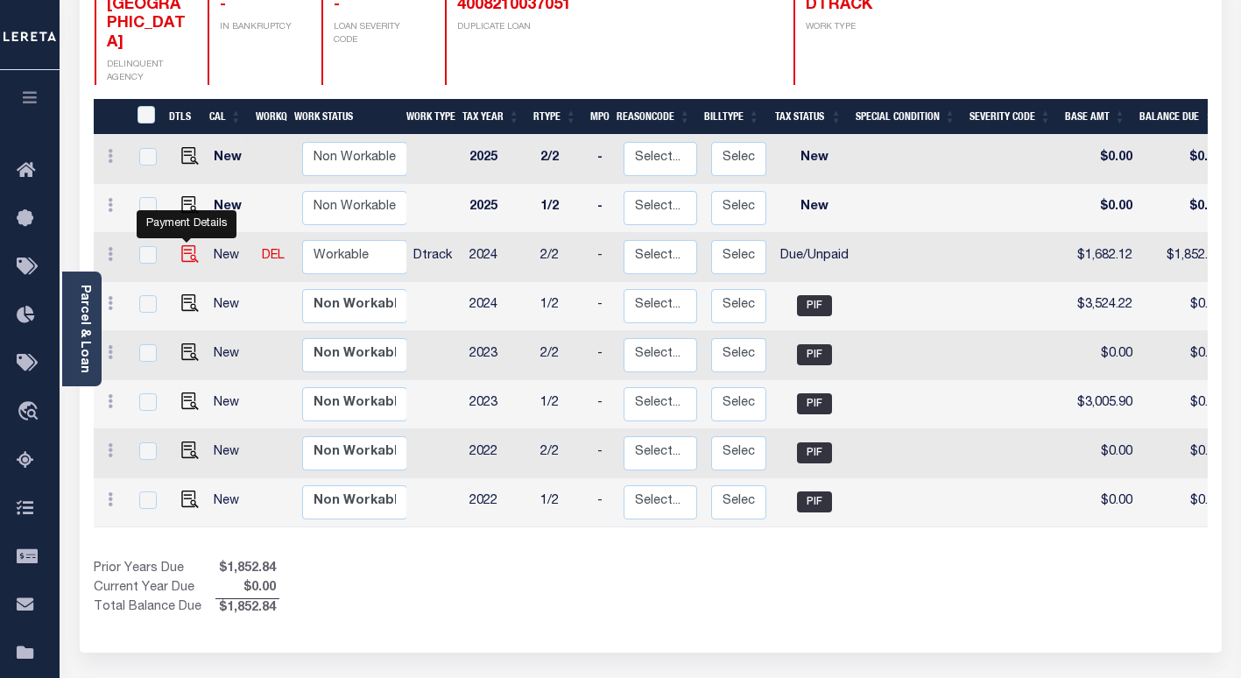
click at [185, 245] on img "" at bounding box center [190, 254] width 18 height 18
checkbox input "true"
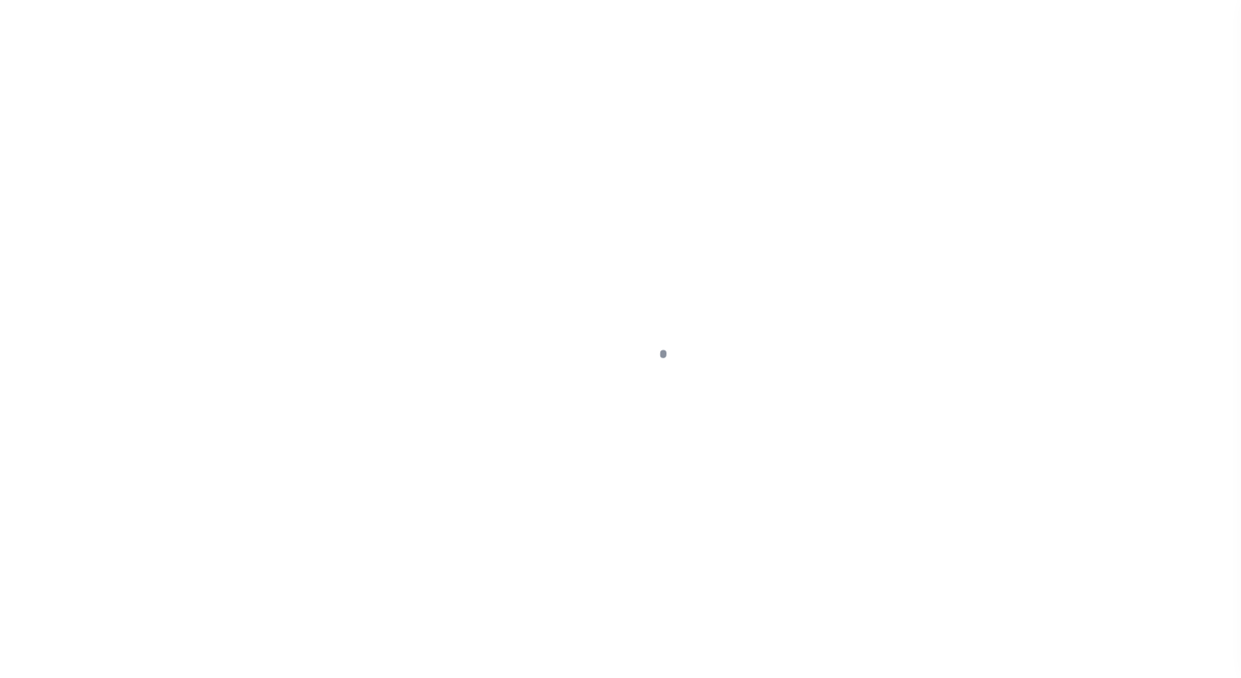
select select "DUE"
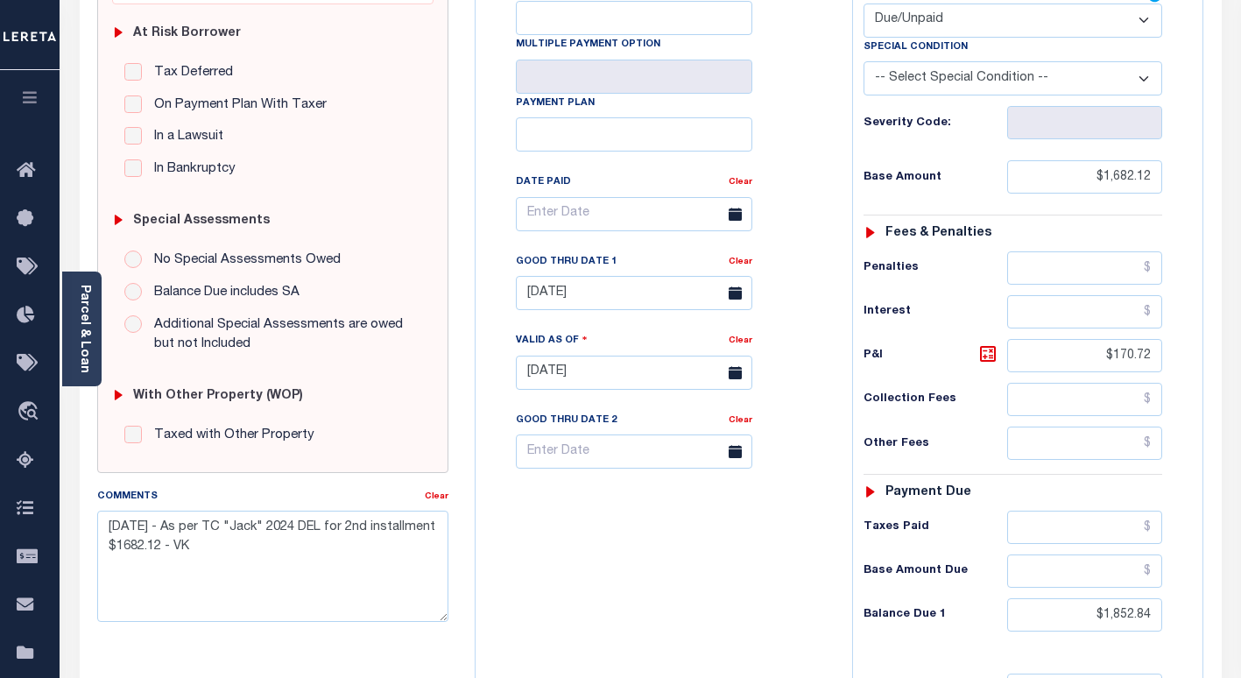
scroll to position [613, 0]
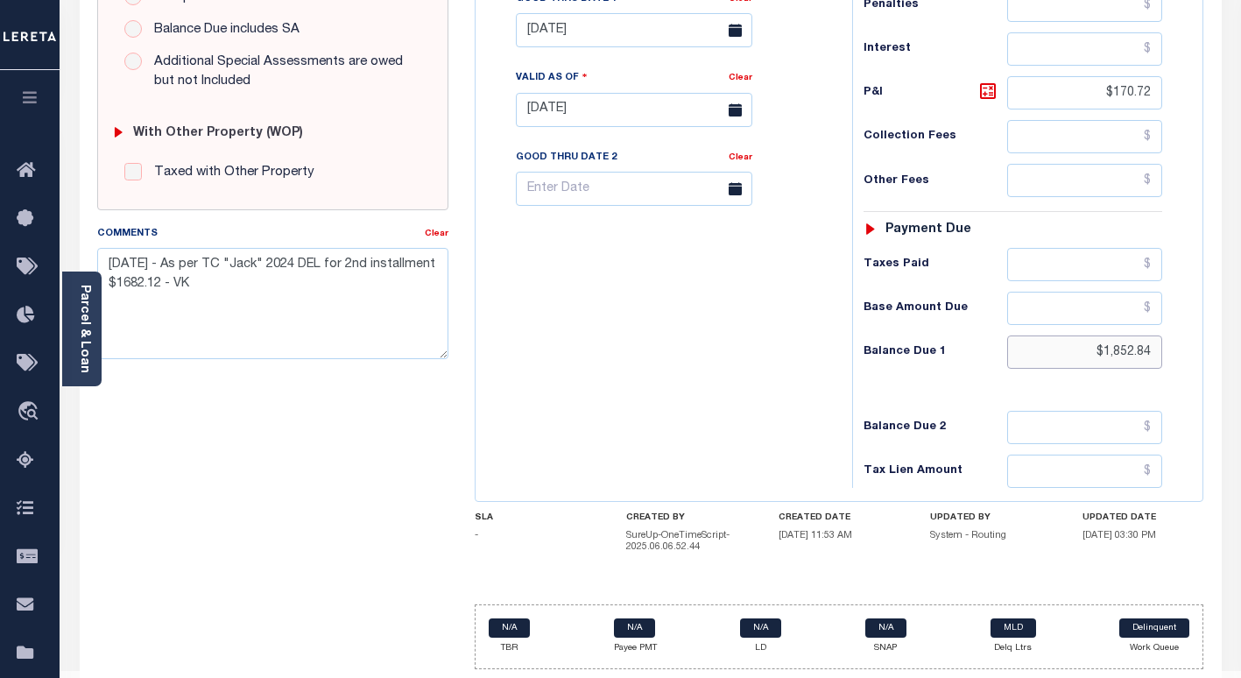
click at [1130, 359] on input "$1,852.84" at bounding box center [1084, 351] width 155 height 33
drag, startPoint x: 1130, startPoint y: 359, endPoint x: 1133, endPoint y: 376, distance: 17.7
click at [1129, 359] on input "$1,852.84" at bounding box center [1084, 351] width 155 height 33
paste input "87.25"
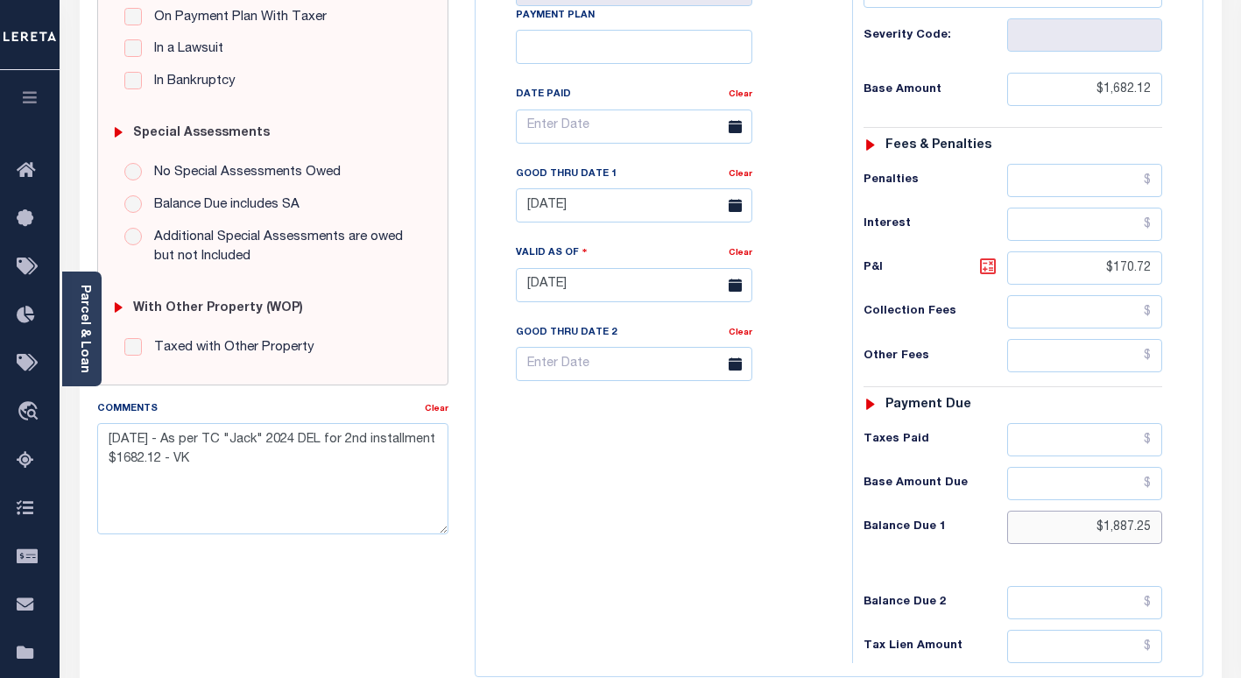
type input "$1,887.25"
type input "[DATE]"
click at [982, 271] on icon at bounding box center [988, 266] width 16 height 16
type input "$205.13"
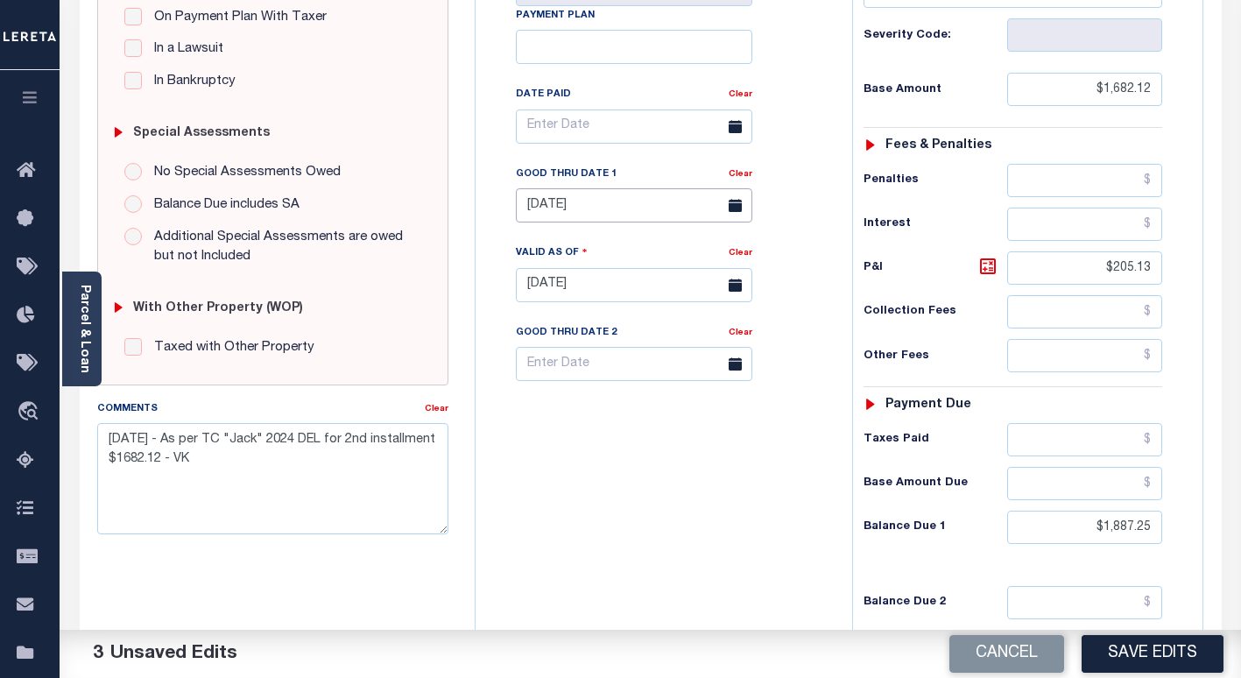
click at [596, 209] on input "08/31/2025" at bounding box center [634, 205] width 236 height 34
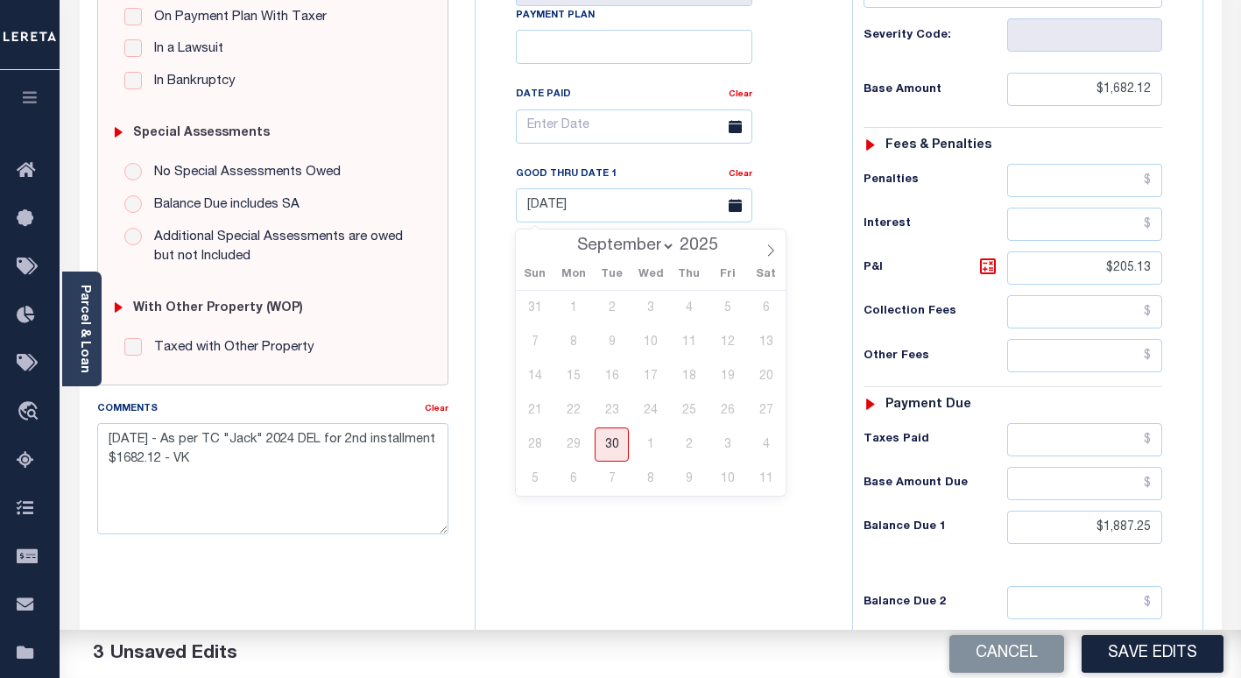
click at [617, 248] on select "September October November December" at bounding box center [621, 246] width 107 height 18
select select "9"
click at [570, 237] on select "September October November December" at bounding box center [621, 246] width 107 height 18
click at [723, 446] on span "31" at bounding box center [727, 444] width 34 height 34
type input "10/31/2025"
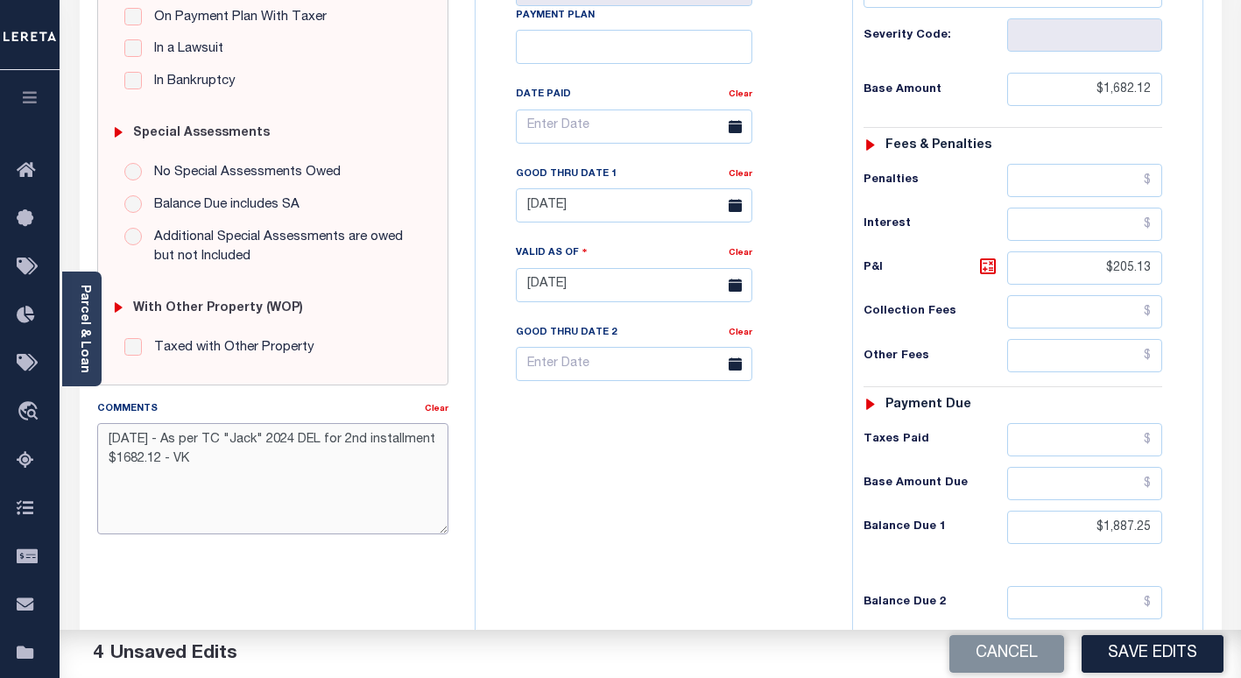
click at [109, 440] on textarea "8/1/2025 - As per TC "Jack" 2024 DEL for 2nd installment $1682.12 - VK" at bounding box center [272, 478] width 351 height 110
click at [222, 437] on textarea "information 8/1/2025 - As per TC "Jack" 2024 DEL for 2nd installment $1682.12 -…" at bounding box center [272, 478] width 351 height 110
click at [355, 442] on textarea "information got verbally through TC 8/1/2025 - As per TC "Jack" 2024 DEL for 2n…" at bounding box center [272, 478] width 351 height 110
paste textarea "TYLA"
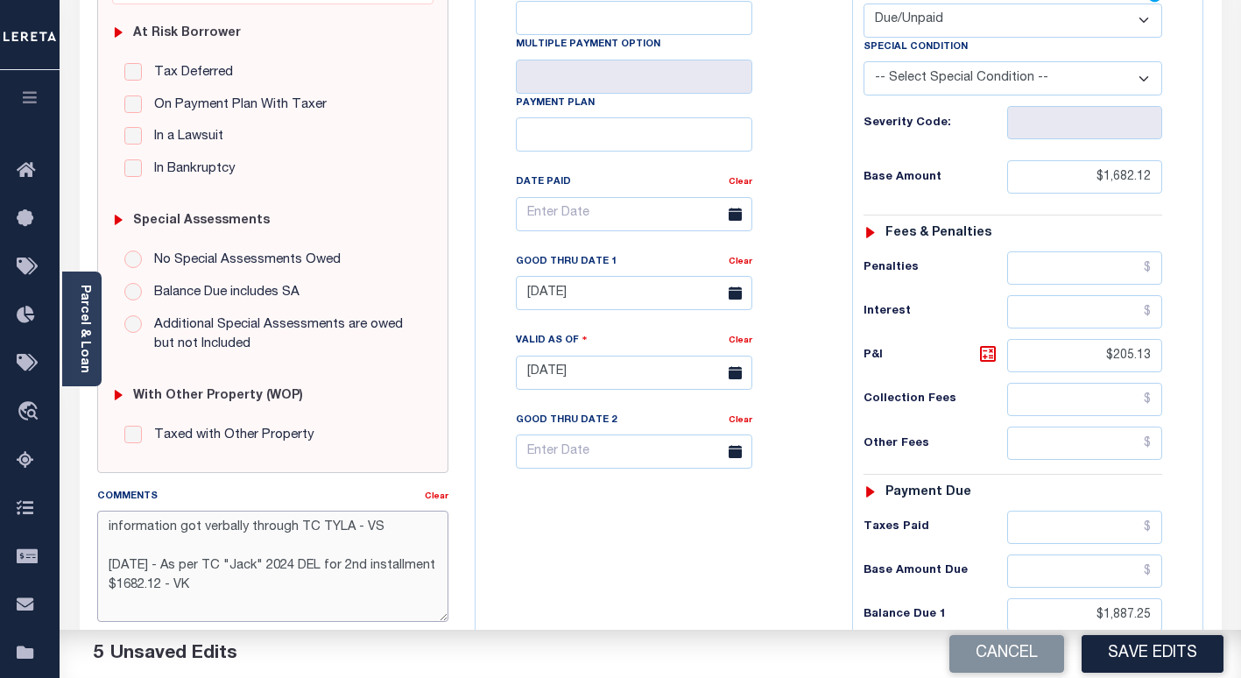
scroll to position [525, 0]
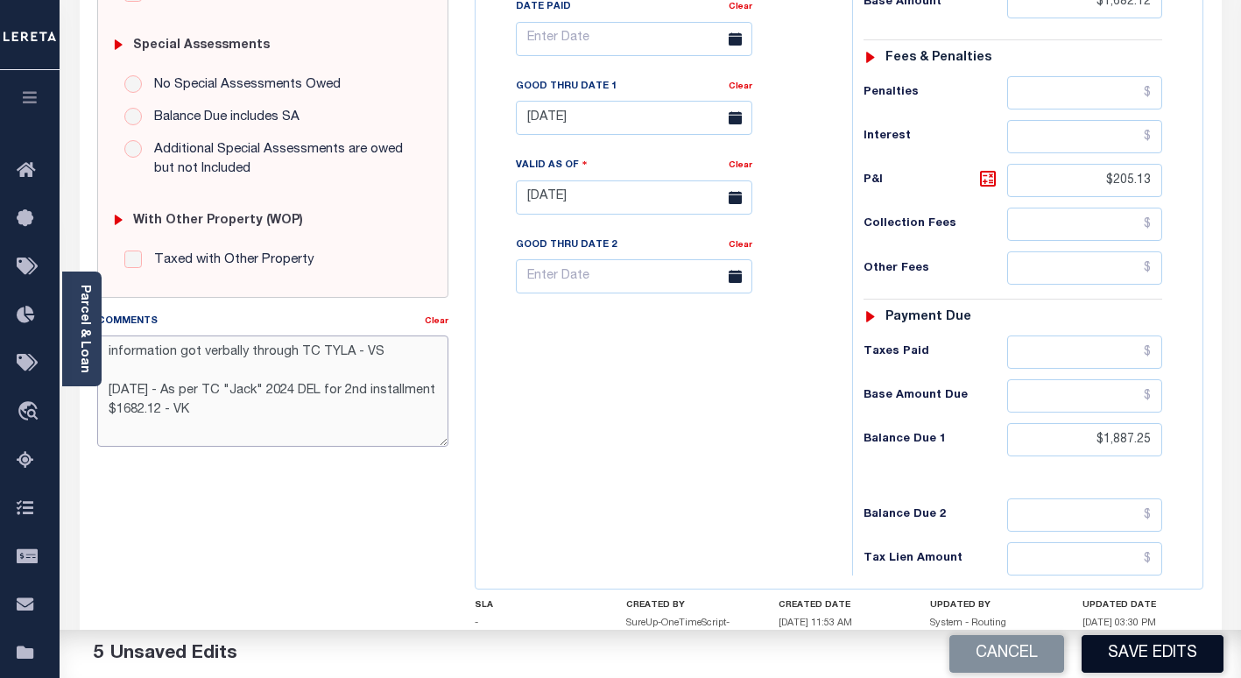
type textarea "information got verbally through TC TYLA - VS 8/1/2025 - As per TC "Jack" 2024 …"
click at [1119, 651] on button "Save Edits" at bounding box center [1152, 654] width 142 height 38
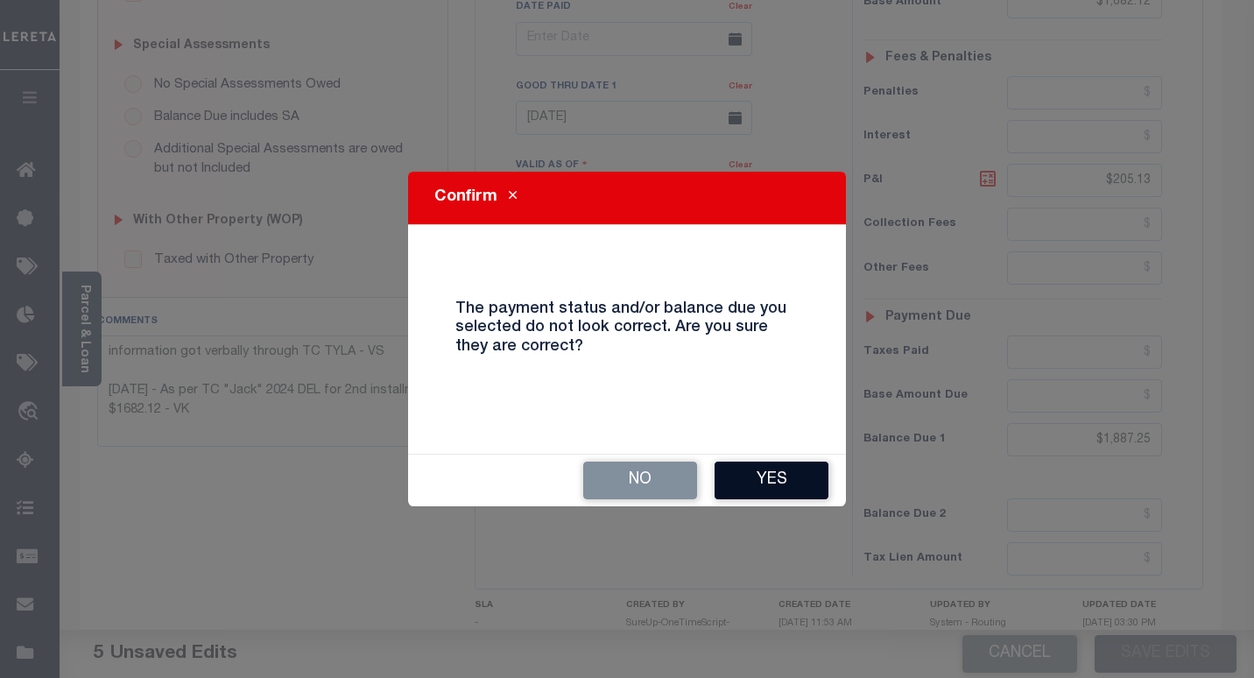
click at [778, 489] on button "Yes" at bounding box center [771, 480] width 114 height 38
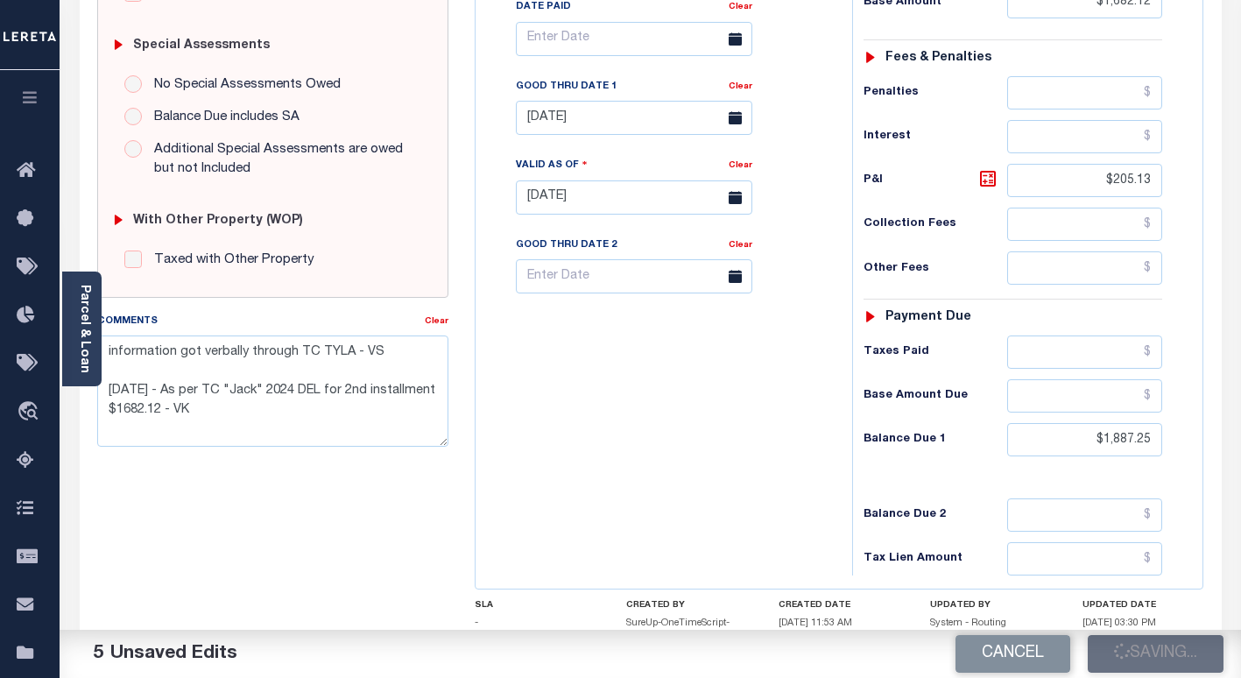
checkbox input "false"
type textarea "information got verbally through TC TYLA - VS 8/1/2025 - As per TC "Jack" 2024 …"
type input "$1,682.12"
type input "$205.13"
type input "$1,887.25"
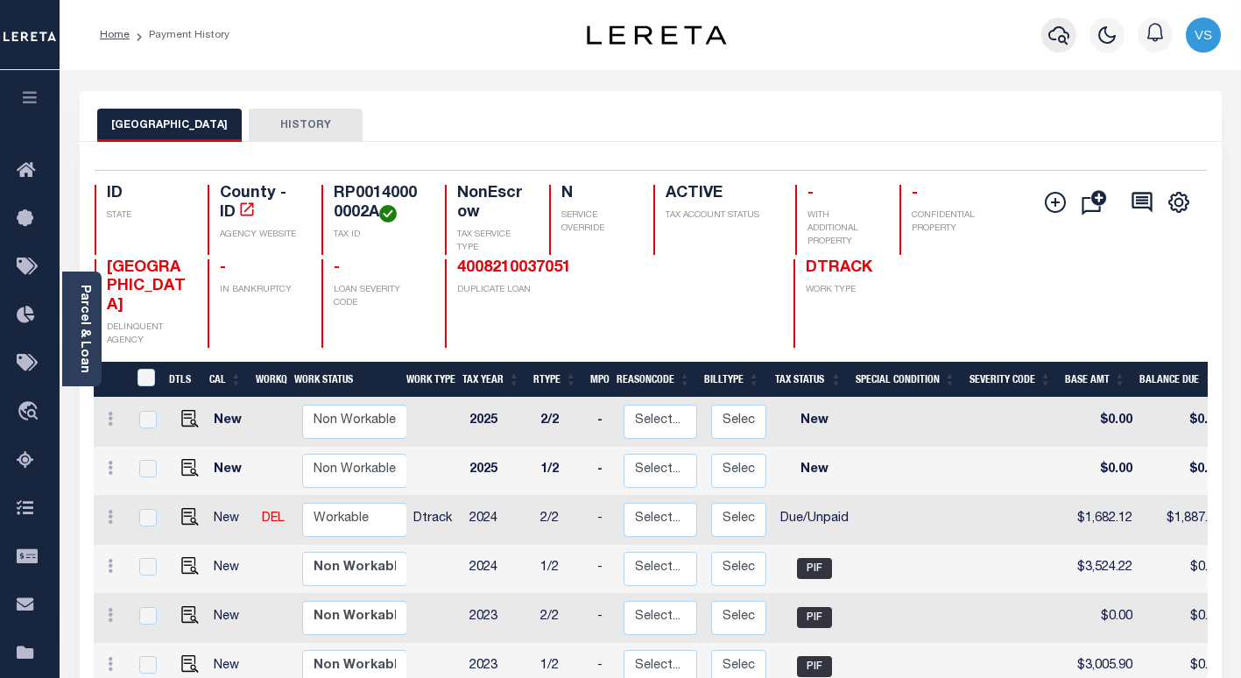
click at [1056, 39] on icon "button" at bounding box center [1058, 35] width 21 height 21
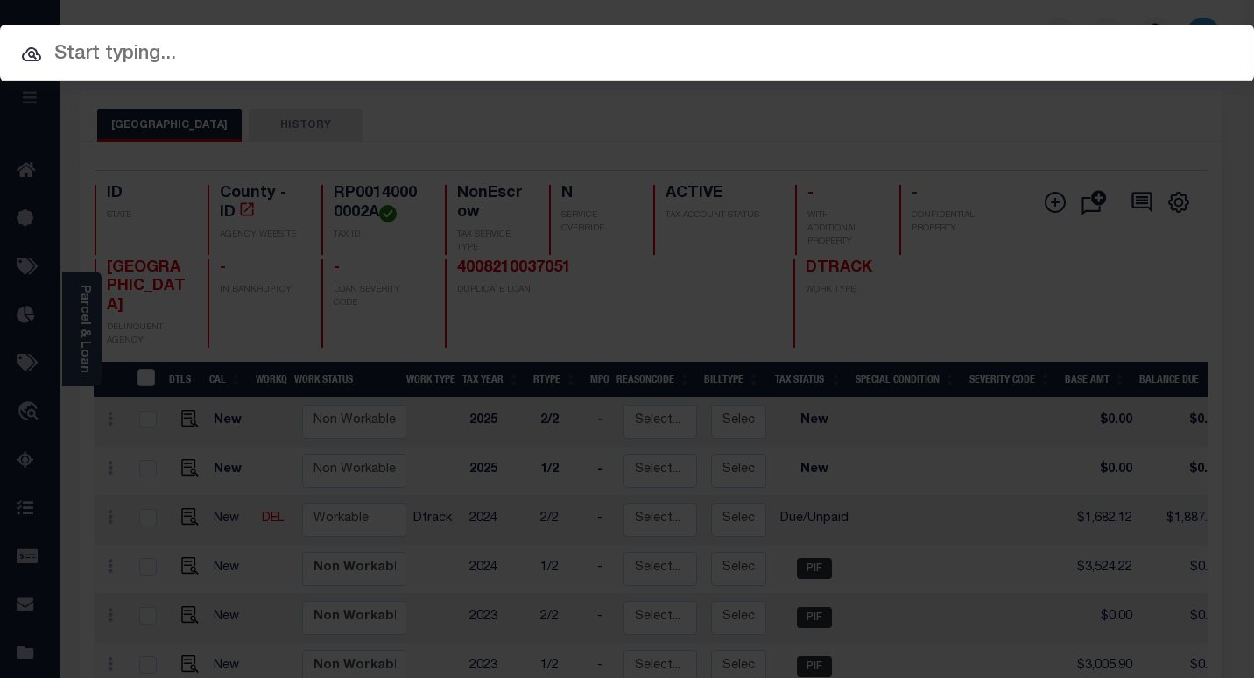
paste input "4012200032219"
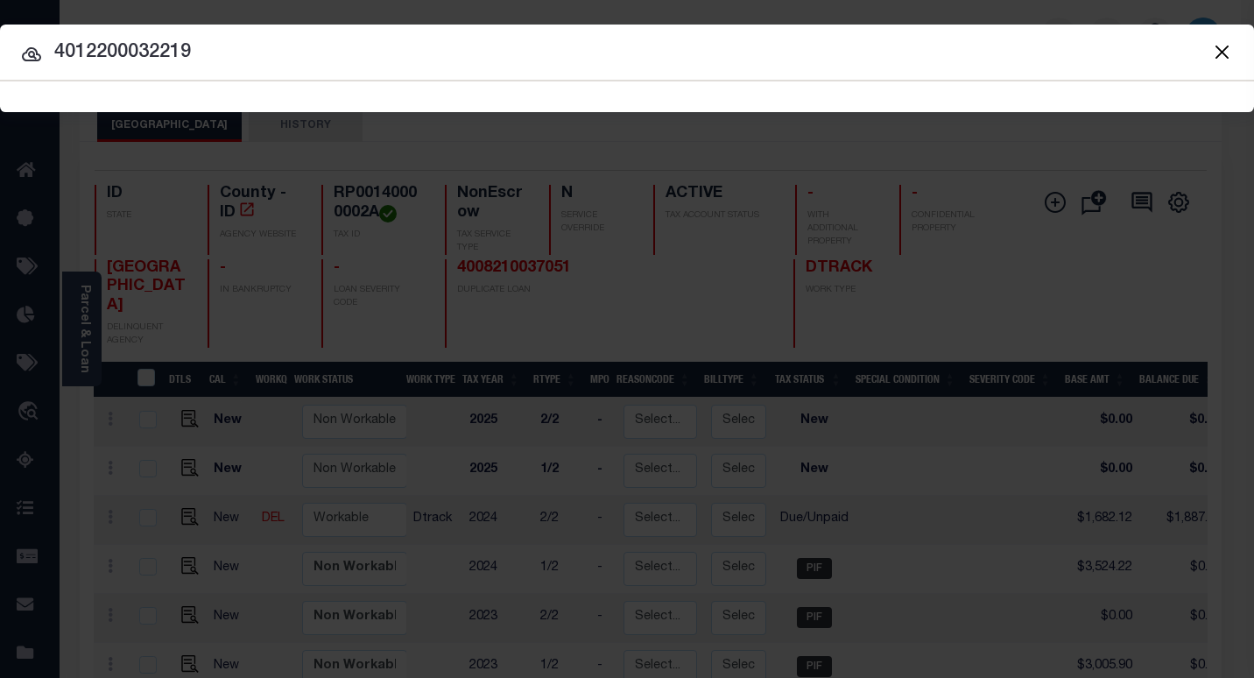
type input "4012200032219"
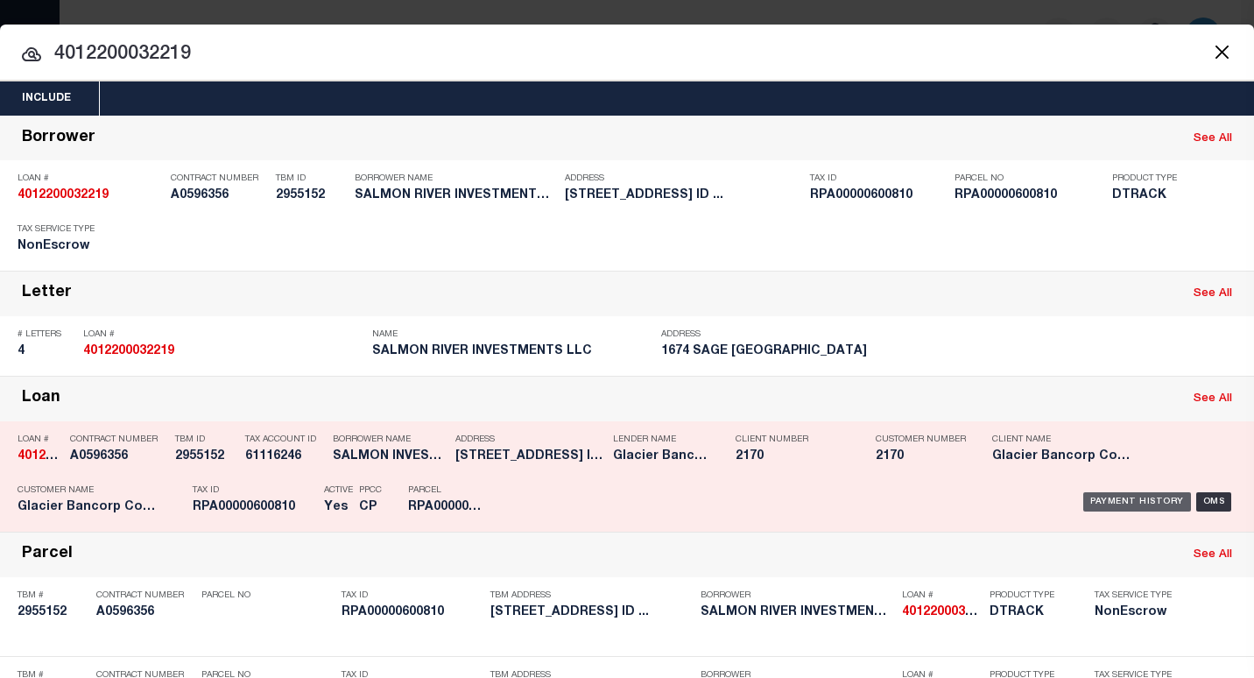
click at [1102, 502] on div "Payment History" at bounding box center [1137, 501] width 108 height 19
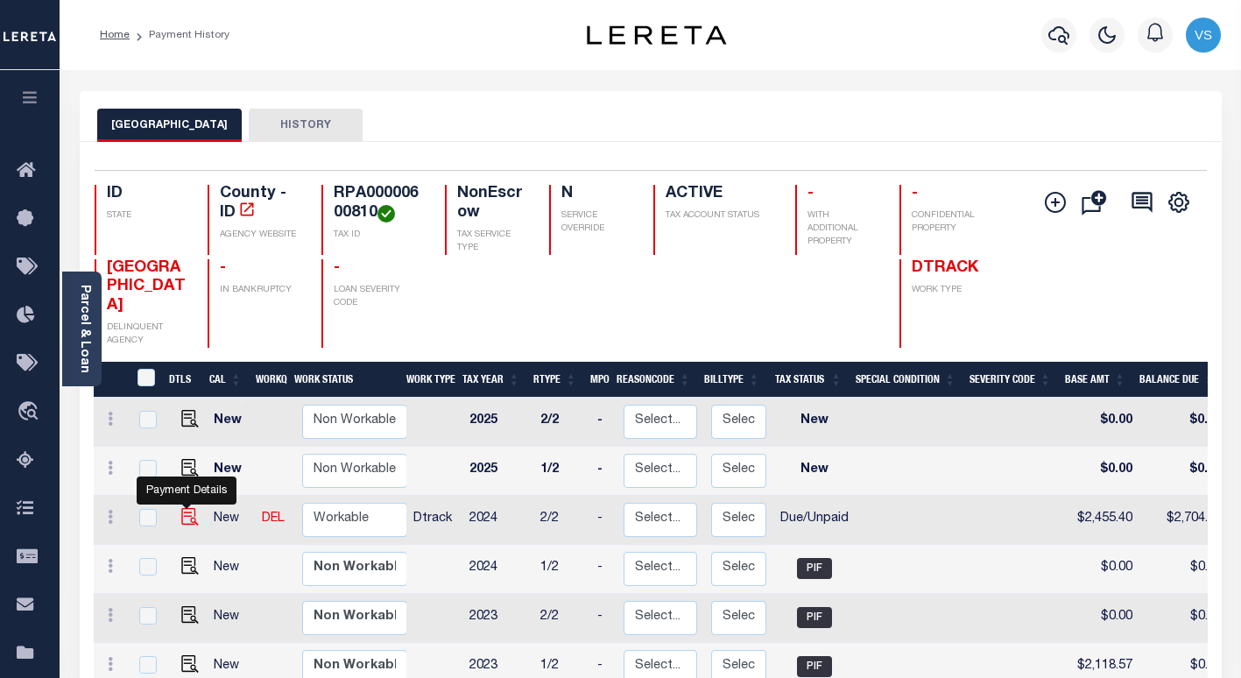
click at [186, 508] on img "" at bounding box center [190, 517] width 18 height 18
checkbox input "true"
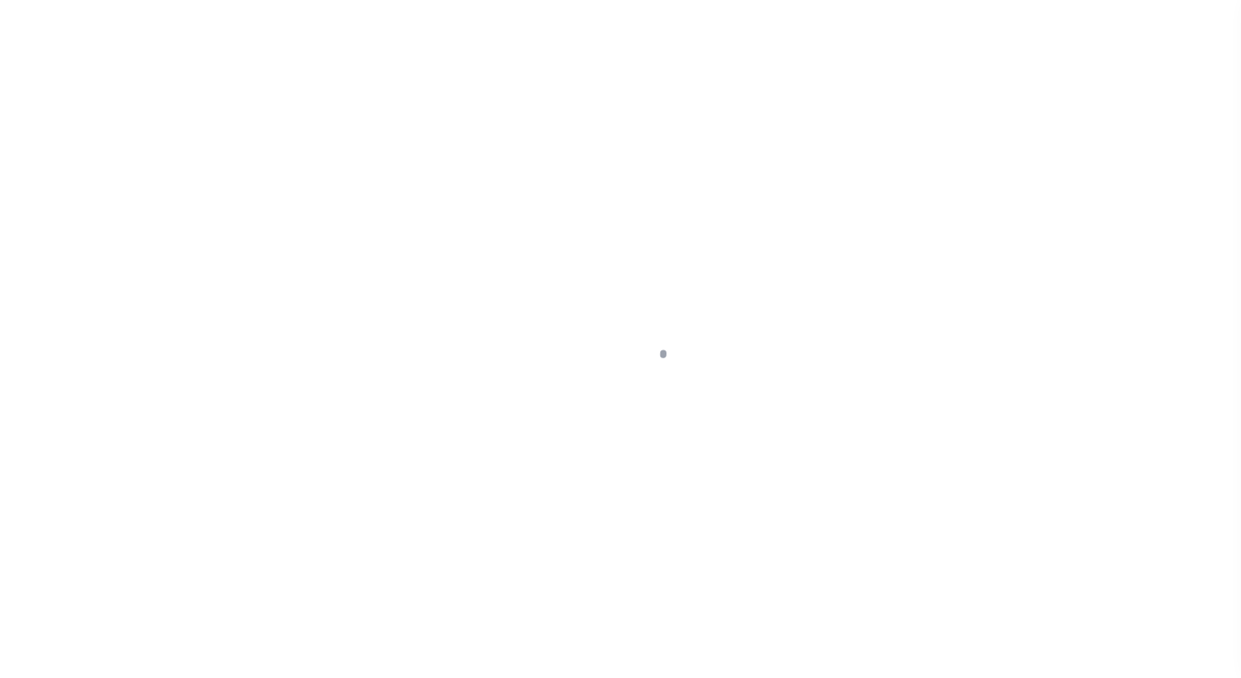
select select "DUE"
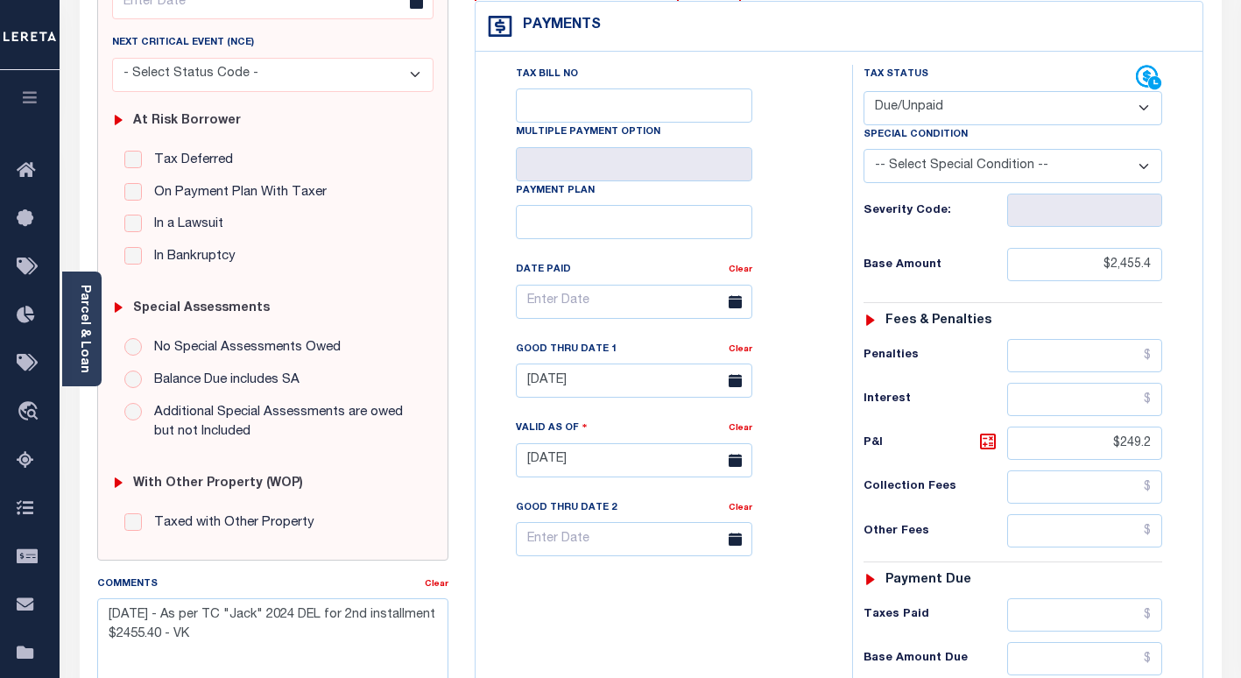
scroll to position [350, 0]
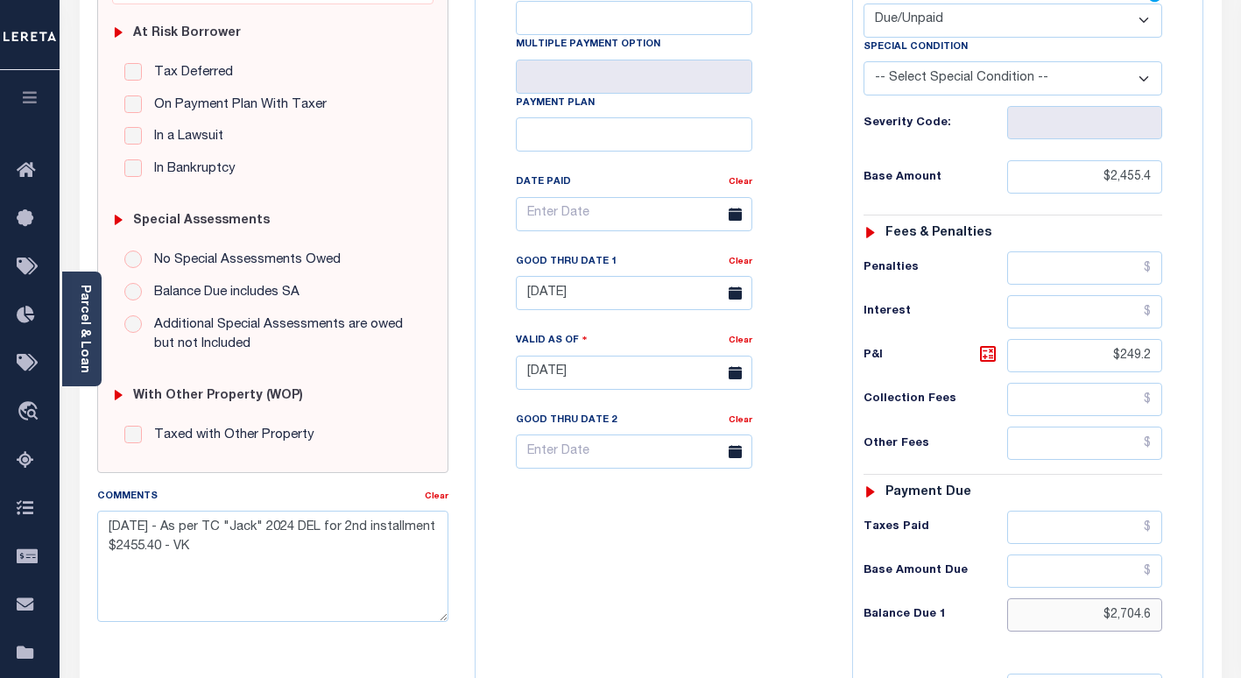
click at [1133, 616] on input "$2,704.6" at bounding box center [1084, 614] width 155 height 33
paste input "754.82"
type input "$2,754.82"
type input "[DATE]"
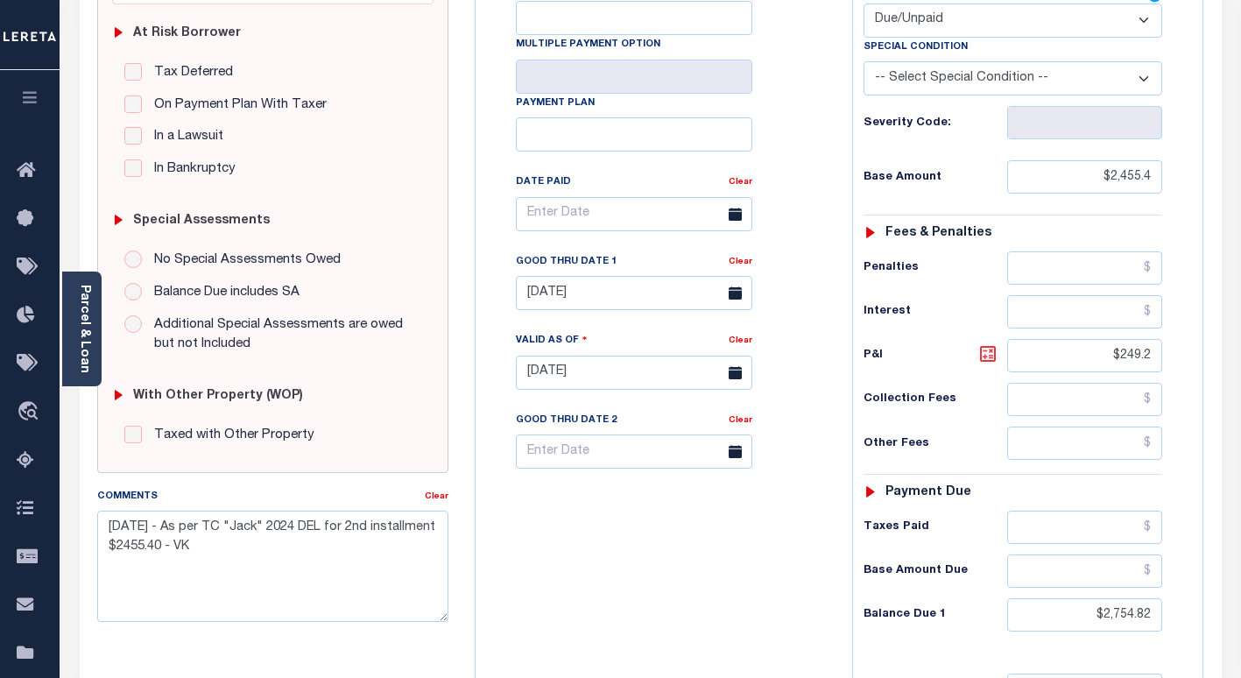
click at [983, 356] on icon at bounding box center [987, 353] width 21 height 21
type input "$299.42"
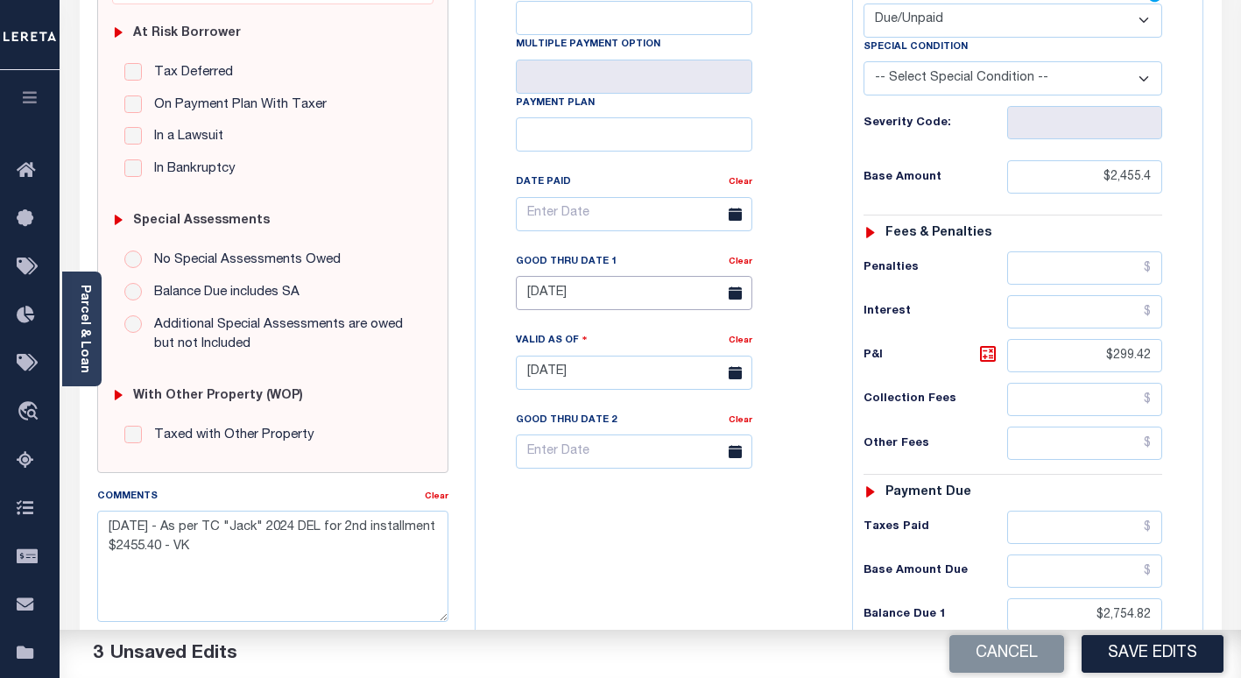
click at [549, 296] on input "[DATE]" at bounding box center [634, 293] width 236 height 34
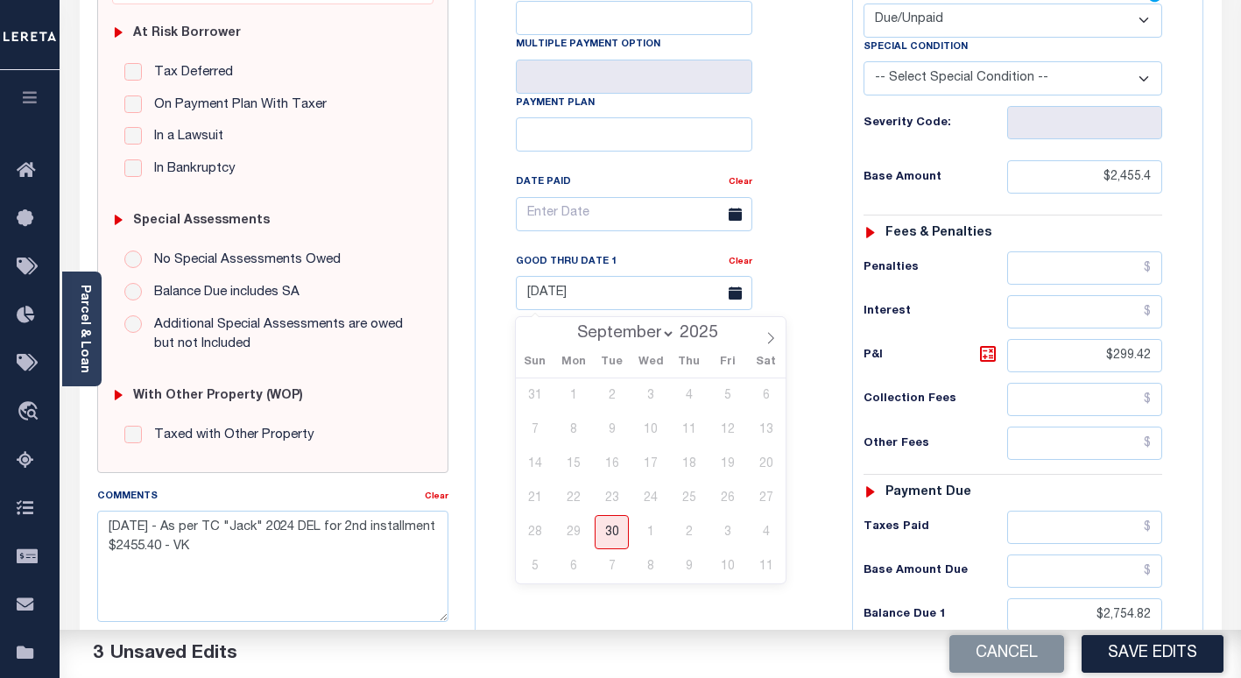
click at [603, 327] on select "September October November December" at bounding box center [621, 334] width 107 height 18
select select "9"
click at [570, 325] on select "September October November December" at bounding box center [621, 334] width 107 height 18
click at [728, 533] on span "31" at bounding box center [727, 532] width 34 height 34
type input "[DATE]"
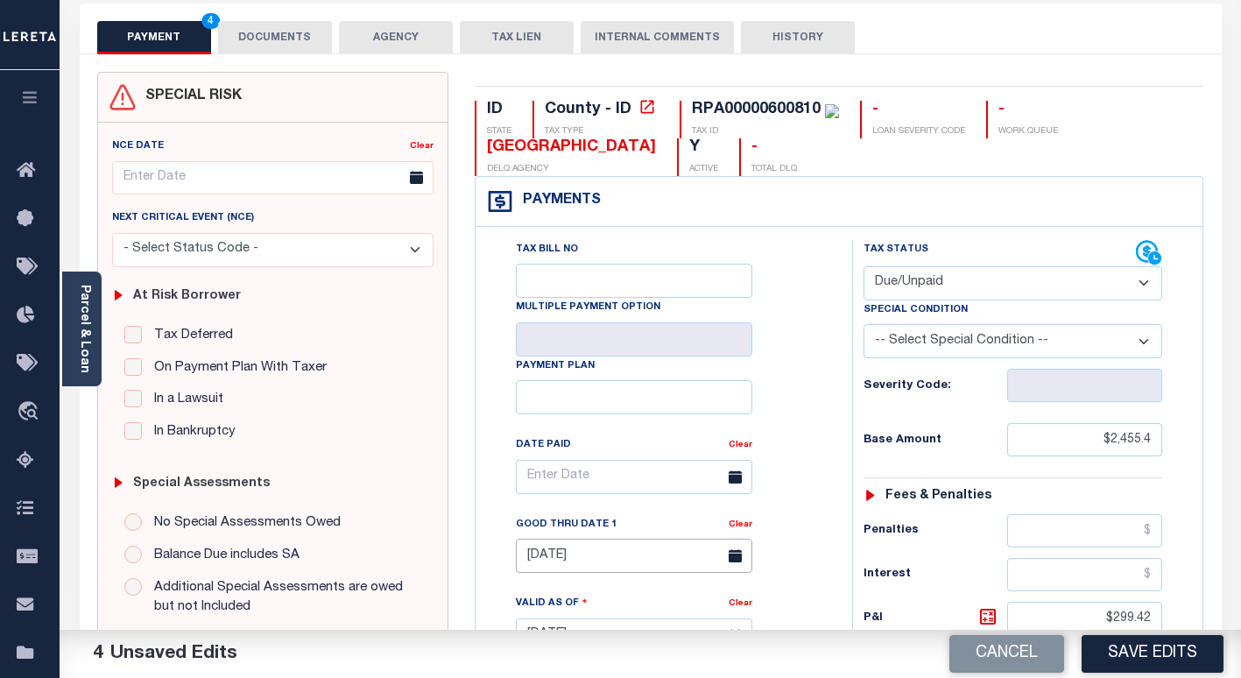
scroll to position [438, 0]
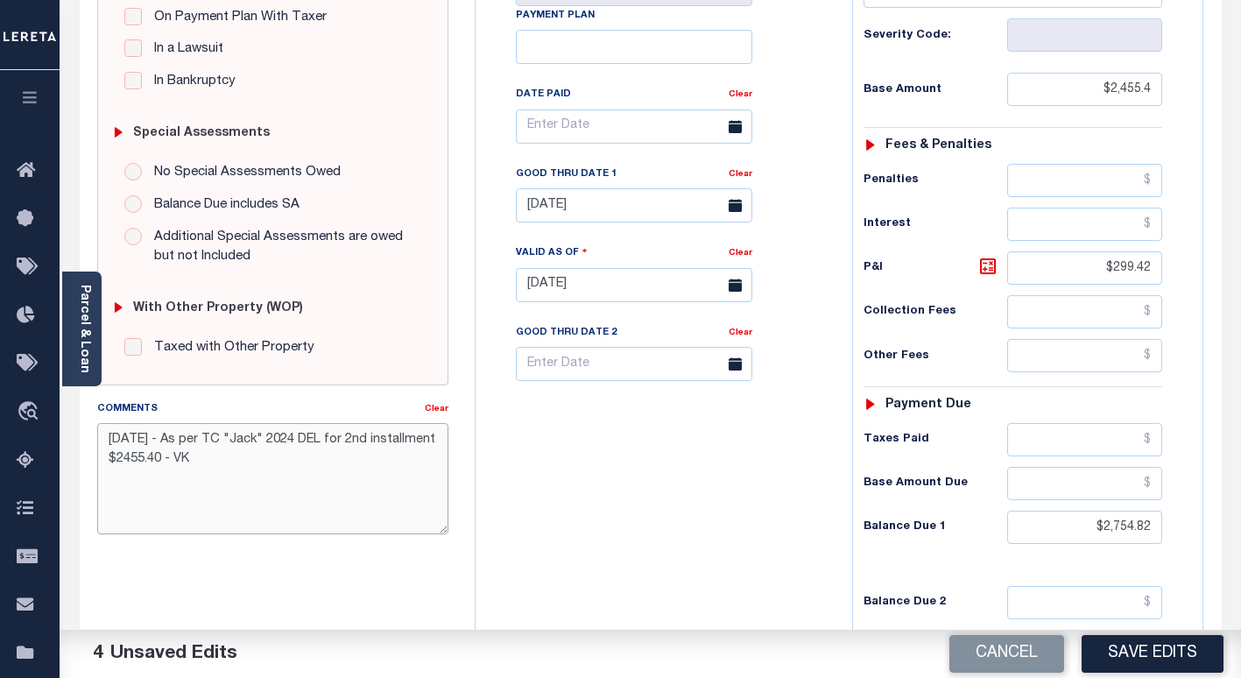
click at [104, 441] on textarea "[DATE] - As per TC "Jack" 2024 DEL for 2nd installment $2455.40 - VK" at bounding box center [272, 478] width 351 height 110
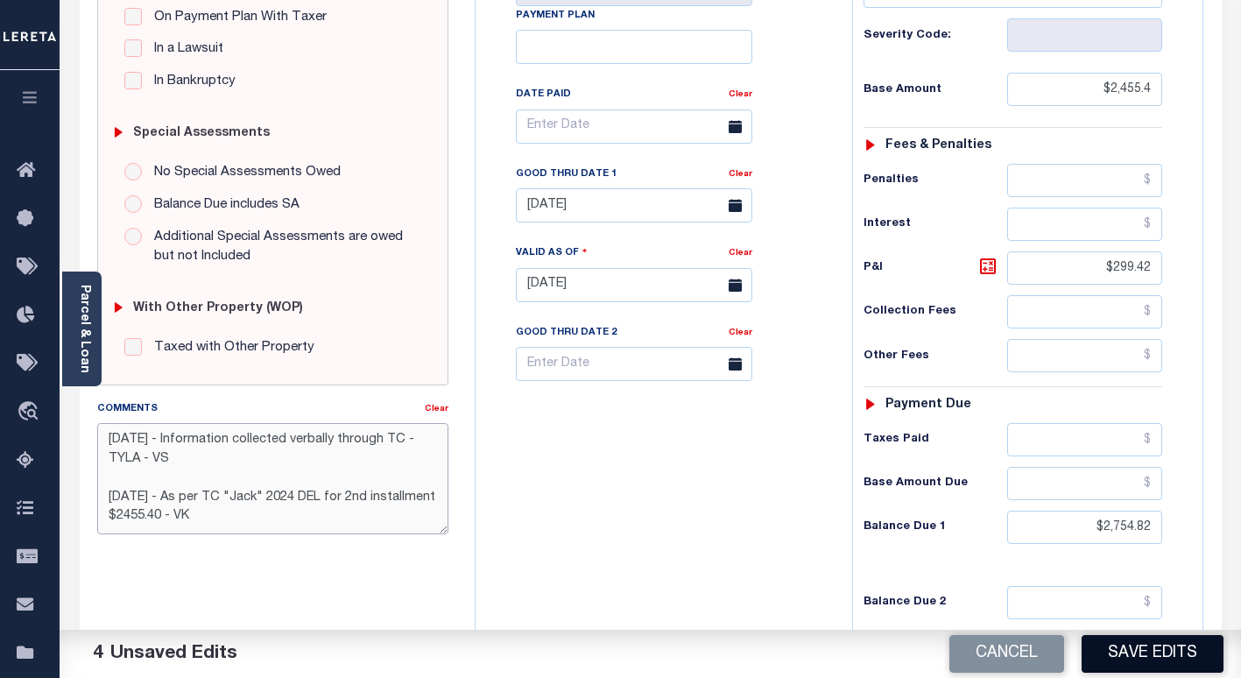
type textarea "[DATE] - Information collected verbally through TC - TYLA - VS [DATE] - As per …"
click at [1122, 651] on button "Save Edits" at bounding box center [1152, 654] width 142 height 38
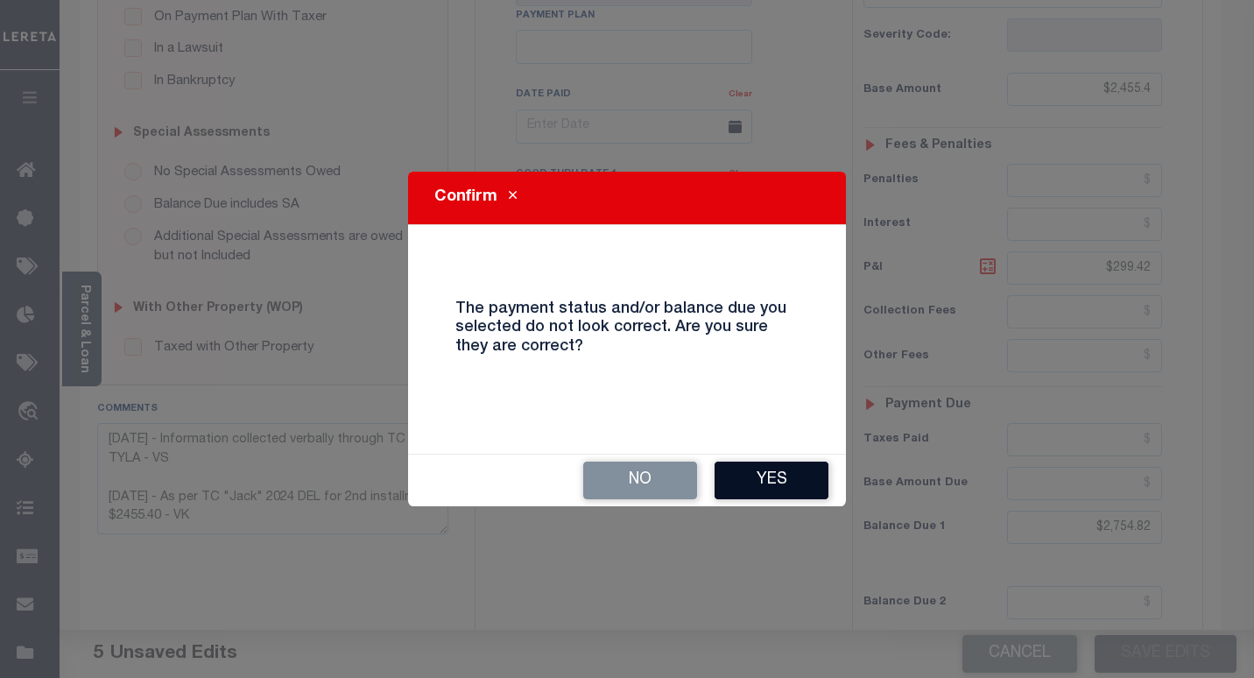
click at [755, 474] on button "Yes" at bounding box center [771, 480] width 114 height 38
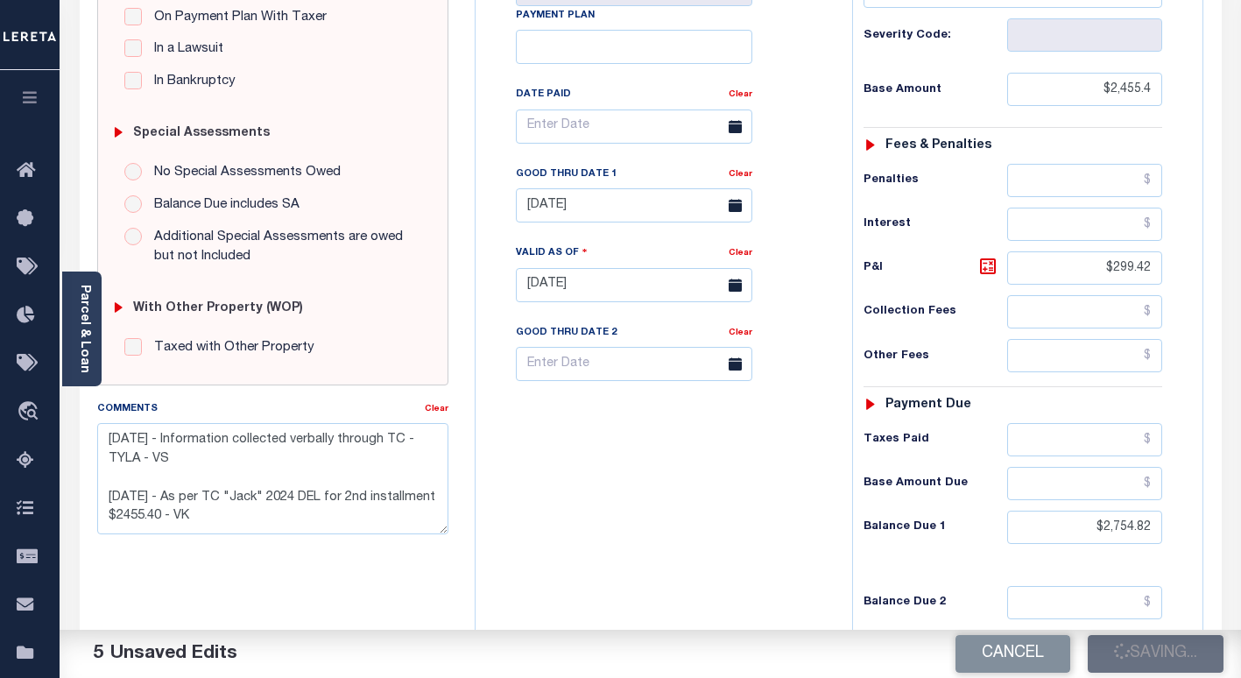
click at [754, 482] on div "Tax Bill No Multiple Payment Option Payment Plan Clear" at bounding box center [659, 276] width 359 height 773
checkbox input "false"
type textarea "9/30/25 - Information collected verbally through TC - TYLA - VS 8/1/2025 - As p…"
type input "$2,455.4"
type input "$299.42"
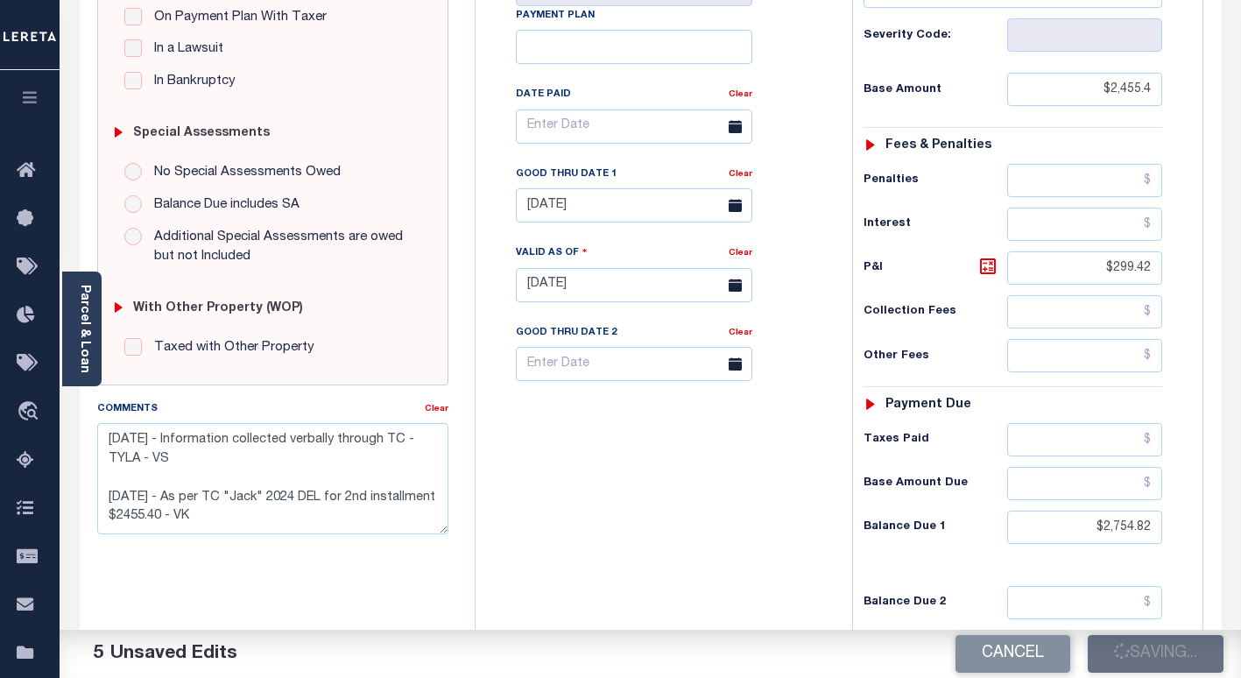
type input "$2,754.82"
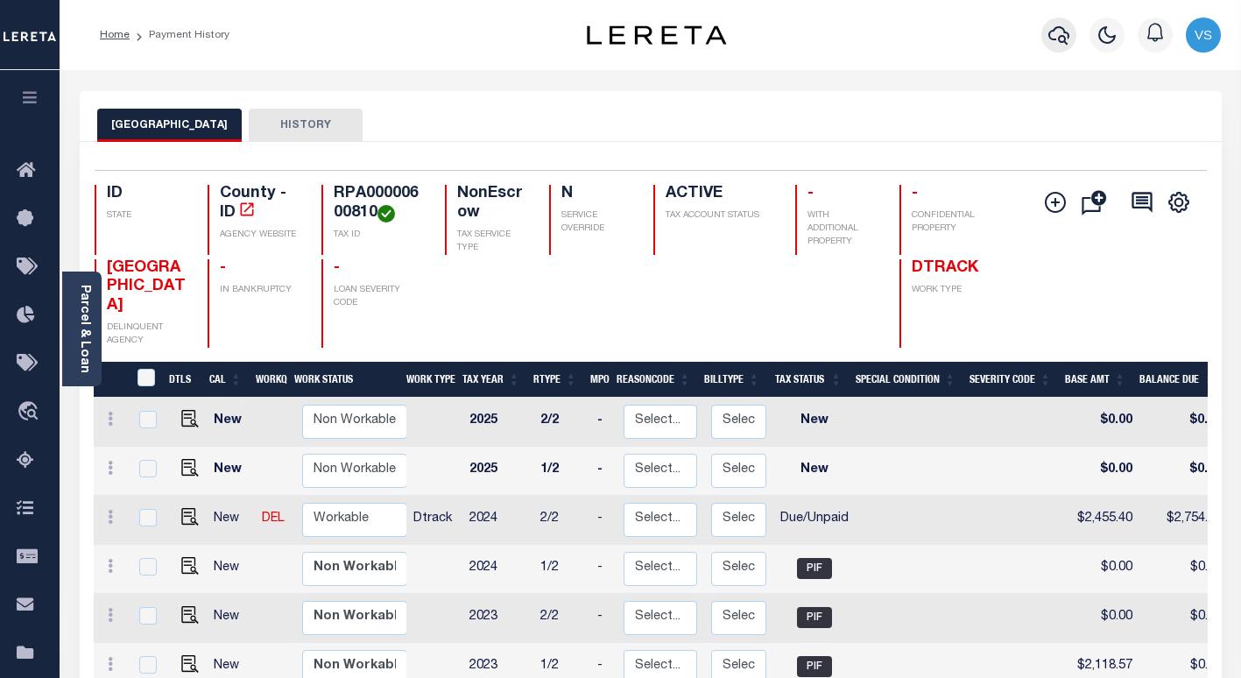
click at [1064, 39] on icon "button" at bounding box center [1058, 35] width 21 height 18
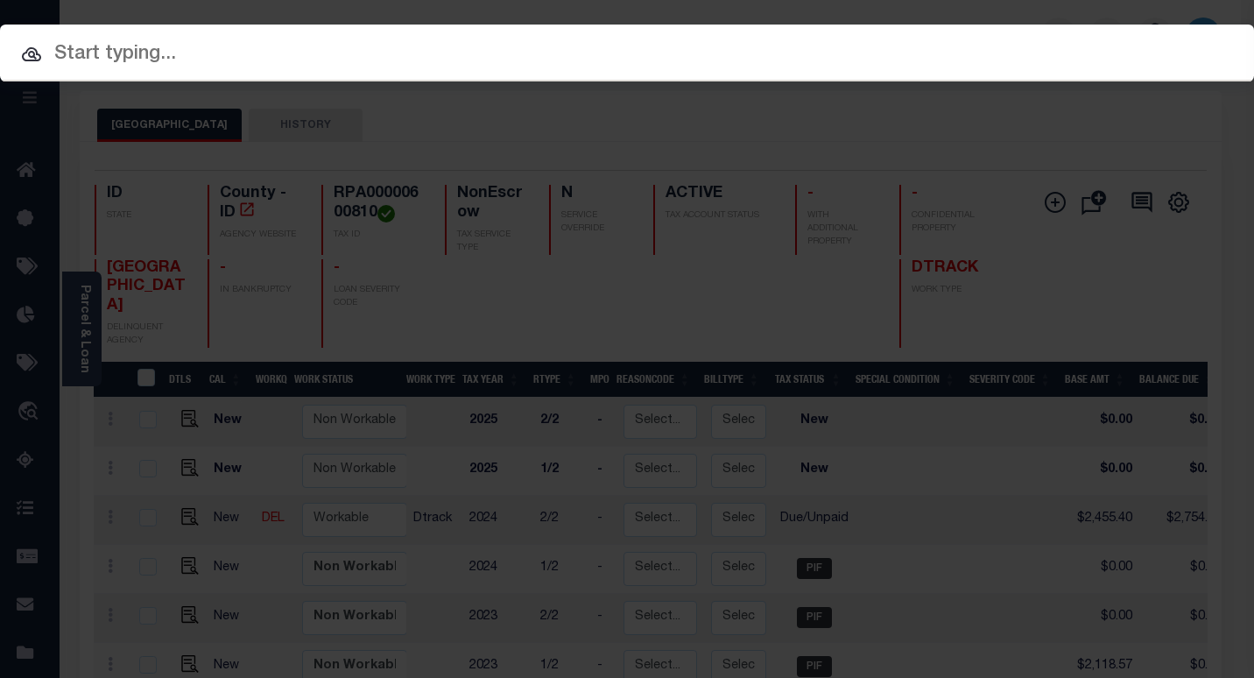
paste input "4010200031427"
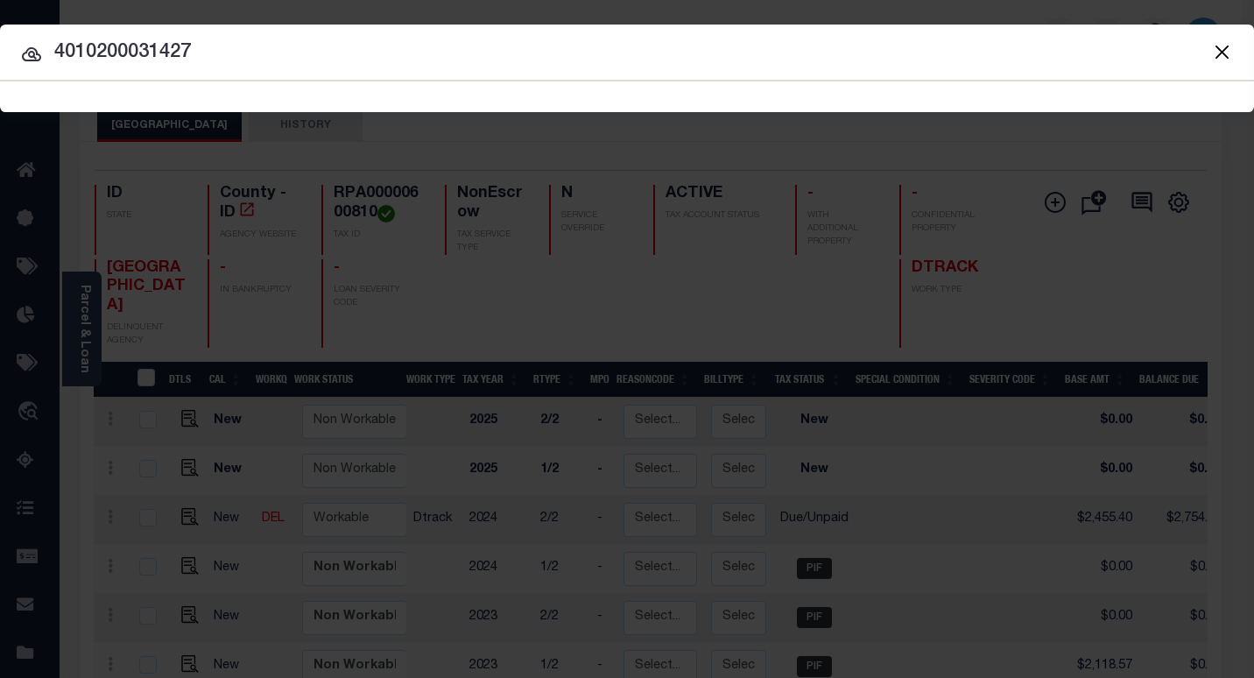
type input "4010200031427"
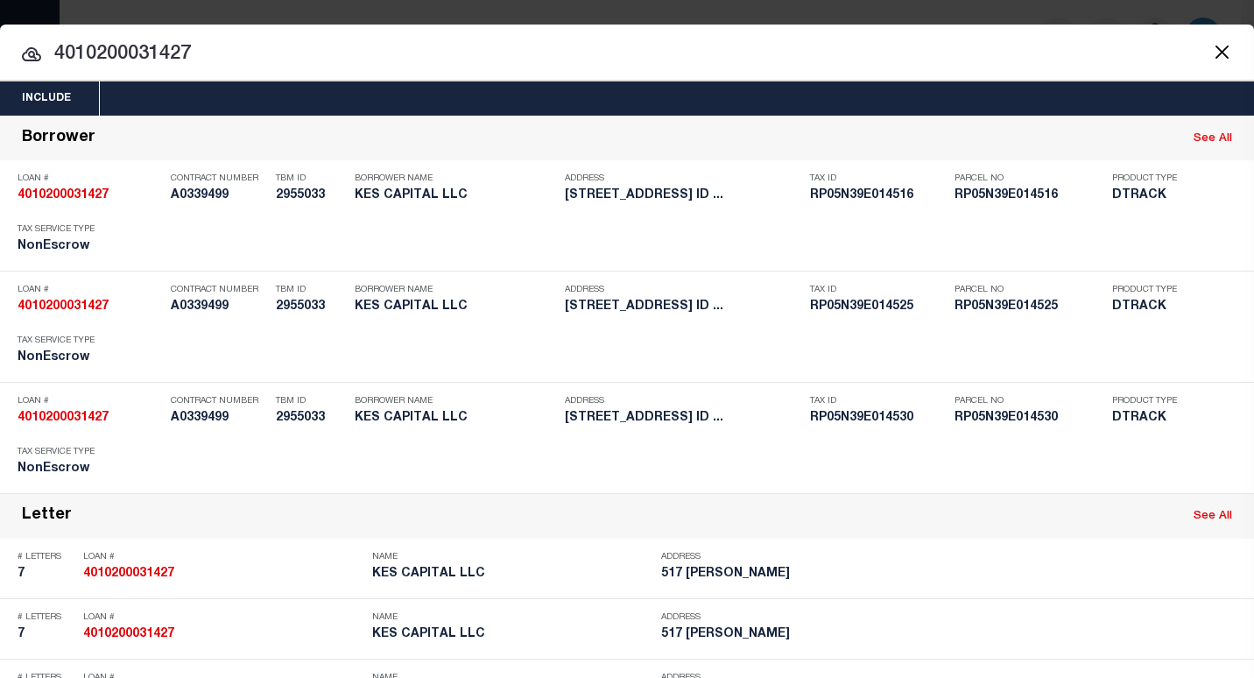
scroll to position [350, 0]
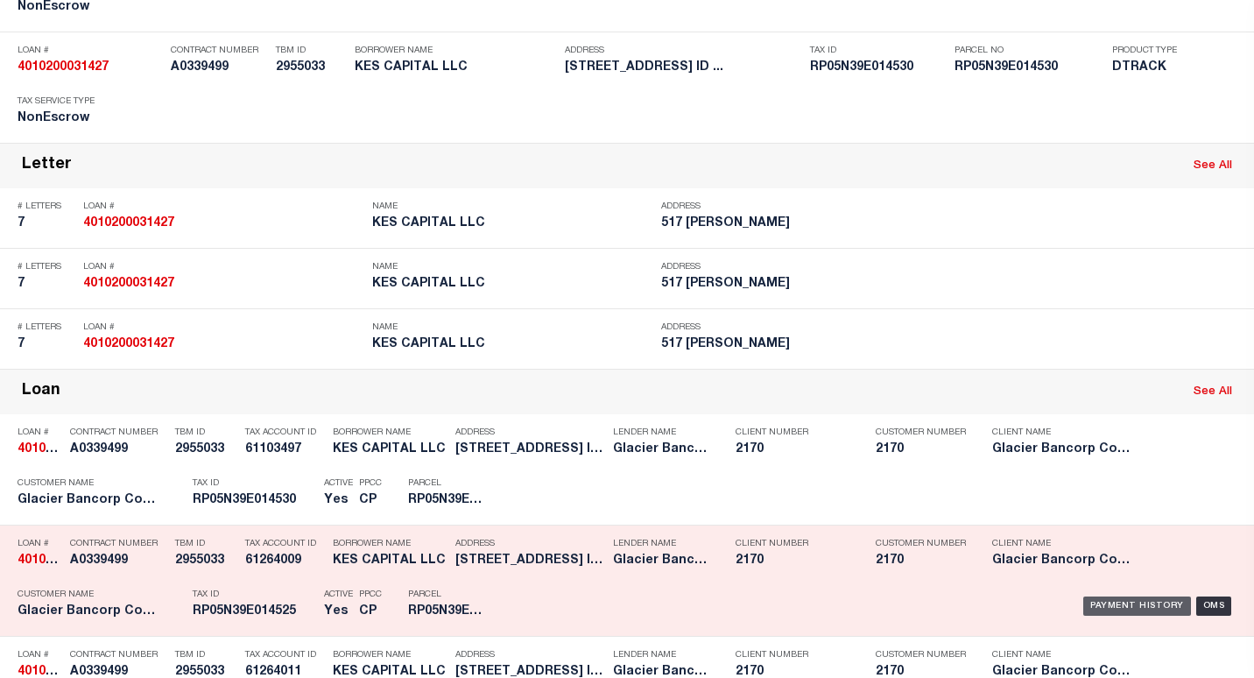
drag, startPoint x: 1110, startPoint y: 606, endPoint x: 1100, endPoint y: 601, distance: 11.7
click at [1111, 607] on div "Payment History" at bounding box center [1137, 605] width 108 height 19
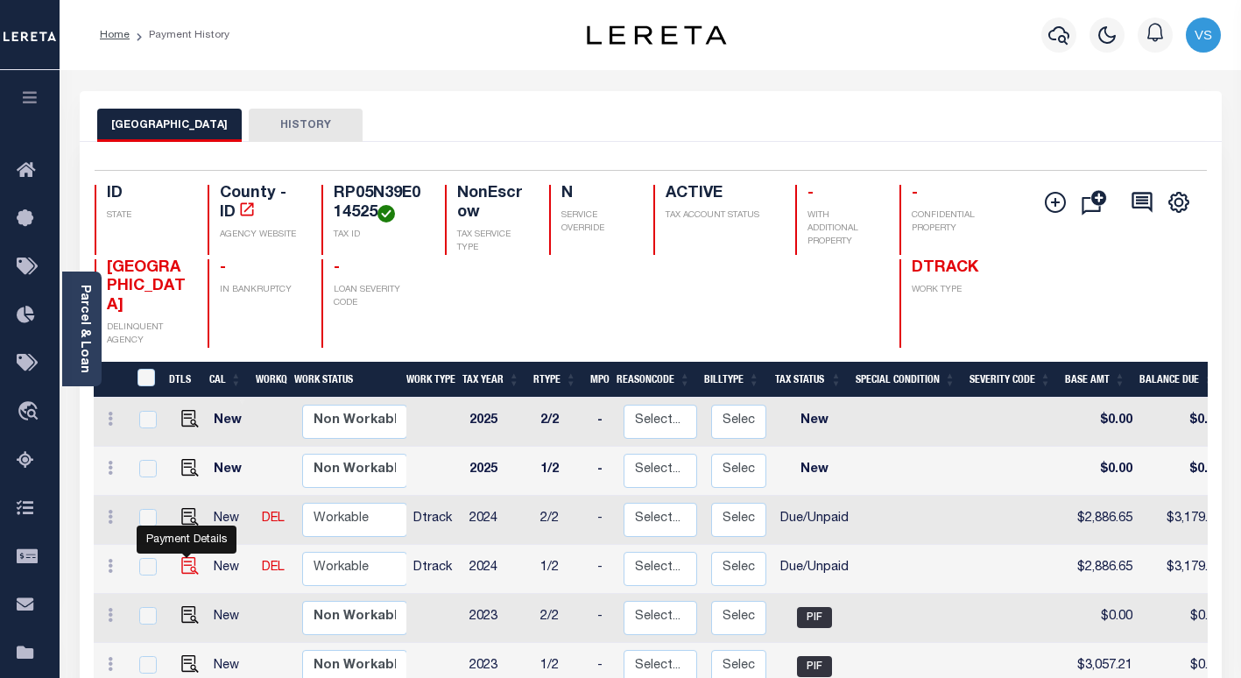
click at [186, 557] on img "" at bounding box center [190, 566] width 18 height 18
checkbox input "true"
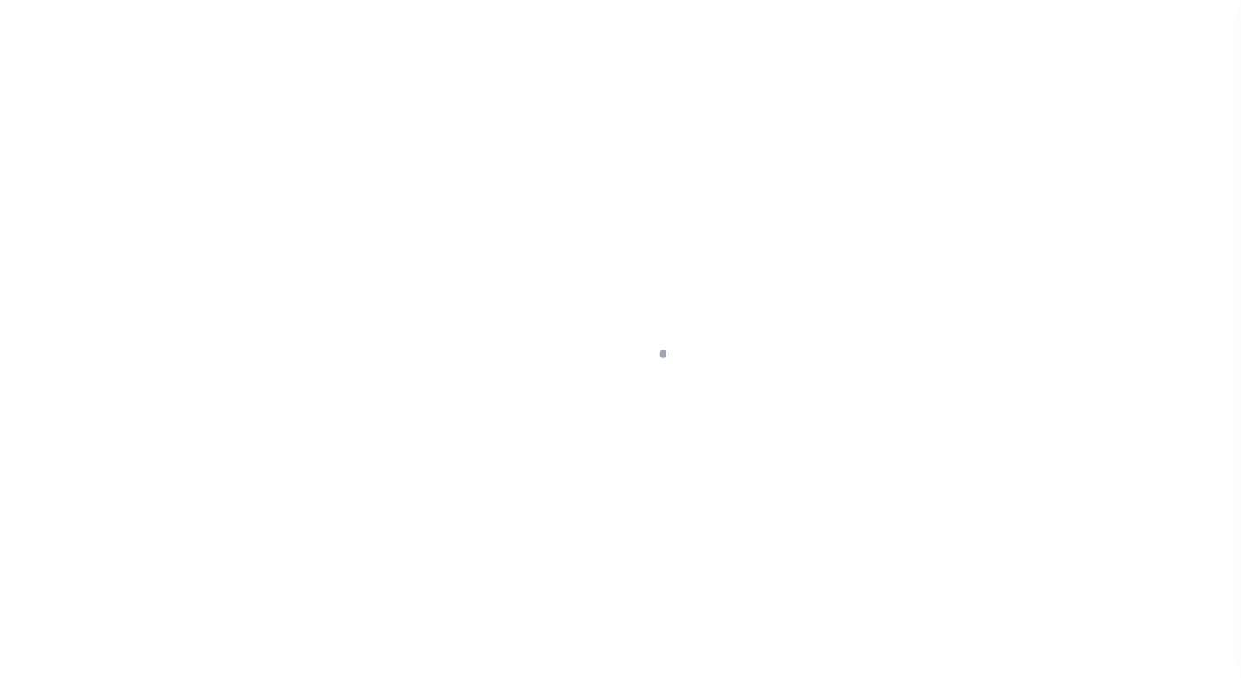
select select "DUE"
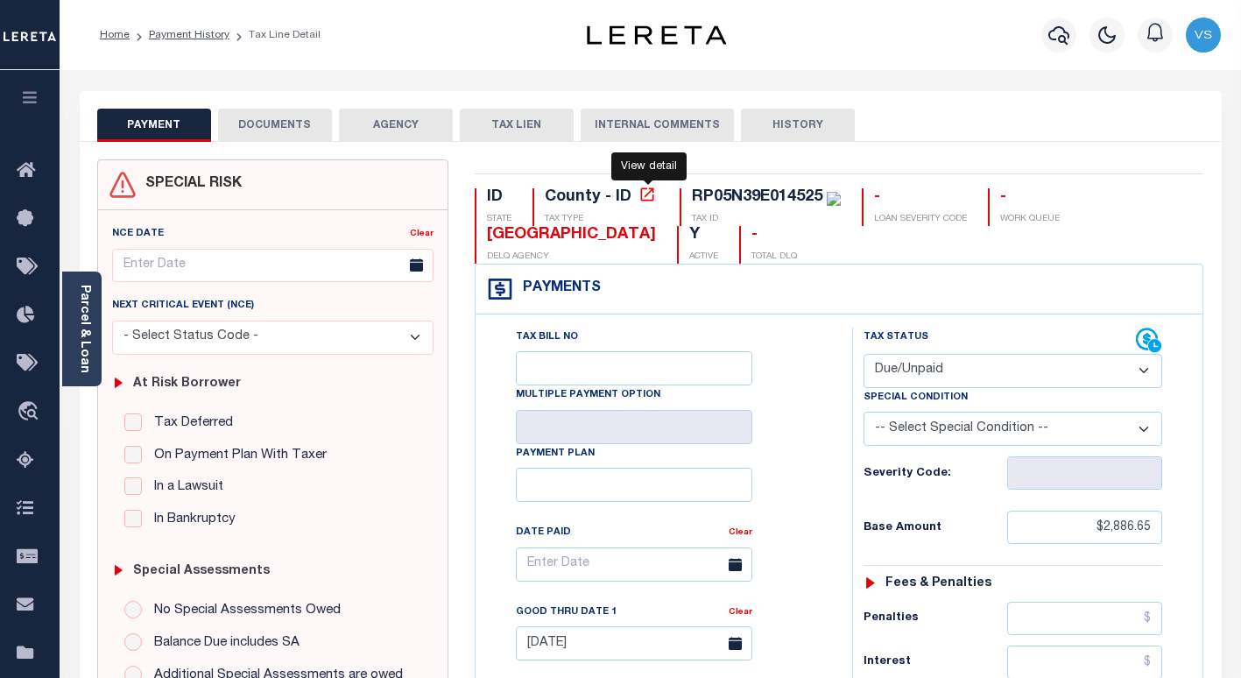
click at [649, 199] on icon at bounding box center [647, 195] width 18 height 18
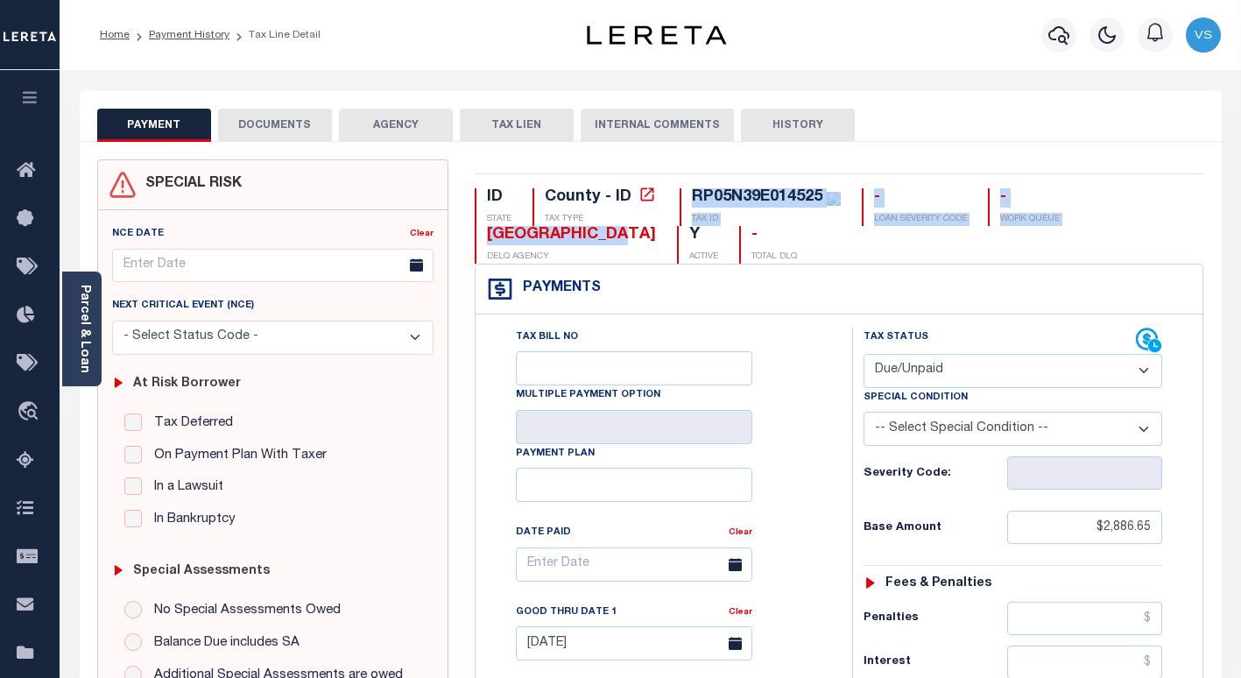
click at [631, 241] on div "ID STATE County - ID TAX TYPE RP05N39E014525 TAX ID - LOAN SEVERITY CODE - WORK…" at bounding box center [839, 225] width 729 height 75
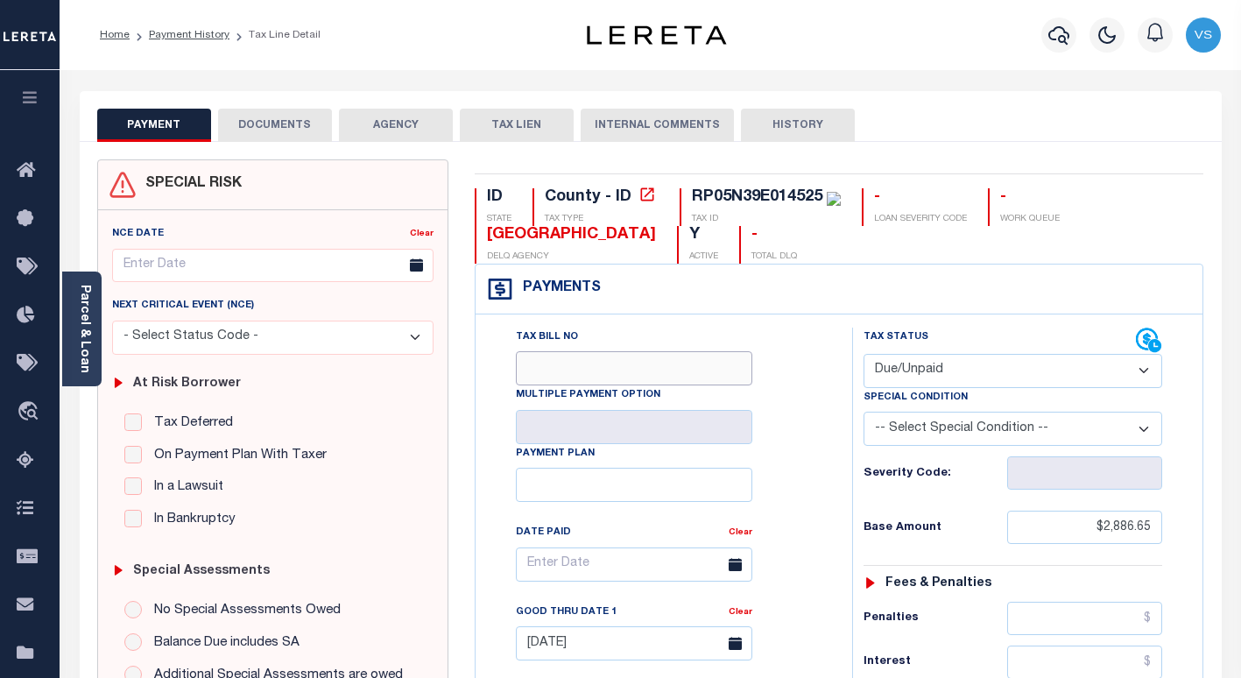
click at [705, 384] on input "Tax Bill No" at bounding box center [634, 368] width 236 height 34
drag, startPoint x: 641, startPoint y: 233, endPoint x: 544, endPoint y: 249, distance: 98.5
click at [524, 249] on div "ID STATE County - ID TAX TYPE RP05N39E014525 TAX ID - LOAN SEVERITY CODE - WORK…" at bounding box center [839, 225] width 729 height 75
click at [737, 291] on div "Payments Warning! Search Status is not "Completed", amounts can not be keyed." at bounding box center [839, 289] width 728 height 50
drag, startPoint x: 635, startPoint y: 240, endPoint x: 483, endPoint y: 240, distance: 151.5
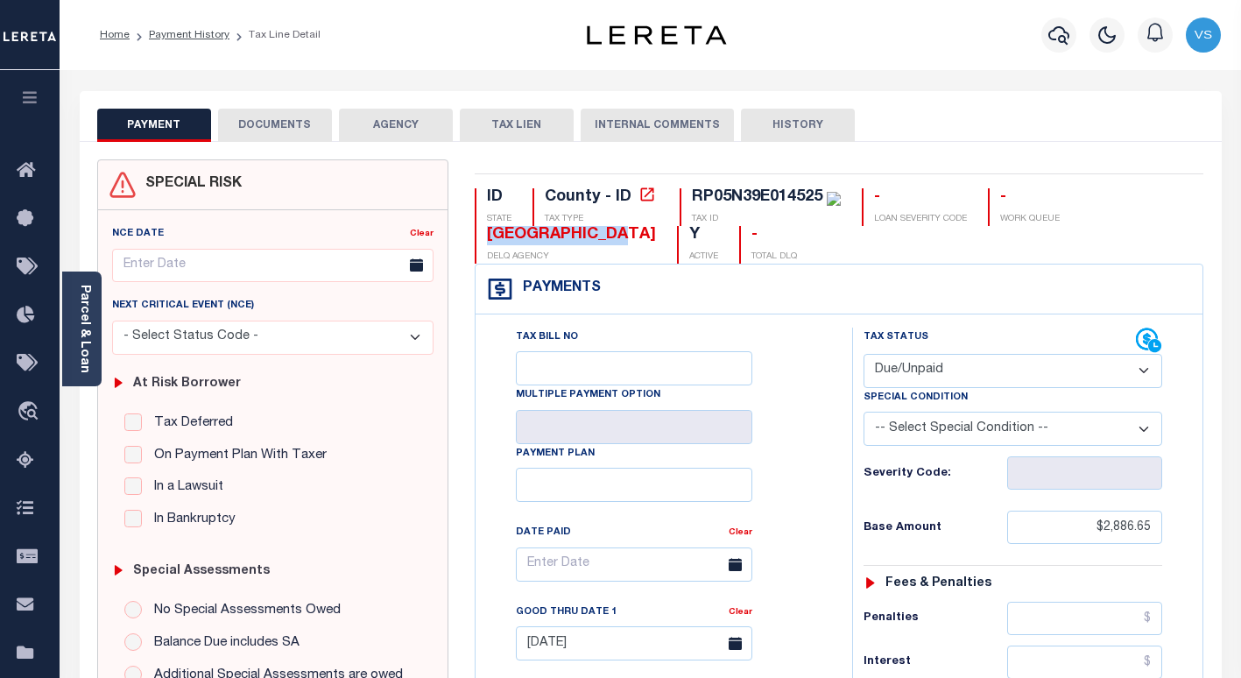
click at [483, 240] on div "ID STATE County - ID TAX TYPE RP05N39E014525 TAX ID - LOAN SEVERITY CODE - WORK…" at bounding box center [839, 225] width 729 height 75
copy div "[GEOGRAPHIC_DATA]"
click at [1054, 32] on icon "button" at bounding box center [1058, 35] width 21 height 18
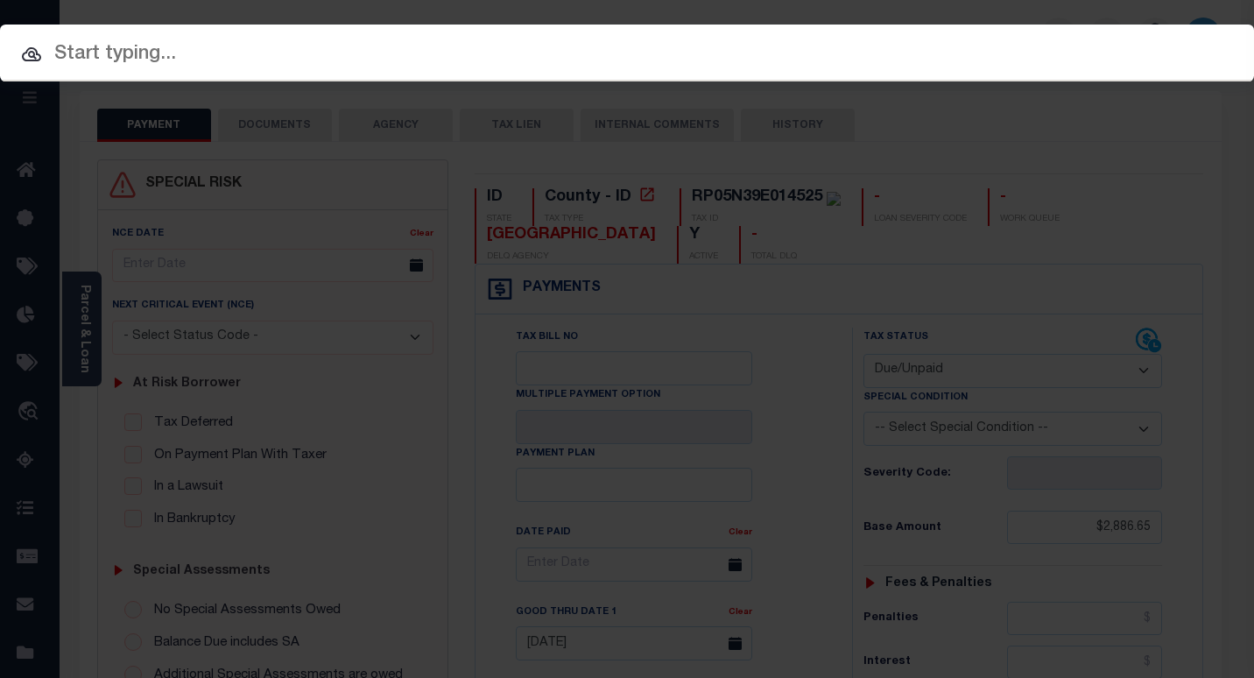
paste input "30610885"
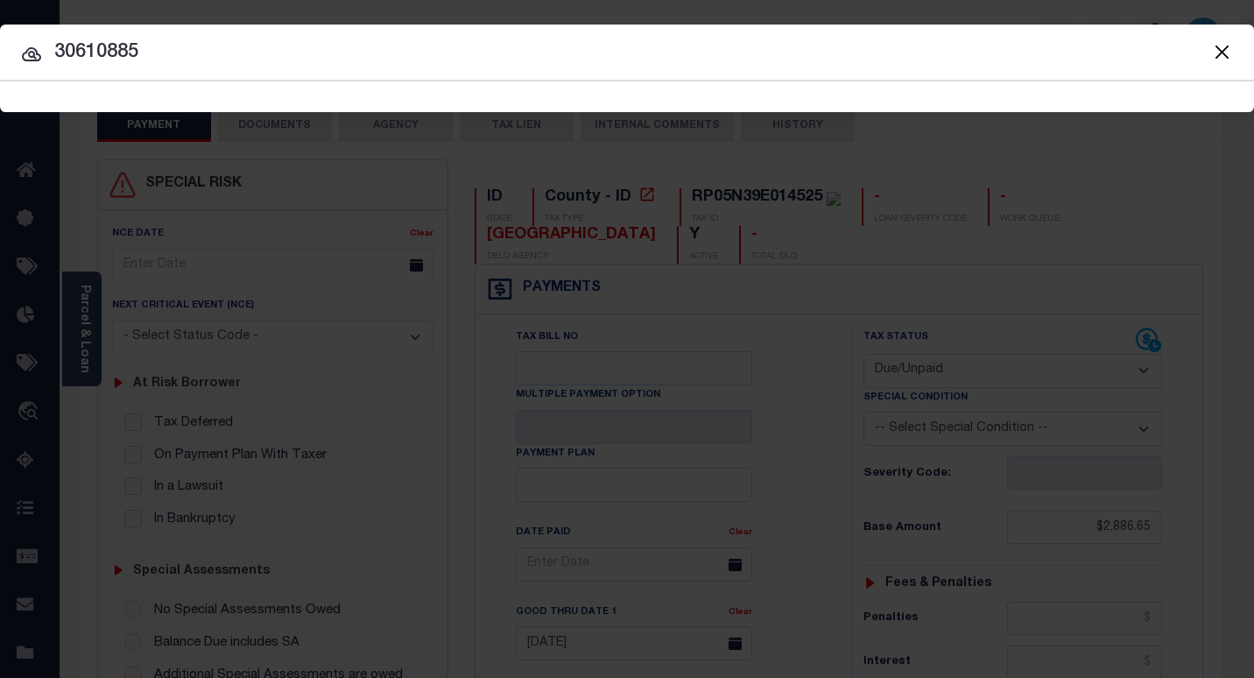
type input "30610885"
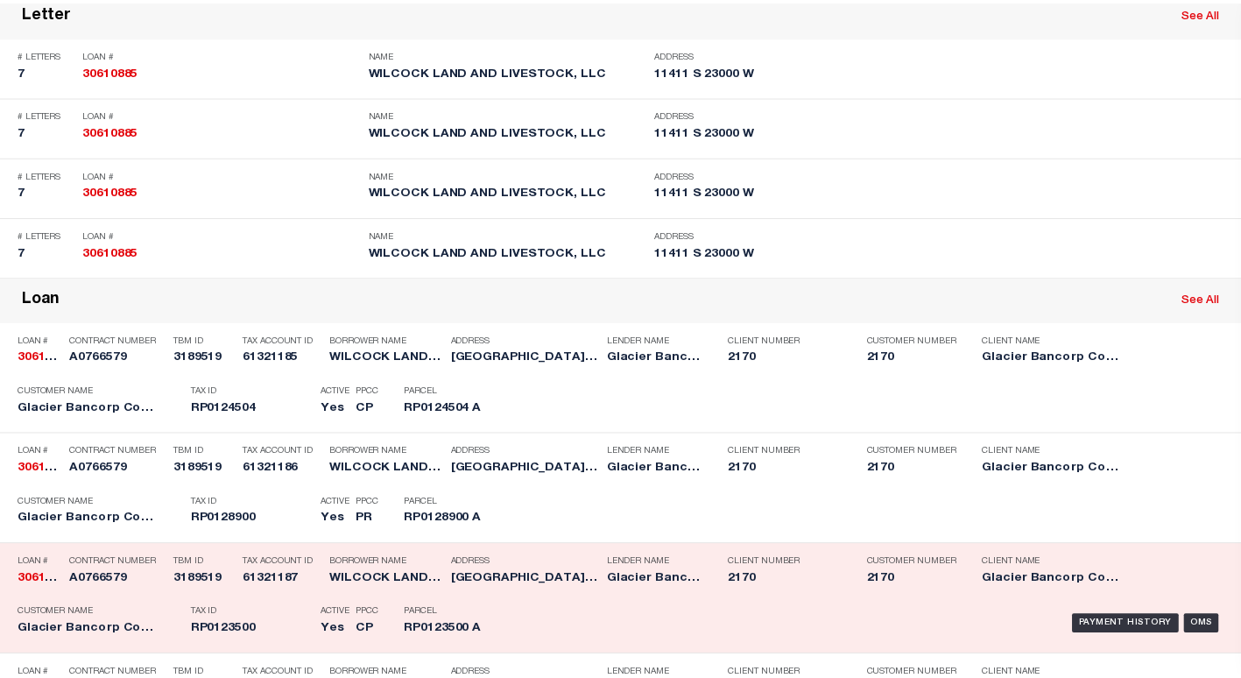
scroll to position [876, 0]
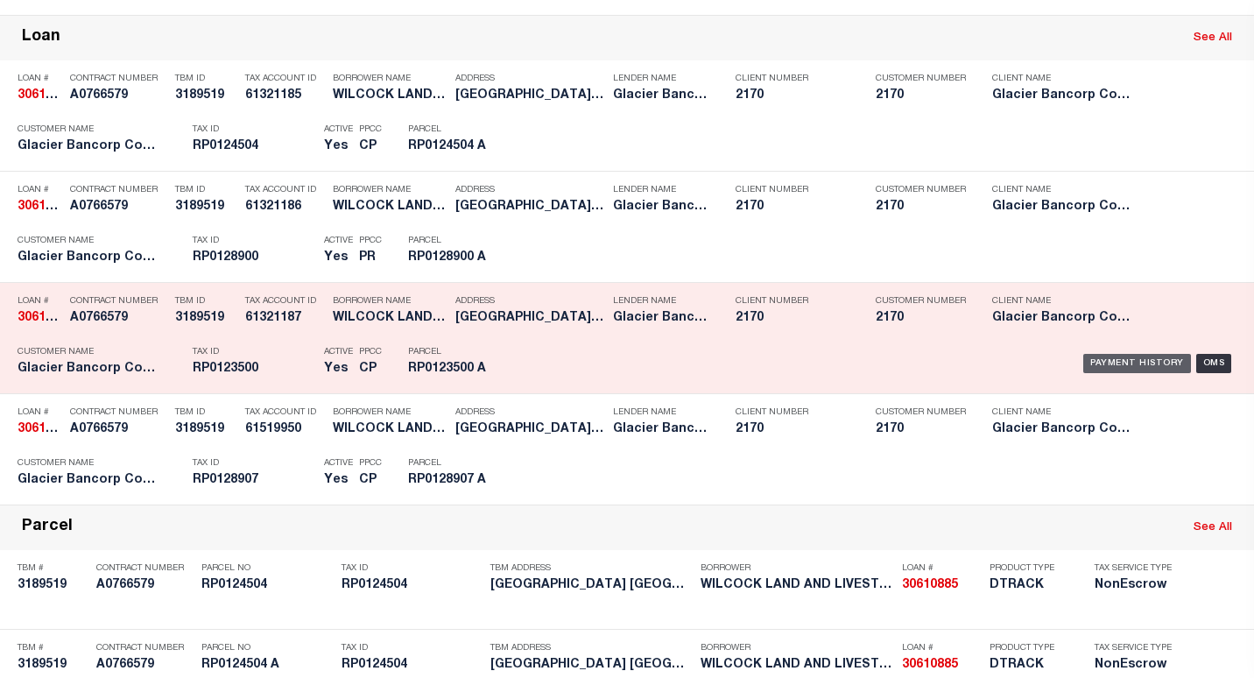
click at [1095, 365] on div "Payment History" at bounding box center [1137, 363] width 108 height 19
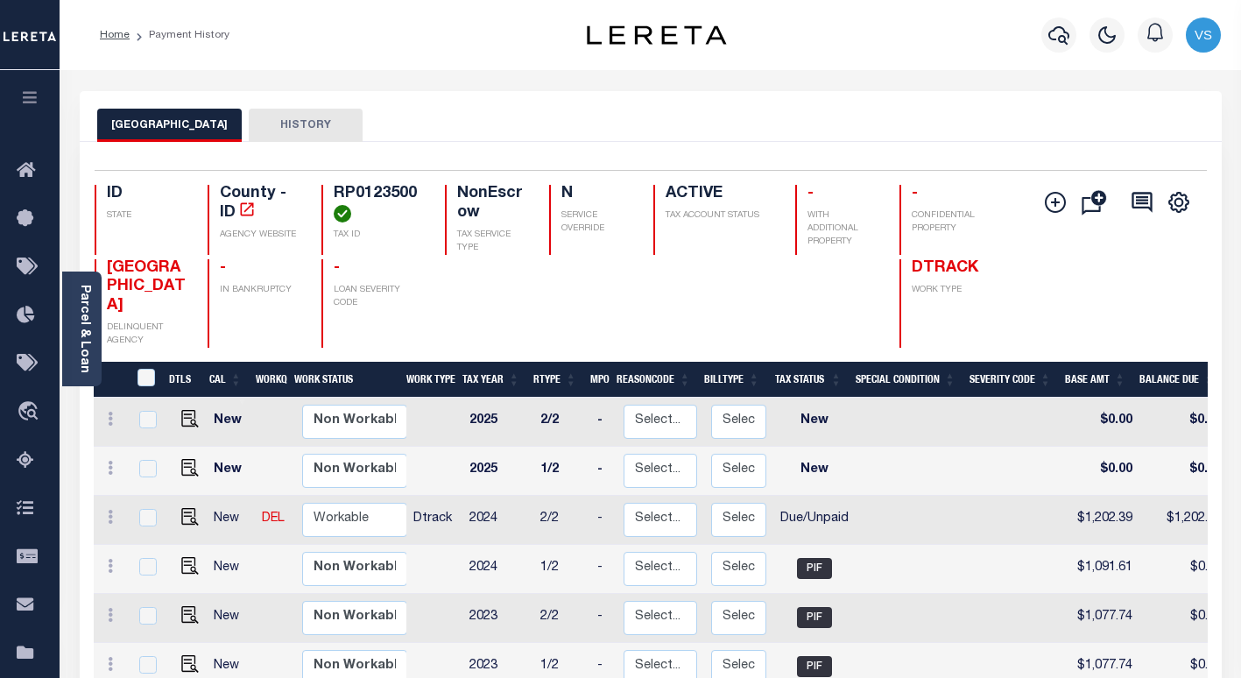
scroll to position [88, 0]
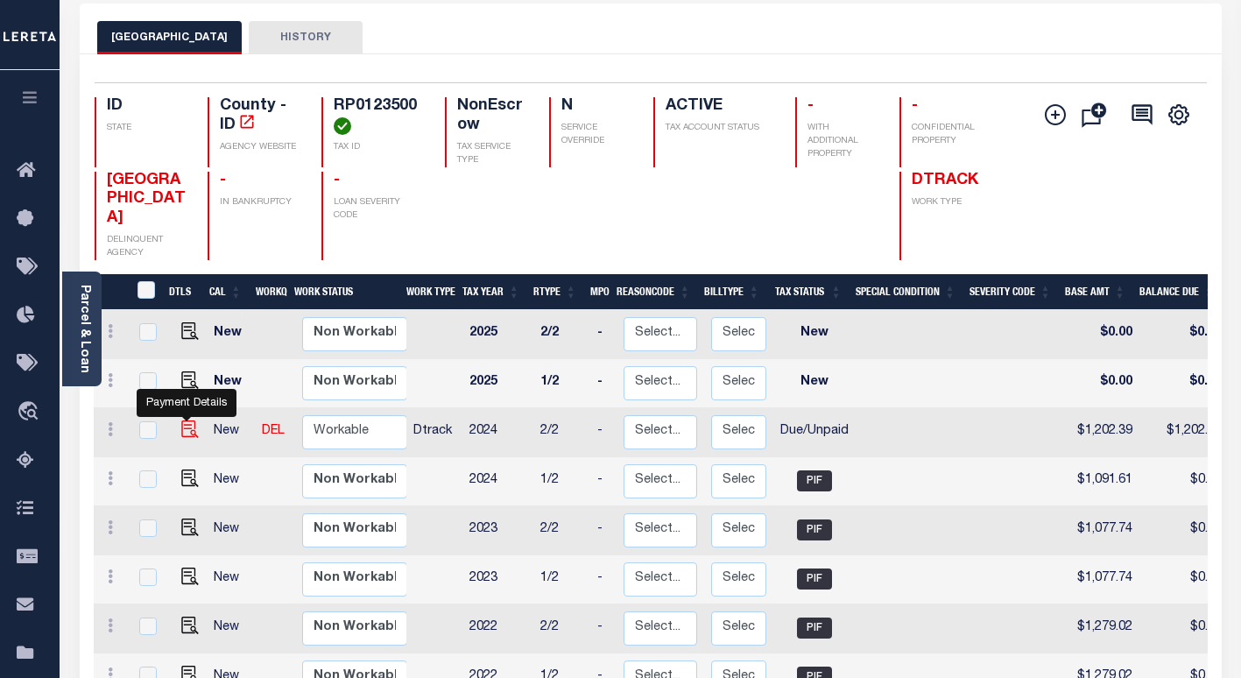
click at [181, 420] on img "" at bounding box center [190, 429] width 18 height 18
checkbox input "true"
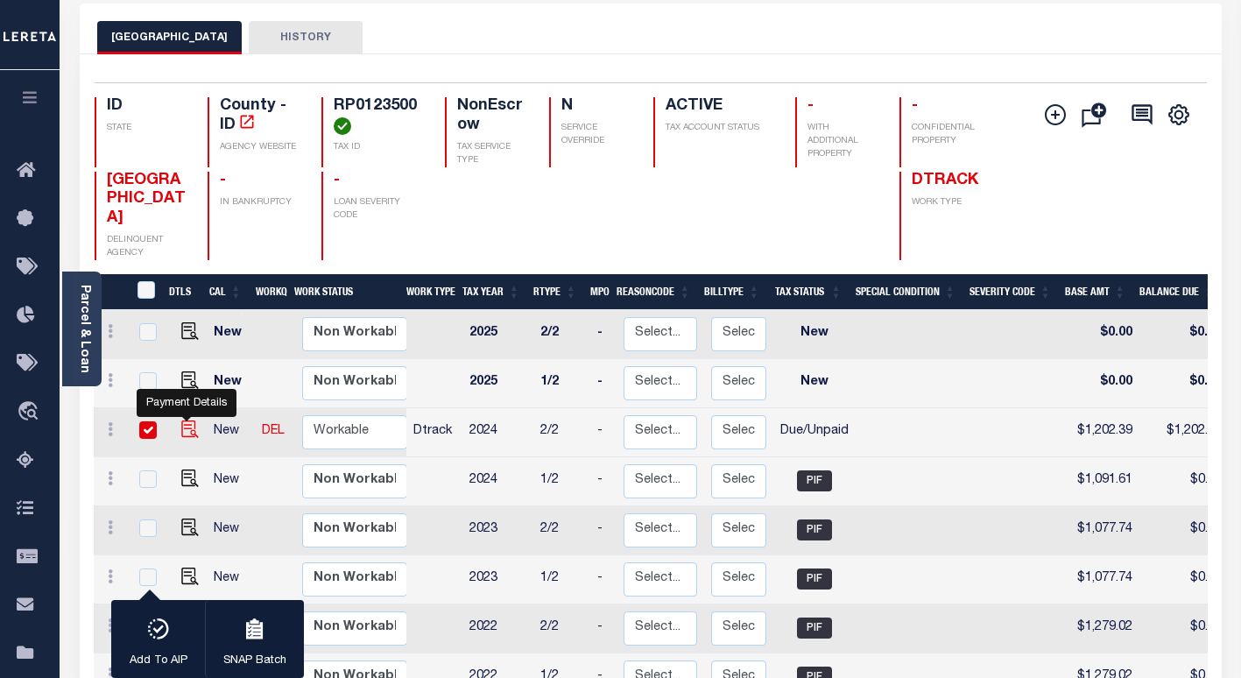
click at [183, 420] on img "" at bounding box center [190, 429] width 18 height 18
checkbox input "false"
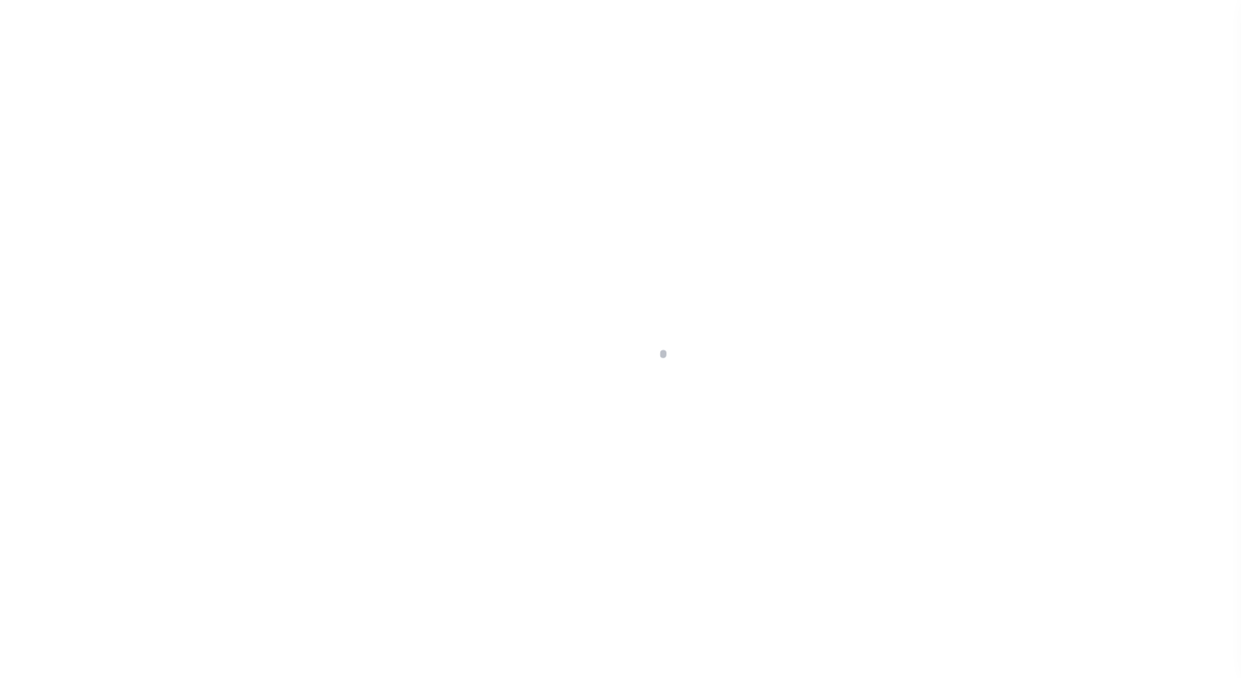
select select "DUE"
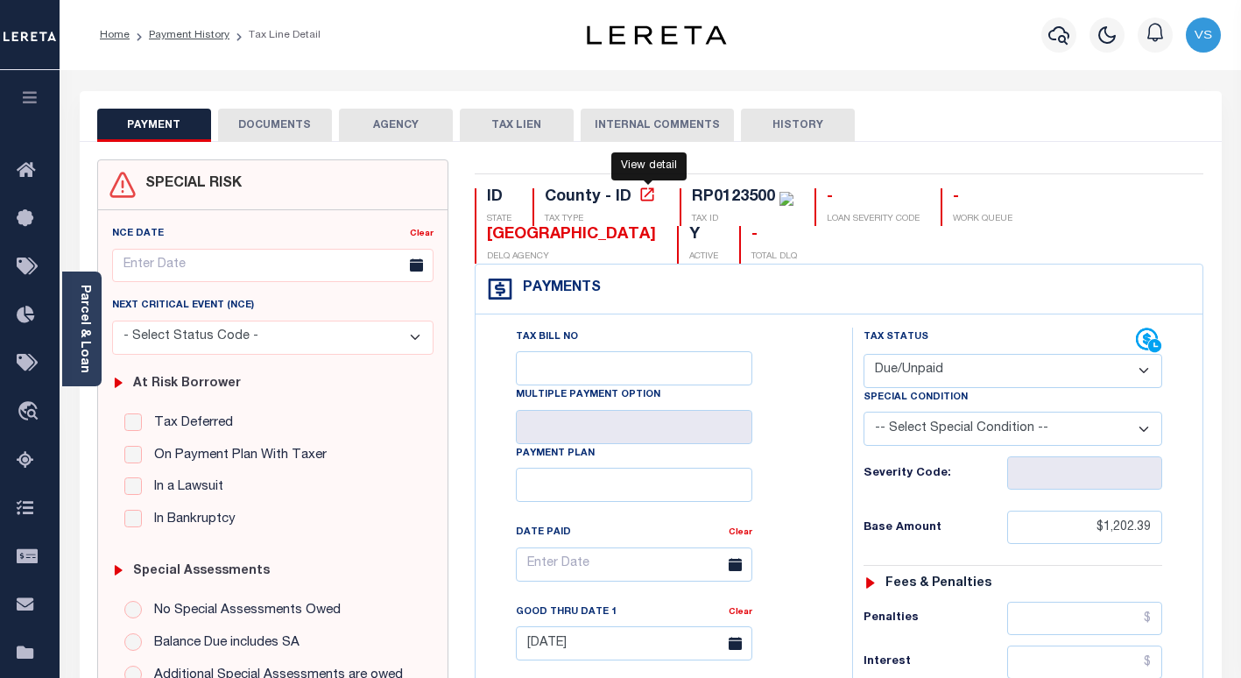
click at [644, 201] on icon at bounding box center [647, 195] width 18 height 18
click at [1066, 32] on icon "button" at bounding box center [1058, 35] width 21 height 21
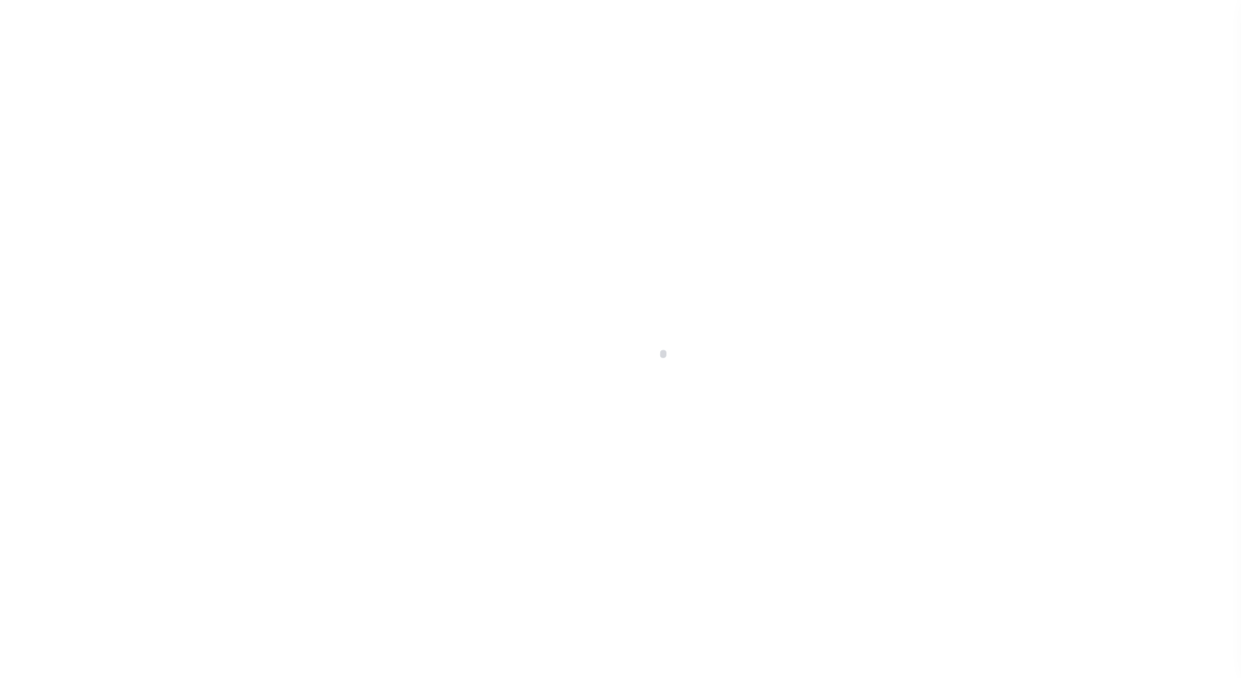
select select "DUE"
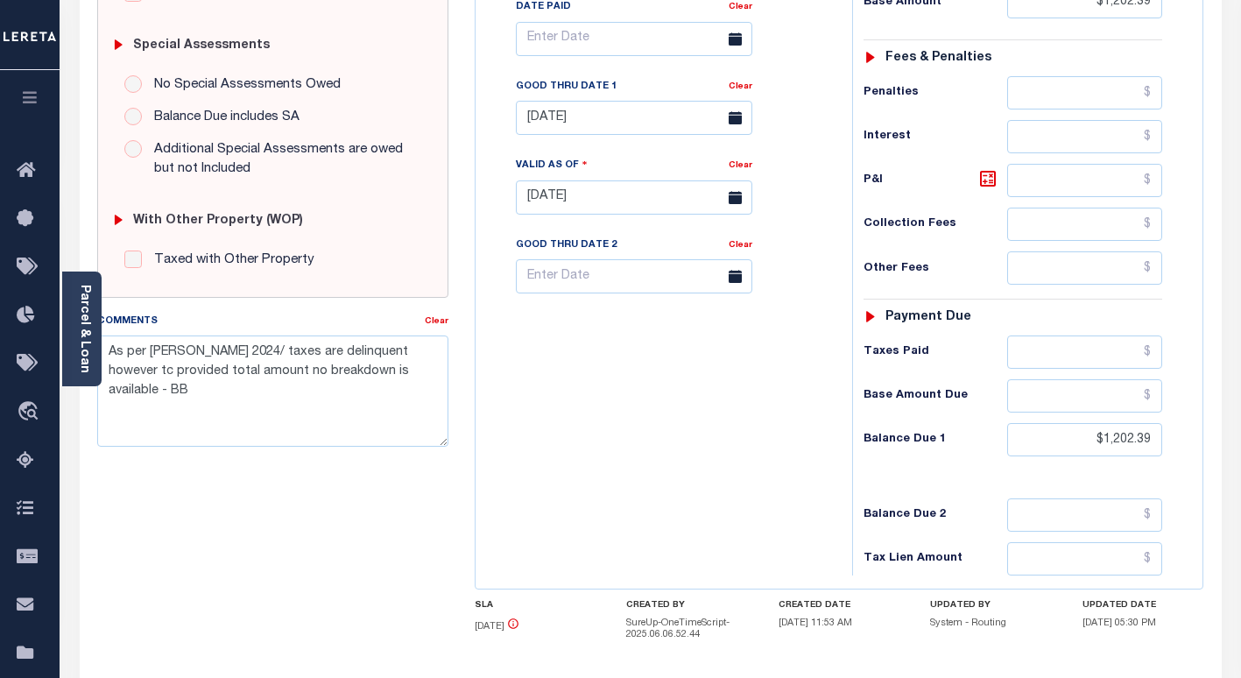
scroll to position [613, 0]
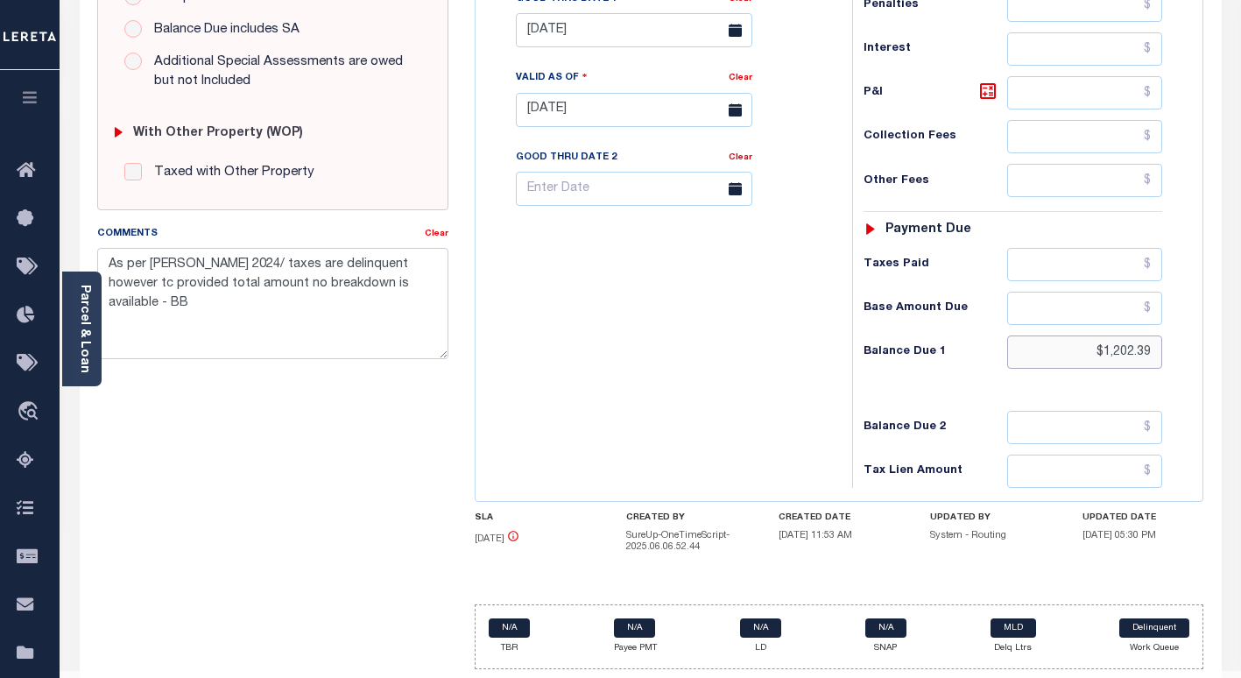
drag, startPoint x: 1157, startPoint y: 355, endPoint x: 1059, endPoint y: 383, distance: 102.0
click at [1050, 362] on input "$1,202.39" at bounding box center [1084, 351] width 155 height 33
click at [1131, 351] on input "$1,202.39" at bounding box center [1084, 351] width 155 height 33
drag, startPoint x: 1131, startPoint y: 351, endPoint x: 1173, endPoint y: 350, distance: 42.0
click at [1144, 350] on input "$1,202.39" at bounding box center [1084, 351] width 155 height 33
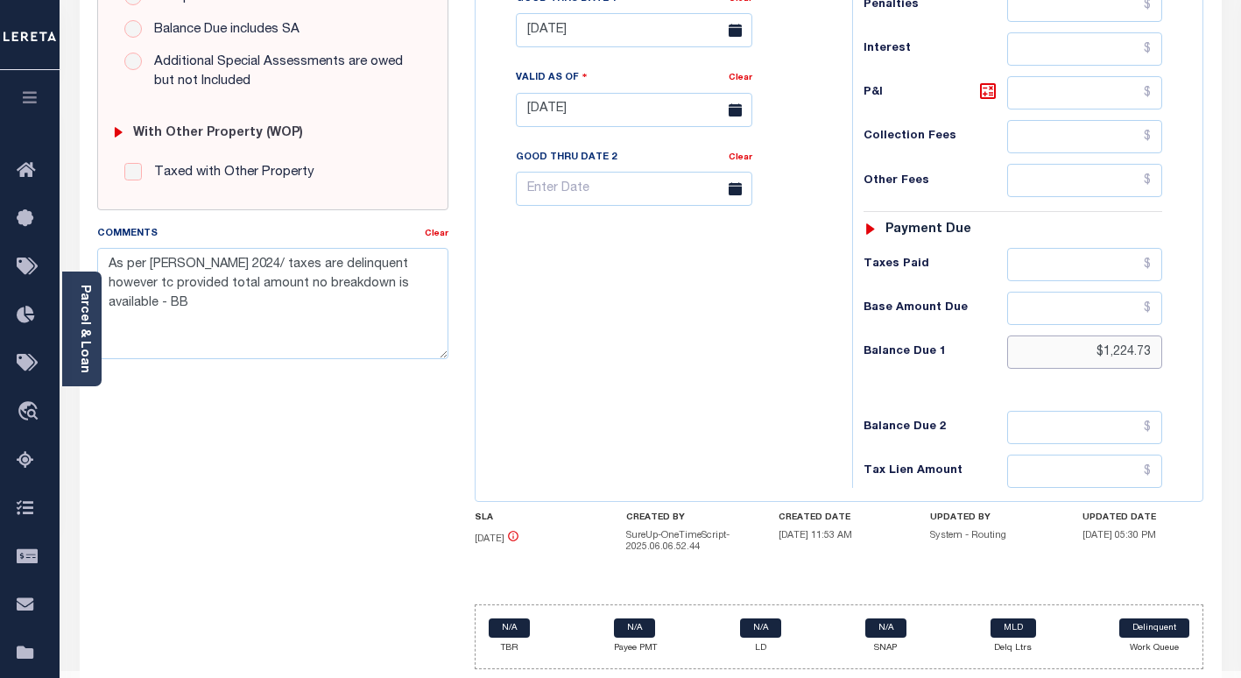
type input "$1,224.73"
type input "[DATE]"
click at [525, 34] on input "[DATE]" at bounding box center [634, 30] width 236 height 34
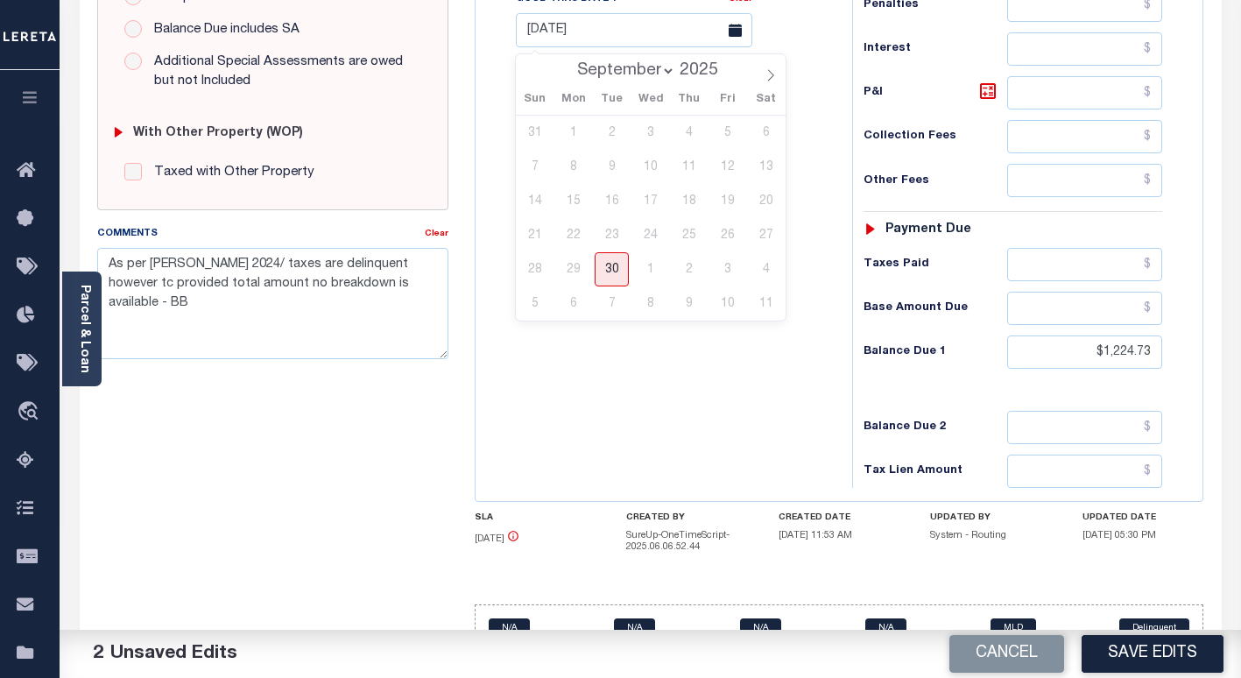
click at [648, 74] on select "September October November December" at bounding box center [621, 71] width 107 height 18
select select "9"
click at [570, 62] on select "September October November December" at bounding box center [621, 71] width 107 height 18
click at [720, 272] on span "31" at bounding box center [727, 269] width 34 height 34
type input "10/31/2025"
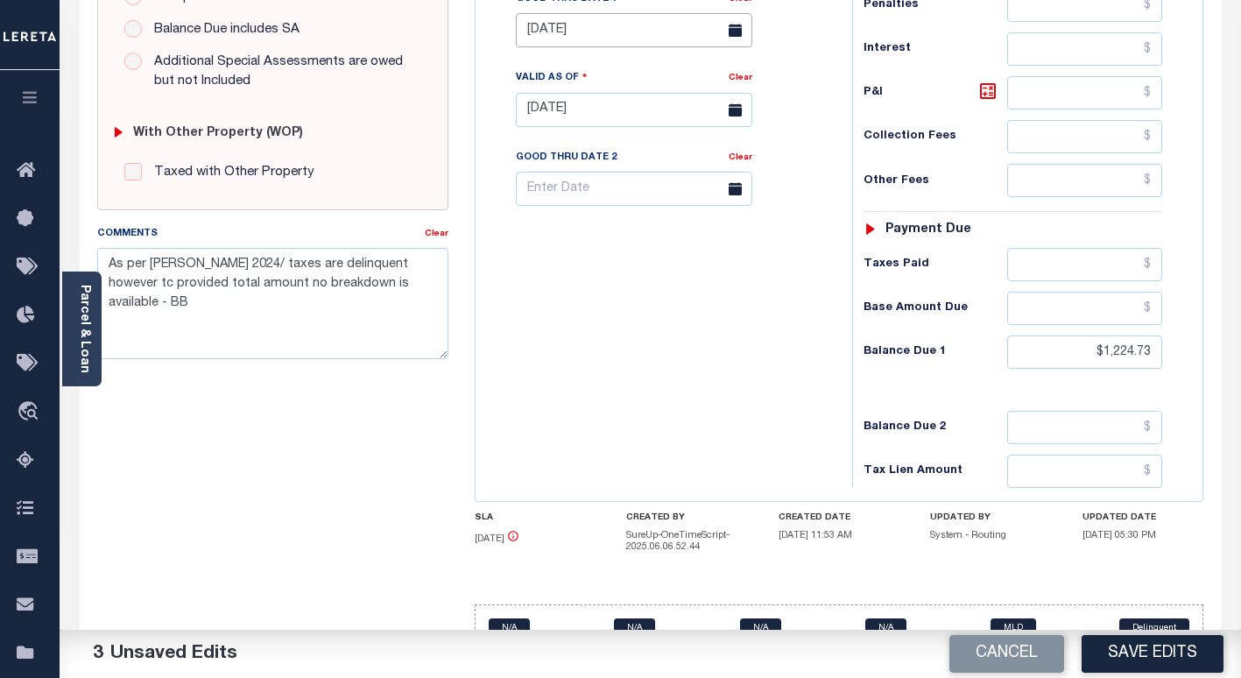
scroll to position [263, 0]
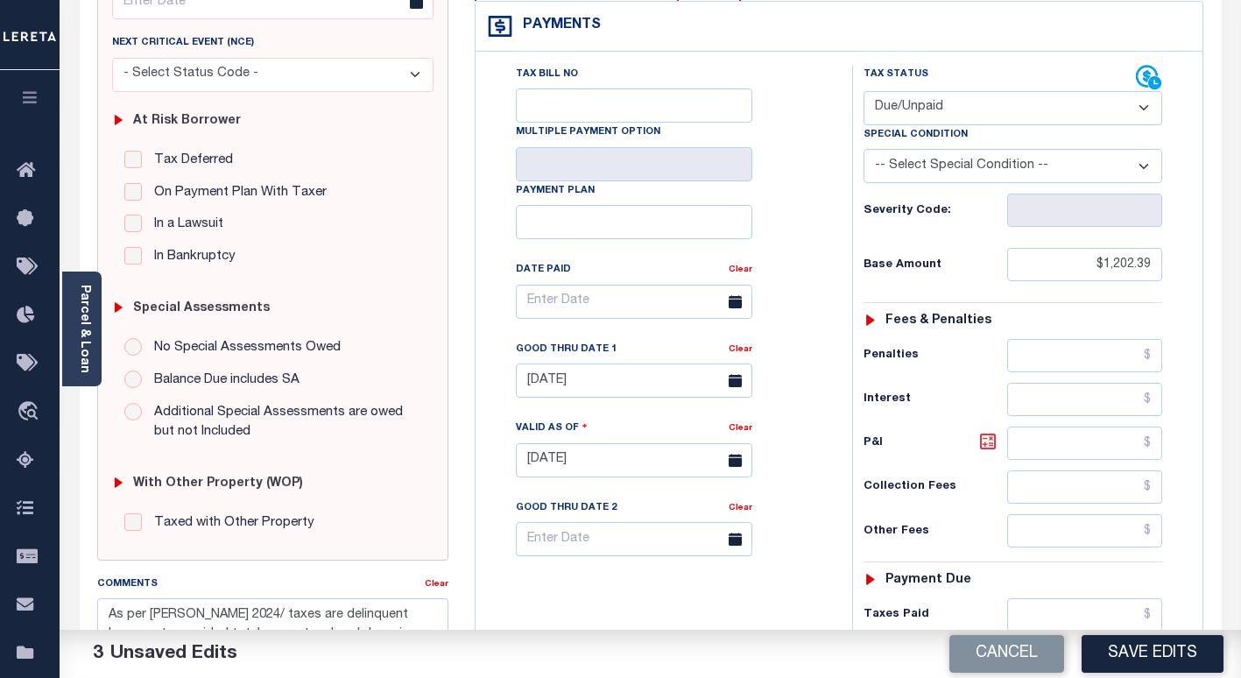
click at [991, 446] on icon at bounding box center [987, 441] width 11 height 11
type input "$22.34"
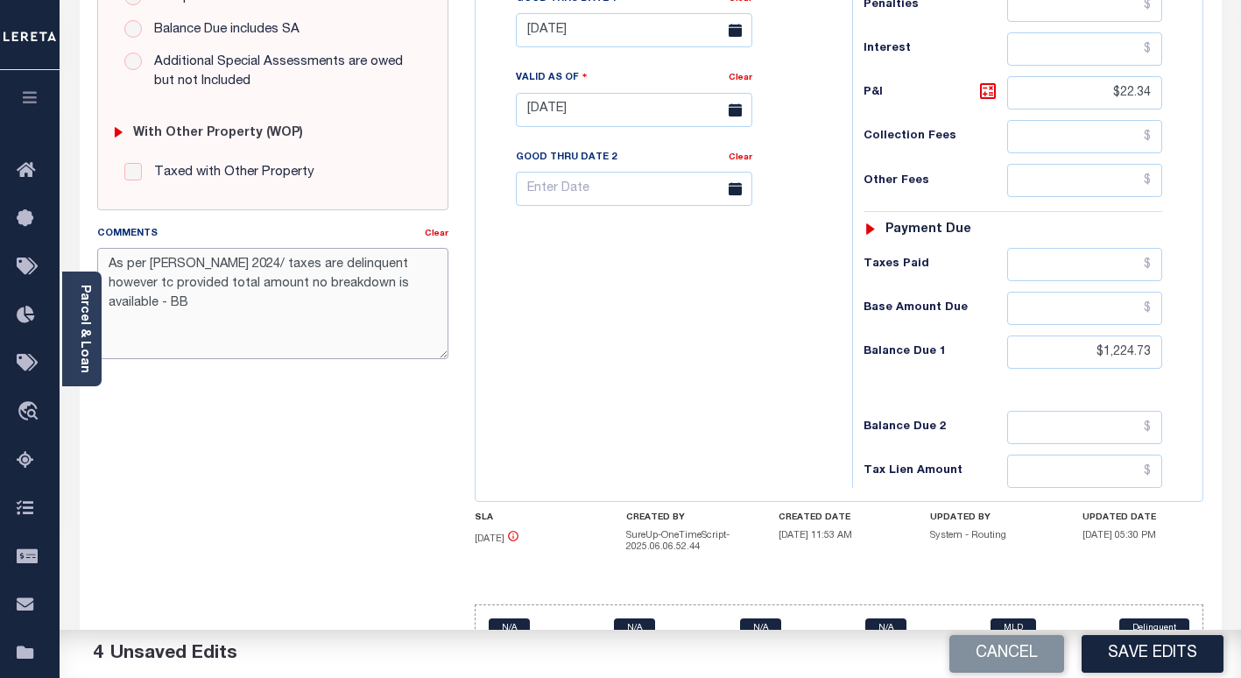
drag, startPoint x: 109, startPoint y: 264, endPoint x: 292, endPoint y: 276, distance: 184.3
click at [109, 264] on textarea "As per Becky Blaisdell 2024/ taxes are delinquent however tc provided total amo…" at bounding box center [272, 303] width 351 height 110
click at [209, 269] on textarea "As per Becky Blaisdell 2024/ taxes are delinquent however tc provided total amo…" at bounding box center [272, 303] width 351 height 110
paste textarea "Per Rachel, Taxes DLQ IAO"
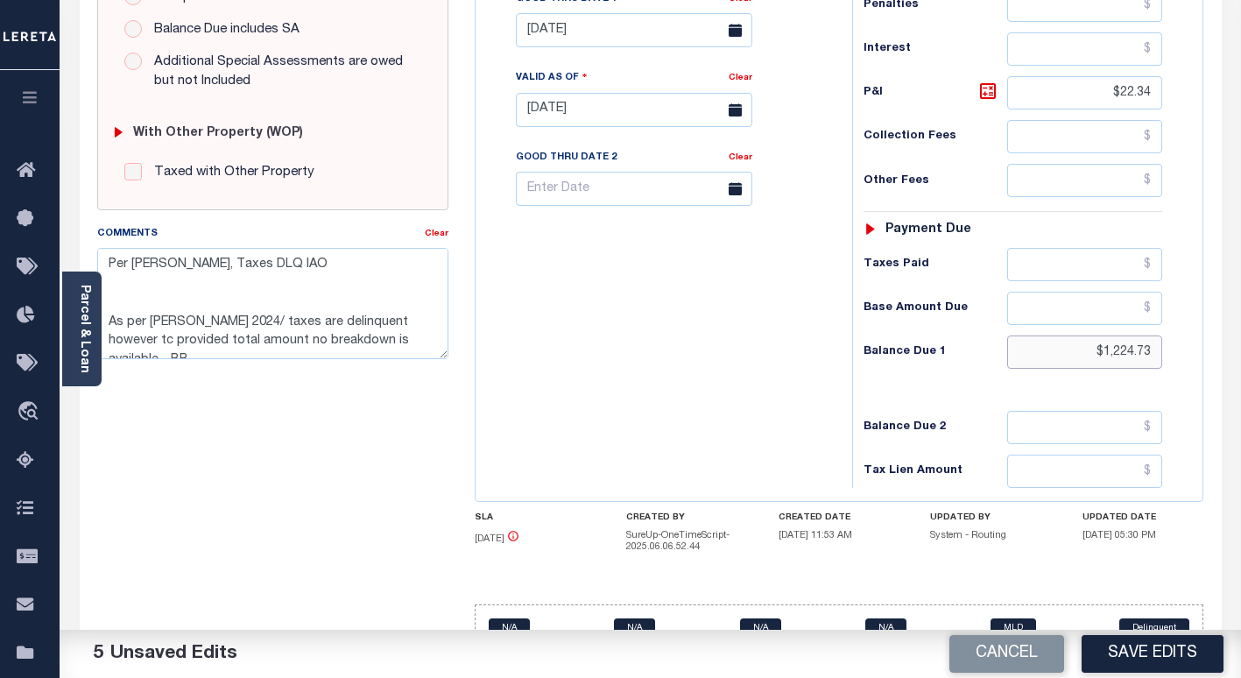
click at [1127, 348] on input "$1,224.73" at bounding box center [1084, 351] width 155 height 33
click at [1130, 349] on input "$1,224.73" at bounding box center [1084, 351] width 155 height 33
click at [1133, 352] on input "$1,224.73" at bounding box center [1084, 351] width 155 height 33
click at [324, 264] on textarea "Per Rachel, Taxes DLQ IAO As per Becky Blaisdell 2024/ taxes are delinquent how…" at bounding box center [272, 303] width 351 height 110
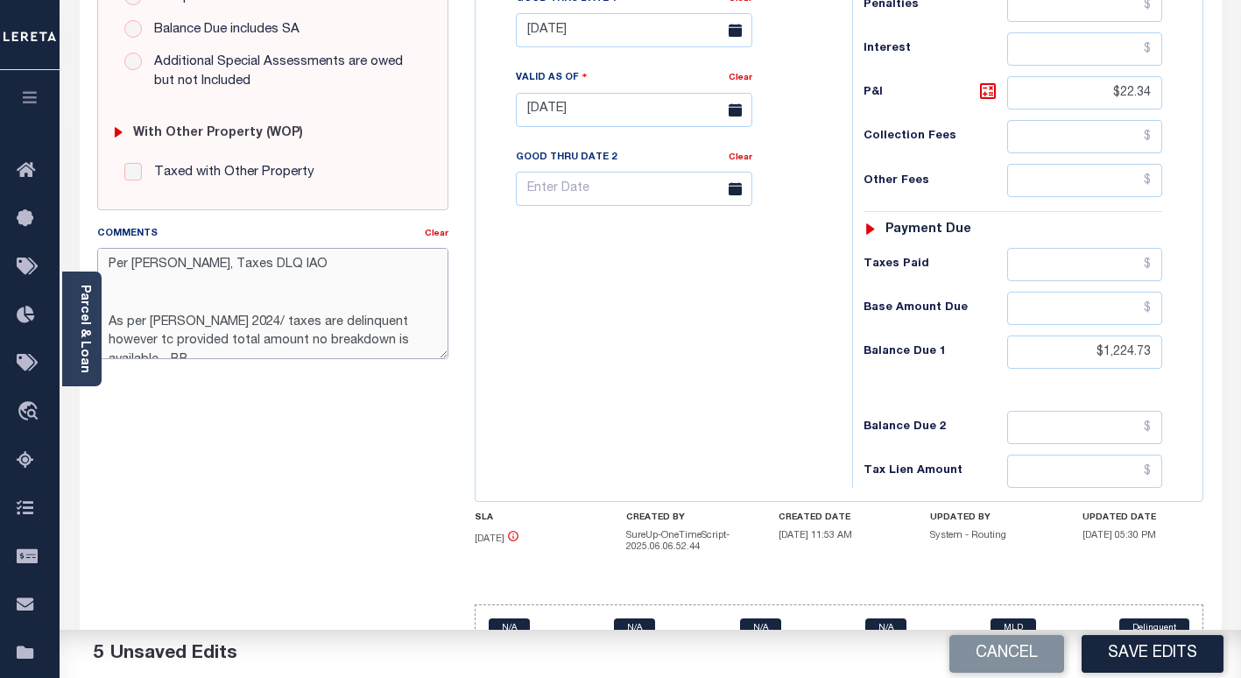
paste textarea "1,224.73"
click at [272, 270] on textarea "Per Rachel, Taxes DLQ IAO 1,224.73 As per Becky Blaisdell 2024/ taxes are delin…" at bounding box center [272, 303] width 351 height 110
click at [365, 264] on textarea "Per Rachel, Taxes DLQ IAO $1,224.73 As per Becky Blaisdell 2024/ taxes are deli…" at bounding box center [272, 303] width 351 height 110
drag, startPoint x: 338, startPoint y: 264, endPoint x: 362, endPoint y: 279, distance: 29.1
click at [339, 264] on textarea "Per Rachel, Taxes DLQ IAO $1,224.73 - 10/31 - VS As per Becky Blaisdell 2024/ t…" at bounding box center [272, 303] width 351 height 110
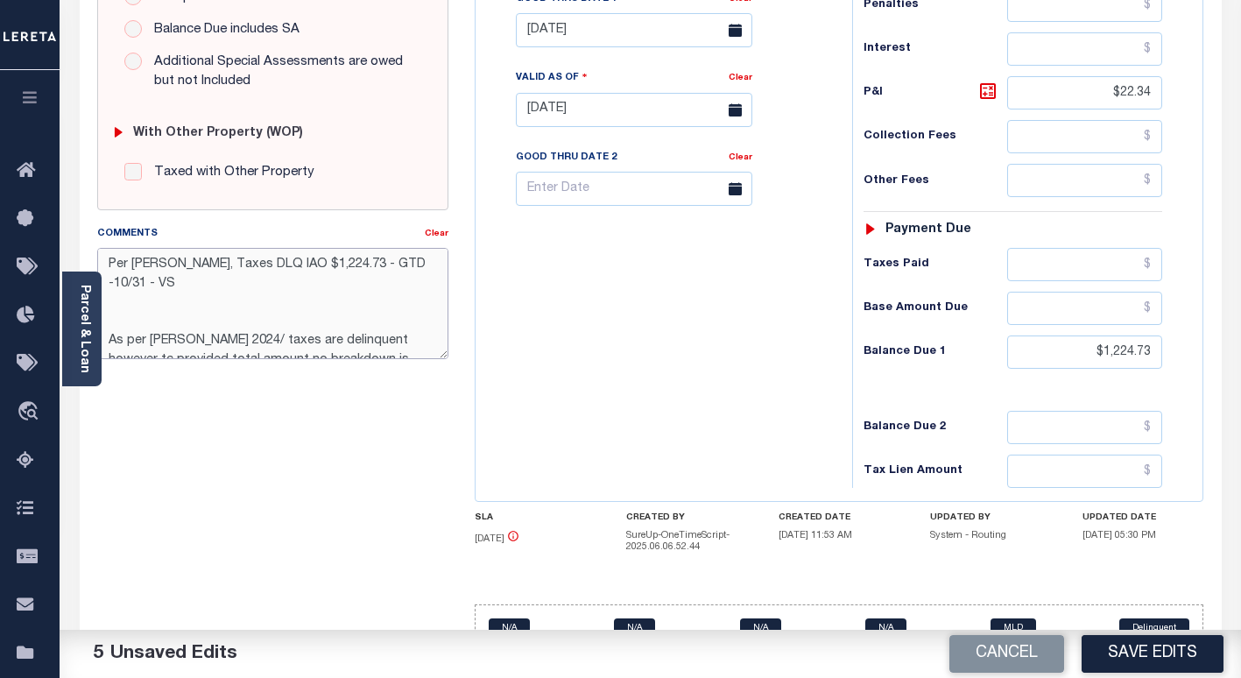
click at [224, 286] on textarea "Per Rachel, Taxes DLQ IAO $1,224.73 - GTD -10/31 - VS As per Becky Blaisdell 20…" at bounding box center [272, 303] width 351 height 110
drag, startPoint x: 252, startPoint y: 281, endPoint x: 102, endPoint y: 257, distance: 152.6
click at [102, 257] on textarea "Per Rachel, Taxes DLQ IAO $1,224.73 - GTD -10/31 - VS As per Becky Blaisdell 20…" at bounding box center [272, 303] width 351 height 110
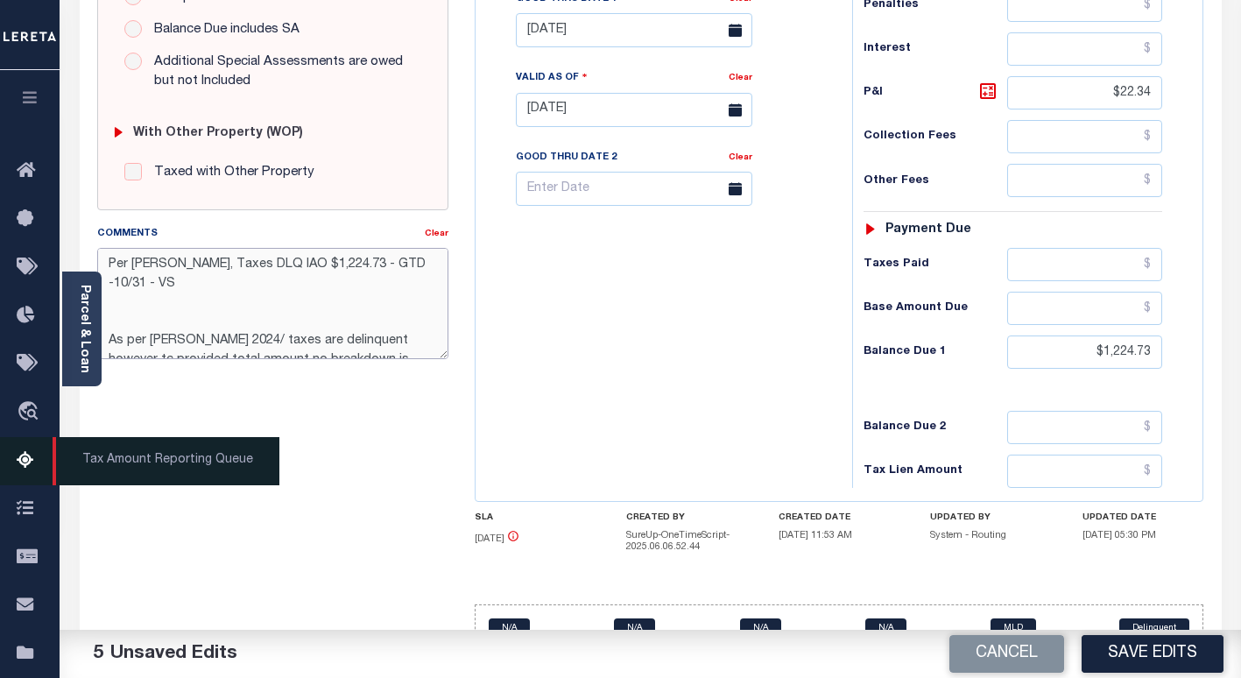
type textarea "Per Rachel, Taxes DLQ IAO $1,224.73 - GTD -10/31 - VS As per Becky Blaisdell 20…"
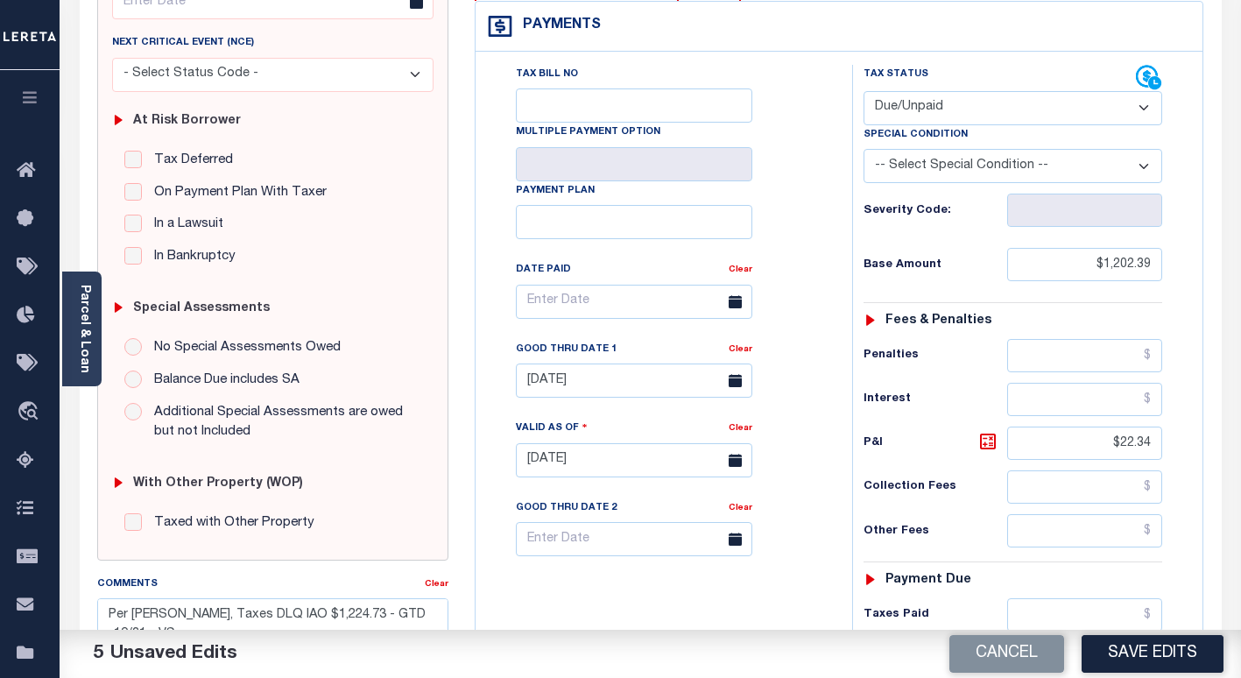
scroll to position [88, 0]
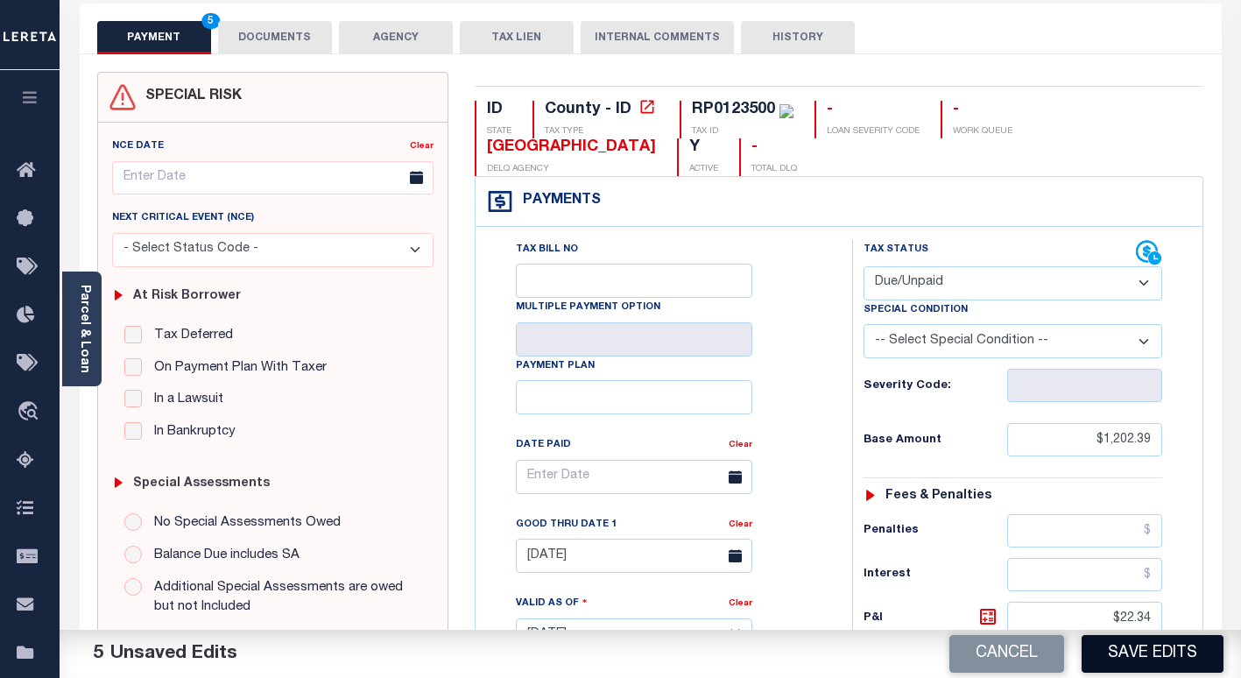
click at [1106, 649] on button "Save Edits" at bounding box center [1152, 654] width 142 height 38
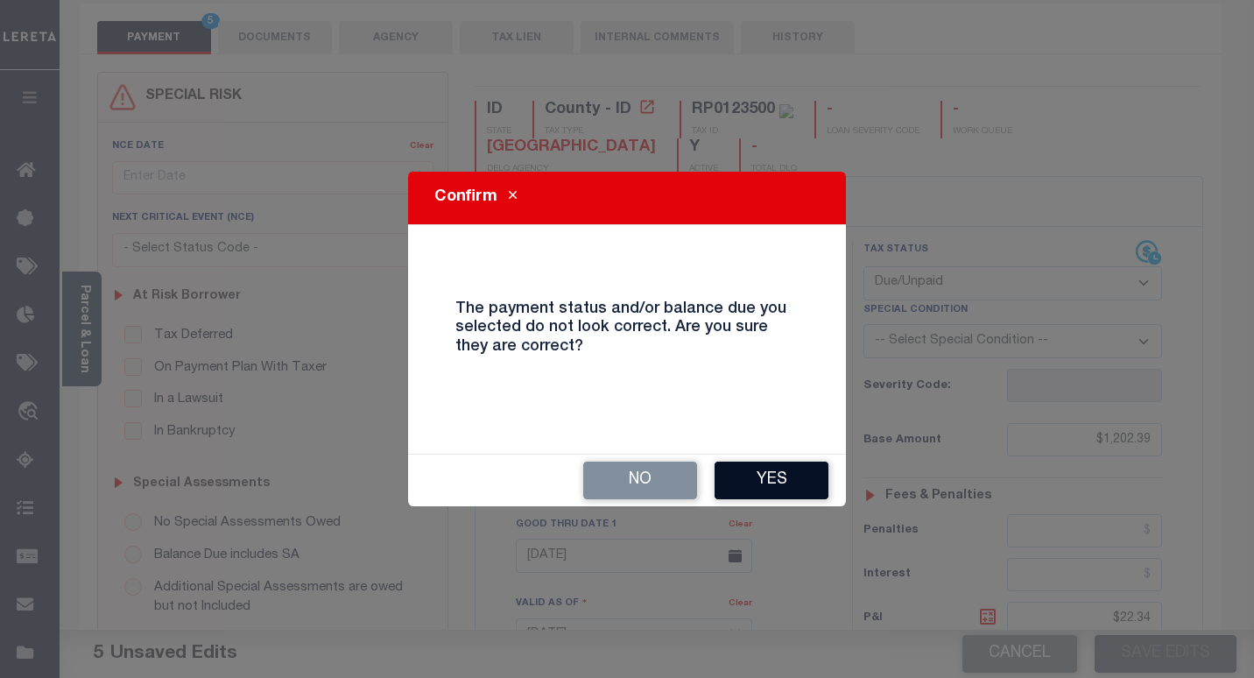
click at [770, 477] on button "Yes" at bounding box center [771, 480] width 114 height 38
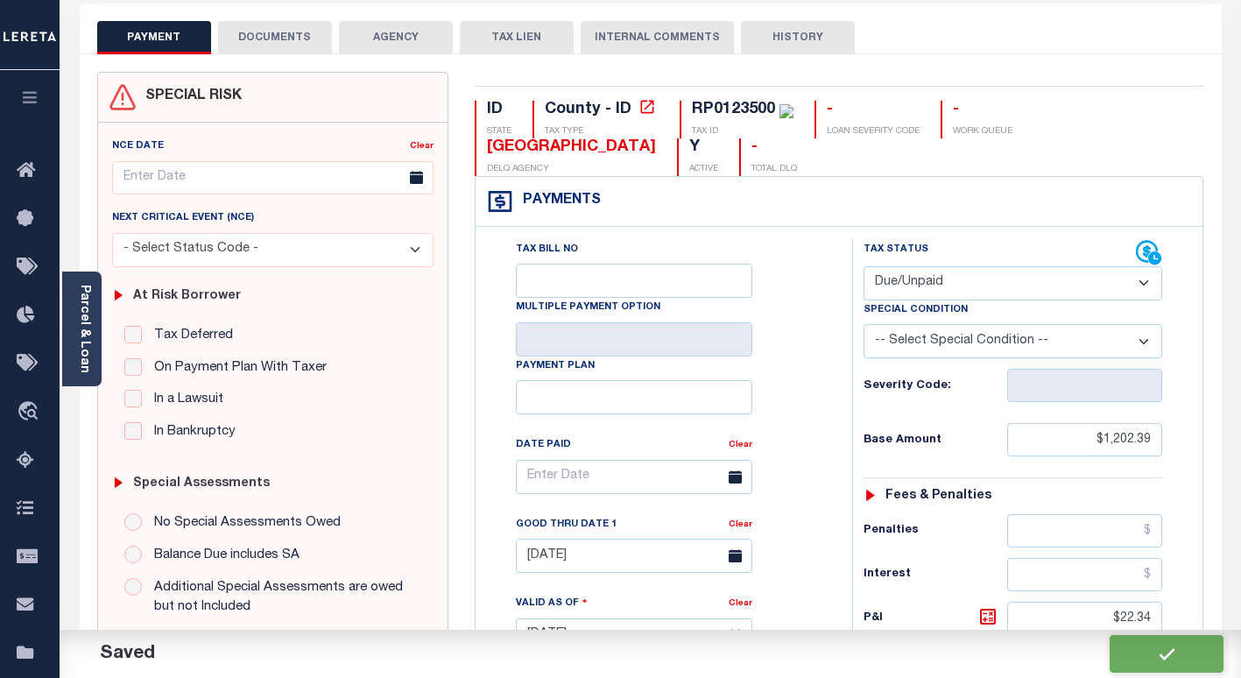
checkbox input "false"
type textarea "Per Rachel, Taxes DLQ IAO $1,224.73 - GTD -10/31 - VS As per Becky Blaisdell 20…"
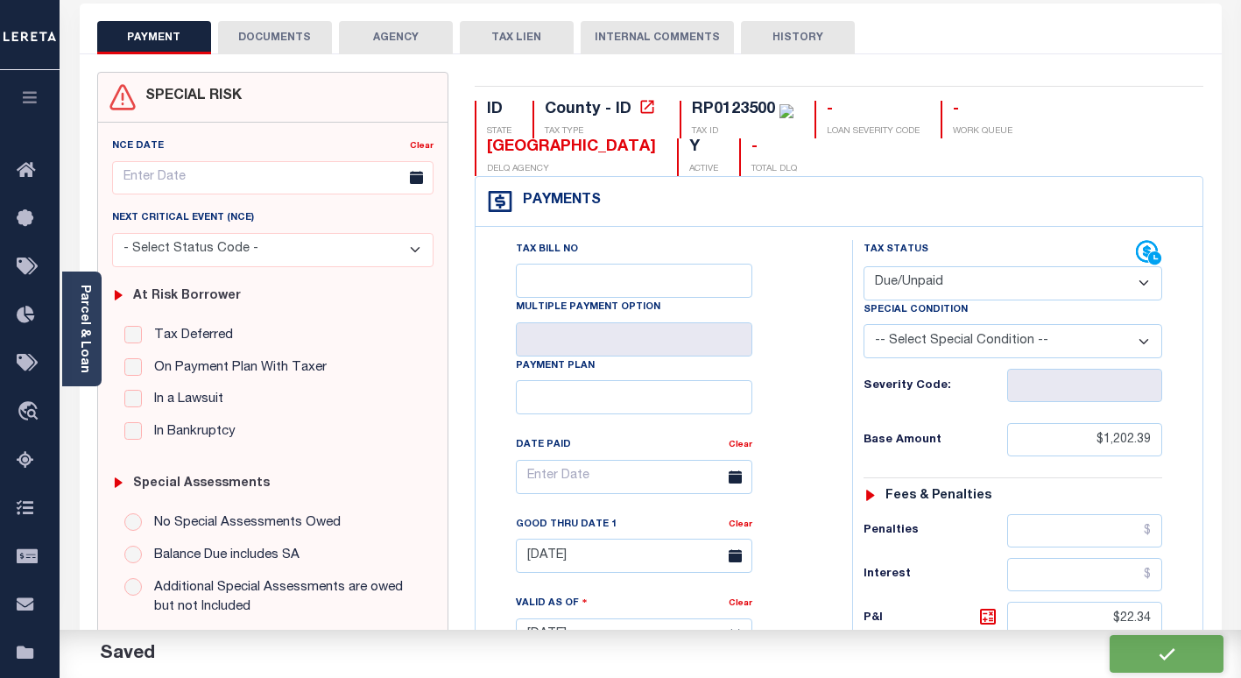
type input "$1,202.39"
type input "$22.34"
type input "$1,224.73"
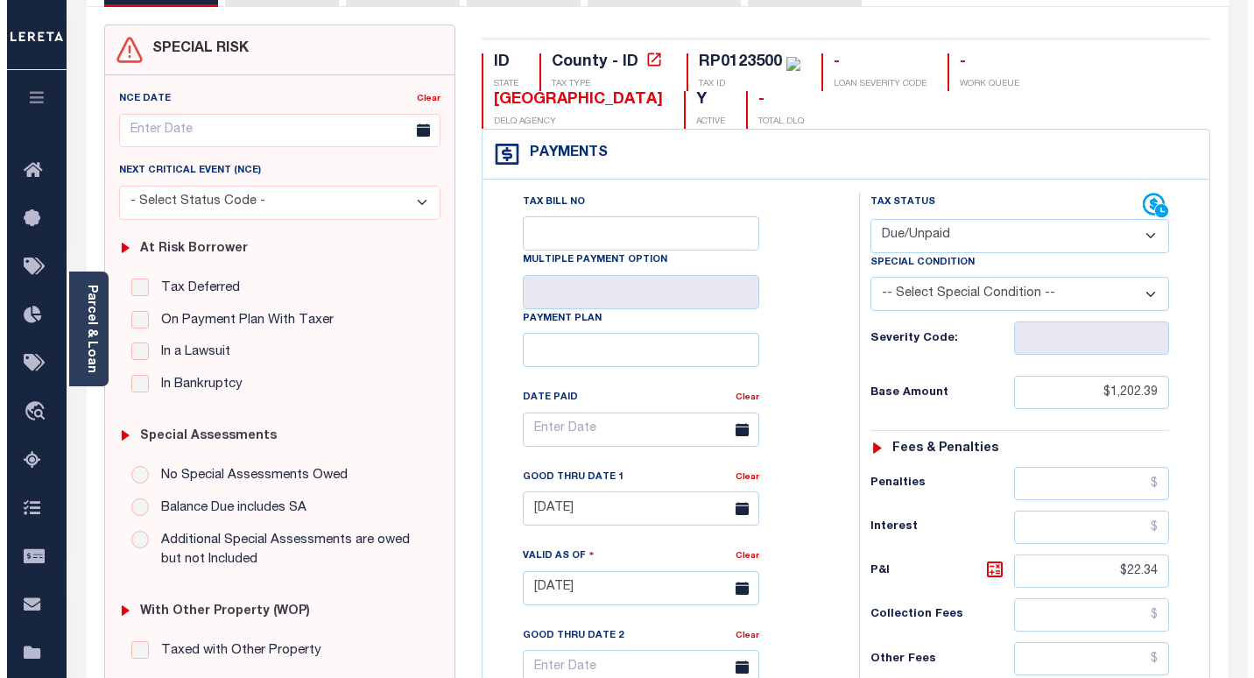
scroll to position [0, 0]
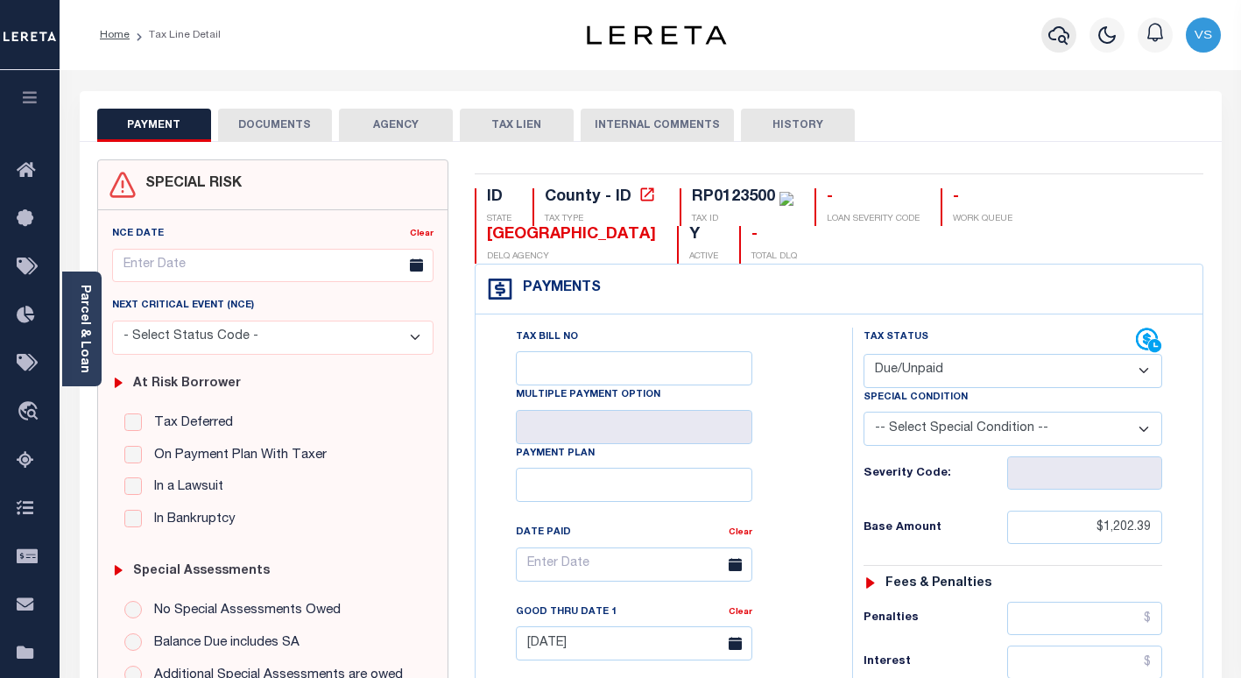
click at [1057, 38] on icon "button" at bounding box center [1058, 35] width 21 height 21
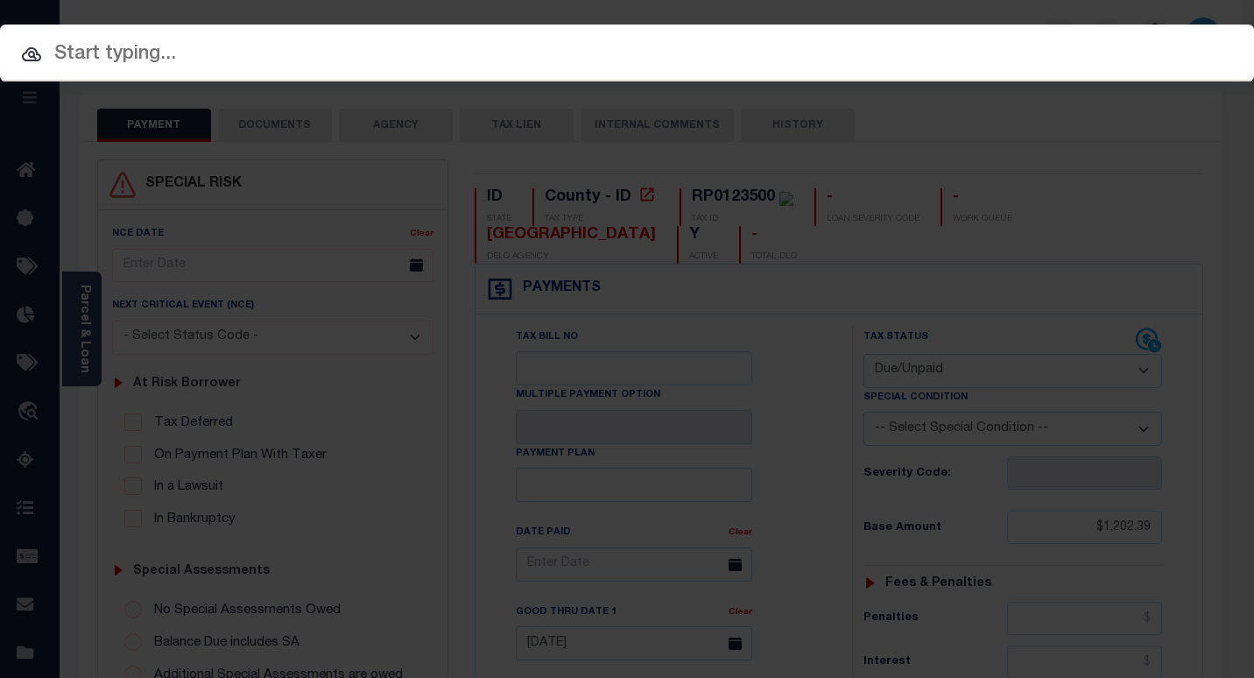
paste input "30610885"
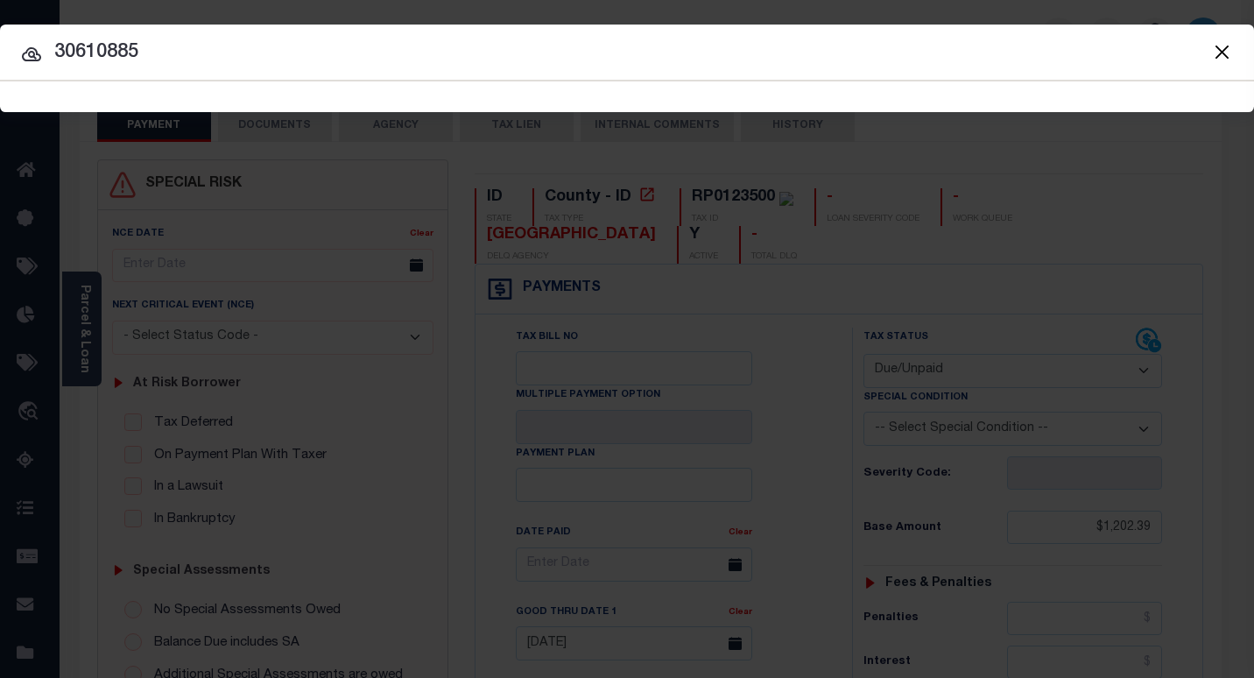
type input "30610885"
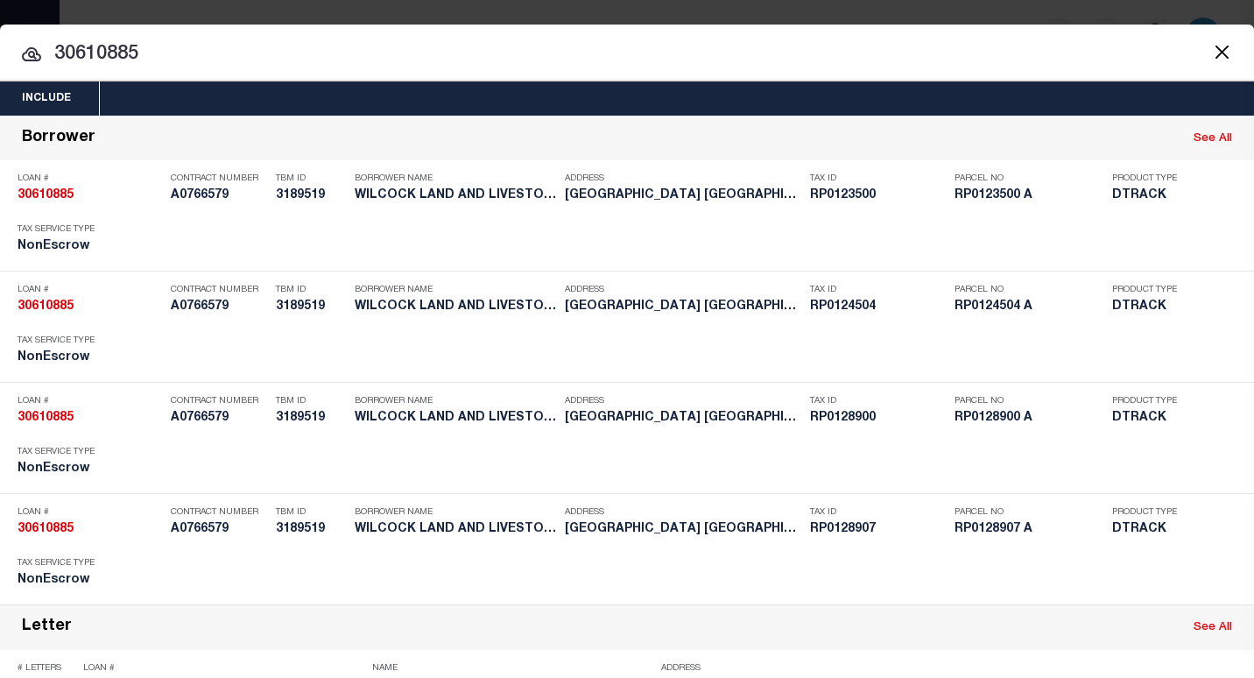
click at [280, 53] on input "30610885" at bounding box center [627, 54] width 1254 height 31
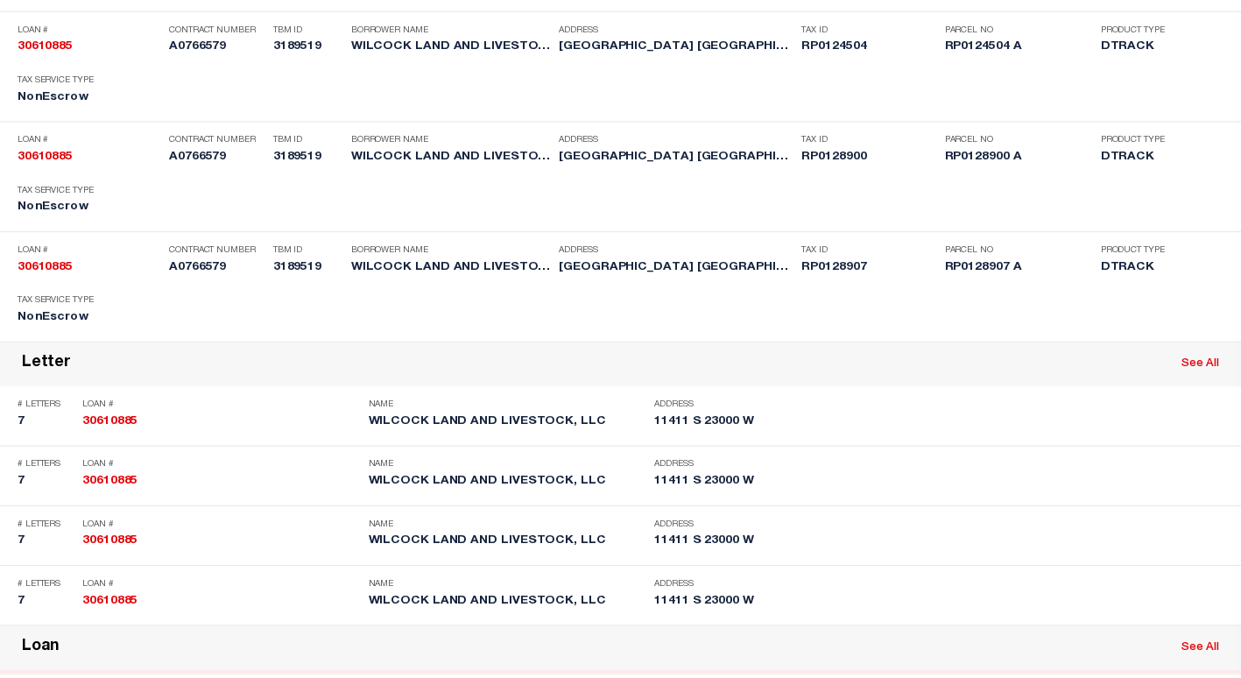
scroll to position [525, 0]
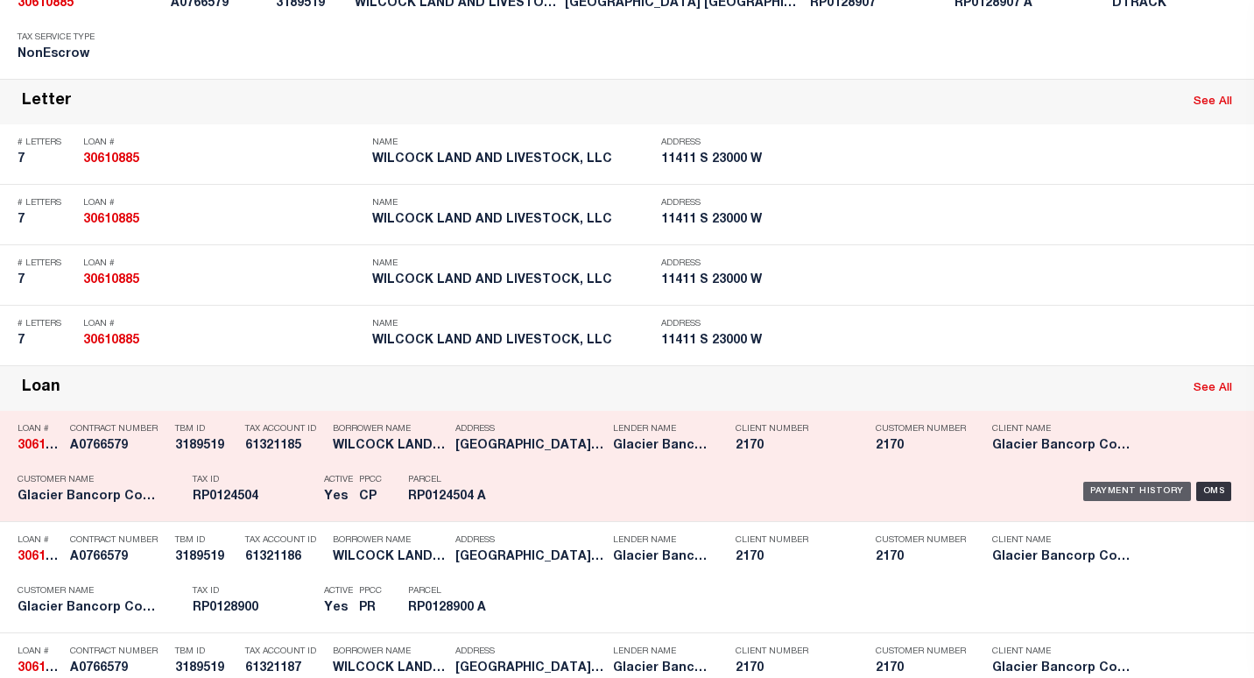
click at [1083, 490] on div "Payment History" at bounding box center [1137, 491] width 108 height 19
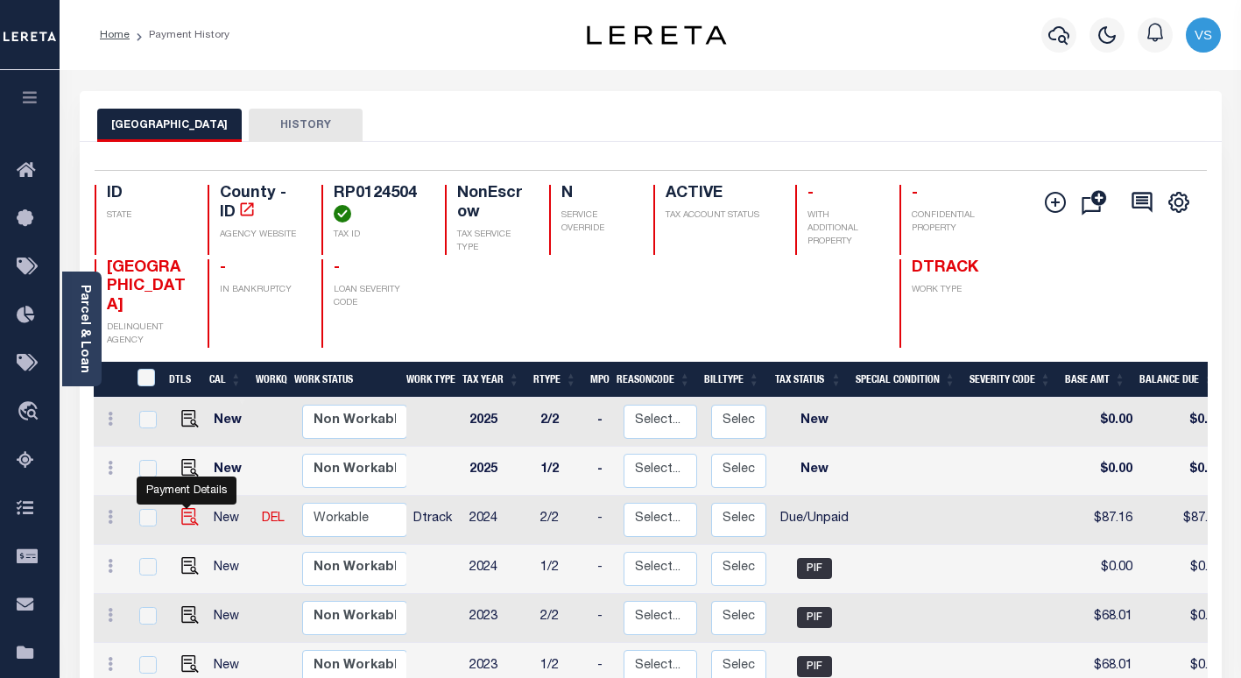
click at [183, 508] on img "" at bounding box center [190, 517] width 18 height 18
checkbox input "true"
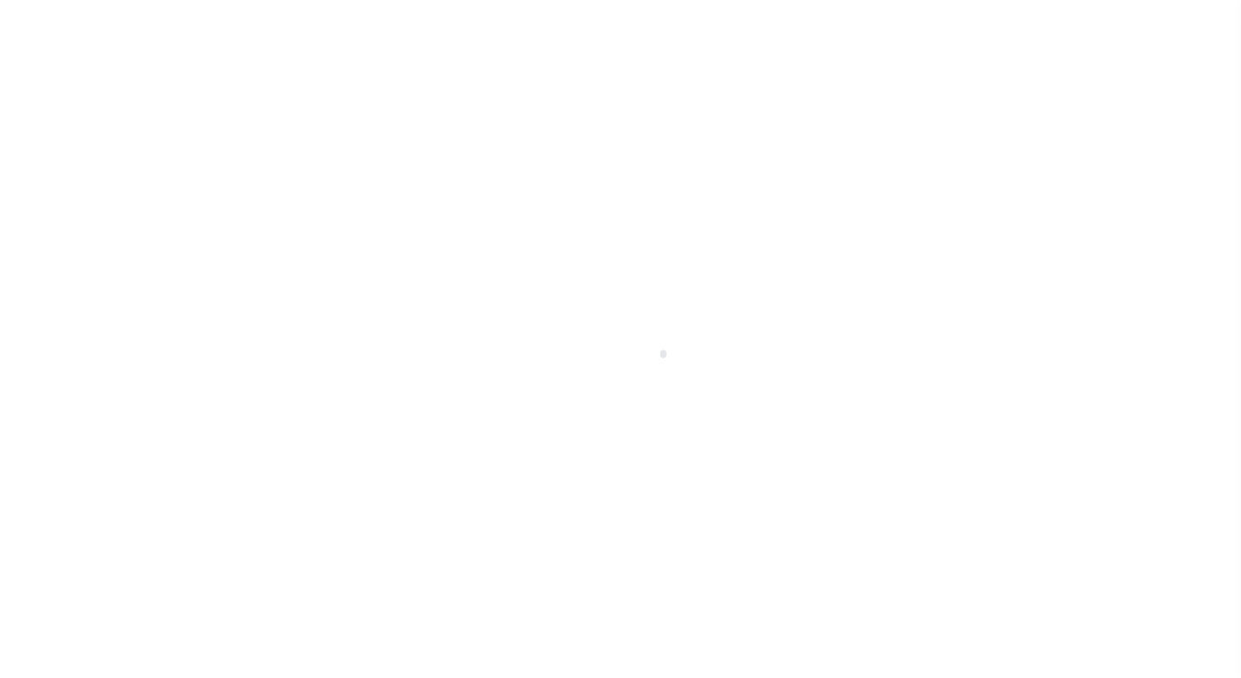
select select "DUE"
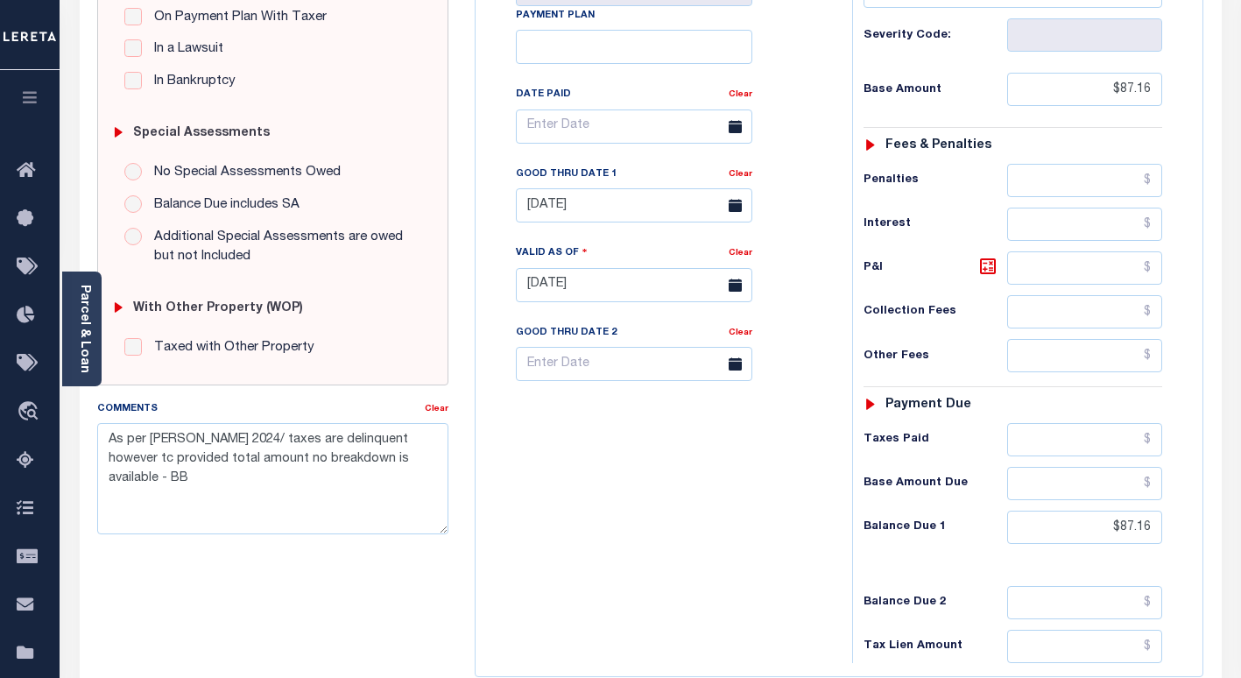
scroll to position [613, 0]
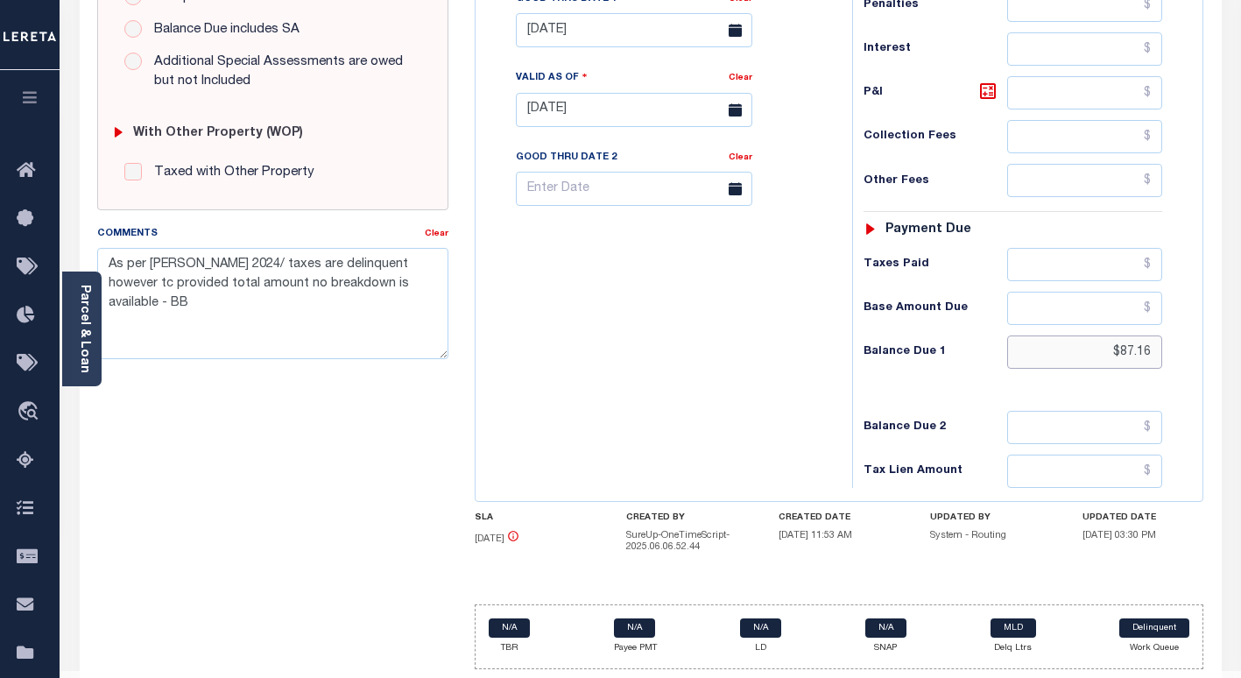
drag, startPoint x: 1154, startPoint y: 351, endPoint x: 1167, endPoint y: 366, distance: 19.9
click at [1154, 351] on input "$87.16" at bounding box center [1084, 351] width 155 height 33
type input "$88.78"
type input "09/30/2025"
click at [552, 37] on input "[DATE]" at bounding box center [634, 30] width 236 height 34
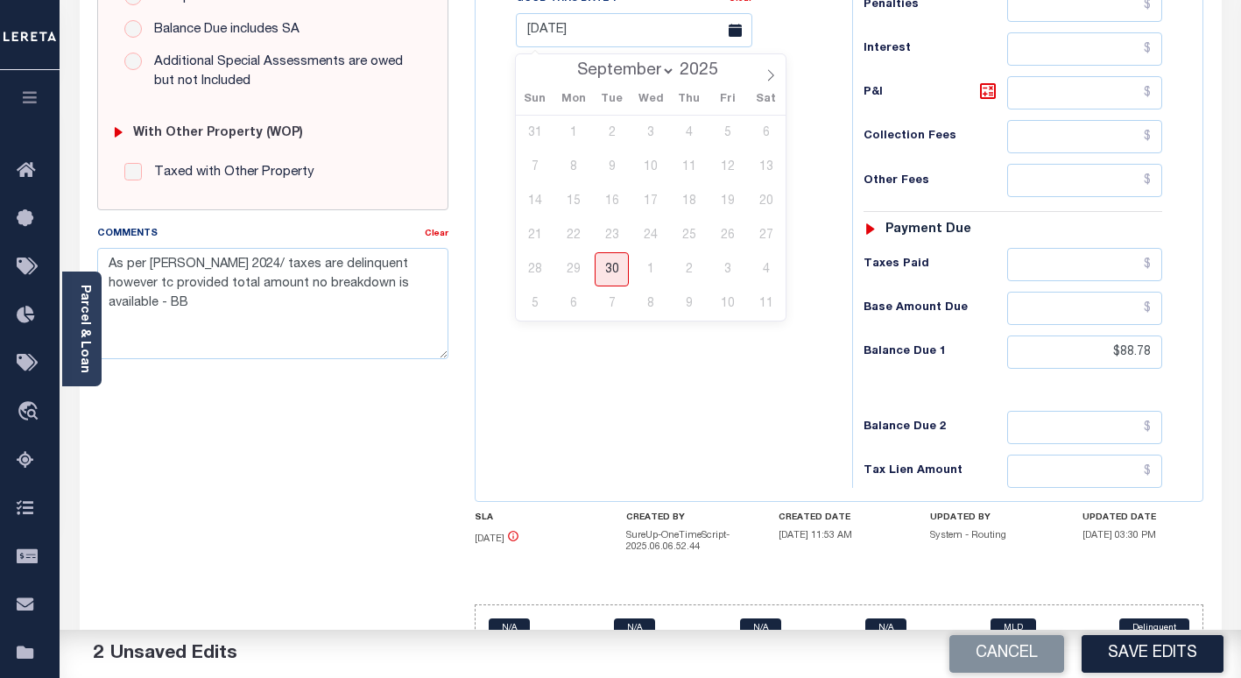
click at [620, 74] on select "September October November December" at bounding box center [621, 71] width 107 height 18
select select "9"
click at [570, 62] on select "September October November December" at bounding box center [621, 71] width 107 height 18
click at [727, 265] on span "31" at bounding box center [727, 269] width 34 height 34
type input "10/31/2025"
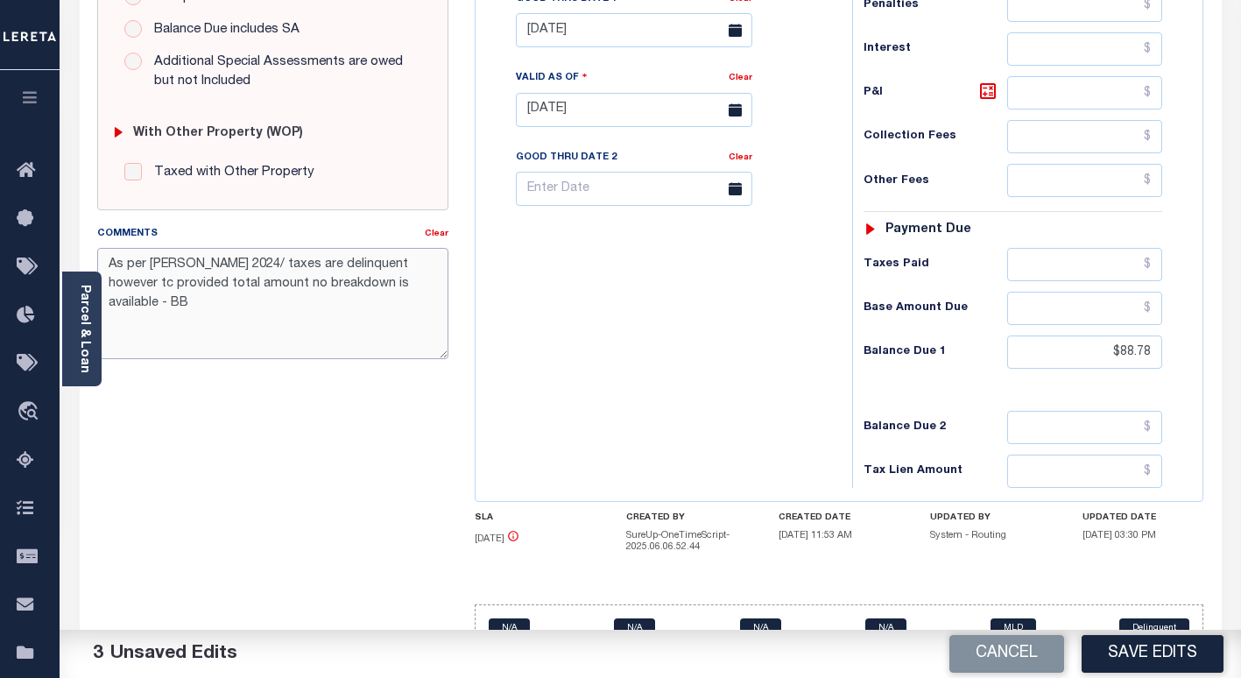
click at [111, 265] on textarea "As per Becky Blaisdell 2024/ taxes are delinquent however tc provided total amo…" at bounding box center [272, 303] width 351 height 110
click at [153, 261] on textarea "As per Becky Blaisdell 2024/ taxes are delinquent however tc provided total amo…" at bounding box center [272, 303] width 351 height 110
paste textarea "Per Rachel, Taxes DLQ IAO $1,224.73 - GTD -10/31 - VS"
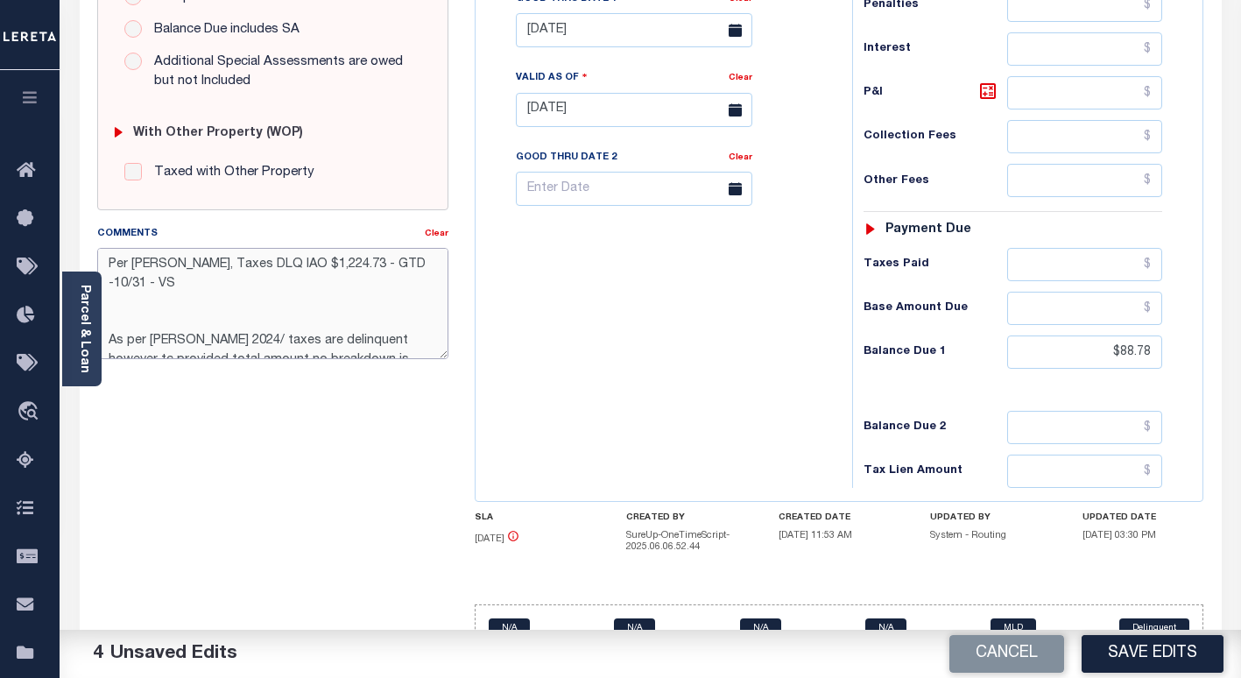
drag, startPoint x: 328, startPoint y: 266, endPoint x: 285, endPoint y: 266, distance: 42.9
click at [285, 266] on textarea "Per Rachel, Taxes DLQ IAO $1,224.73 - GTD -10/31 - VS As per Becky Blaisdell 20…" at bounding box center [272, 303] width 351 height 110
type textarea "Per Rachel, Taxes DLQ IAO $88.78 - GTD -10/31 - VS As per Becky Blaisdell 2024/…"
click at [986, 95] on icon at bounding box center [987, 91] width 21 height 21
type input "$1.62"
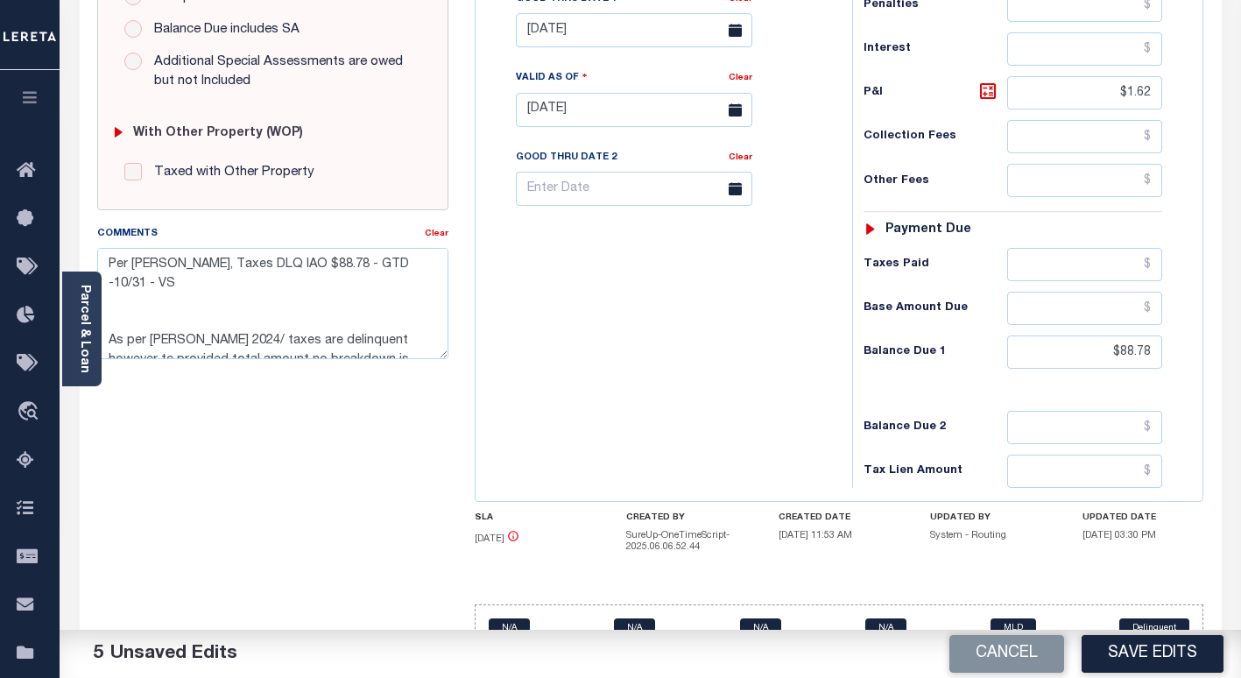
scroll to position [263, 0]
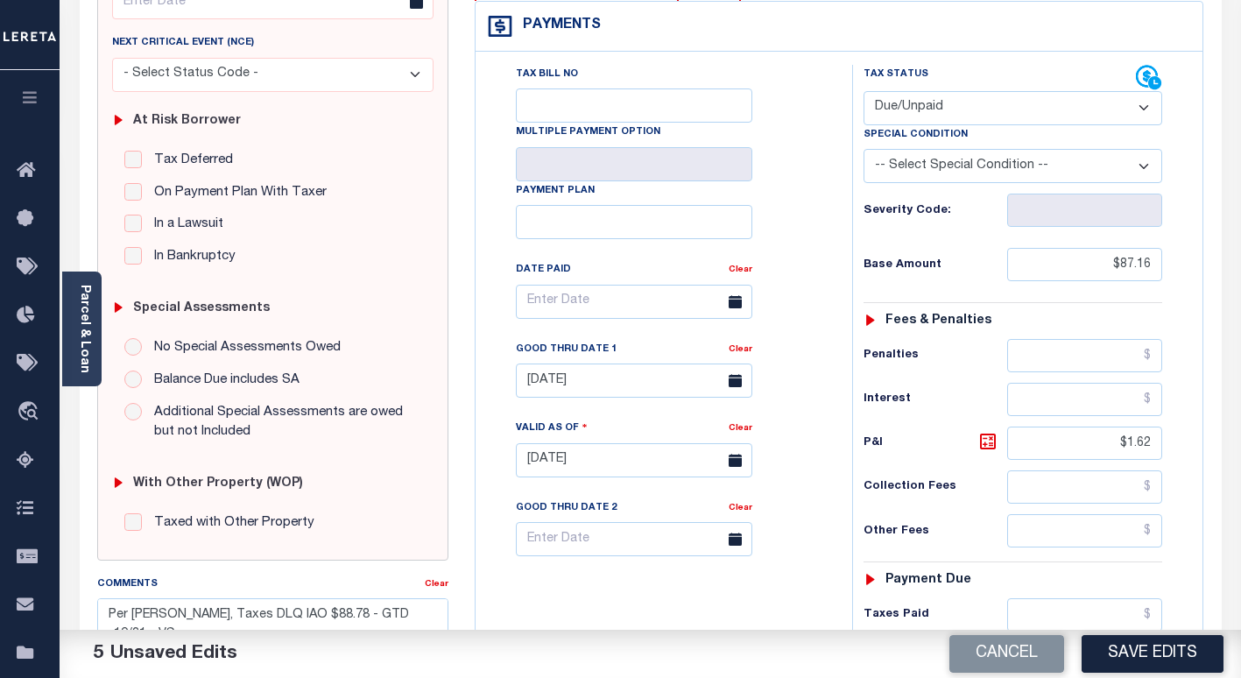
drag, startPoint x: 1125, startPoint y: 661, endPoint x: 1148, endPoint y: 617, distance: 49.3
click at [1124, 661] on button "Save Edits" at bounding box center [1152, 654] width 142 height 38
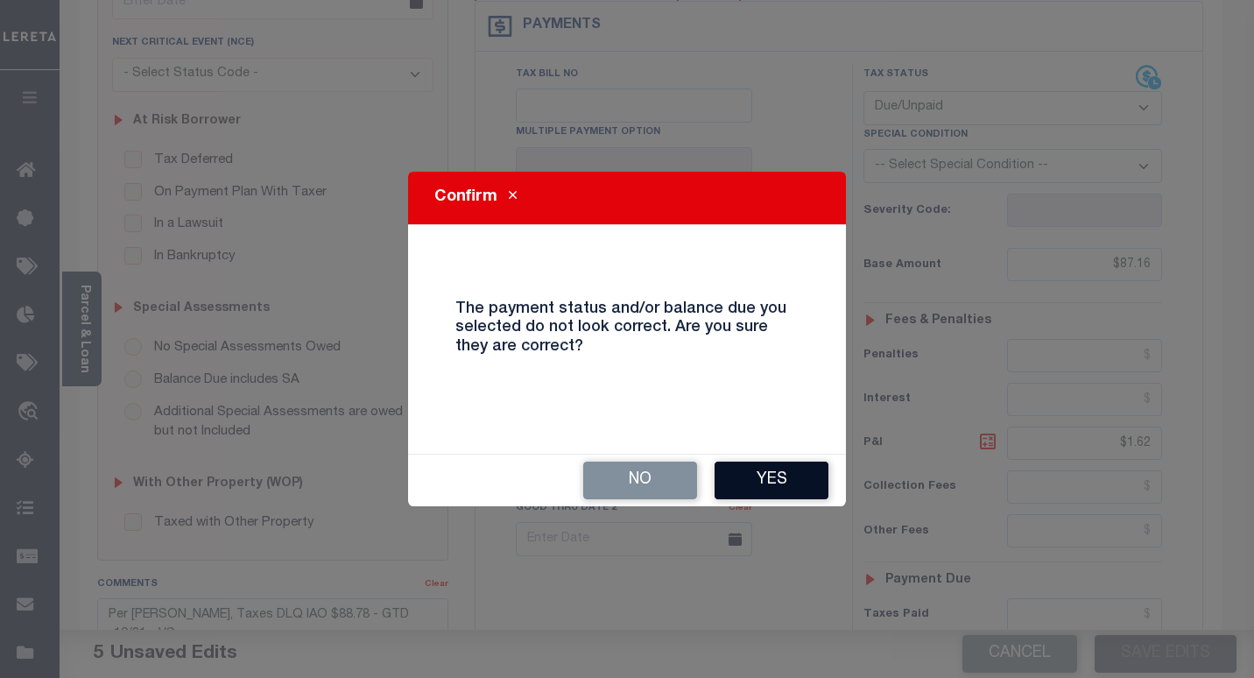
click at [794, 476] on button "Yes" at bounding box center [771, 480] width 114 height 38
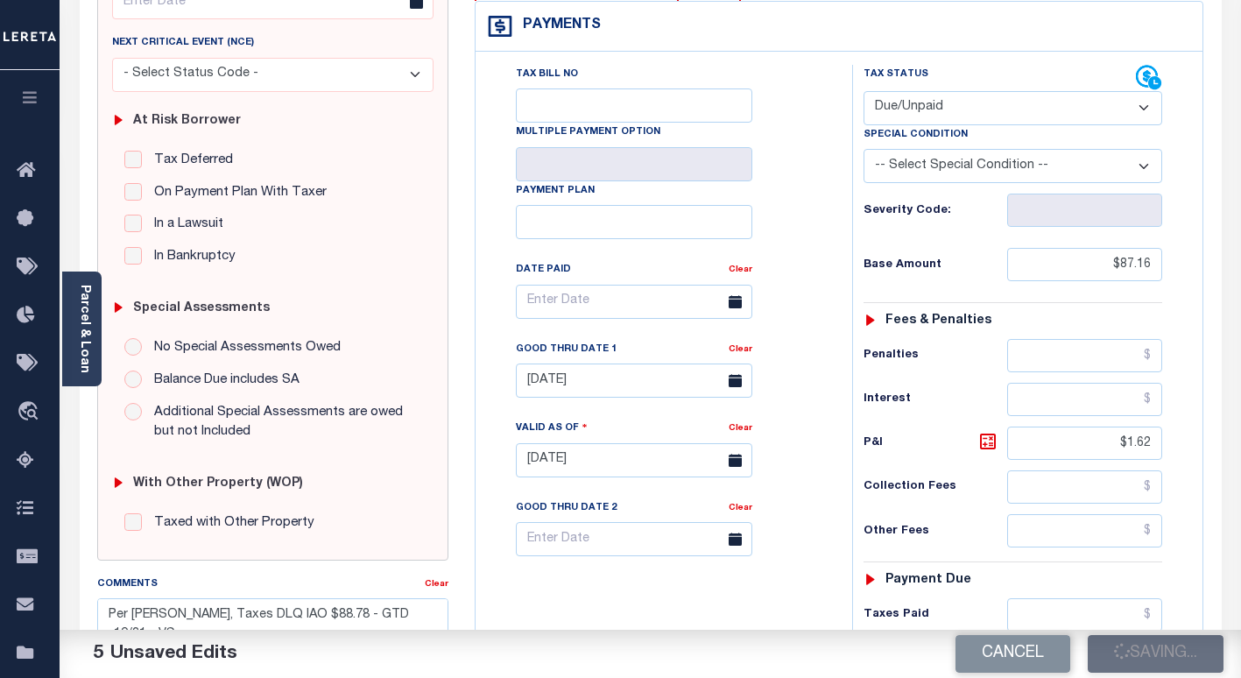
checkbox input "false"
type textarea "Per Rachel, Taxes DLQ IAO $88.78 - GTD -10/31 - VS As per Becky Blaisdell 2024/…"
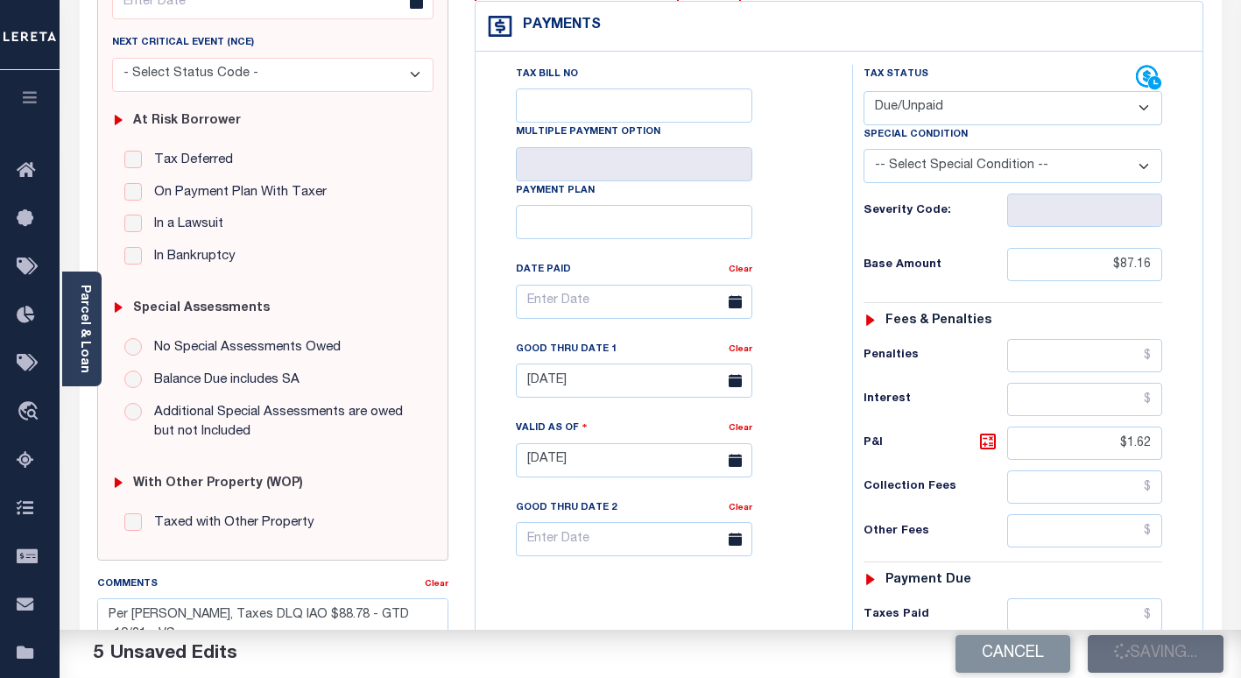
type input "$87.16"
type input "$1.62"
type input "$88.78"
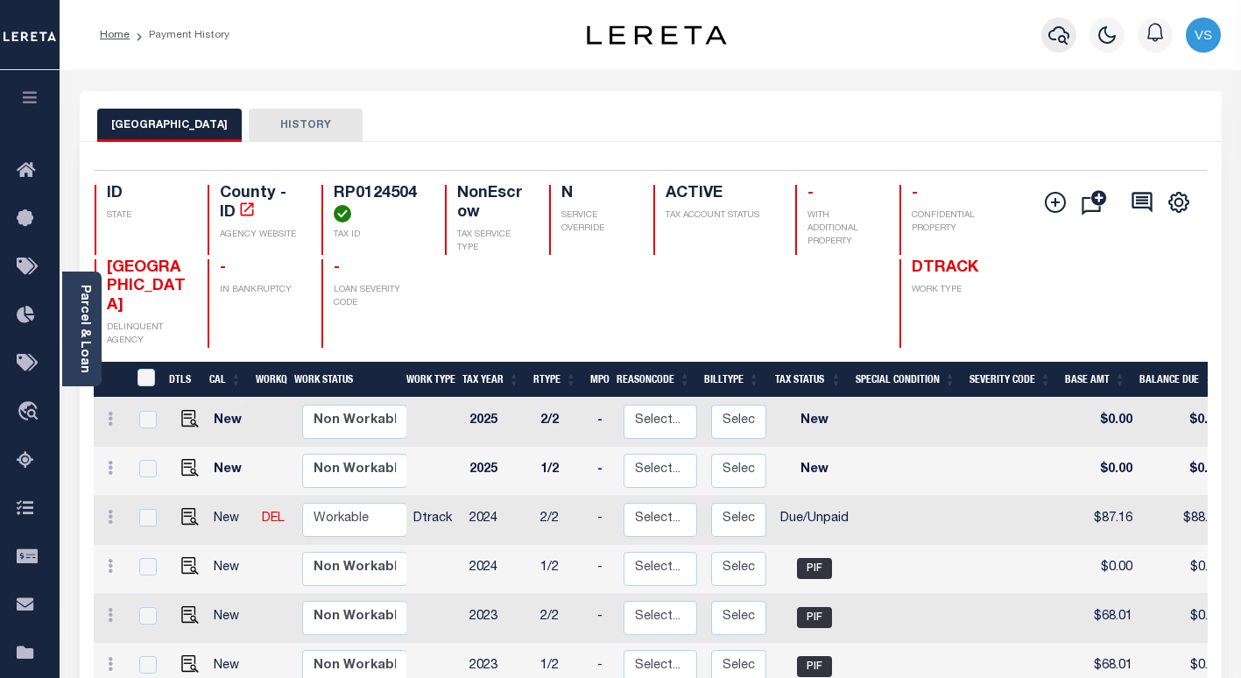
click at [1068, 28] on icon "button" at bounding box center [1058, 35] width 21 height 21
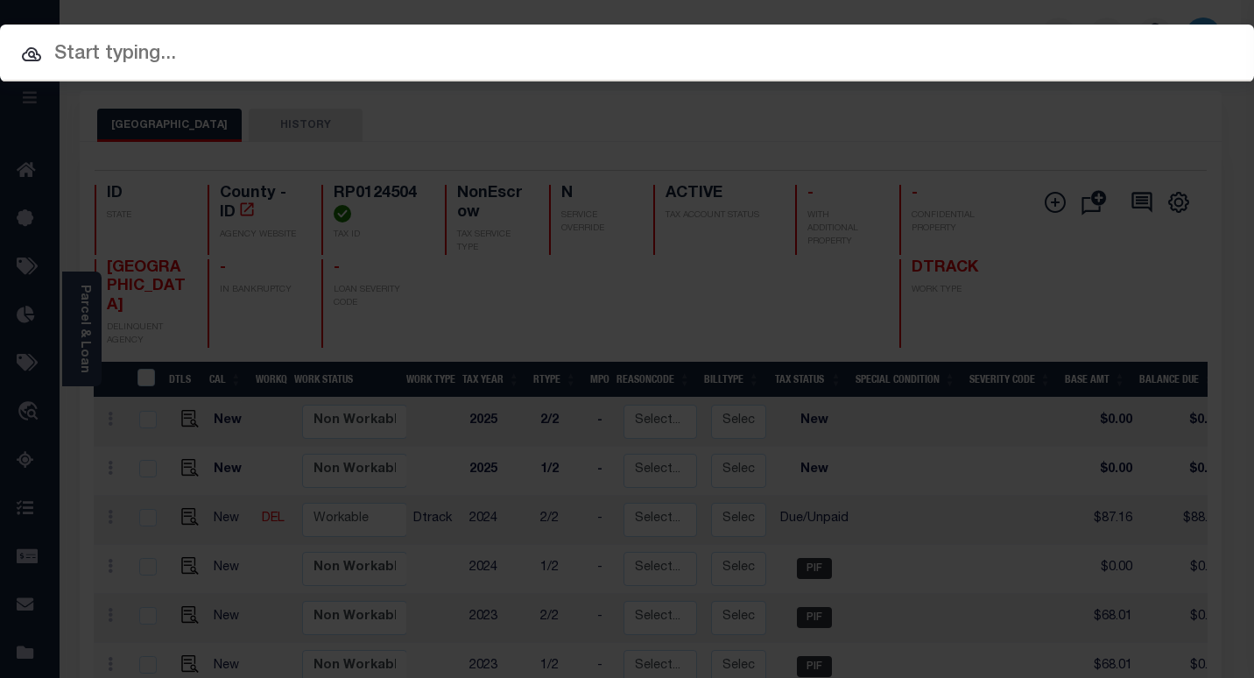
paste input "4002190016733"
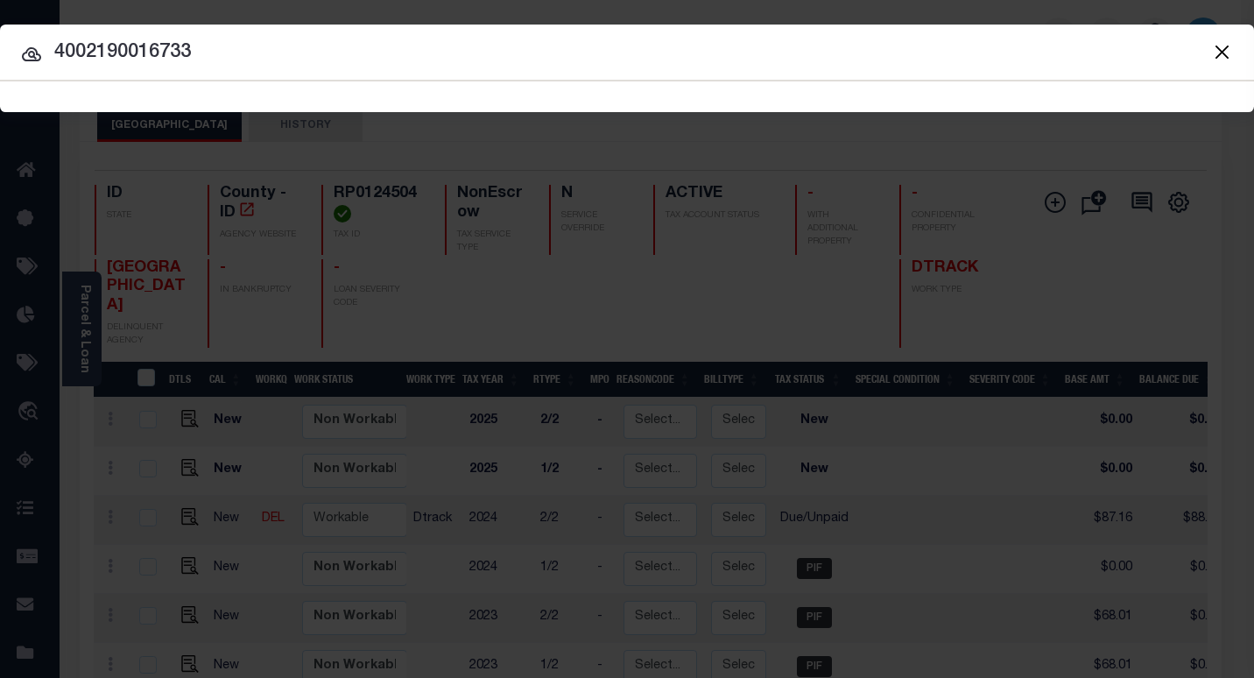
type input "4002190016733"
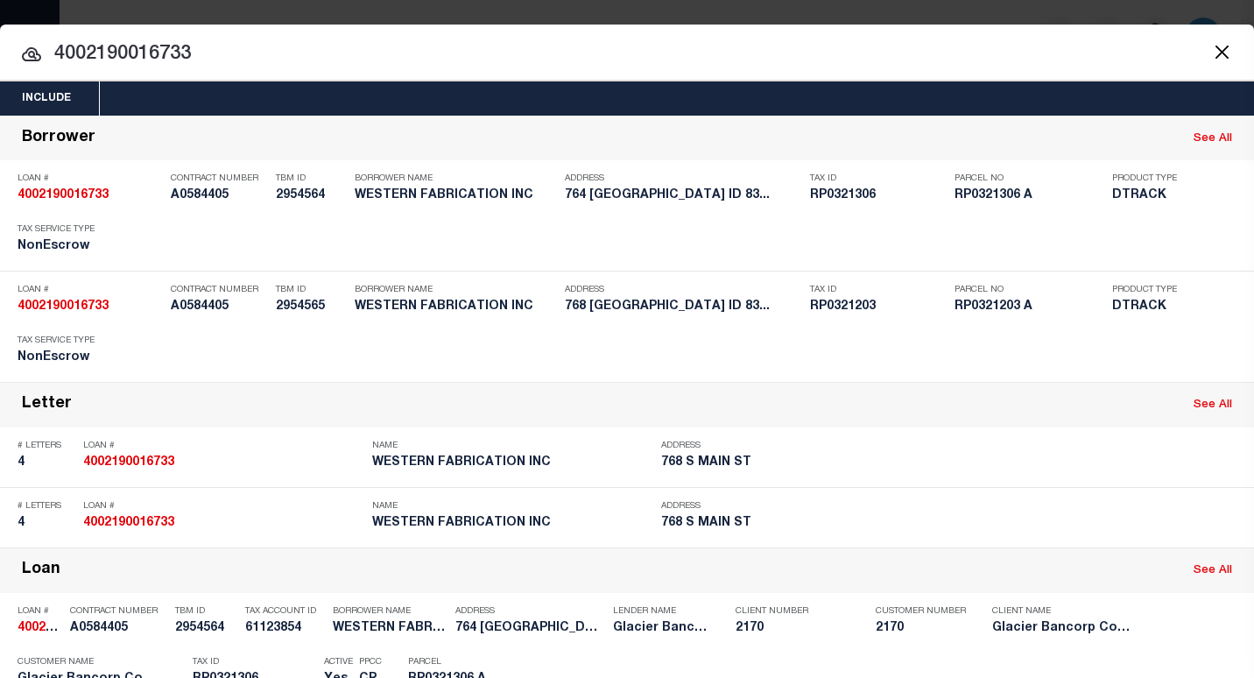
scroll to position [263, 0]
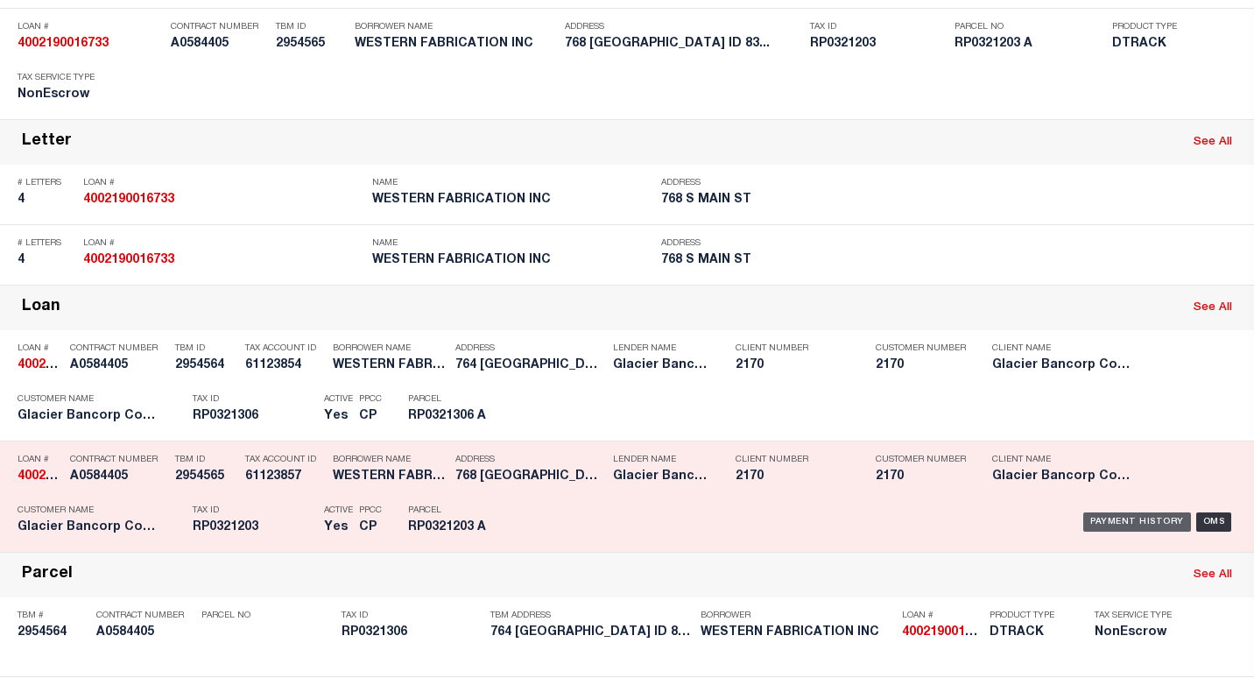
click at [1112, 521] on div "Payment History" at bounding box center [1137, 521] width 108 height 19
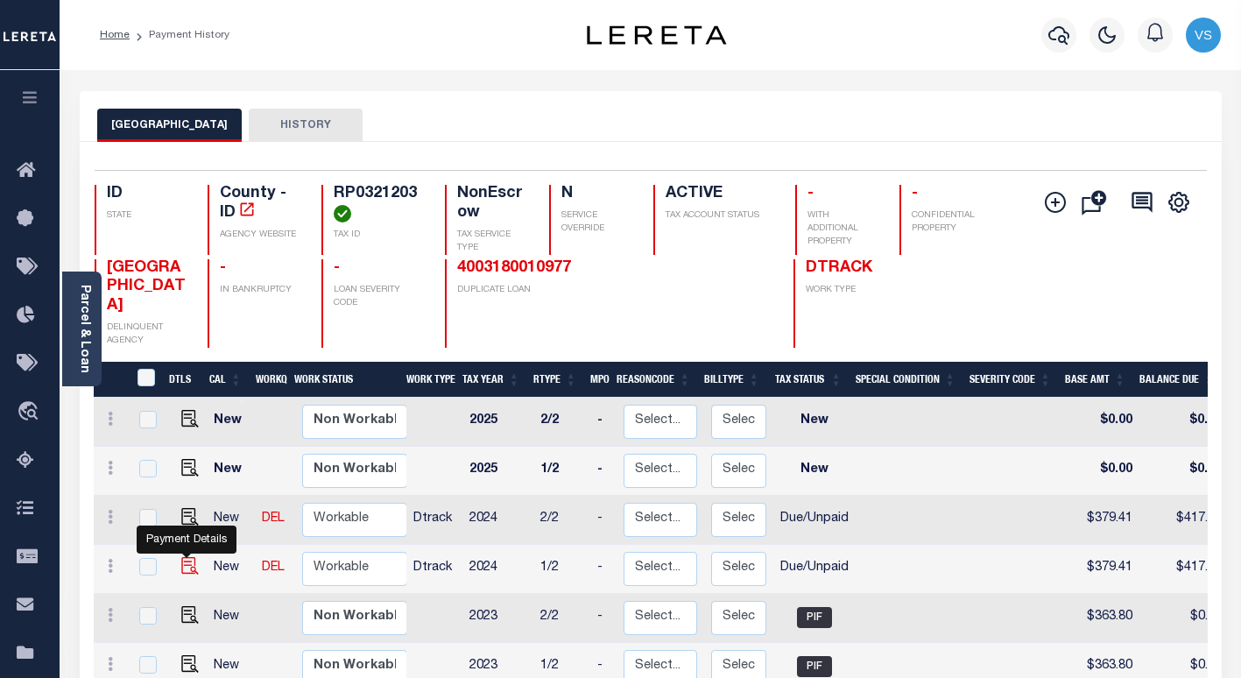
click at [186, 557] on img "" at bounding box center [190, 566] width 18 height 18
checkbox input "true"
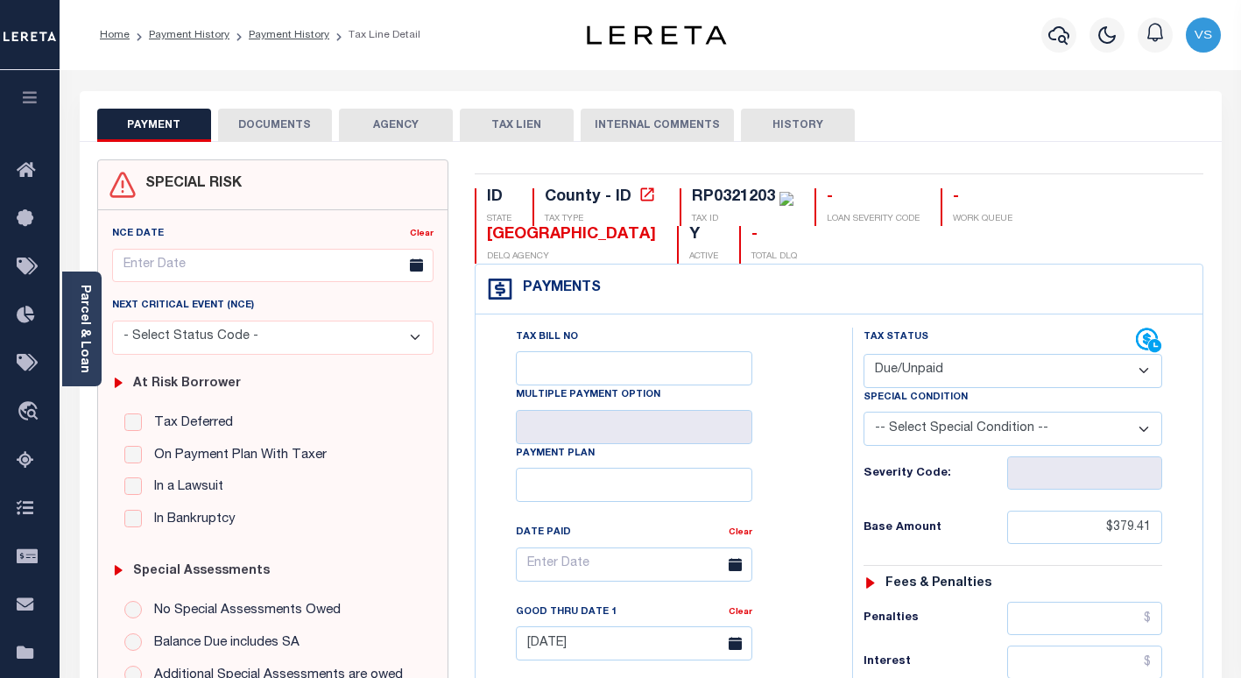
drag, startPoint x: 888, startPoint y: 368, endPoint x: 902, endPoint y: 390, distance: 26.7
click at [888, 368] on select "- Select Status Code - Open Due/Unpaid Paid Incomplete No Tax Due Internal Refu…" at bounding box center [1012, 371] width 299 height 34
select select "PYD"
click at [863, 355] on select "- Select Status Code - Open Due/Unpaid Paid Incomplete No Tax Due Internal Refu…" at bounding box center [1012, 371] width 299 height 34
type input "[DATE]"
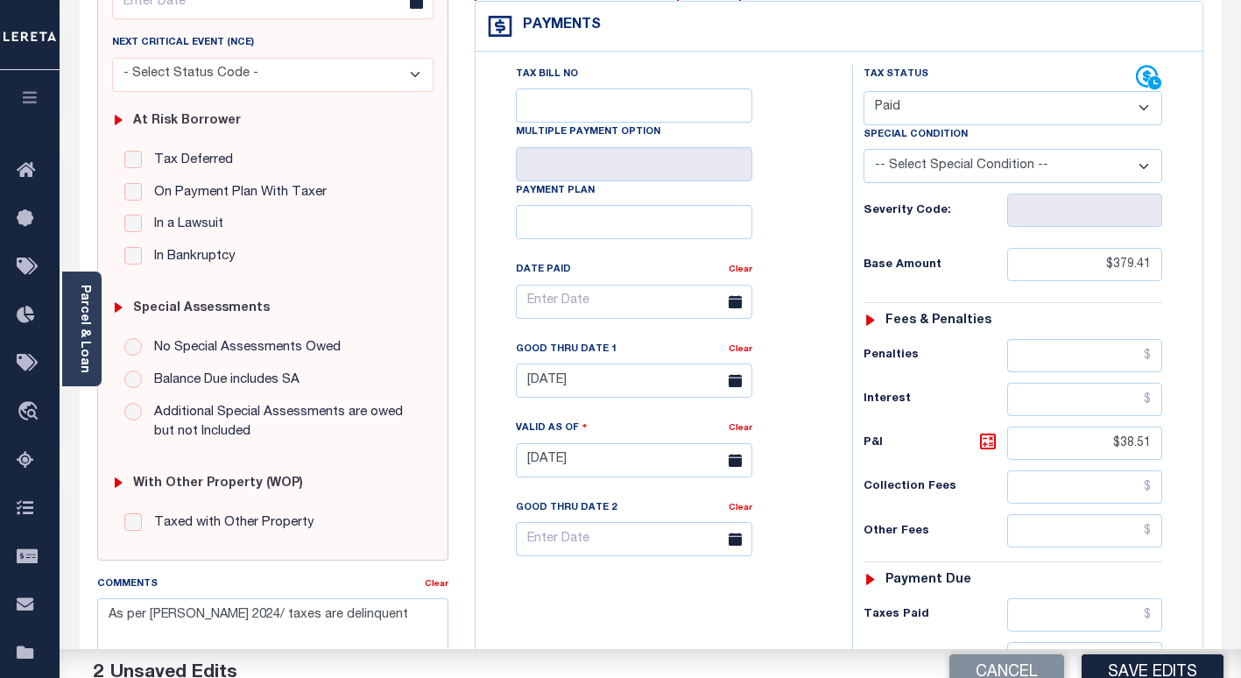
scroll to position [350, 0]
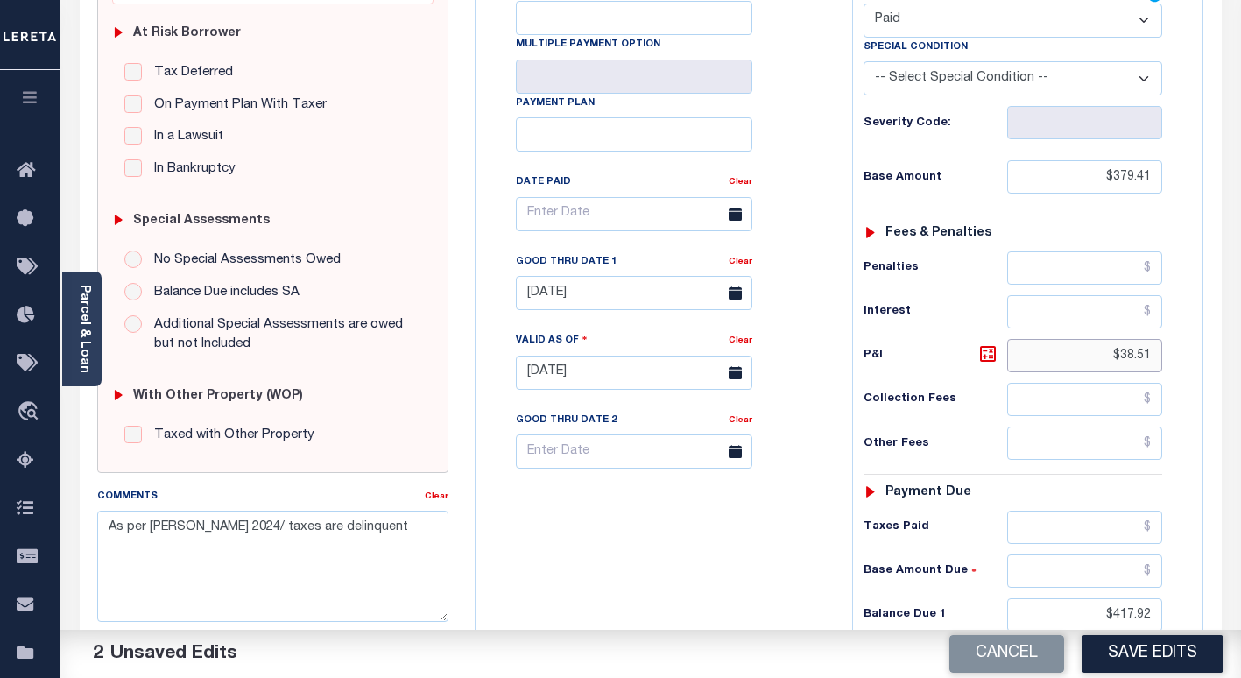
drag, startPoint x: 1153, startPoint y: 356, endPoint x: 1098, endPoint y: 359, distance: 55.2
click at [1102, 359] on input "$38.51" at bounding box center [1084, 355] width 155 height 33
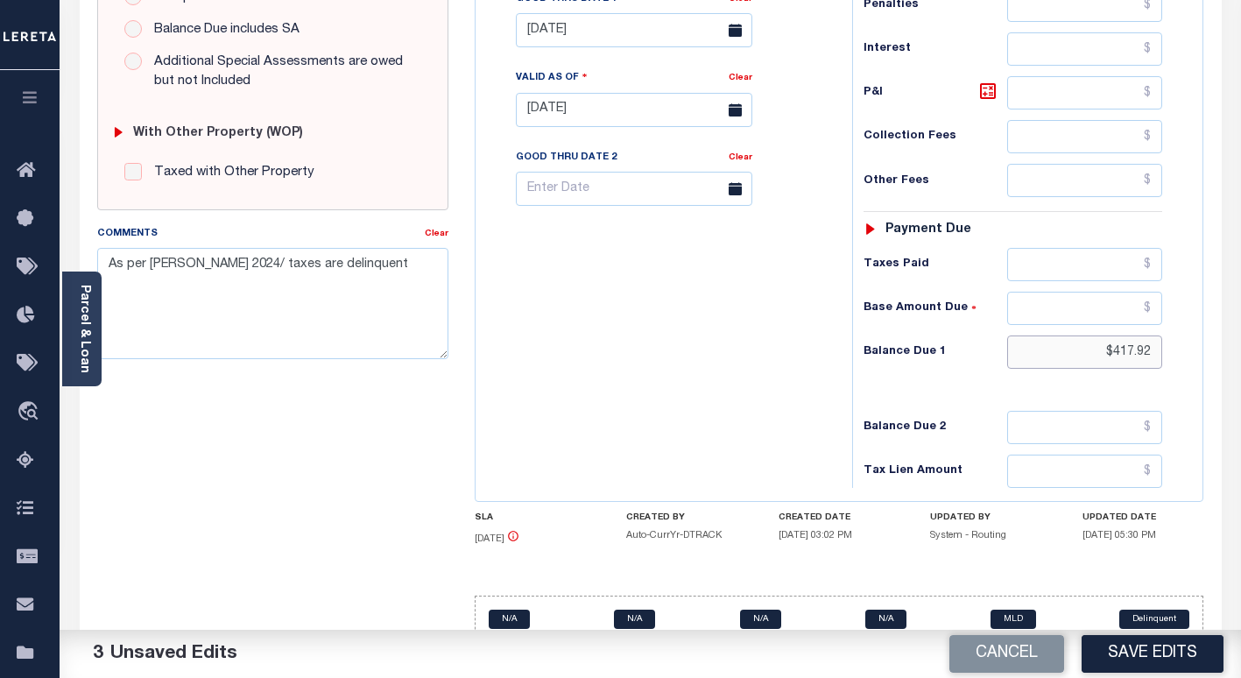
drag, startPoint x: 1131, startPoint y: 362, endPoint x: 1078, endPoint y: 362, distance: 53.4
click at [1079, 362] on input "$417.92" at bounding box center [1084, 351] width 155 height 33
click at [108, 264] on textarea "As per Becky Blaisdell 2024/ taxes are delinquent" at bounding box center [272, 303] width 351 height 110
click at [109, 271] on textarea "As per Becky Blaisdell 2024/ taxes are delinquent" at bounding box center [272, 303] width 351 height 110
paste textarea "Per Rachel, Taxes PIF - VS"
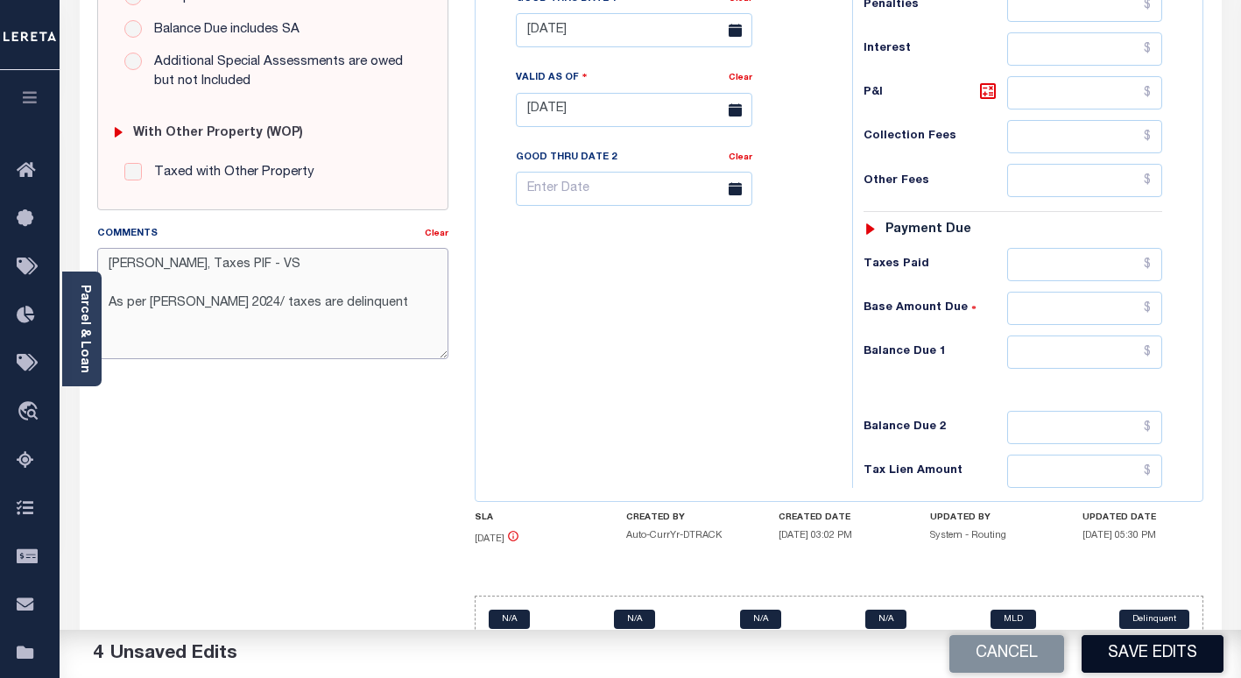
type textarea "Per Rachel, Taxes PIF - VS As per Becky Blaisdell 2024/ taxes are delinquent"
click at [1112, 650] on button "Save Edits" at bounding box center [1152, 654] width 142 height 38
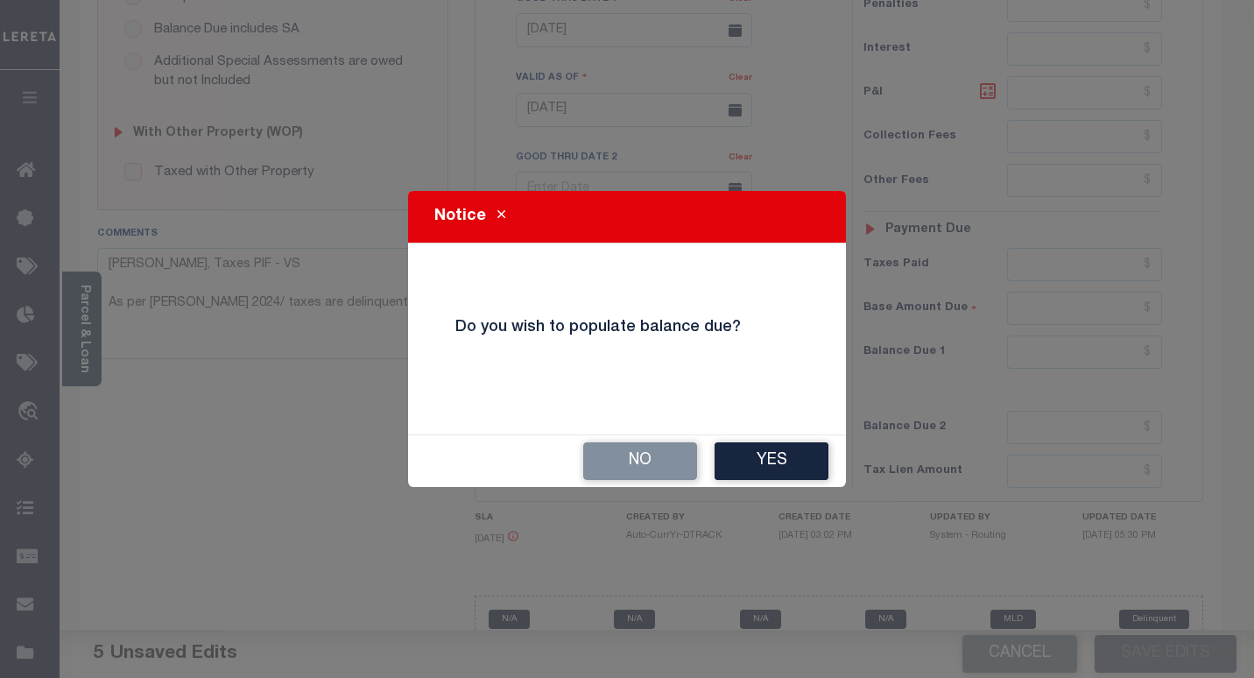
drag, startPoint x: 752, startPoint y: 461, endPoint x: 770, endPoint y: 413, distance: 51.5
click at [754, 455] on button "Yes" at bounding box center [771, 461] width 114 height 38
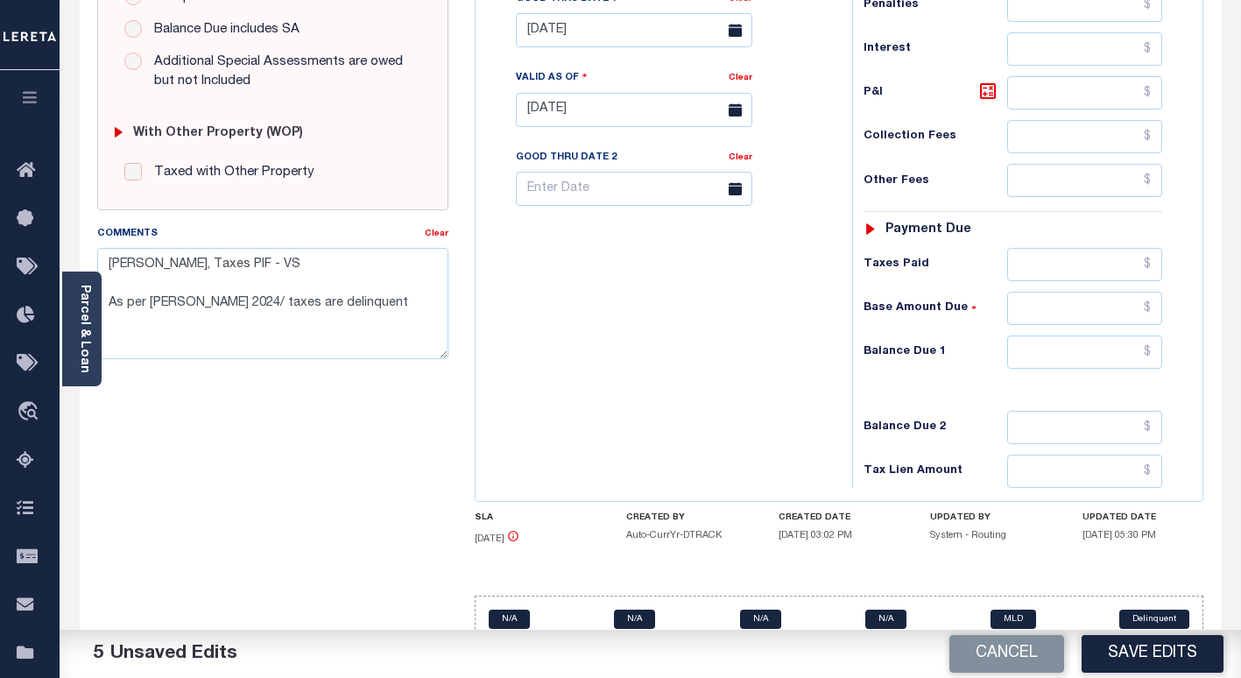
click at [1115, 657] on button "Save Edits" at bounding box center [1152, 654] width 142 height 38
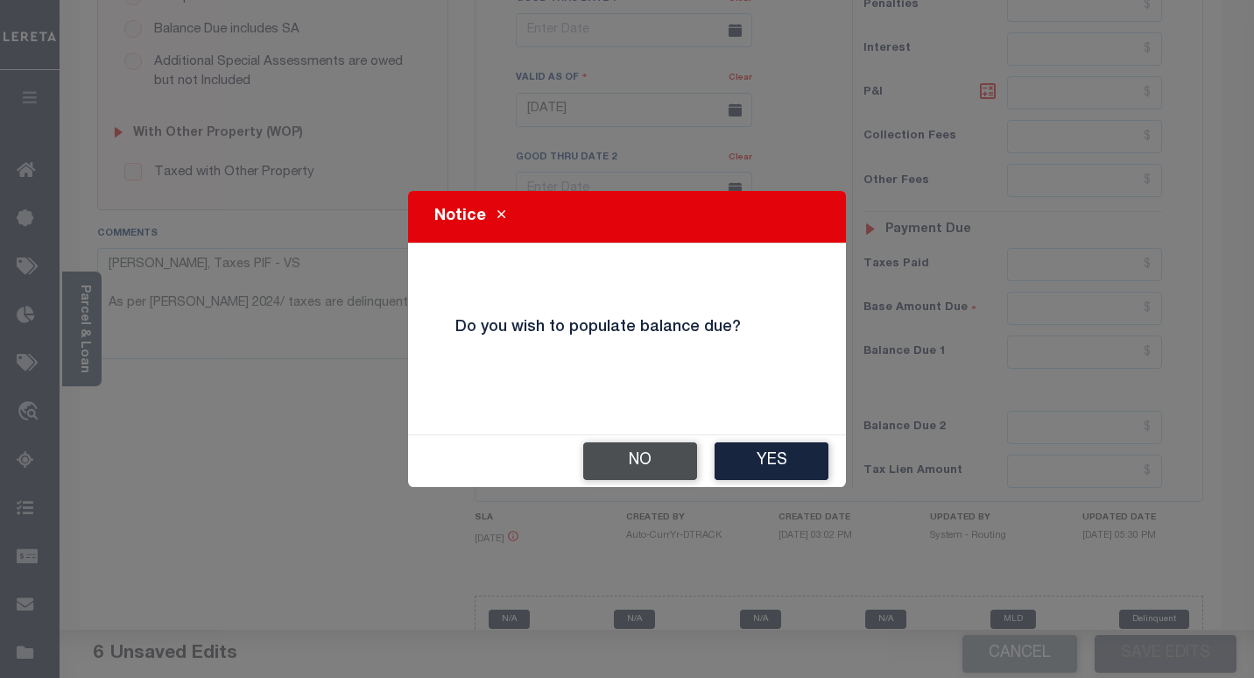
click at [634, 477] on button "No" at bounding box center [640, 461] width 114 height 38
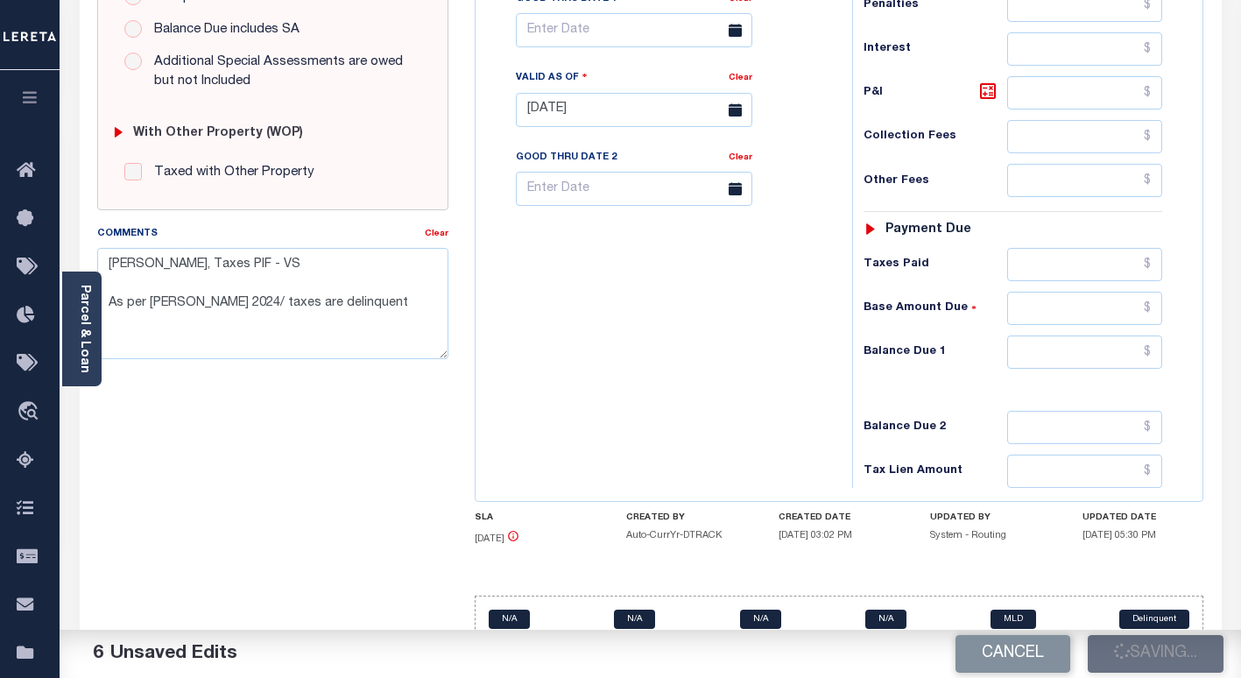
checkbox input "false"
type textarea "Per Rachel, Taxes PIF - VS As per Becky Blaisdell 2024/ taxes are delinquent"
type input "$379.41"
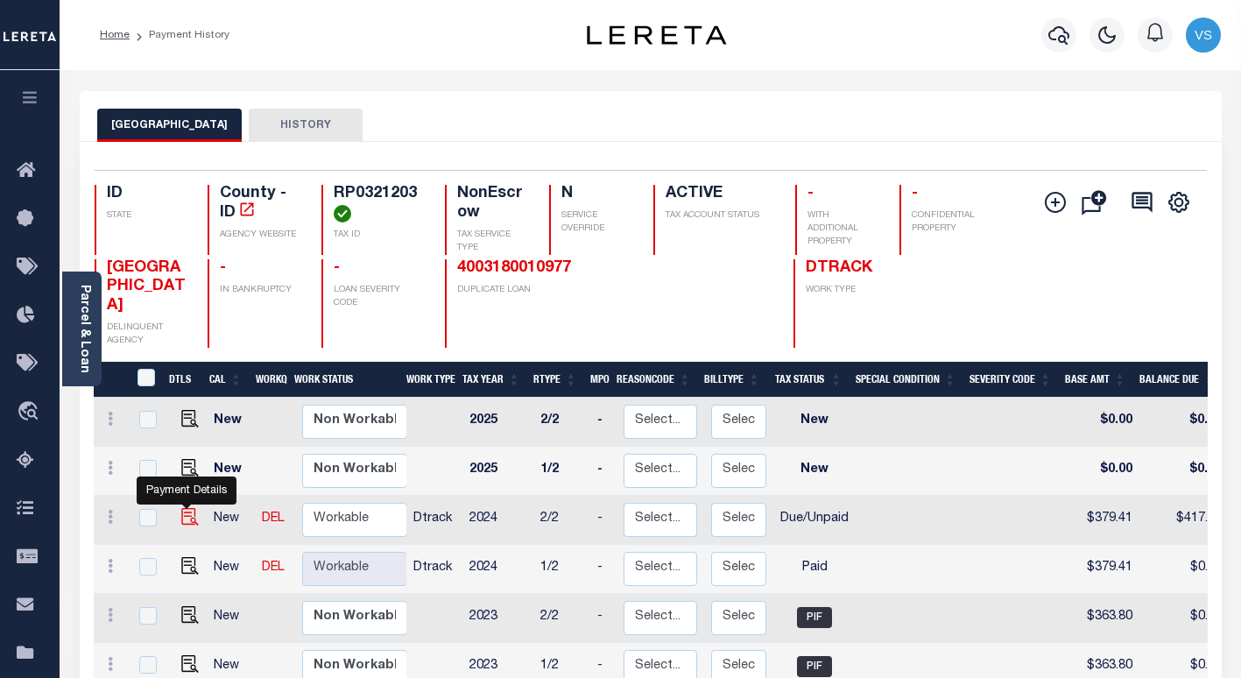
click at [183, 508] on img "" at bounding box center [190, 517] width 18 height 18
checkbox input "true"
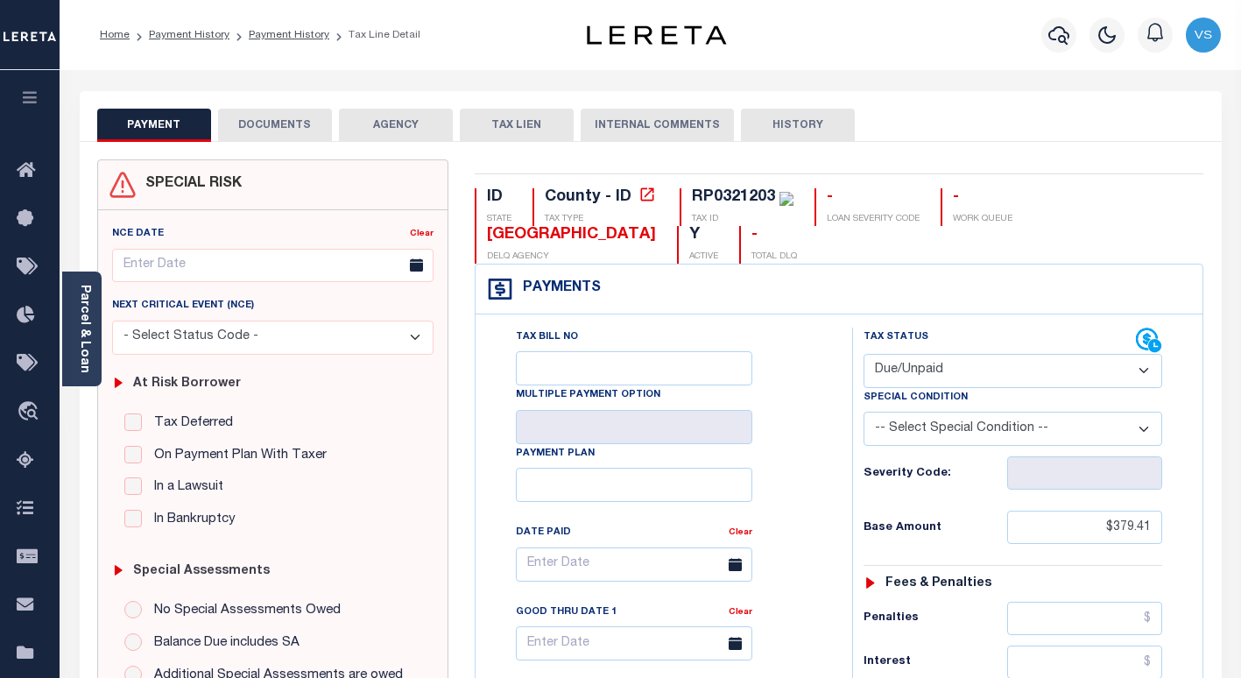
drag, startPoint x: 913, startPoint y: 373, endPoint x: 911, endPoint y: 390, distance: 17.6
click at [913, 373] on select "- Select Status Code - Open Due/Unpaid Paid Incomplete No Tax Due Internal Refu…" at bounding box center [1012, 371] width 299 height 34
select select "PYD"
click at [863, 355] on select "- Select Status Code - Open Due/Unpaid Paid Incomplete No Tax Due Internal Refu…" at bounding box center [1012, 371] width 299 height 34
type input "09/30/2025"
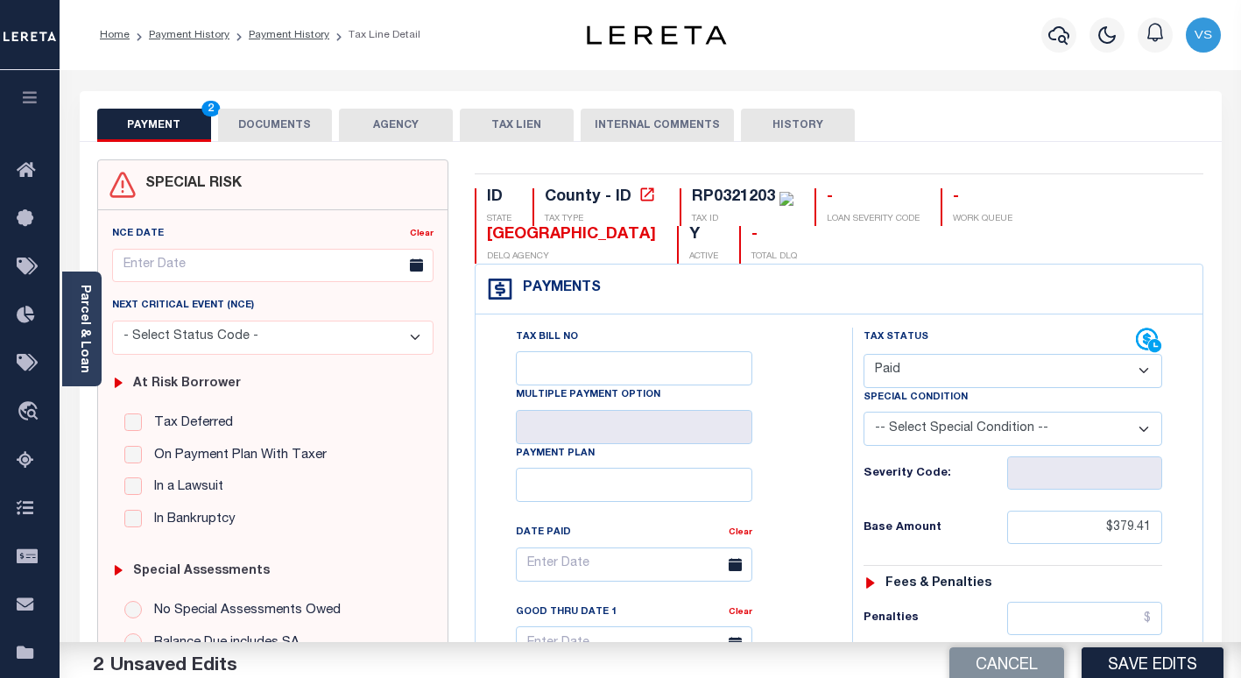
scroll to position [350, 0]
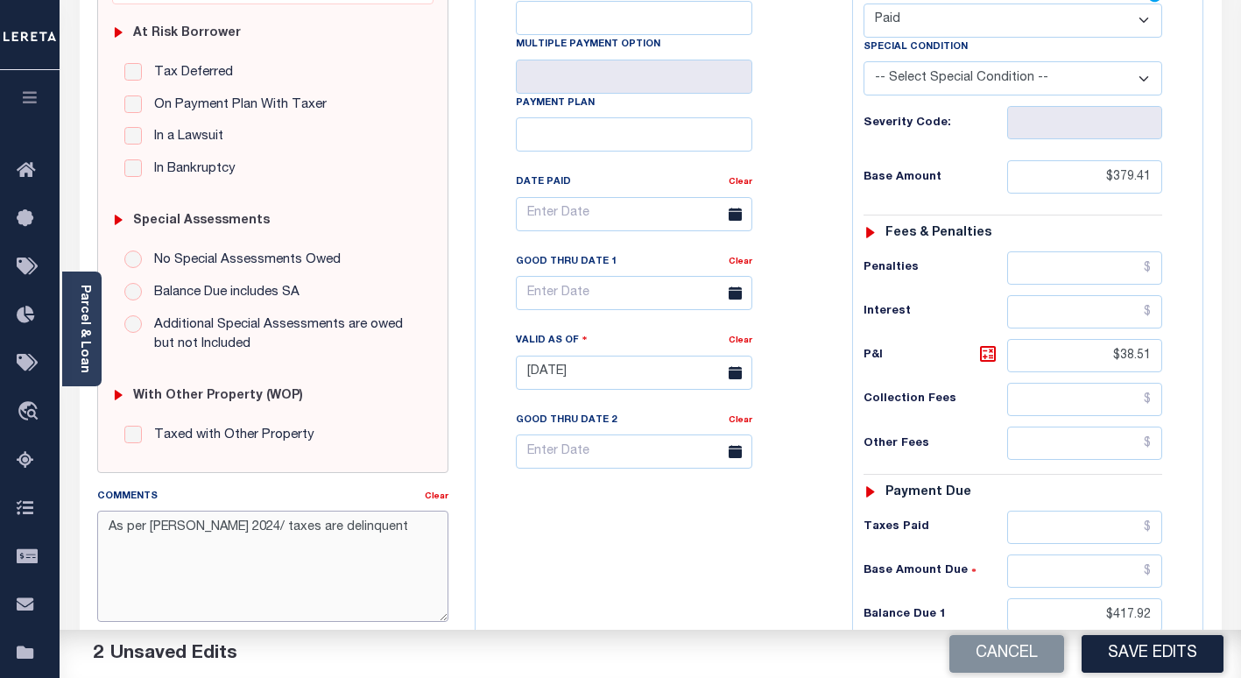
click at [112, 531] on textarea "As per [PERSON_NAME] 2024/ taxes are delinquent" at bounding box center [272, 565] width 351 height 110
paste textarea "[PERSON_NAME], Taxes PIF - VS"
type textarea "[PERSON_NAME], Taxes PIF - VS As per [PERSON_NAME] 2024/ taxes are delinquent"
drag, startPoint x: 1154, startPoint y: 357, endPoint x: 1101, endPoint y: 359, distance: 52.6
click at [1102, 357] on input "$38.51" at bounding box center [1084, 355] width 155 height 33
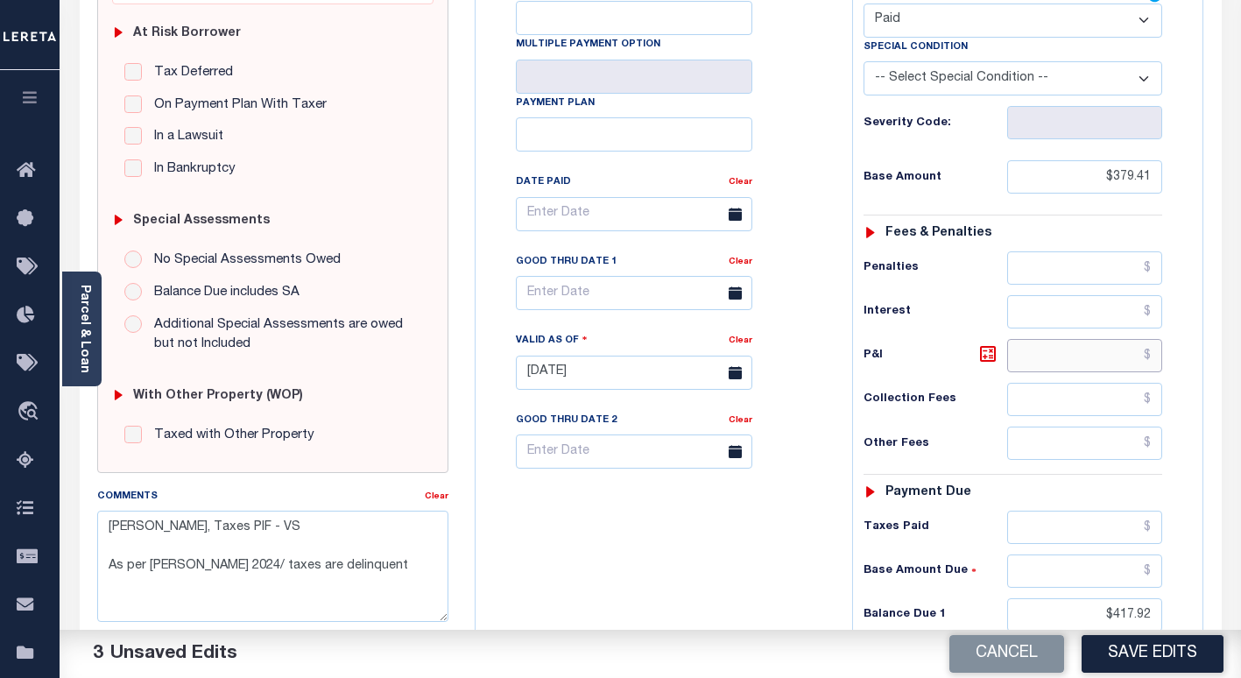
scroll to position [660, 0]
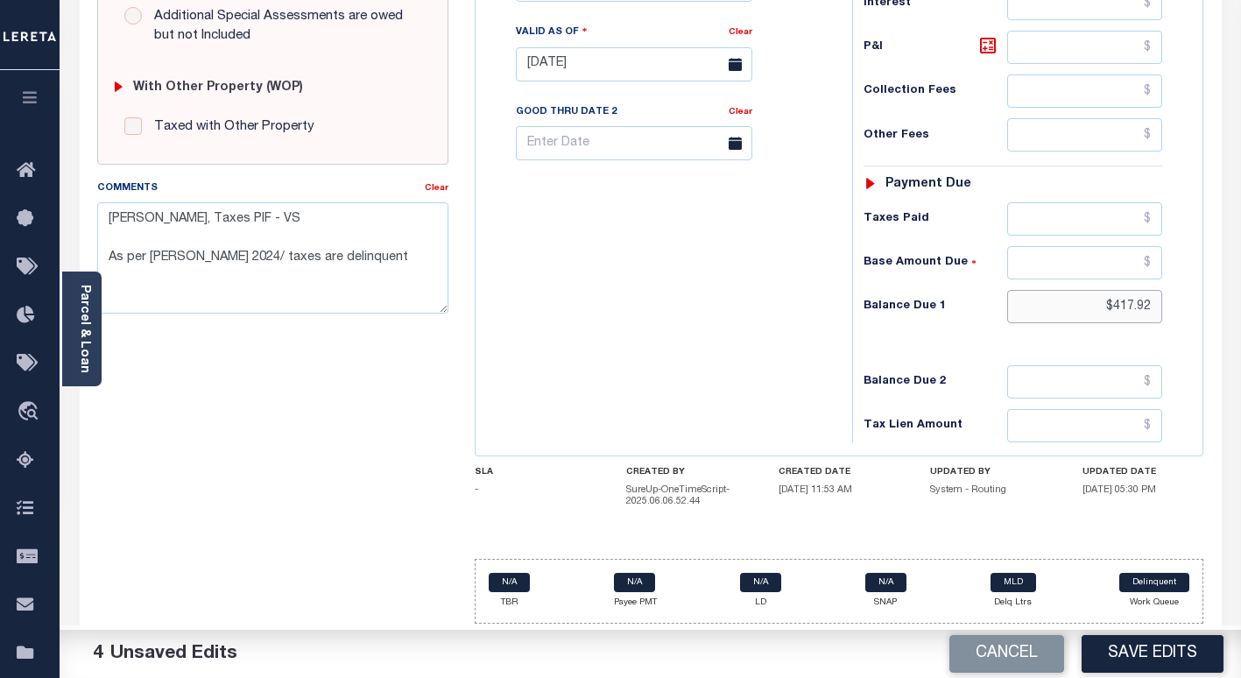
drag, startPoint x: 1155, startPoint y: 308, endPoint x: 1067, endPoint y: 313, distance: 87.7
click at [1067, 313] on input "$417.92" at bounding box center [1084, 306] width 155 height 33
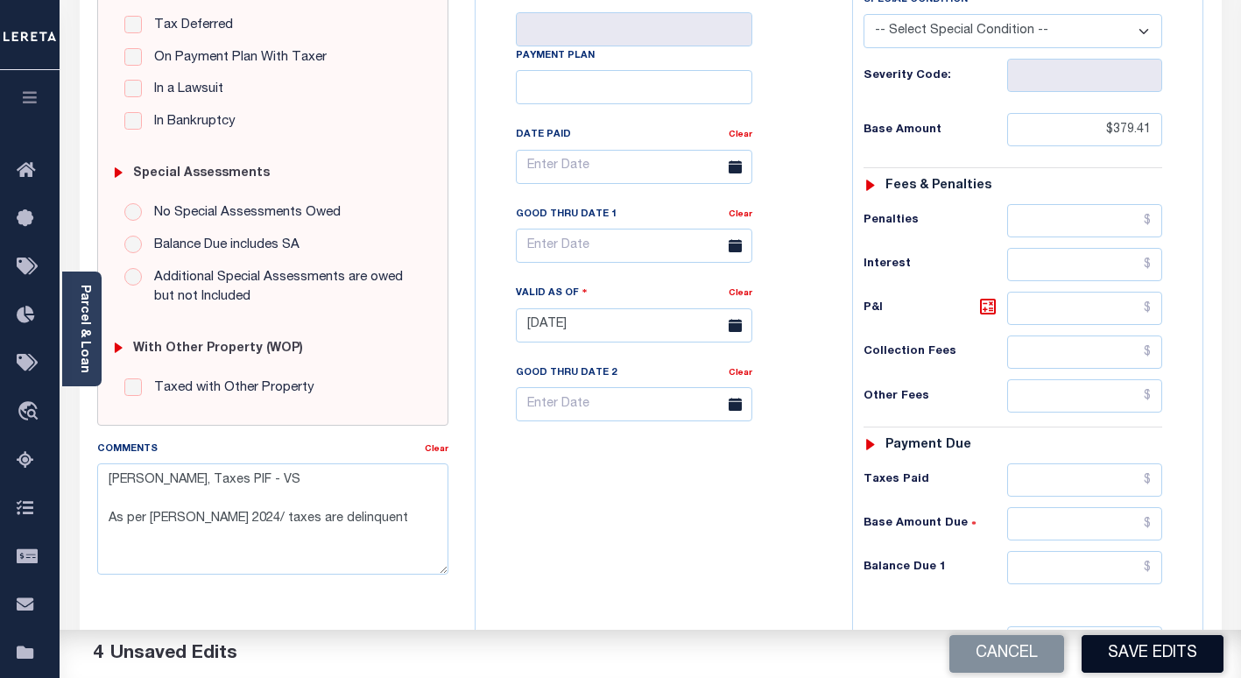
click at [1108, 654] on button "Save Edits" at bounding box center [1152, 654] width 142 height 38
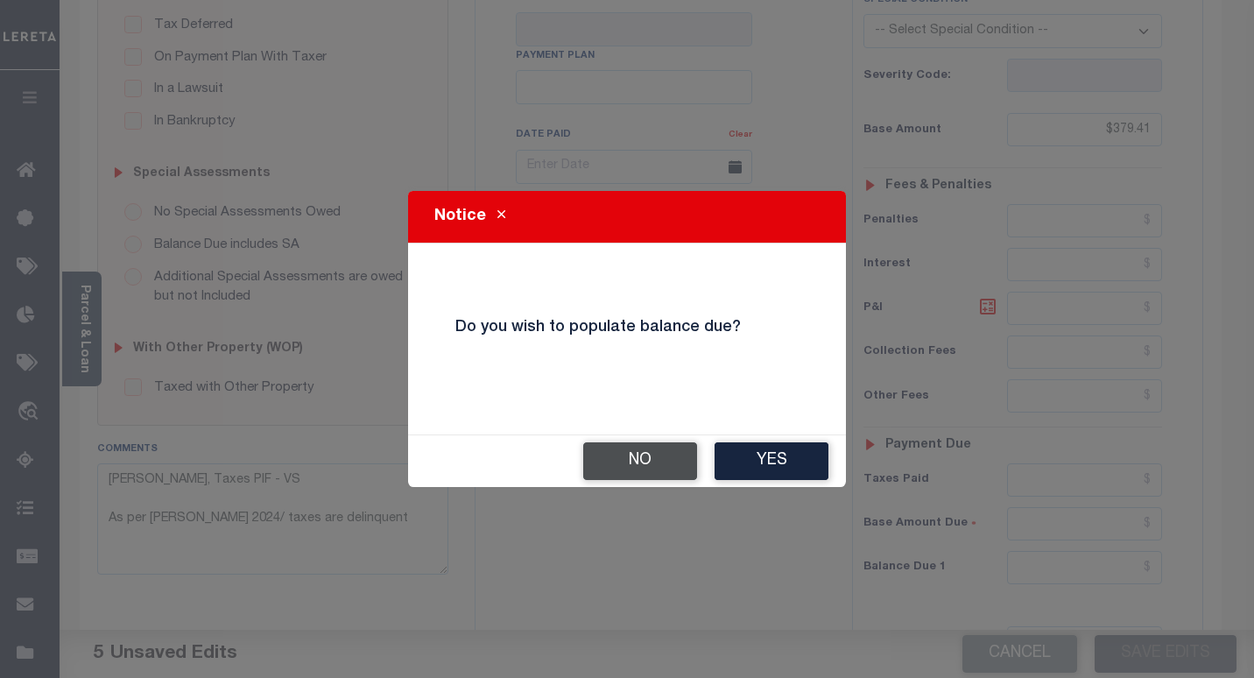
click at [635, 467] on button "No" at bounding box center [640, 461] width 114 height 38
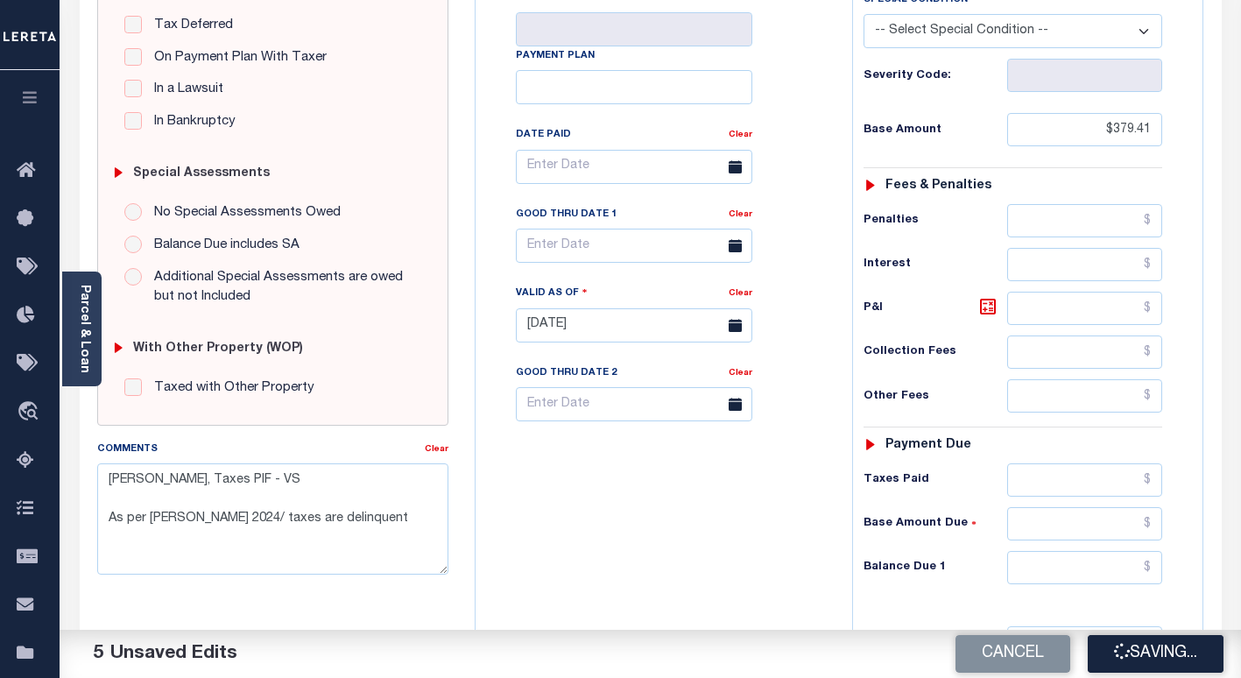
checkbox input "false"
type textarea "[PERSON_NAME], Taxes PIF - VS As per [PERSON_NAME] 2024/ taxes are delinquent"
type input "$379.41"
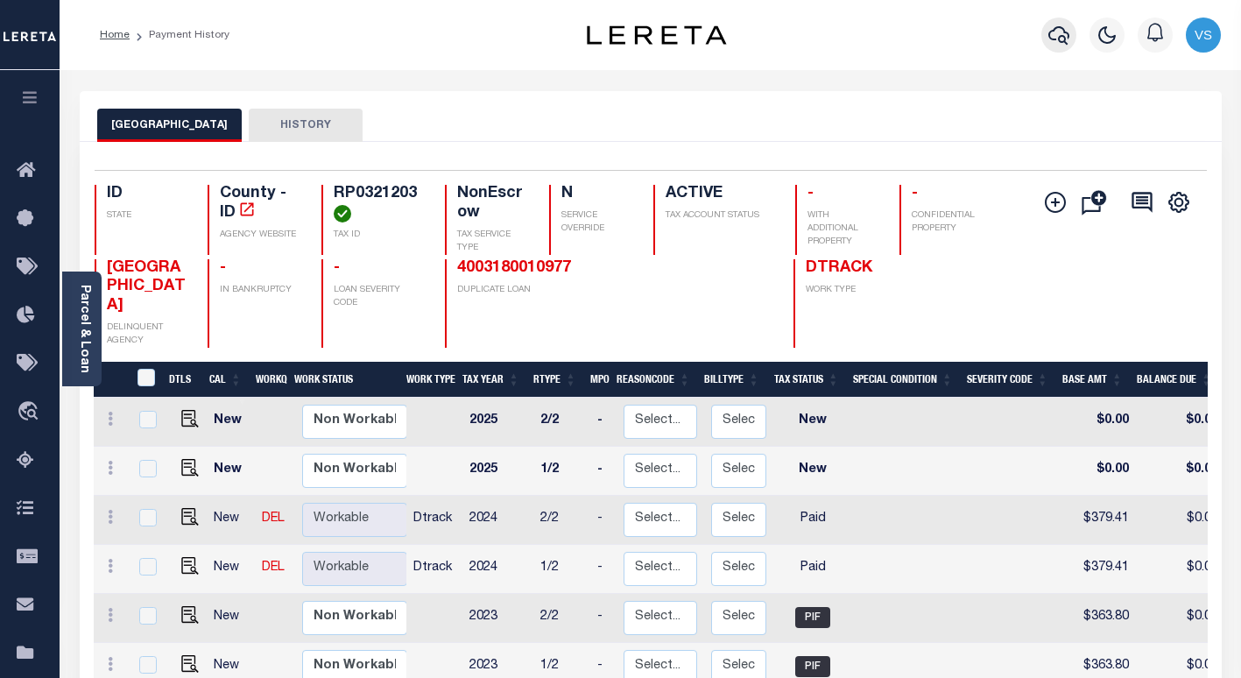
click at [1060, 33] on icon "button" at bounding box center [1058, 35] width 21 height 21
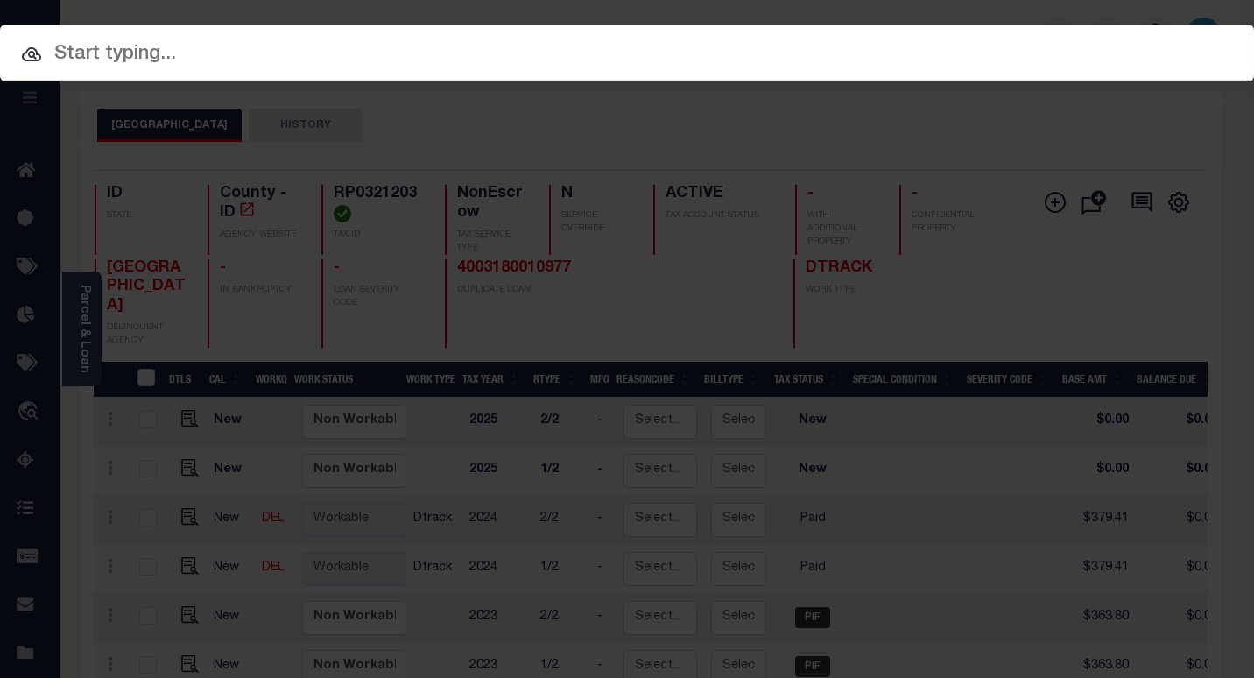
paste input "4002190016733"
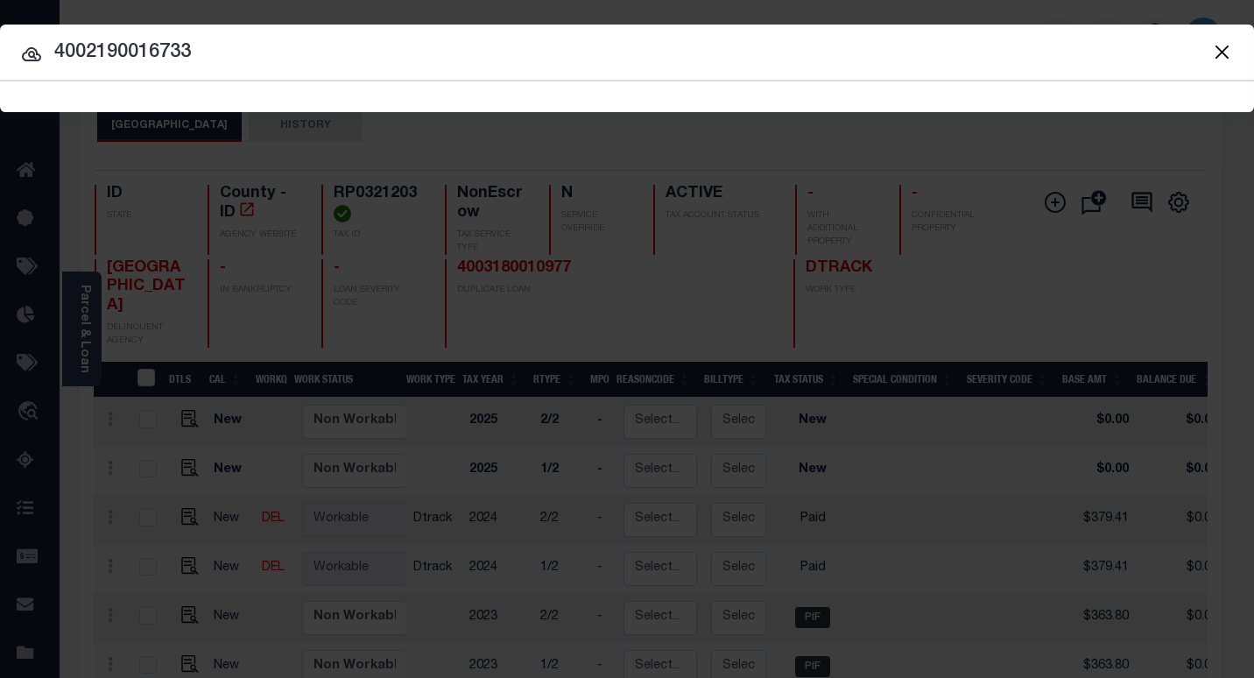
type input "4002190016733"
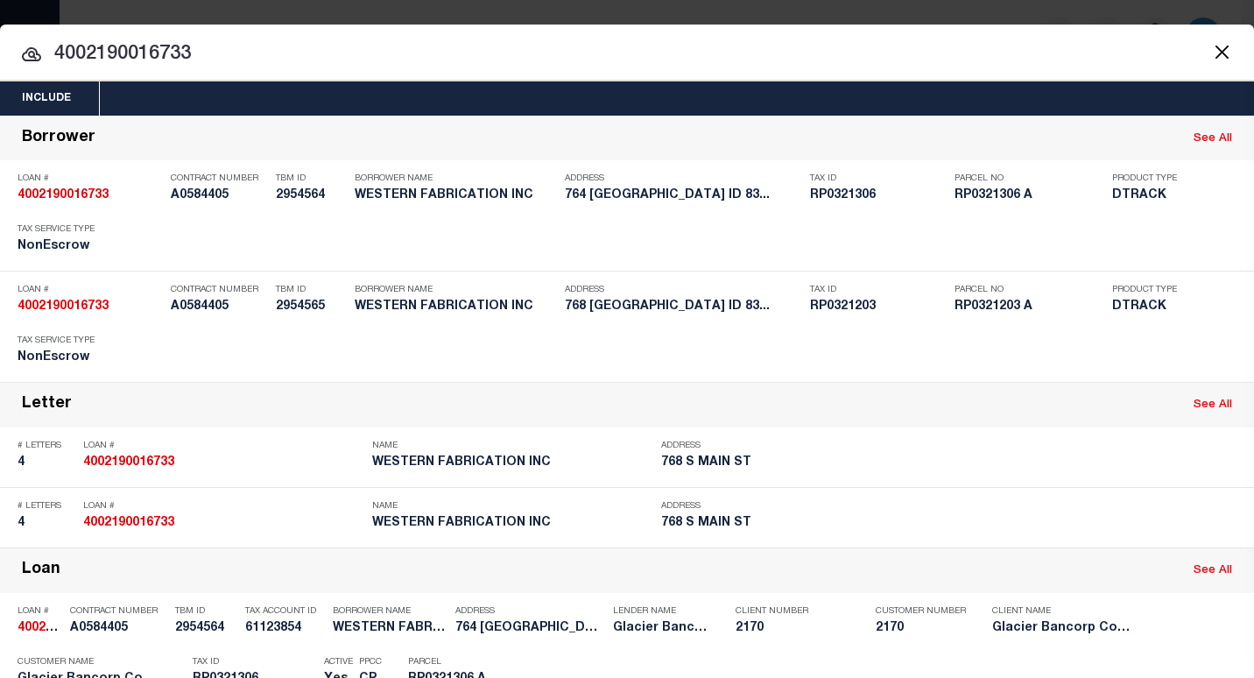
scroll to position [263, 0]
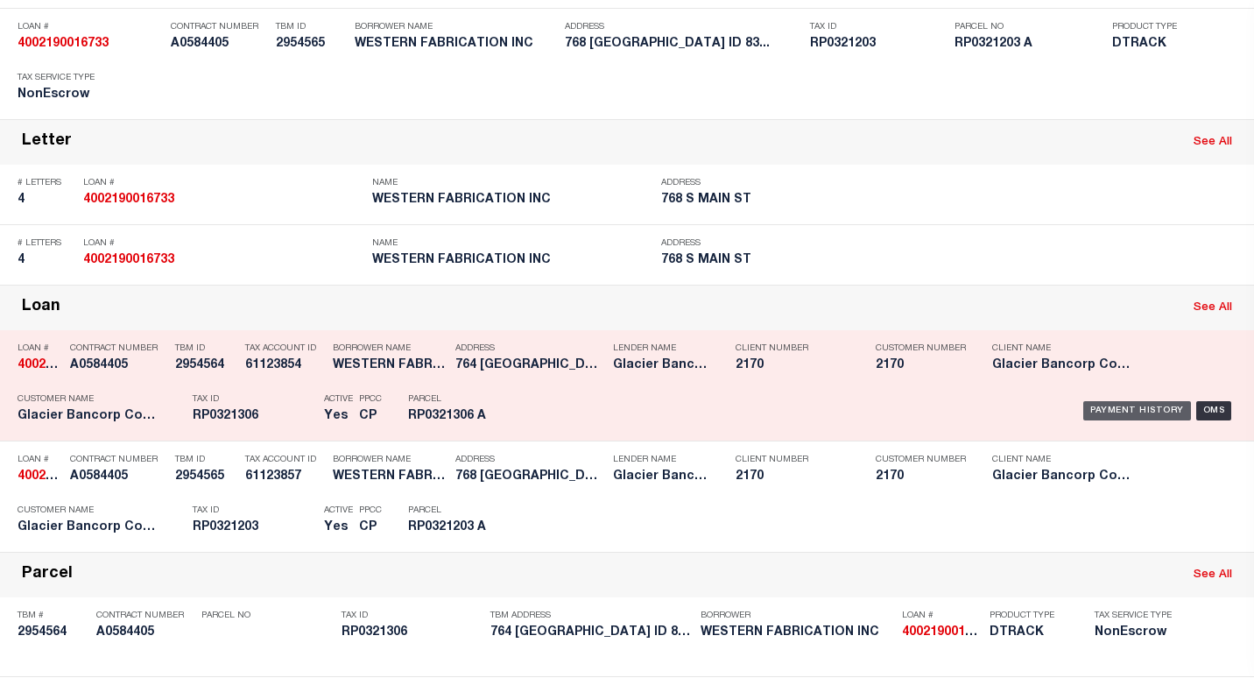
click at [1105, 411] on div "Payment History" at bounding box center [1137, 410] width 108 height 19
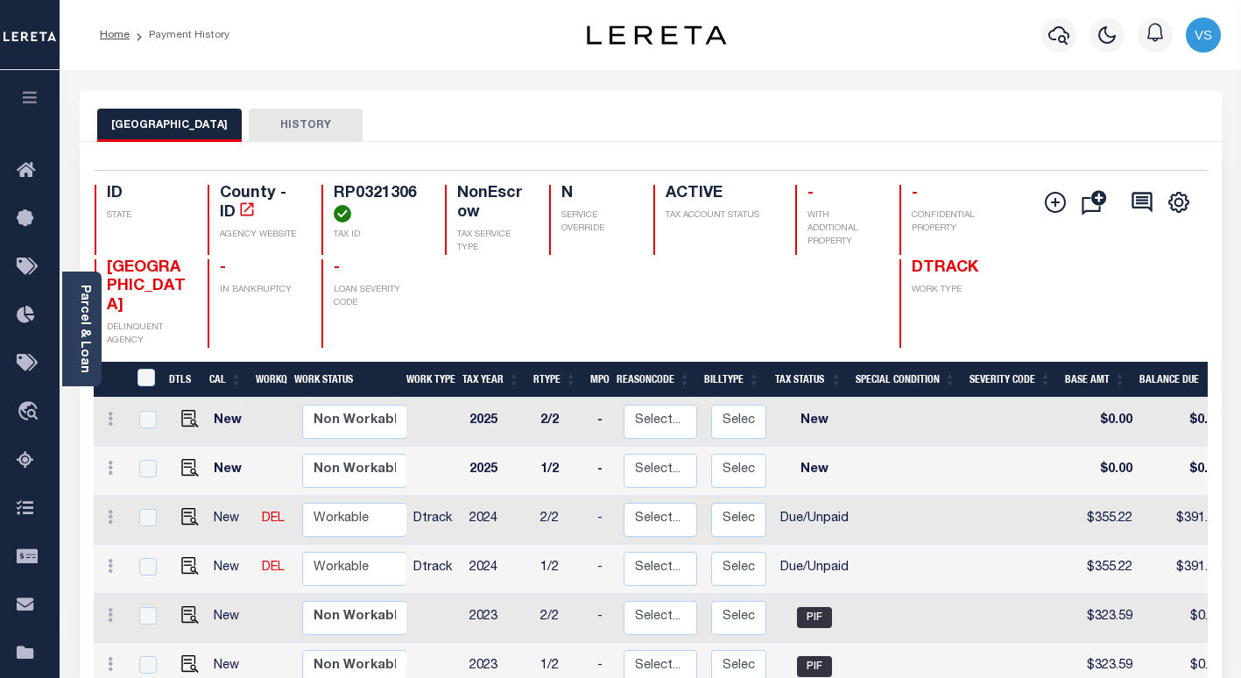
scroll to position [175, 0]
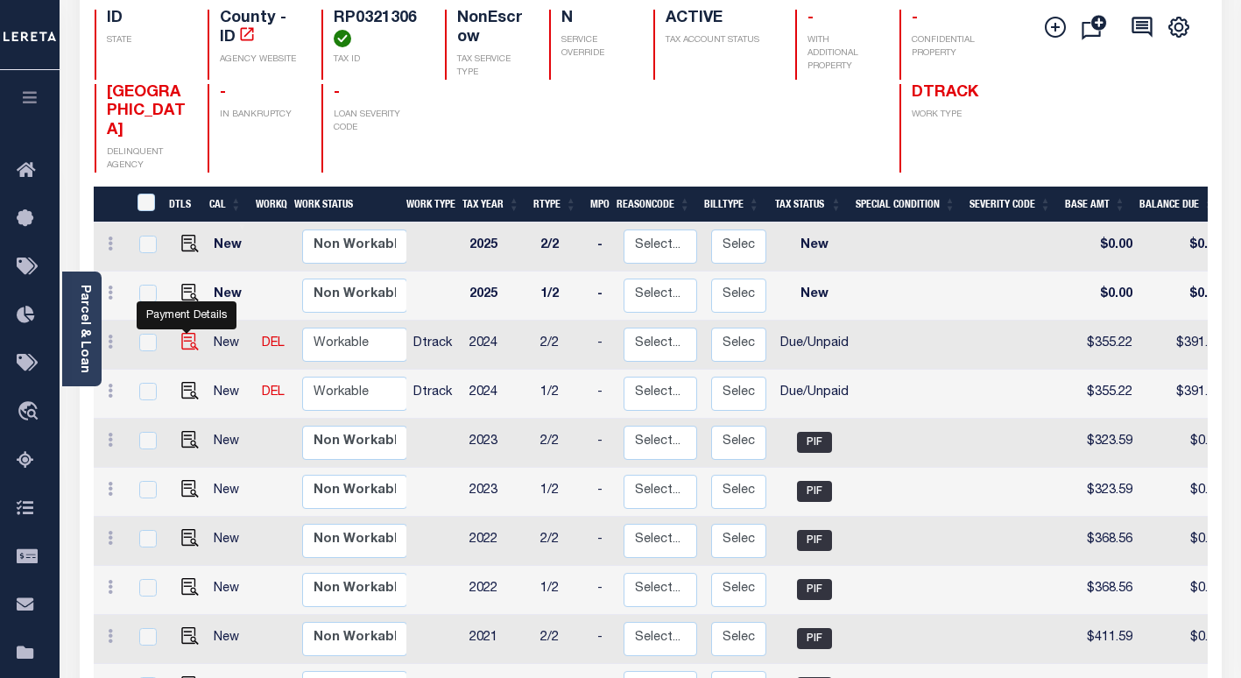
click at [183, 333] on img "" at bounding box center [190, 342] width 18 height 18
checkbox input "true"
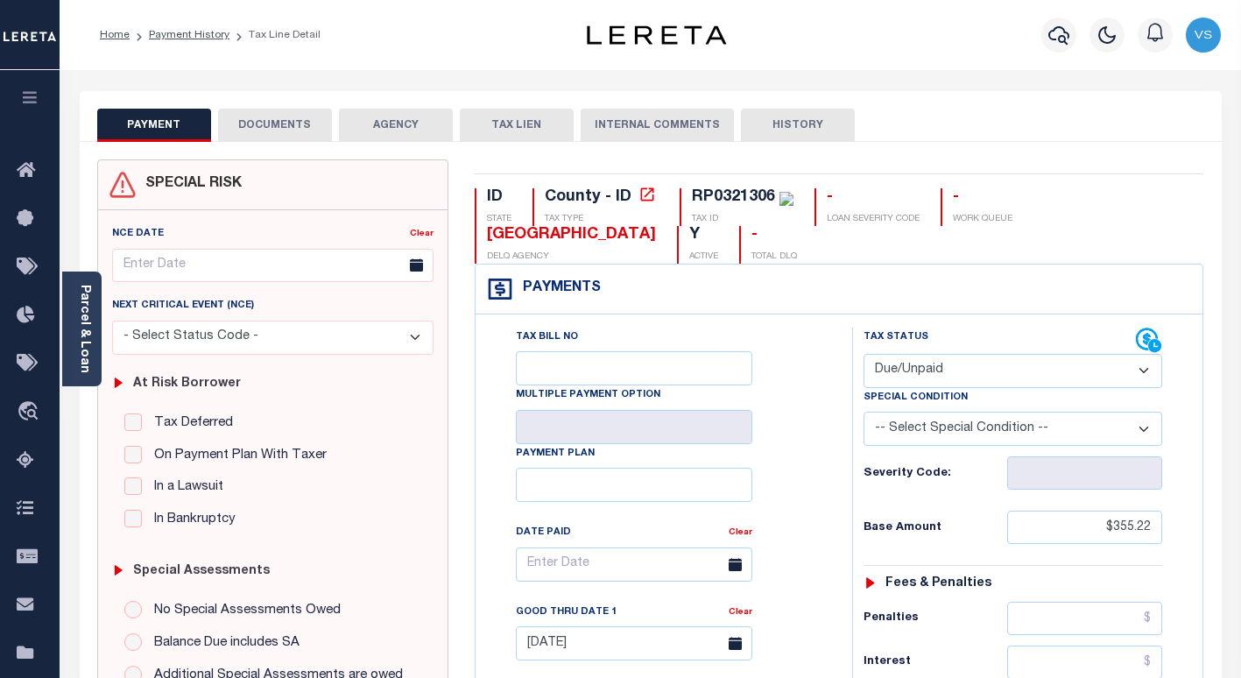
click at [918, 377] on select "- Select Status Code - Open Due/Unpaid Paid Incomplete No Tax Due Internal Refu…" at bounding box center [1012, 371] width 299 height 34
select select "PYD"
click at [863, 355] on select "- Select Status Code - Open Due/Unpaid Paid Incomplete No Tax Due Internal Refu…" at bounding box center [1012, 371] width 299 height 34
type input "[DATE]"
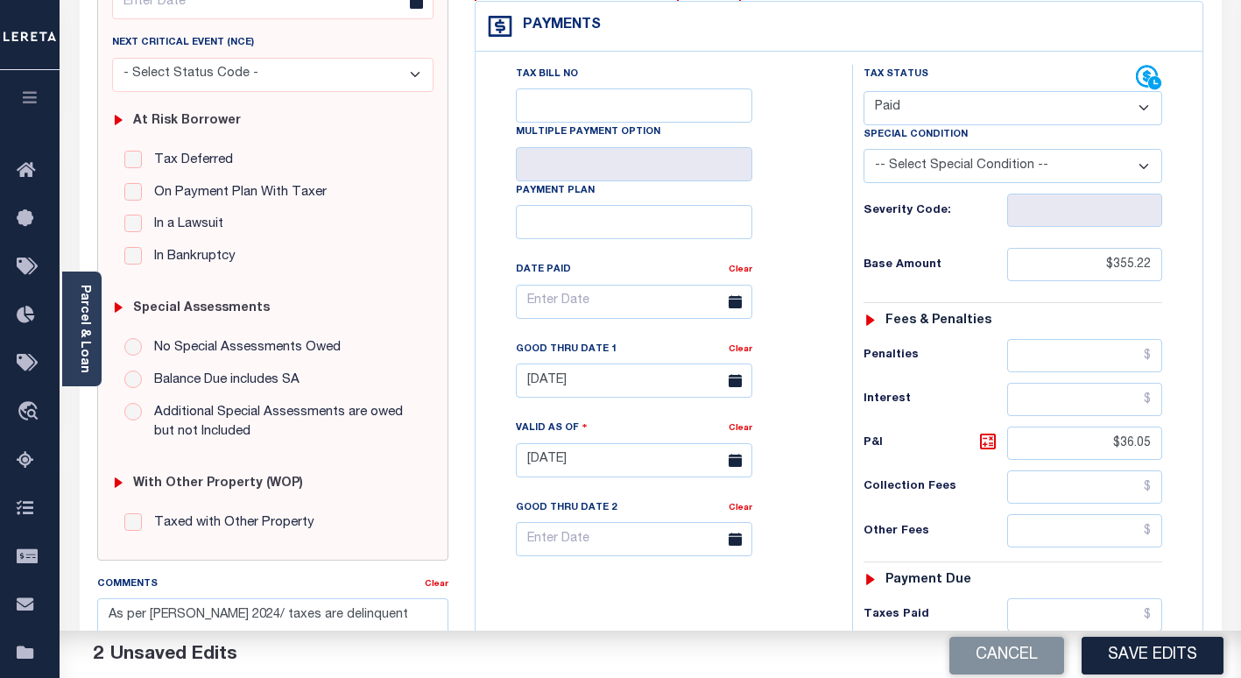
scroll to position [350, 0]
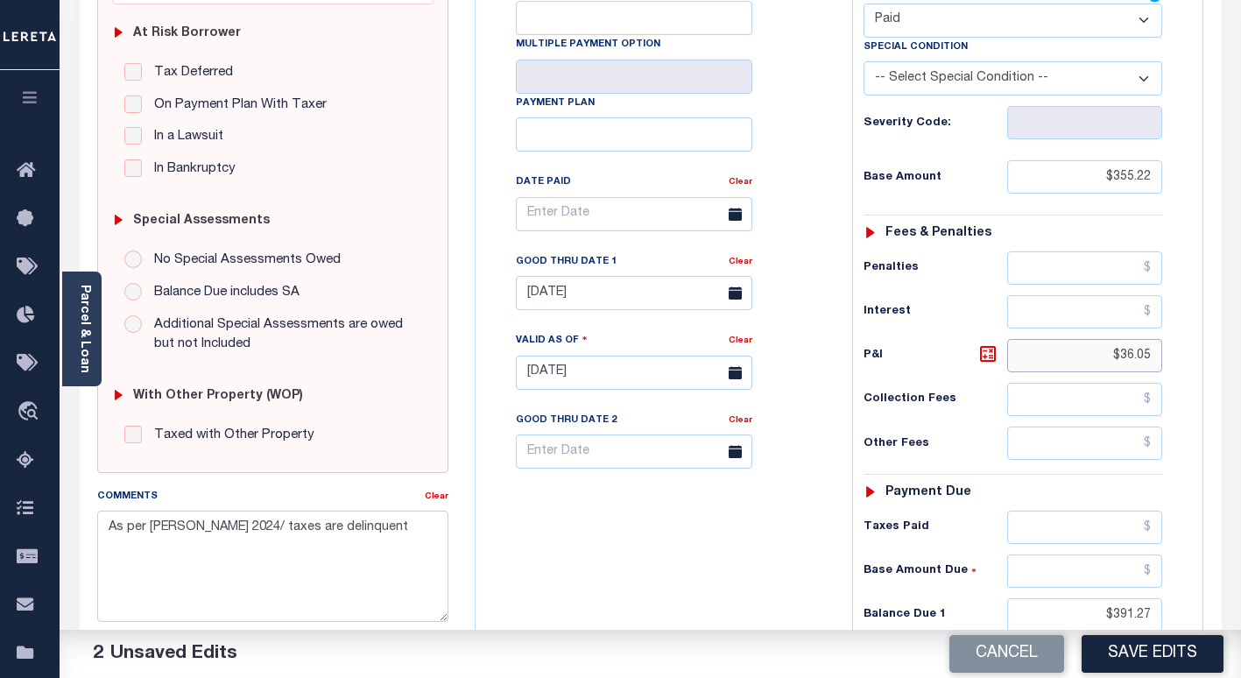
drag, startPoint x: 1157, startPoint y: 362, endPoint x: 1085, endPoint y: 355, distance: 72.9
click at [1085, 355] on input "$36.05" at bounding box center [1084, 355] width 155 height 33
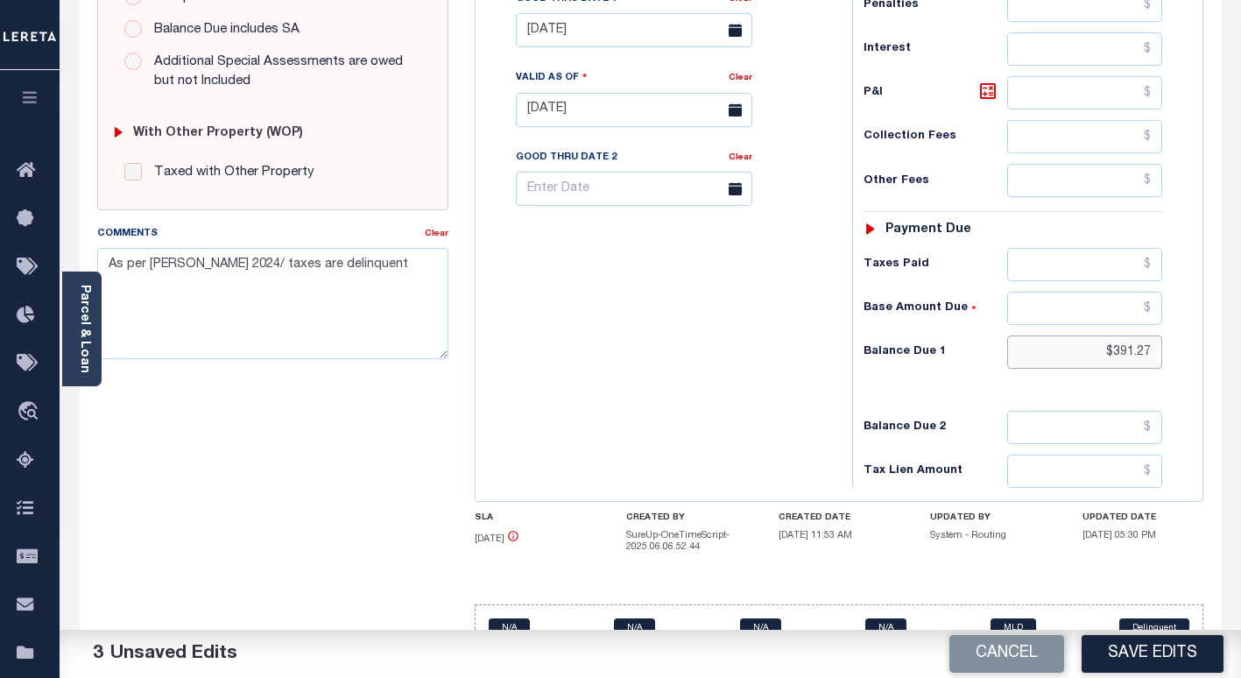
drag, startPoint x: 1154, startPoint y: 355, endPoint x: 1080, endPoint y: 366, distance: 74.3
click at [1087, 357] on input "$391.27" at bounding box center [1084, 351] width 155 height 33
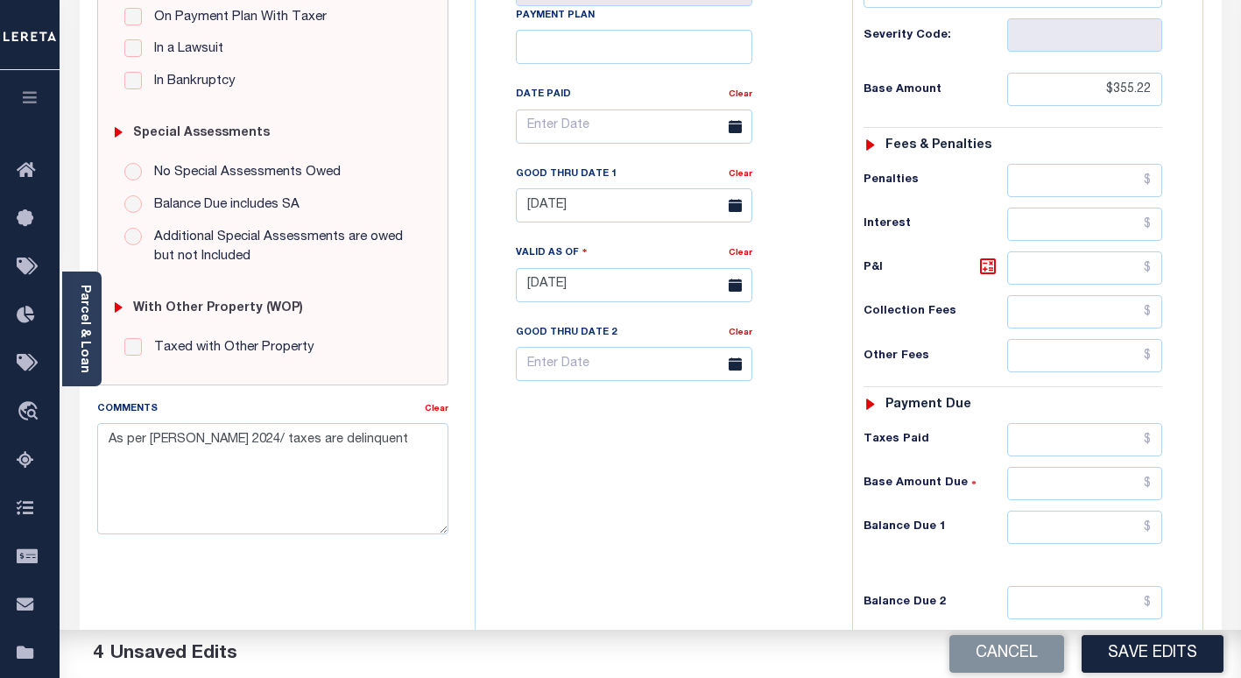
drag, startPoint x: 740, startPoint y: 179, endPoint x: 596, endPoint y: 295, distance: 184.9
click at [740, 179] on link "Clear" at bounding box center [740, 174] width 24 height 9
click at [109, 441] on textarea "As per [PERSON_NAME] 2024/ taxes are delinquent" at bounding box center [272, 478] width 351 height 110
paste textarea "[PERSON_NAME], Taxes PIF - VS"
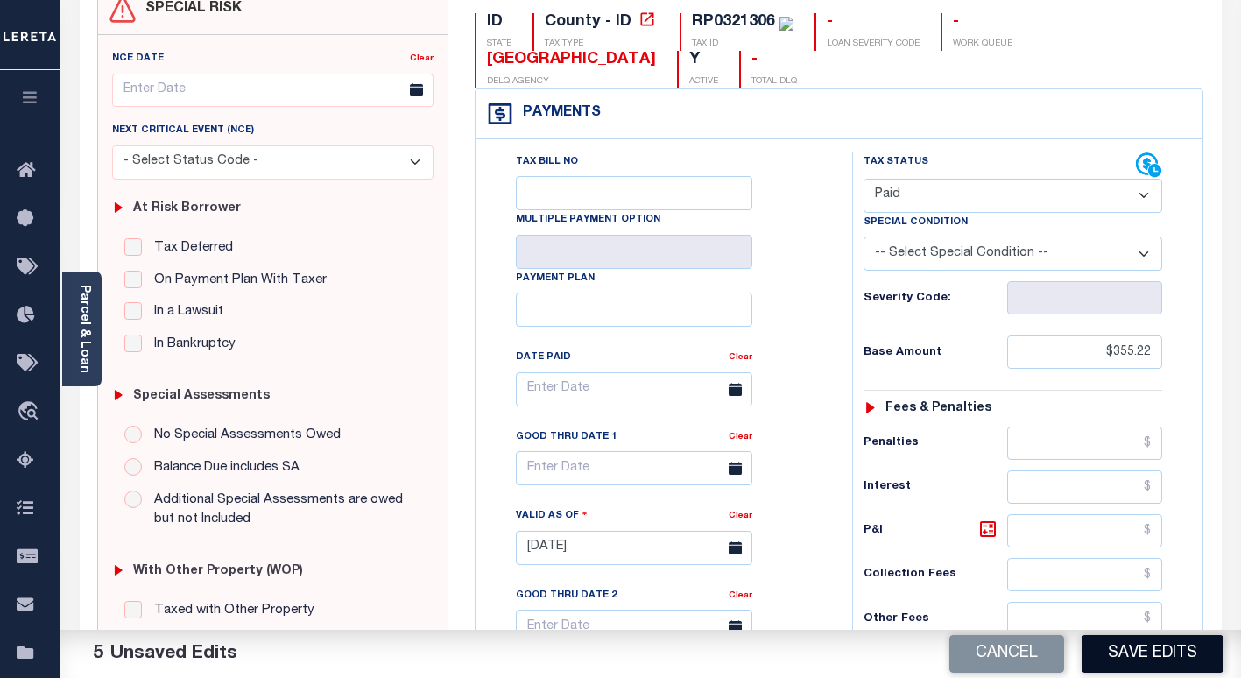
type textarea "[PERSON_NAME], Taxes PIF - VS As per [PERSON_NAME] 2024/ taxes are delinquent"
click at [1108, 668] on button "Save Edits" at bounding box center [1152, 654] width 142 height 38
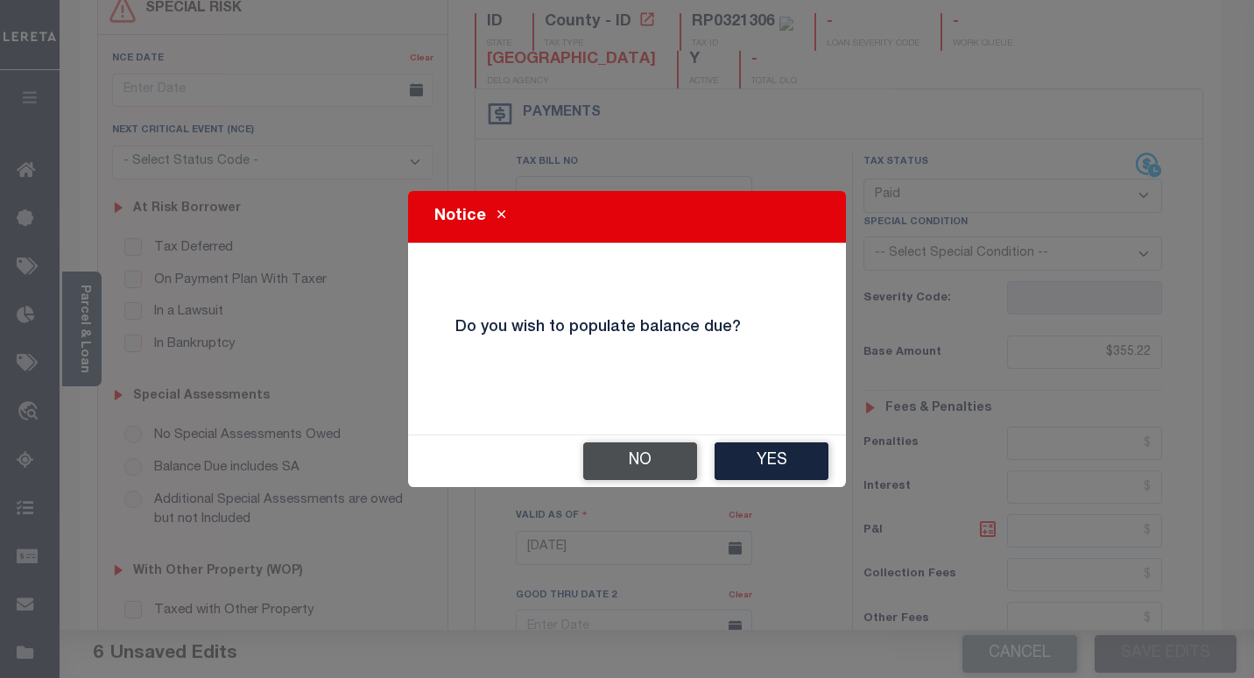
click at [641, 462] on button "No" at bounding box center [640, 461] width 114 height 38
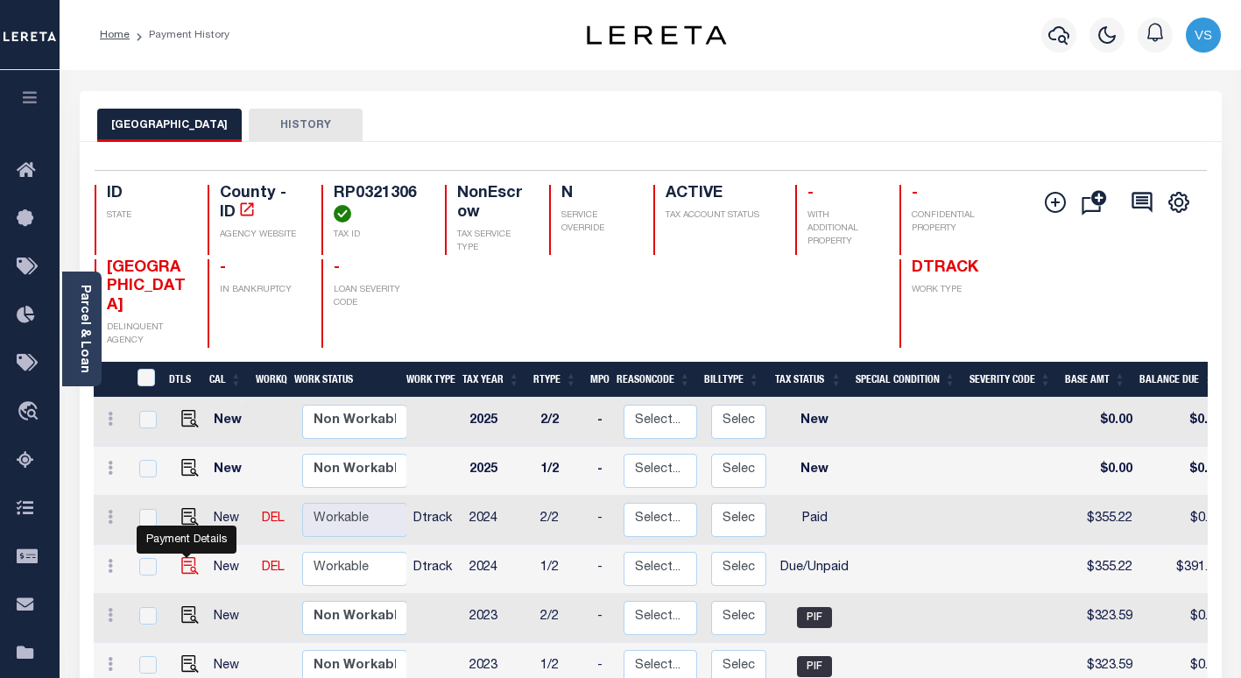
click at [181, 557] on img "" at bounding box center [190, 566] width 18 height 18
checkbox input "true"
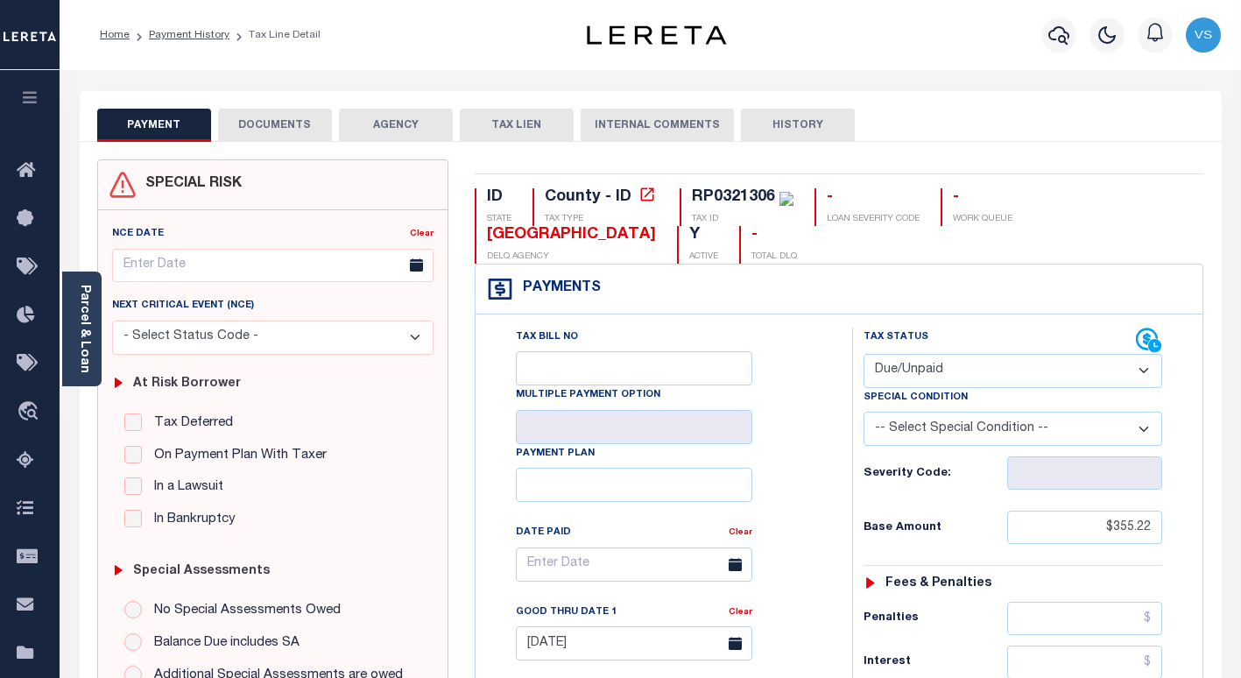
click at [922, 369] on select "- Select Status Code - Open Due/Unpaid Paid Incomplete No Tax Due Internal Refu…" at bounding box center [1012, 371] width 299 height 34
select select "PYD"
click at [863, 355] on select "- Select Status Code - Open Due/Unpaid Paid Incomplete No Tax Due Internal Refu…" at bounding box center [1012, 371] width 299 height 34
type input "[DATE]"
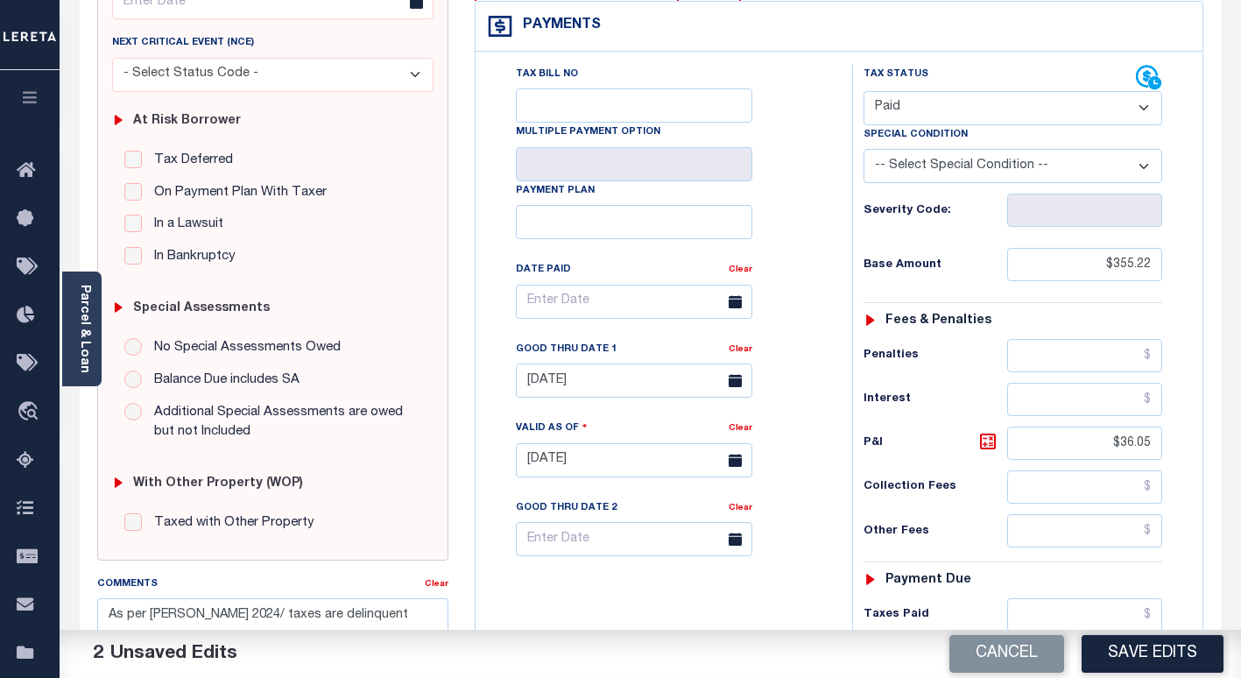
scroll to position [438, 0]
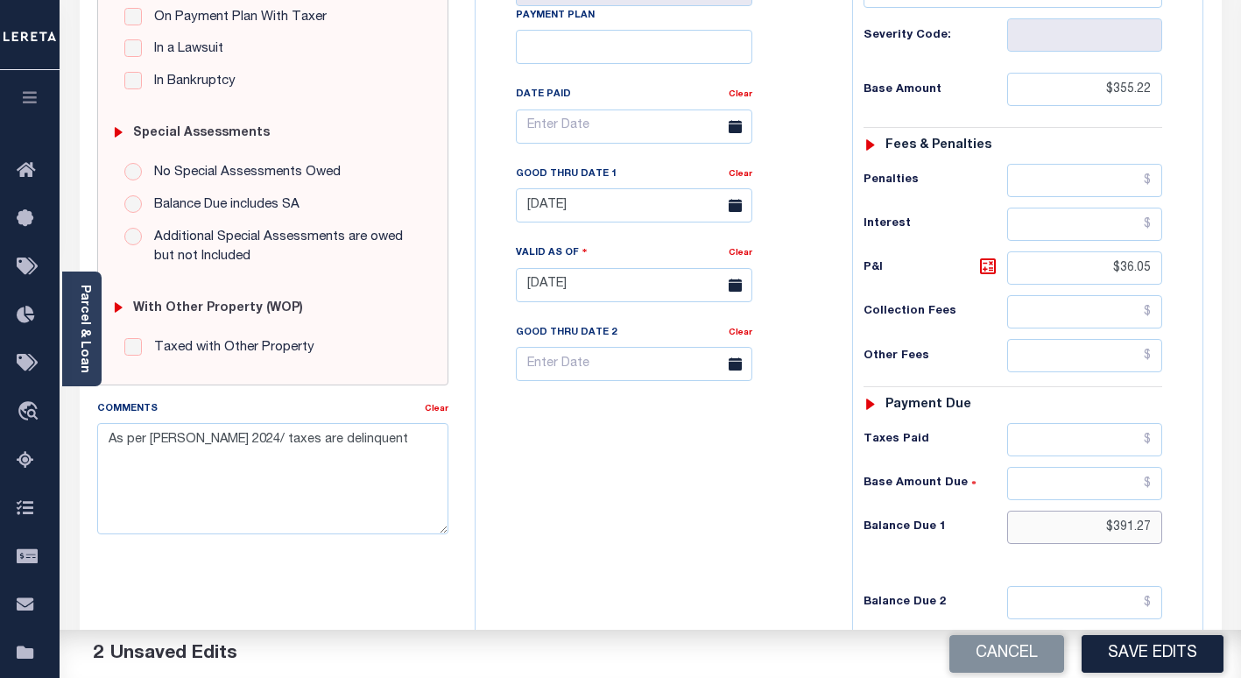
drag, startPoint x: 1159, startPoint y: 532, endPoint x: 1041, endPoint y: 532, distance: 118.2
click at [1041, 532] on input "$391.27" at bounding box center [1084, 526] width 155 height 33
drag, startPoint x: 1157, startPoint y: 269, endPoint x: 1094, endPoint y: 269, distance: 63.0
click at [1094, 269] on input "$36.05" at bounding box center [1084, 267] width 155 height 33
click at [742, 179] on link "Clear" at bounding box center [740, 174] width 24 height 9
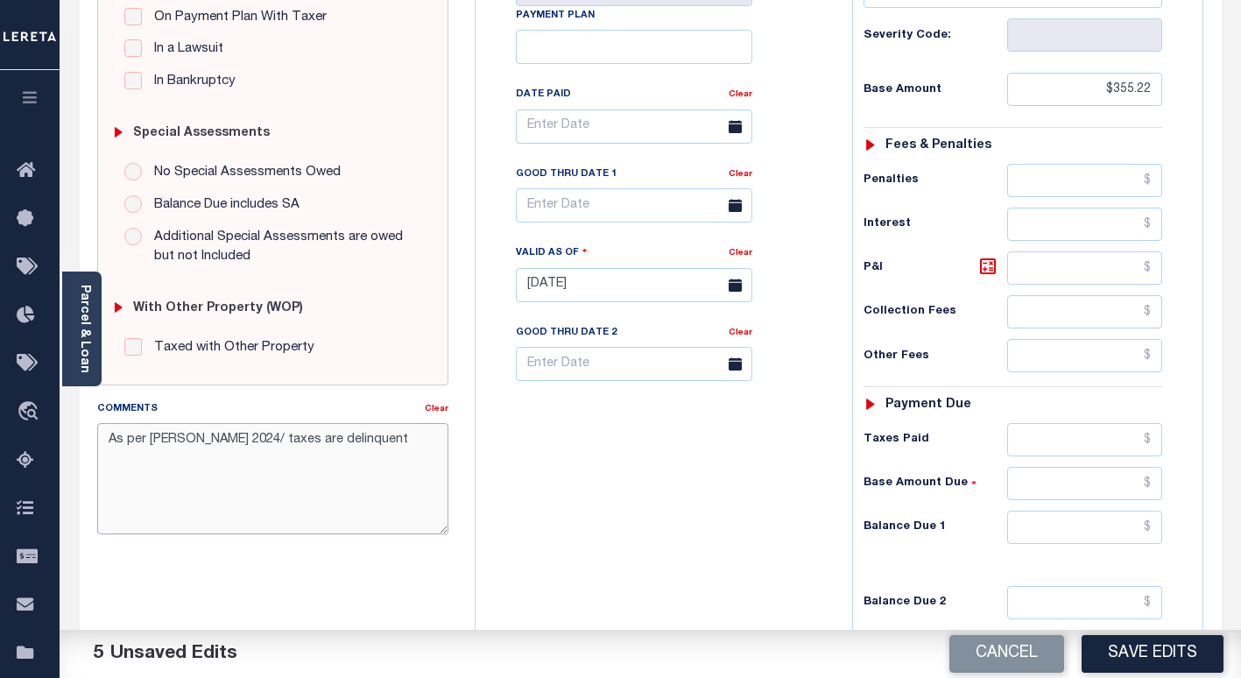
click at [105, 440] on textarea "As per Becky Blaisdell 2024/ taxes are delinquent" at bounding box center [272, 478] width 351 height 110
paste textarea "Per Rachel, Taxes PIF - VS"
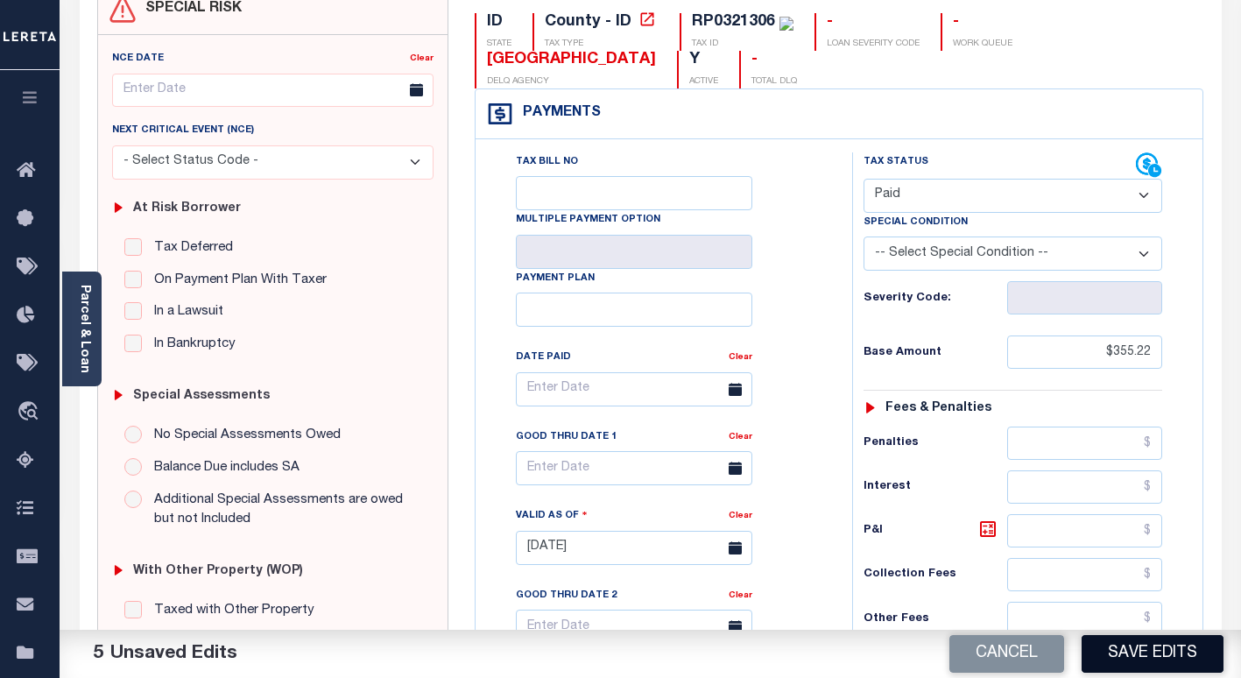
type textarea "Per Rachel, Taxes PIF - VS As per Becky Blaisdell 2024/ taxes are delinquent"
click at [1101, 652] on button "Save Edits" at bounding box center [1152, 654] width 142 height 38
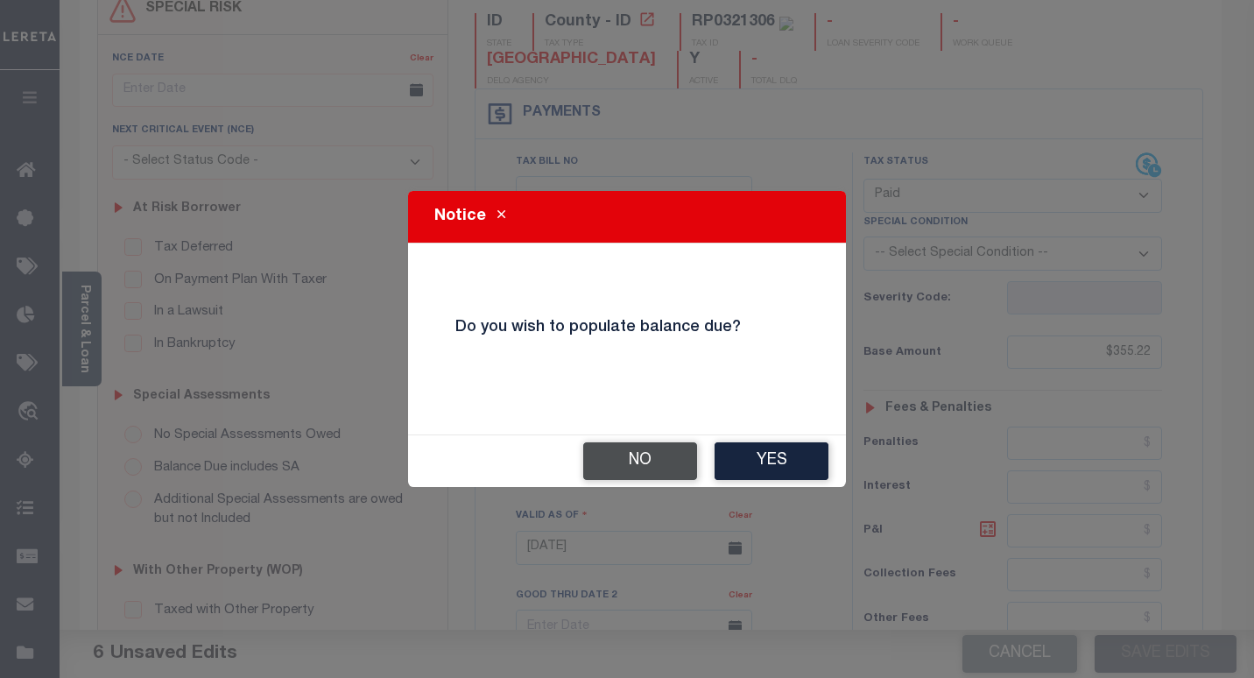
click at [623, 468] on button "No" at bounding box center [640, 461] width 114 height 38
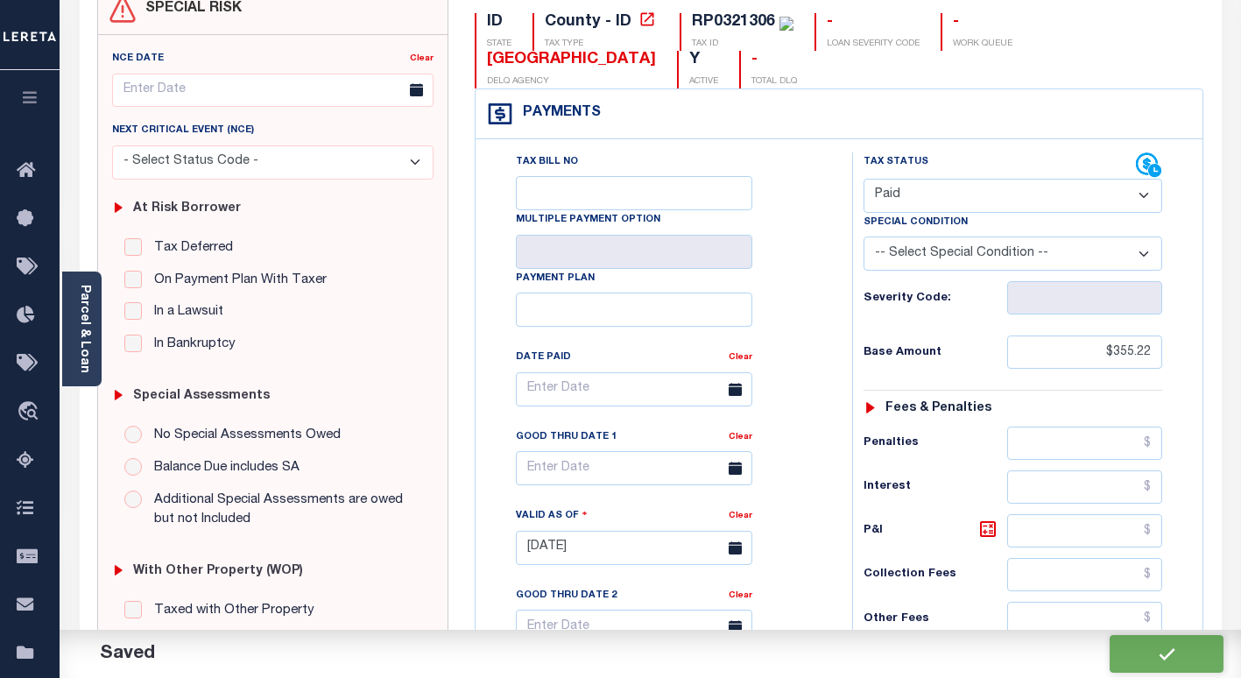
checkbox input "false"
type textarea "Per Rachel, Taxes PIF - VS As per Becky Blaisdell 2024/ taxes are delinquent"
type input "$355.22"
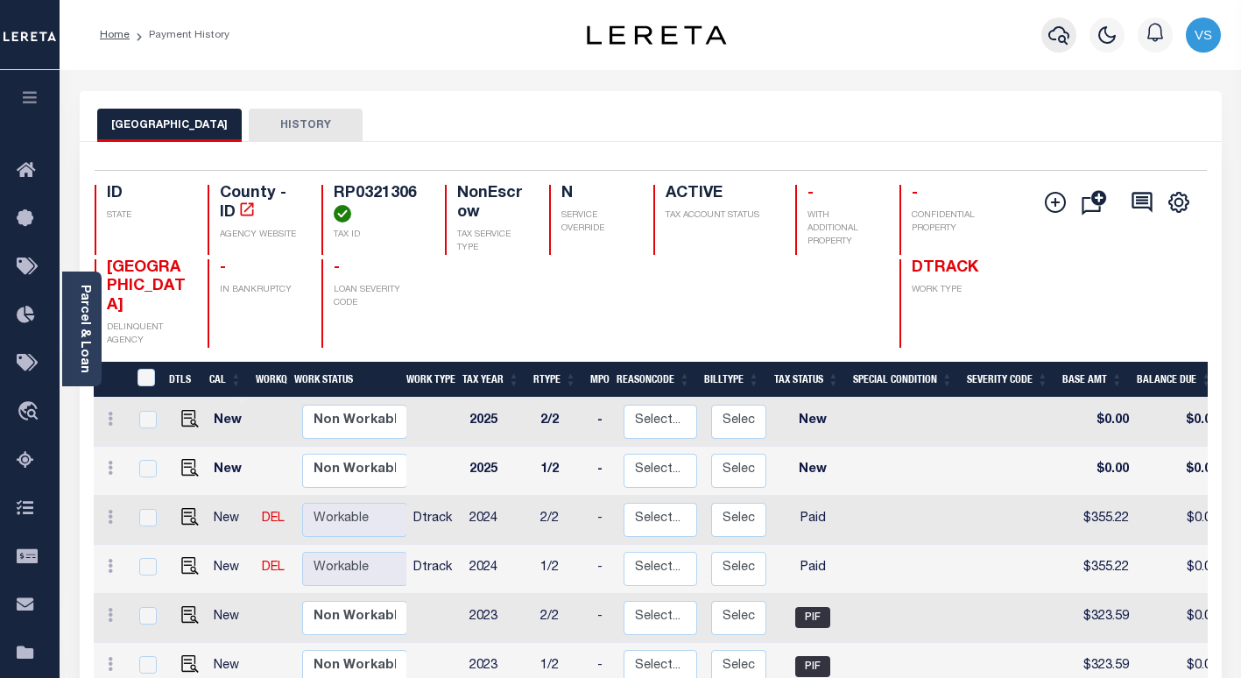
click at [1058, 37] on icon "button" at bounding box center [1058, 35] width 21 height 21
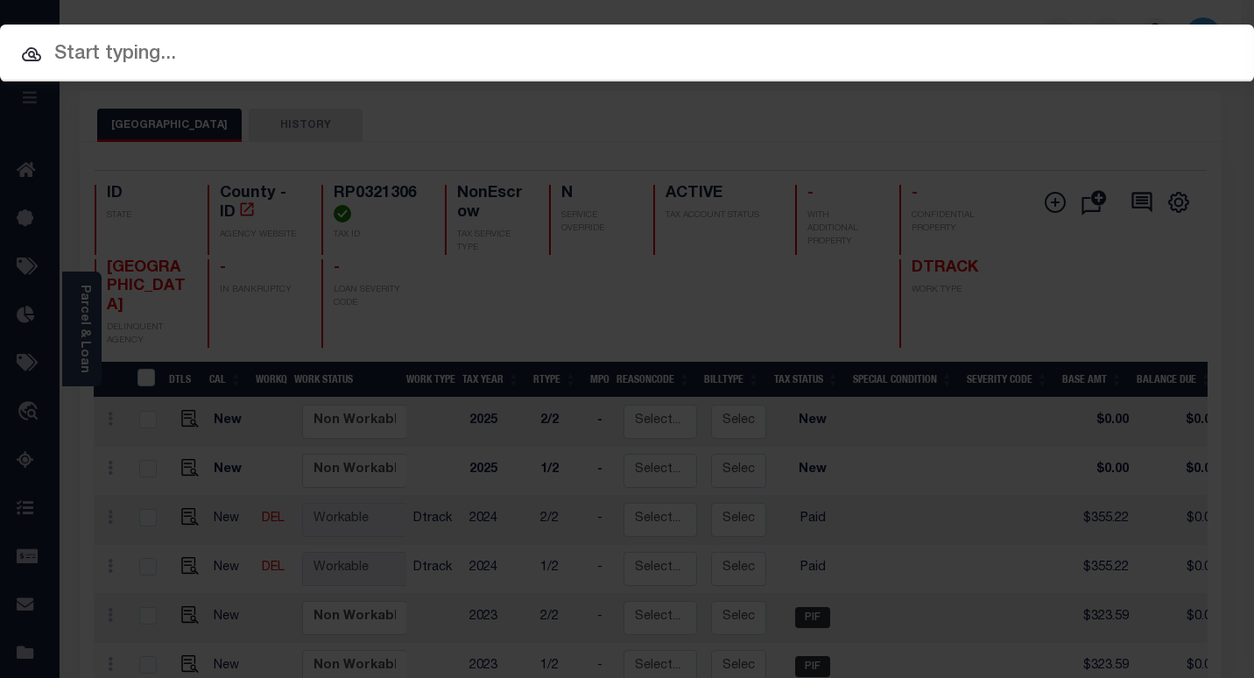
paste input "4004220041251"
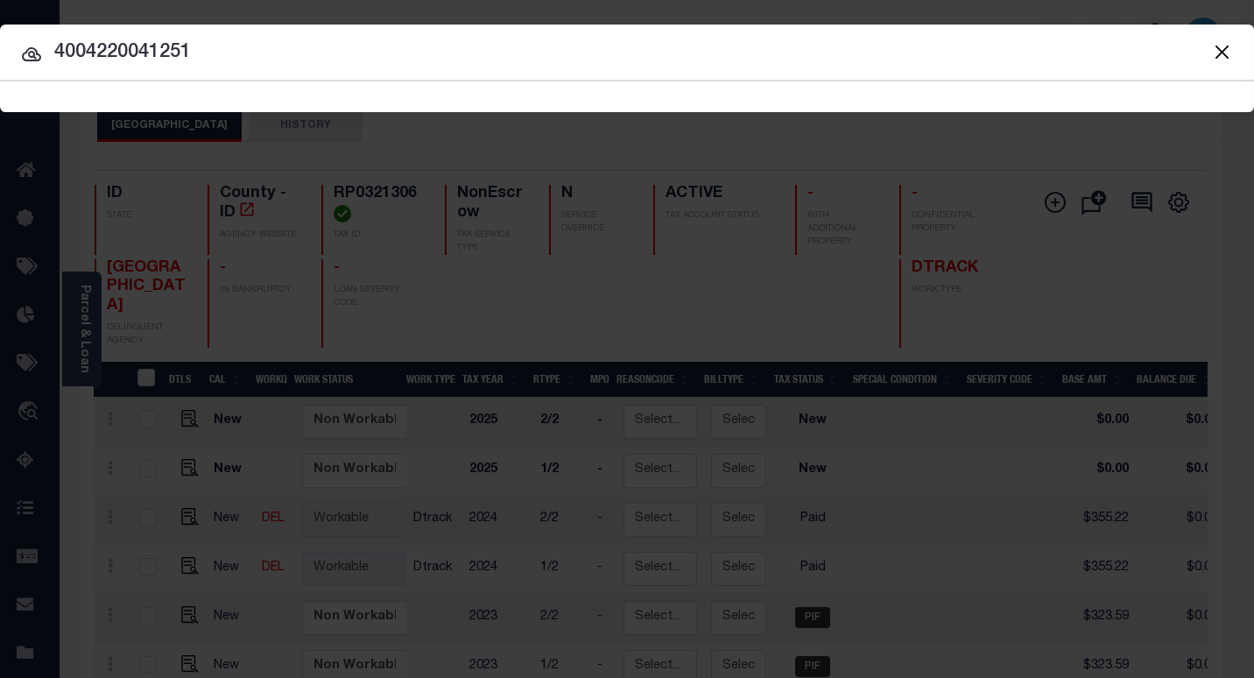
type input "4004220041251"
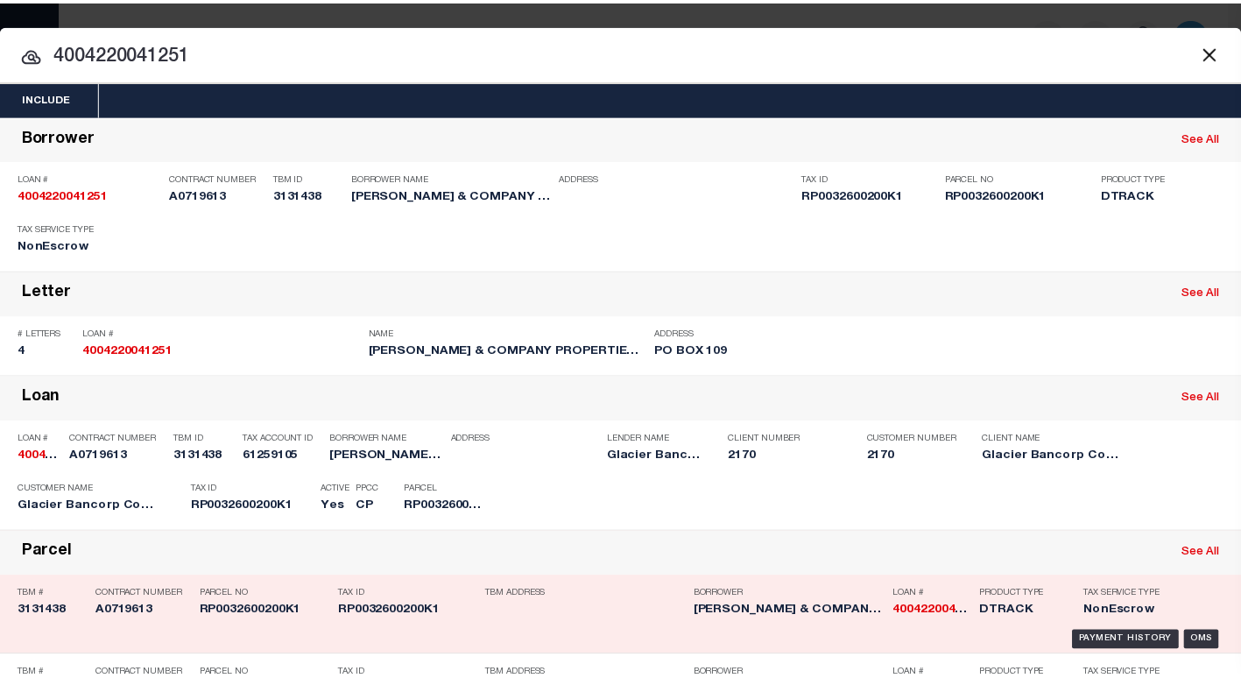
scroll to position [87, 0]
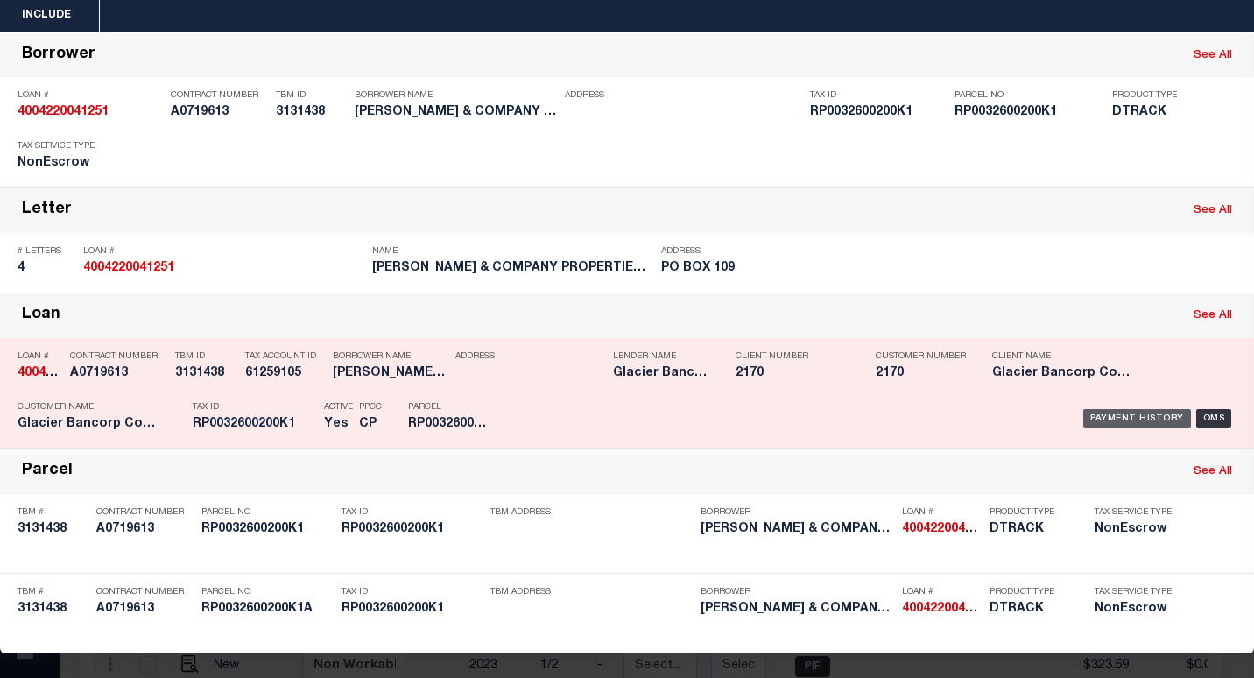
click at [1086, 413] on div "Payment History" at bounding box center [1137, 418] width 108 height 19
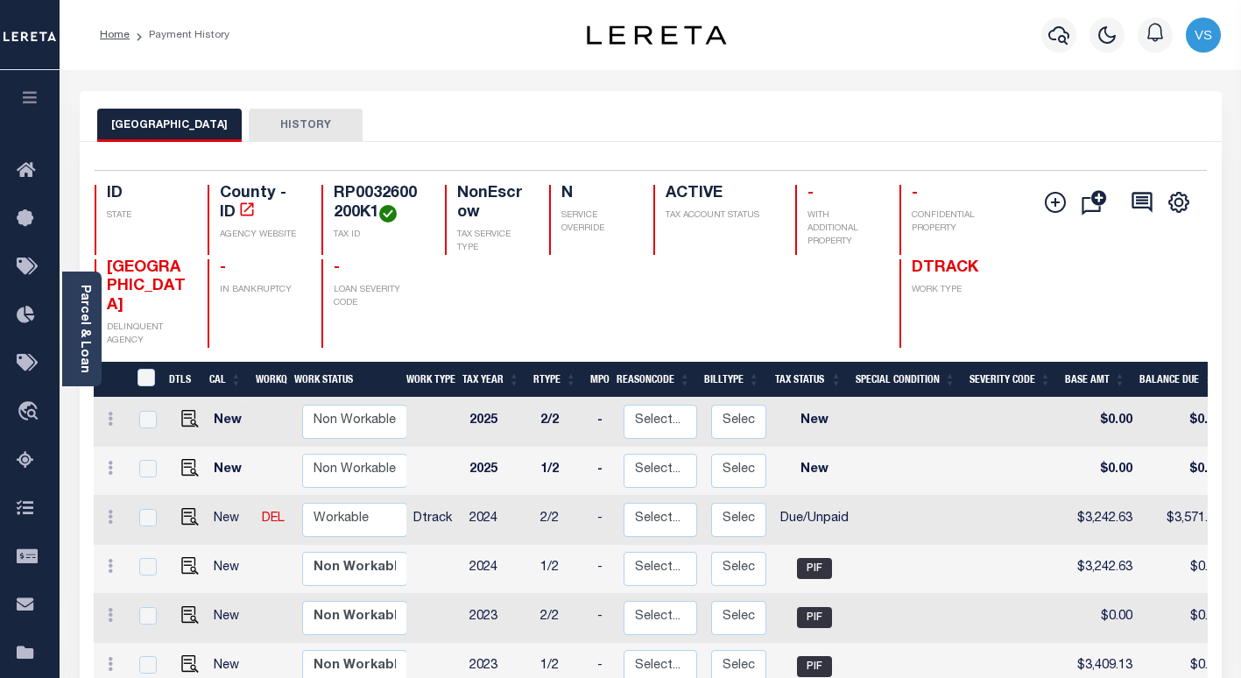
scroll to position [88, 0]
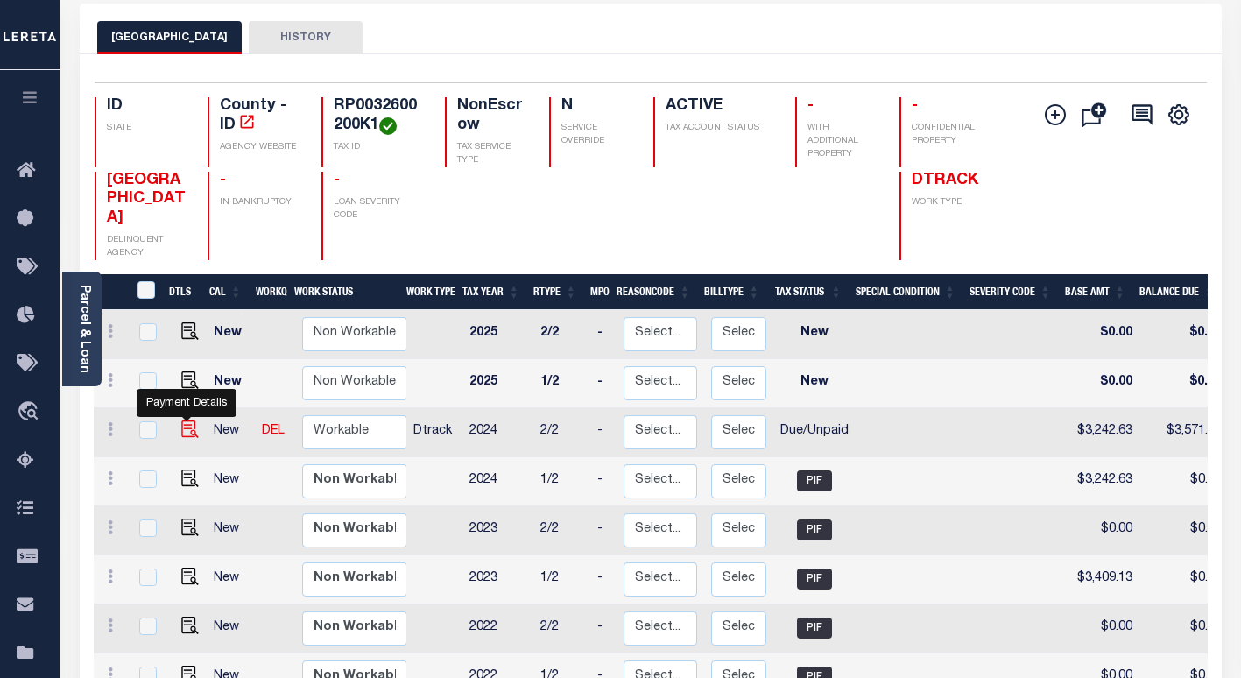
click at [181, 420] on img "" at bounding box center [190, 429] width 18 height 18
checkbox input "true"
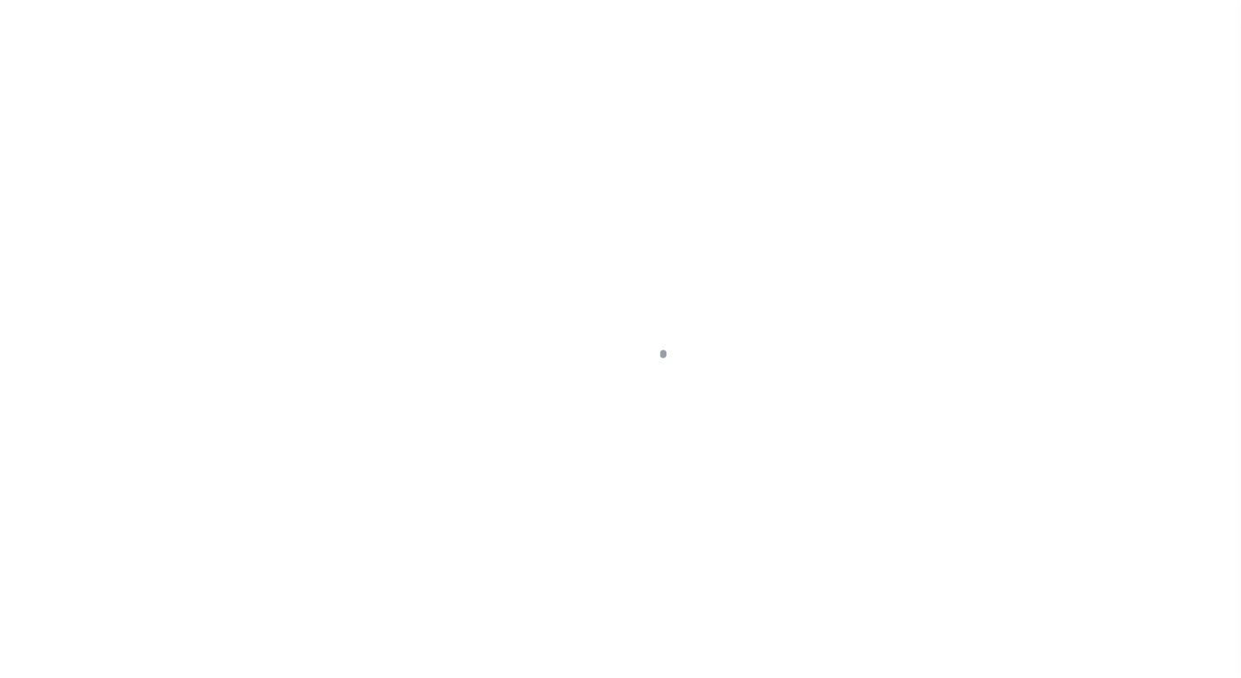
select select "DUE"
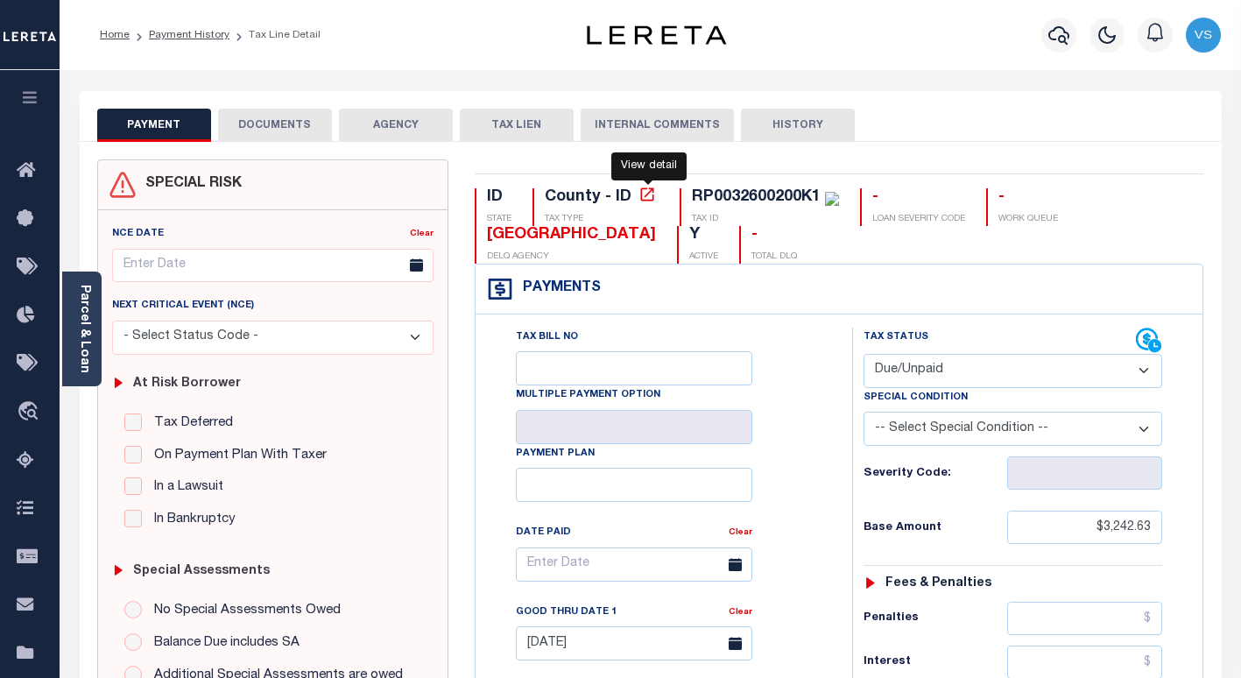
click at [652, 199] on icon at bounding box center [647, 195] width 18 height 18
drag, startPoint x: 608, startPoint y: 235, endPoint x: 489, endPoint y: 242, distance: 118.4
click at [489, 242] on div "ID STATE County - ID TAX TYPE RP0032600200K1 TAX ID - LOAN SEVERITY CODE - WORK…" at bounding box center [839, 225] width 729 height 75
copy div "[GEOGRAPHIC_DATA]"
click at [729, 189] on div "RP0032600200K1" at bounding box center [756, 197] width 129 height 16
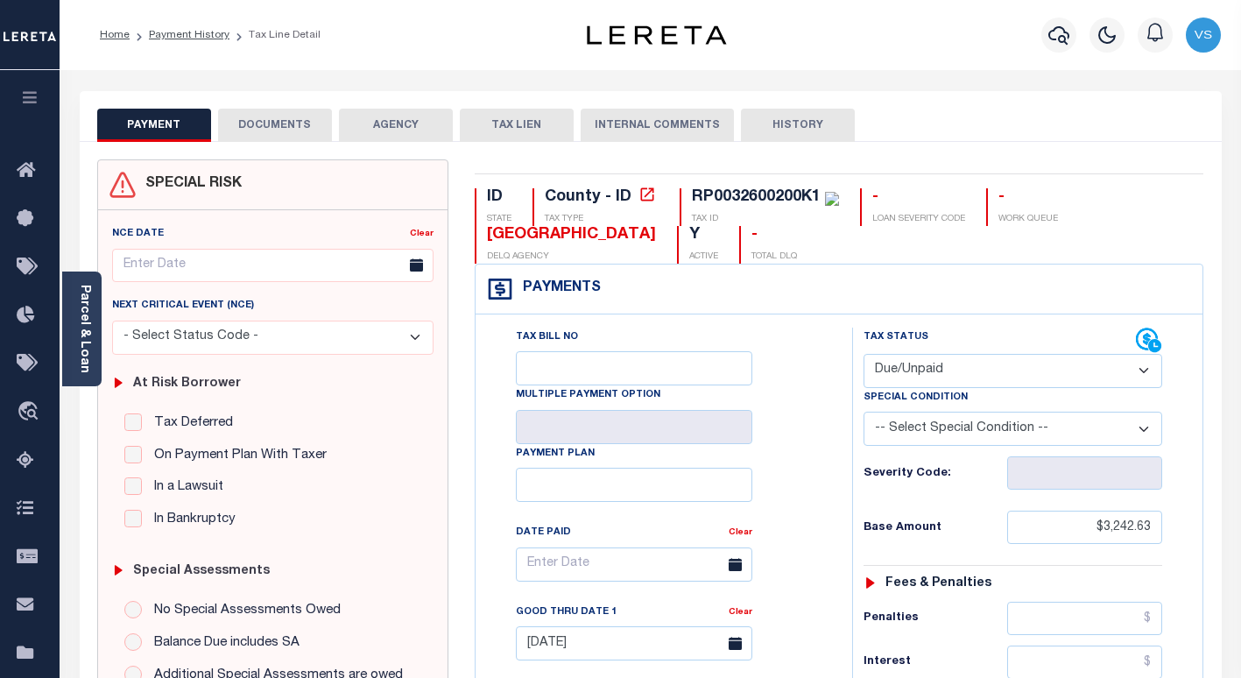
click at [729, 189] on div "RP0032600200K1" at bounding box center [756, 197] width 129 height 16
copy div "RP0032600200K1"
click at [1052, 33] on icon "button" at bounding box center [1058, 35] width 21 height 21
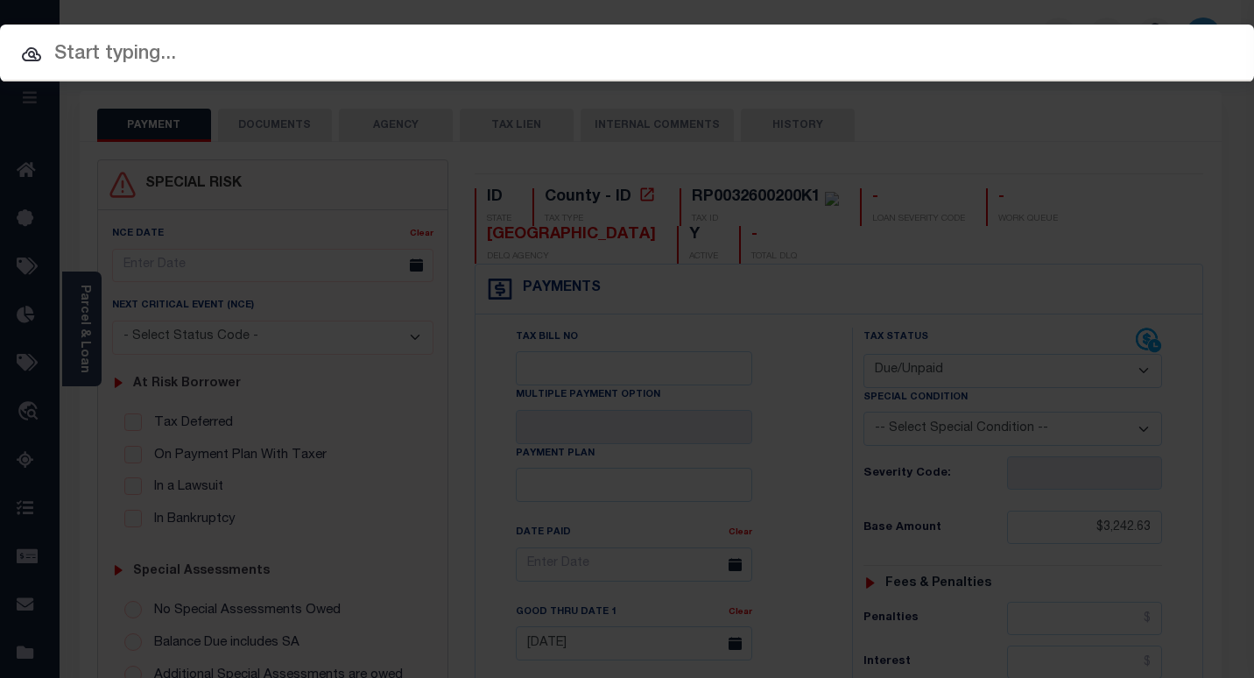
paste input "4003220040571"
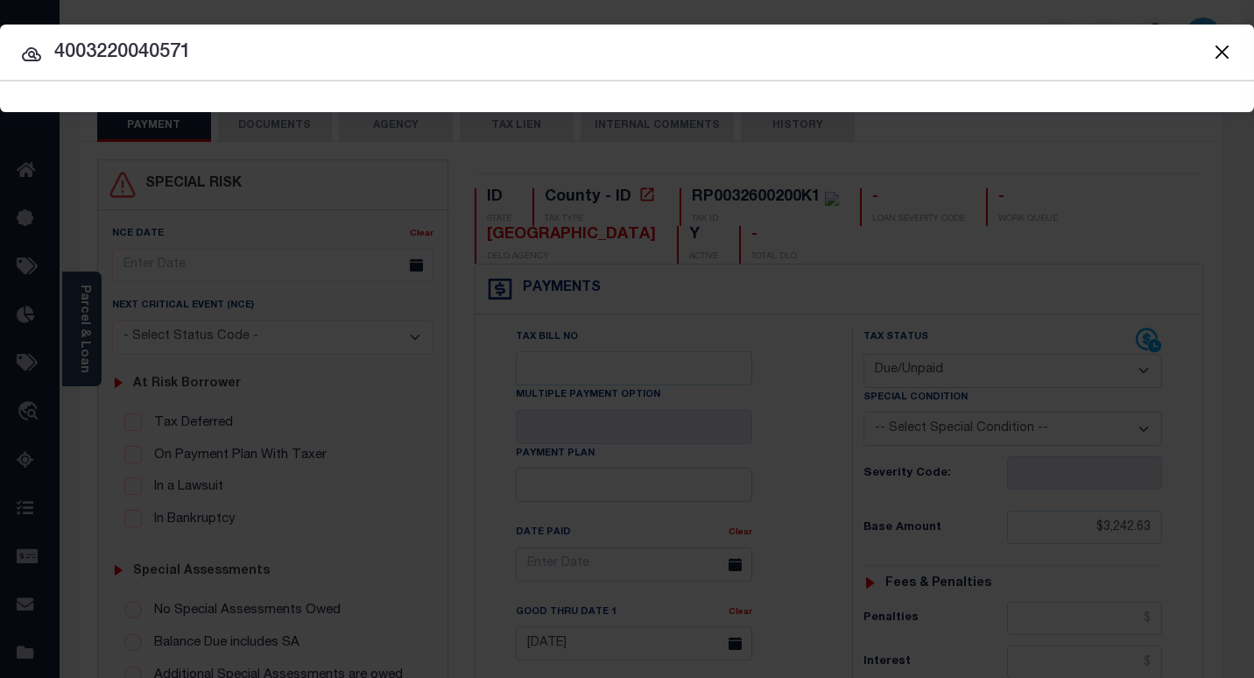
type input "4003220040571"
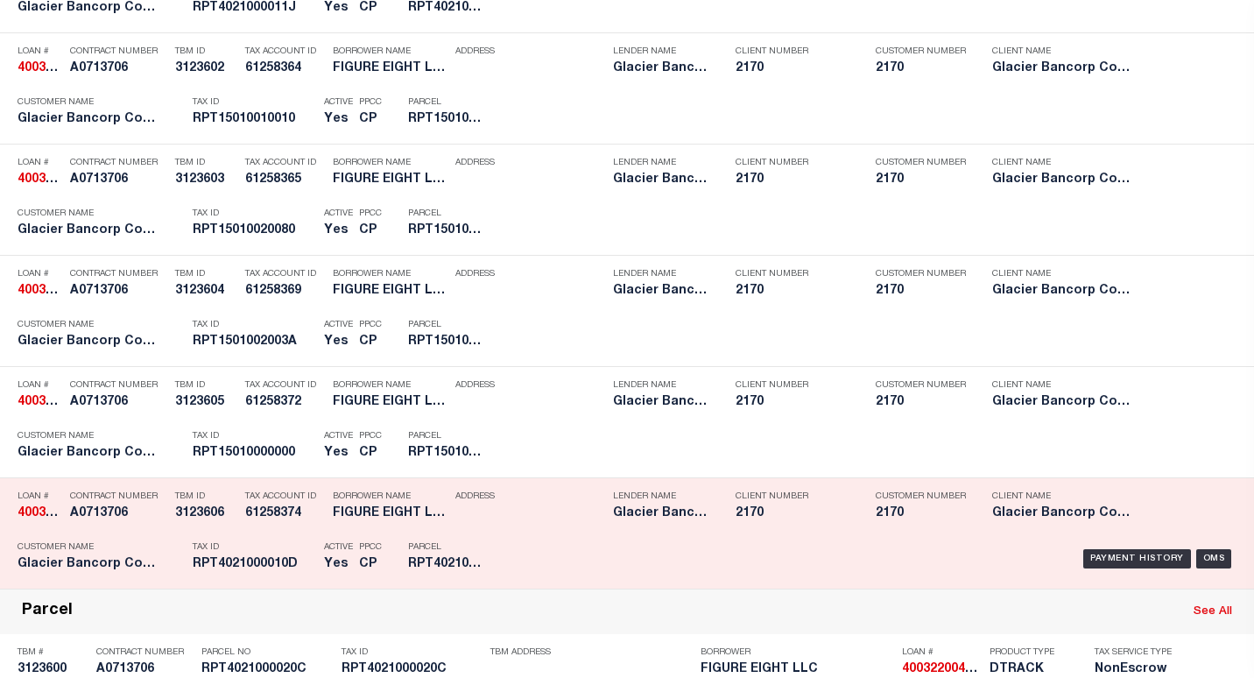
scroll to position [1815, 0]
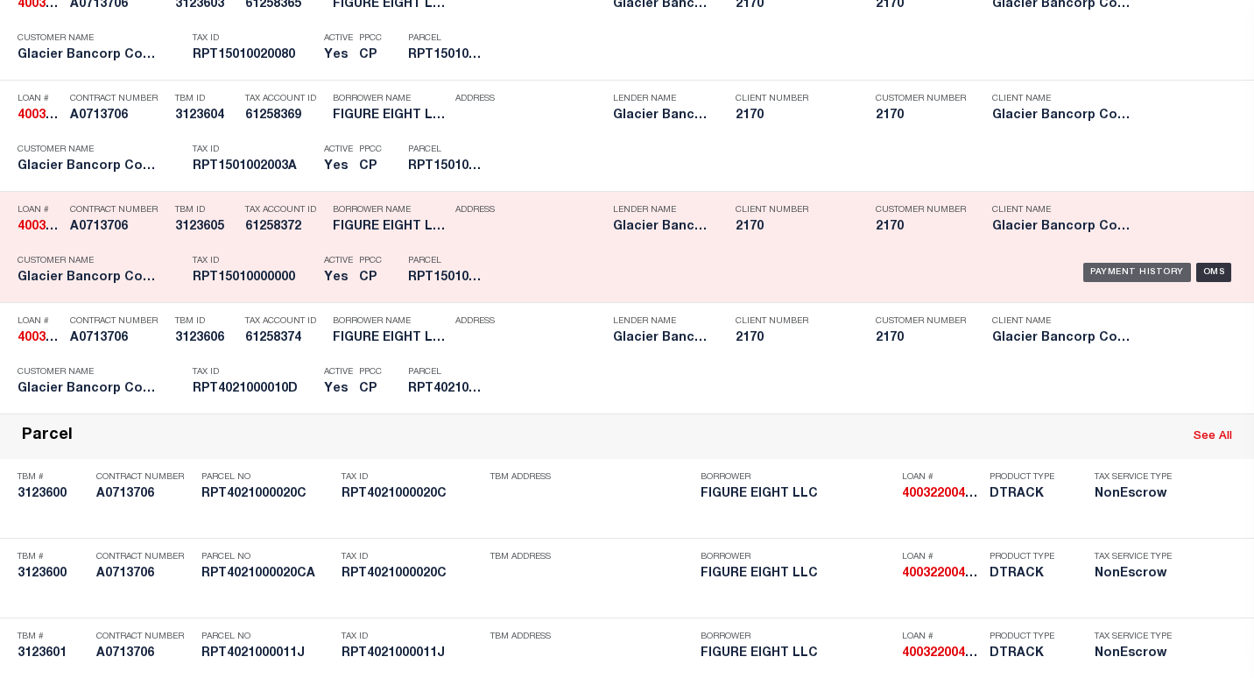
click at [1129, 276] on div "Payment History" at bounding box center [1137, 272] width 108 height 19
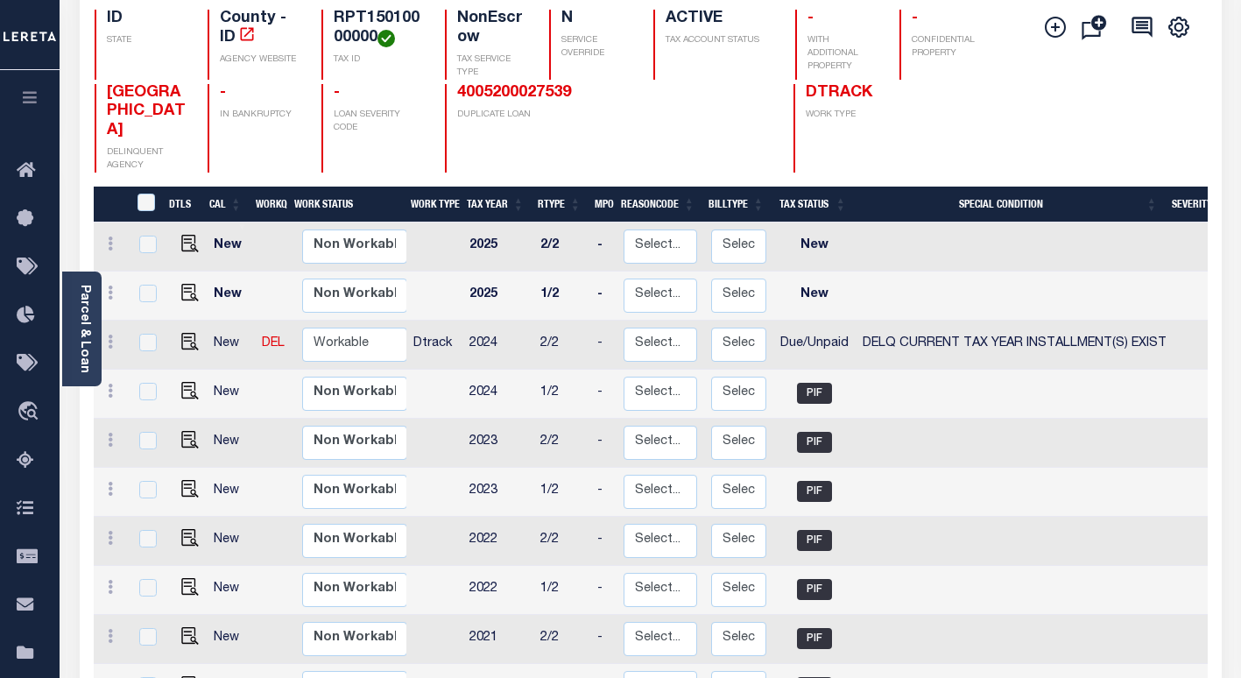
scroll to position [263, 0]
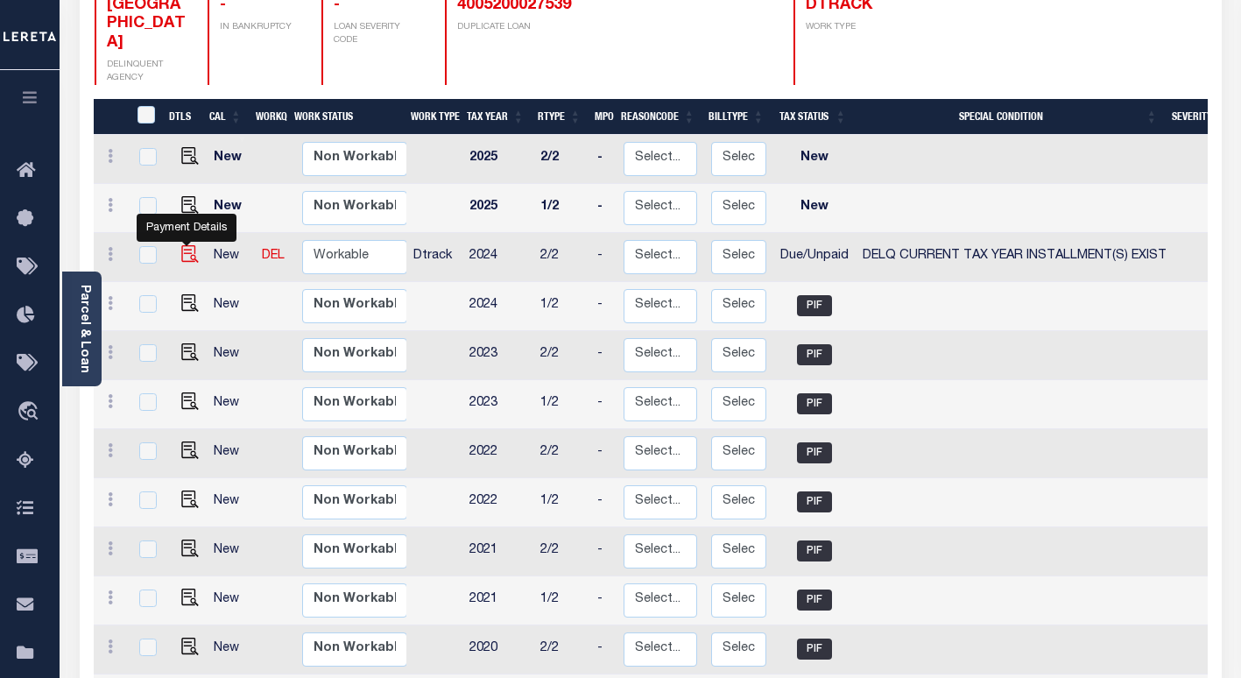
click at [184, 258] on img "" at bounding box center [190, 254] width 18 height 18
checkbox input "true"
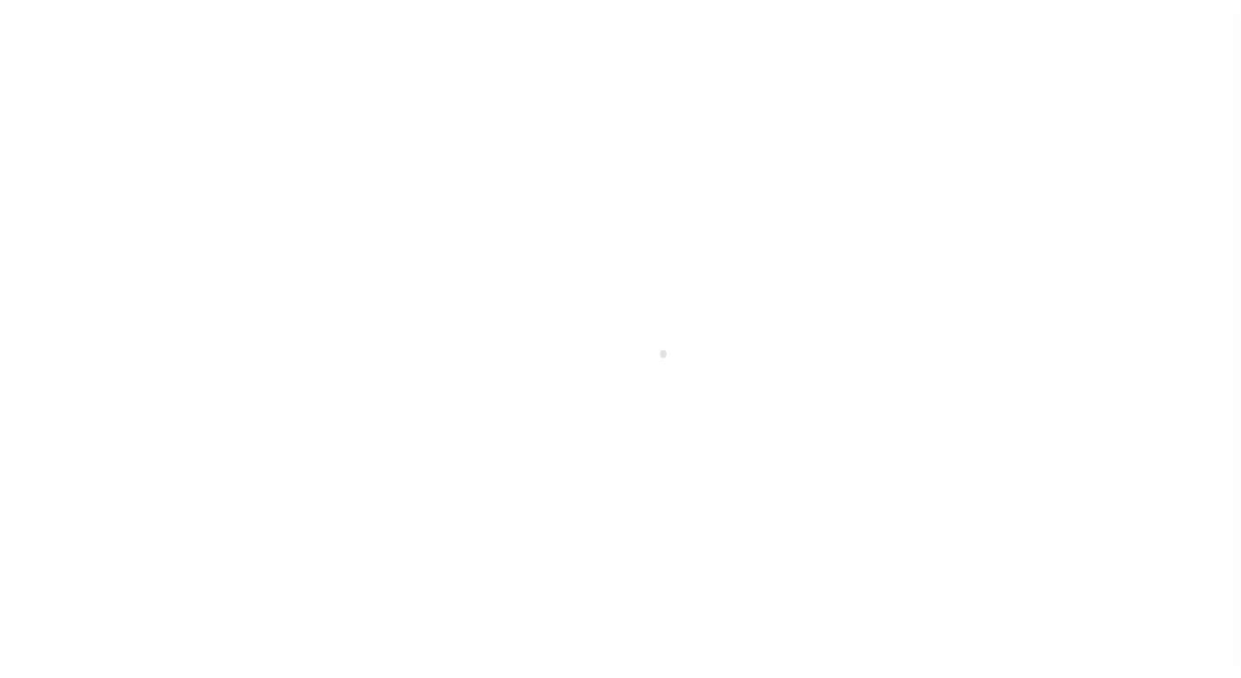
select select "DUE"
select select "17"
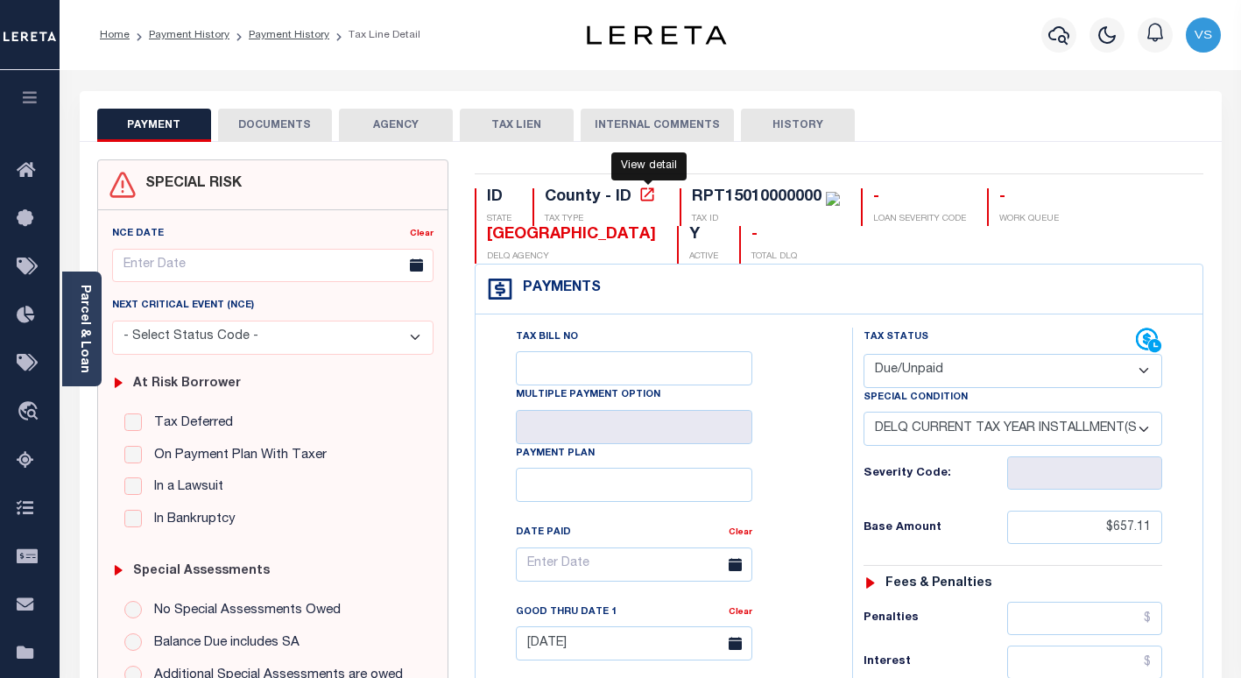
click at [648, 197] on icon at bounding box center [647, 195] width 18 height 18
drag, startPoint x: 660, startPoint y: 236, endPoint x: 491, endPoint y: 236, distance: 169.0
click at [491, 236] on div "ID STATE County - ID TAX TYPE RPT15010000000 TAX ID - LOAN SEVERITY CODE - WORK…" at bounding box center [839, 225] width 729 height 75
